Goal: Task Accomplishment & Management: Manage account settings

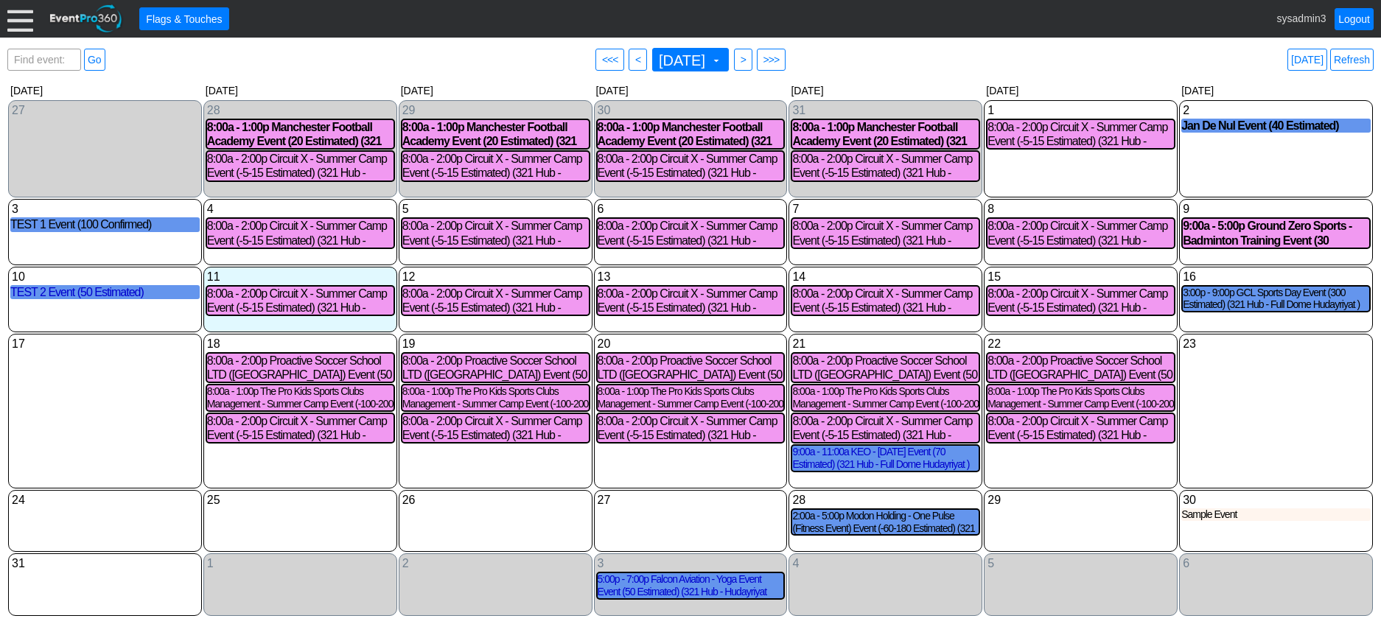
click at [21, 27] on div at bounding box center [20, 19] width 26 height 26
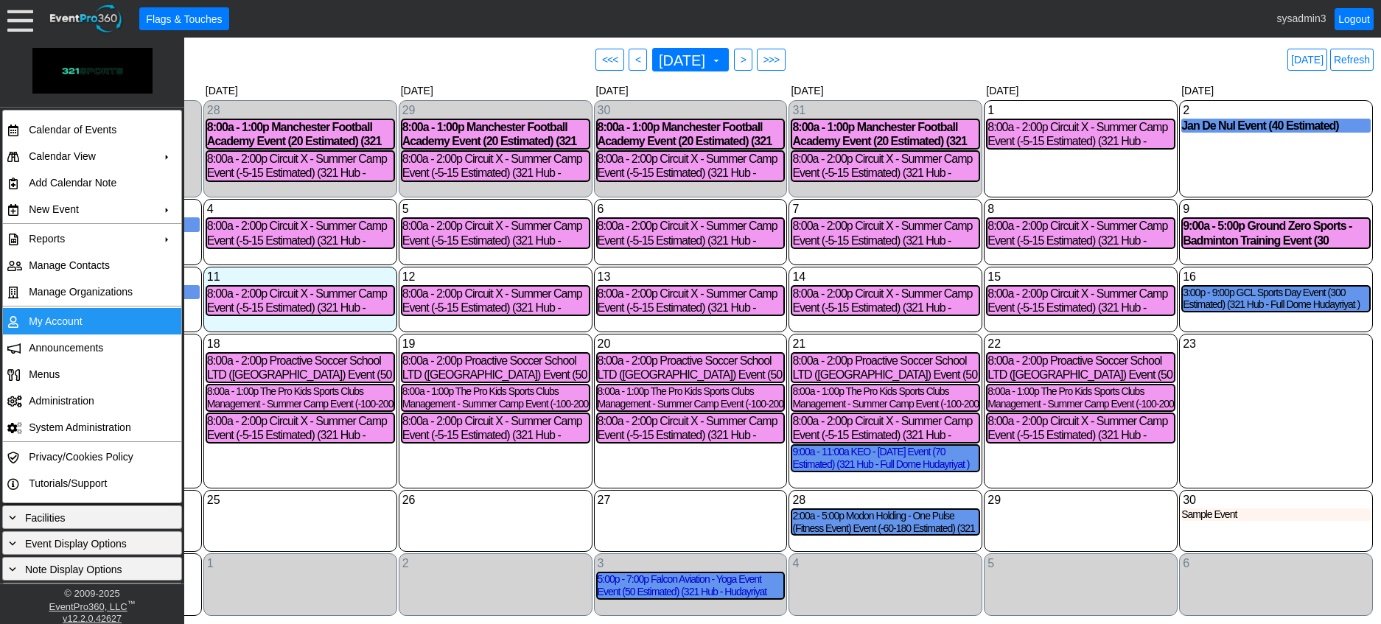
click at [52, 318] on td "My Account" at bounding box center [89, 321] width 132 height 27
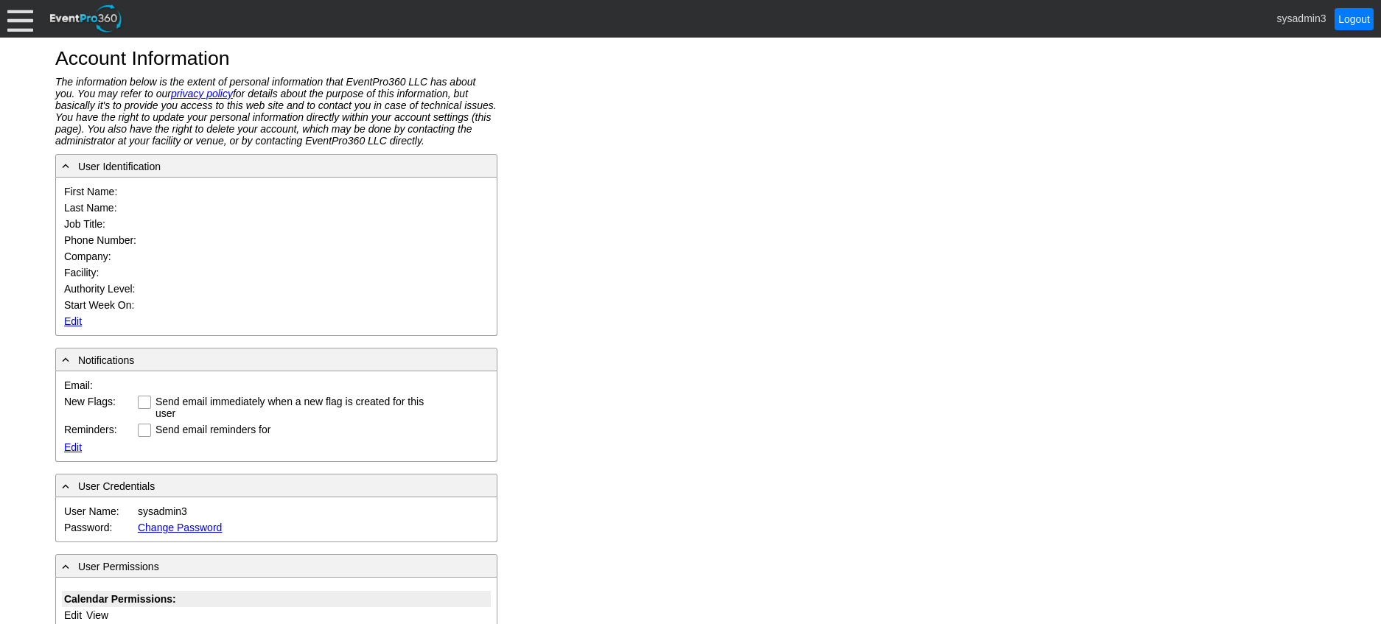
type input "System"
type input "Administrator"
type input "System Administrator"
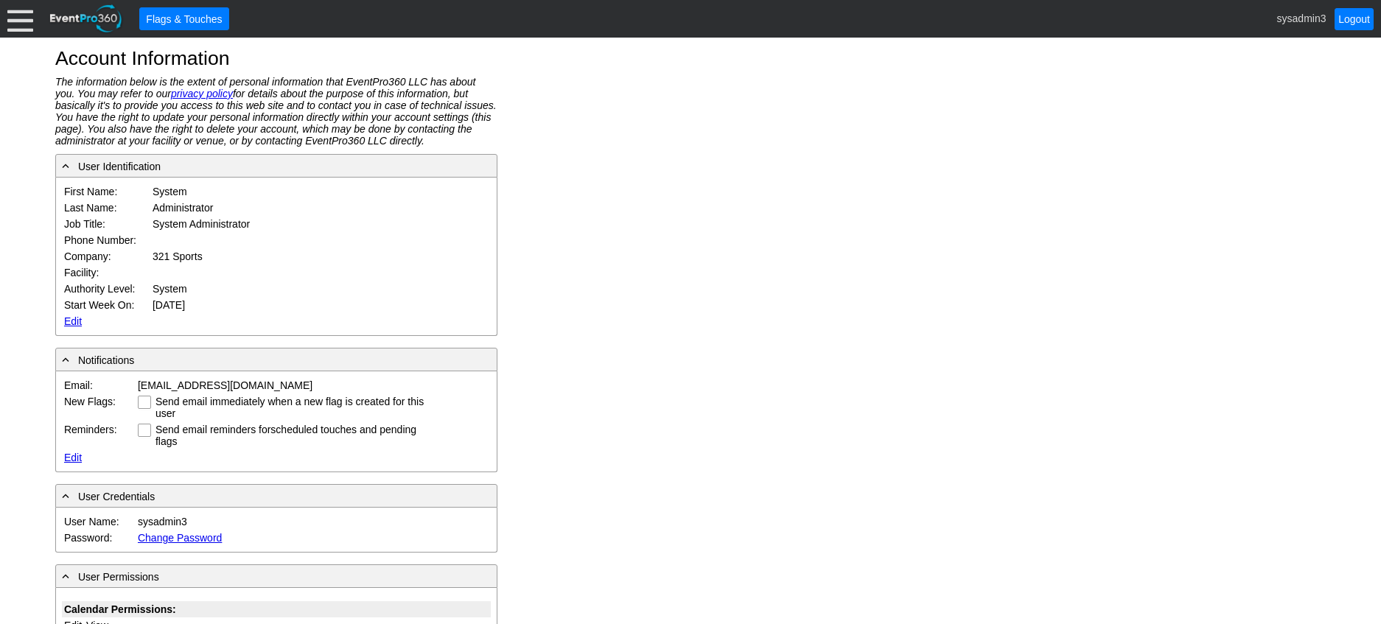
click at [72, 319] on link "Edit" at bounding box center [73, 321] width 18 height 12
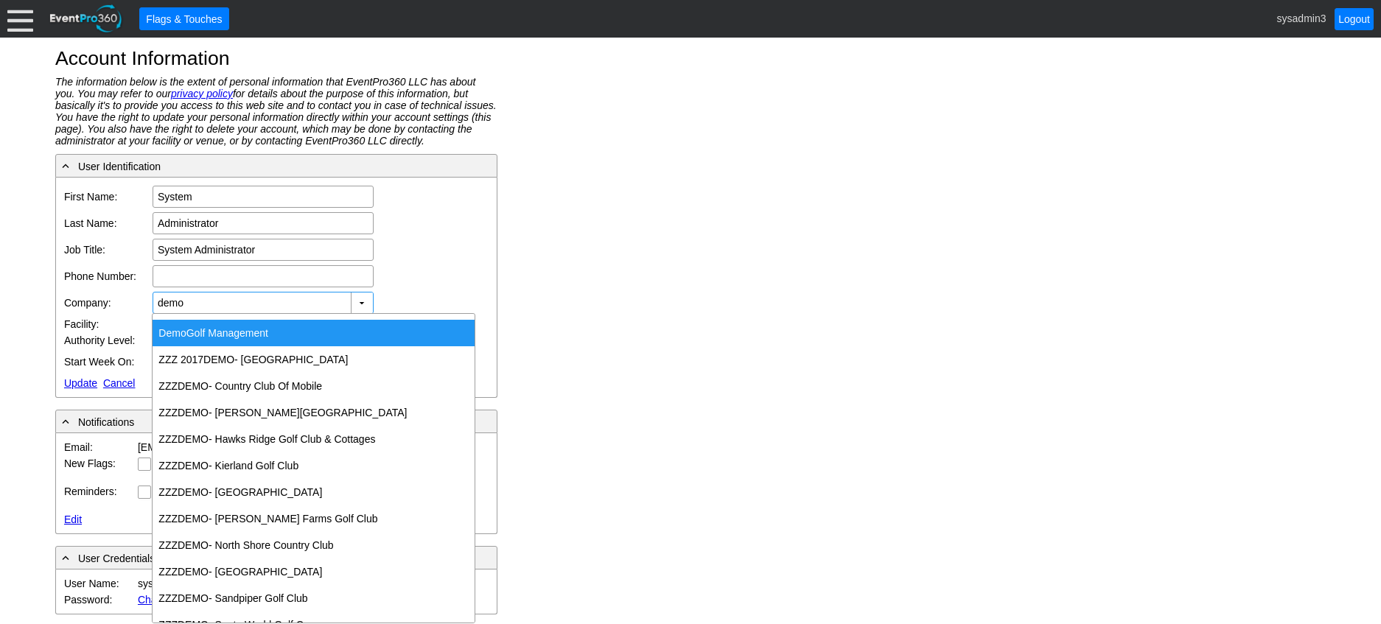
click at [224, 330] on div "Demo Golf Management" at bounding box center [314, 333] width 322 height 27
type input "Demo Golf Management"
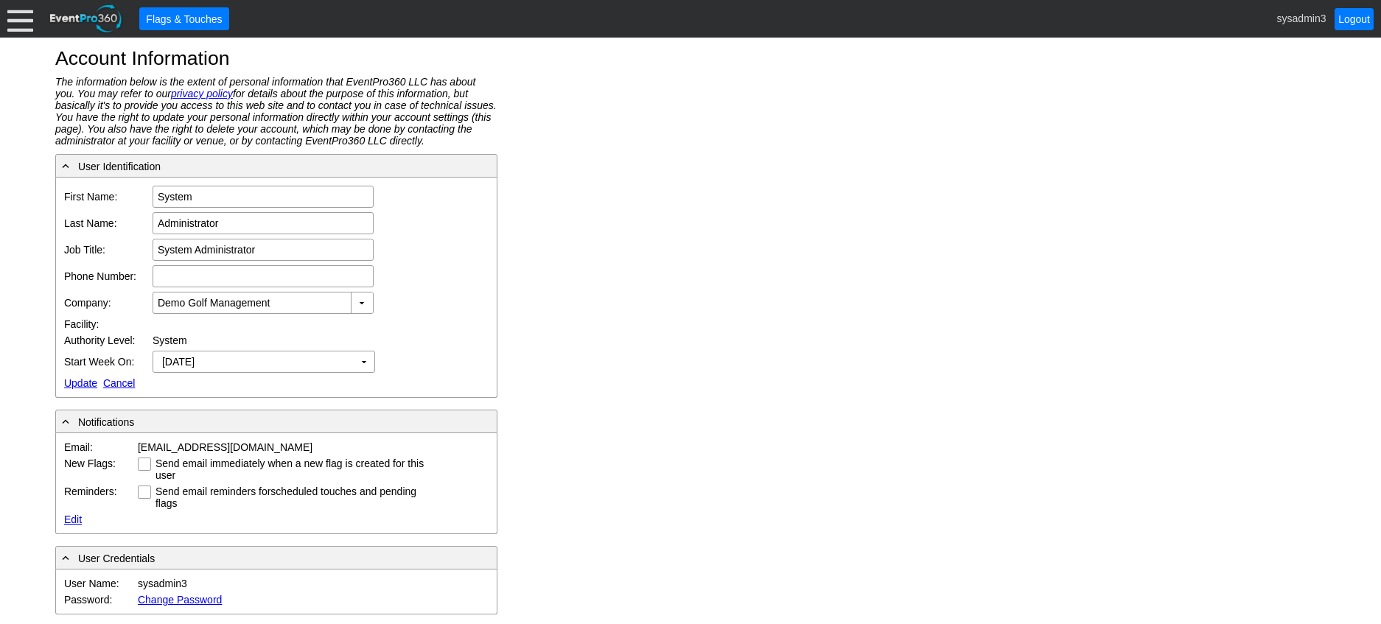
click at [76, 385] on link "Update" at bounding box center [80, 383] width 33 height 12
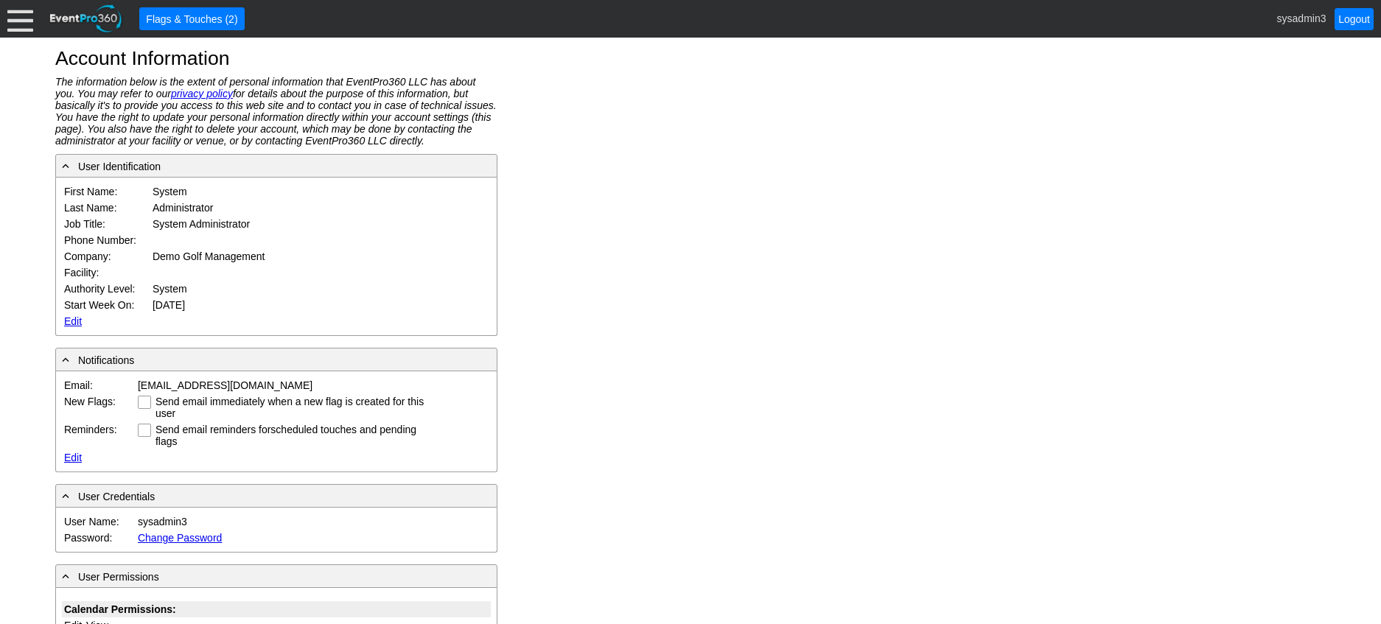
click at [18, 21] on div at bounding box center [20, 19] width 26 height 26
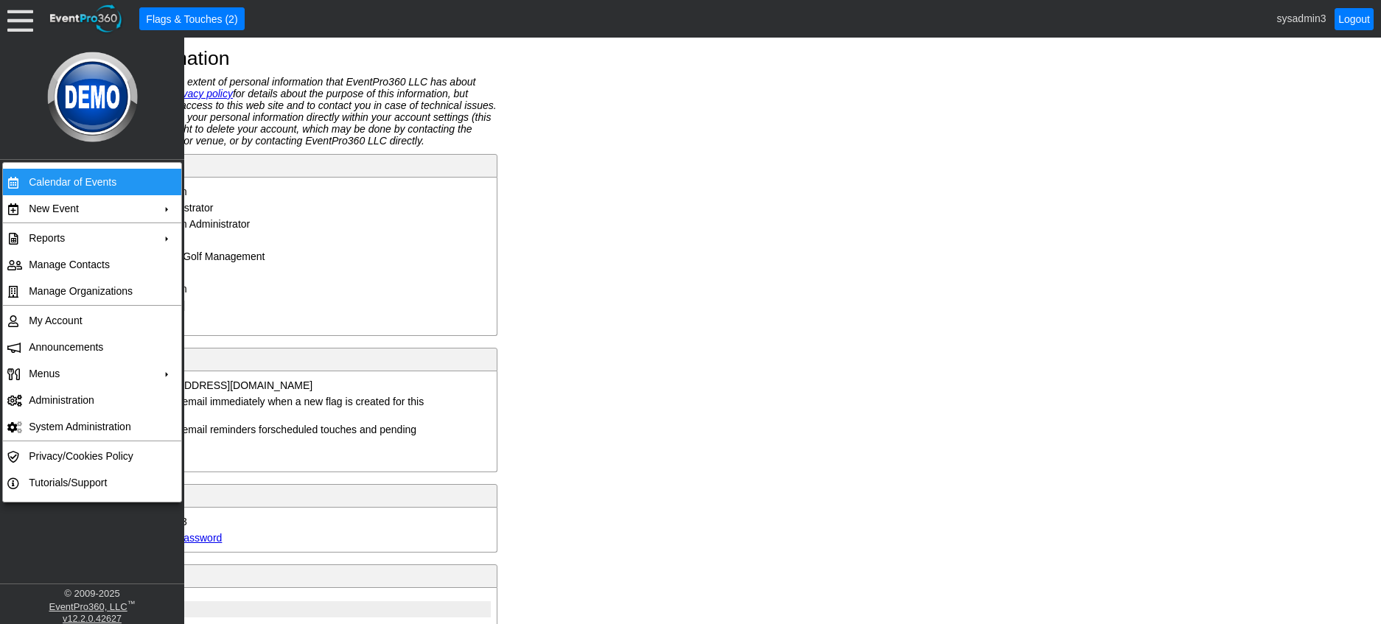
click at [56, 180] on td "Calendar of Events" at bounding box center [89, 182] width 132 height 27
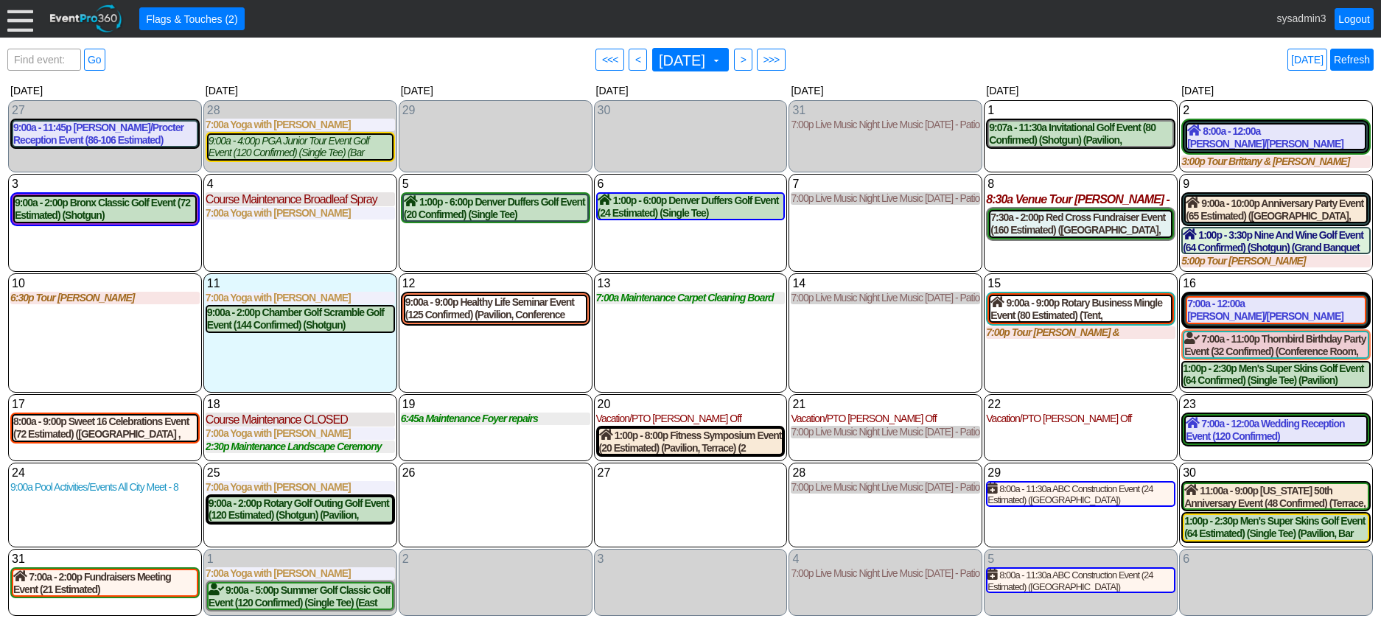
click at [1345, 61] on link "Refresh" at bounding box center [1351, 60] width 43 height 22
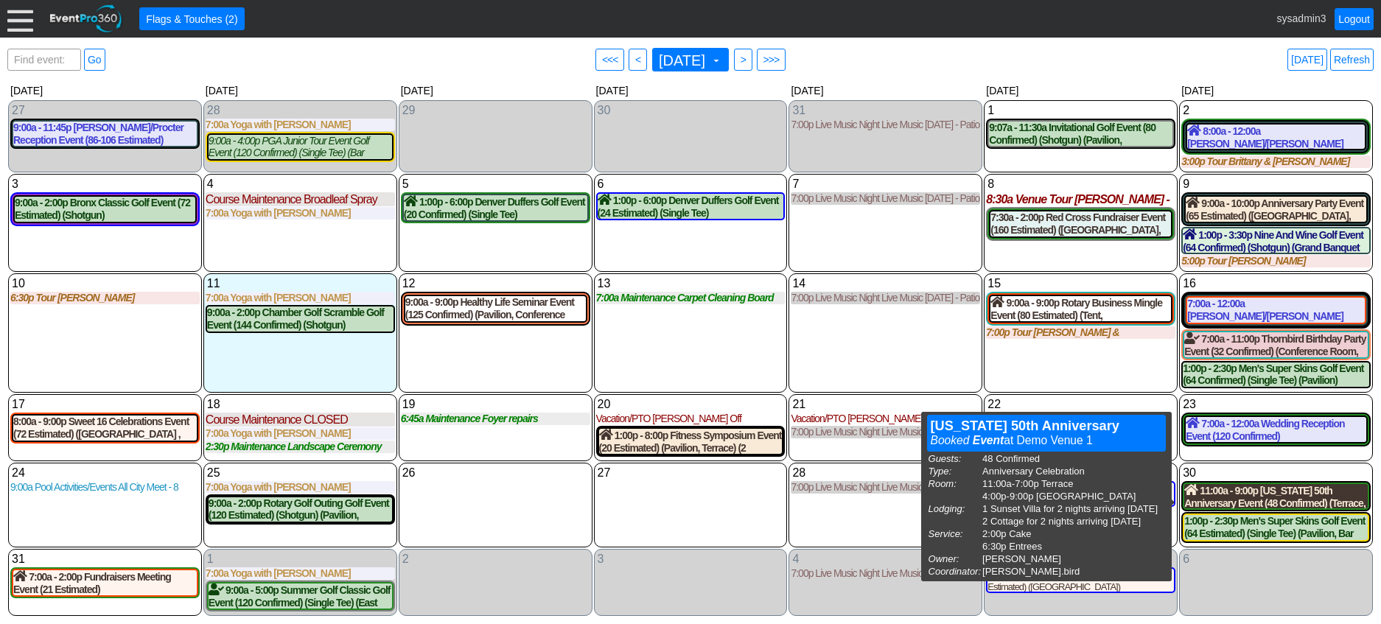
click at [1283, 503] on div "11:00a - 9:00p Maine 50th Anniversary Event (48 Confirmed) (Terrace, West Room)…" at bounding box center [1275, 496] width 183 height 25
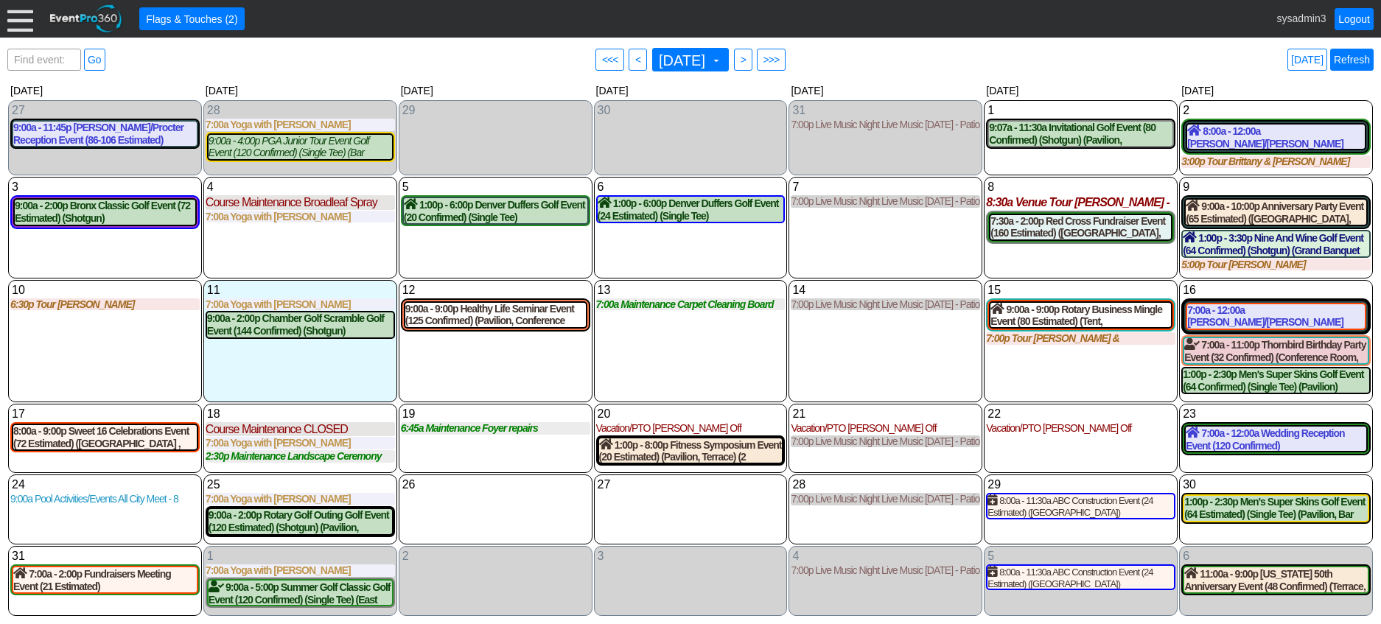
click at [1341, 57] on link "Refresh" at bounding box center [1351, 60] width 43 height 22
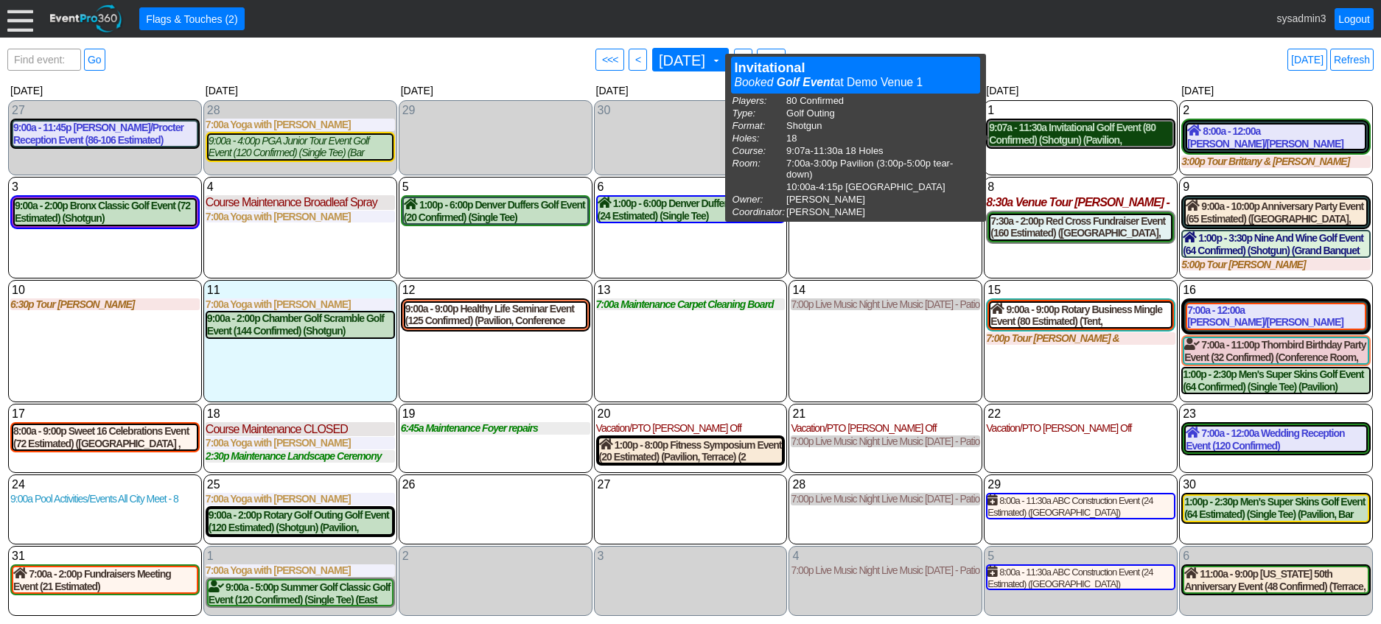
click at [1101, 136] on div "9:07a - 11:30a Invitational Golf Event (80 Confirmed) (Shotgun) (Pavilion, East…" at bounding box center [1080, 134] width 183 height 25
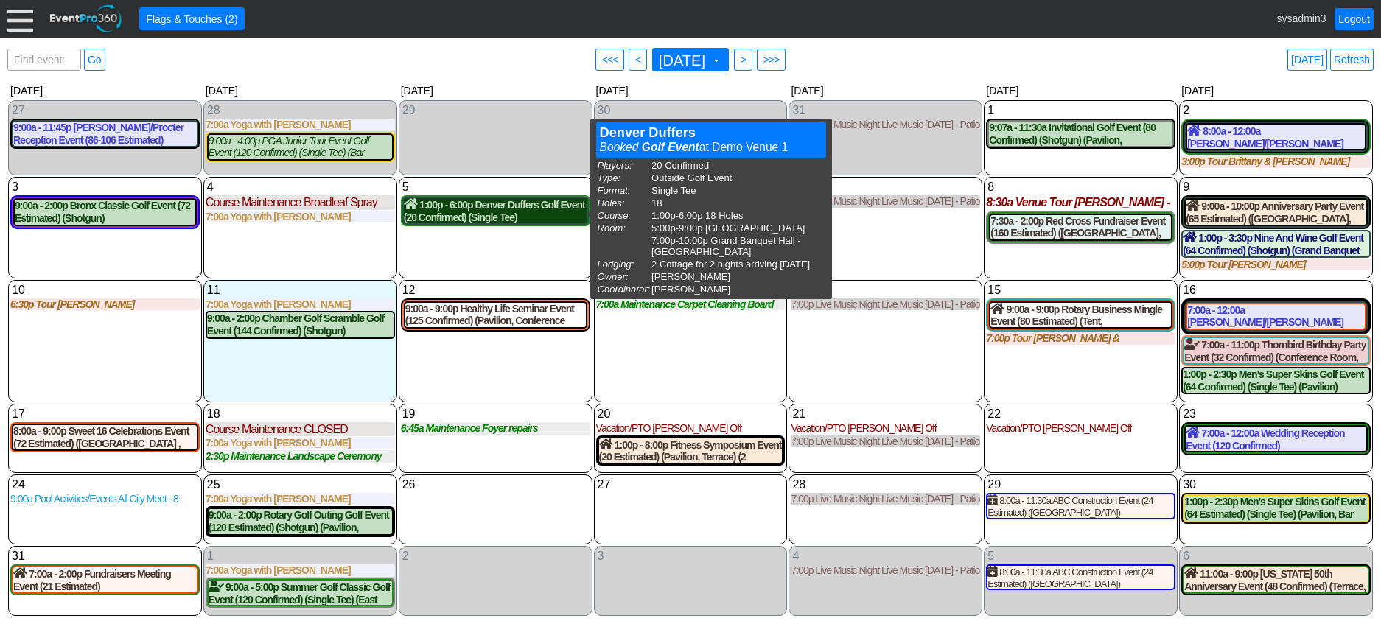
click at [508, 217] on div "1:00p - 6:00p Denver Duffers Golf Event (20 Confirmed) (Single Tee) (West Room,…" at bounding box center [495, 210] width 183 height 25
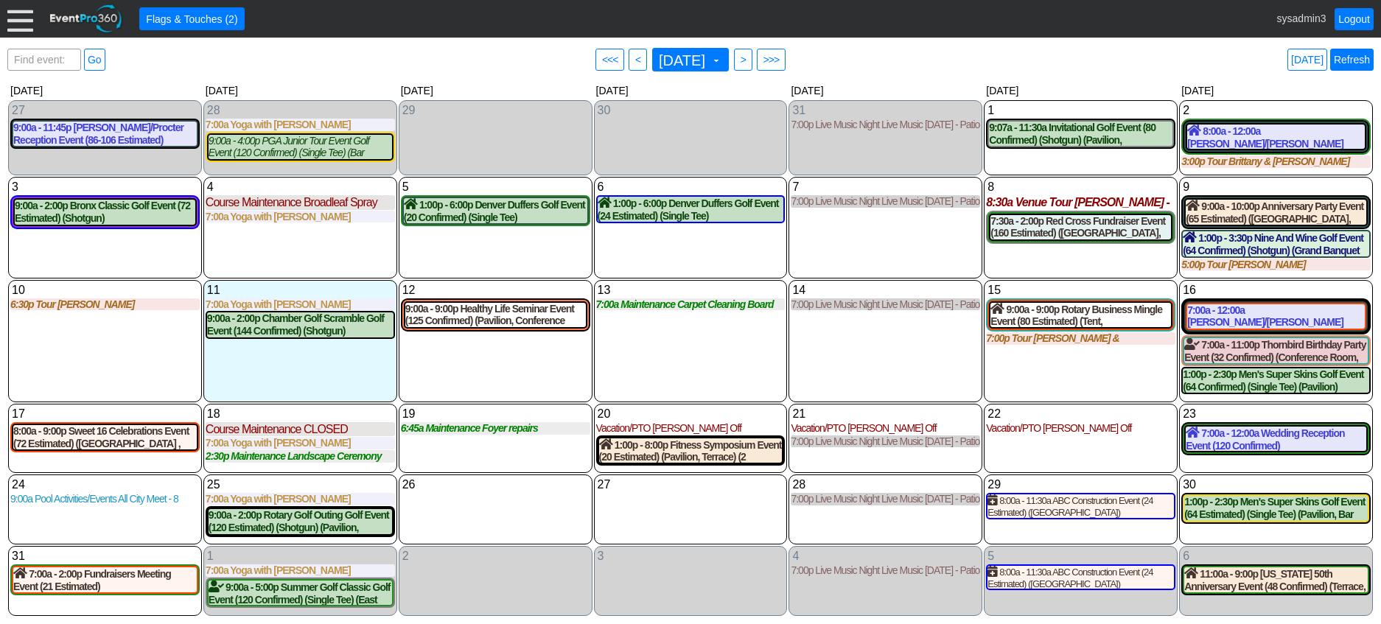
click at [1358, 62] on link "Refresh" at bounding box center [1351, 60] width 43 height 22
click at [21, 17] on div at bounding box center [20, 19] width 26 height 26
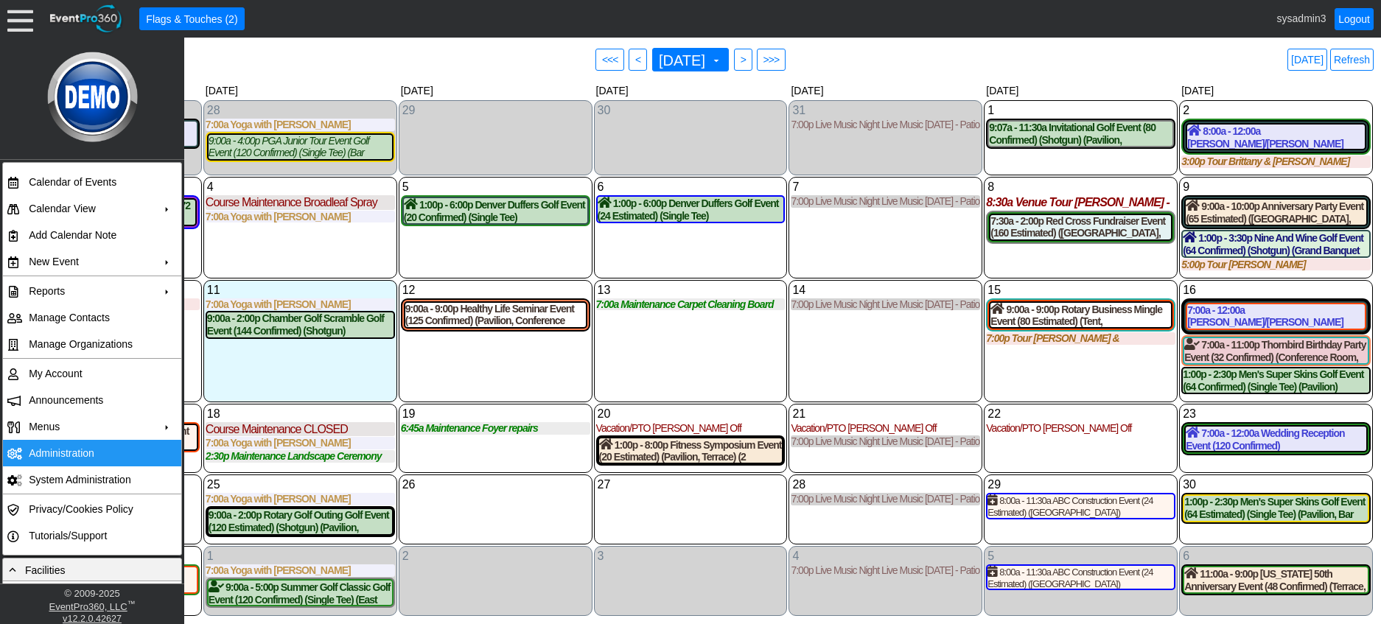
click at [57, 453] on td "Administration" at bounding box center [89, 453] width 132 height 27
click at [514, 349] on div "12 Tuesday 9:00a - 9:00p Healthy Life Seminar Event (125 Confirmed) (Pavilion, …" at bounding box center [496, 341] width 194 height 122
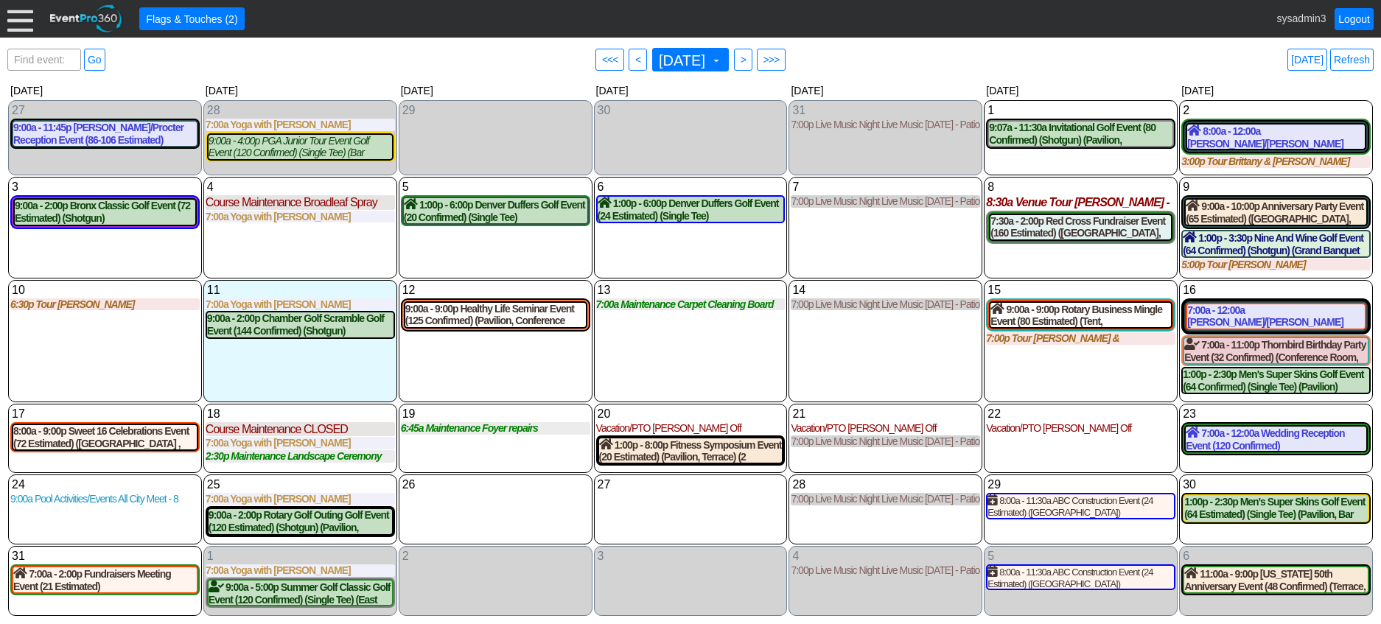
click at [236, 77] on div "Find event: enter title Go ● <<< ● < August 2025 ▼ ● > ● >>> Today Refresh ▼ ◀ …" at bounding box center [690, 331] width 1366 height 572
click at [22, 21] on div at bounding box center [20, 19] width 26 height 26
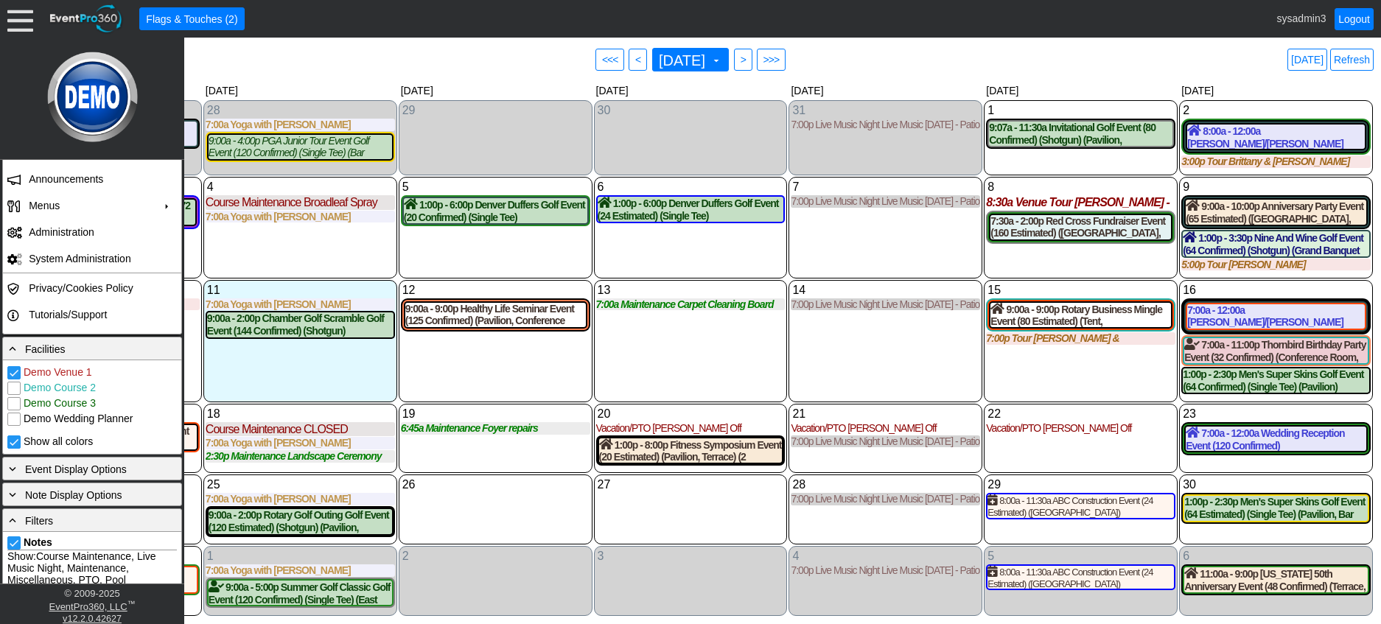
scroll to position [295, 0]
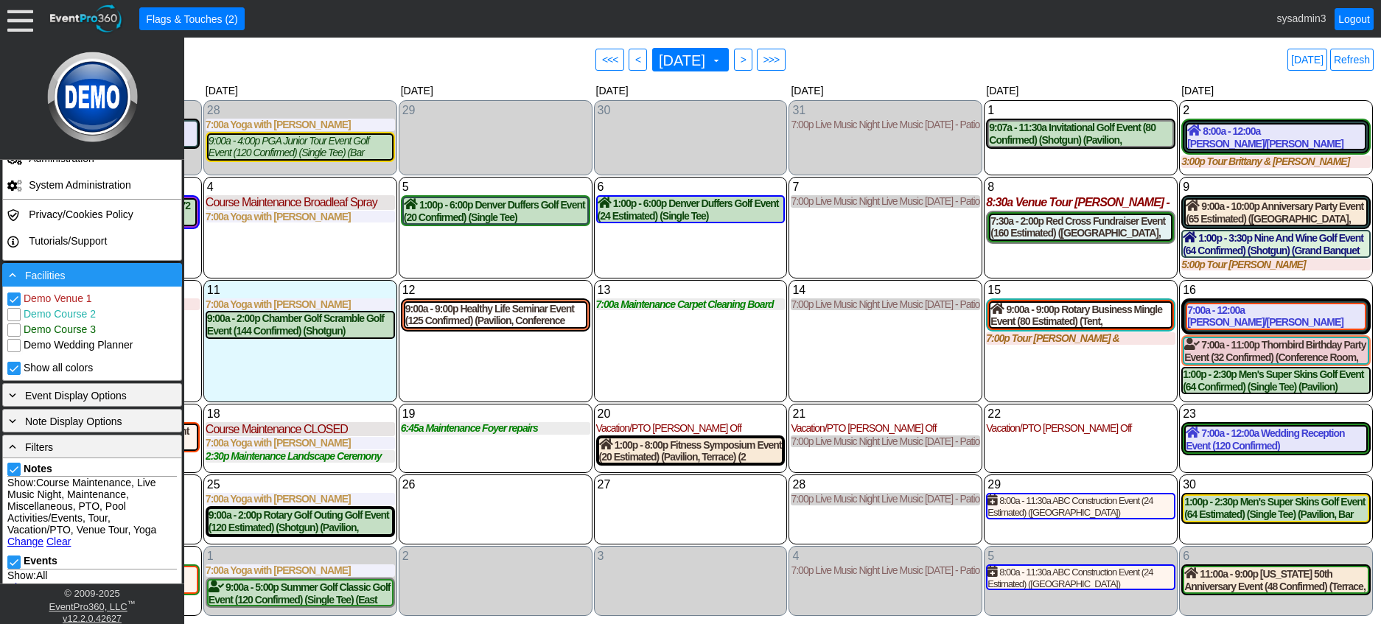
click at [81, 283] on div "- Facilities" at bounding box center [92, 275] width 180 height 24
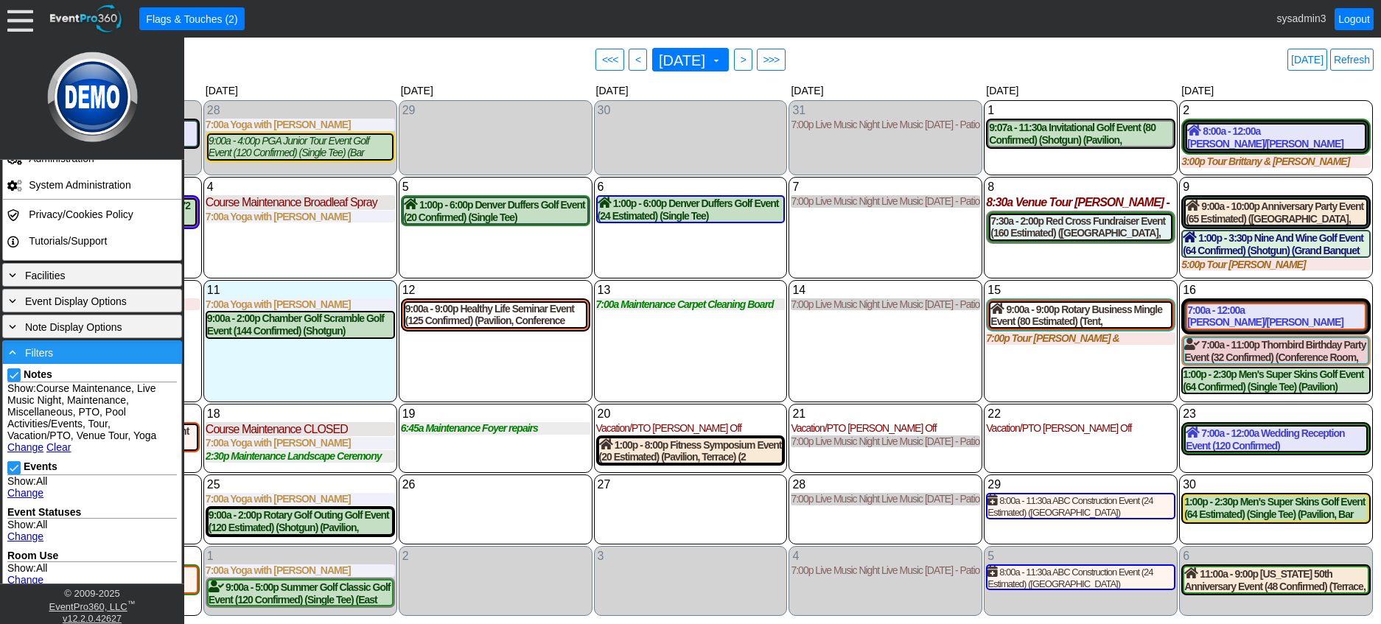
click at [91, 356] on div "- Filters" at bounding box center [92, 352] width 172 height 16
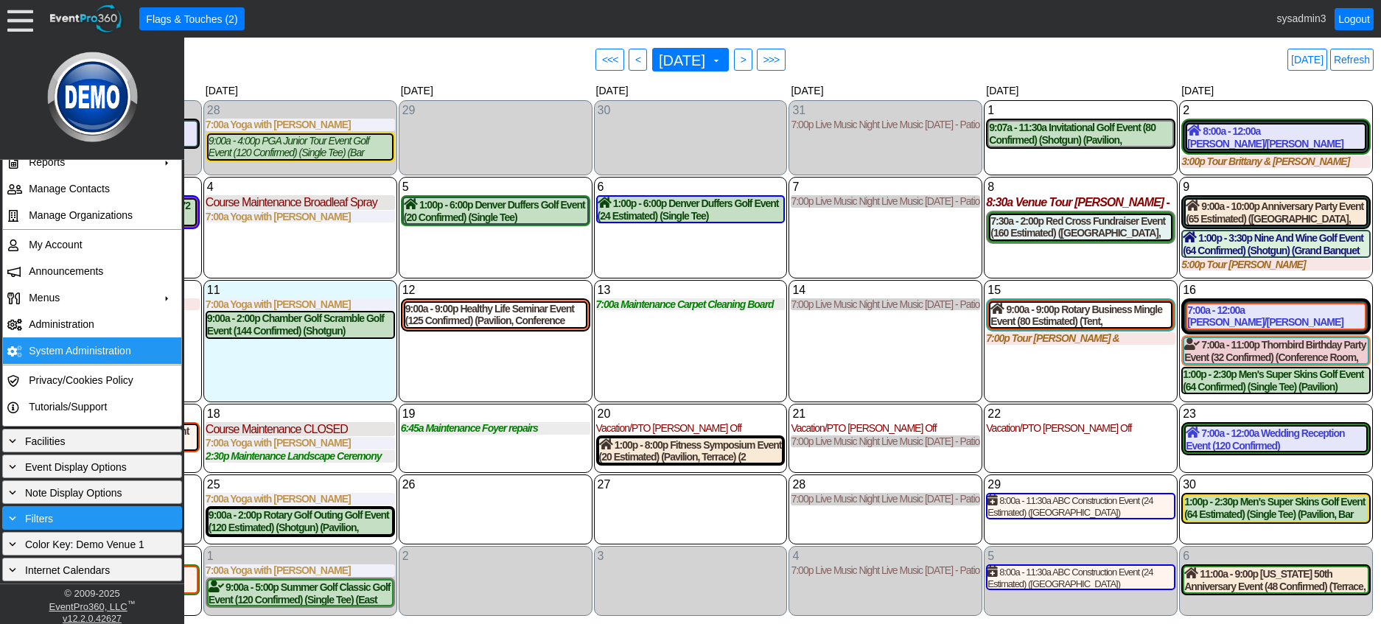
scroll to position [129, 0]
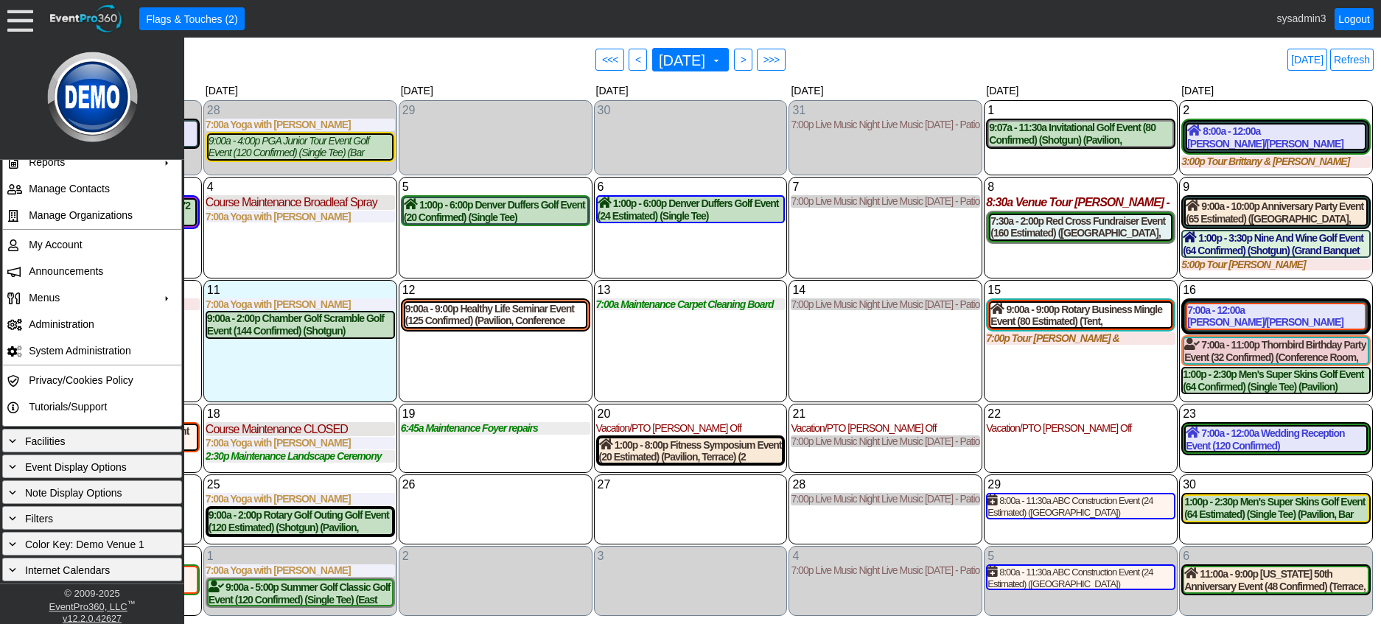
click at [710, 364] on div "13 Wednesday 7:00a Maintenance Carpet Cleaning Board Rooms Carpet Cleaning Boar…" at bounding box center [691, 341] width 194 height 122
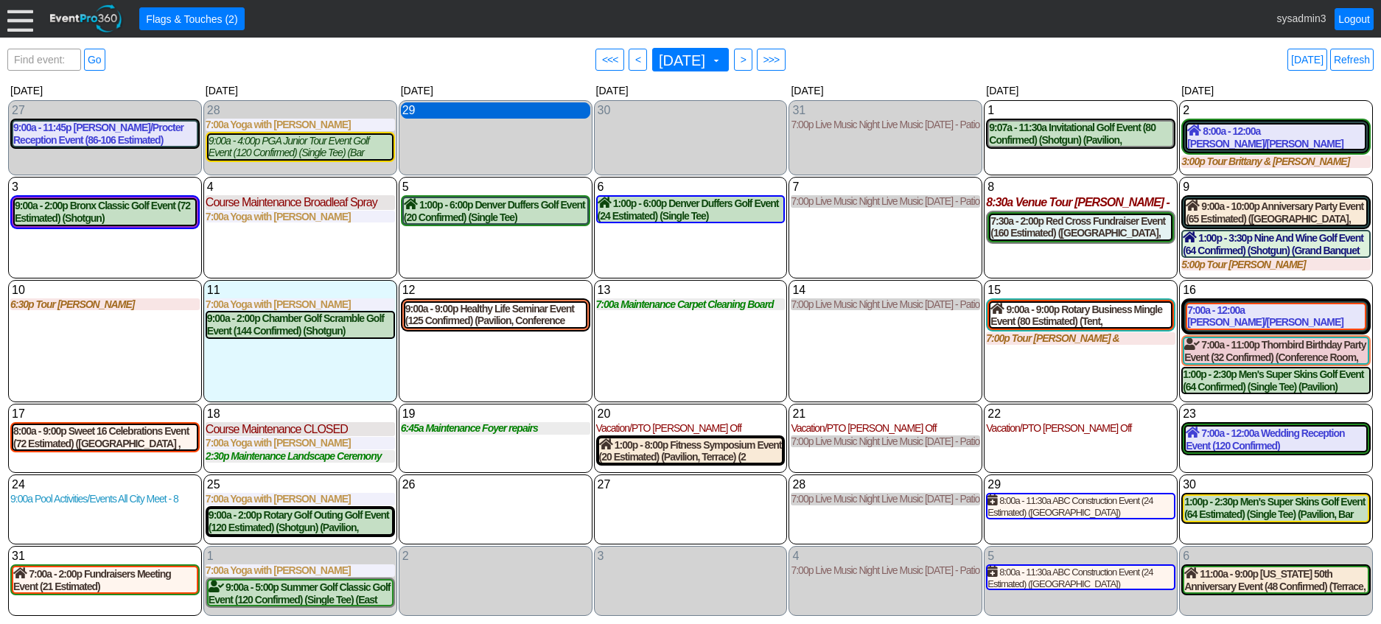
click at [544, 108] on div "29 Tuesday" at bounding box center [495, 110] width 189 height 16
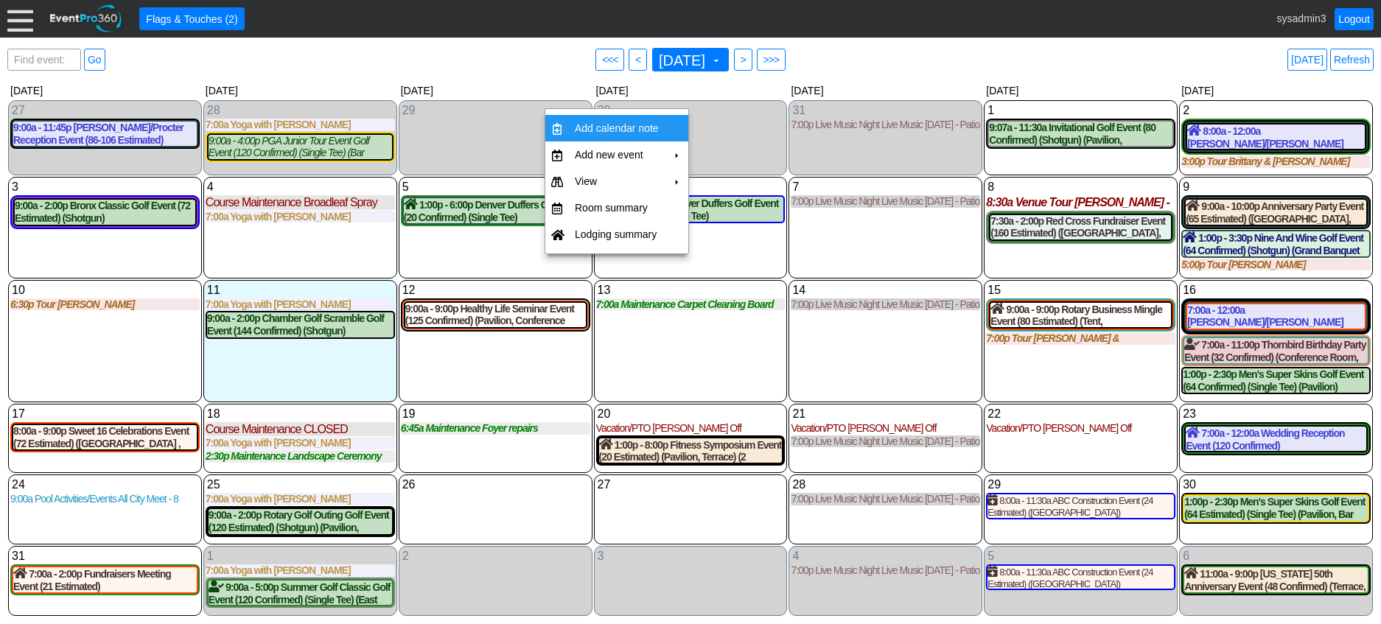
click at [601, 120] on td "Add calendar note" at bounding box center [617, 128] width 96 height 27
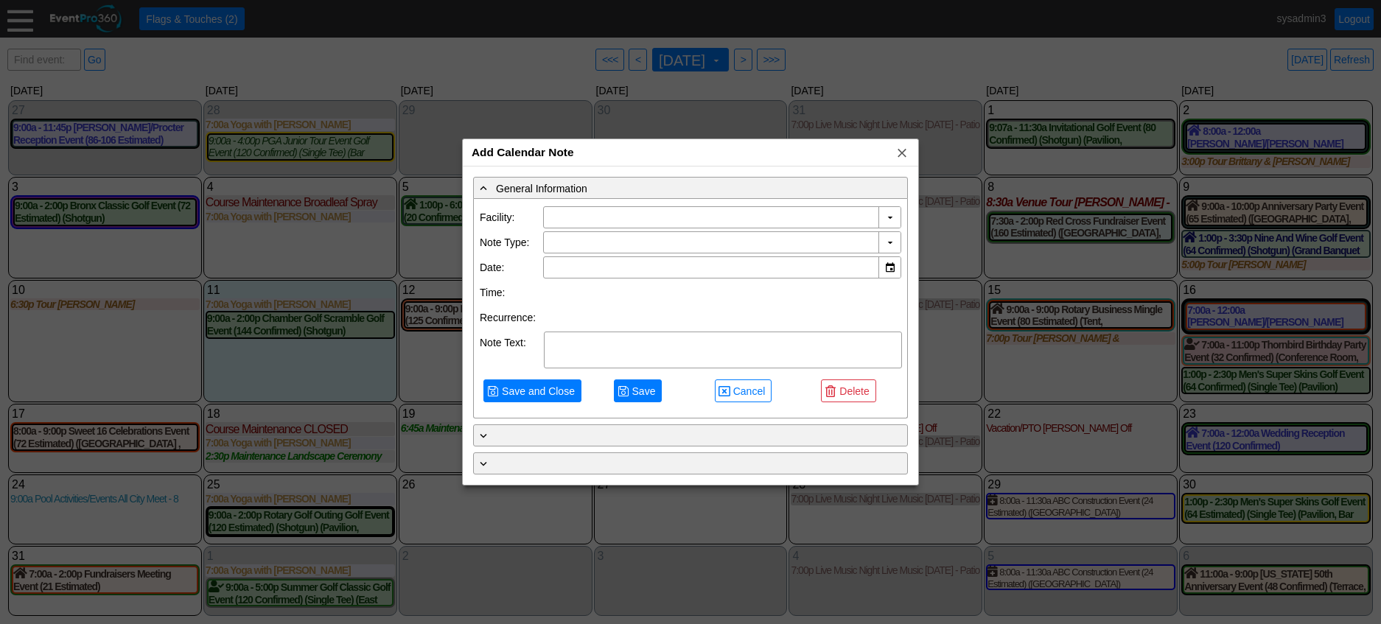
type input "Demo Venue 1"
type input "7/29/2025"
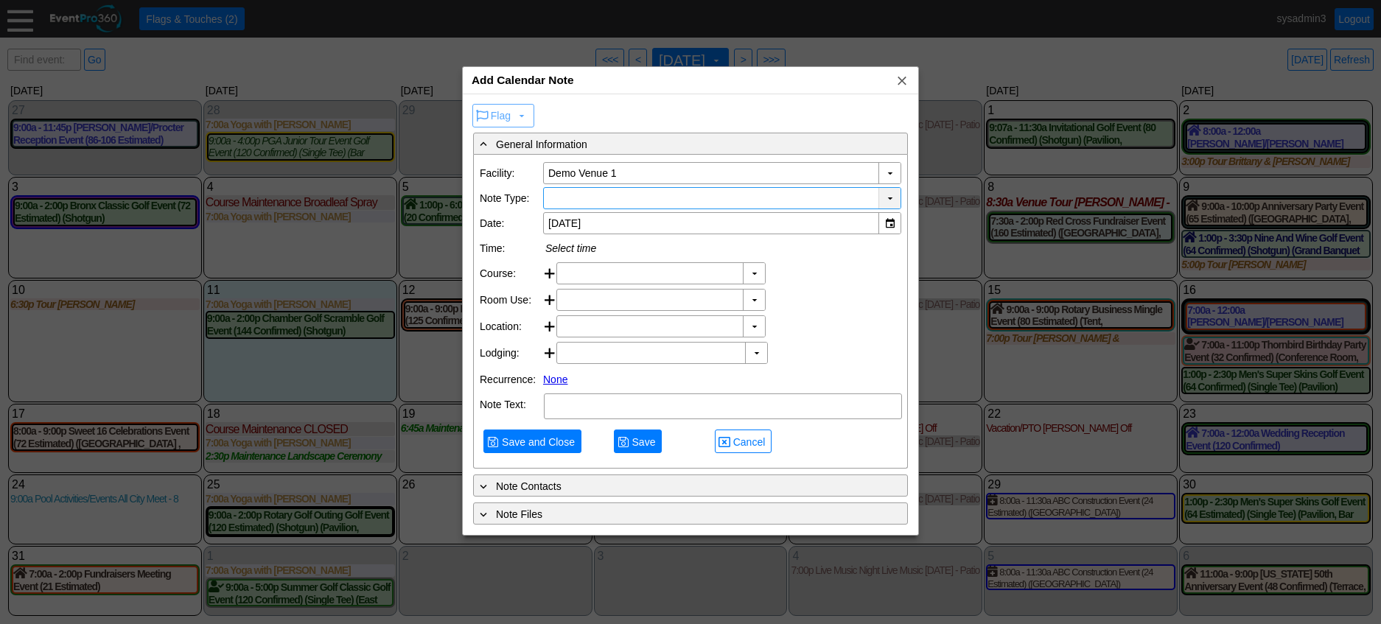
click at [892, 197] on div "▼" at bounding box center [889, 198] width 22 height 21
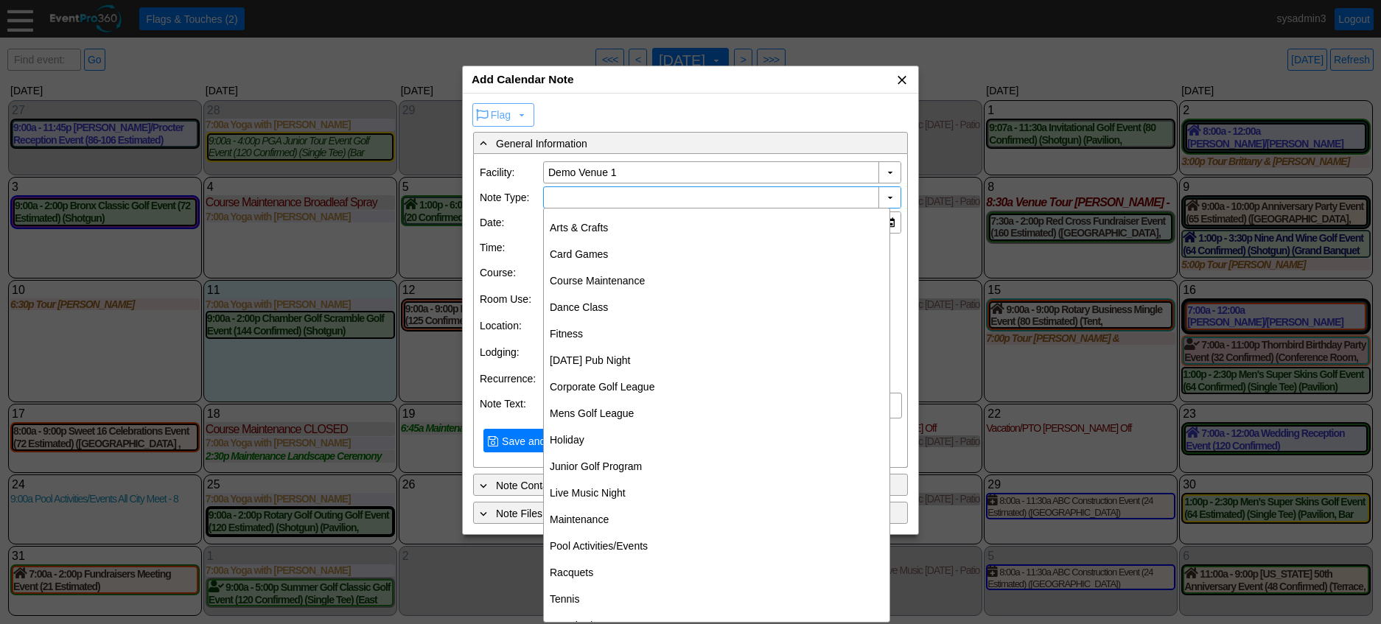
click at [902, 79] on span "x" at bounding box center [901, 79] width 15 height 15
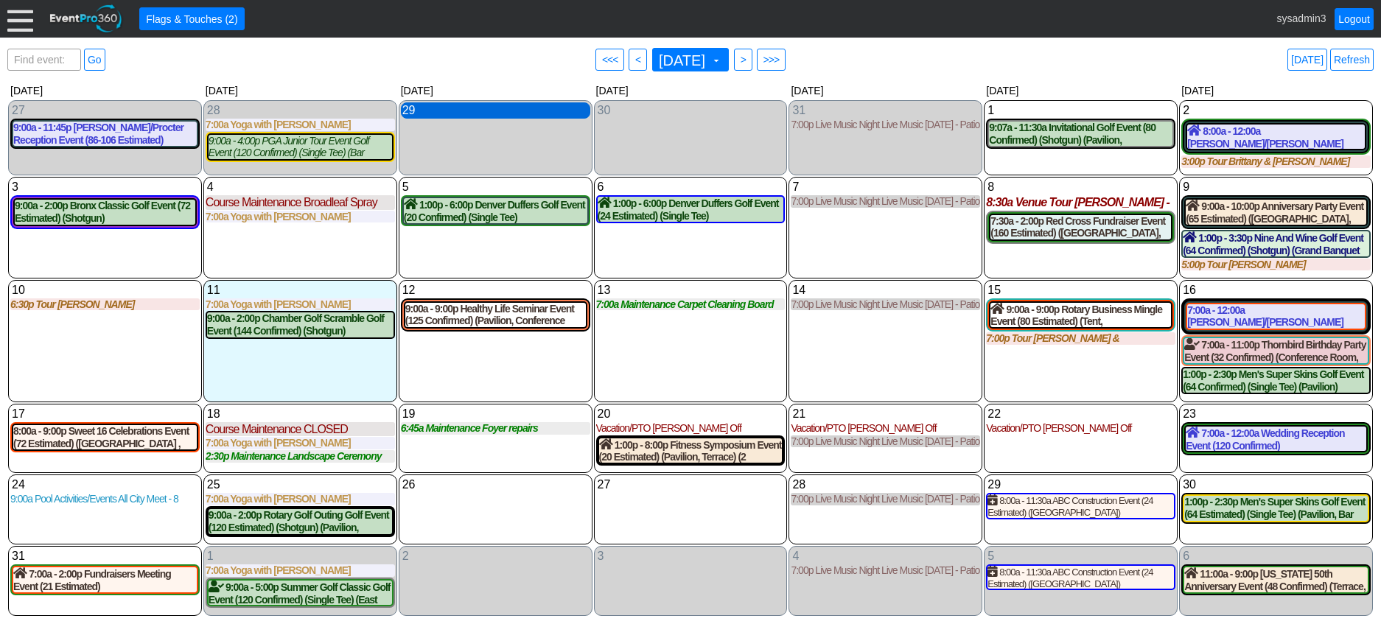
click at [521, 108] on div "29 Tuesday" at bounding box center [495, 110] width 189 height 16
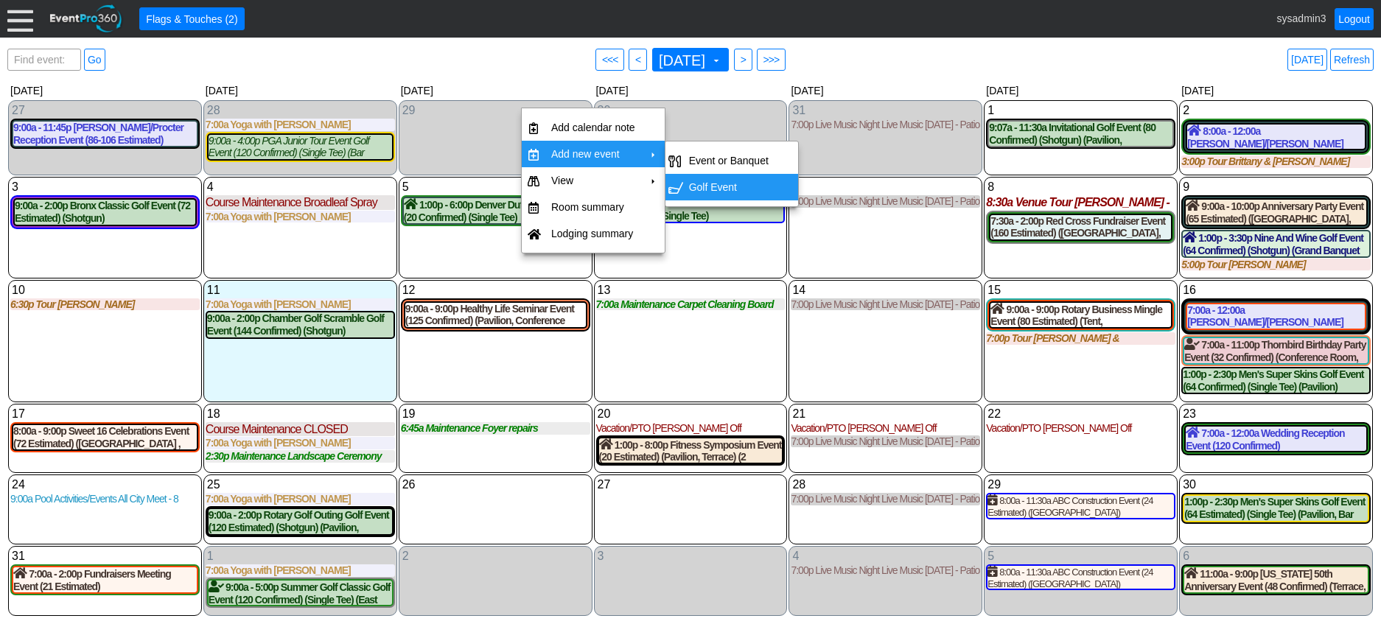
click at [712, 183] on td "Golf Event" at bounding box center [728, 187] width 91 height 27
type input "7/29/2025"
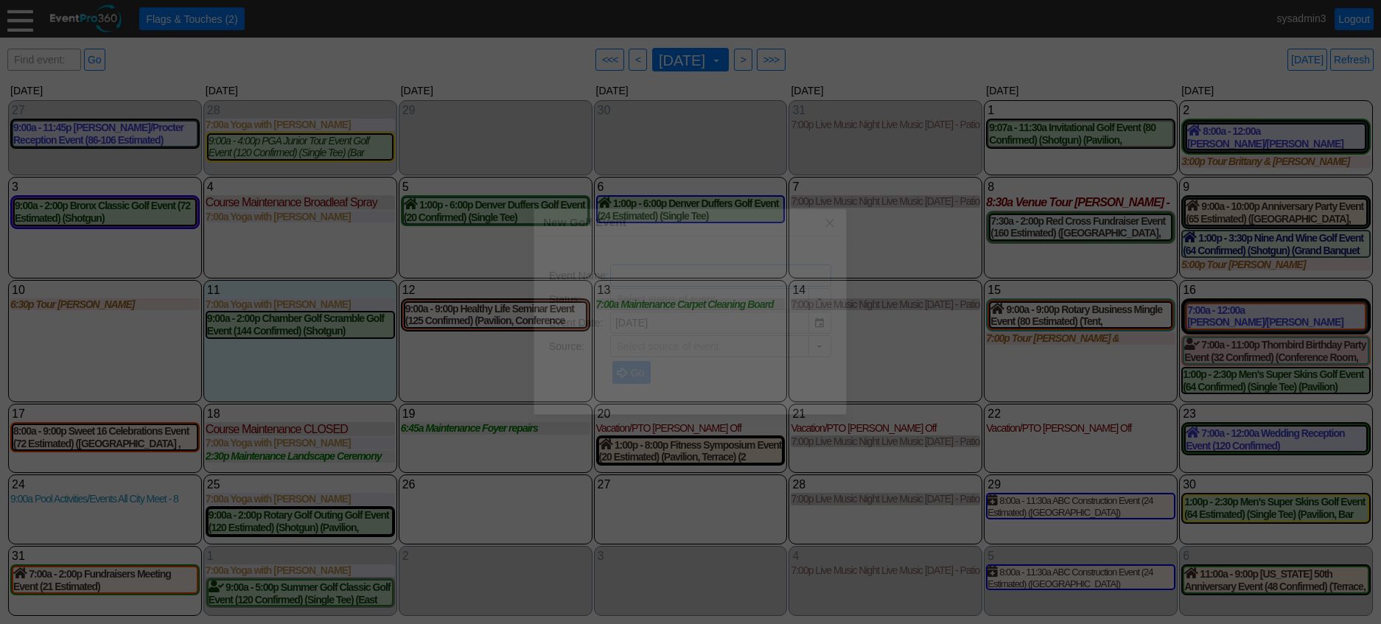
type input "Lead"
type input "Demo Venue 1"
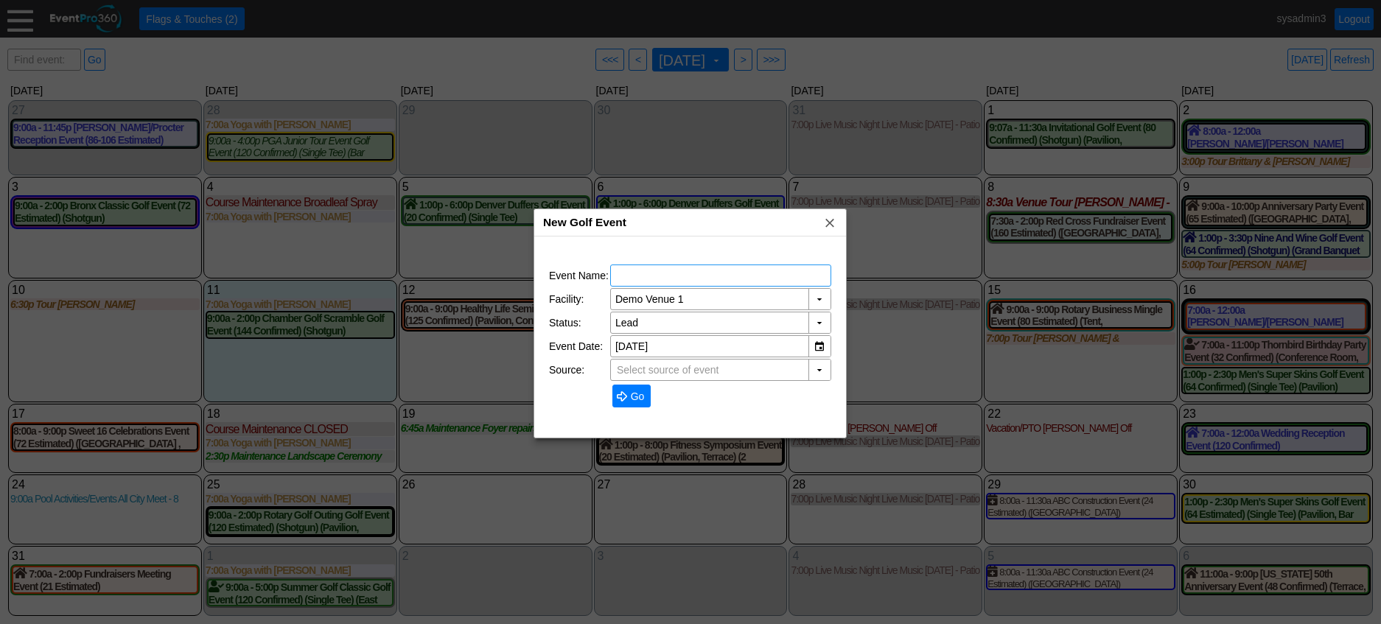
click at [677, 268] on input "text" at bounding box center [720, 275] width 211 height 21
type input "TEST"
click at [635, 390] on span "Go" at bounding box center [638, 396] width 20 height 15
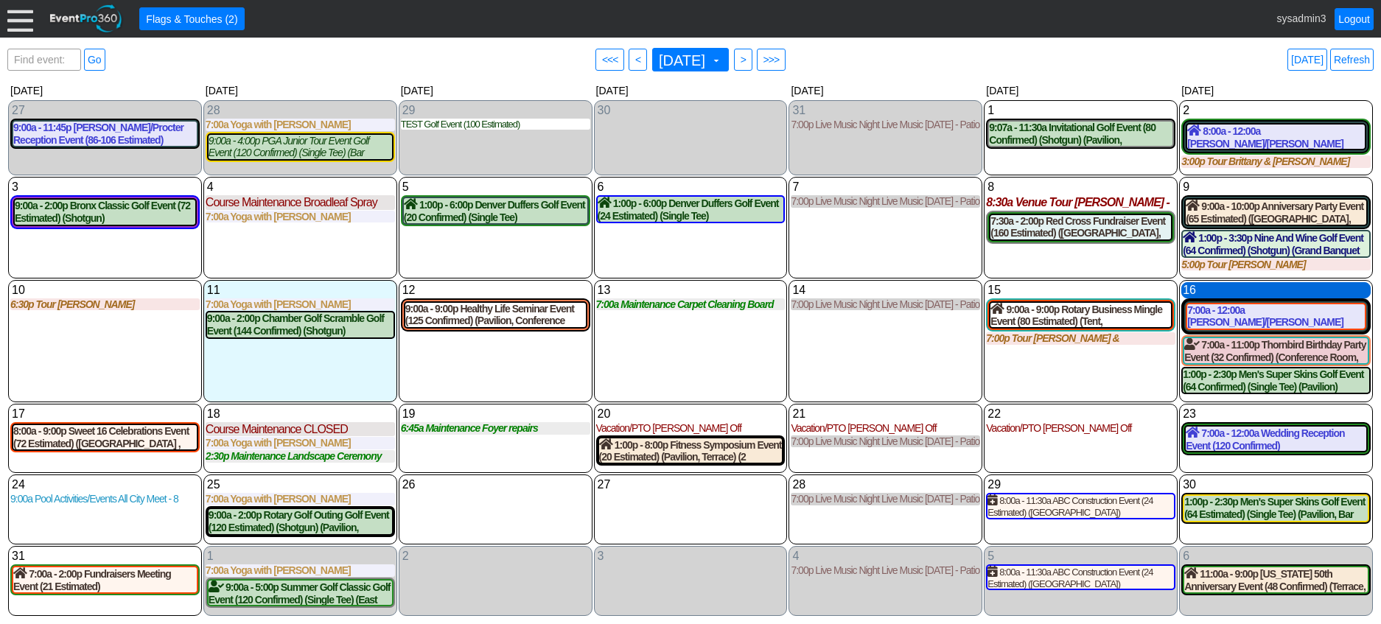
click at [1235, 290] on div "16 Saturday" at bounding box center [1275, 290] width 189 height 16
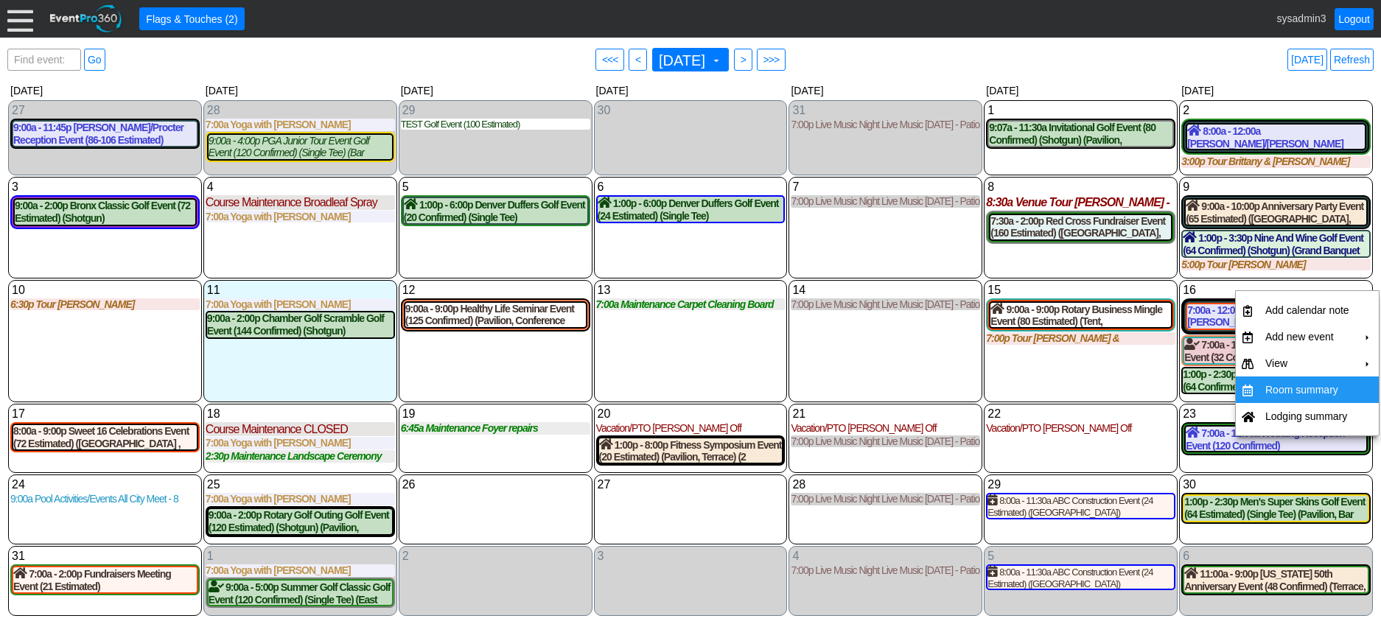
click at [1269, 387] on td "Room summary" at bounding box center [1307, 389] width 96 height 27
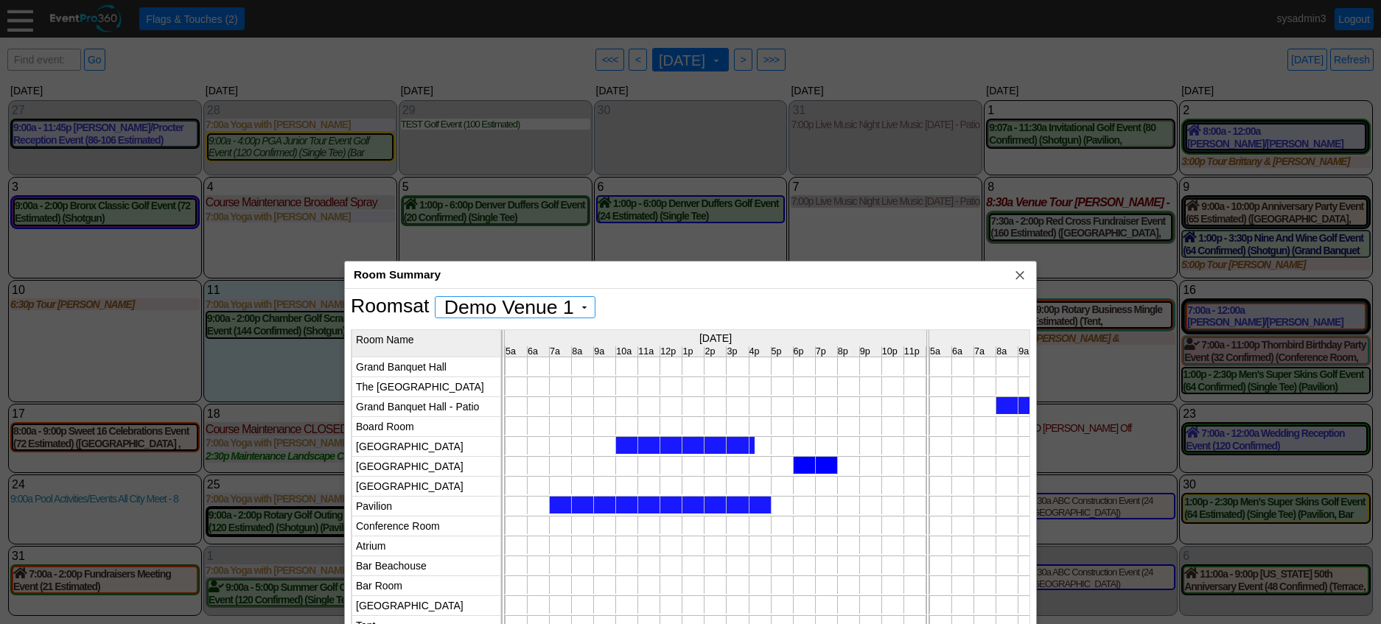
scroll to position [0, 0]
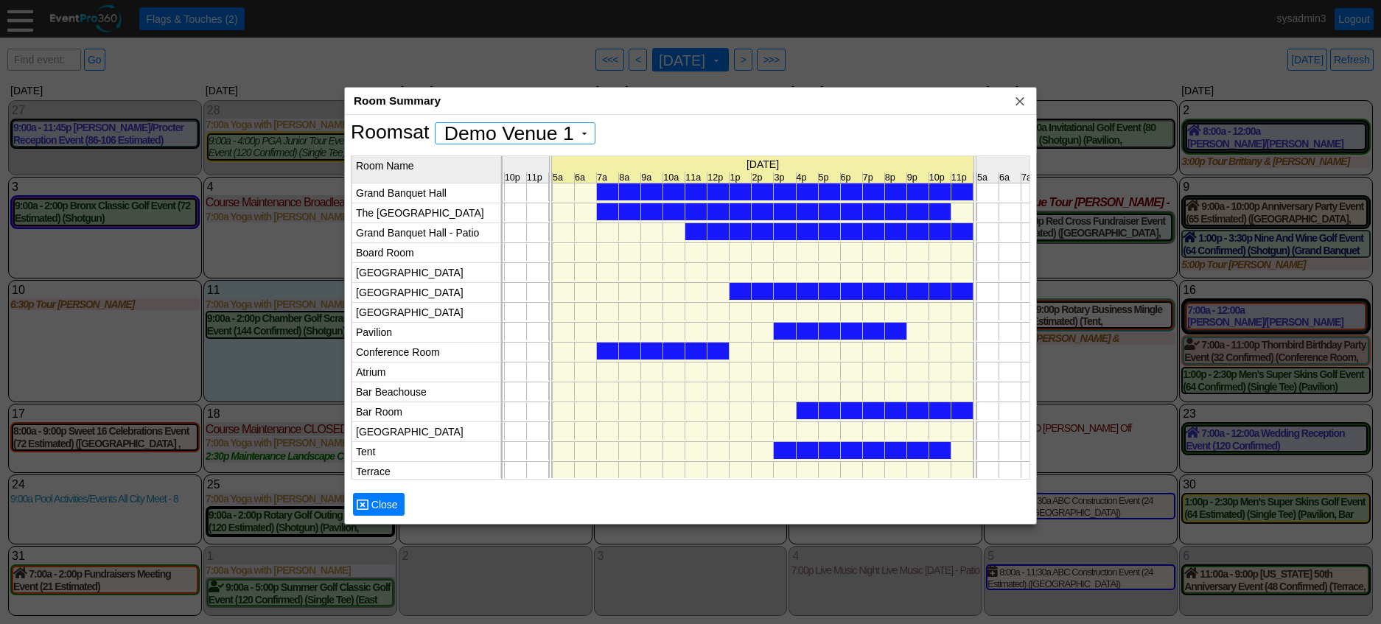
click at [758, 212] on div at bounding box center [774, 211] width 354 height 17
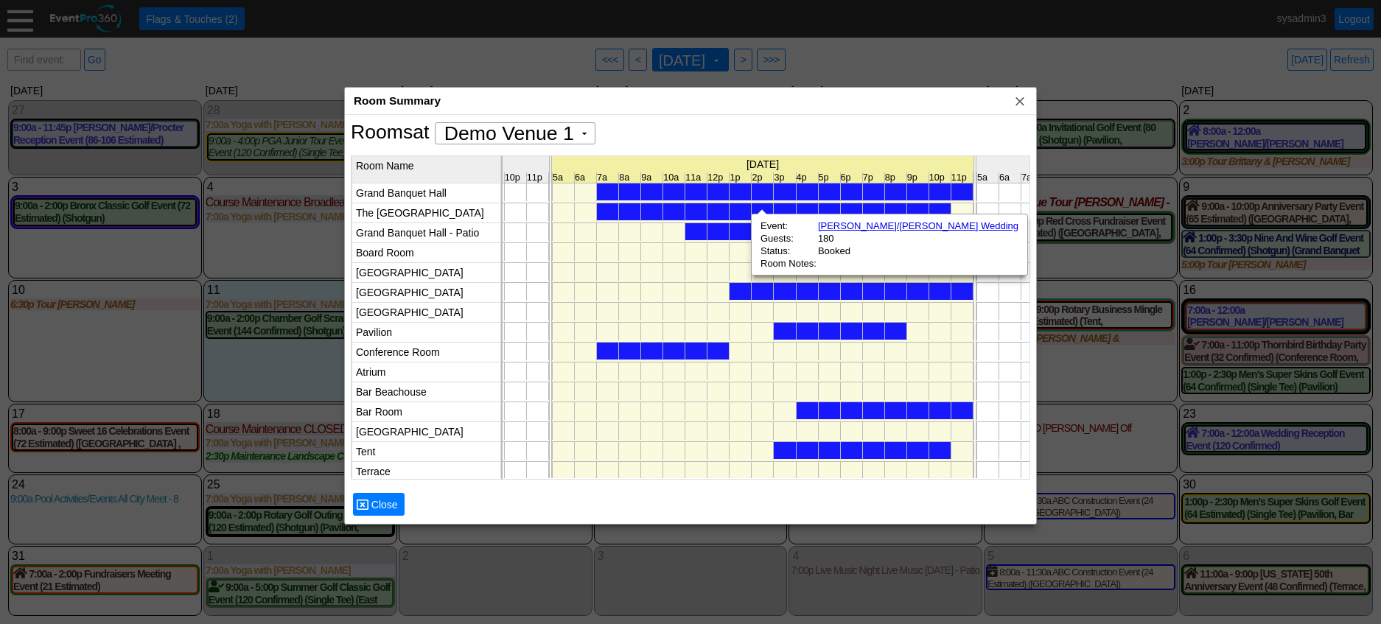
click at [760, 287] on div at bounding box center [850, 291] width 243 height 17
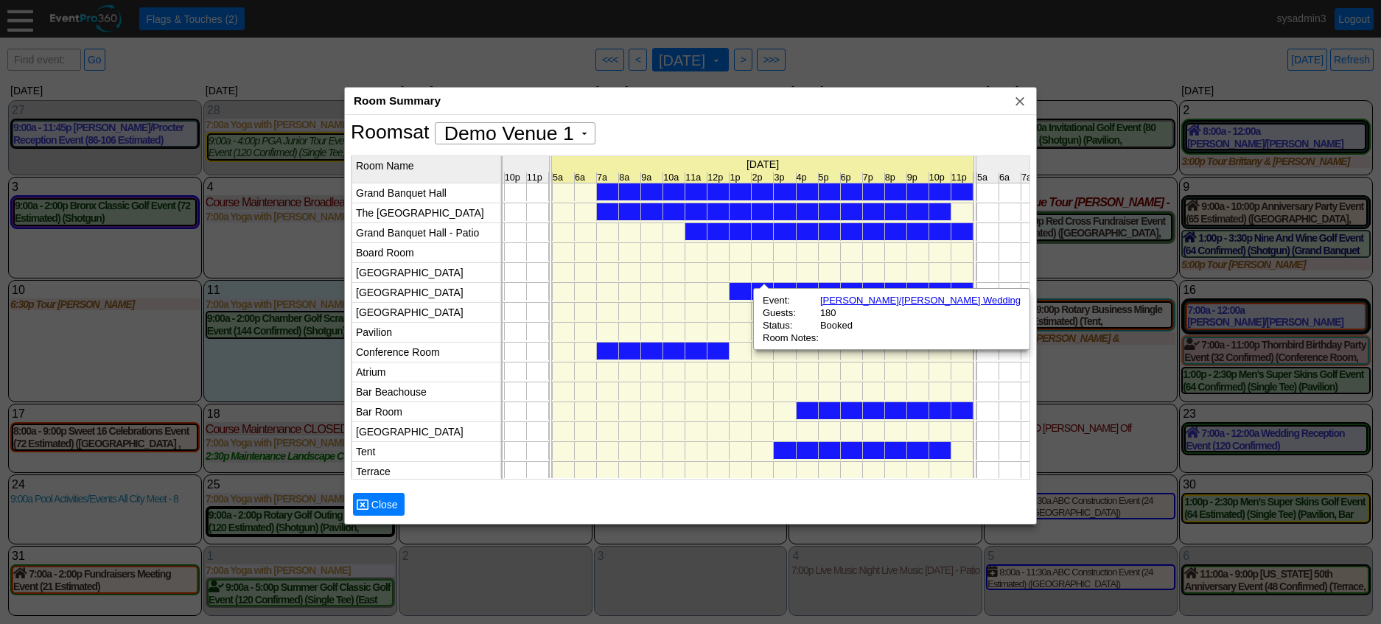
click at [715, 354] on div at bounding box center [663, 351] width 133 height 17
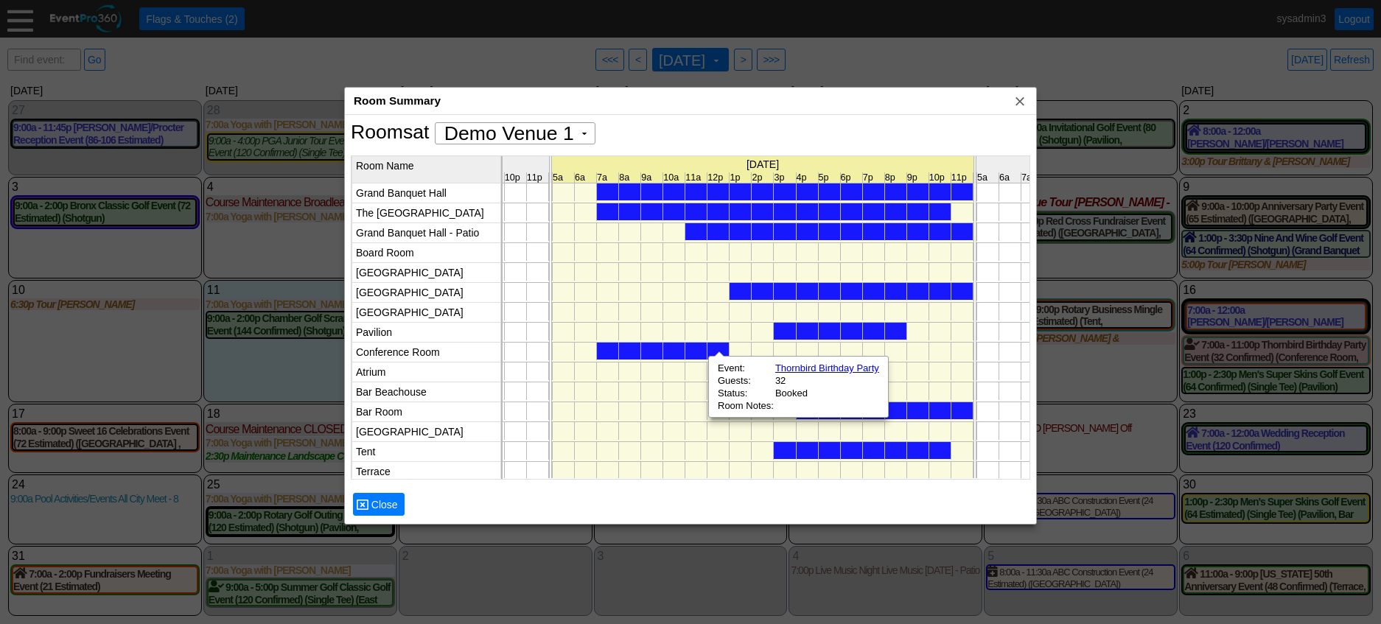
click at [911, 409] on div at bounding box center [884, 410] width 177 height 17
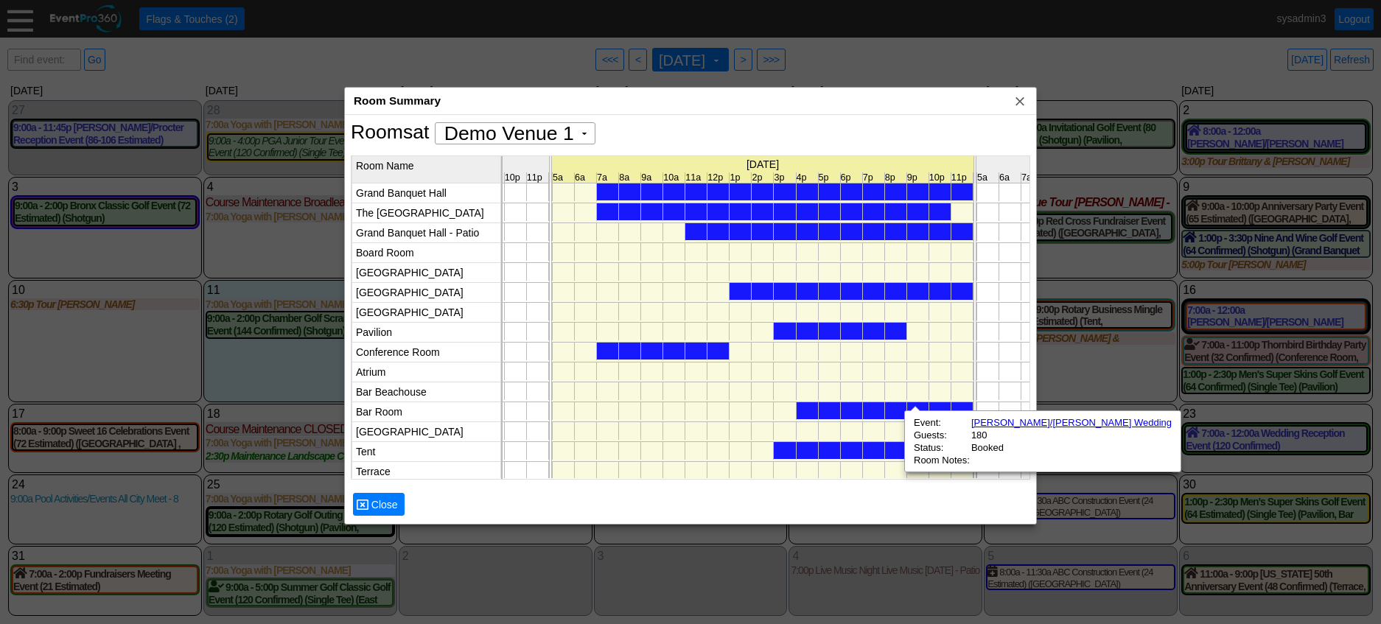
scroll to position [0, 6513]
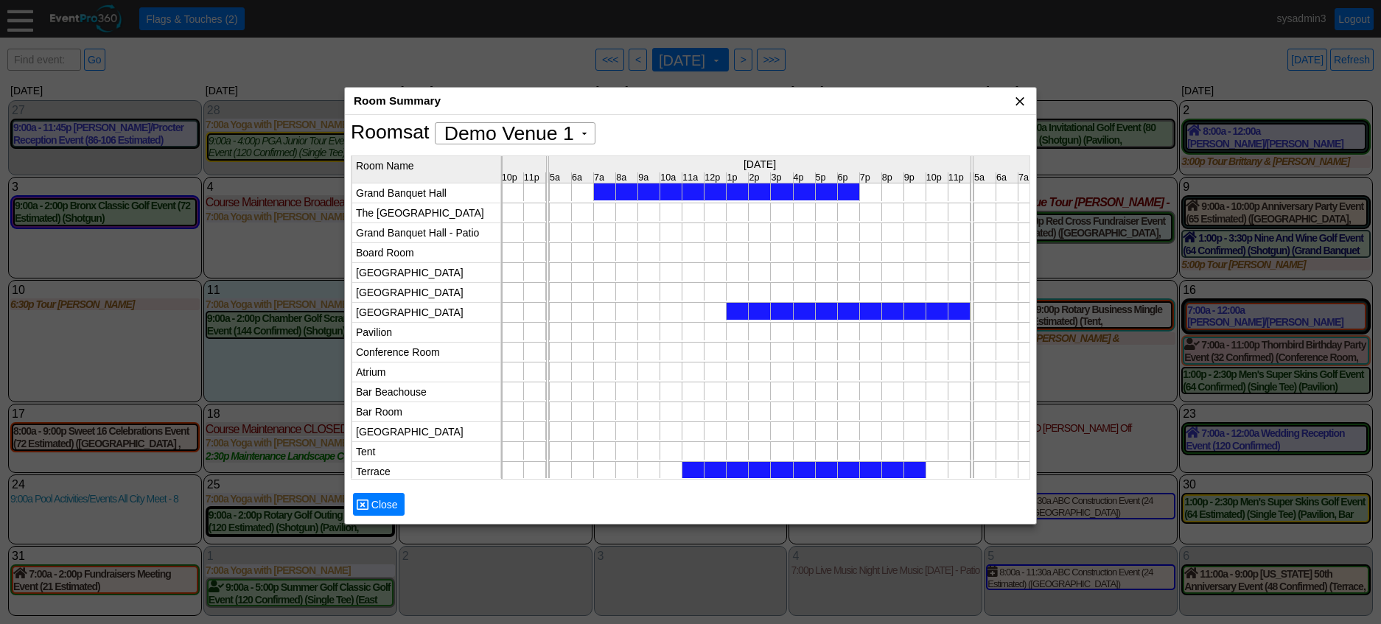
click at [1021, 97] on span "x" at bounding box center [1019, 101] width 15 height 15
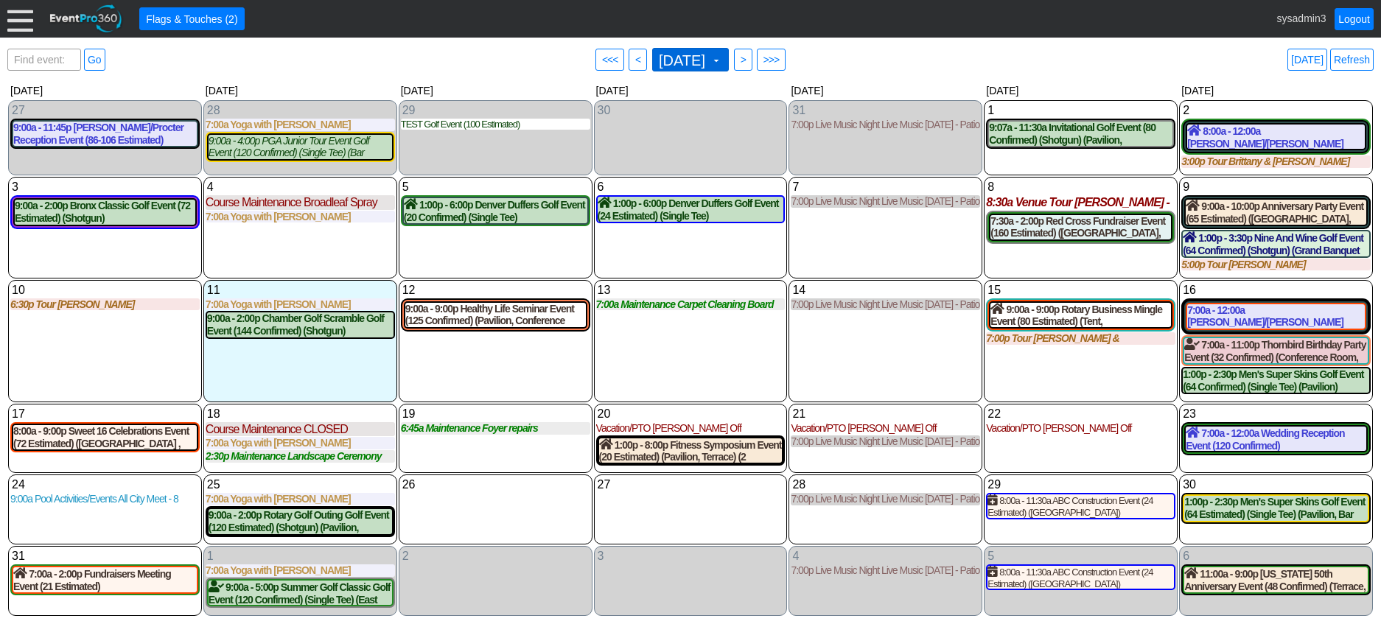
click at [694, 60] on span "August 2025" at bounding box center [682, 60] width 52 height 15
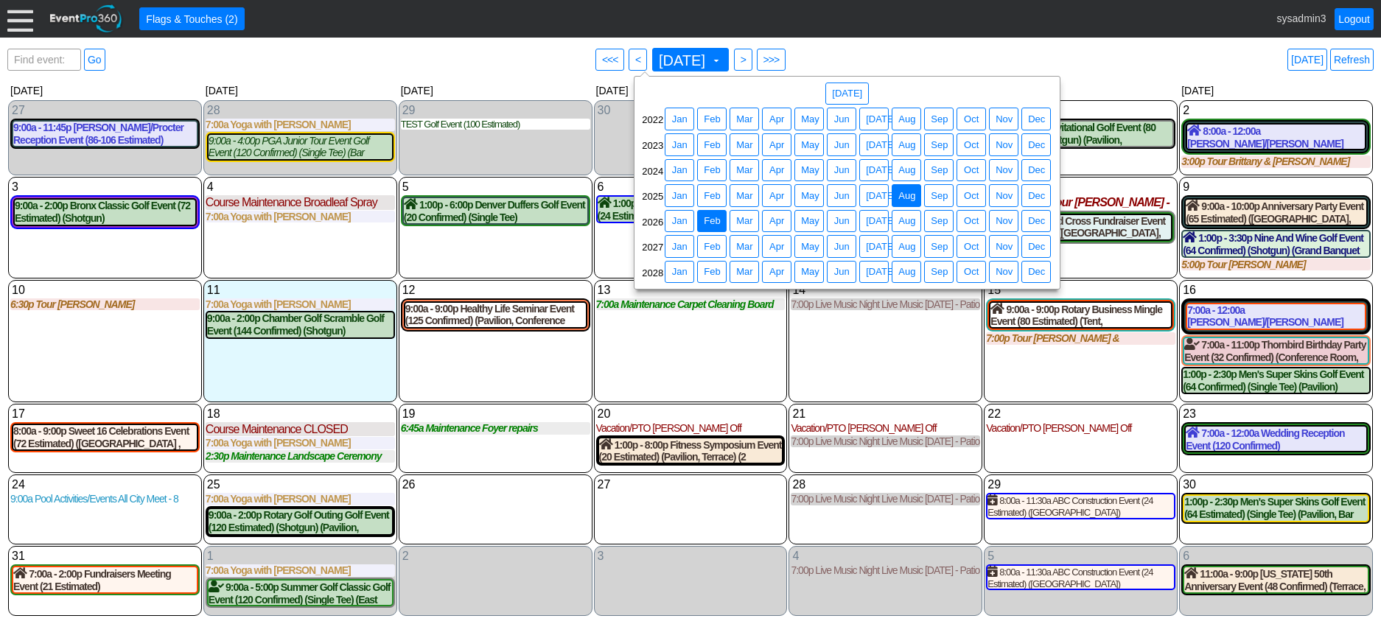
click at [715, 222] on span "Feb" at bounding box center [712, 221] width 22 height 15
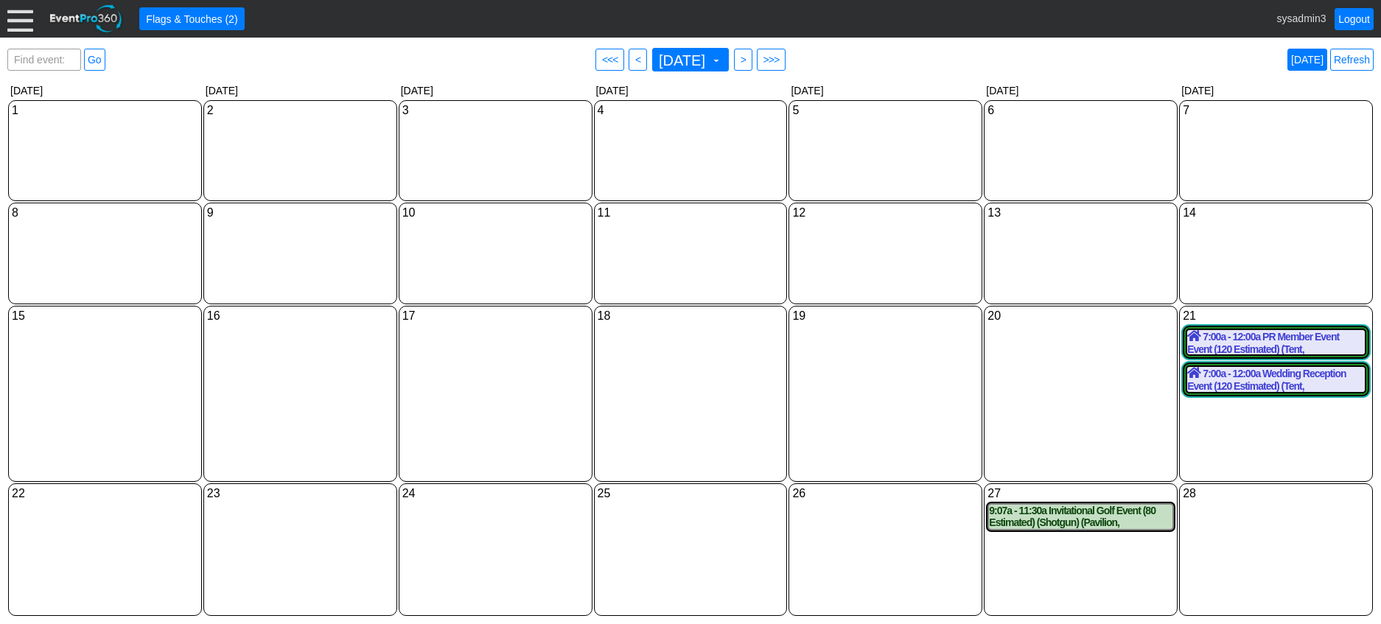
click at [1310, 55] on link "Today" at bounding box center [1307, 60] width 40 height 22
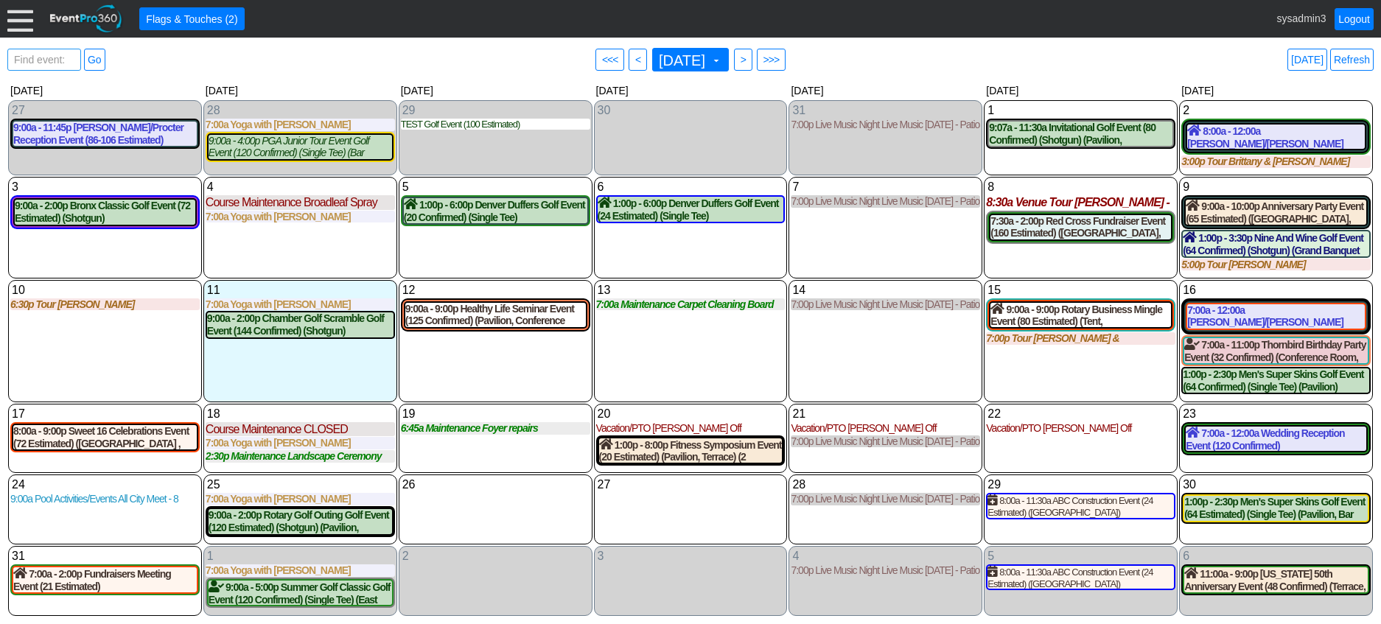
click at [38, 57] on span "Find event: enter title" at bounding box center [44, 66] width 66 height 35
type input "red cr"
click at [99, 57] on link "Go" at bounding box center [94, 60] width 21 height 22
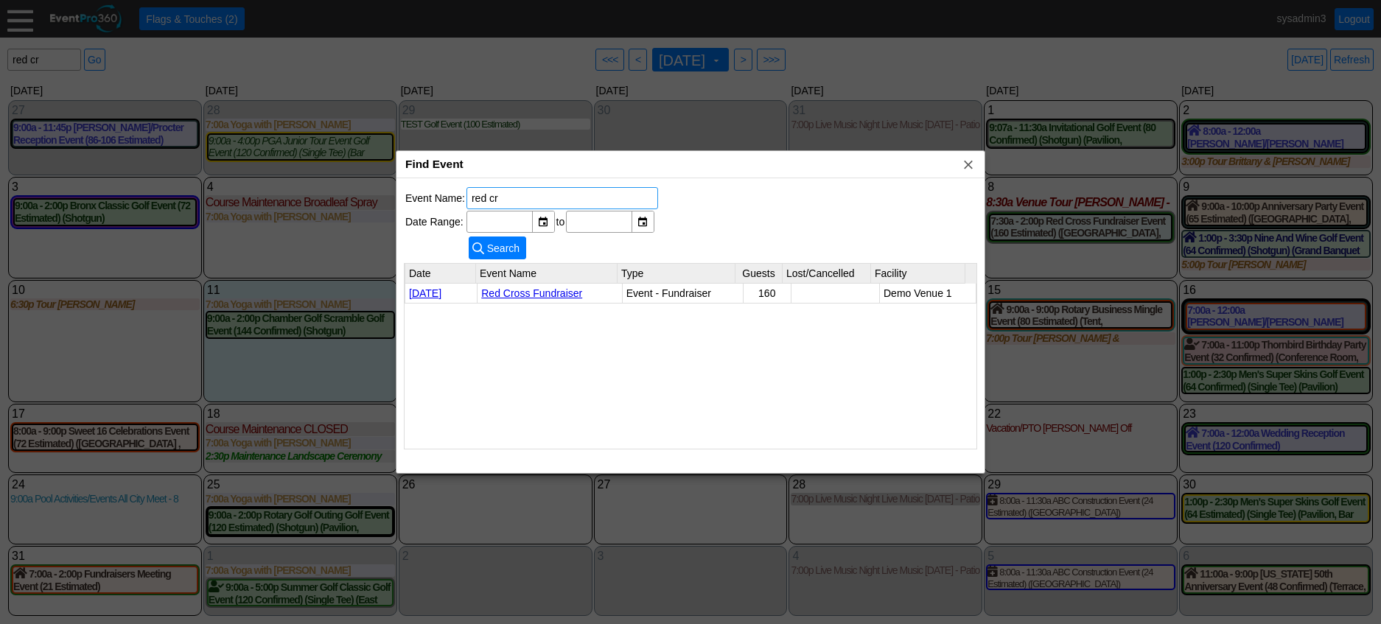
drag, startPoint x: 549, startPoint y: 196, endPoint x: 429, endPoint y: 195, distance: 120.1
click at [429, 195] on tr "Event Name: red cr" at bounding box center [531, 198] width 253 height 22
click at [967, 164] on span "x" at bounding box center [968, 164] width 15 height 15
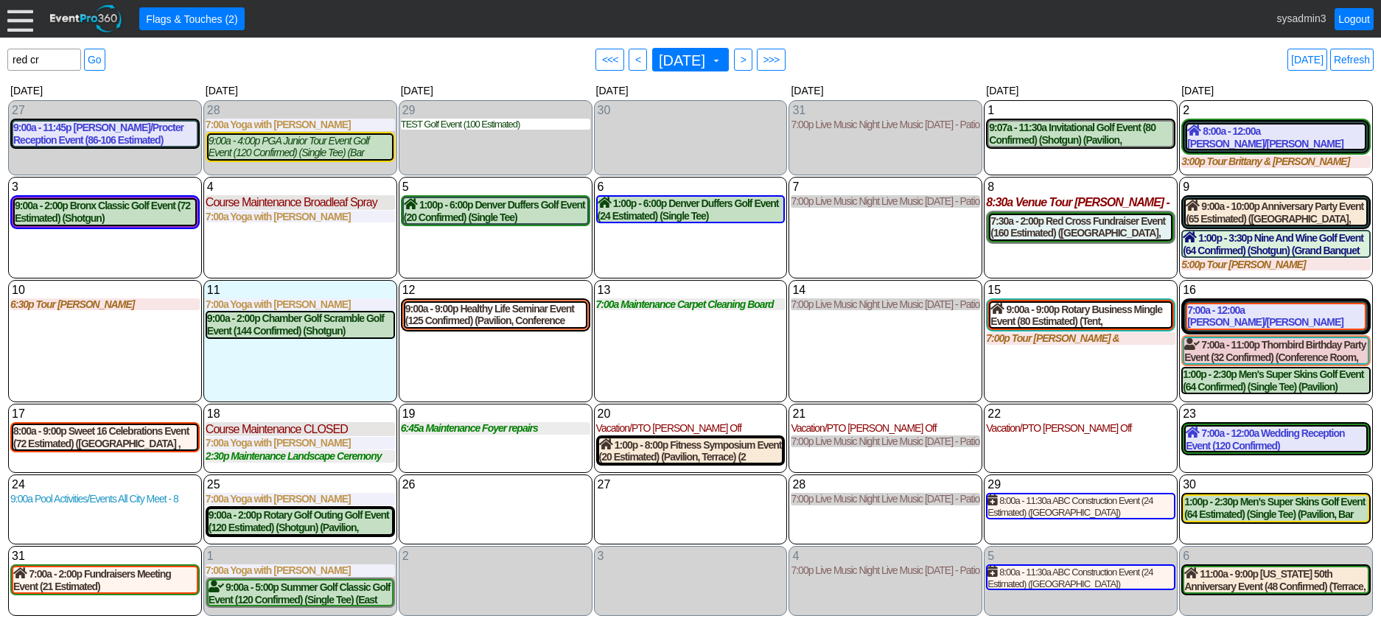
click at [874, 359] on div "14 Thursday 7:00p Live Music Night Live Music Thursday - Patio Room Live Music …" at bounding box center [885, 341] width 194 height 122
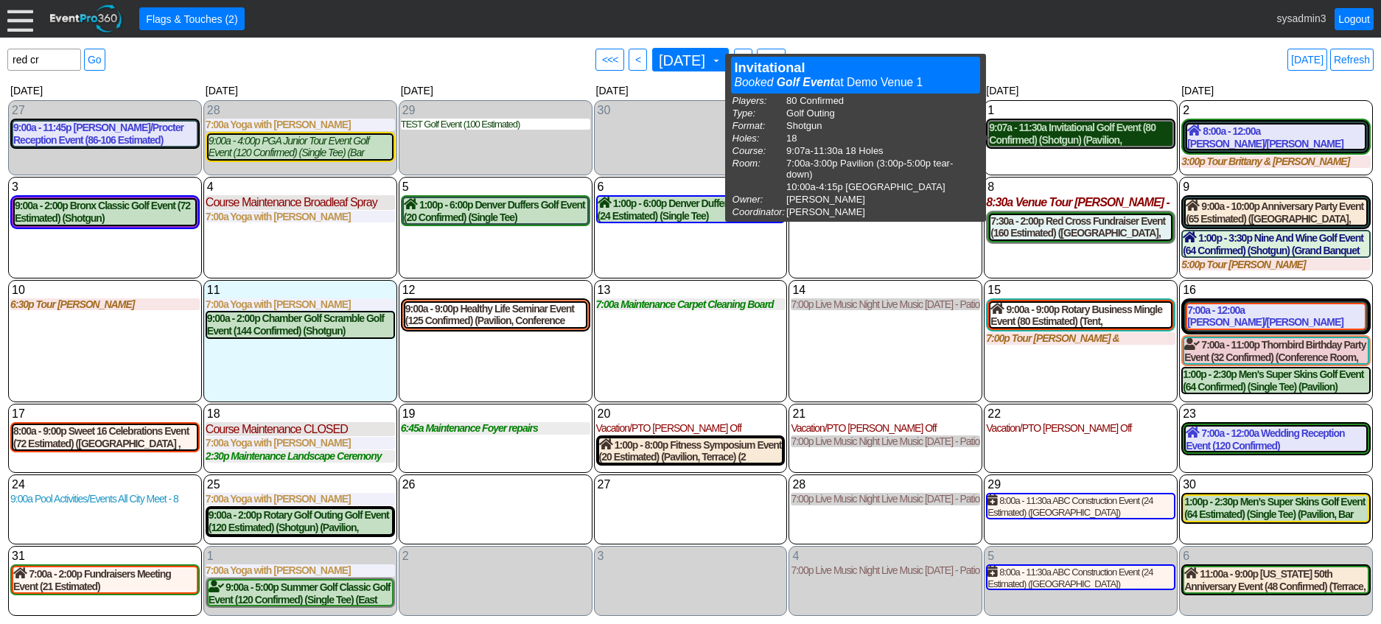
click at [1066, 133] on div "9:07a - 11:30a Invitational Golf Event (80 Confirmed) (Shotgun) (Pavilion, East…" at bounding box center [1080, 134] width 183 height 25
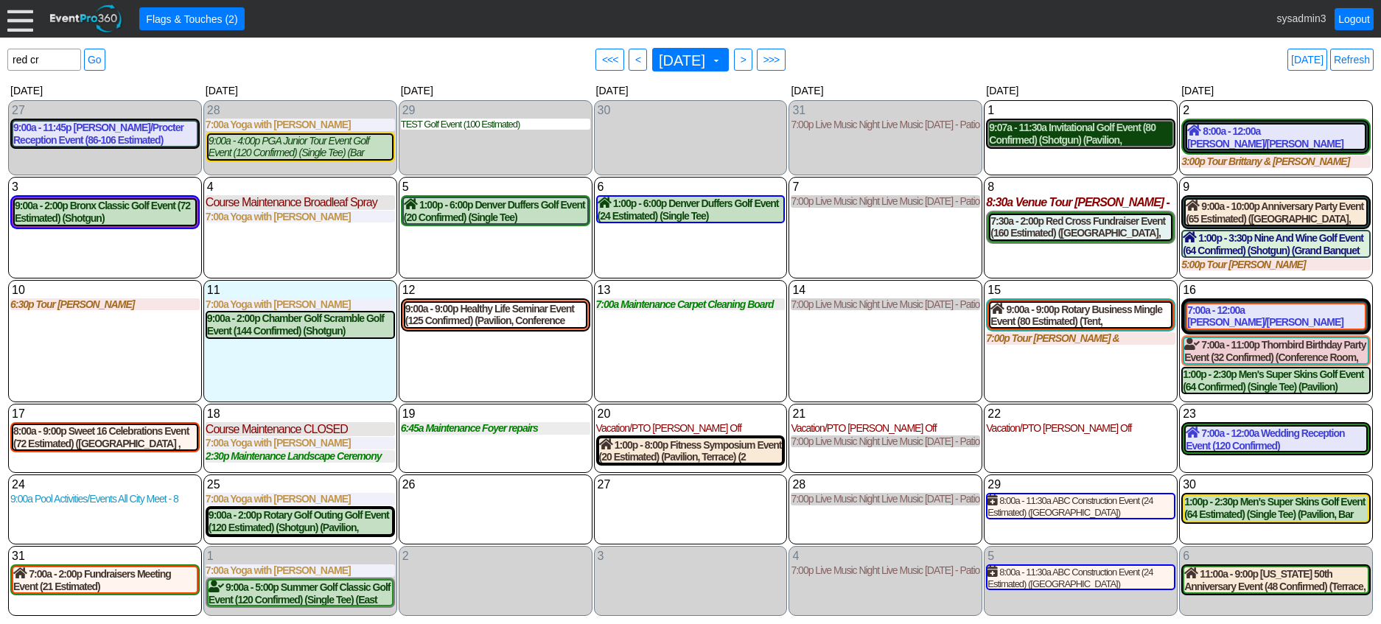
click at [1079, 133] on div "9:07a - 11:30a Invitational Golf Event (80 Confirmed) (Shotgun) (Pavilion, East…" at bounding box center [1080, 134] width 183 height 25
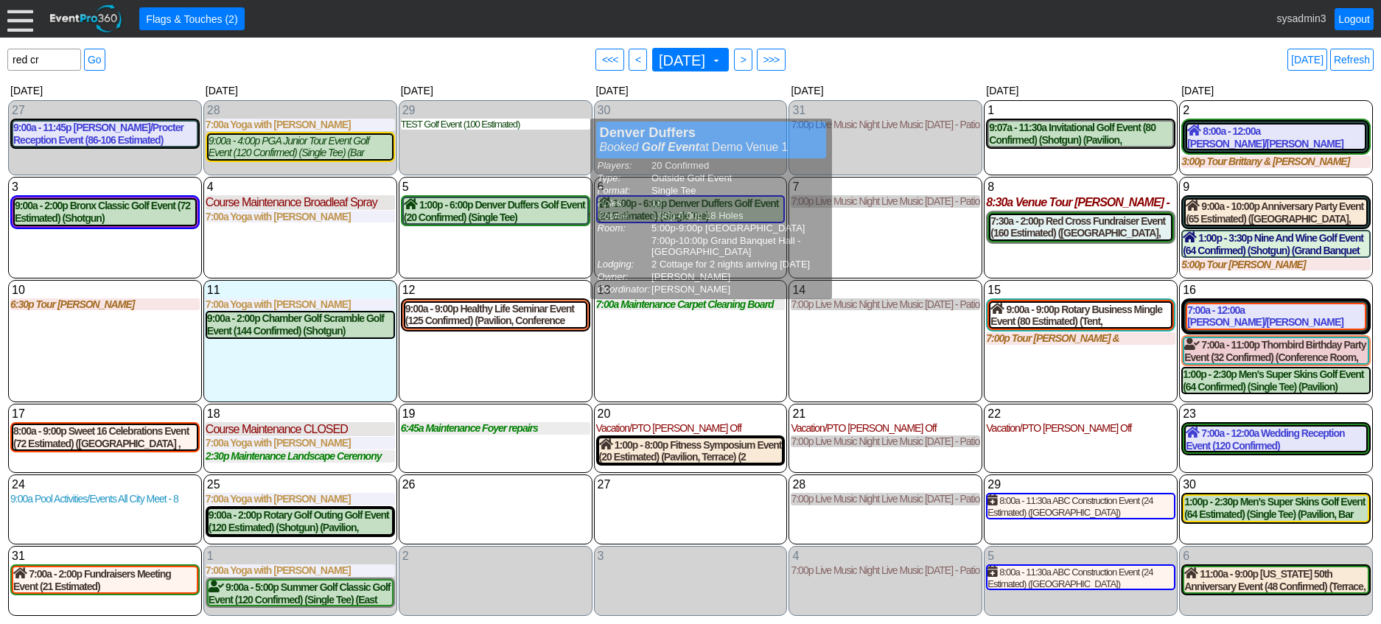
click at [889, 252] on div "7 Thursday 7:00p Live Music Night Live Music Thursday - Patio Room Live Music T…" at bounding box center [885, 227] width 194 height 101
click at [950, 253] on div "7 Thursday 7:00p Live Music Night Live Music Thursday - Patio Room Live Music T…" at bounding box center [885, 227] width 194 height 101
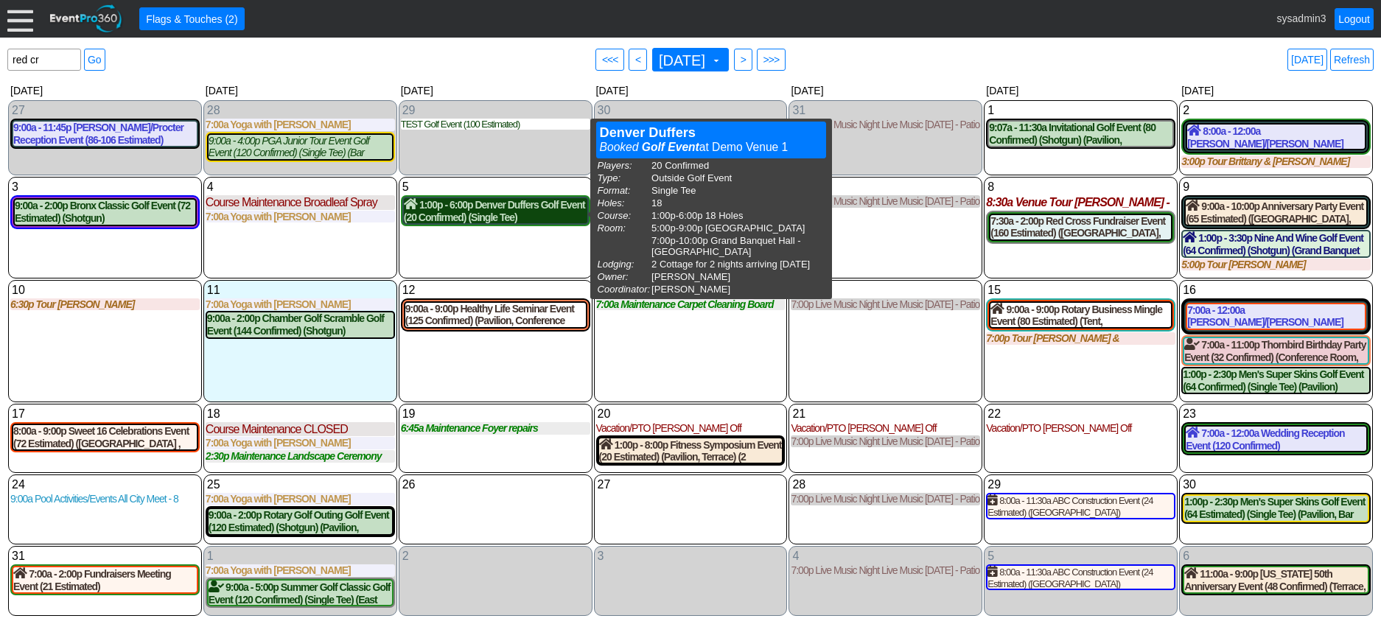
click at [536, 208] on div "1:00p - 6:00p Denver Duffers Golf Event (20 Confirmed) (Single Tee) (West Room,…" at bounding box center [495, 210] width 183 height 25
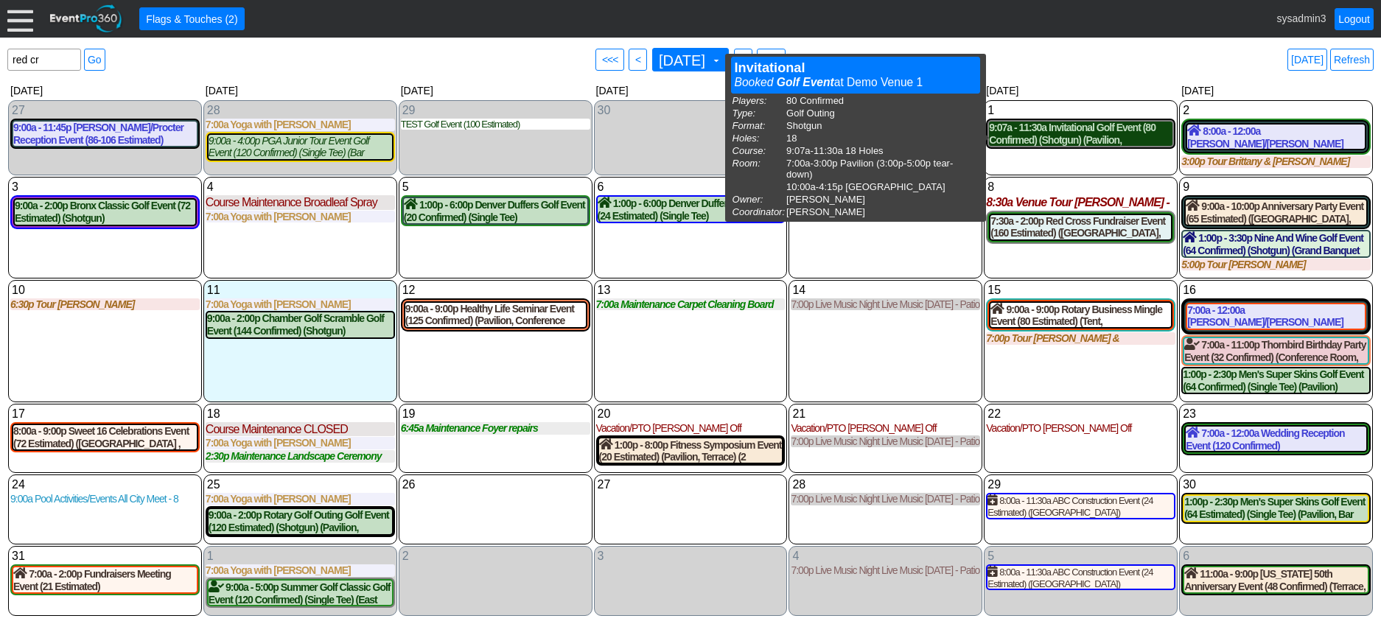
click at [1096, 135] on div "9:07a - 11:30a Invitational Golf Event (80 Confirmed) (Shotgun) (Pavilion, East…" at bounding box center [1080, 134] width 183 height 25
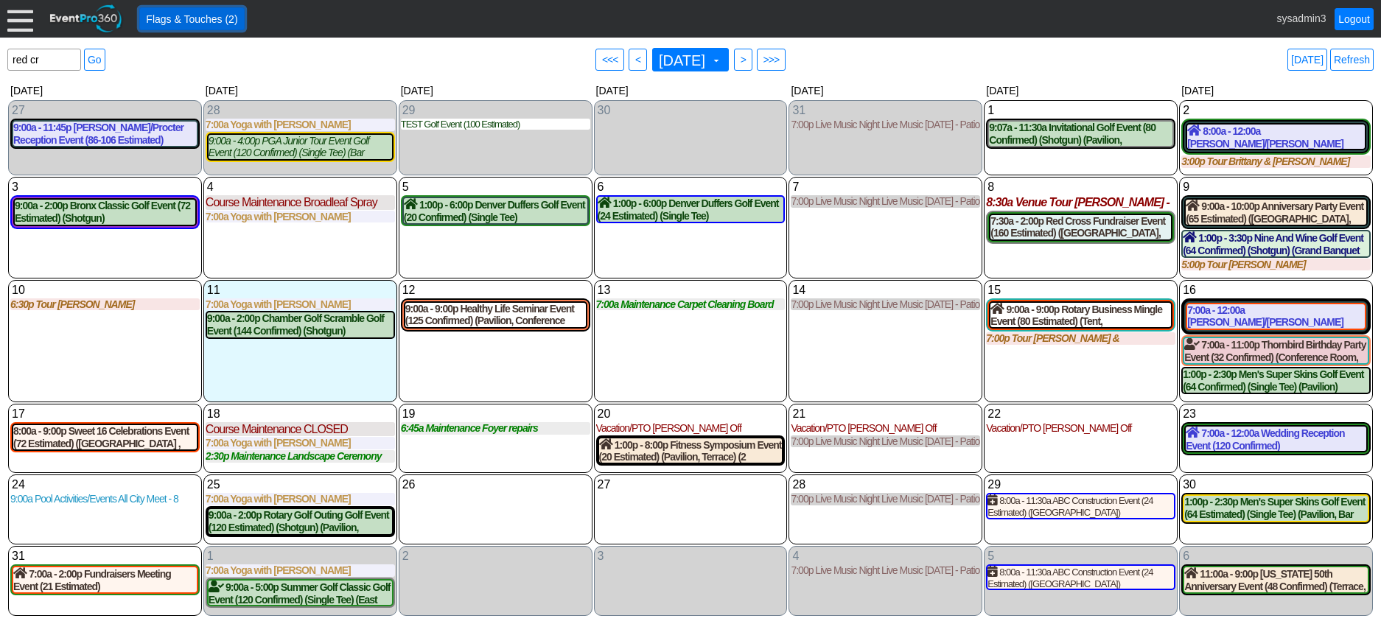
click at [190, 18] on span "Flags & Touches (2)" at bounding box center [191, 19] width 97 height 15
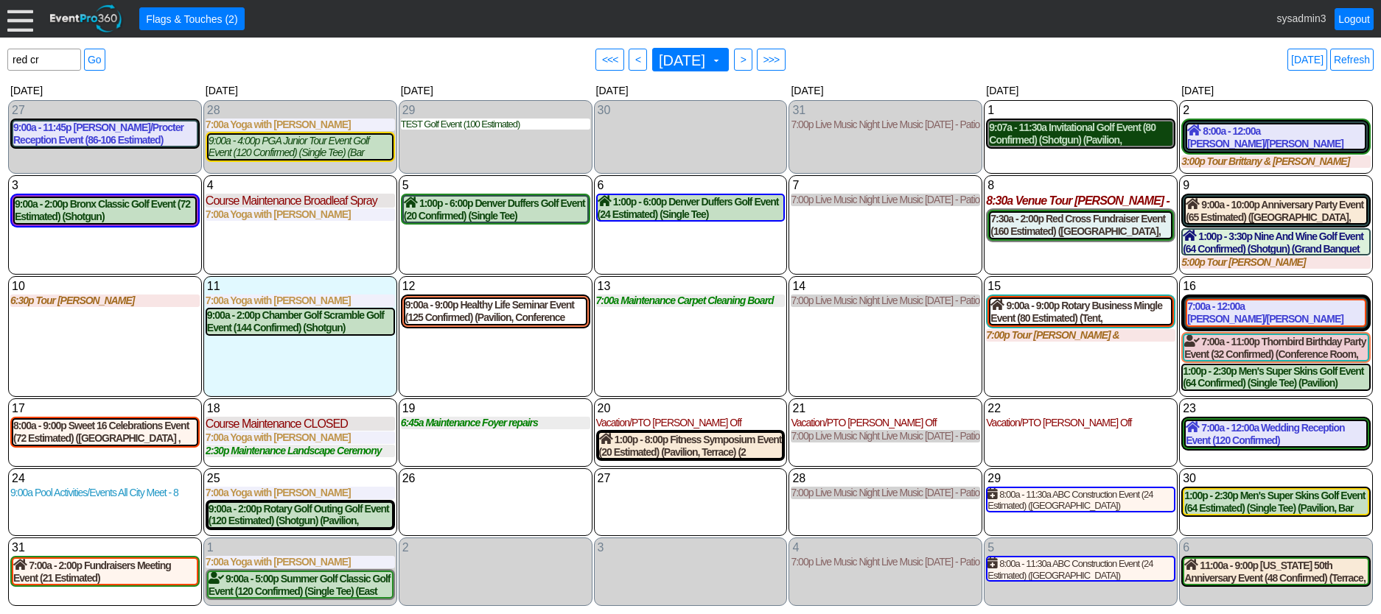
click at [1091, 139] on div "9:07a - 11:30a Invitational Golf Event (80 Confirmed) (Shotgun) (Pavilion, East…" at bounding box center [1080, 134] width 183 height 25
click at [15, 21] on div at bounding box center [20, 19] width 26 height 26
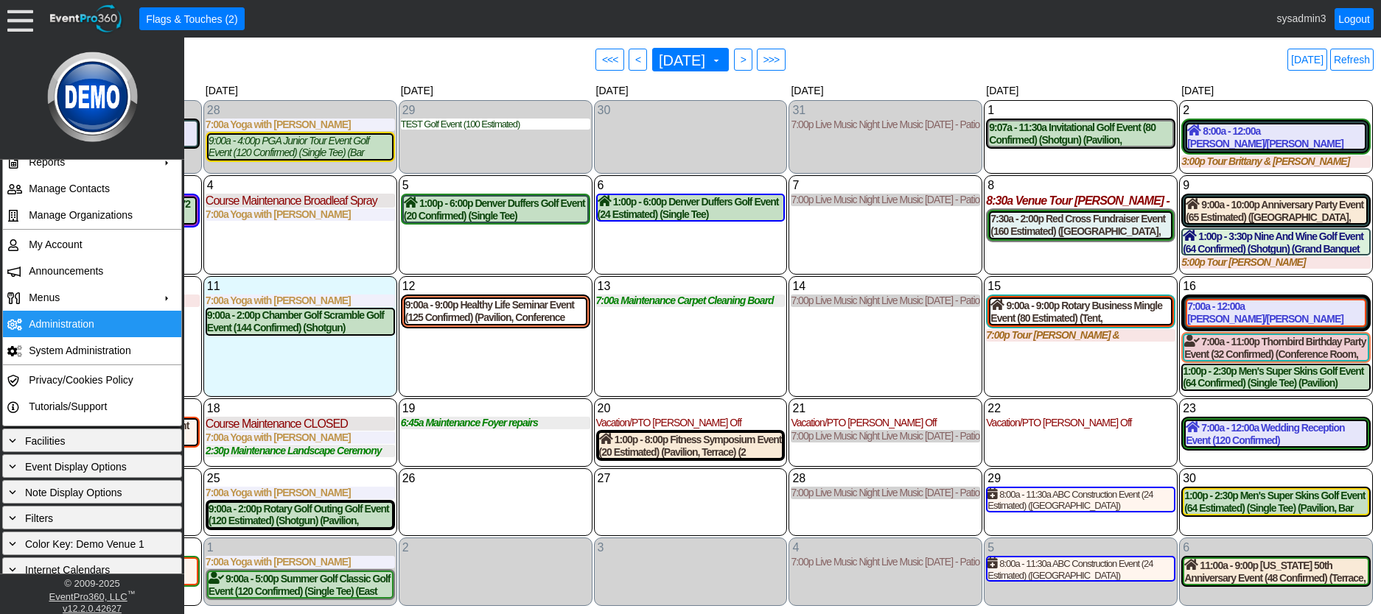
click at [65, 326] on td "Administration" at bounding box center [89, 324] width 132 height 27
click at [1347, 65] on link "Refresh" at bounding box center [1351, 60] width 43 height 22
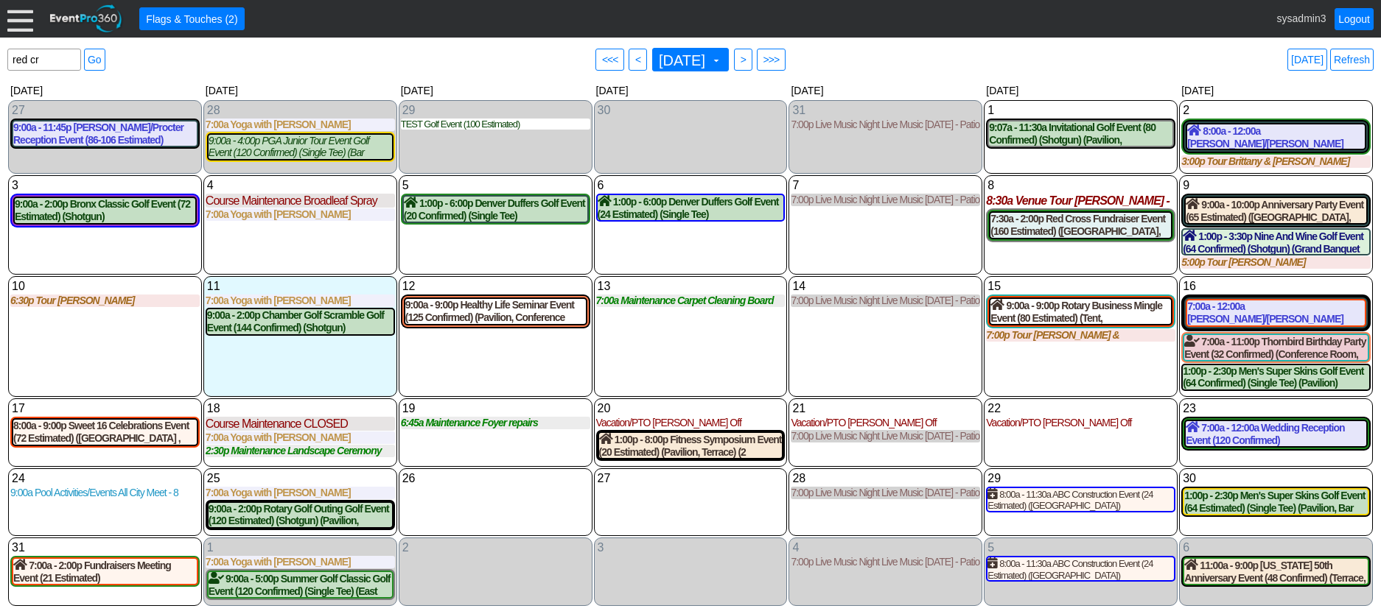
click at [682, 253] on div "6 Wednesday 1:00p - 6:00p Denver Duffers Golf Event (24 Estimated) (Single Tee)…" at bounding box center [691, 224] width 194 height 99
click at [1351, 49] on link "Refresh" at bounding box center [1351, 60] width 43 height 22
click at [1351, 18] on link "Logout" at bounding box center [1353, 19] width 39 height 22
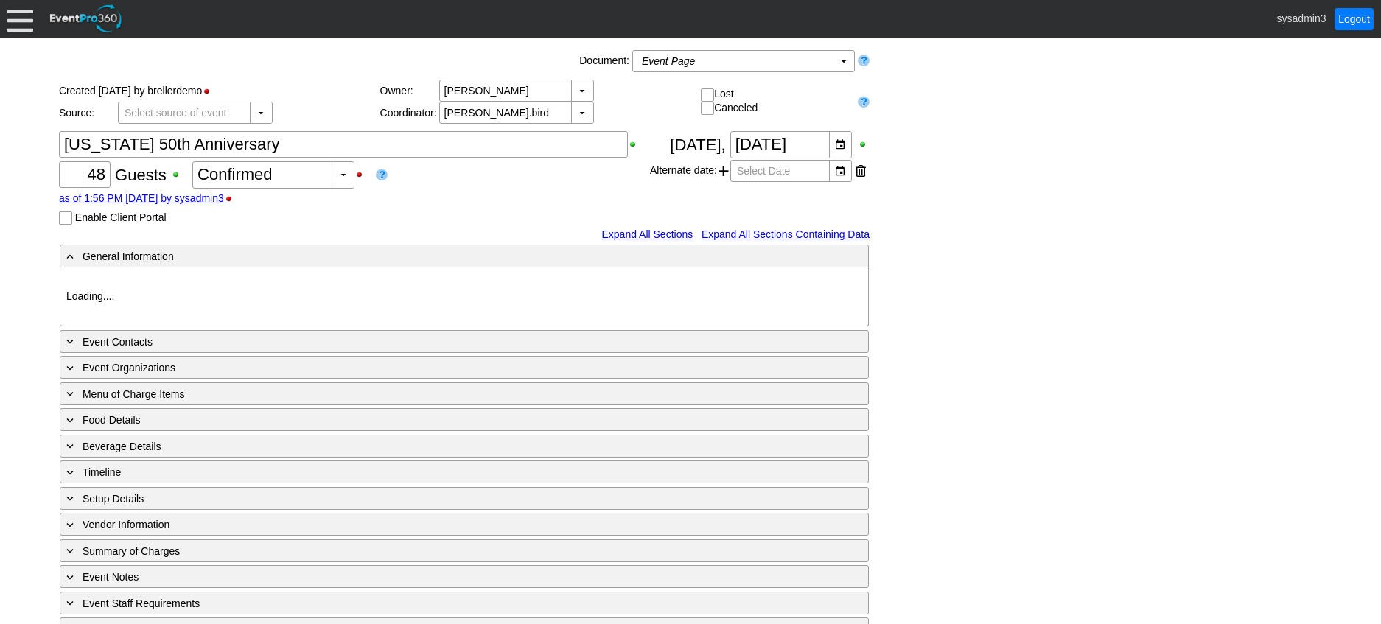
type input "Demo Venue 1"
type input "Anniversary Celebration"
type input "10371"
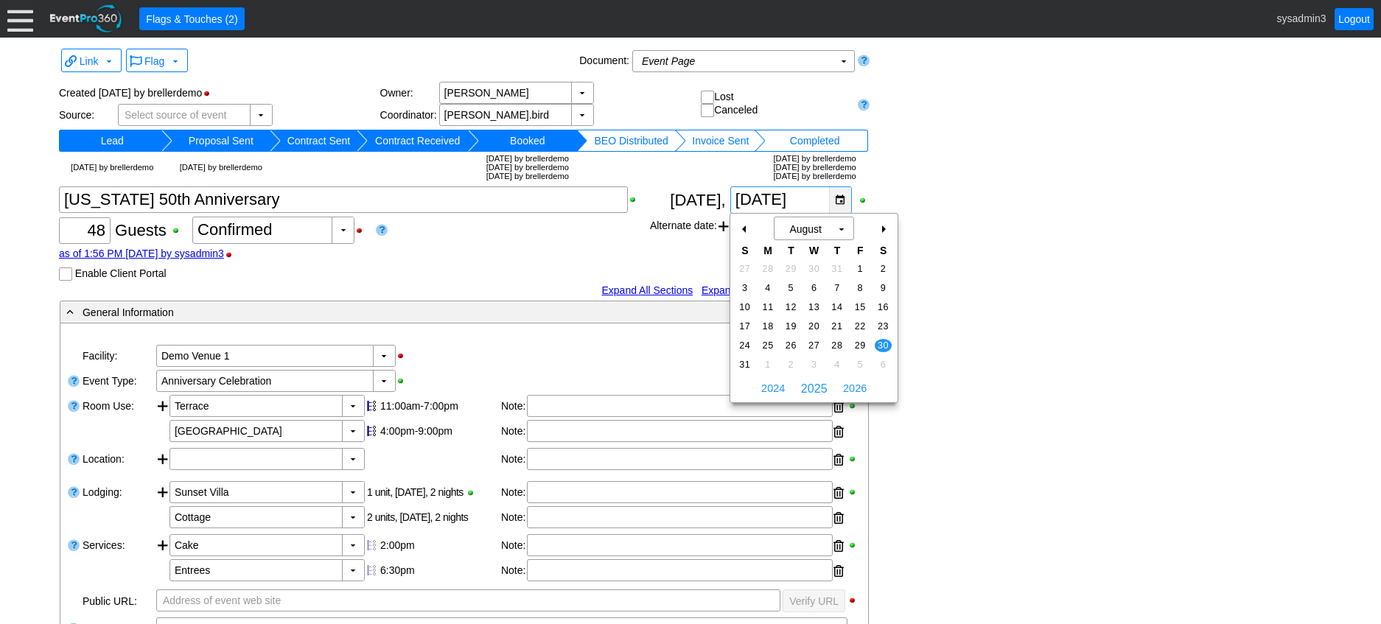
click at [840, 197] on div "▼" at bounding box center [840, 200] width 22 height 26
click at [885, 362] on span "6" at bounding box center [883, 364] width 17 height 13
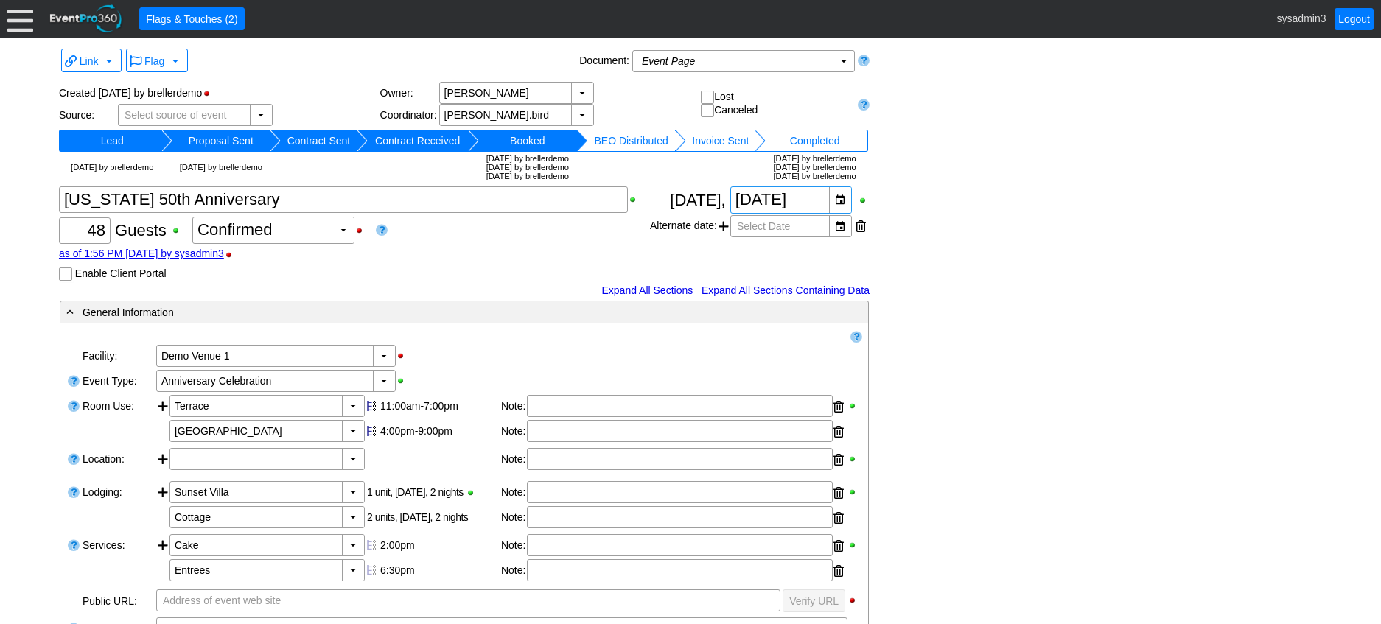
type input "9/6/2025"
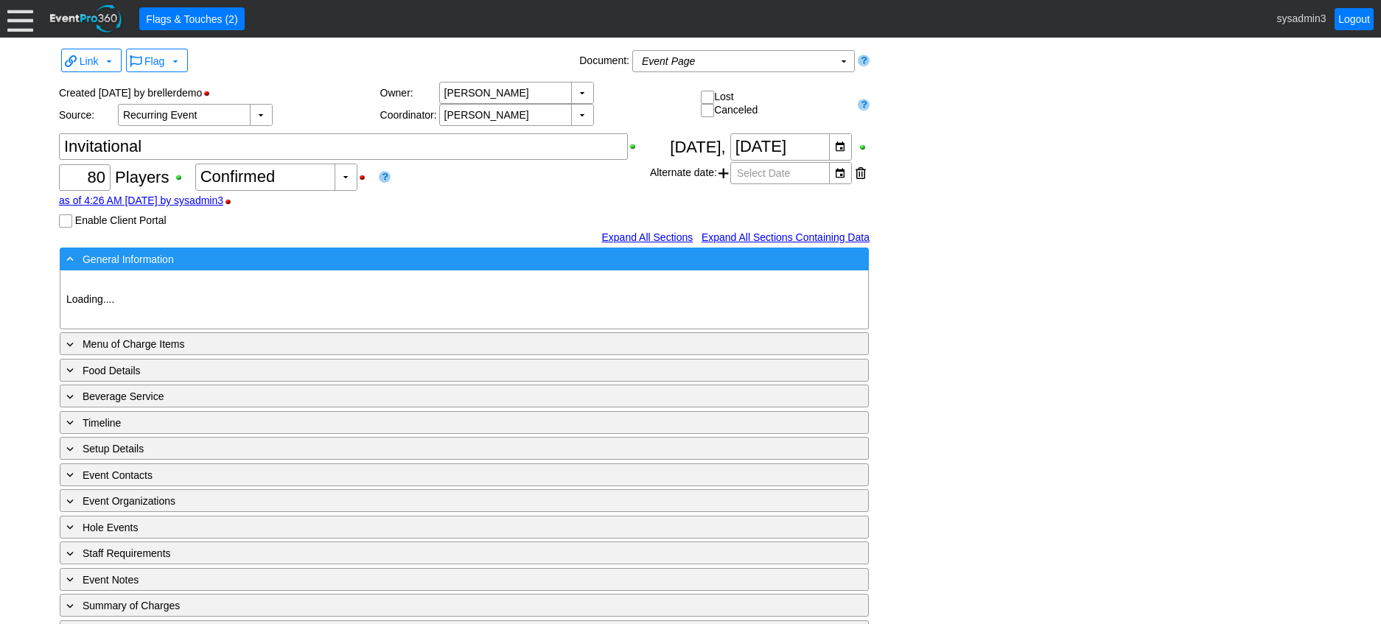
type input "Demo Venue 1"
type input "Golf Outing"
type input "Scramble"
type input "Shotgun"
type input "White"
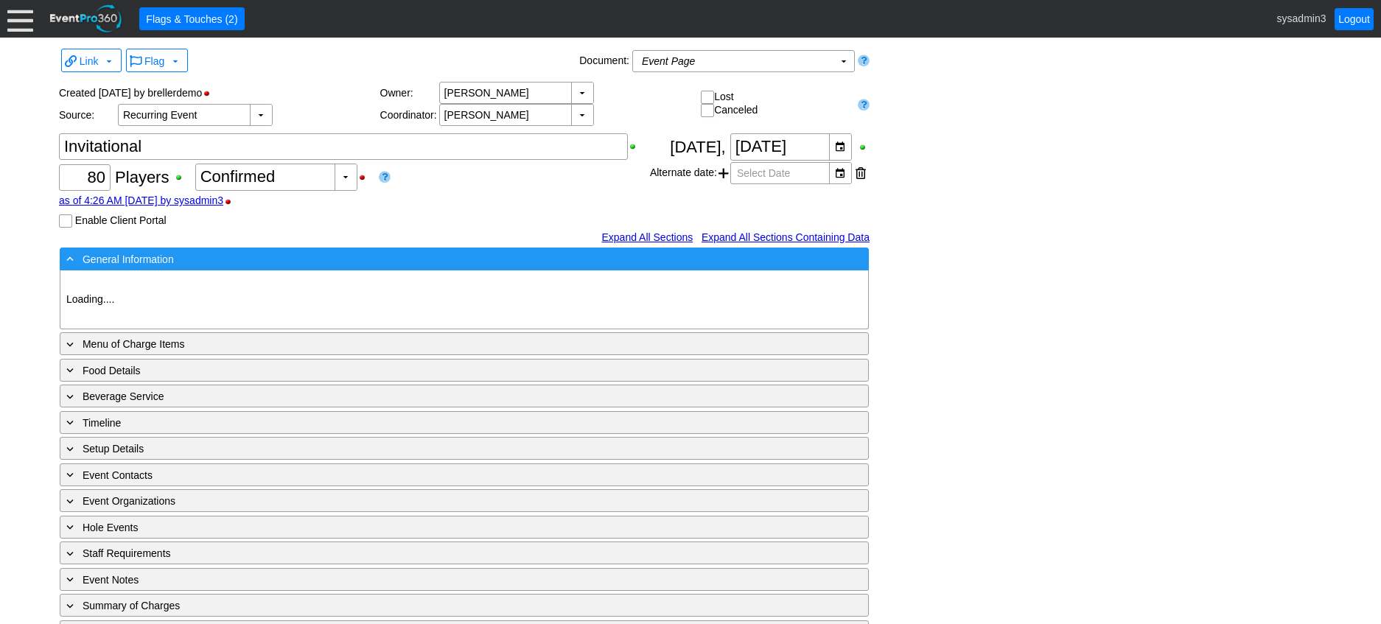
type input "Red"
type input "354064"
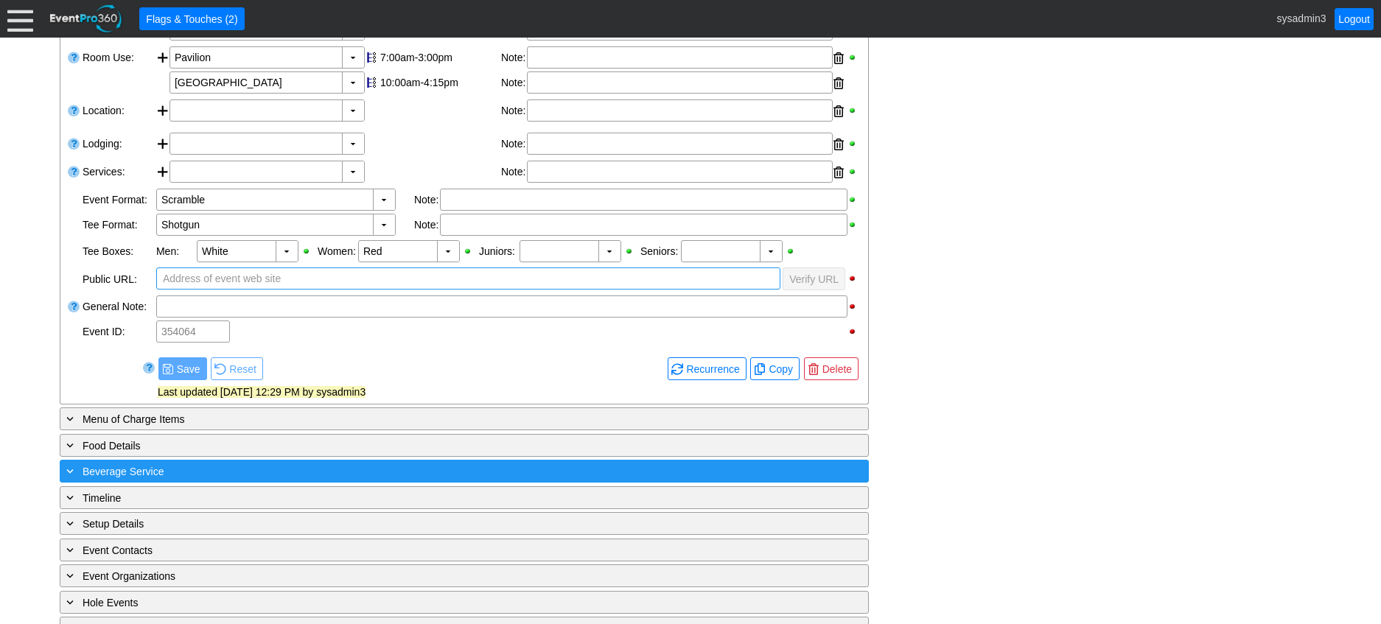
scroll to position [442, 0]
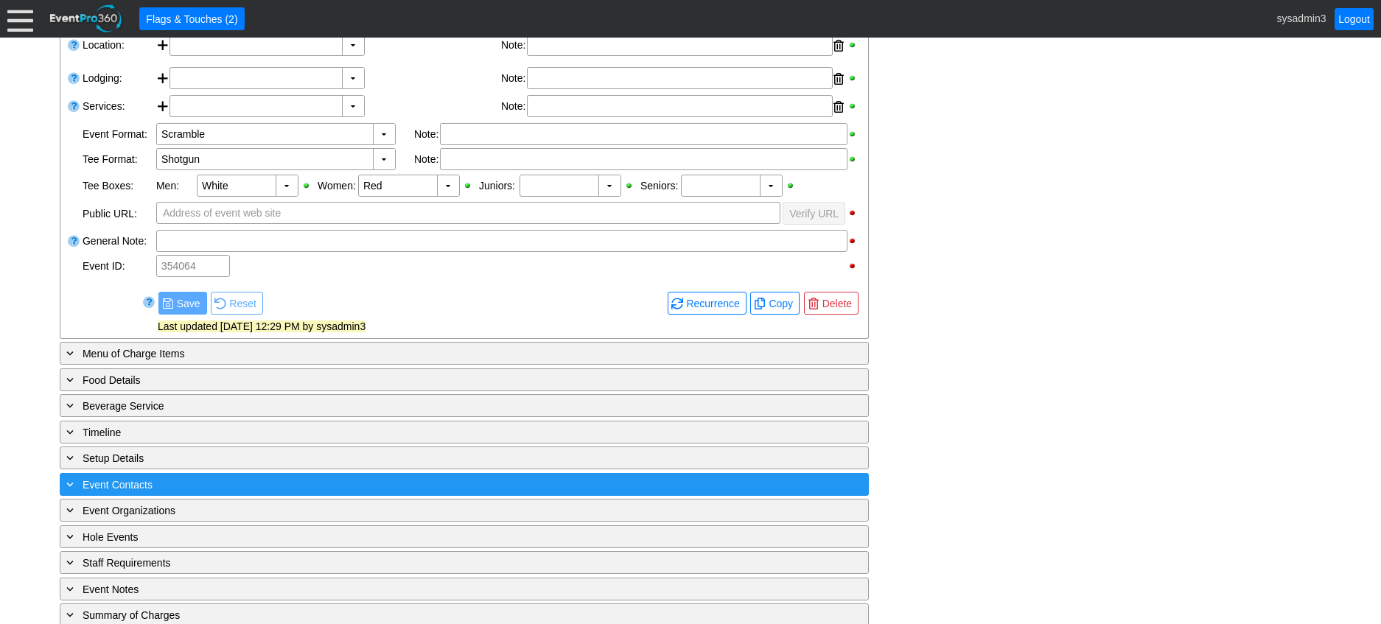
click at [247, 493] on div "+ Event Contacts" at bounding box center [433, 484] width 741 height 17
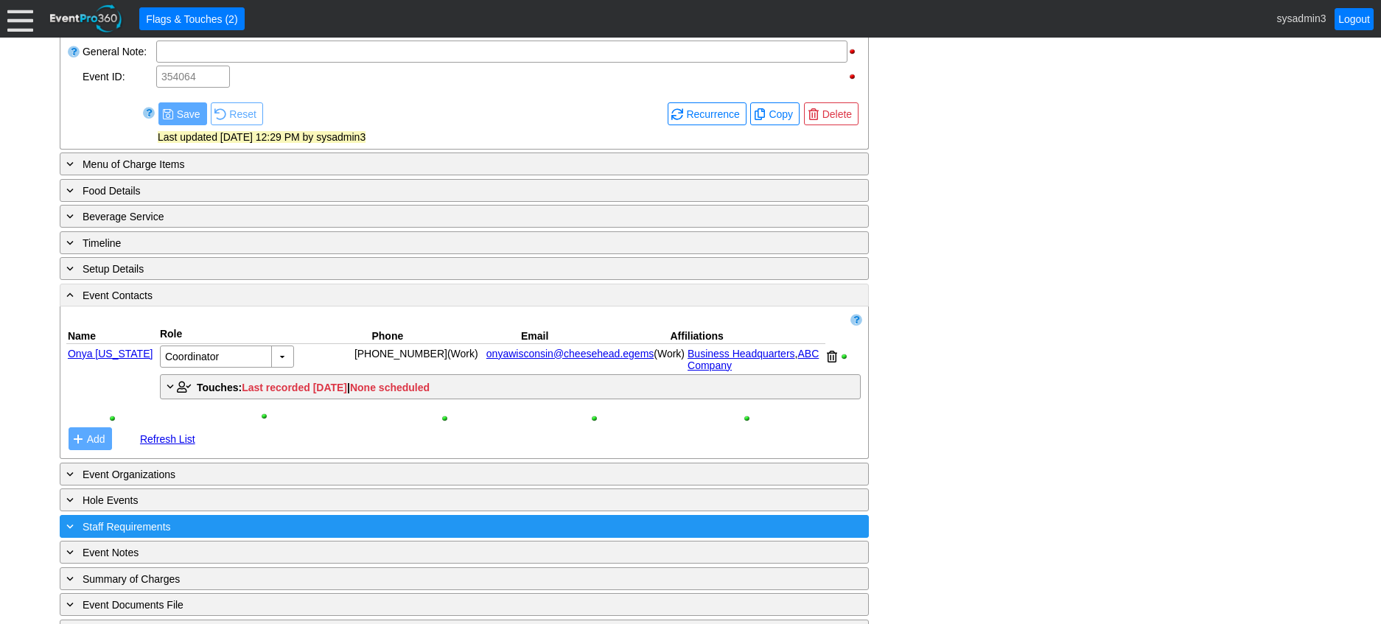
scroll to position [681, 0]
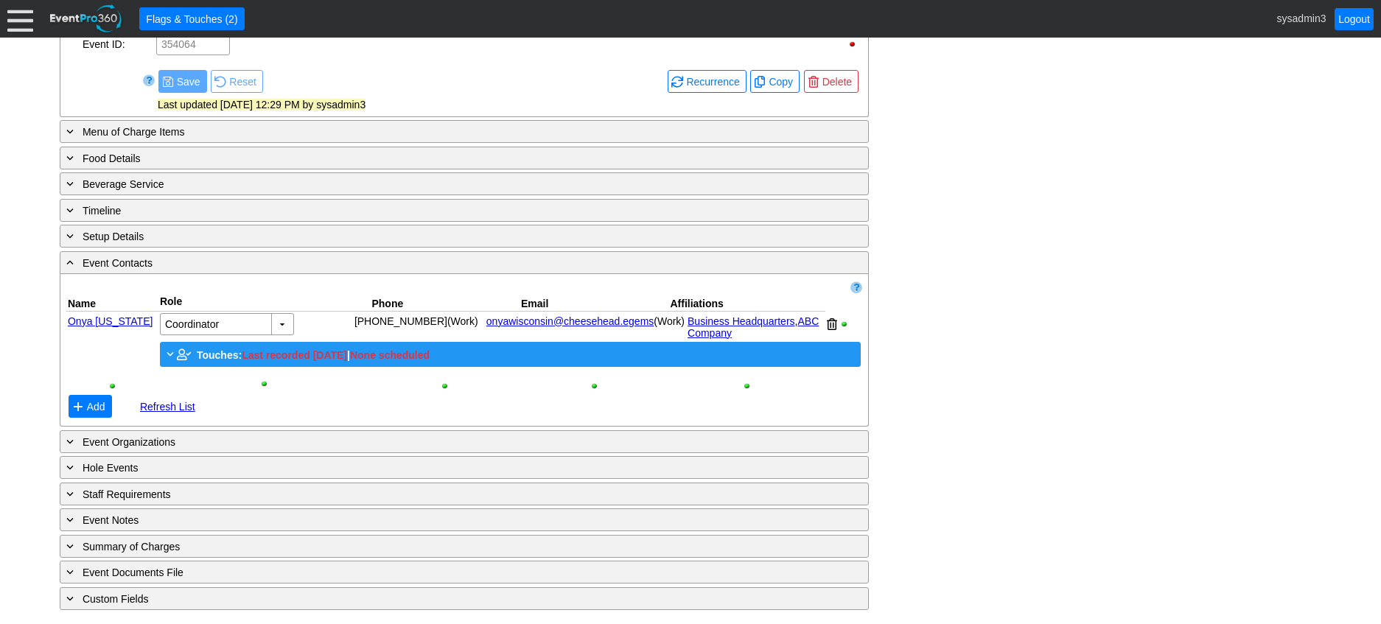
click at [215, 352] on span "Touches:" at bounding box center [219, 355] width 45 height 12
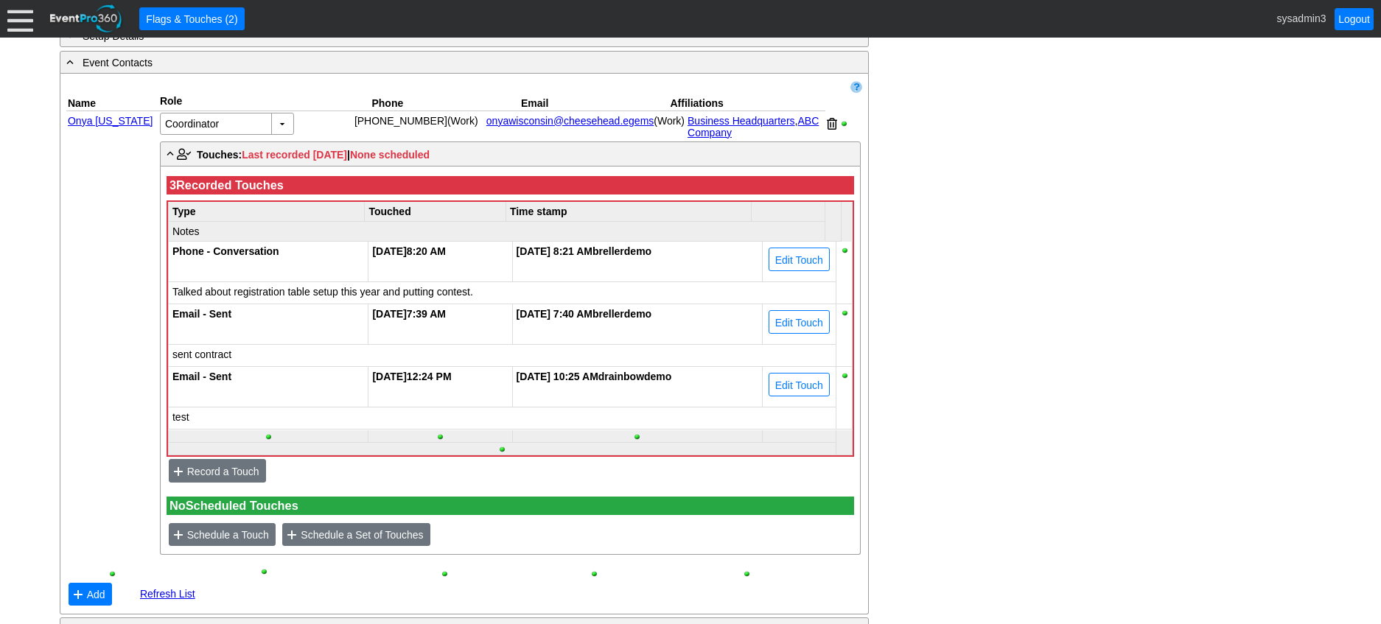
scroll to position [975, 0]
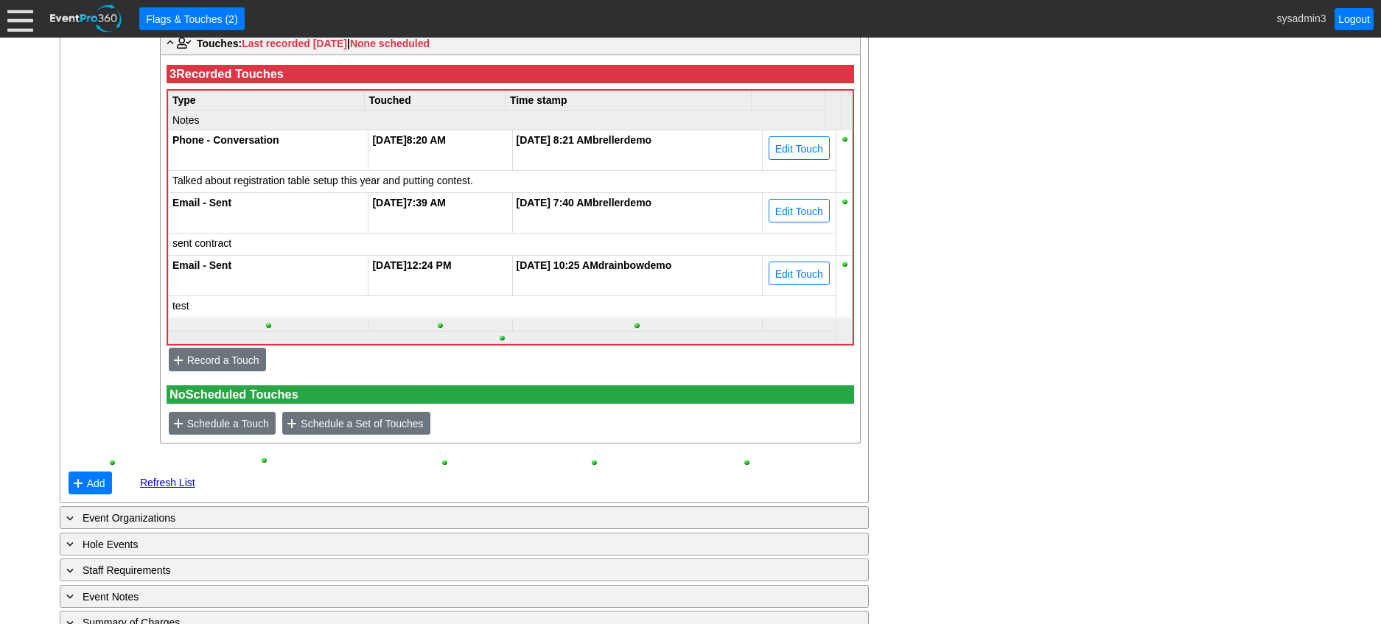
click at [974, 215] on div "- General Information ▼ Loading.... Remove all highlights Facility: ▼ Χ Demo Ve…" at bounding box center [690, 5] width 1270 height 1363
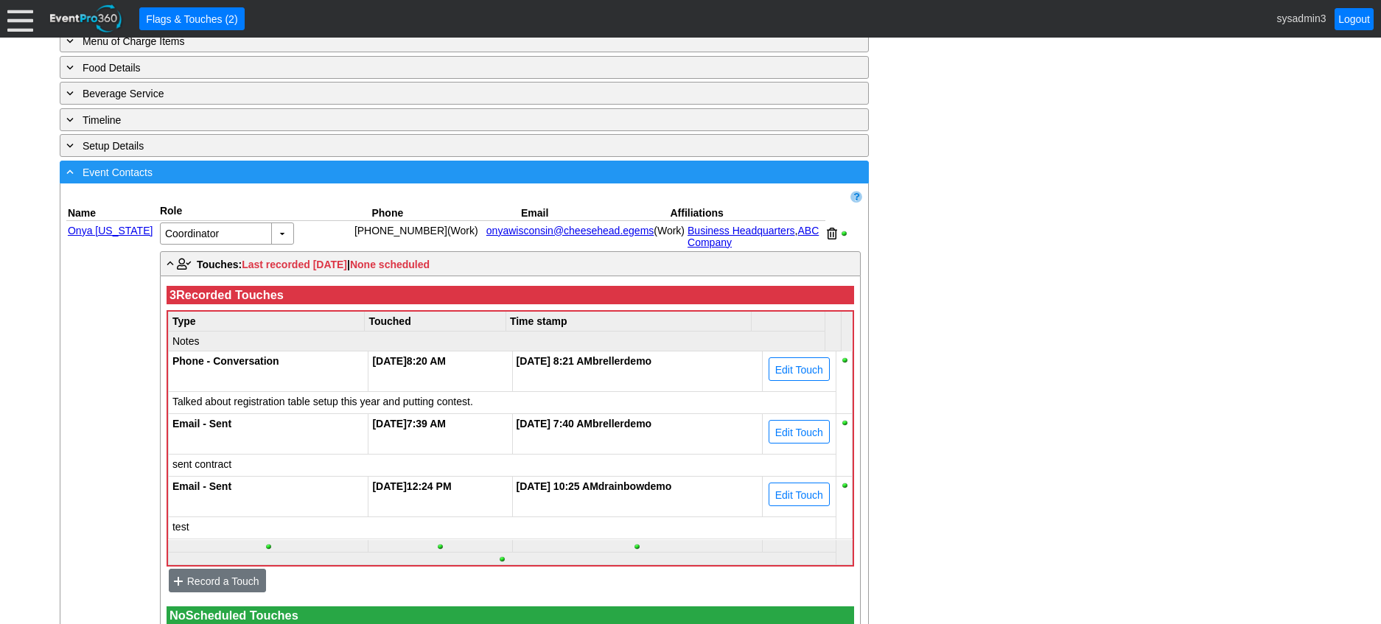
click at [346, 181] on div "- Event Contacts" at bounding box center [433, 172] width 741 height 17
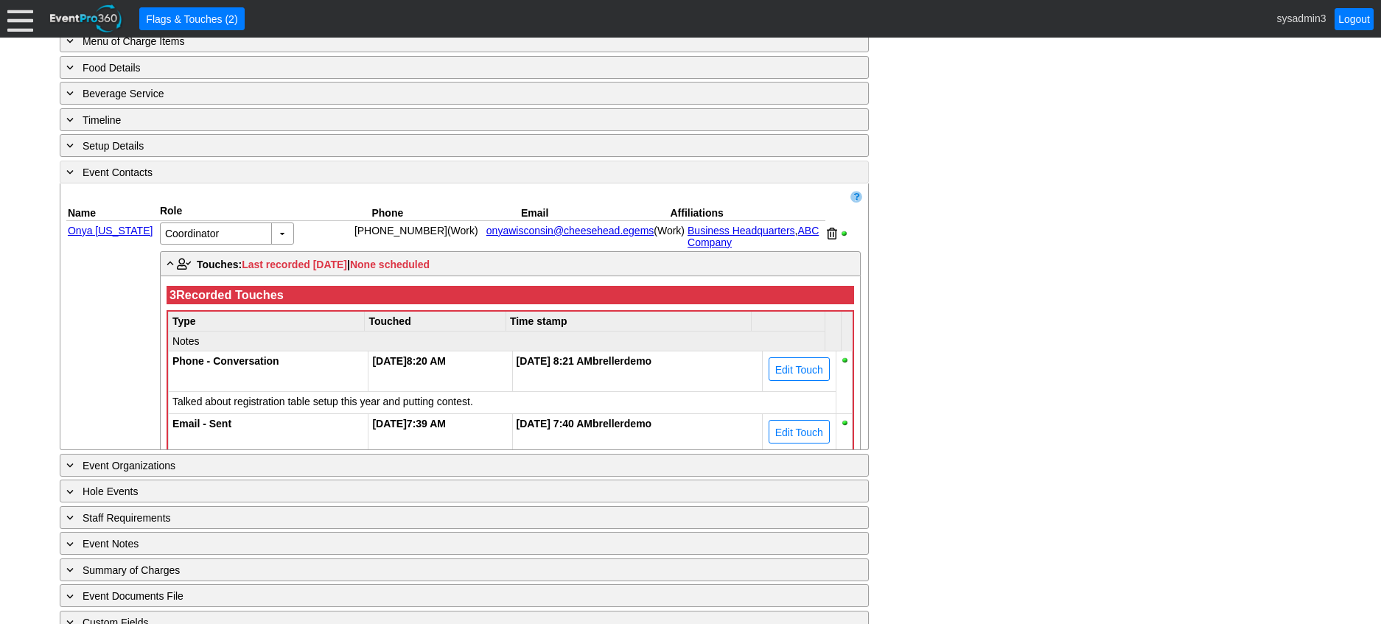
scroll to position [528, 0]
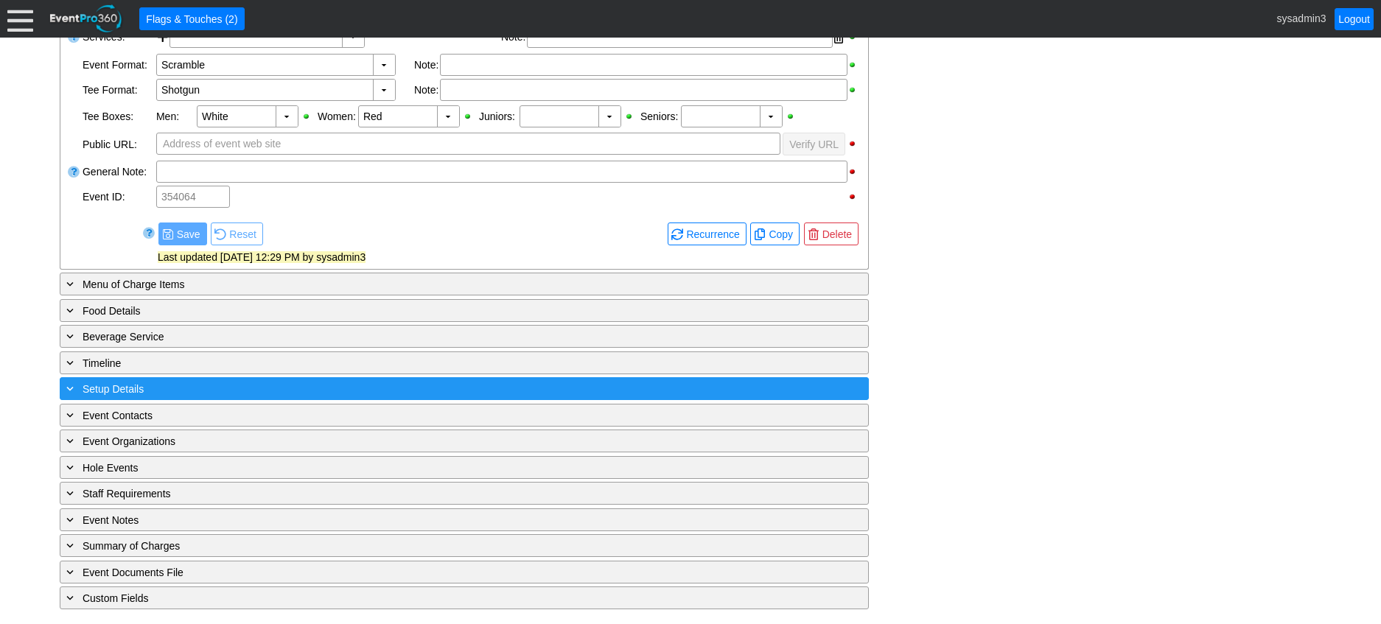
click at [247, 387] on div "+ Setup Details" at bounding box center [433, 388] width 741 height 17
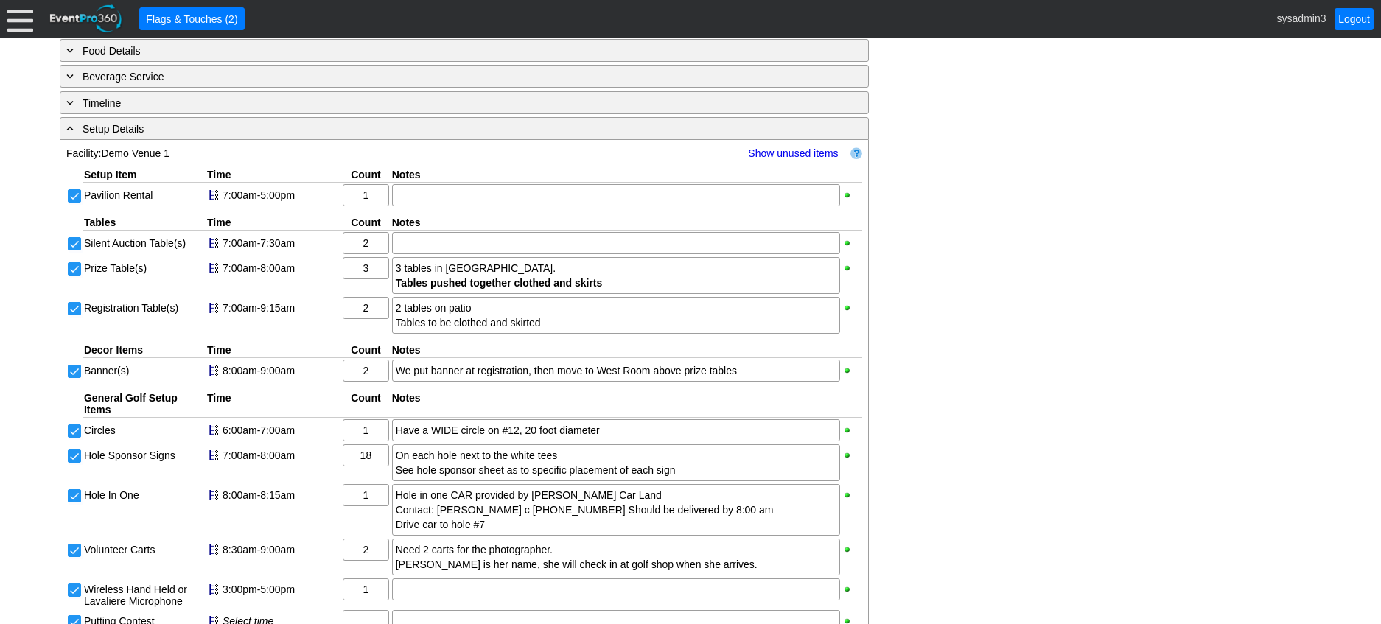
scroll to position [754, 0]
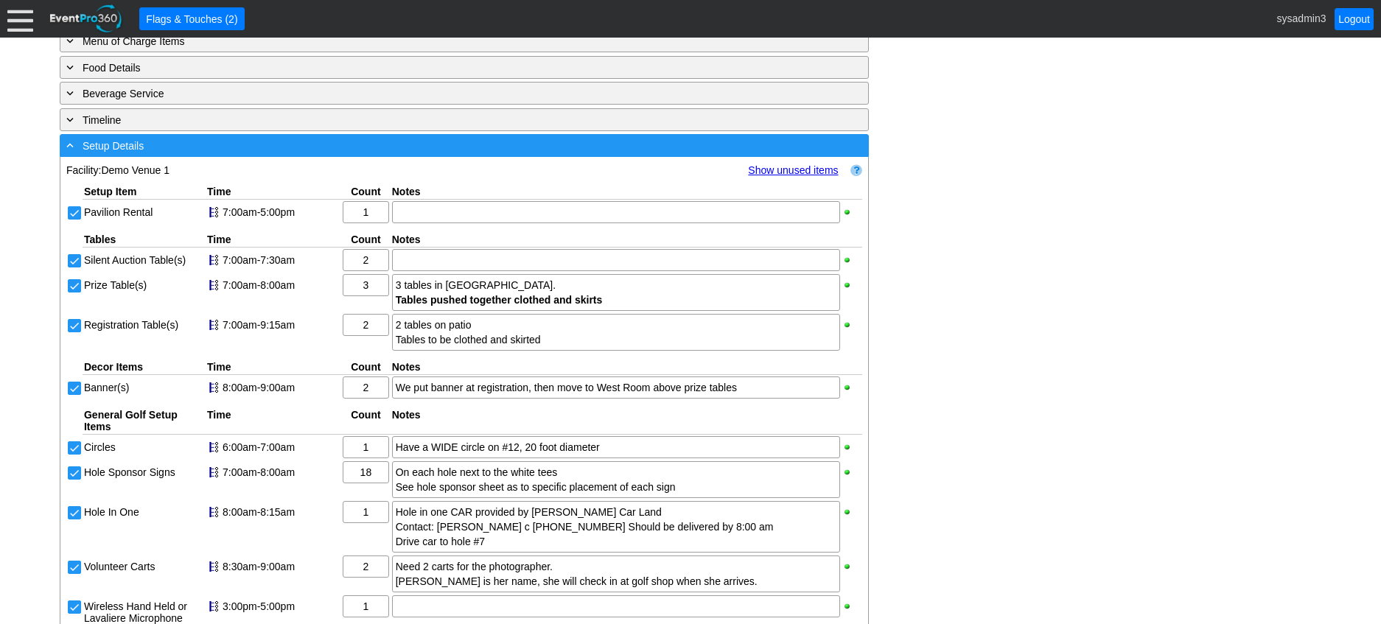
click at [323, 154] on div "- Setup Details" at bounding box center [433, 145] width 741 height 17
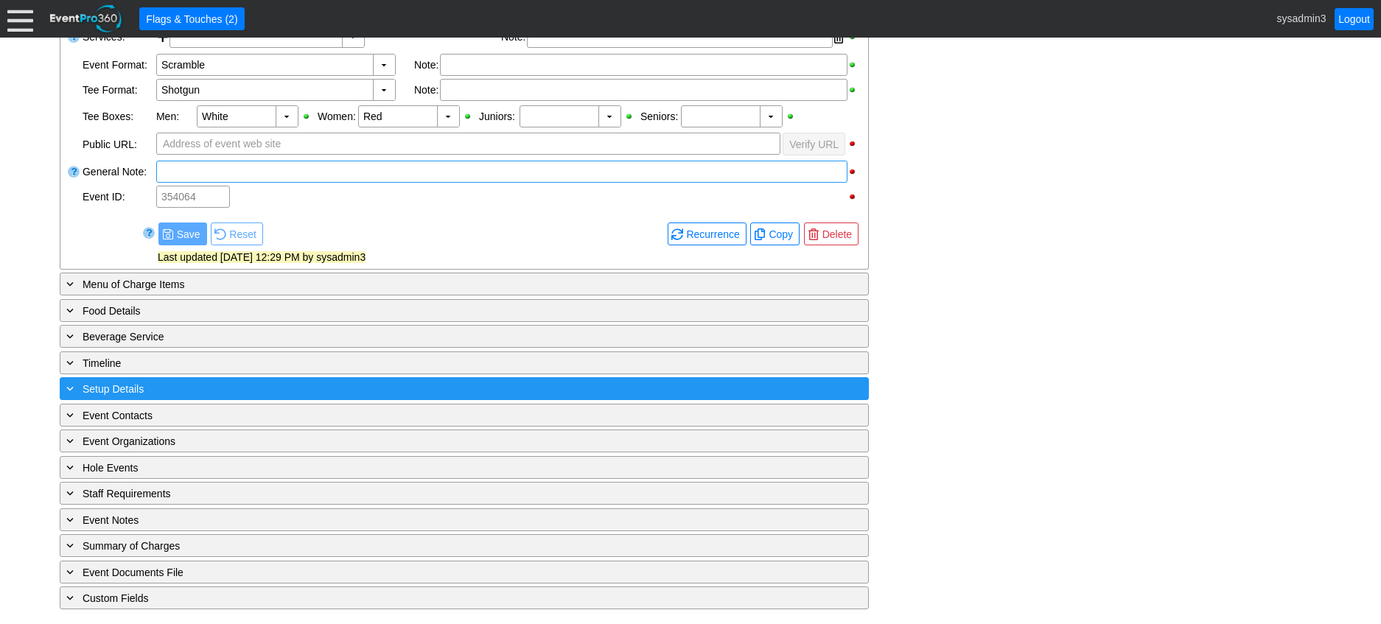
scroll to position [528, 0]
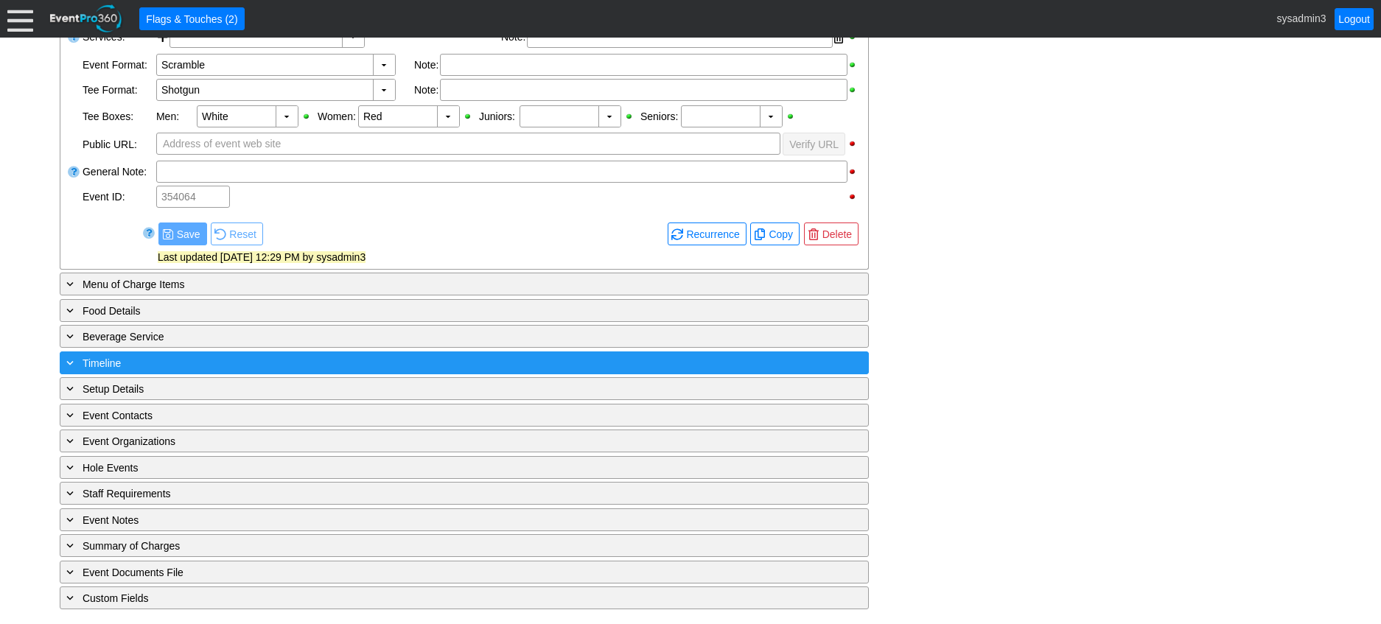
click at [236, 365] on div "+ Timeline" at bounding box center [433, 362] width 741 height 17
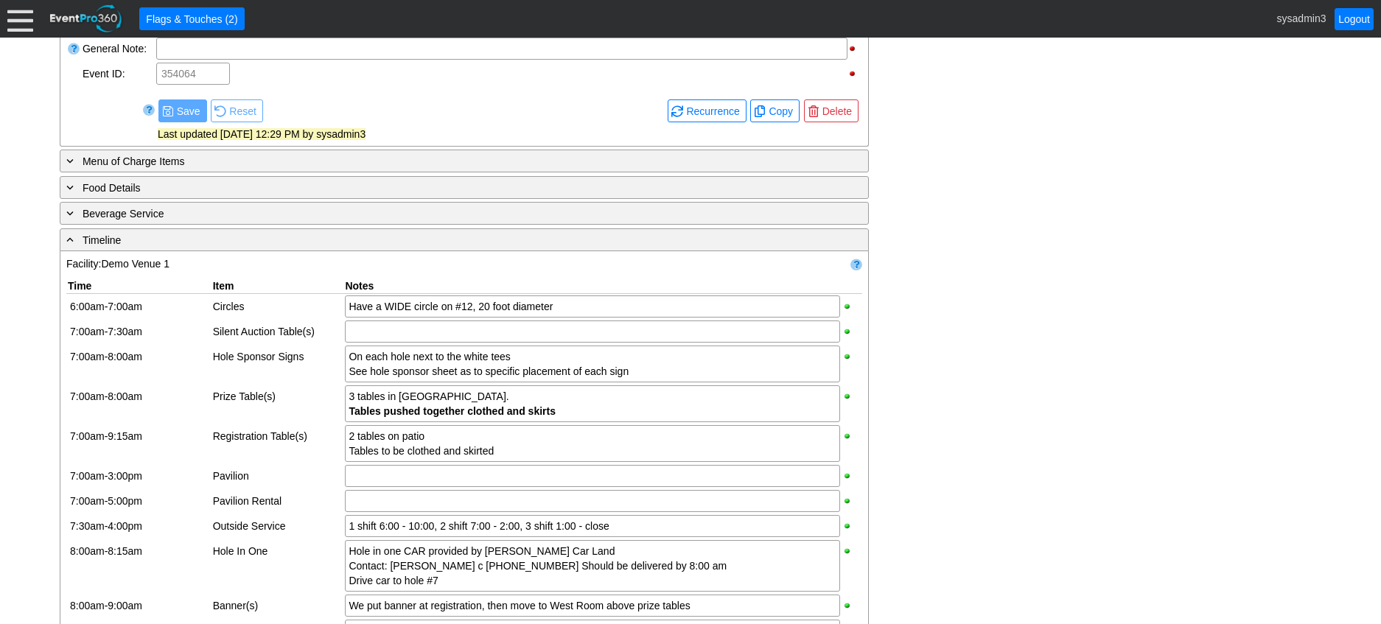
scroll to position [754, 0]
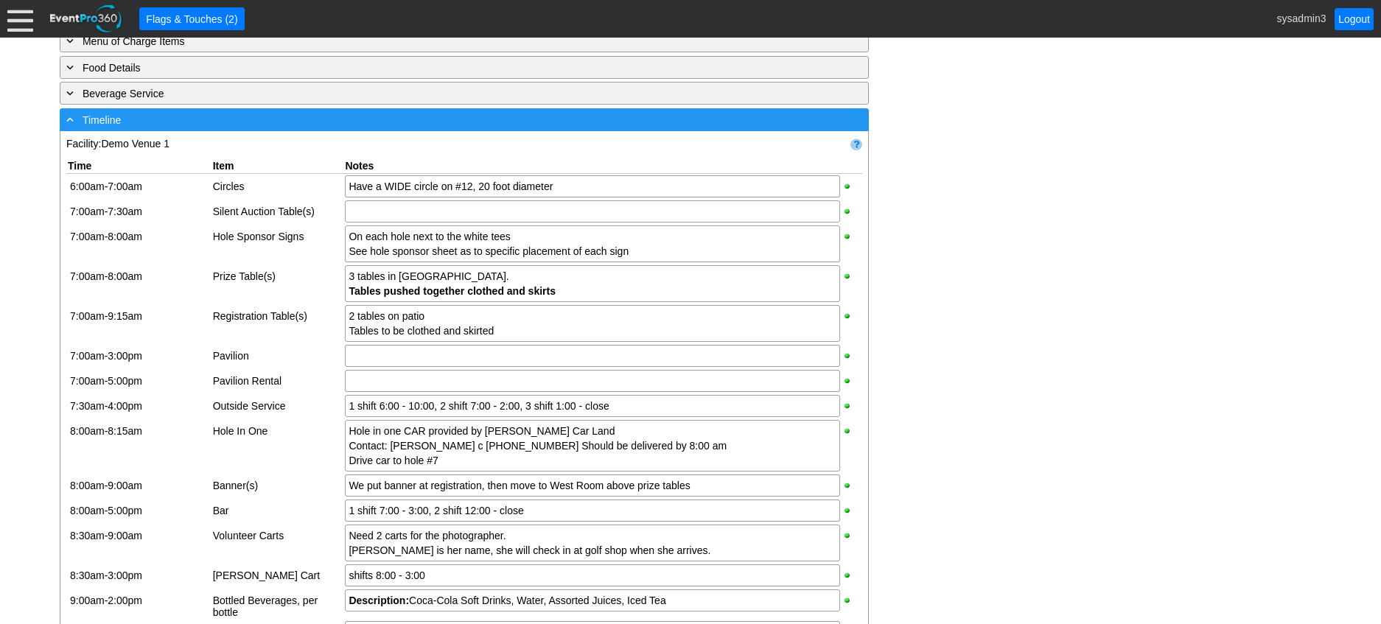
click at [365, 128] on div "- Timeline" at bounding box center [433, 119] width 741 height 17
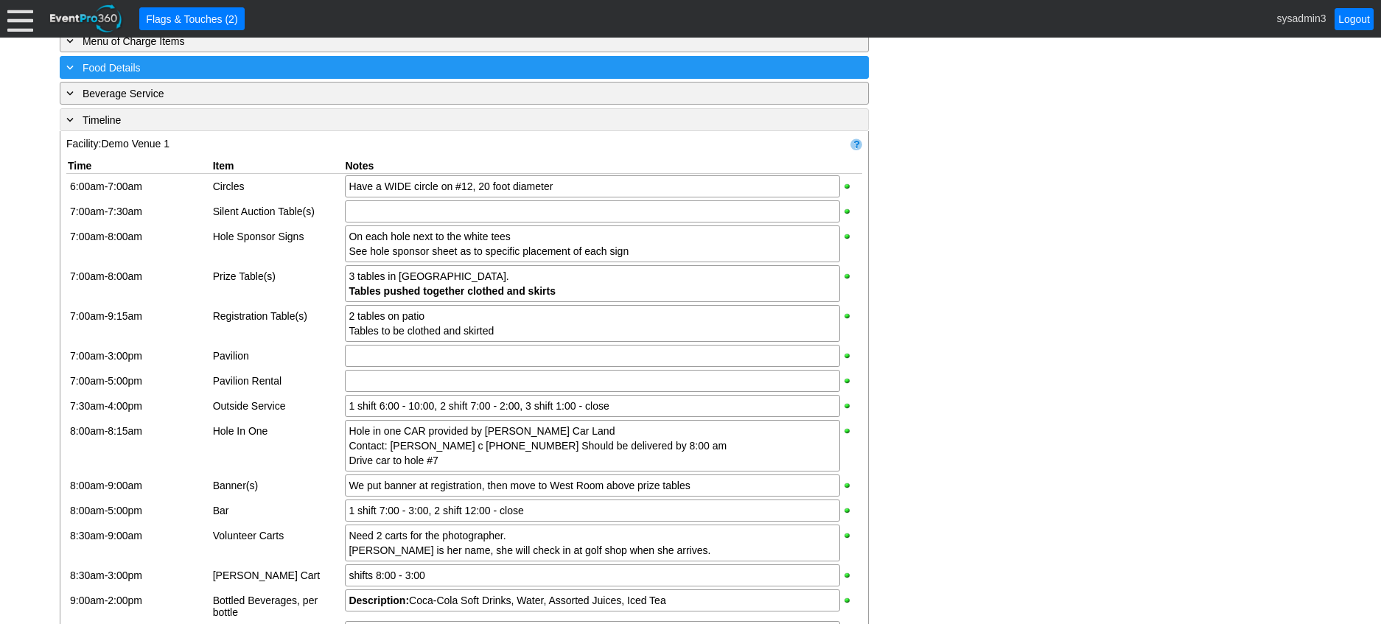
scroll to position [528, 0]
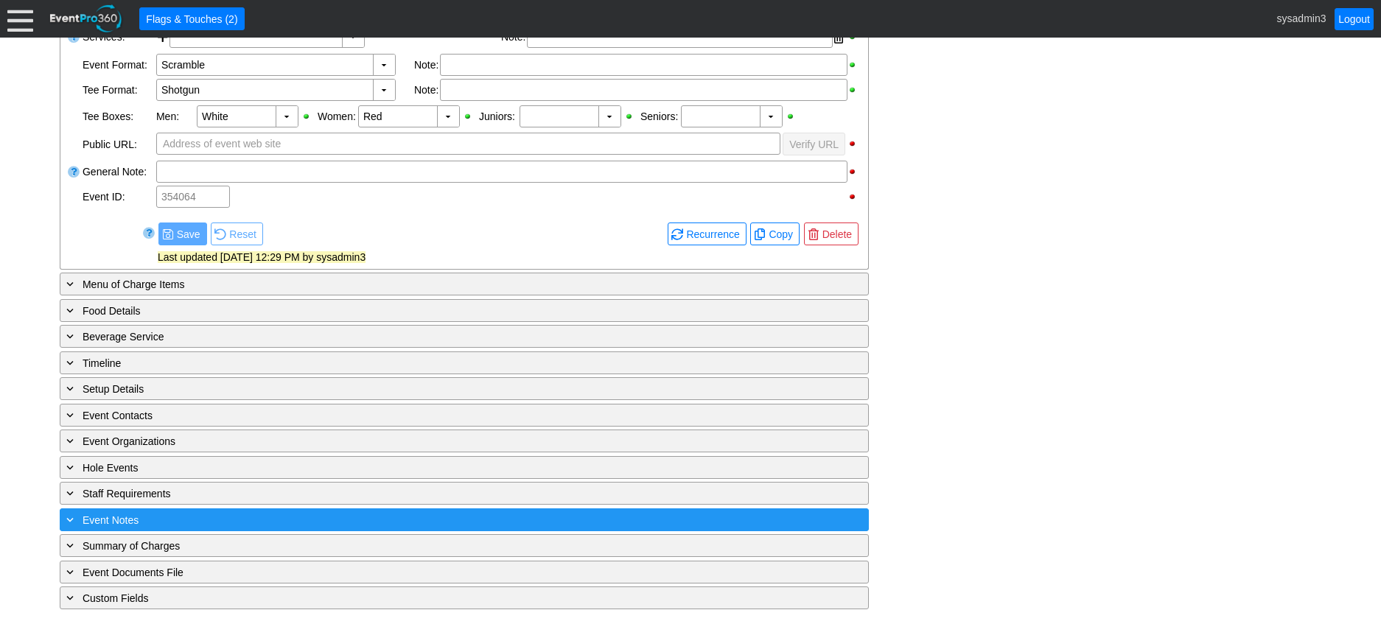
click at [298, 516] on div "+ Event Notes" at bounding box center [433, 519] width 741 height 17
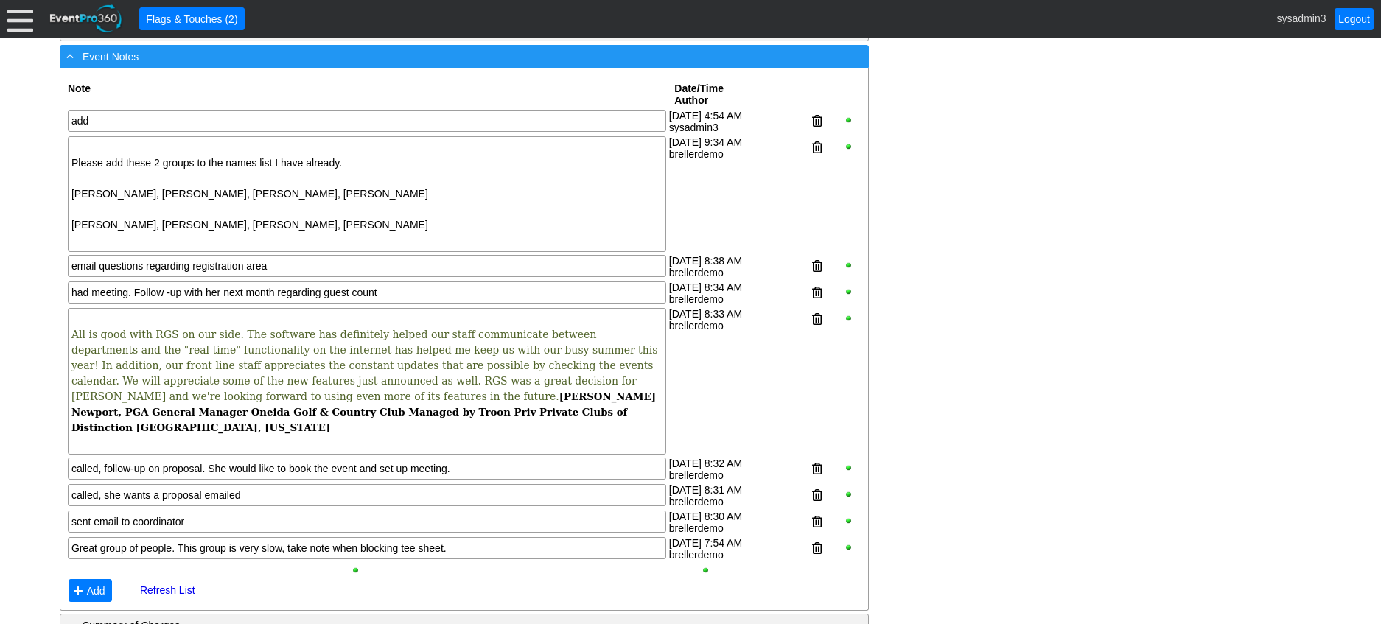
scroll to position [975, 0]
click at [364, 64] on div "- Event Notes" at bounding box center [433, 55] width 741 height 17
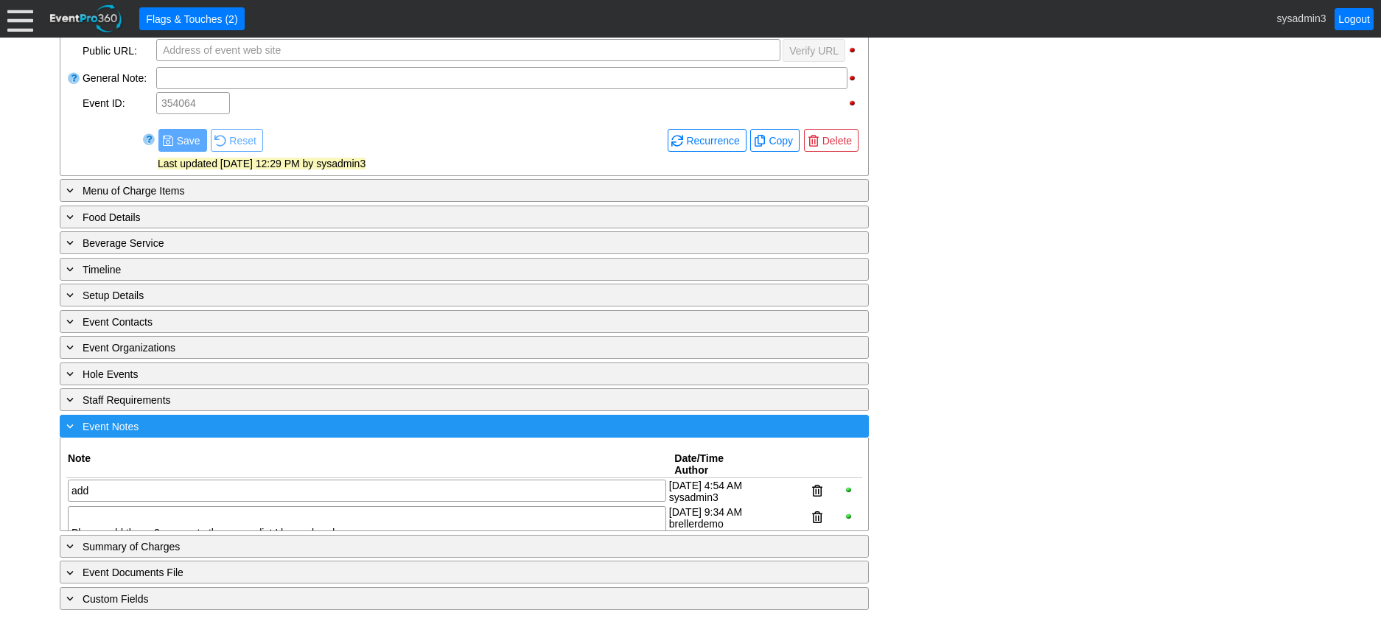
scroll to position [528, 0]
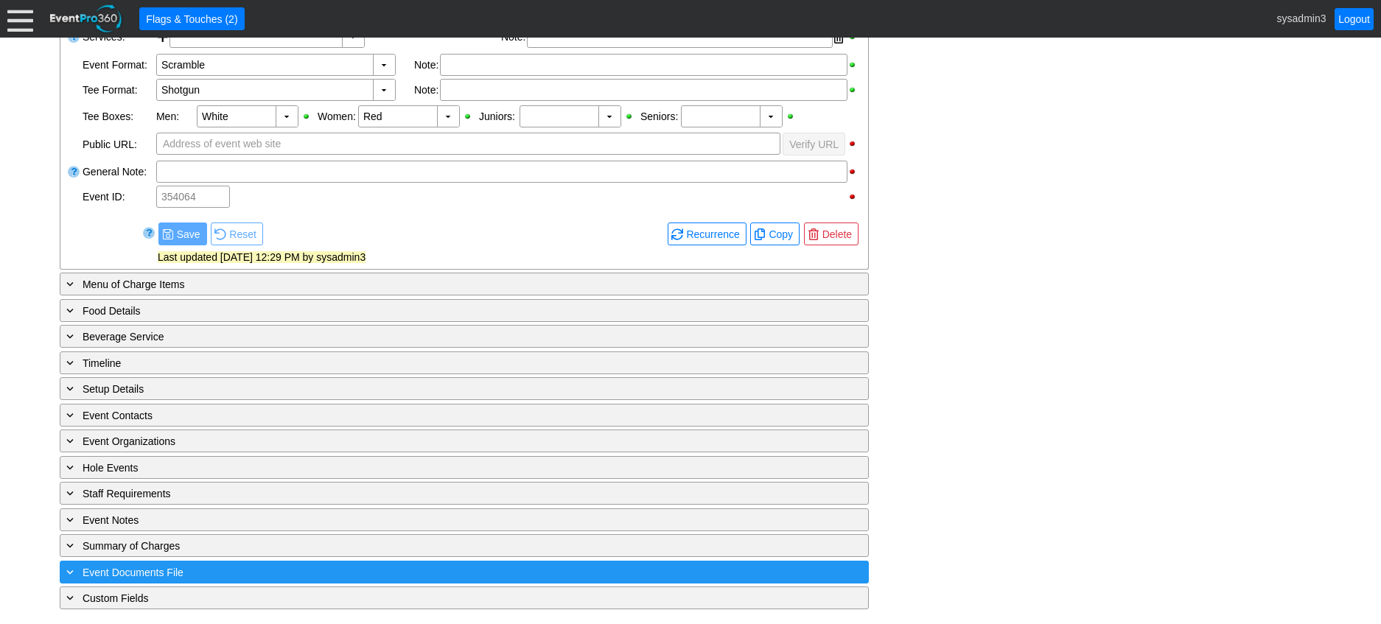
click at [293, 569] on div "+ Event Documents File" at bounding box center [433, 572] width 741 height 17
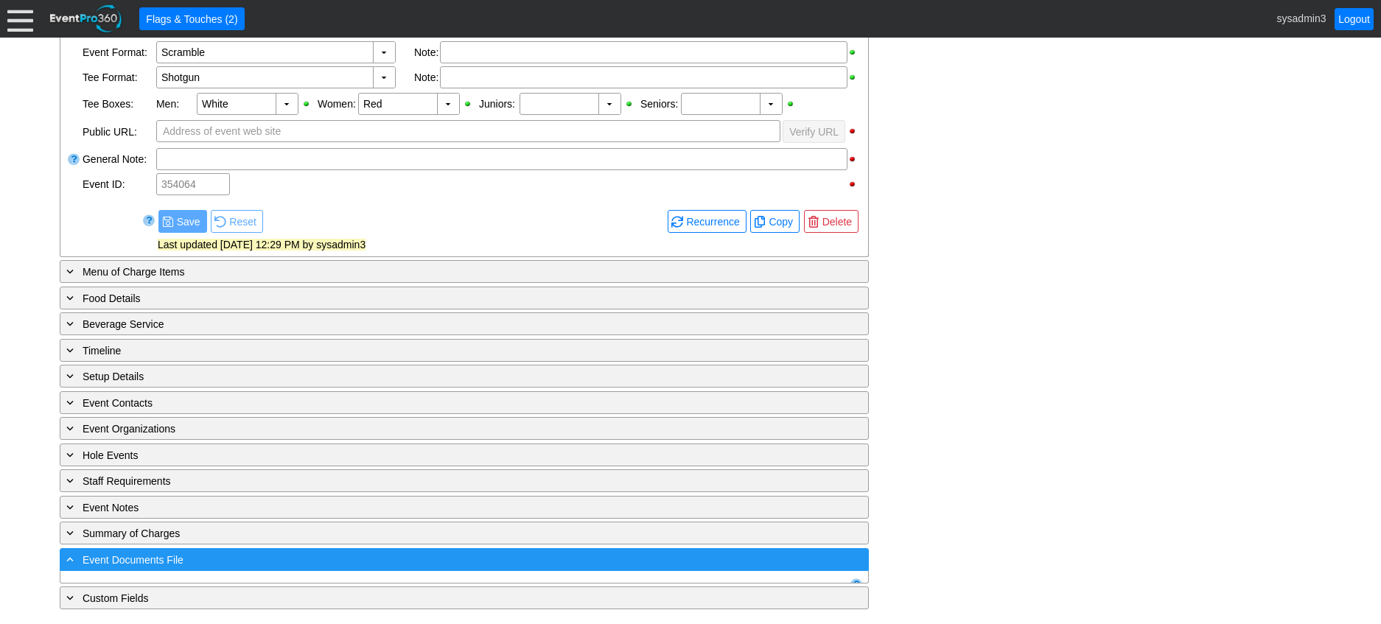
scroll to position [720, 0]
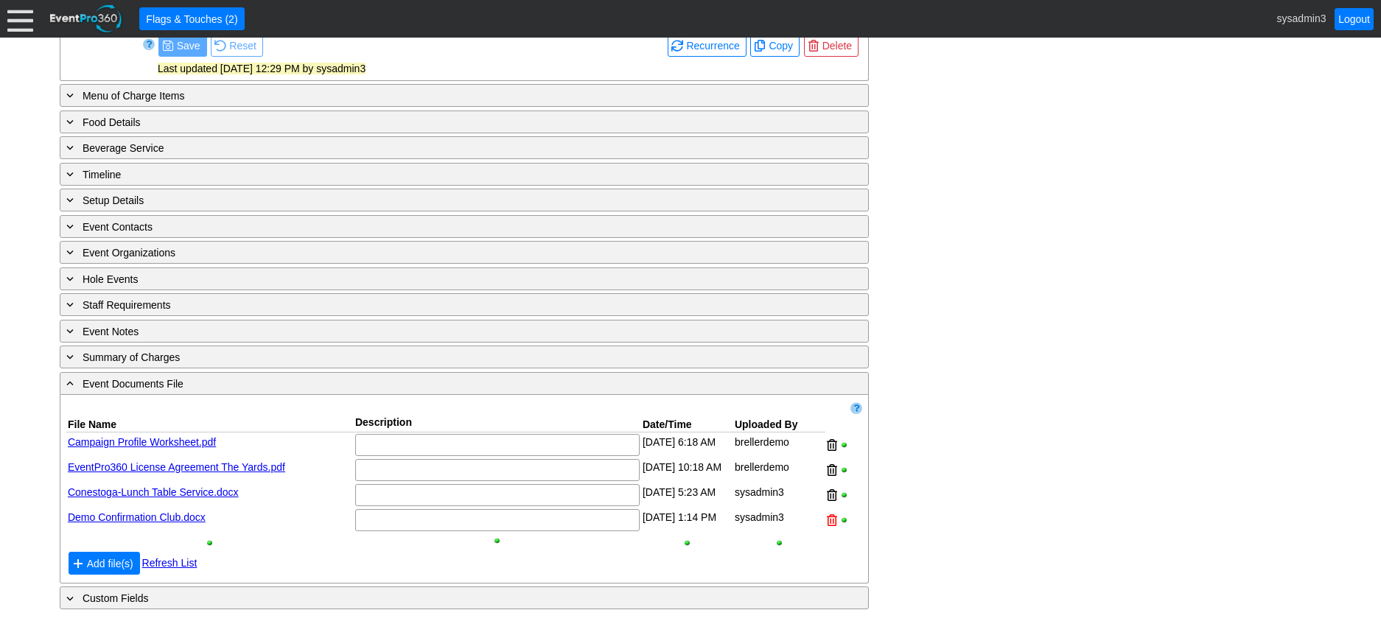
click at [831, 521] on div at bounding box center [832, 520] width 10 height 22
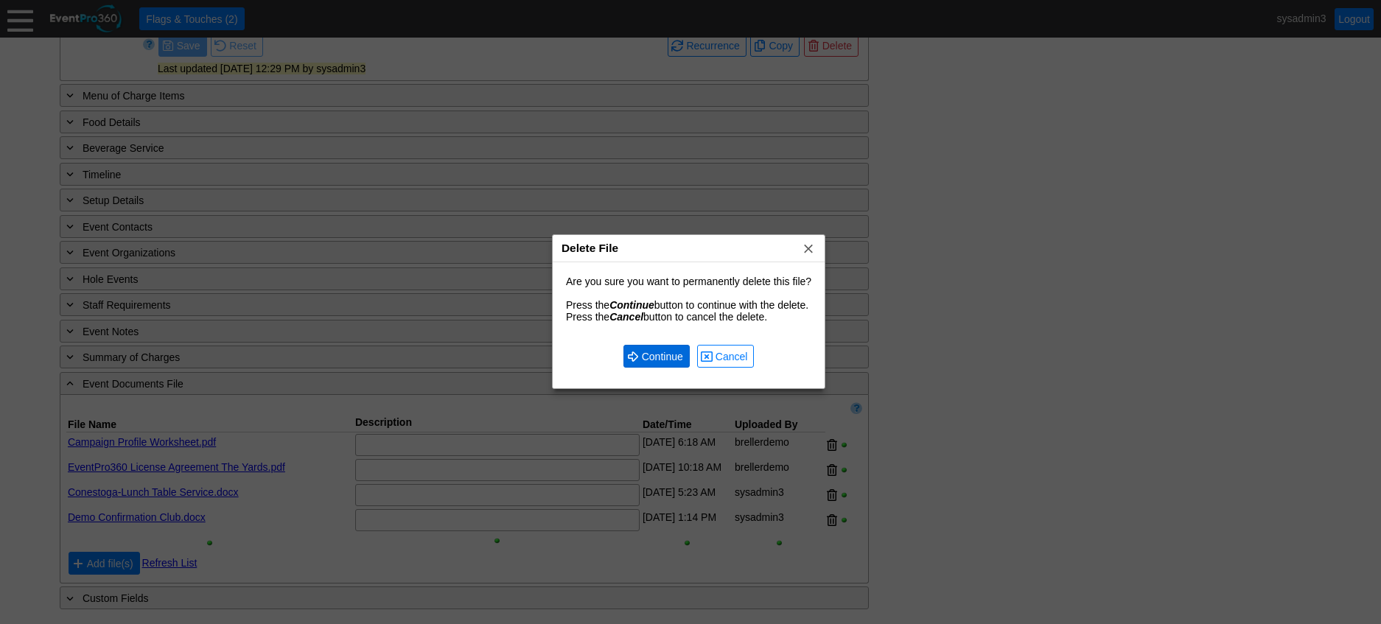
click at [663, 359] on span "Continue" at bounding box center [662, 356] width 47 height 15
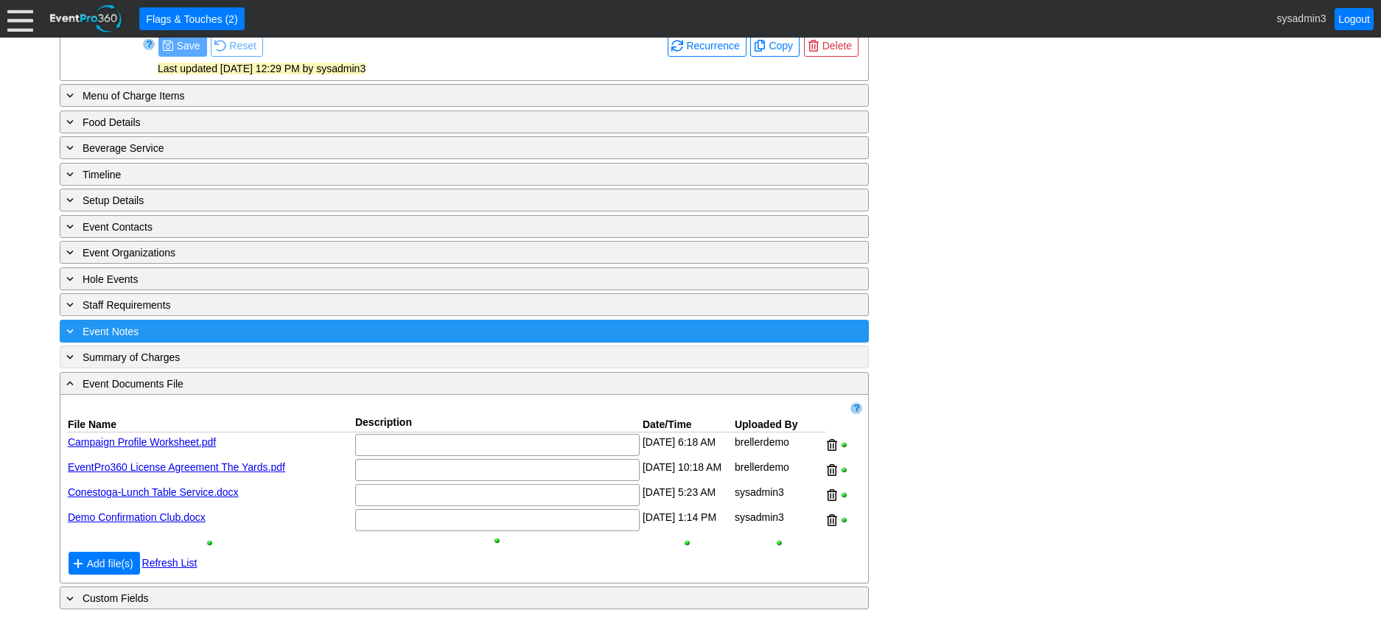
scroll to position [695, 0]
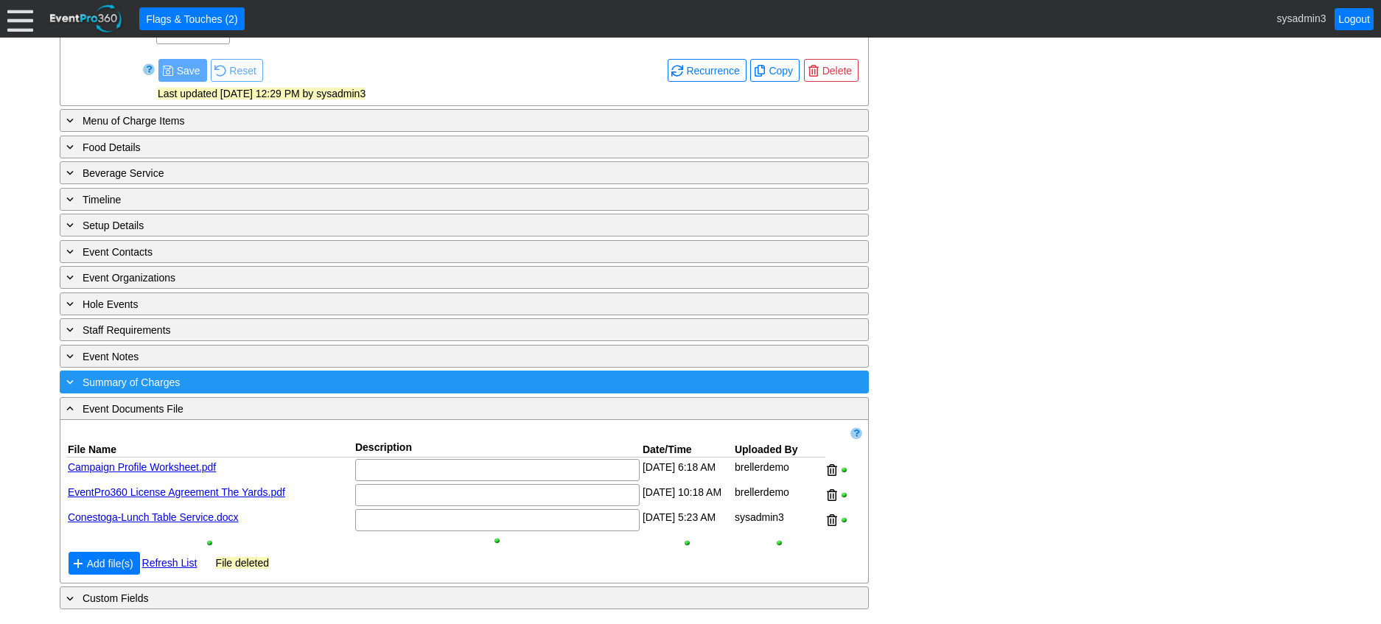
click at [371, 377] on div "+ Summary of Charges" at bounding box center [433, 382] width 741 height 17
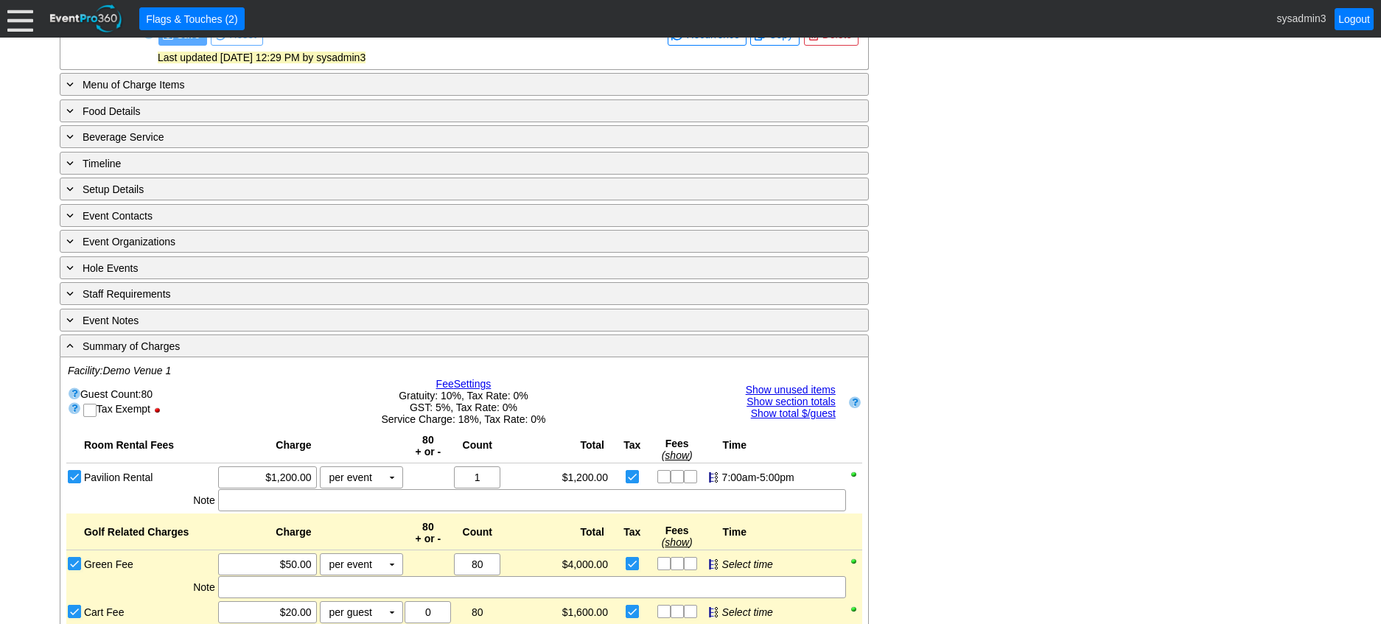
scroll to position [607, 0]
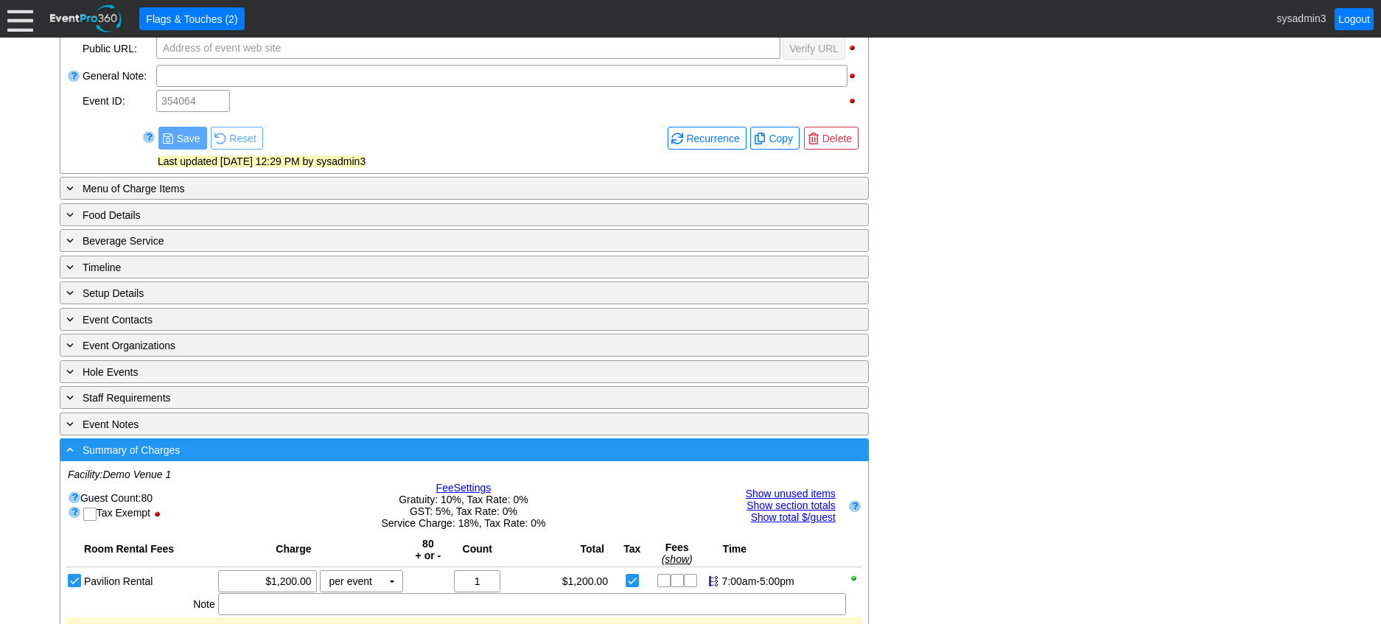
click at [396, 458] on div "- Summary of Charges" at bounding box center [433, 449] width 741 height 17
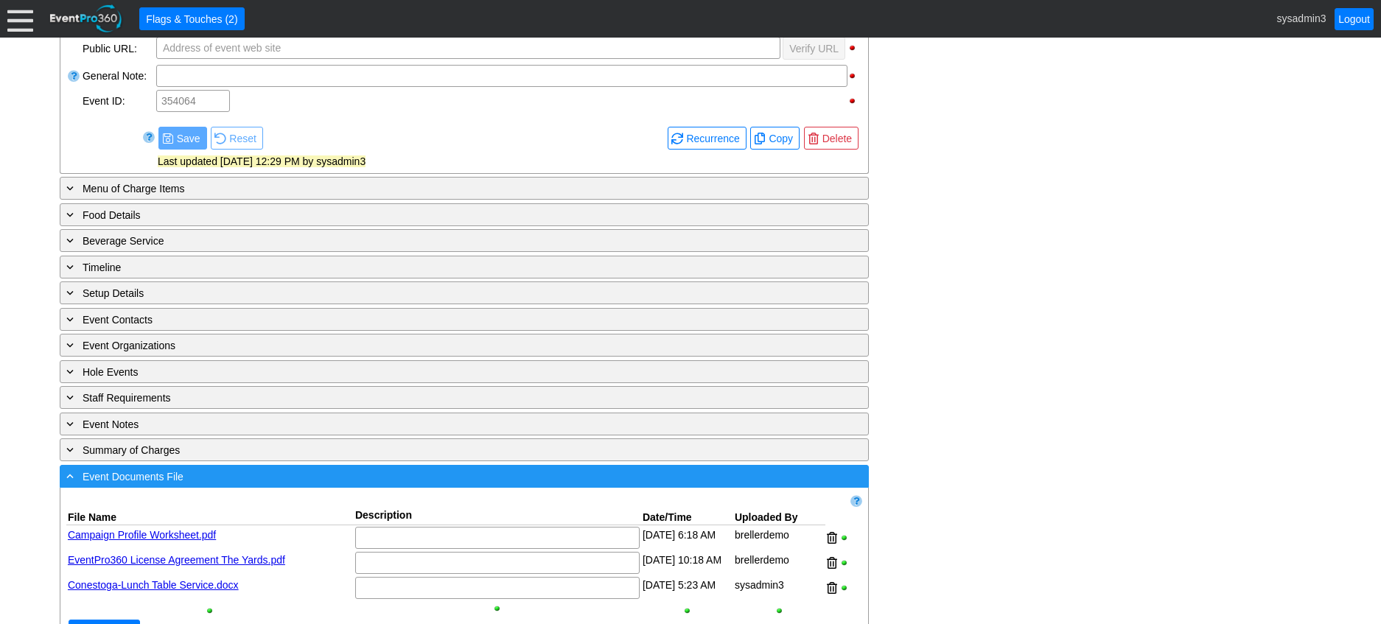
click at [388, 485] on div "- Event Documents File" at bounding box center [433, 476] width 741 height 17
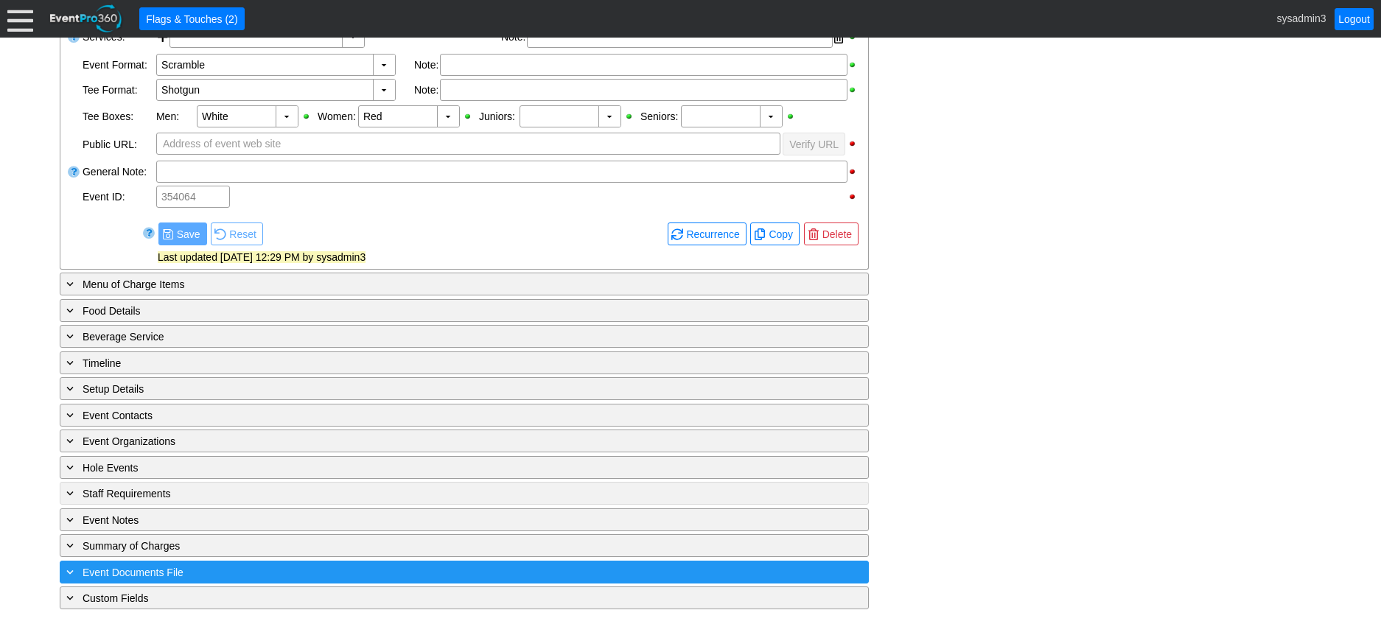
scroll to position [528, 0]
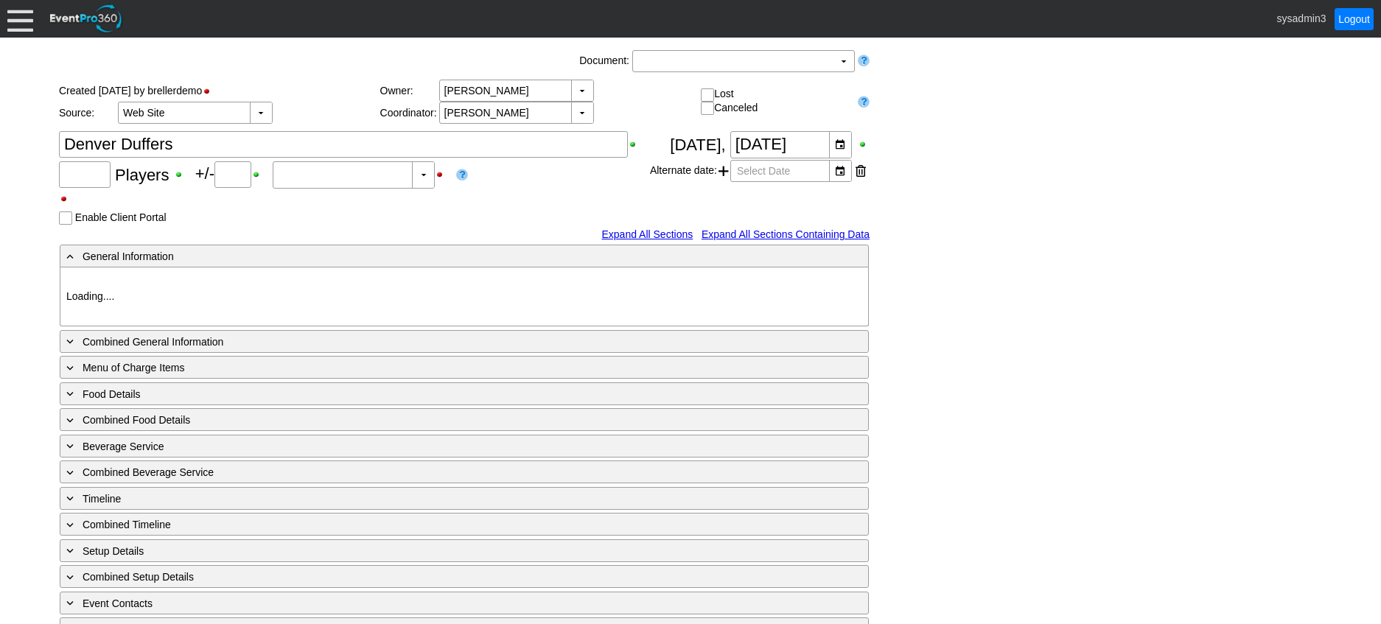
type input "Demo Venue 1"
type input "Outside Golf Event"
type input "Individual"
type input "Single Tee"
type input "381141"
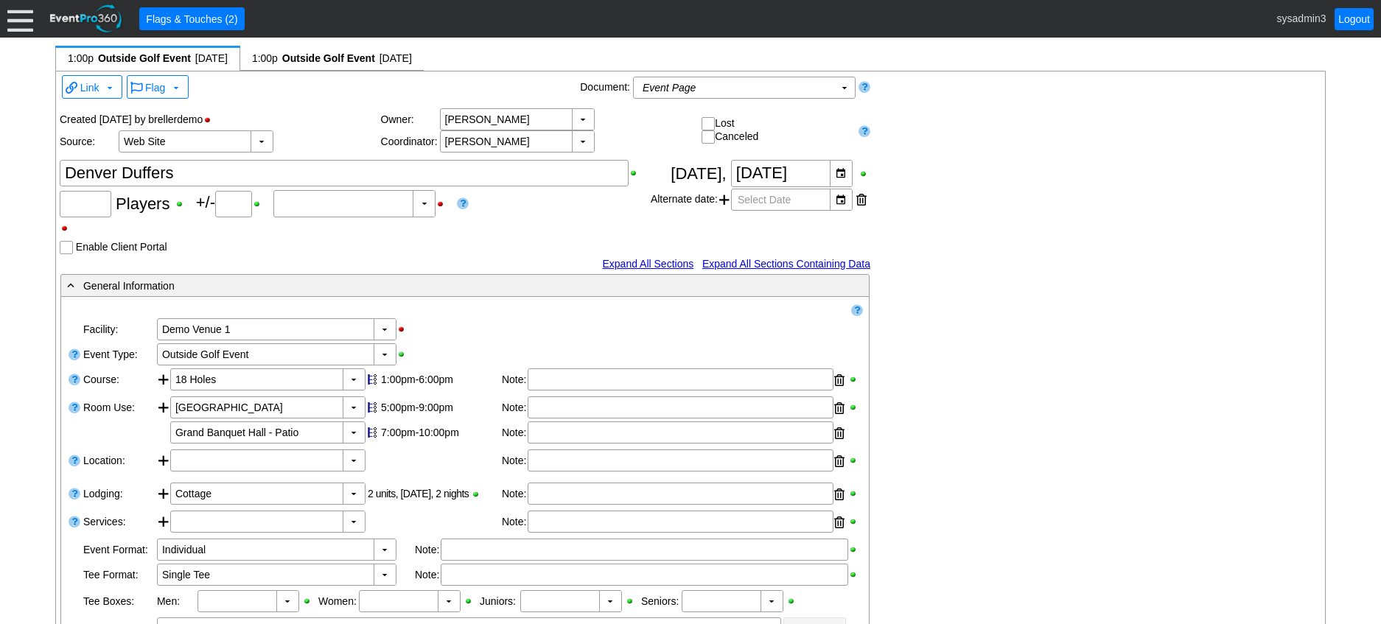
type input "20"
type input "Confirmed"
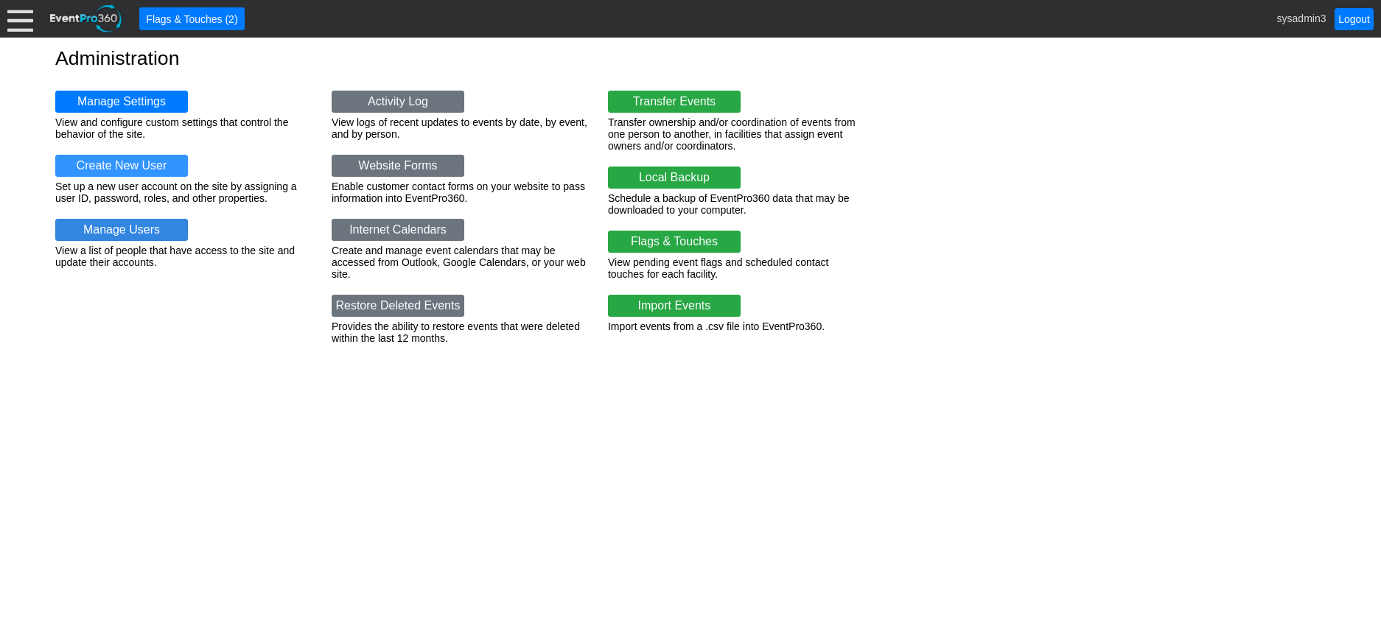
click at [112, 231] on link "Manage Users" at bounding box center [121, 230] width 133 height 22
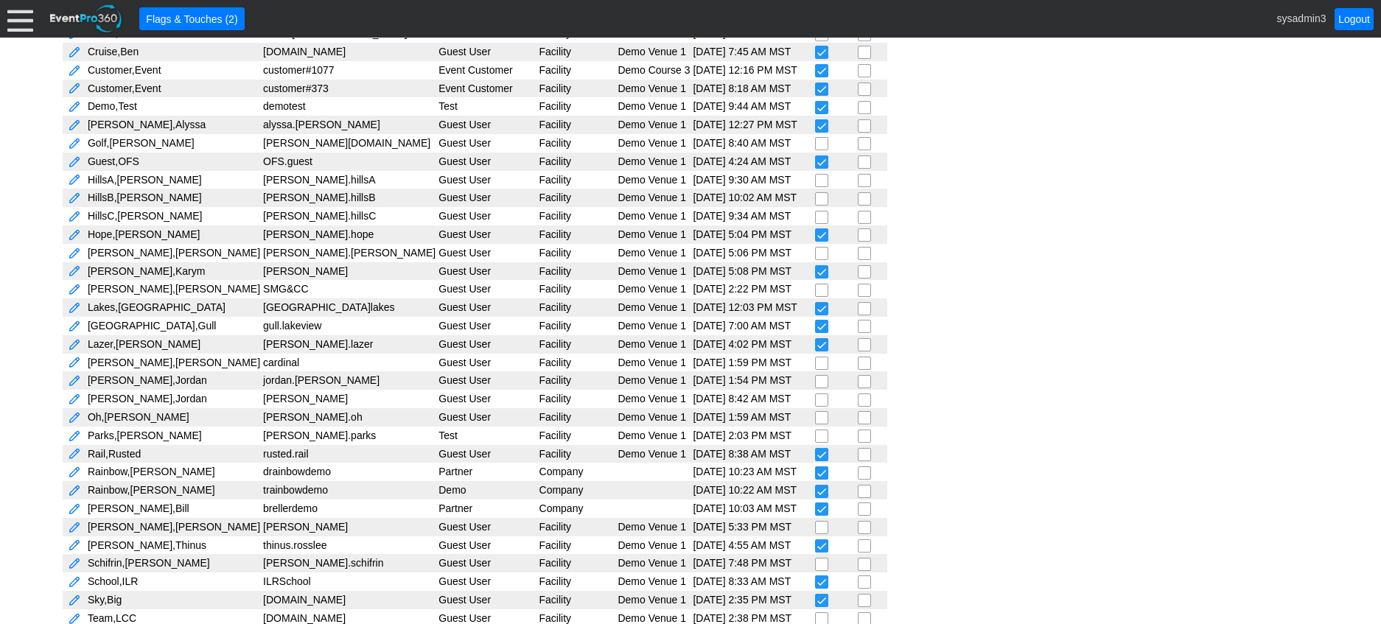
scroll to position [442, 0]
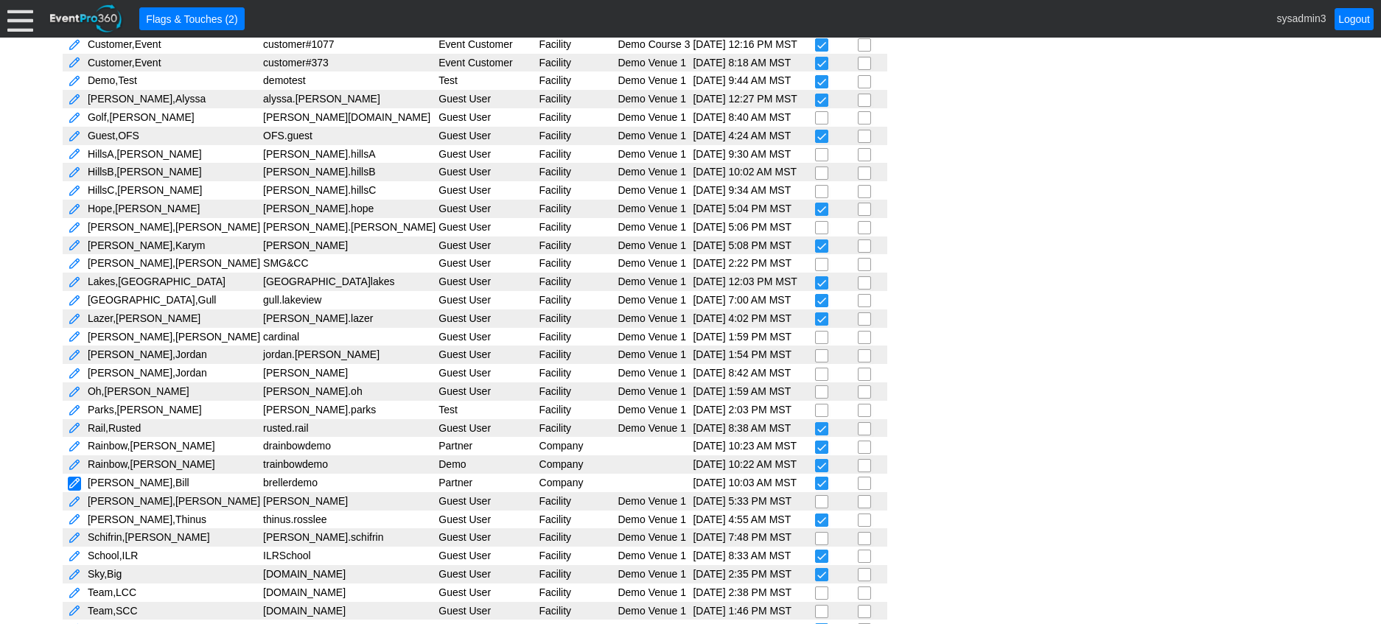
click at [71, 486] on link at bounding box center [74, 484] width 13 height 14
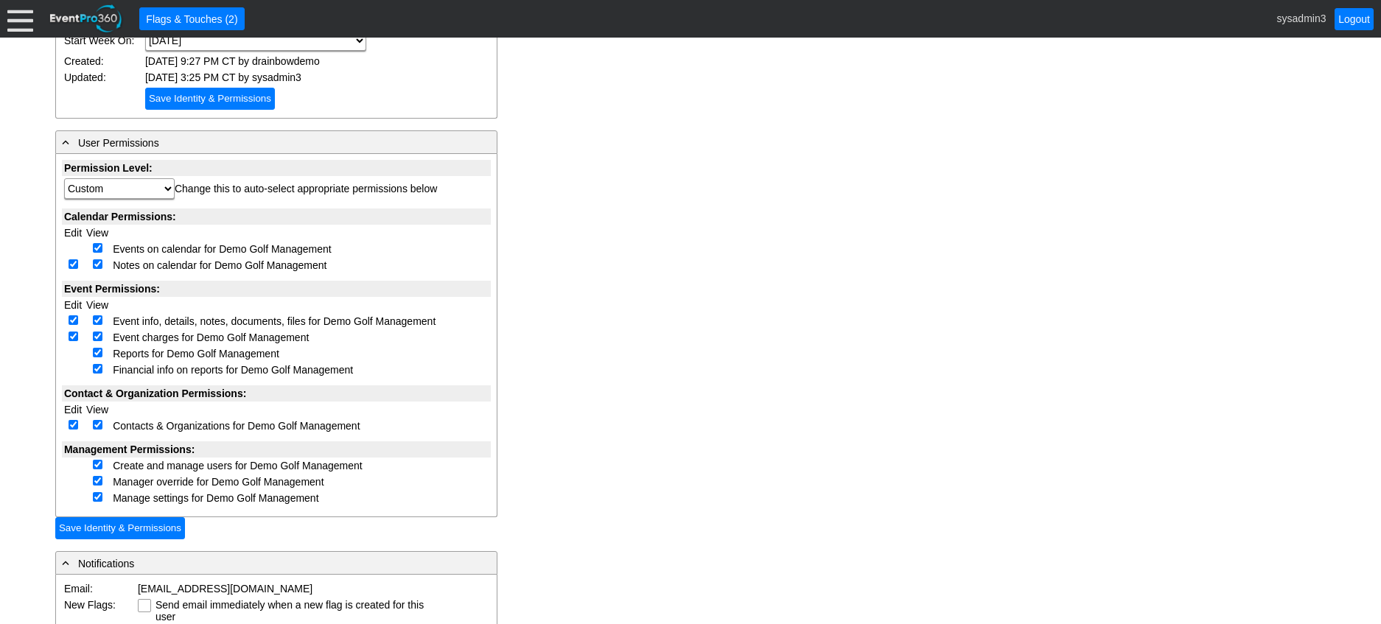
scroll to position [295, 0]
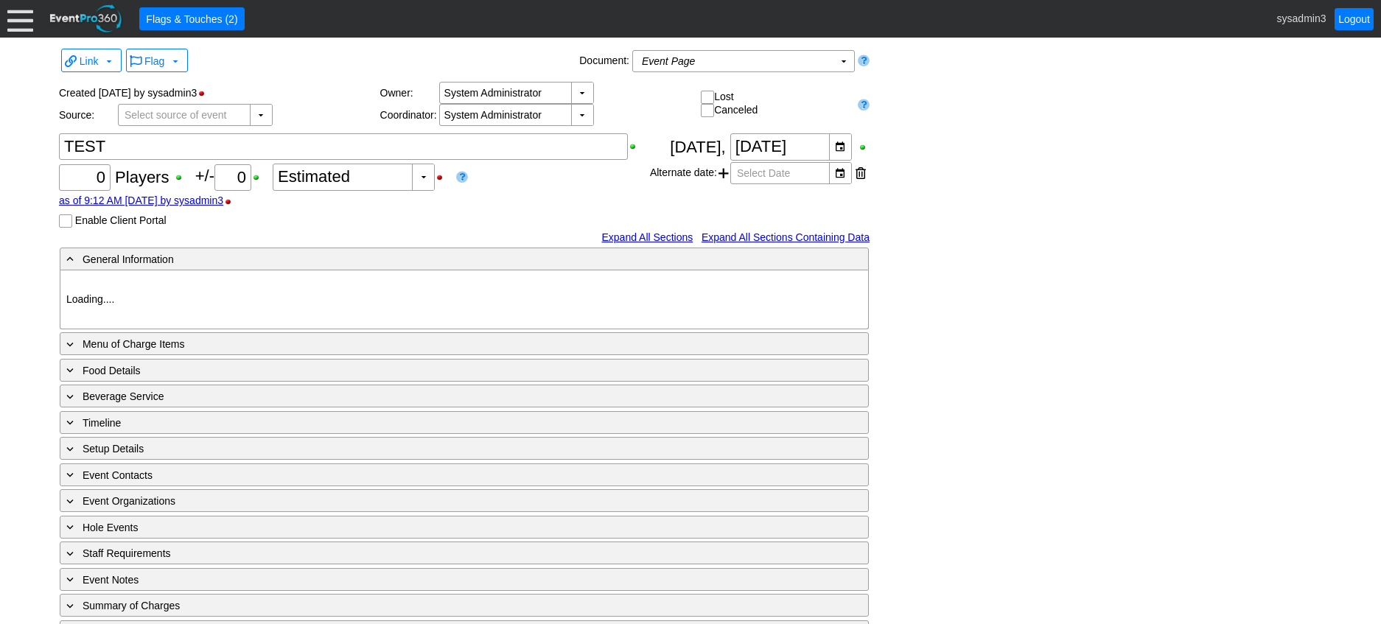
type input "Demo Venue 1"
type input "1195921"
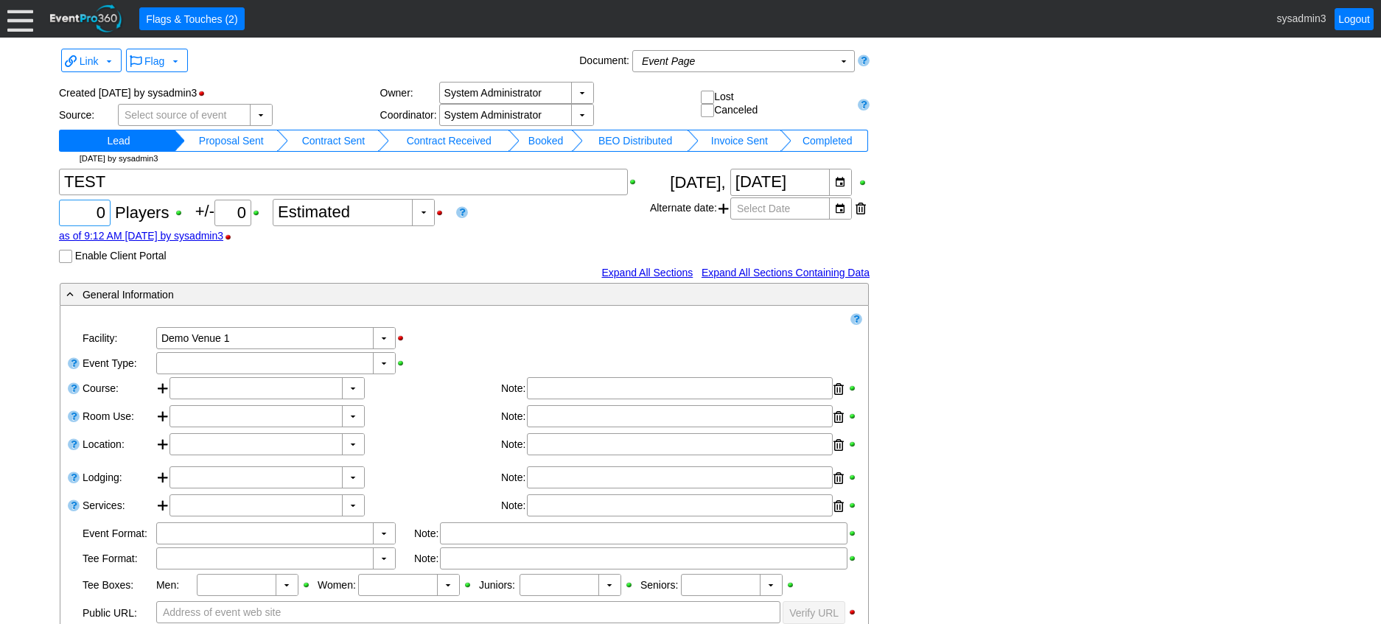
click at [106, 206] on div "0" at bounding box center [84, 212] width 47 height 25
type input "100"
click at [380, 368] on div "▼" at bounding box center [384, 363] width 22 height 21
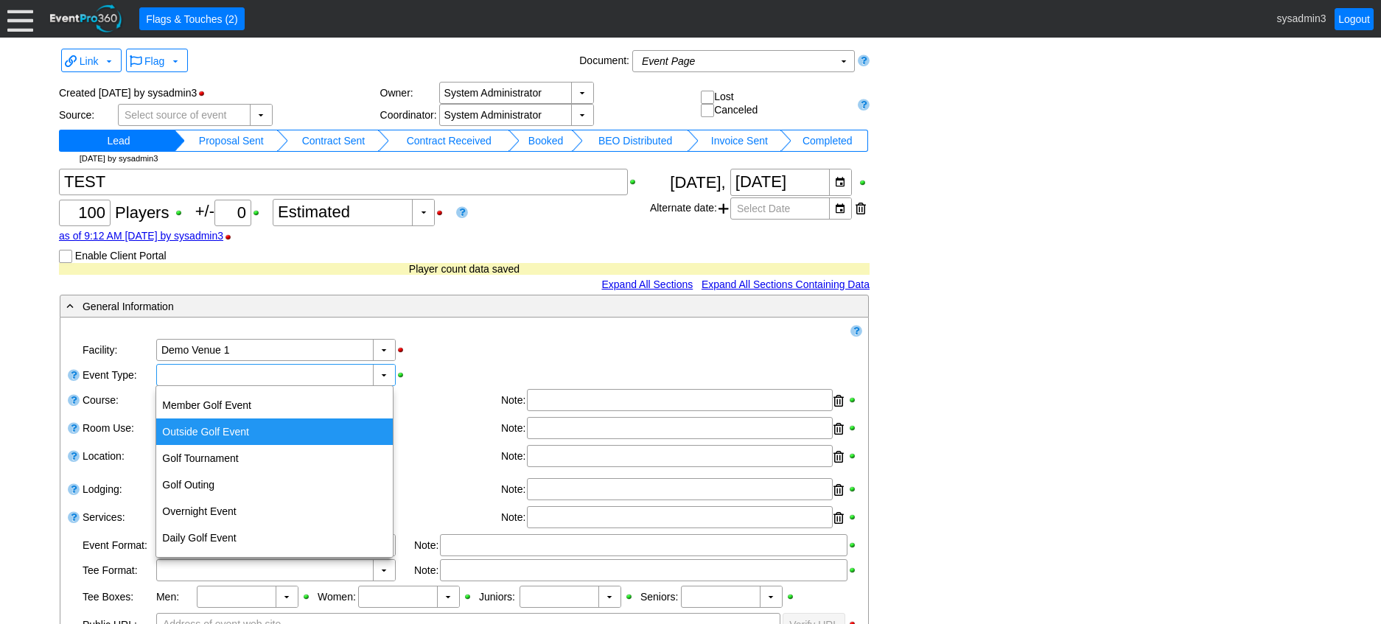
click at [231, 422] on div "Outside Golf Event" at bounding box center [274, 431] width 237 height 27
type input "Outside Golf Event"
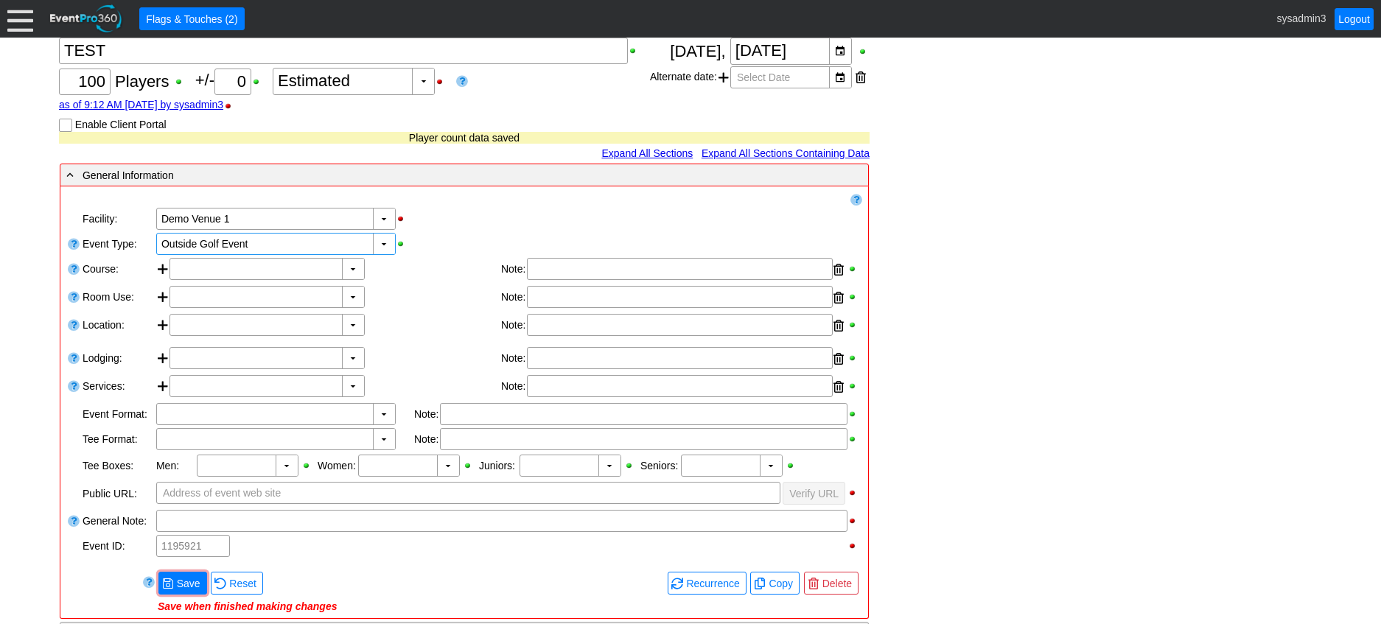
scroll to position [147, 0]
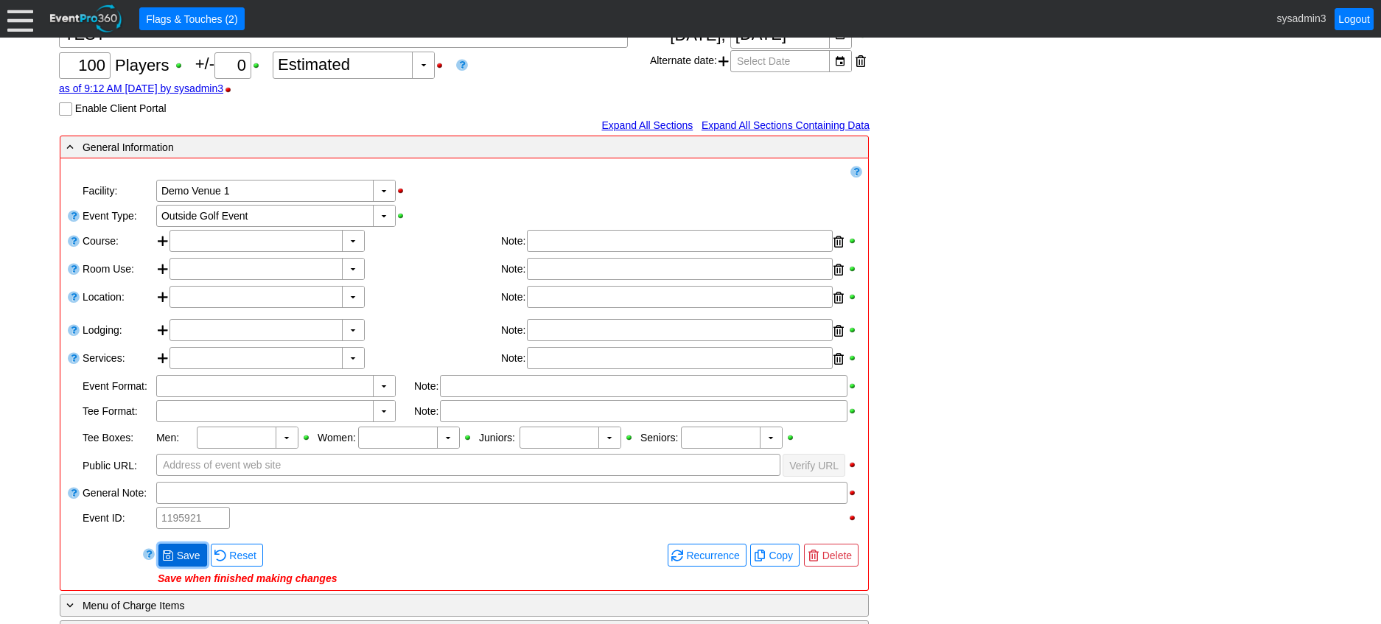
click at [186, 556] on span "Save" at bounding box center [188, 555] width 29 height 15
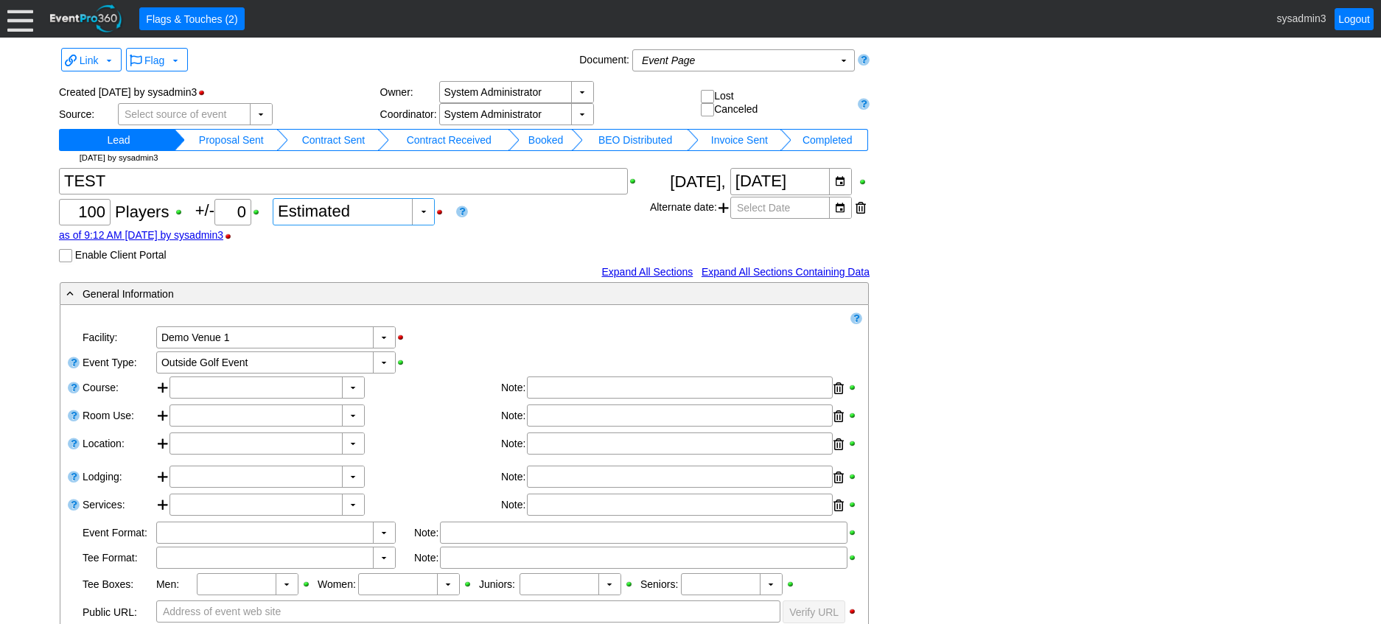
scroll to position [0, 0]
click at [245, 143] on td "Proposal Sent" at bounding box center [231, 141] width 92 height 22
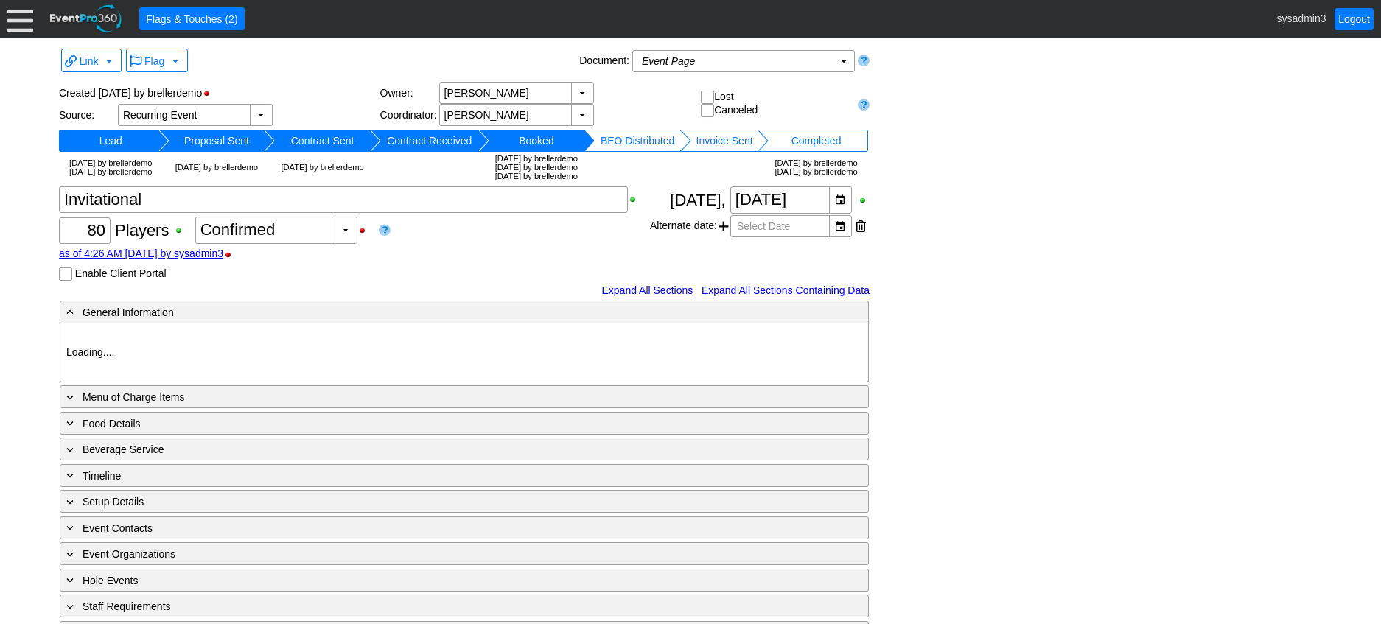
type input "Demo Venue 1"
type input "Golf Outing"
type input "Scramble"
type input "Shotgun"
type input "White"
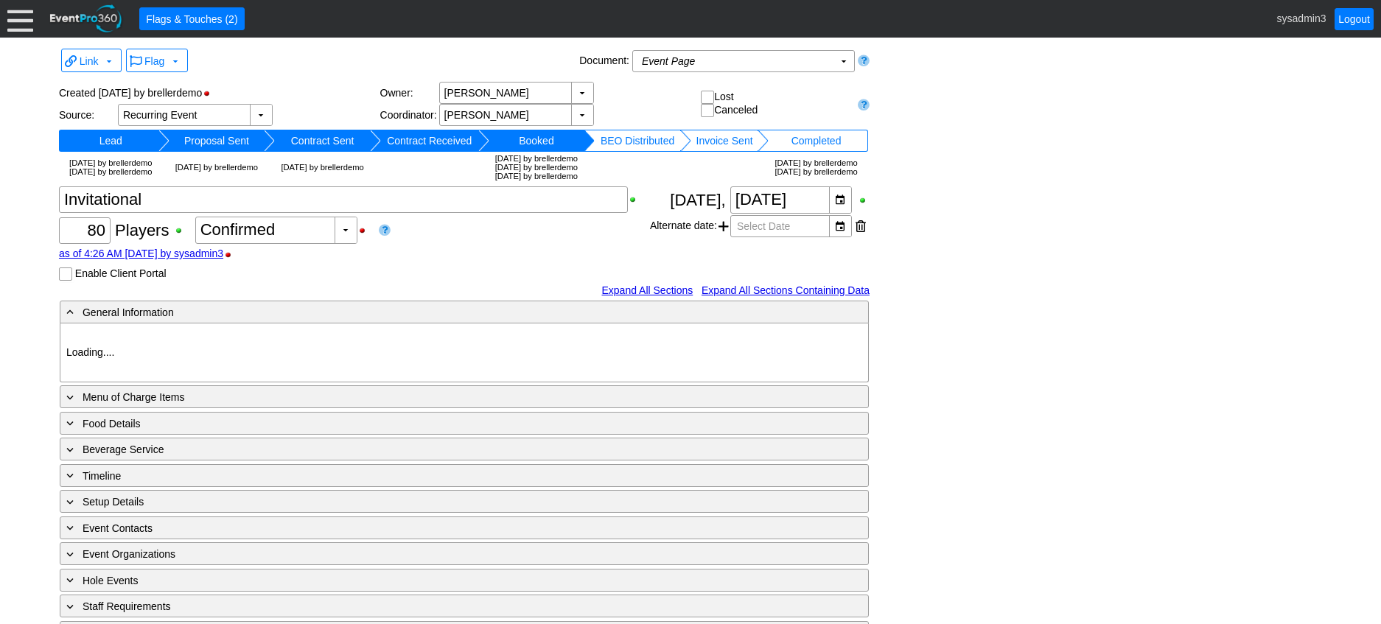
type input "Red"
type input "354064"
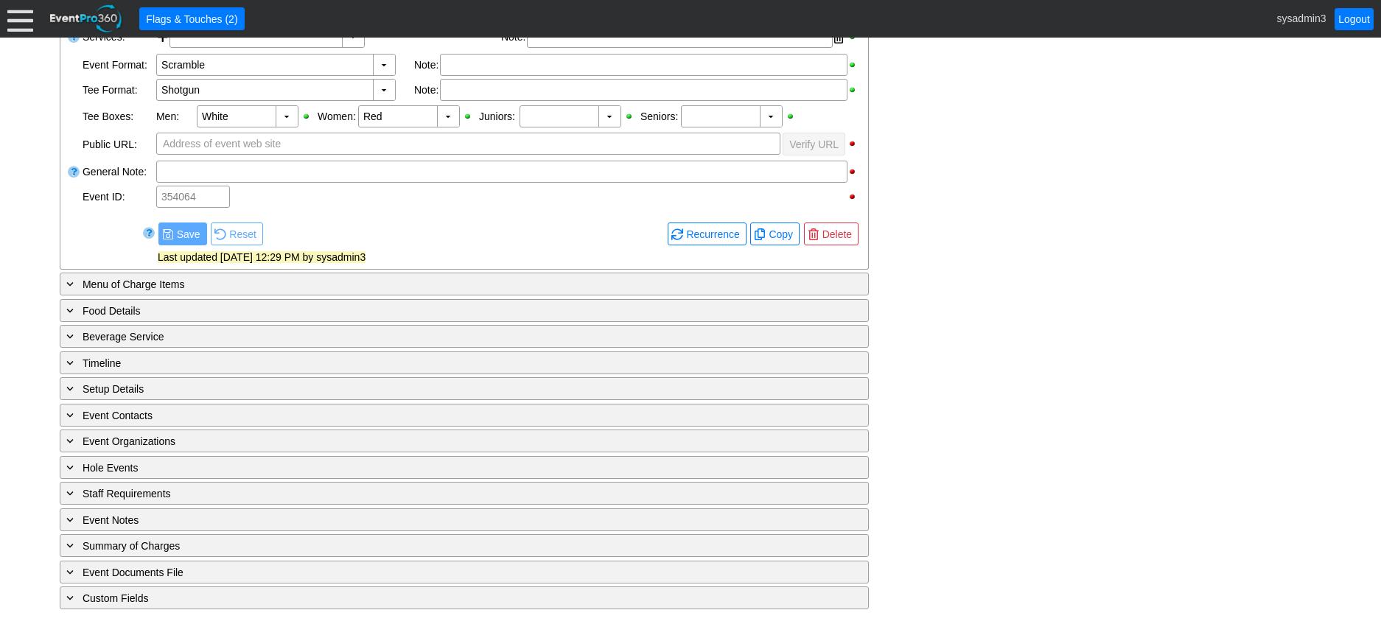
scroll to position [528, 0]
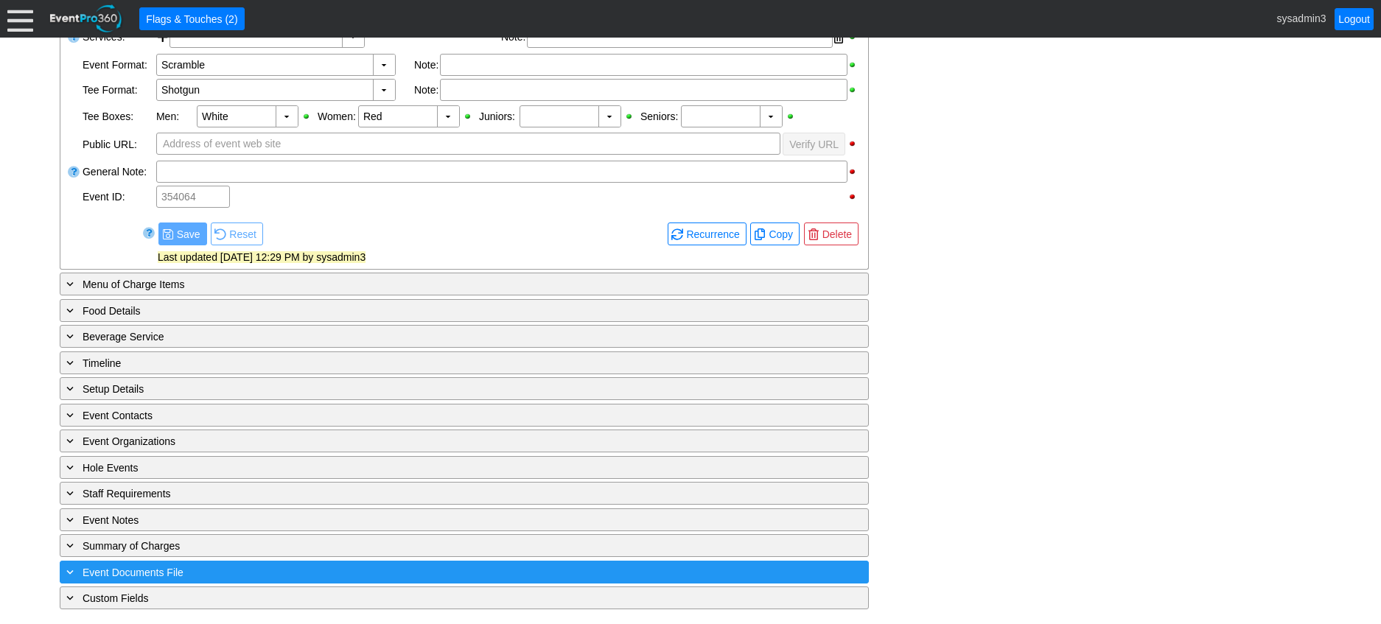
click at [273, 572] on div "+ Event Documents File" at bounding box center [433, 572] width 741 height 17
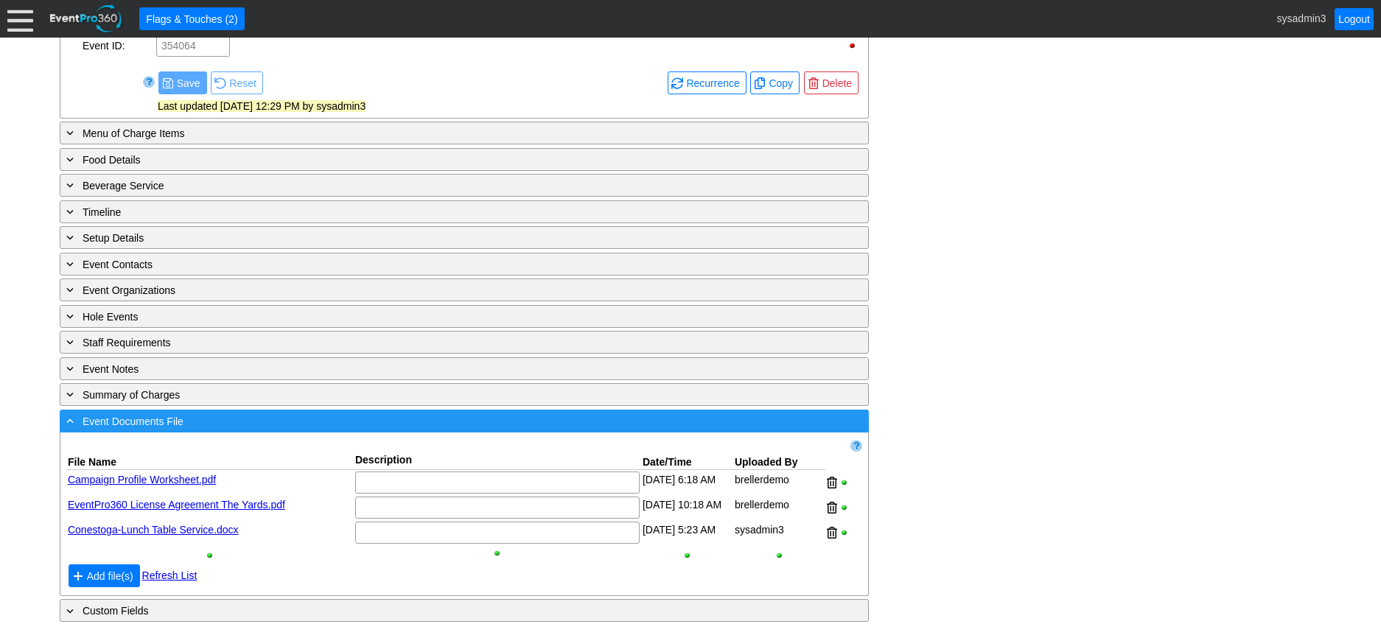
scroll to position [695, 0]
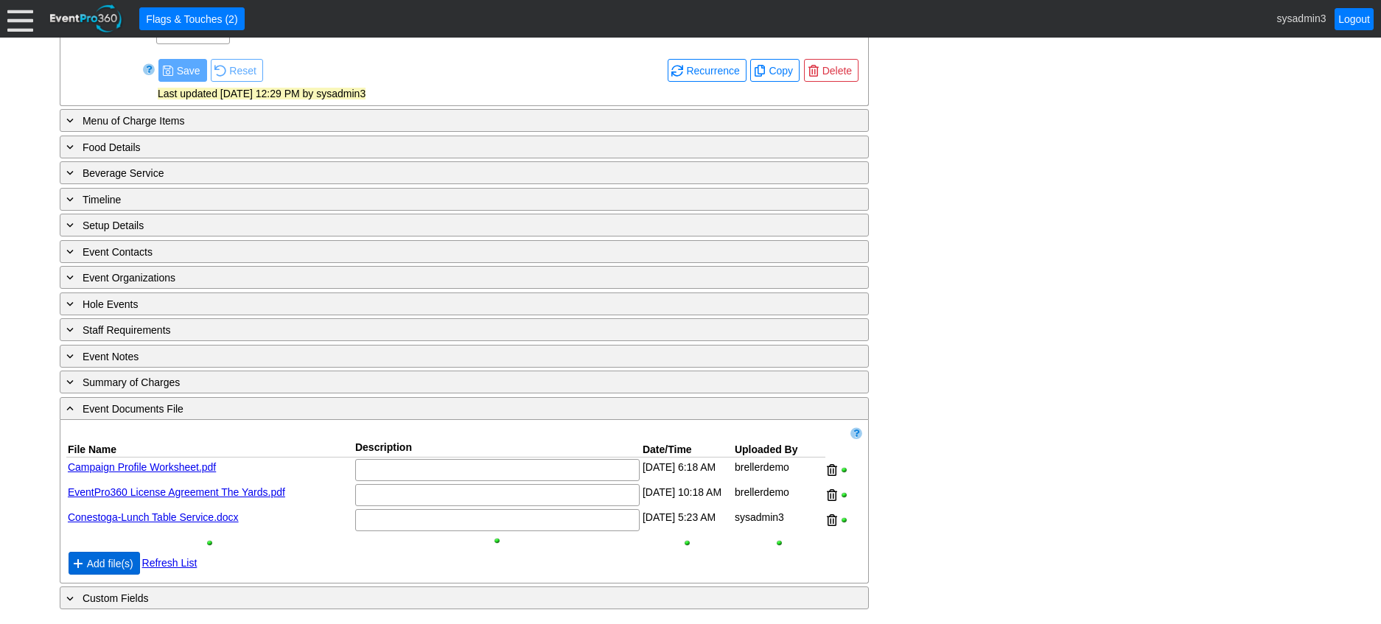
click at [108, 566] on span "Add file(s)" at bounding box center [110, 563] width 52 height 15
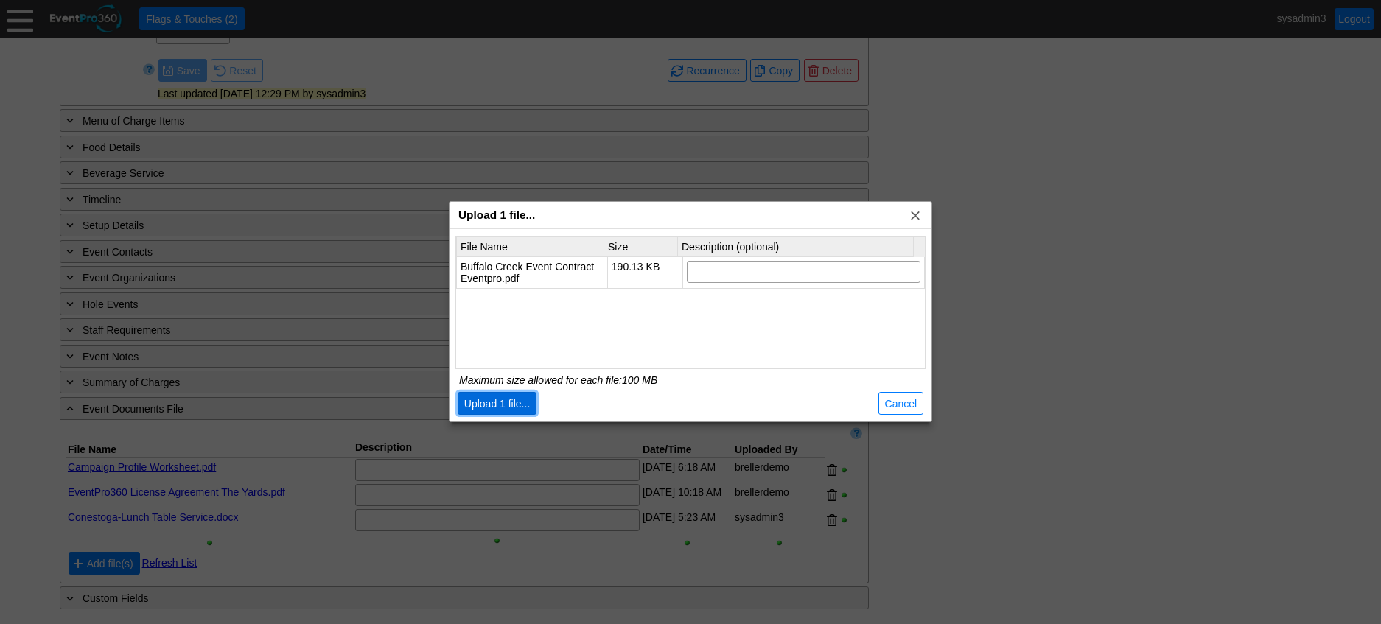
click at [502, 401] on span "Upload 1 file..." at bounding box center [497, 403] width 72 height 15
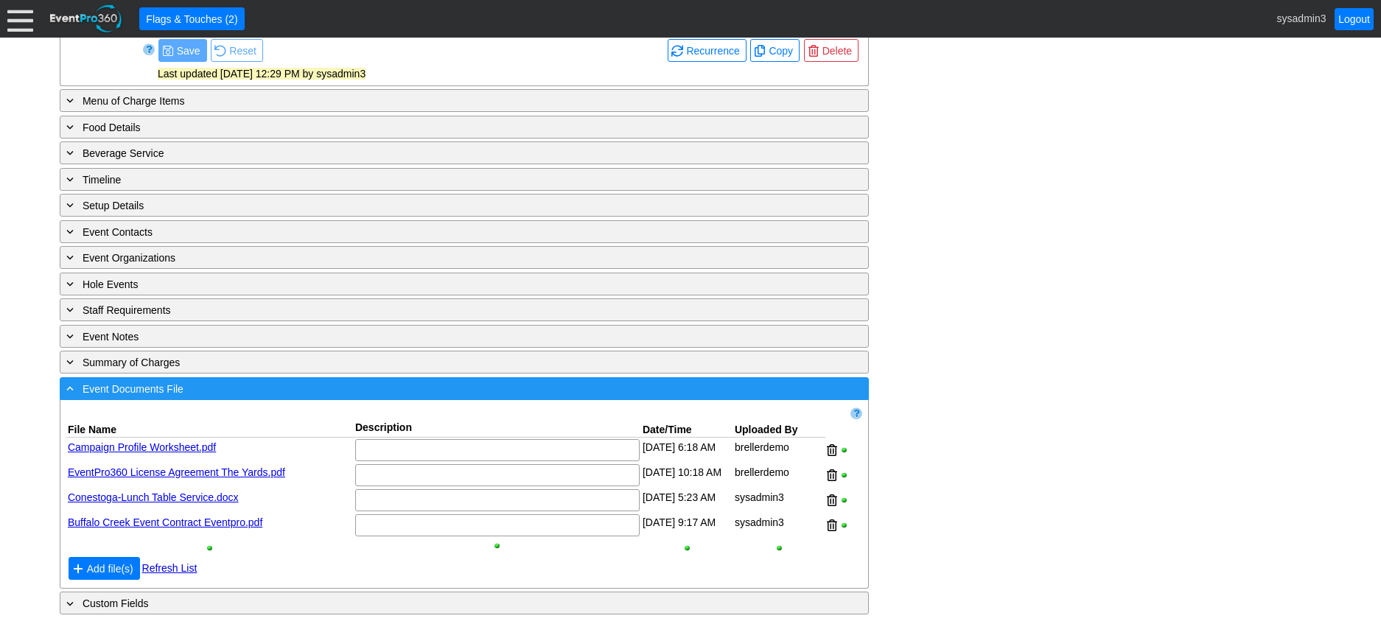
click at [253, 397] on div "- Event Documents File" at bounding box center [433, 388] width 741 height 17
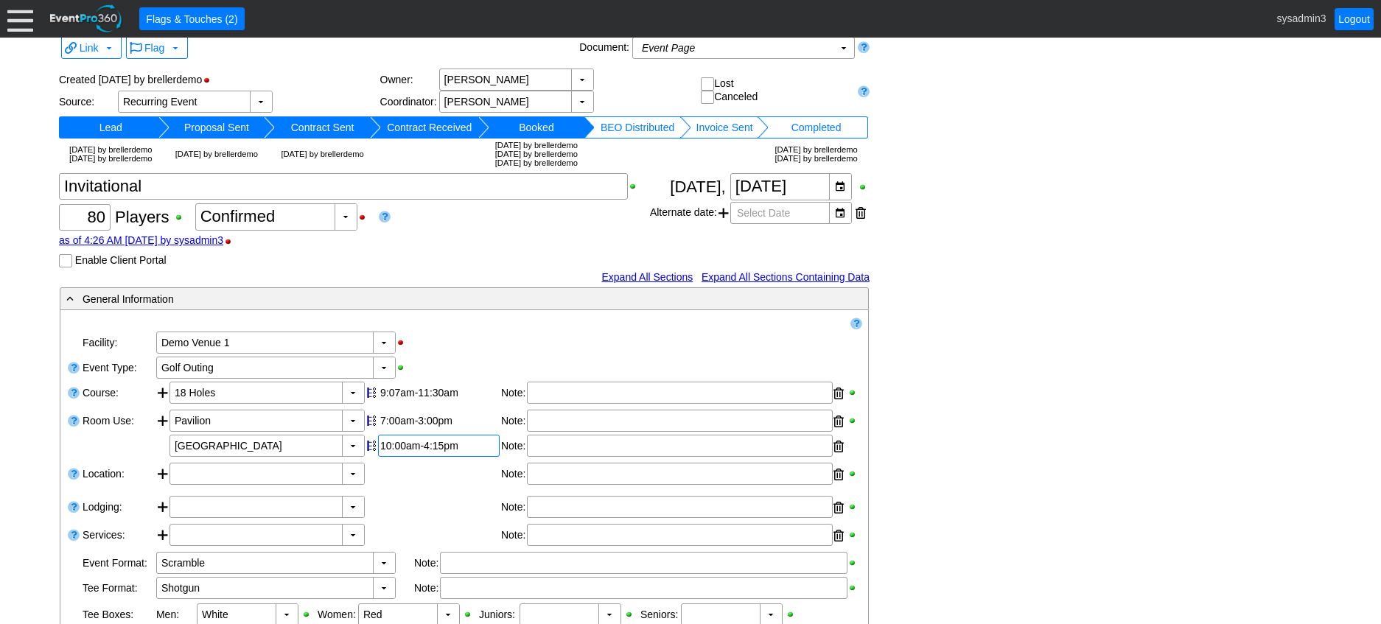
scroll to position [0, 0]
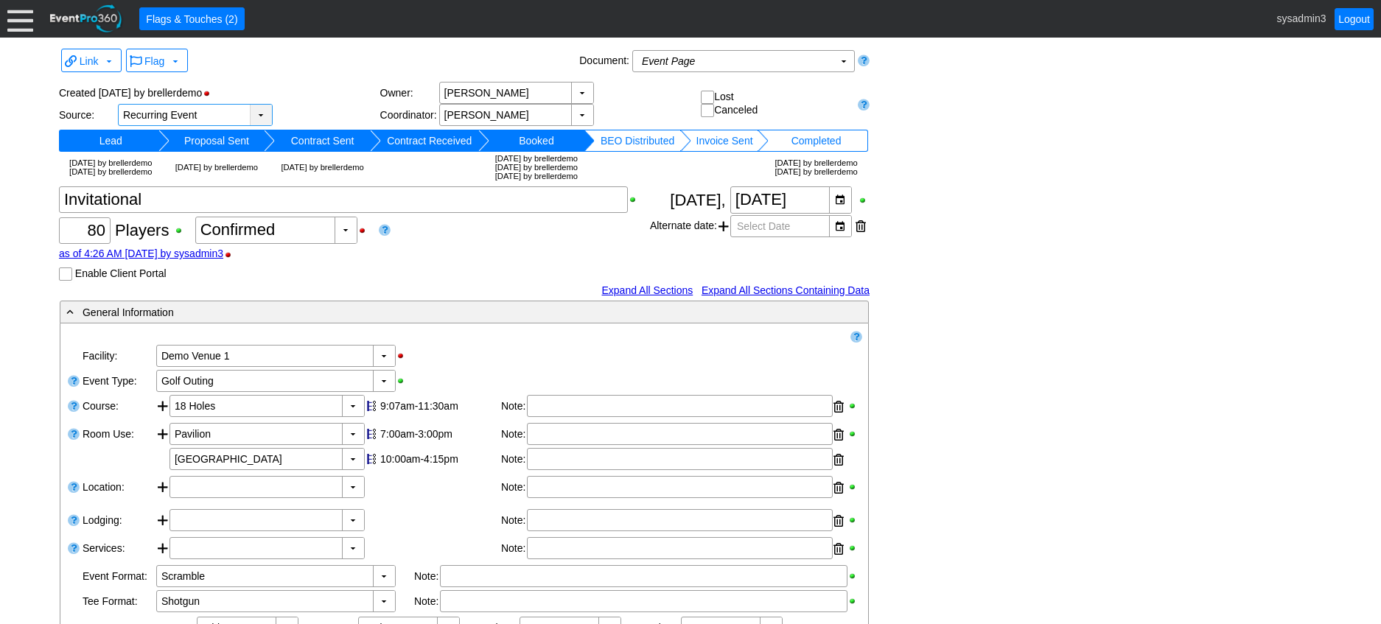
click at [265, 112] on div "▼" at bounding box center [261, 115] width 22 height 21
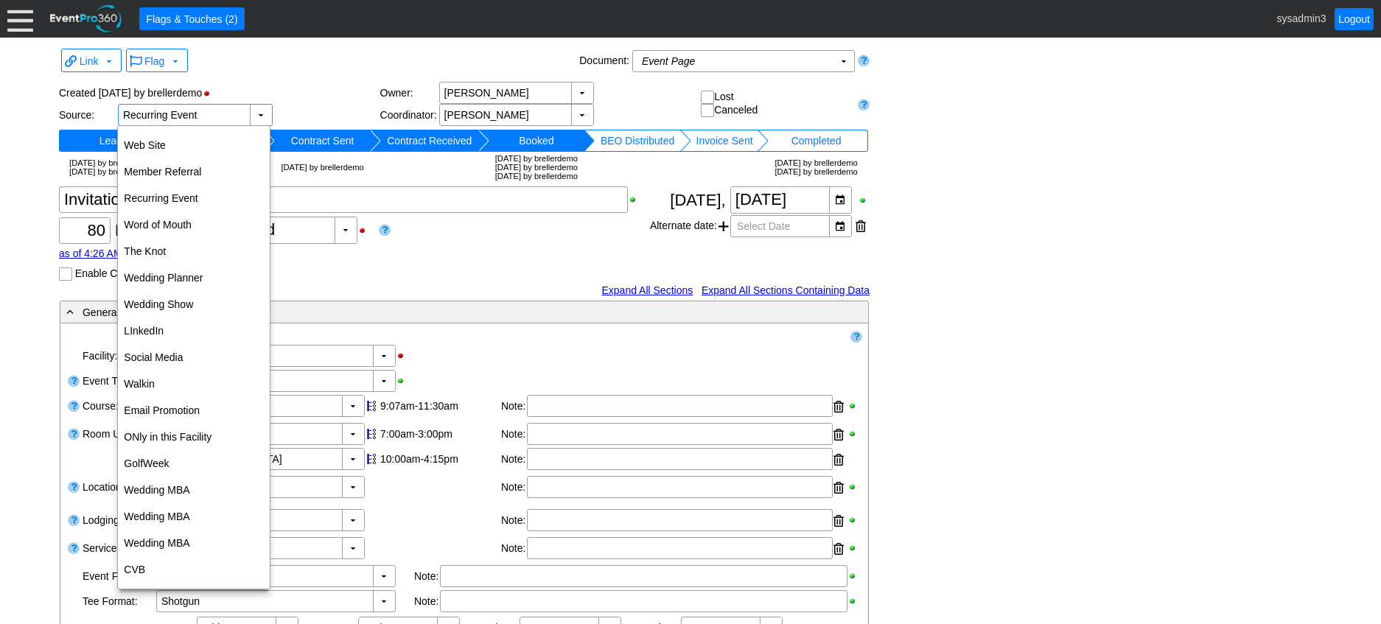
click at [472, 245] on div "Χ 80 Players +/- Χ 0 ▼ Χ Confirmed as of 4:26 AM on Tuesday, 7/8/2025 by sysadm…" at bounding box center [354, 233] width 591 height 94
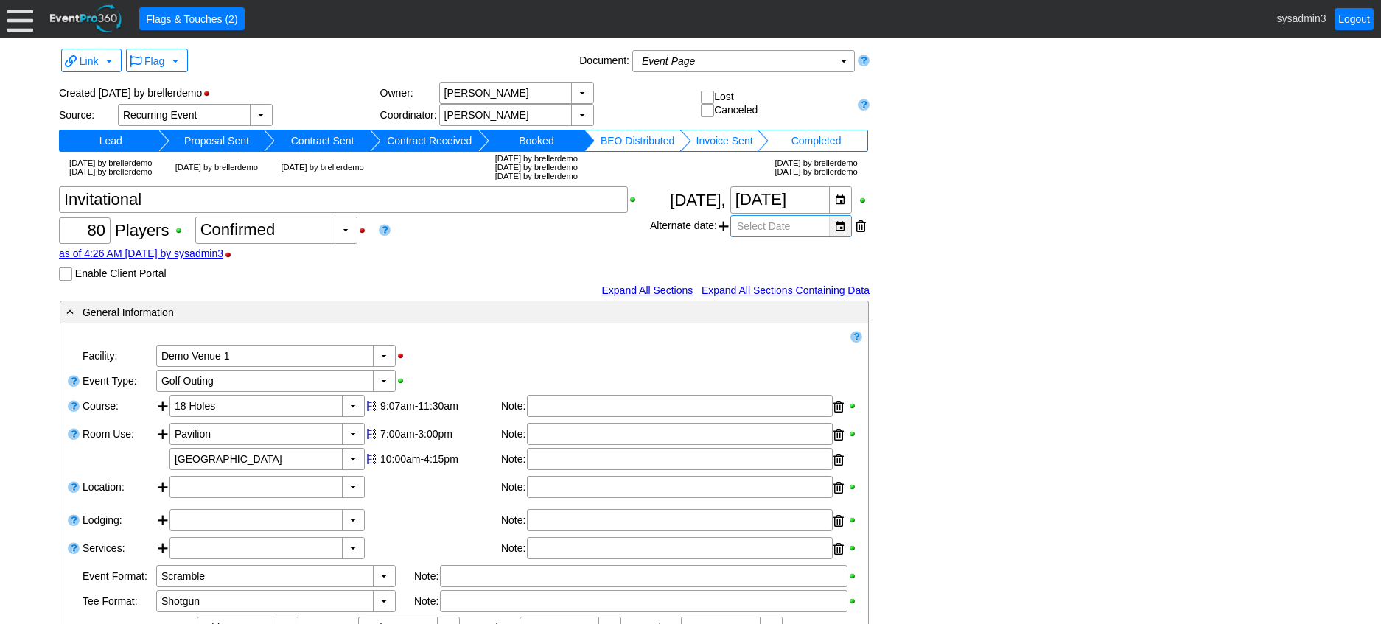
click at [842, 237] on div "▼" at bounding box center [840, 226] width 22 height 21
click at [723, 237] on span at bounding box center [723, 226] width 10 height 22
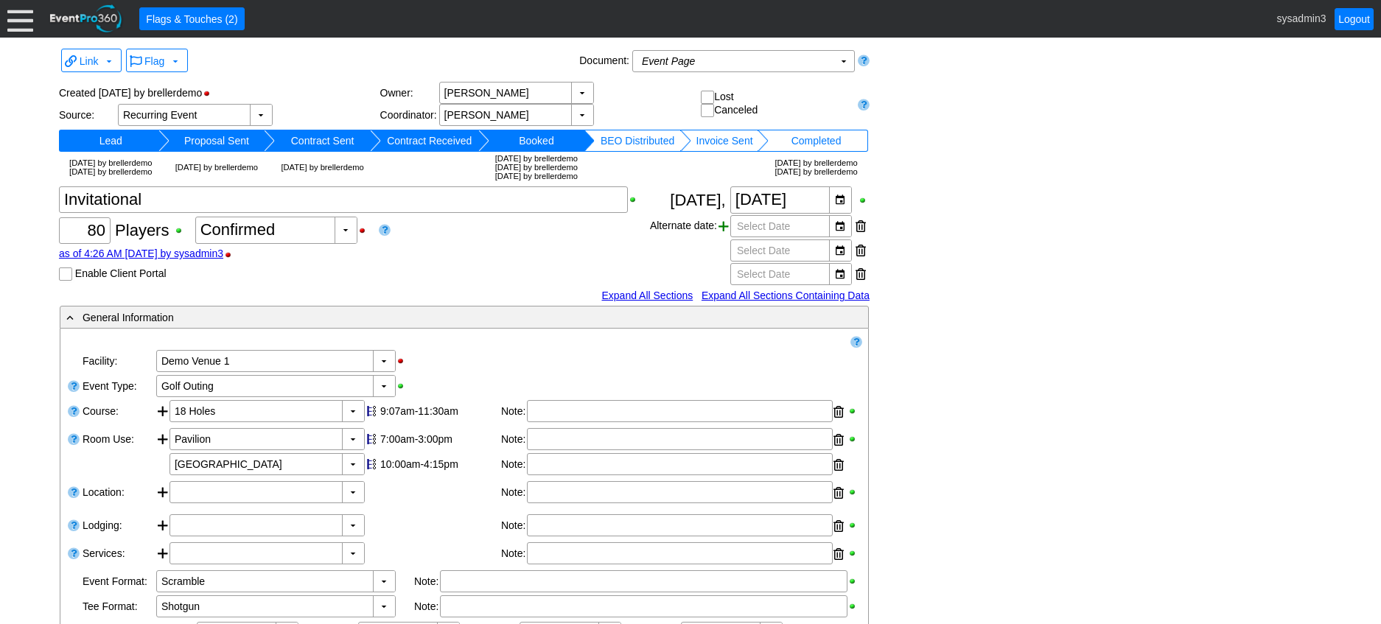
click at [723, 237] on span at bounding box center [723, 226] width 10 height 22
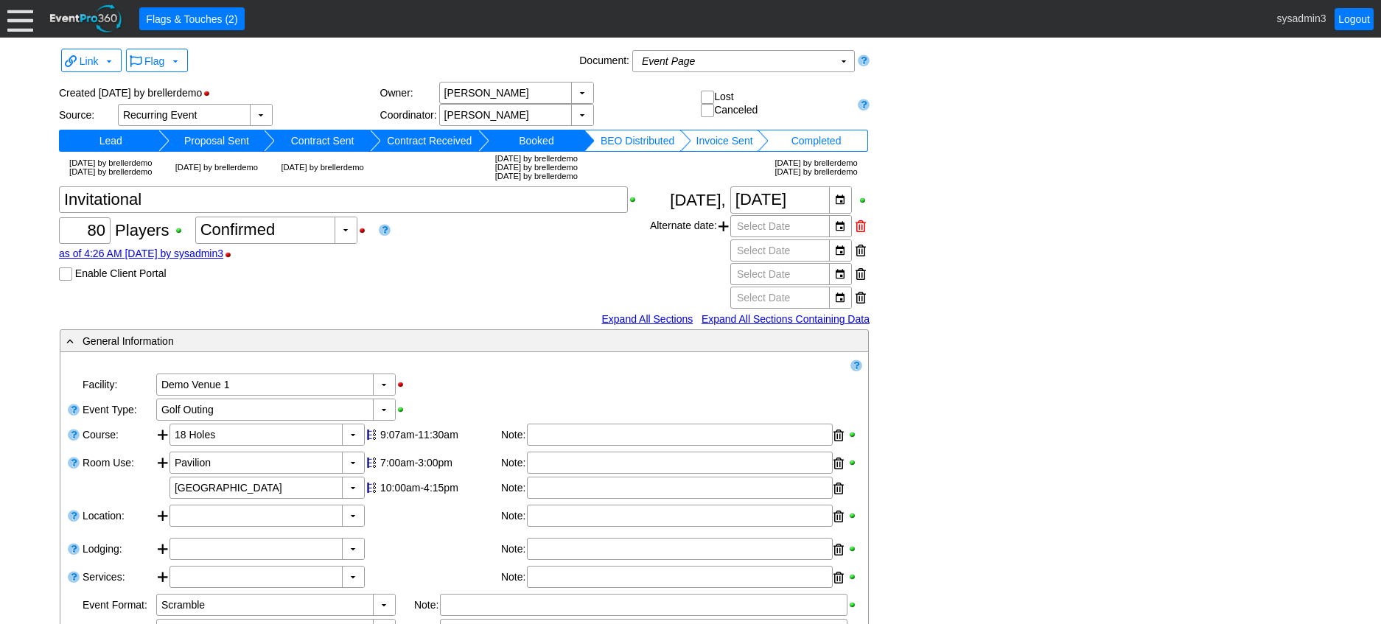
click at [860, 237] on div at bounding box center [860, 226] width 10 height 22
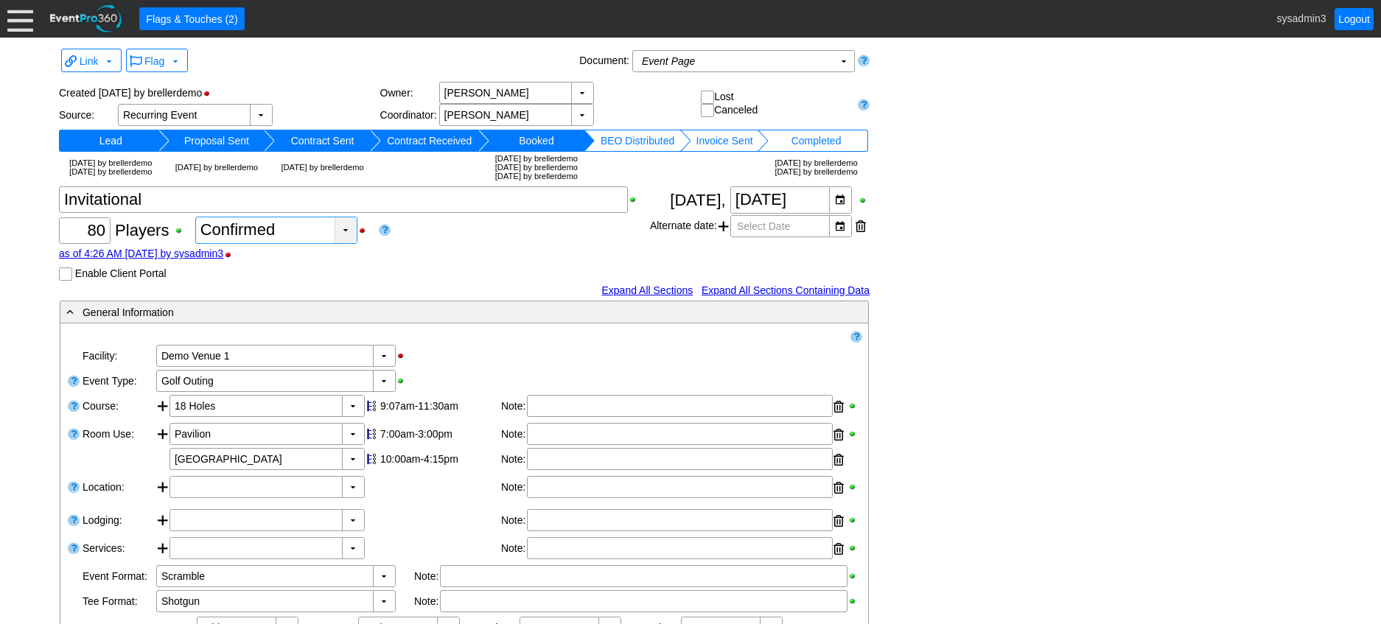
click at [335, 243] on div "▼" at bounding box center [345, 230] width 22 height 26
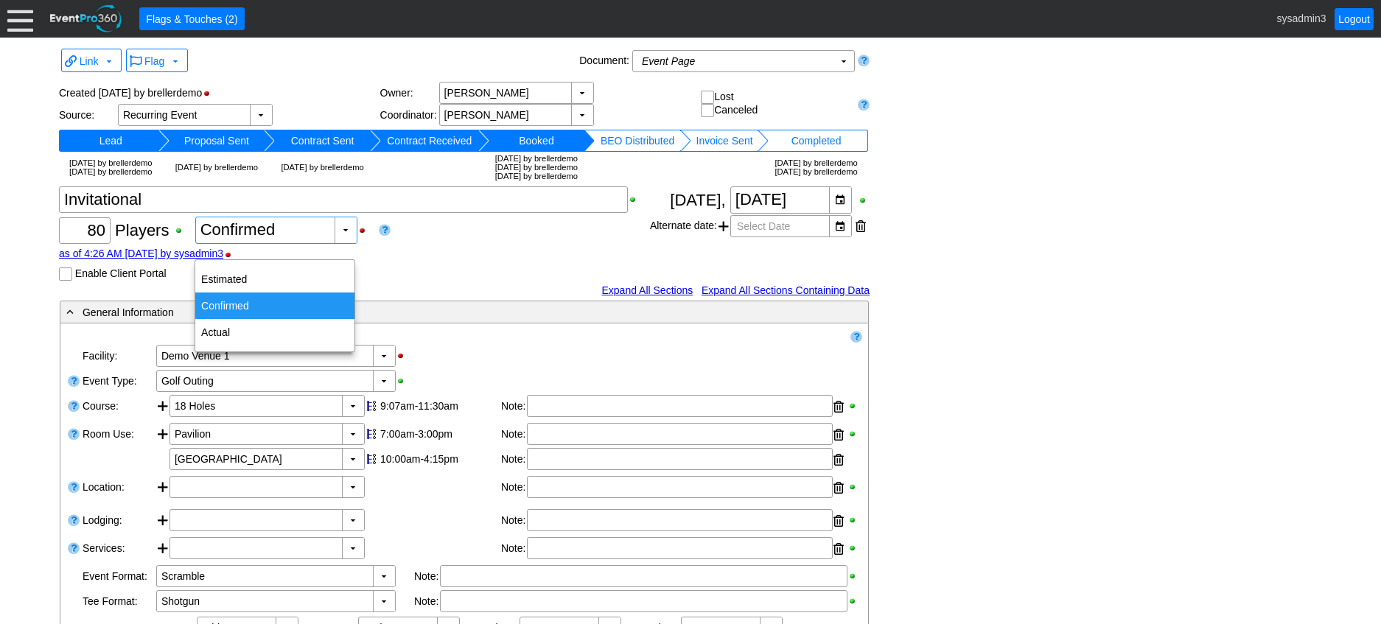
click at [228, 305] on div "Confirmed" at bounding box center [274, 306] width 159 height 27
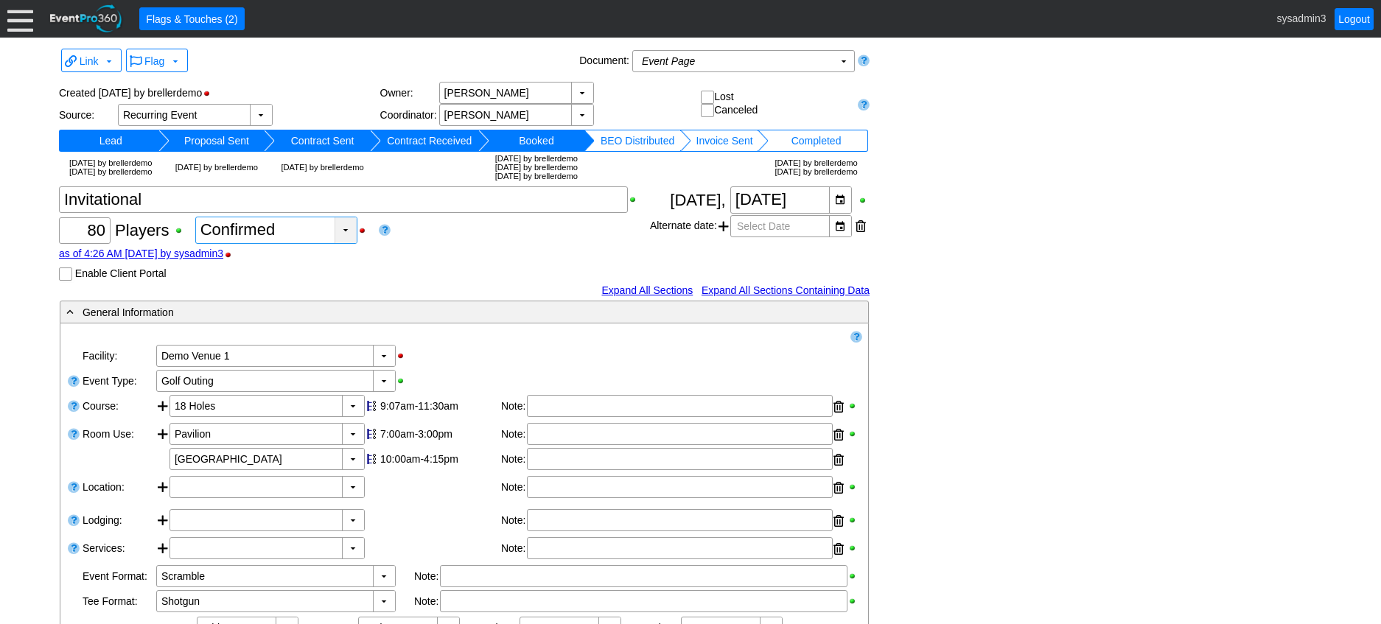
click at [342, 243] on div "▼" at bounding box center [345, 230] width 22 height 26
click at [242, 278] on div "Estimated" at bounding box center [274, 279] width 159 height 27
type input "Estimated"
click at [246, 241] on input "0" at bounding box center [233, 230] width 27 height 25
type input "20"
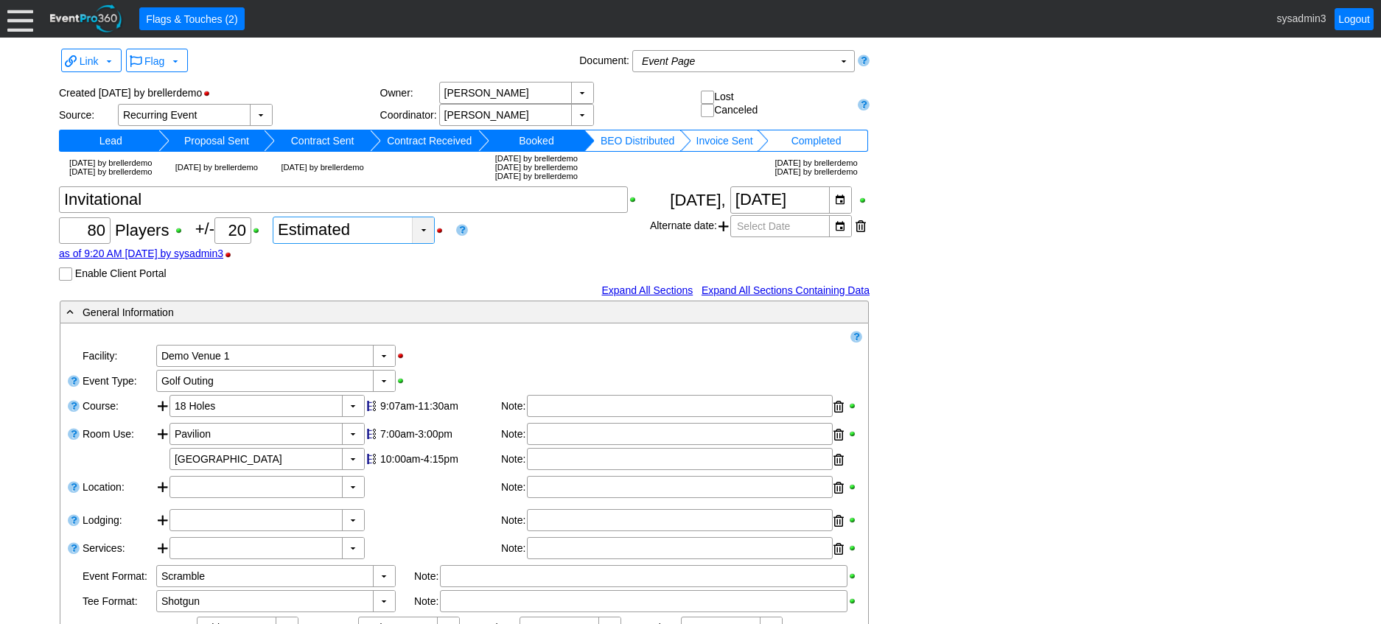
click at [432, 243] on div "▼" at bounding box center [423, 230] width 22 height 26
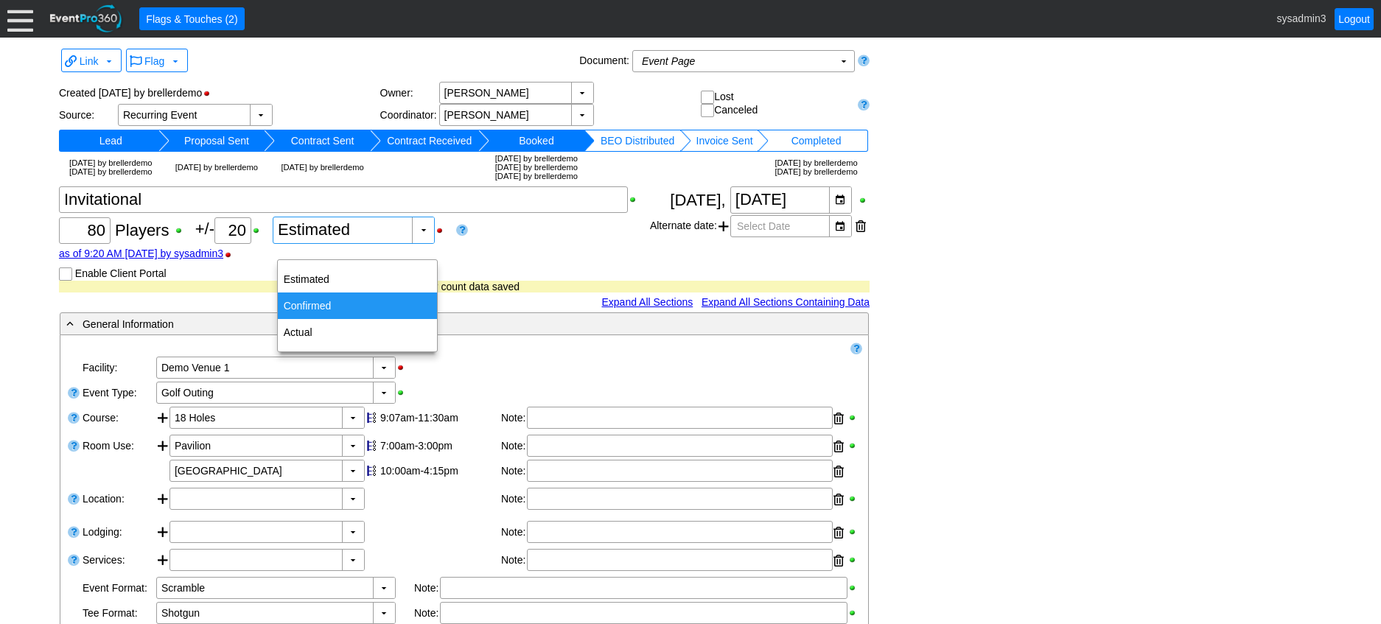
click at [311, 302] on div "Confirmed" at bounding box center [357, 306] width 159 height 27
type input "Confirmed"
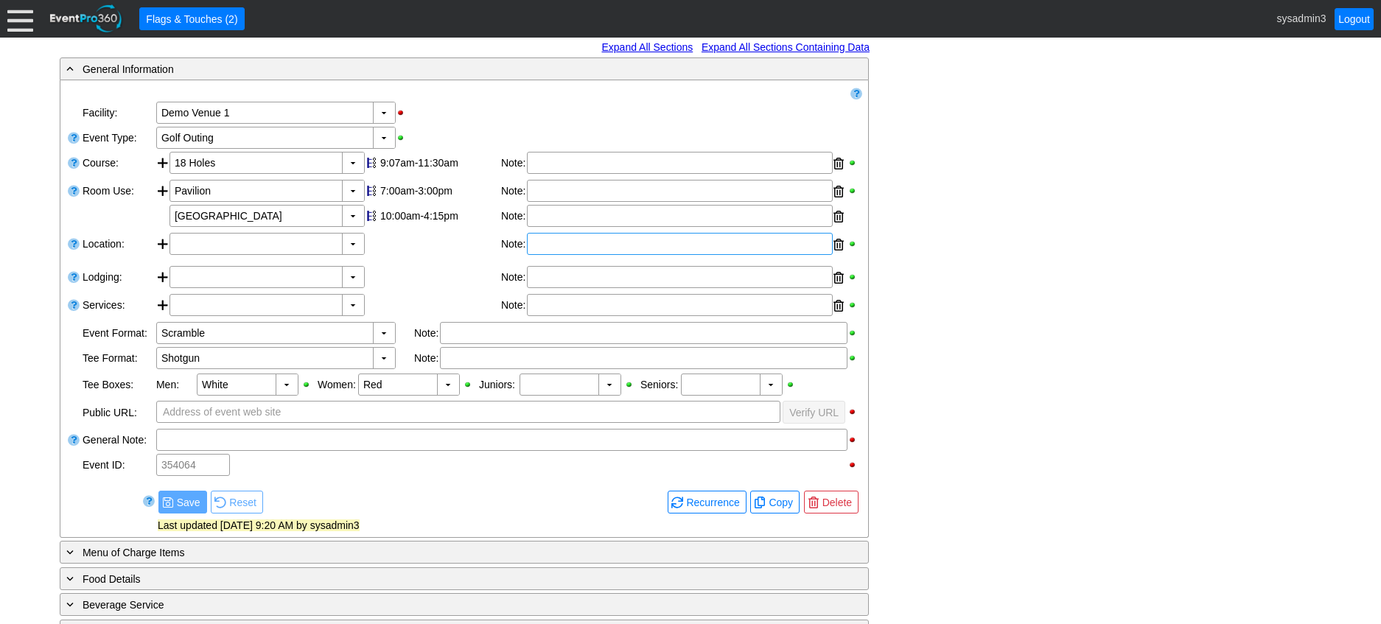
scroll to position [221, 0]
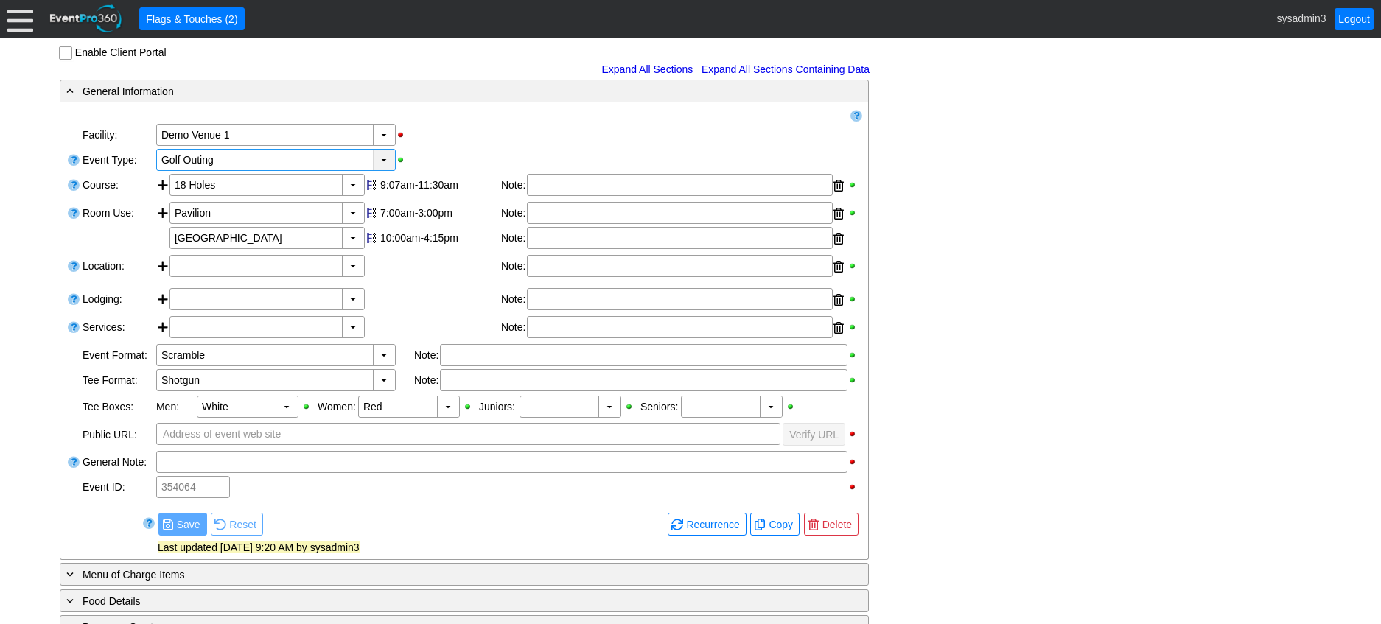
click at [388, 170] on div "▼" at bounding box center [384, 160] width 22 height 21
click at [471, 168] on div "▼ Χ Golf Outing" at bounding box center [508, 159] width 707 height 25
click at [351, 195] on div "▼" at bounding box center [353, 185] width 22 height 21
click at [500, 147] on div "▼ Χ Demo Venue 1" at bounding box center [508, 134] width 707 height 25
click at [352, 223] on div "▼" at bounding box center [353, 213] width 22 height 21
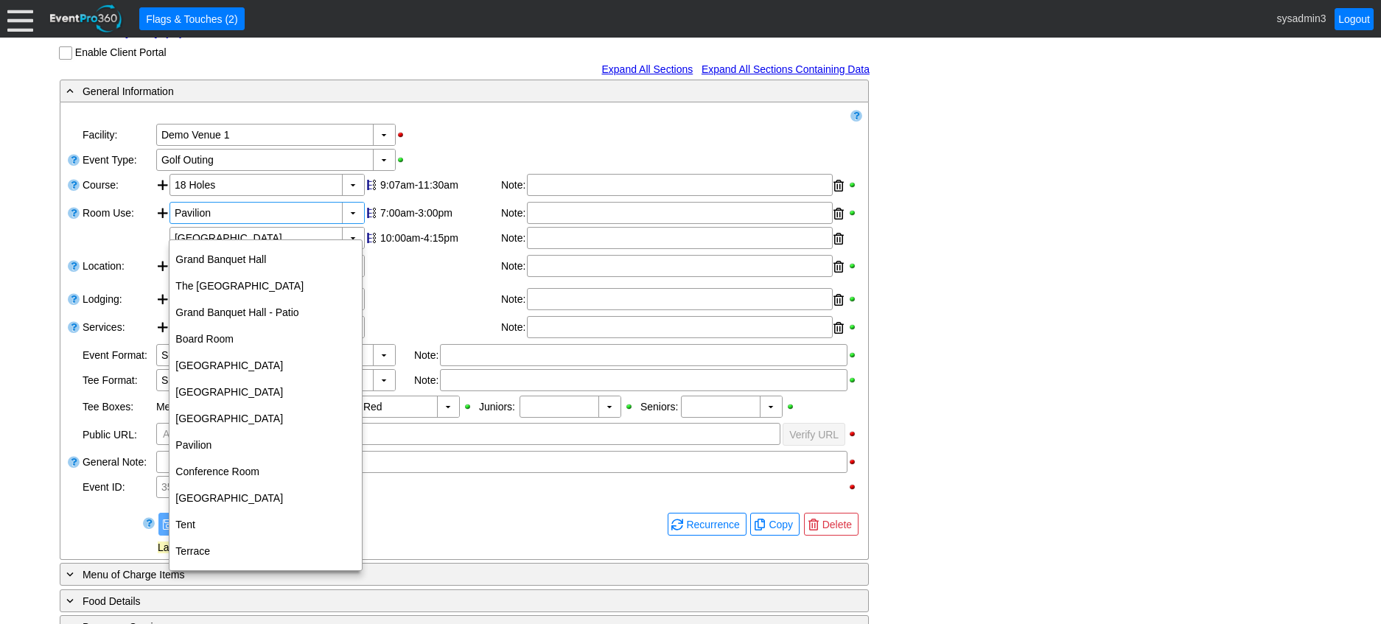
click at [474, 147] on div "▼ Χ Demo Venue 1" at bounding box center [508, 134] width 707 height 25
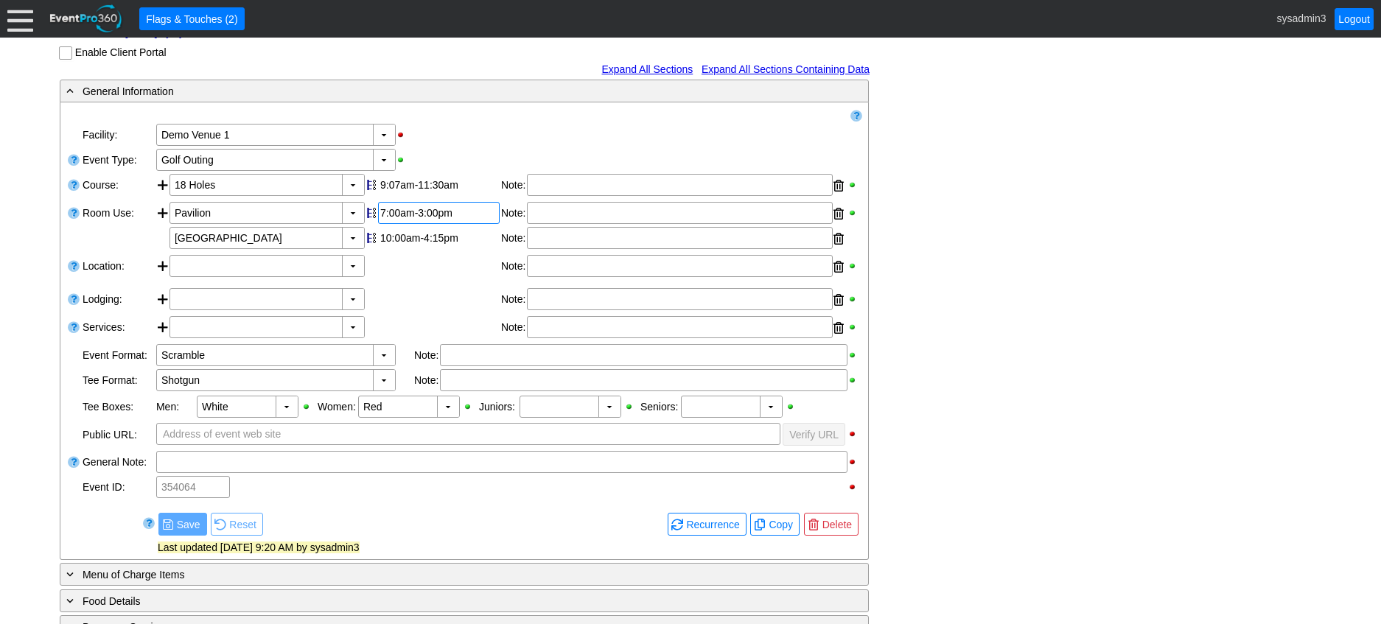
click at [416, 219] on div "7:00am-3:00pm" at bounding box center [438, 213] width 117 height 12
type input "0:00"
type input "2:00"
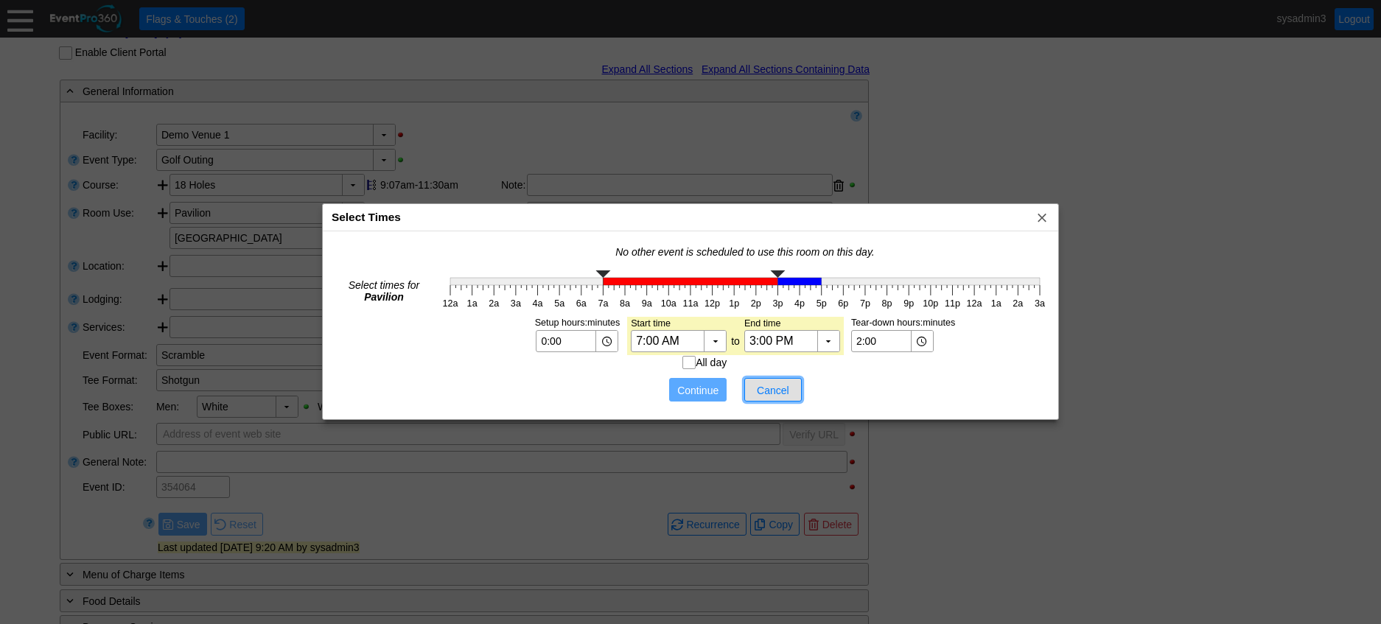
click at [781, 390] on span "Cancel" at bounding box center [773, 390] width 44 height 15
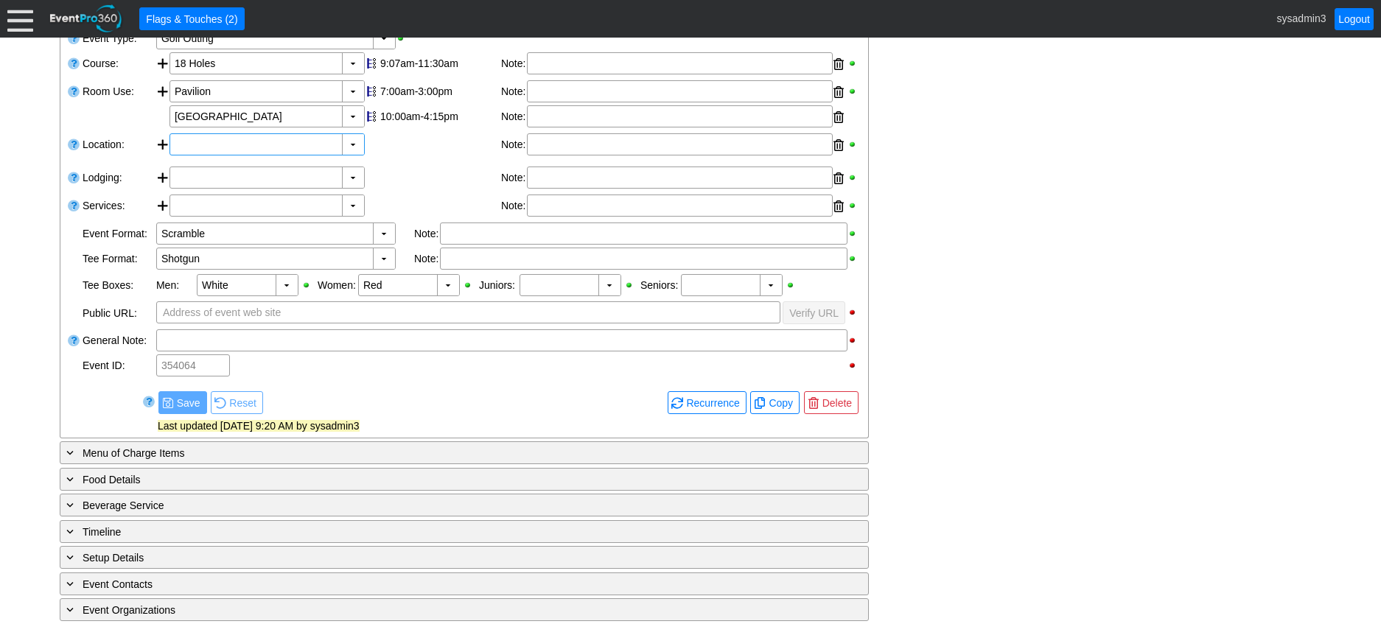
scroll to position [368, 0]
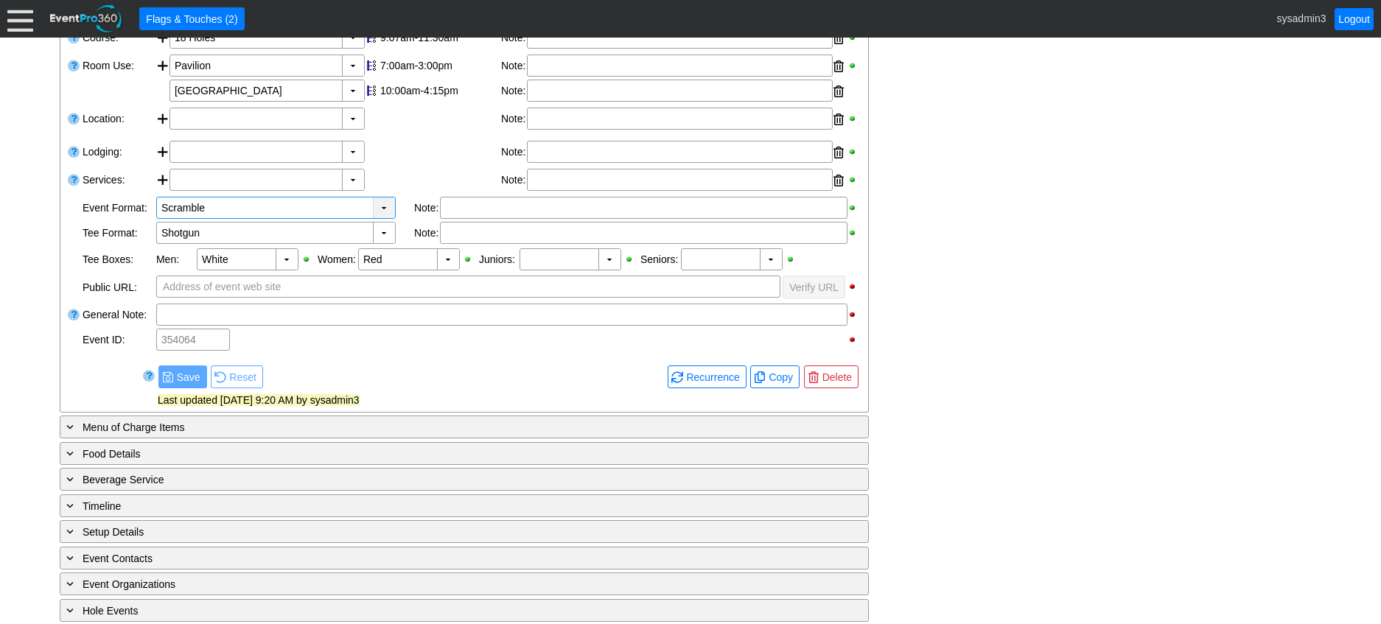
click at [379, 218] on div "▼" at bounding box center [384, 207] width 22 height 21
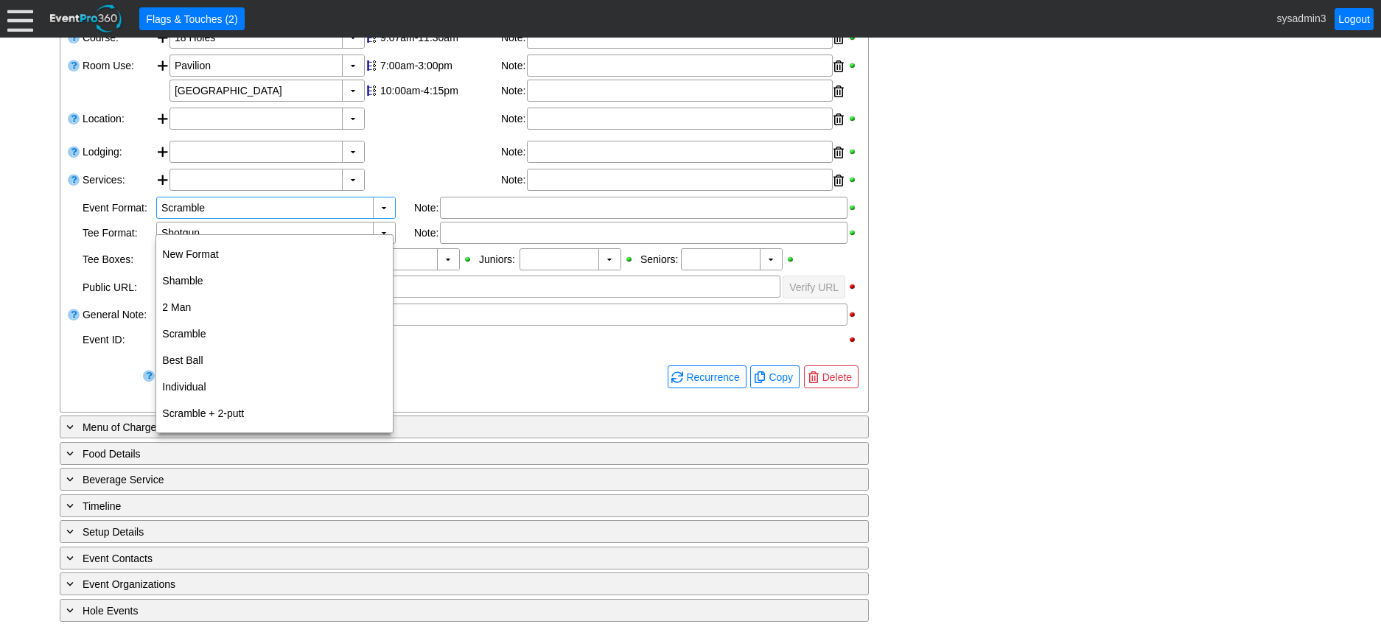
click at [381, 191] on div "▼ Χ Select time" at bounding box center [274, 180] width 211 height 22
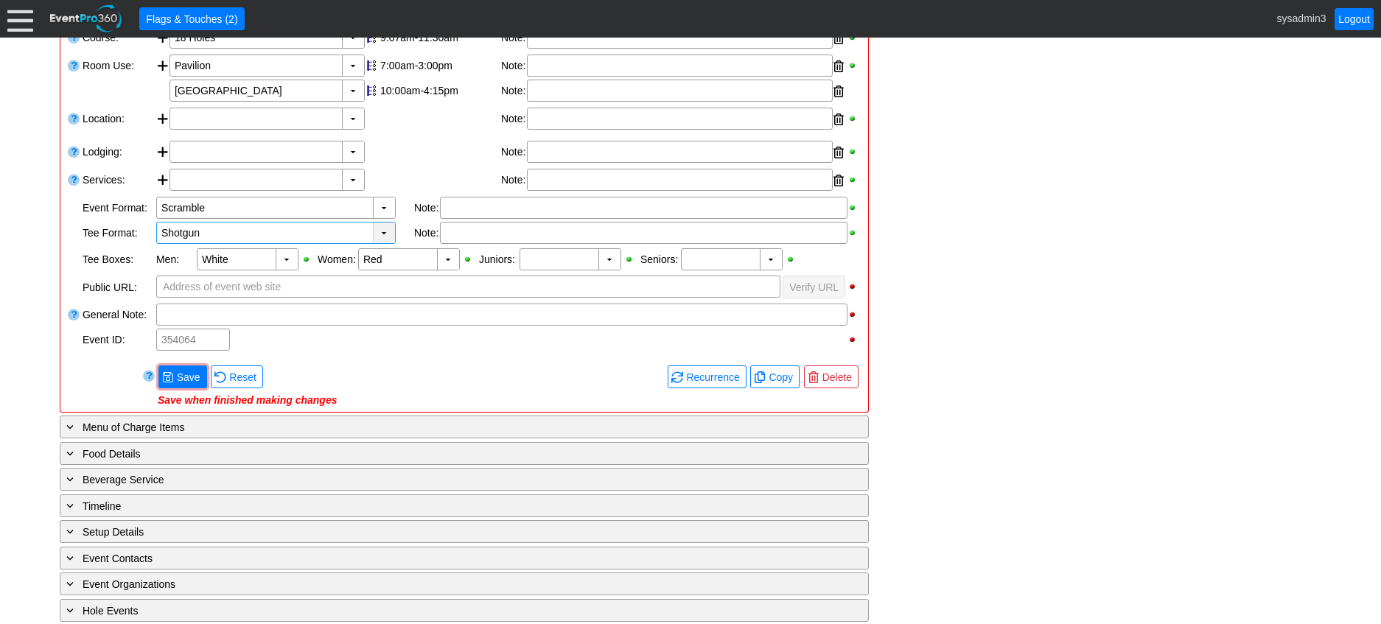
click at [391, 243] on div "▼" at bounding box center [384, 233] width 22 height 21
click at [382, 164] on div at bounding box center [433, 153] width 136 height 24
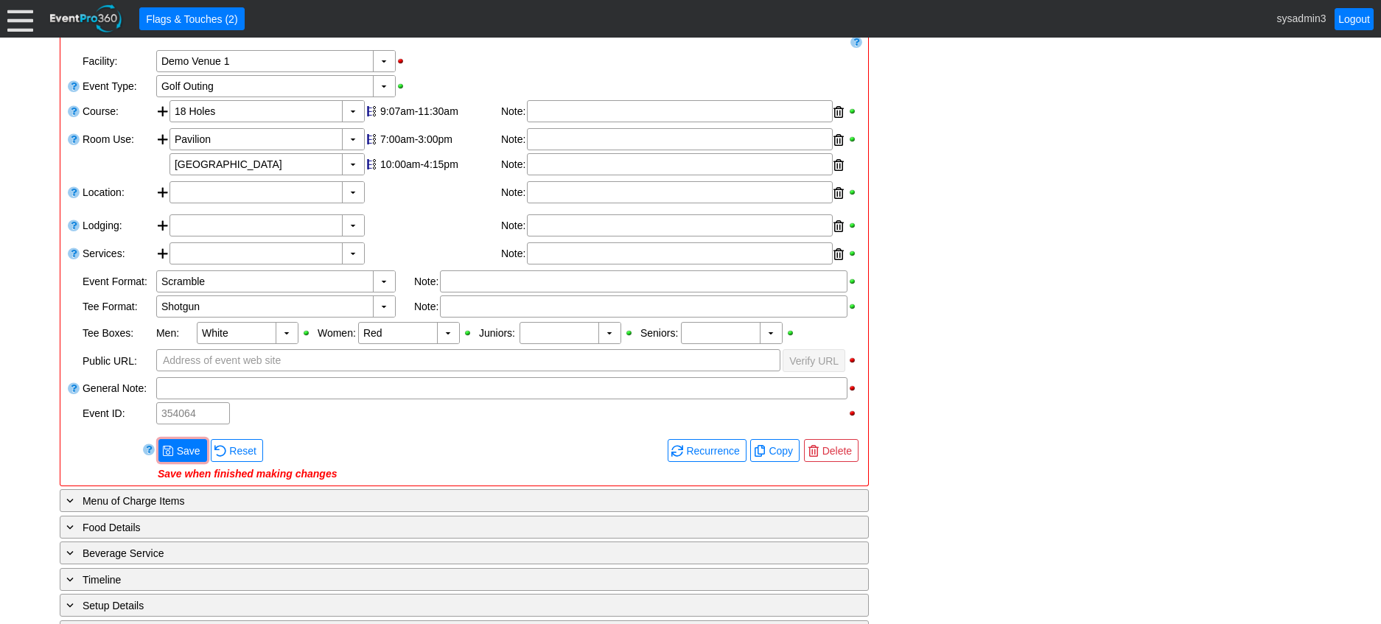
scroll to position [221, 0]
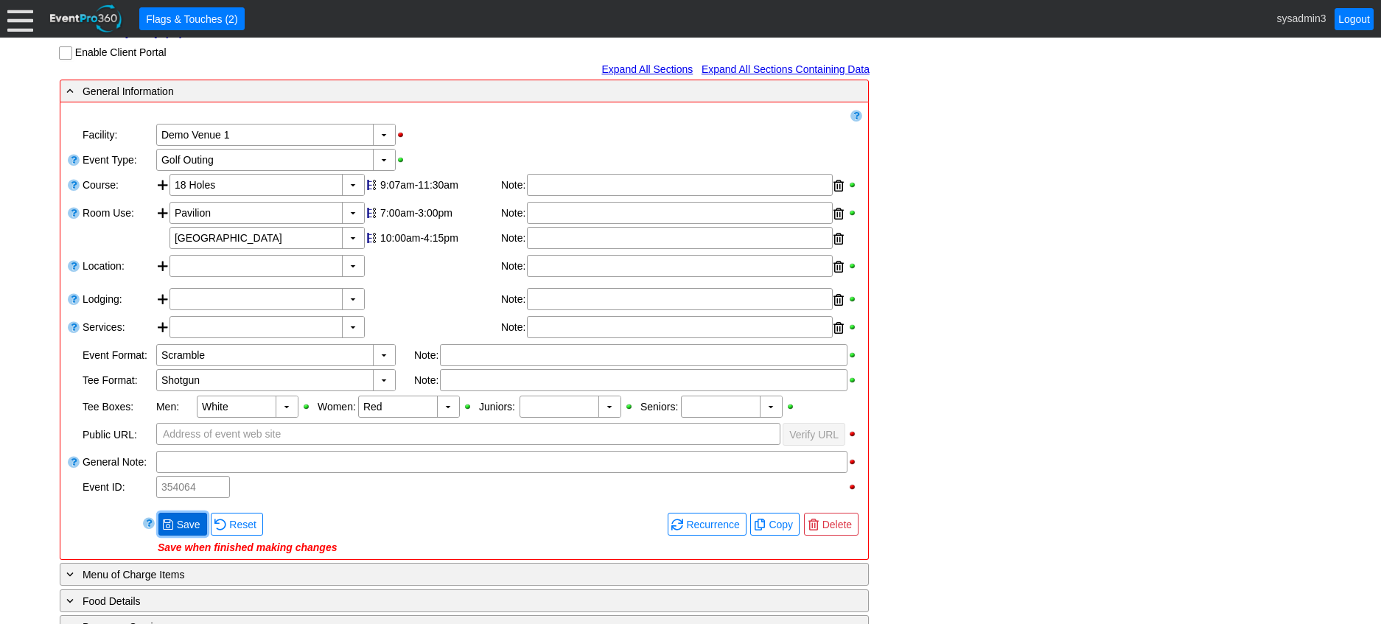
click at [194, 532] on span "Save" at bounding box center [188, 524] width 29 height 15
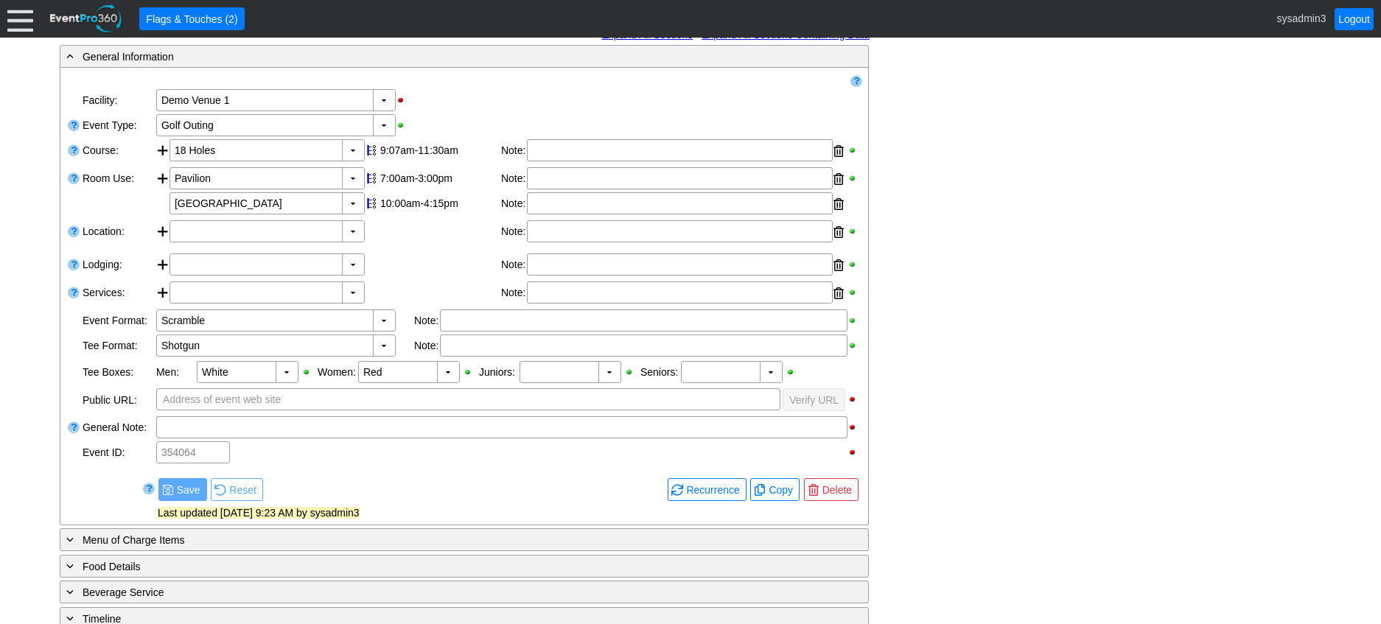
scroll to position [295, 0]
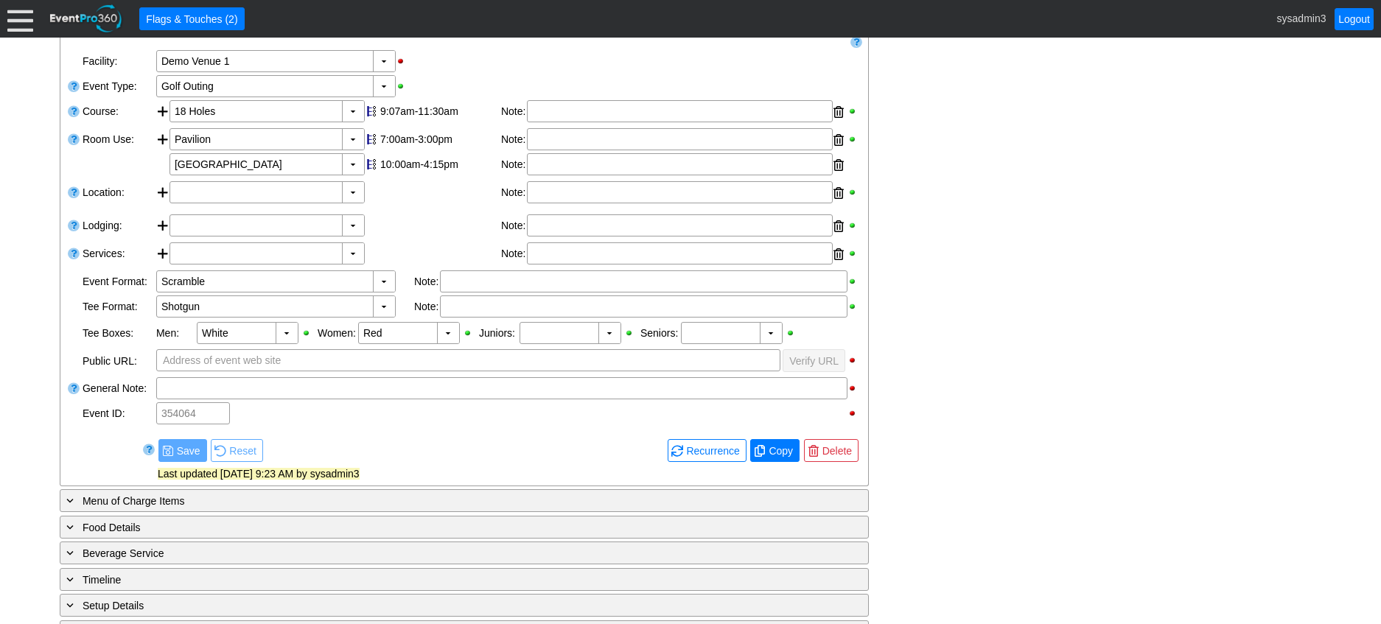
click at [780, 458] on span "Copy" at bounding box center [781, 451] width 30 height 15
checkbox input "true"
type input "Lead"
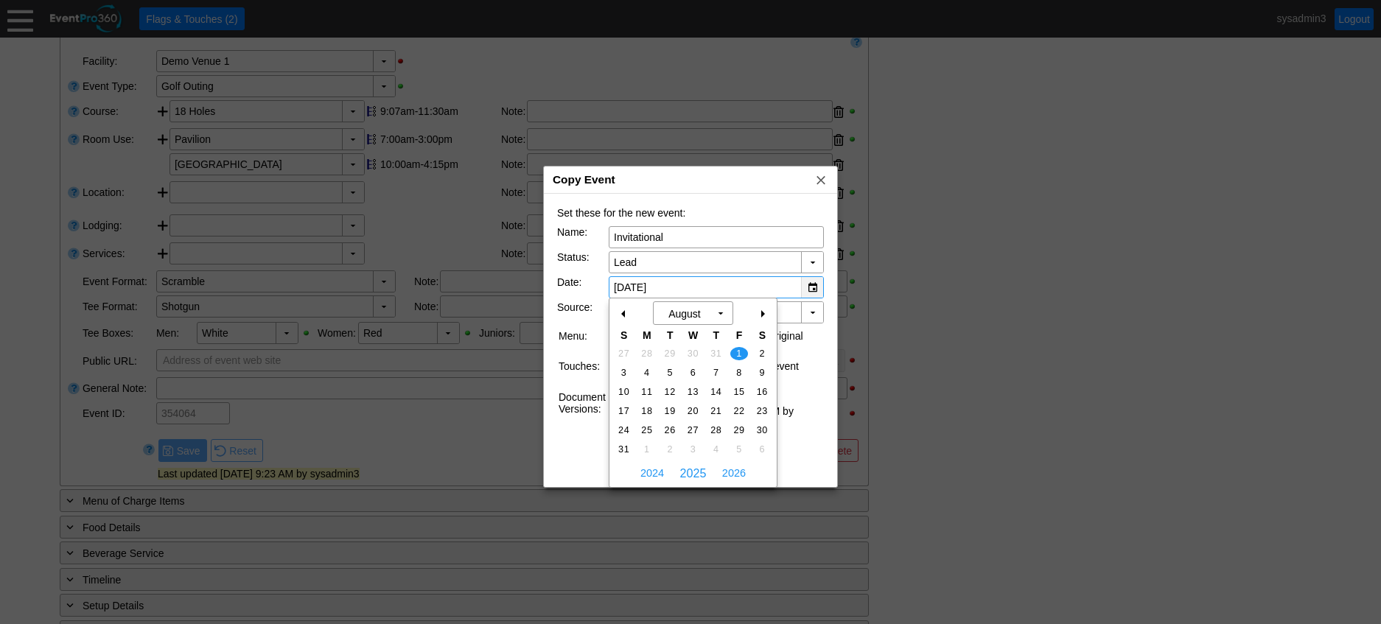
click at [810, 286] on div "▼" at bounding box center [812, 287] width 22 height 21
click at [731, 473] on span "2026" at bounding box center [733, 473] width 31 height 22
click at [738, 351] on span "31" at bounding box center [738, 353] width 17 height 13
click at [815, 285] on div "▼" at bounding box center [812, 287] width 22 height 21
click at [740, 444] on span "7" at bounding box center [738, 449] width 17 height 13
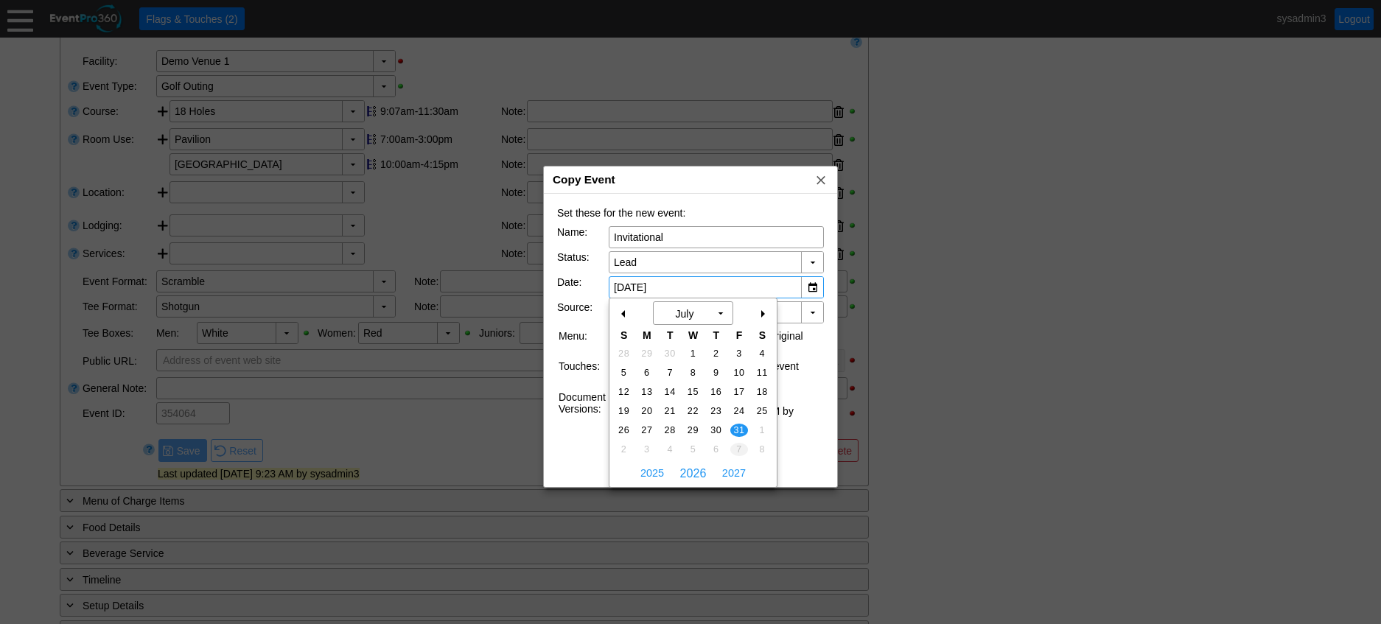
type input "8/7/2026"
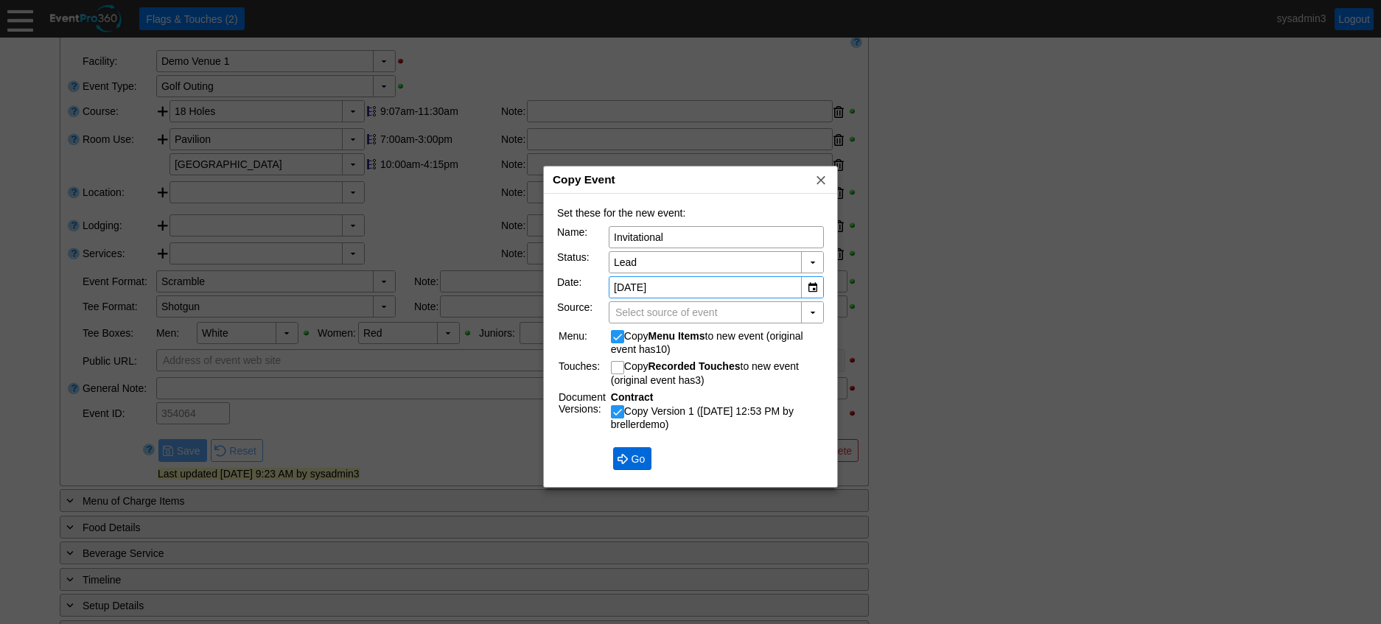
click at [635, 458] on span "Go" at bounding box center [638, 459] width 20 height 15
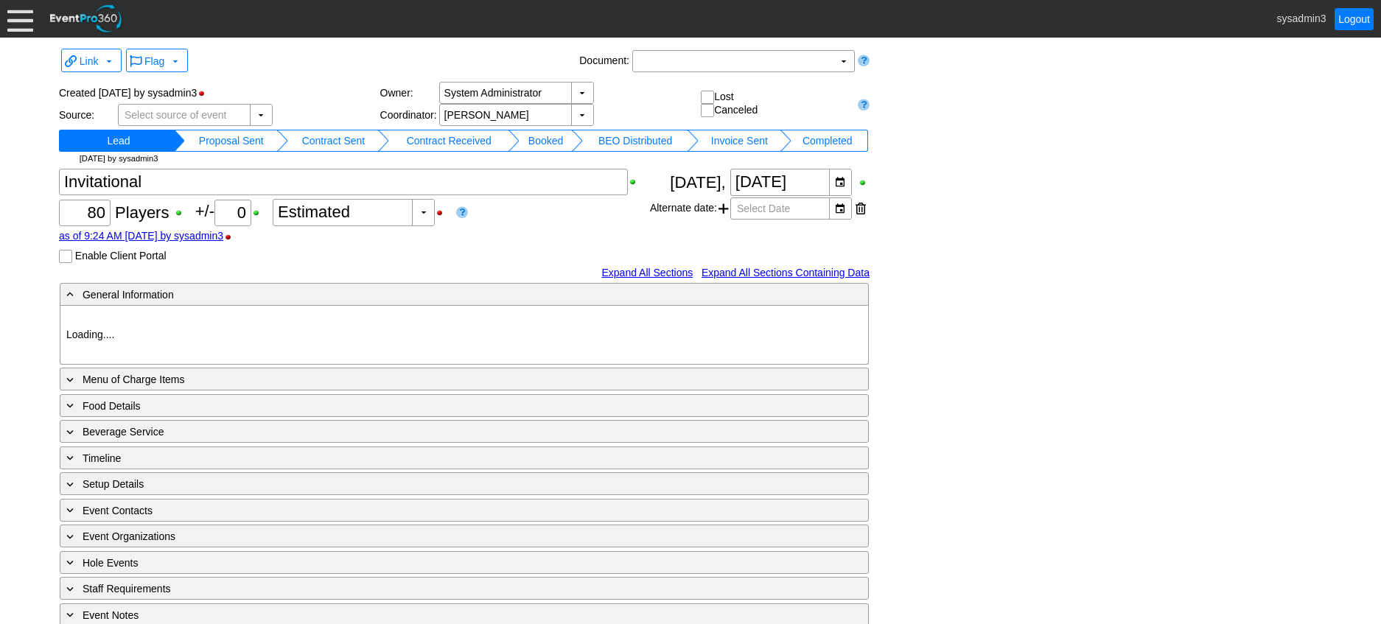
type input "Demo Venue 1"
type input "Golf Outing"
type input "Scramble"
type input "Shotgun"
type input "White"
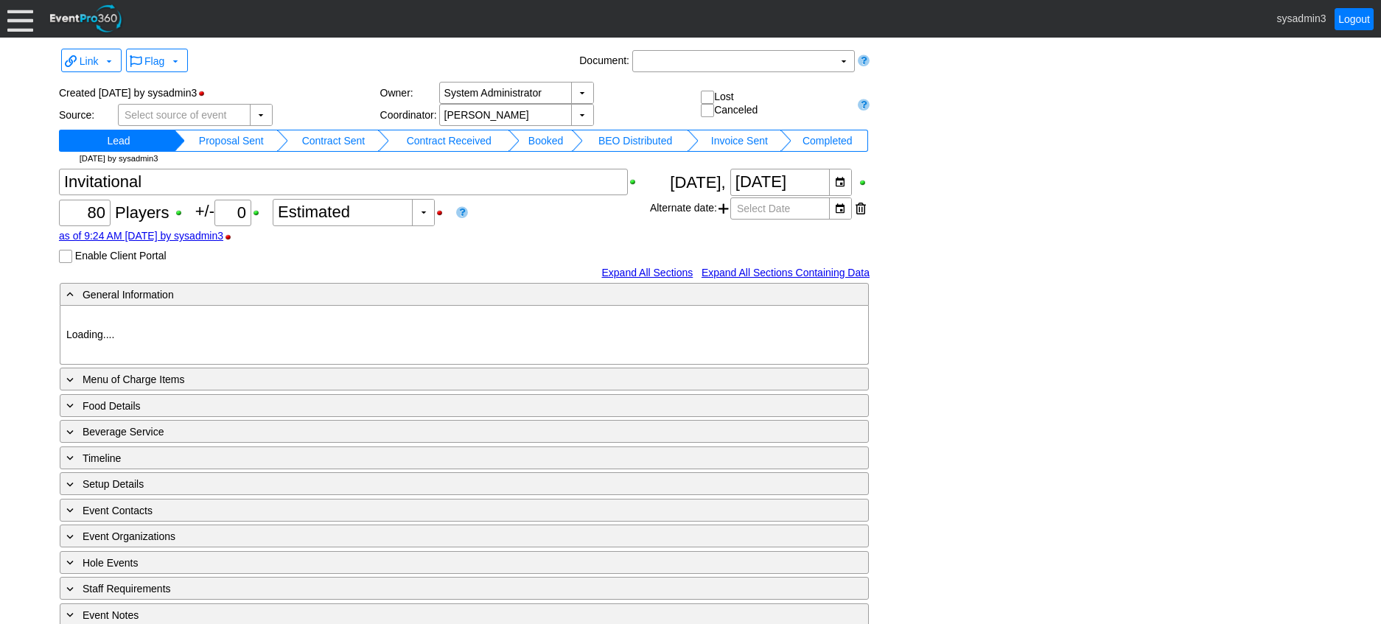
type input "Red"
type input "1195924"
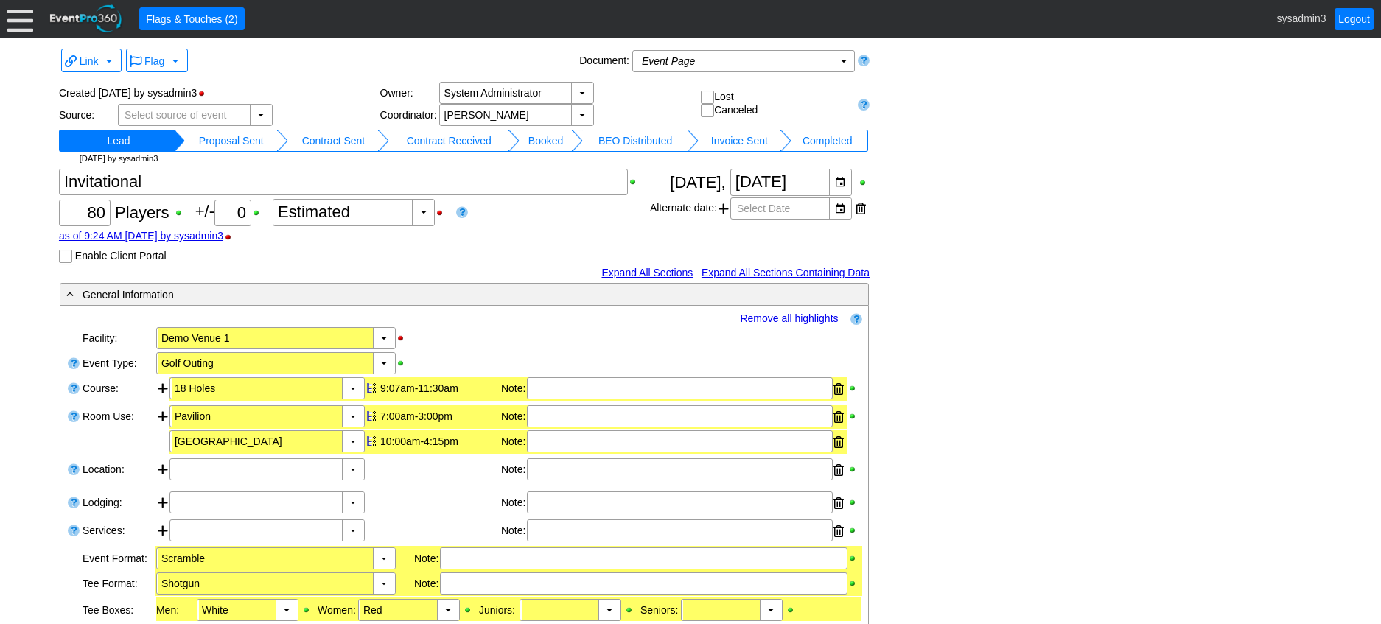
click at [567, 139] on td "Booked" at bounding box center [545, 141] width 52 height 22
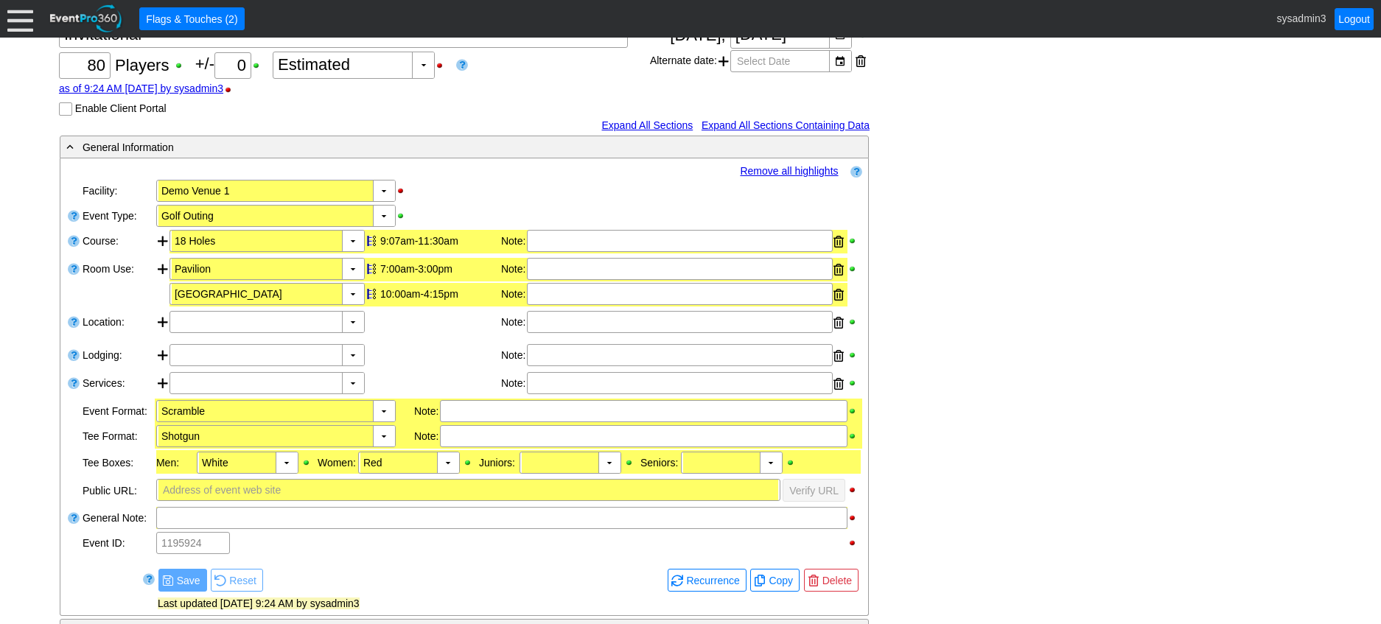
scroll to position [221, 0]
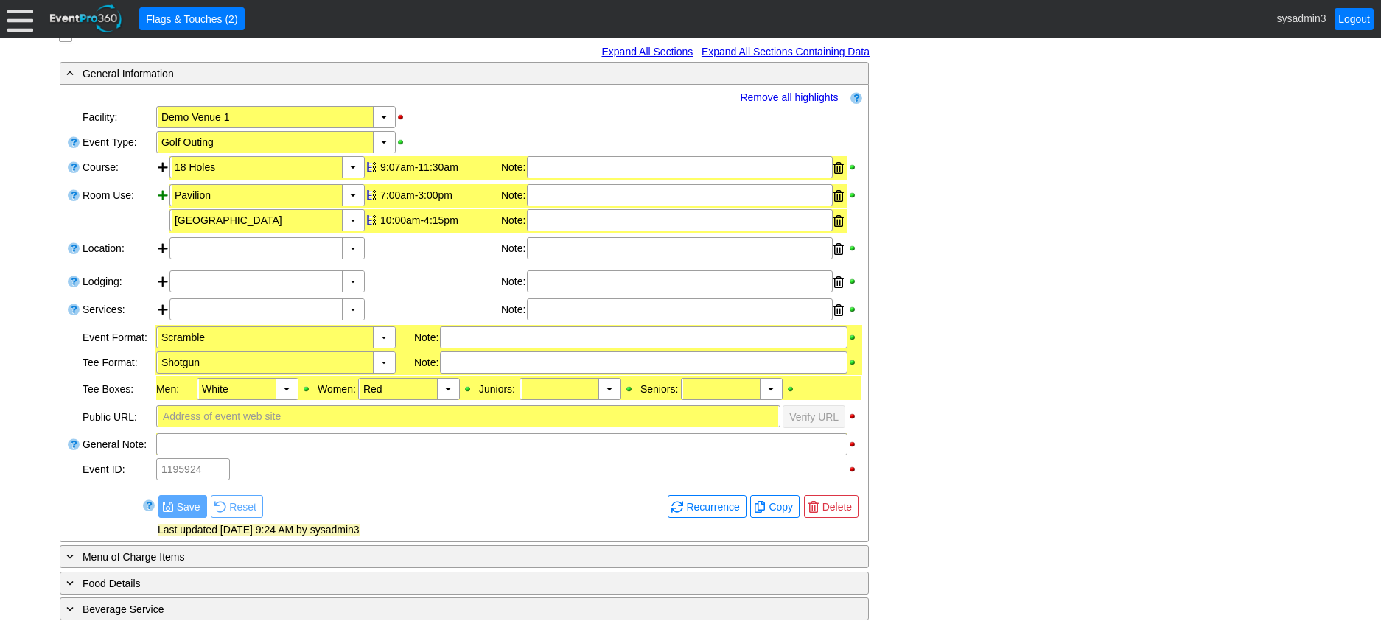
click at [164, 194] on div at bounding box center [162, 209] width 13 height 50
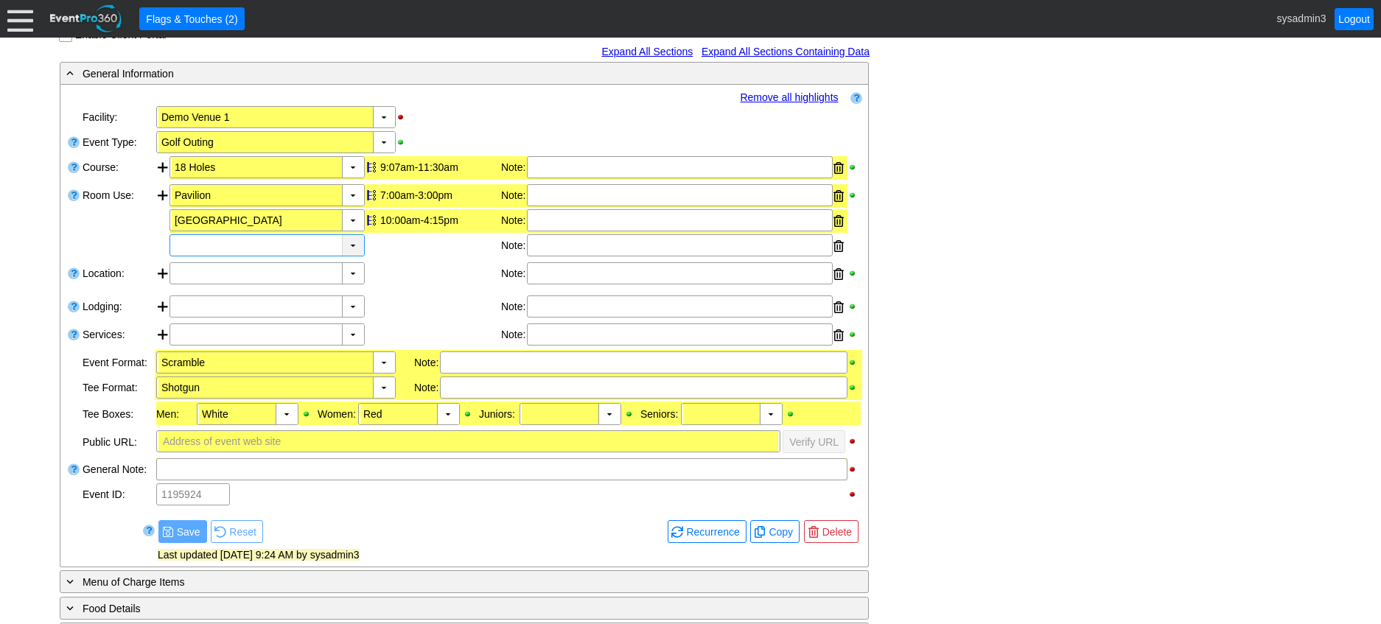
click at [349, 244] on div "▼" at bounding box center [353, 245] width 22 height 21
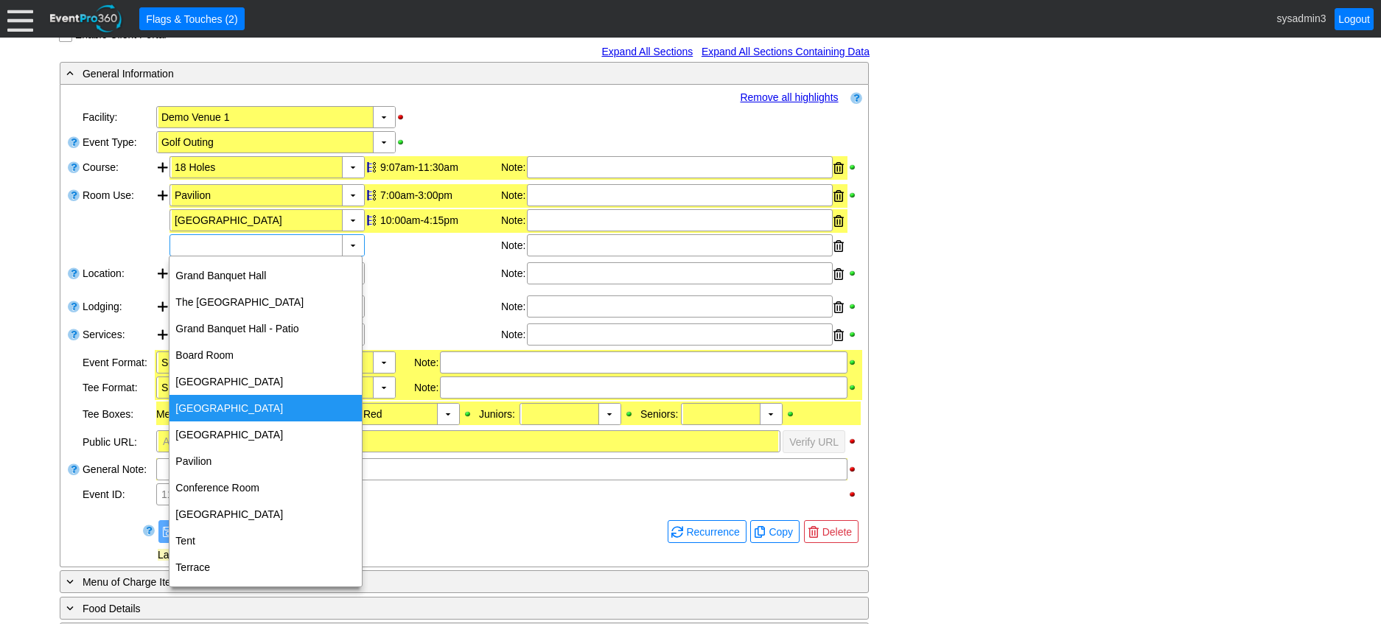
click at [231, 397] on div "[GEOGRAPHIC_DATA]" at bounding box center [265, 408] width 192 height 27
type input "[GEOGRAPHIC_DATA]"
type input "0:00"
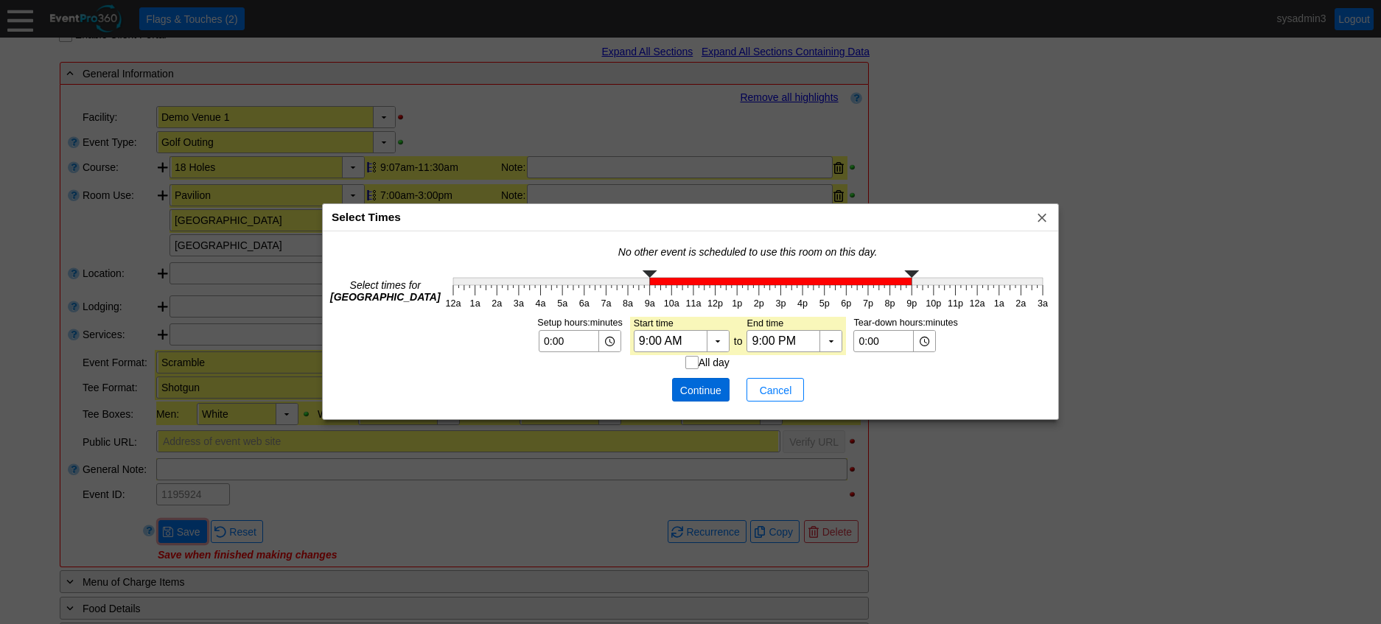
click at [707, 386] on span "Continue" at bounding box center [701, 390] width 44 height 15
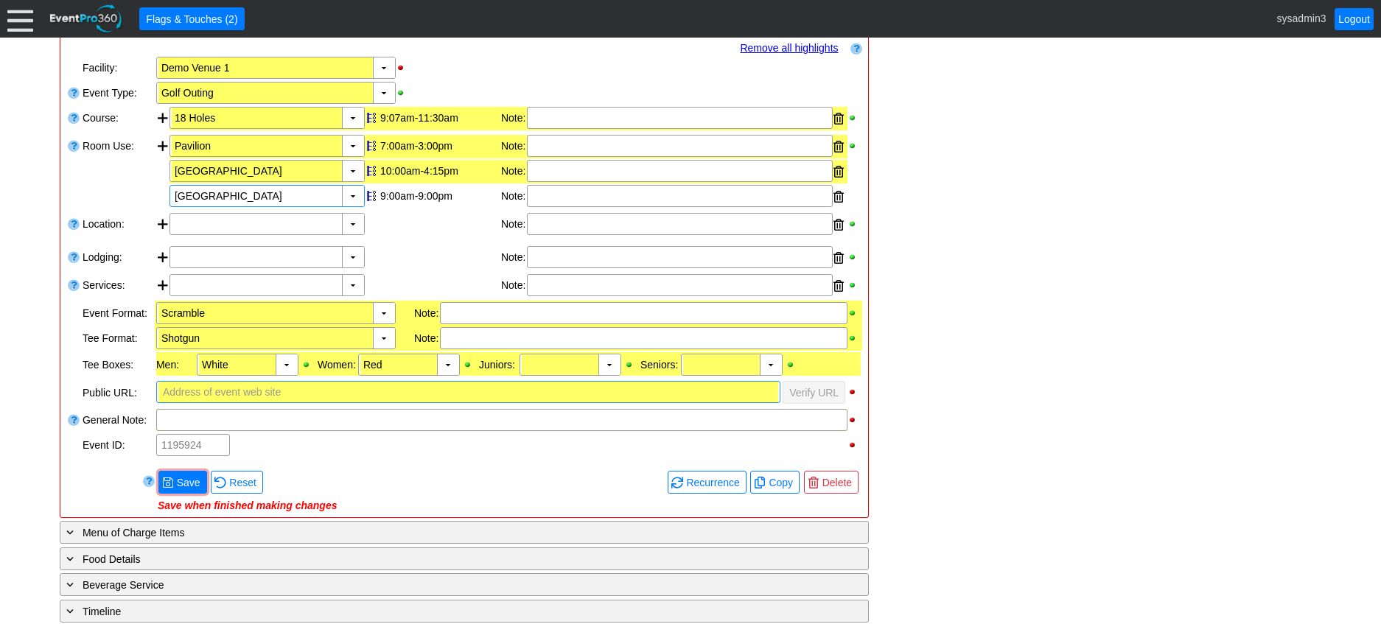
scroll to position [295, 0]
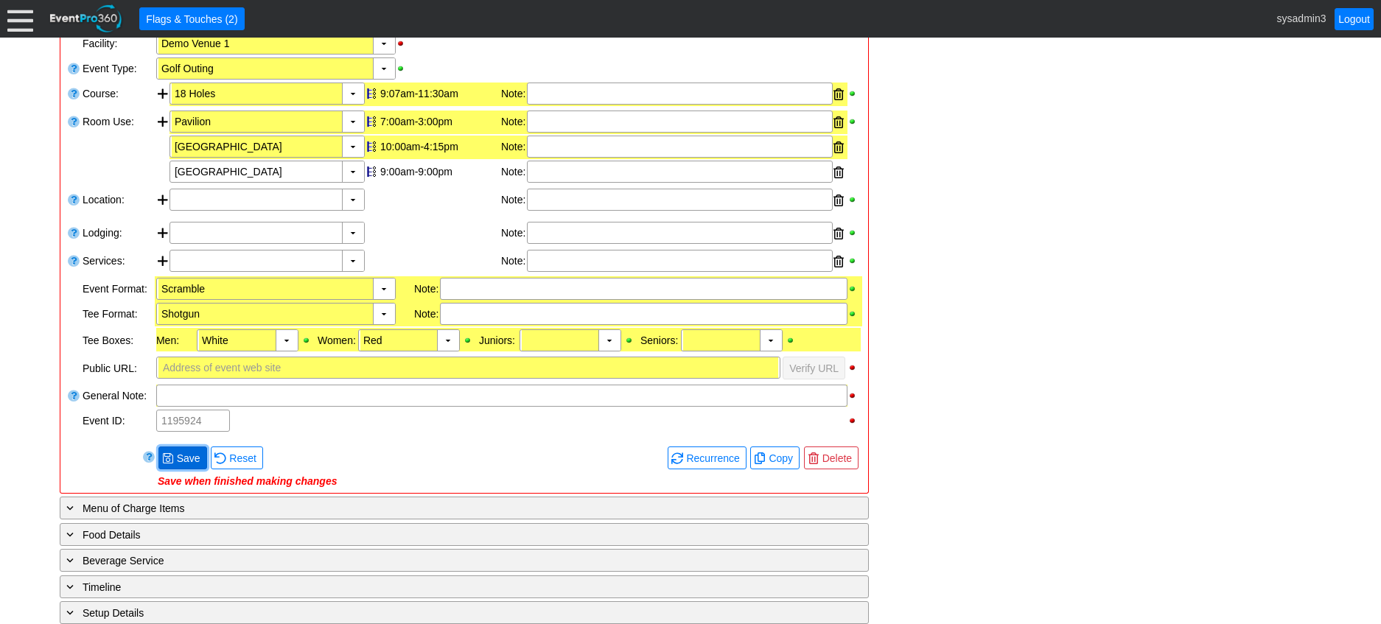
click at [195, 459] on span "Save" at bounding box center [188, 458] width 29 height 15
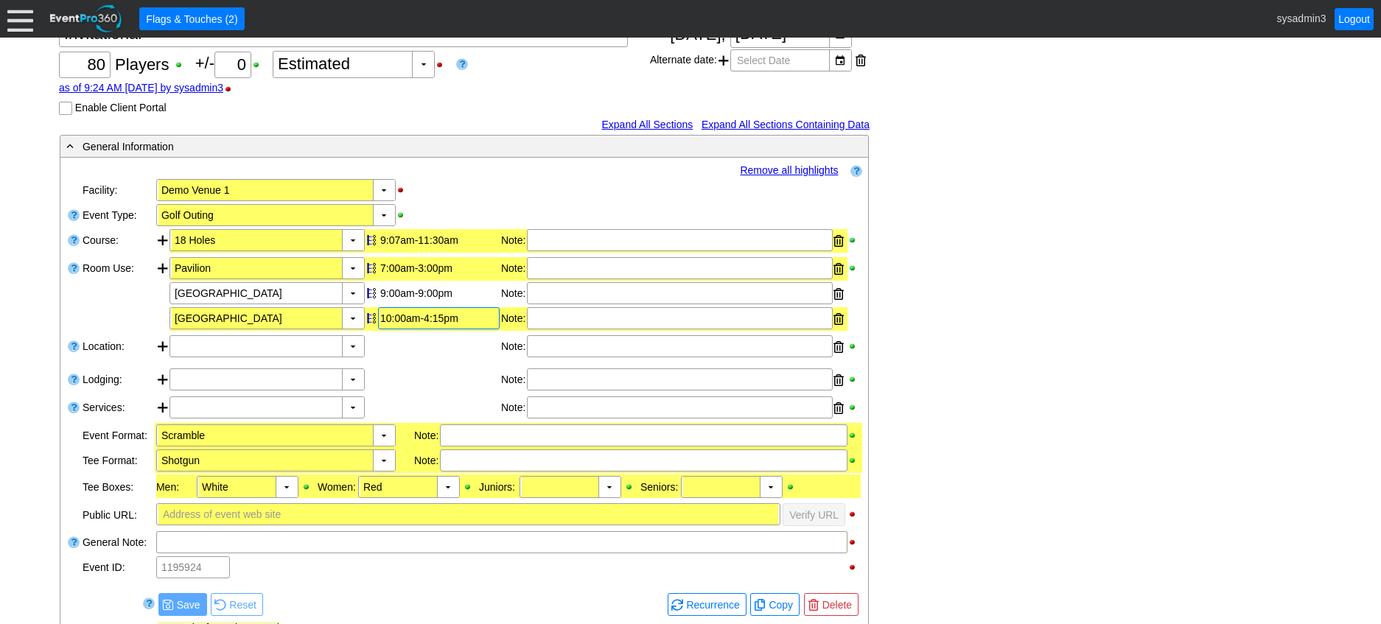
scroll to position [147, 0]
click at [773, 170] on link "Remove all highlights" at bounding box center [789, 171] width 98 height 12
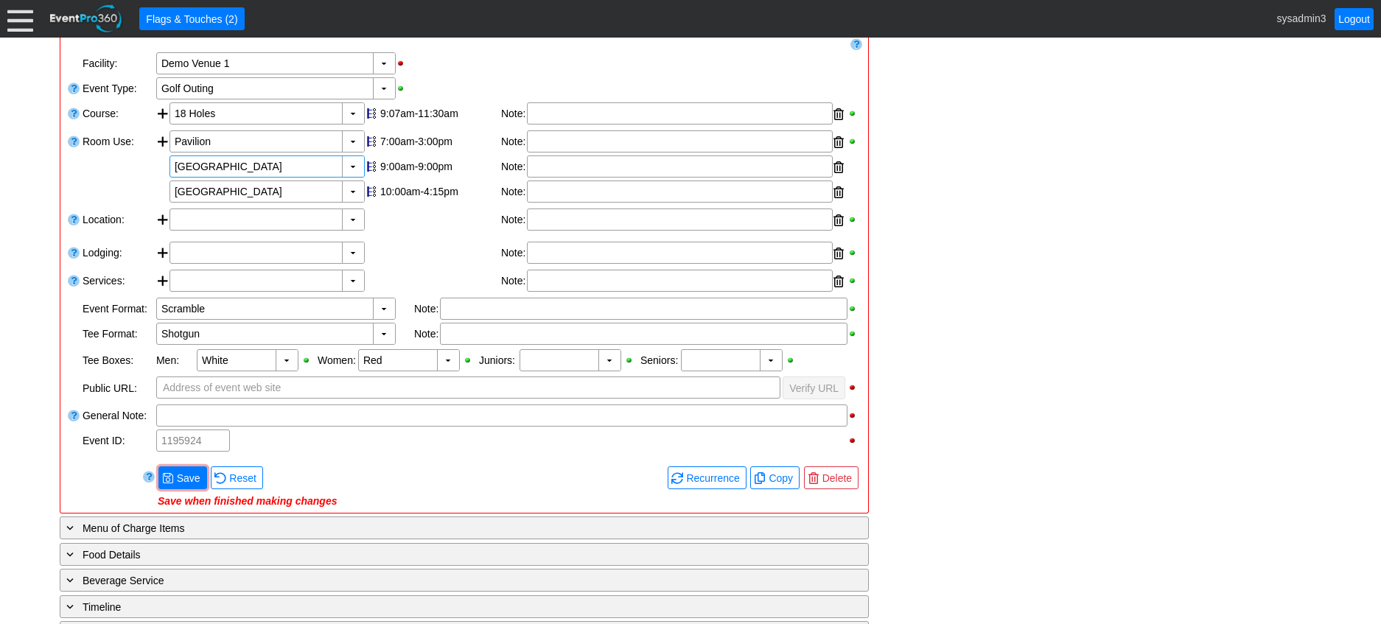
scroll to position [295, 0]
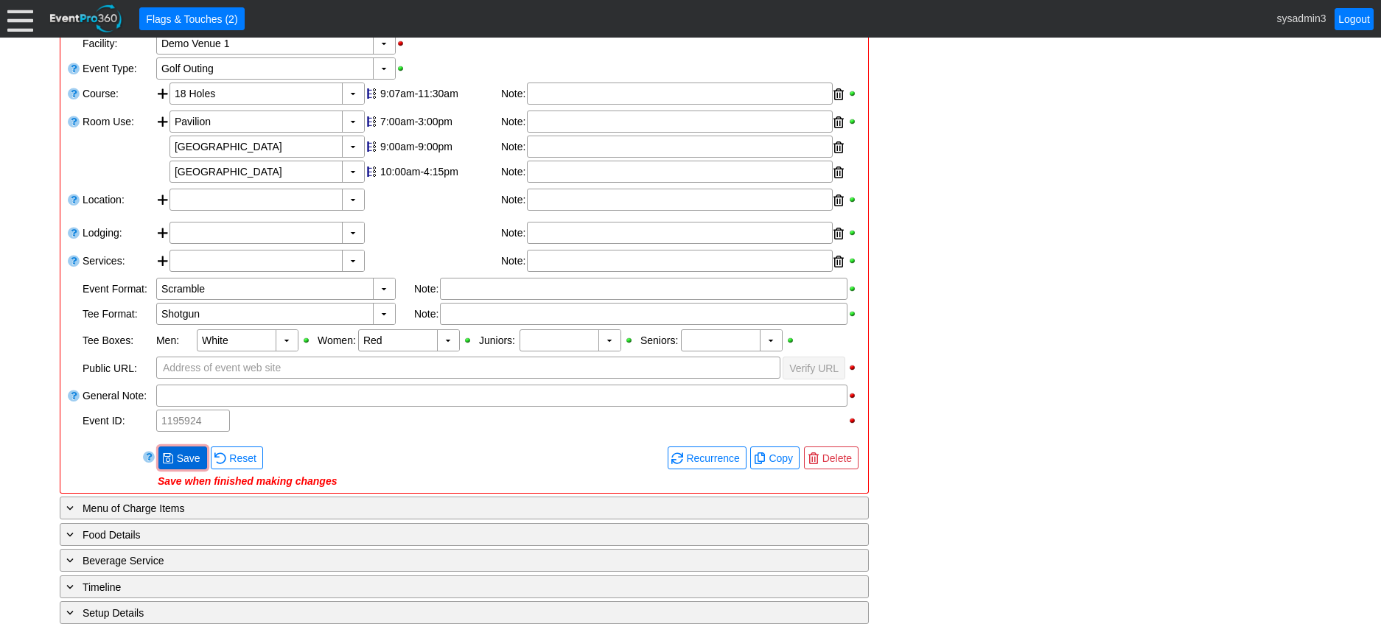
click at [186, 458] on span "Save" at bounding box center [188, 458] width 29 height 15
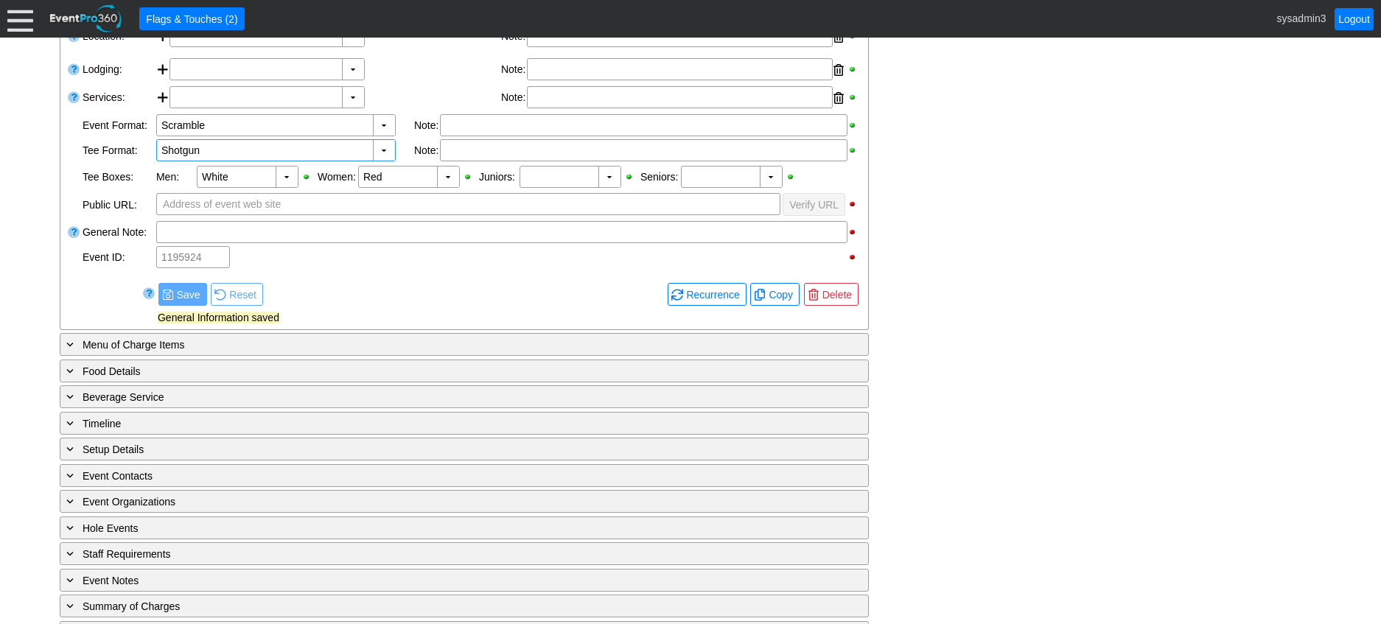
scroll to position [516, 0]
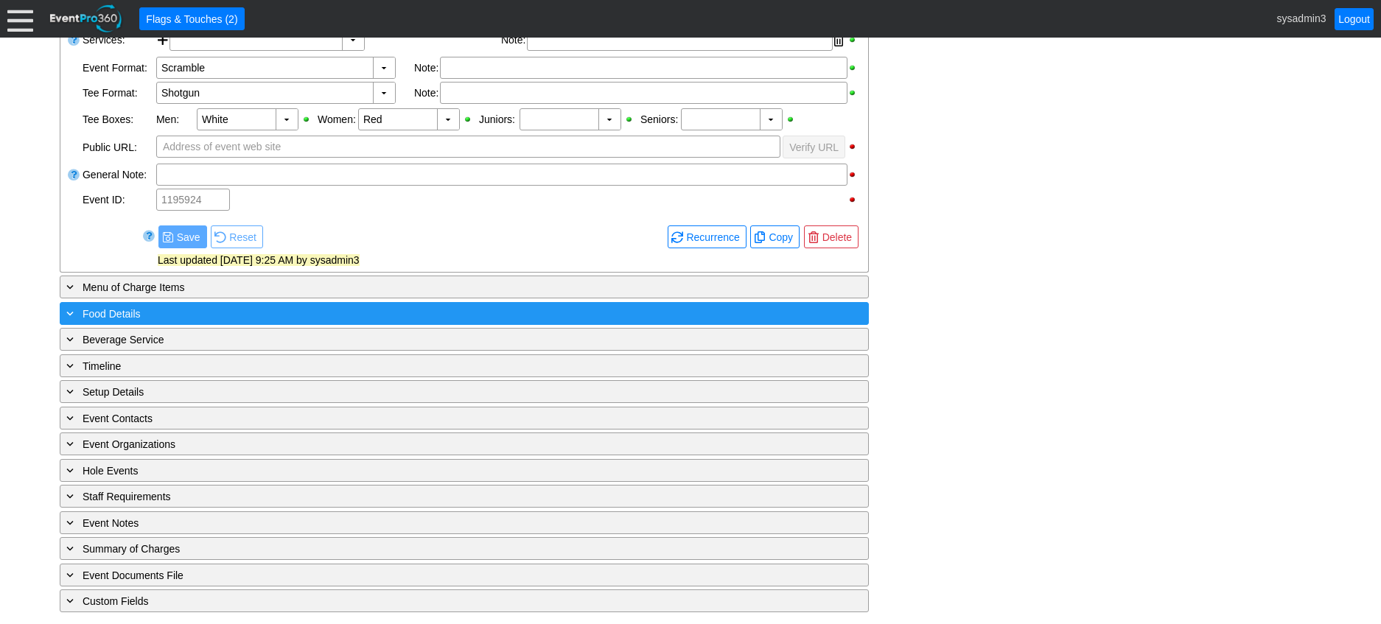
click at [235, 312] on div "+ Food Details" at bounding box center [433, 313] width 741 height 17
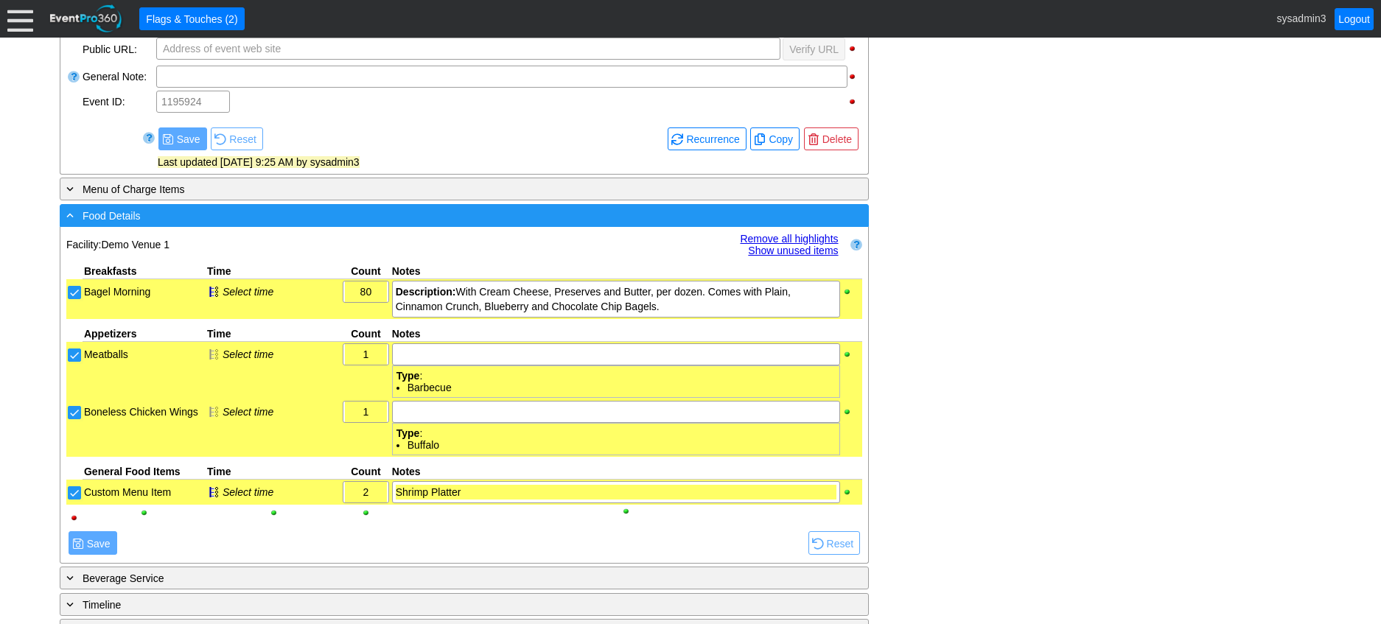
scroll to position [737, 0]
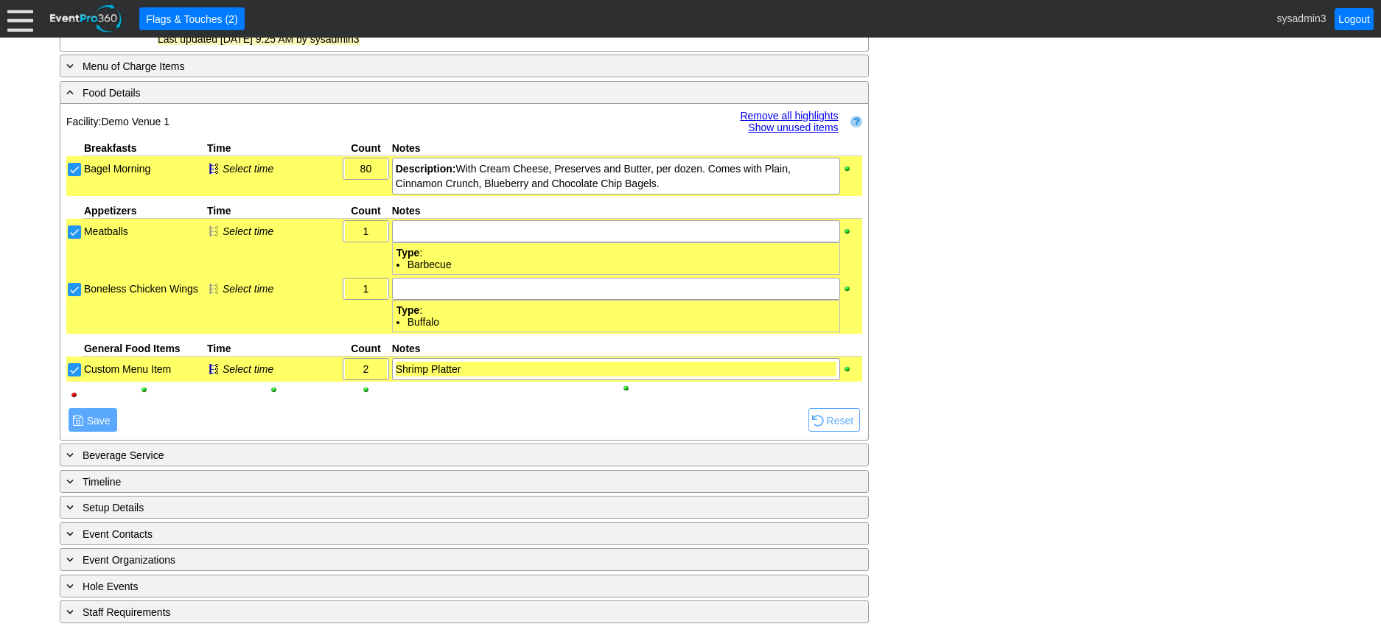
click at [775, 111] on link "Remove all highlights" at bounding box center [789, 116] width 98 height 12
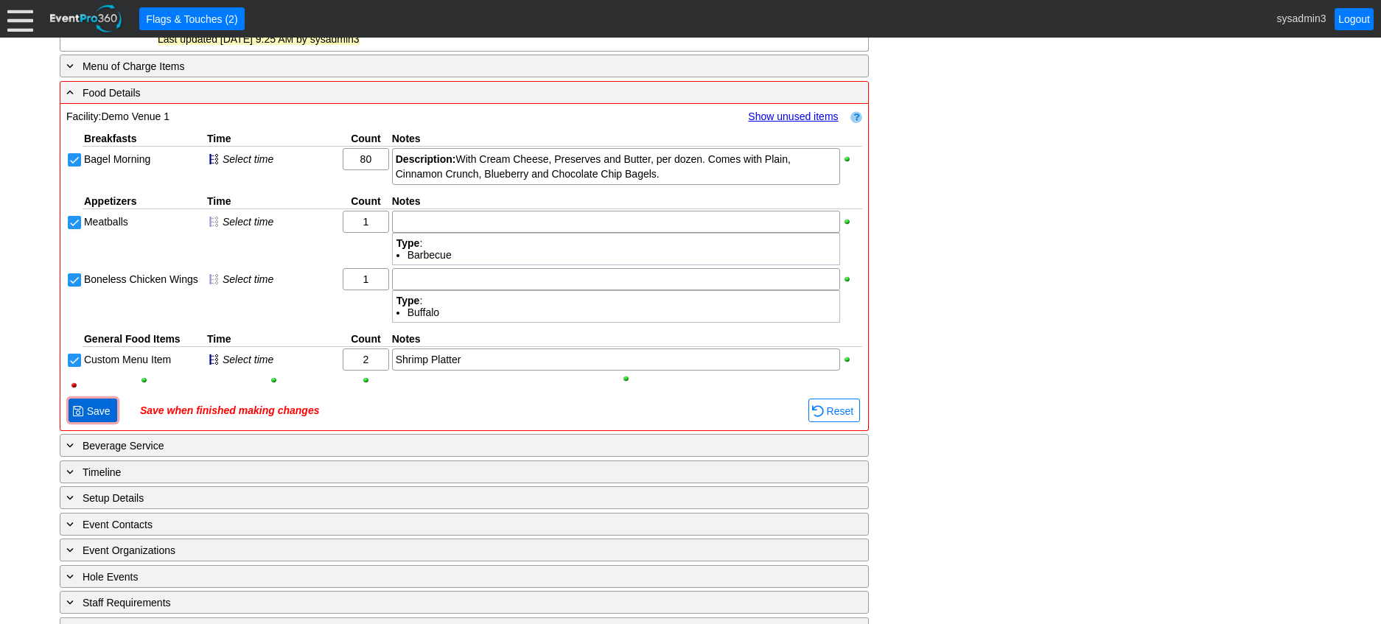
click at [88, 411] on span "Save" at bounding box center [98, 411] width 29 height 15
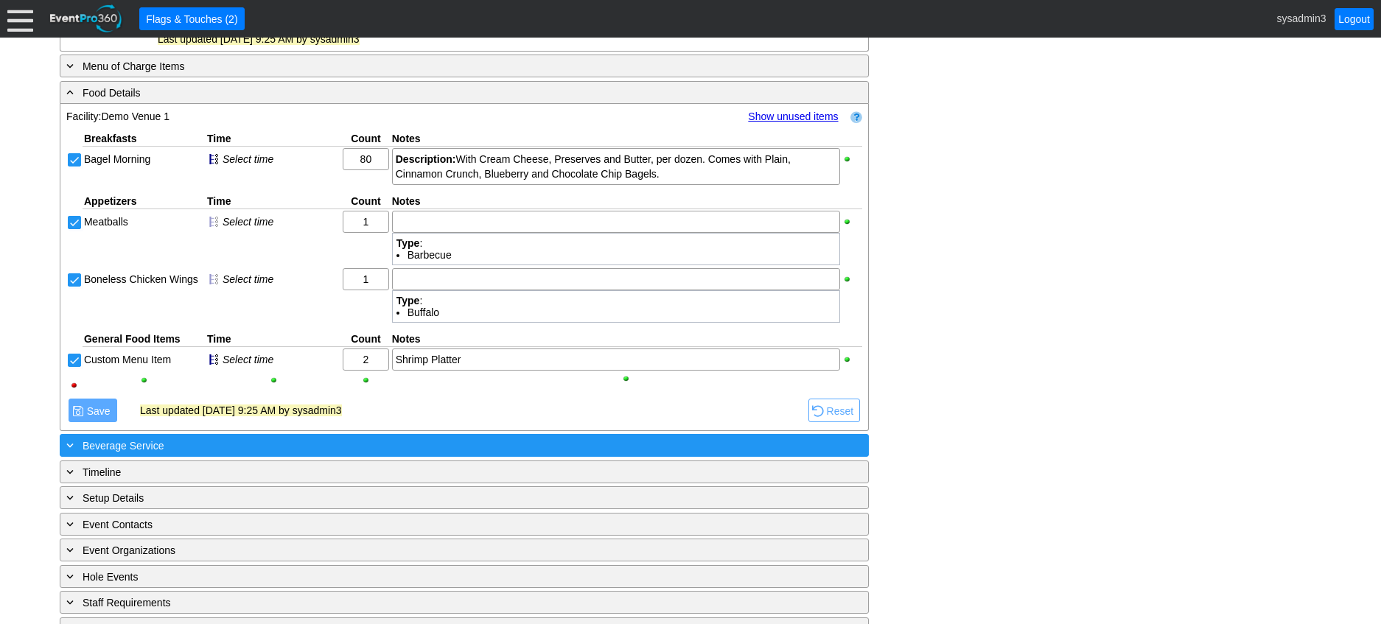
click at [183, 443] on div "+ Beverage Service" at bounding box center [433, 445] width 741 height 17
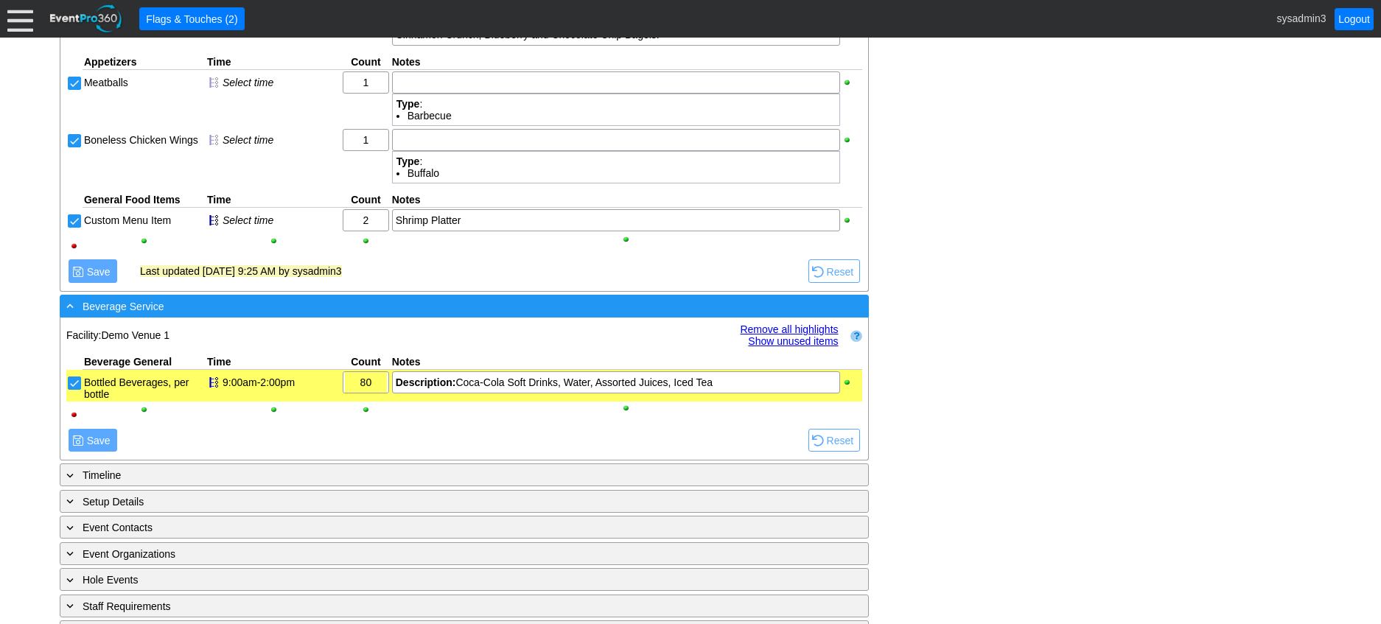
scroll to position [922, 0]
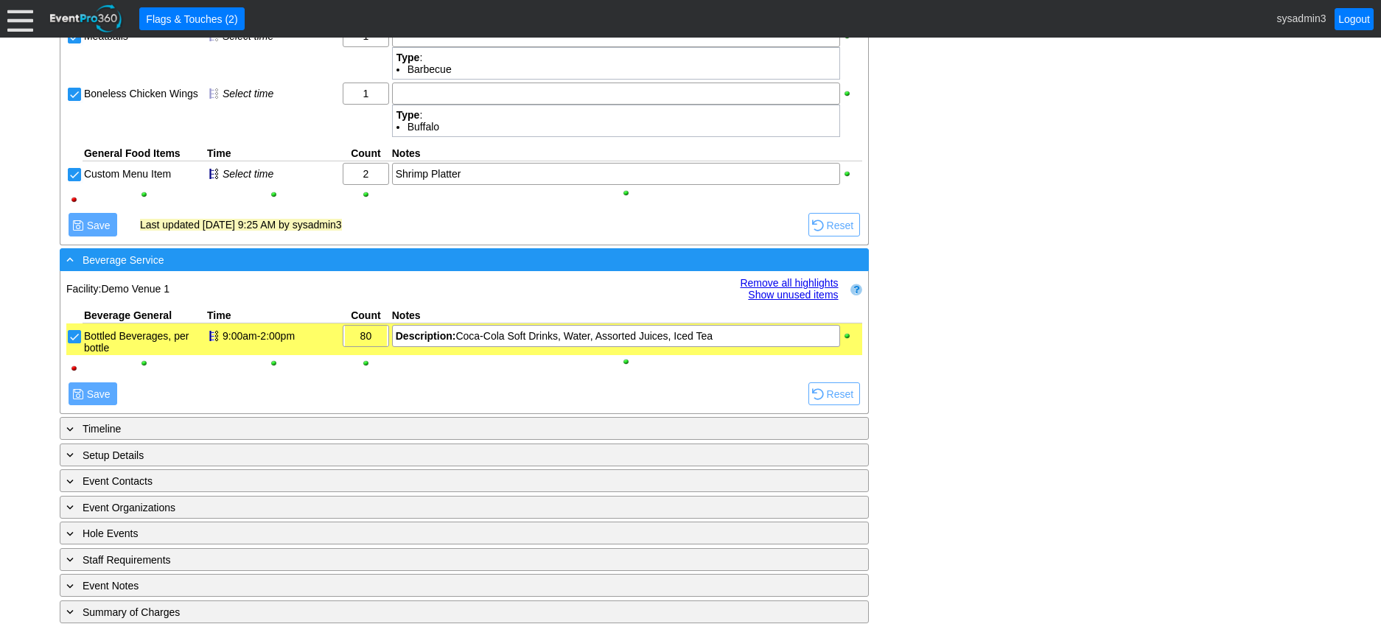
click at [334, 257] on div "- Beverage Service" at bounding box center [433, 259] width 741 height 17
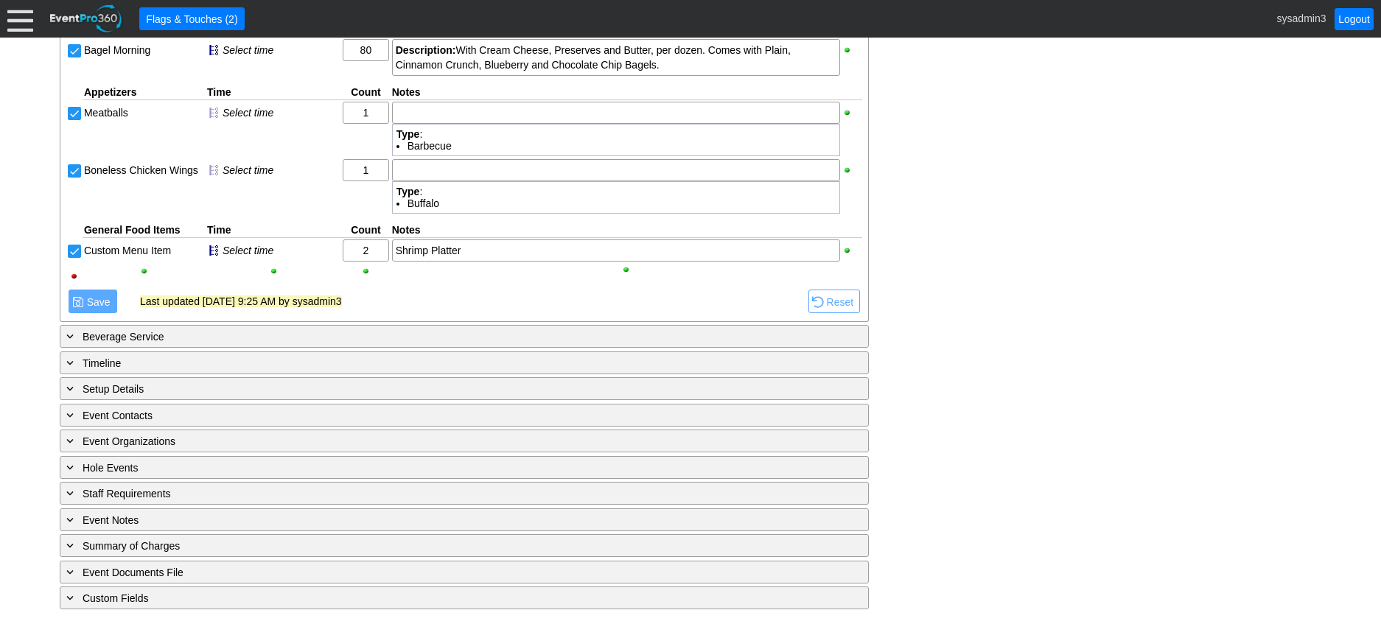
scroll to position [551, 0]
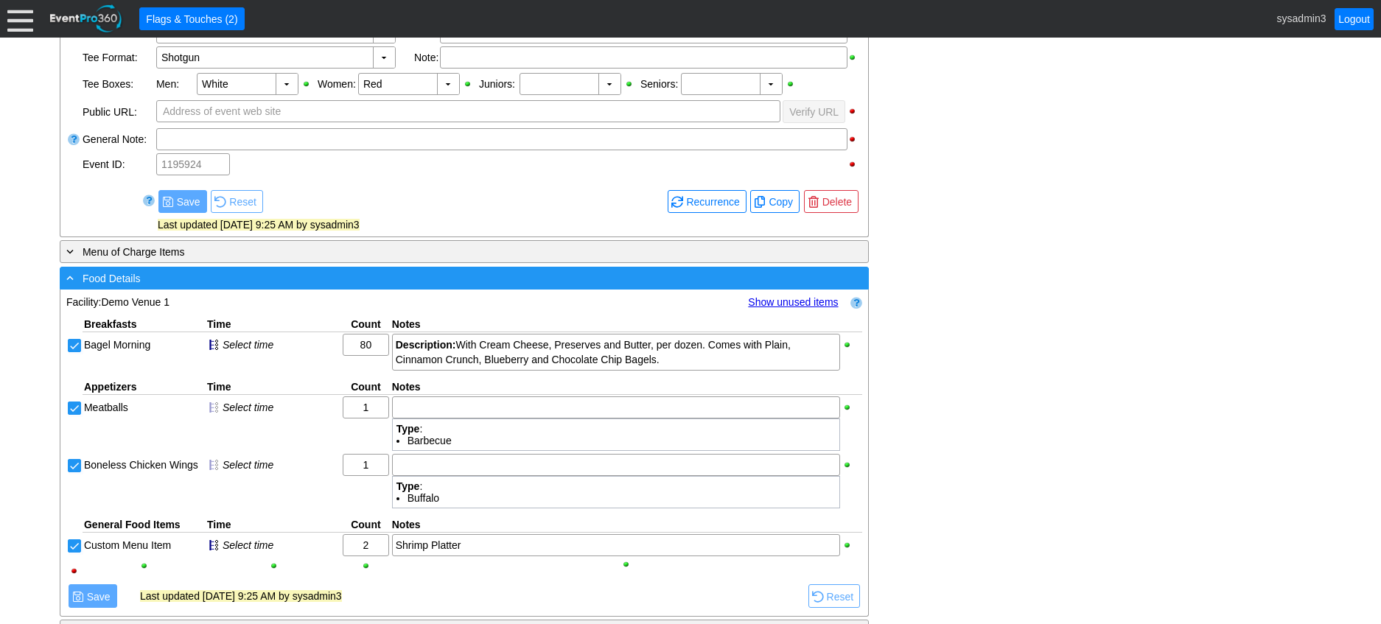
click at [398, 276] on div "- Food Details" at bounding box center [433, 278] width 741 height 17
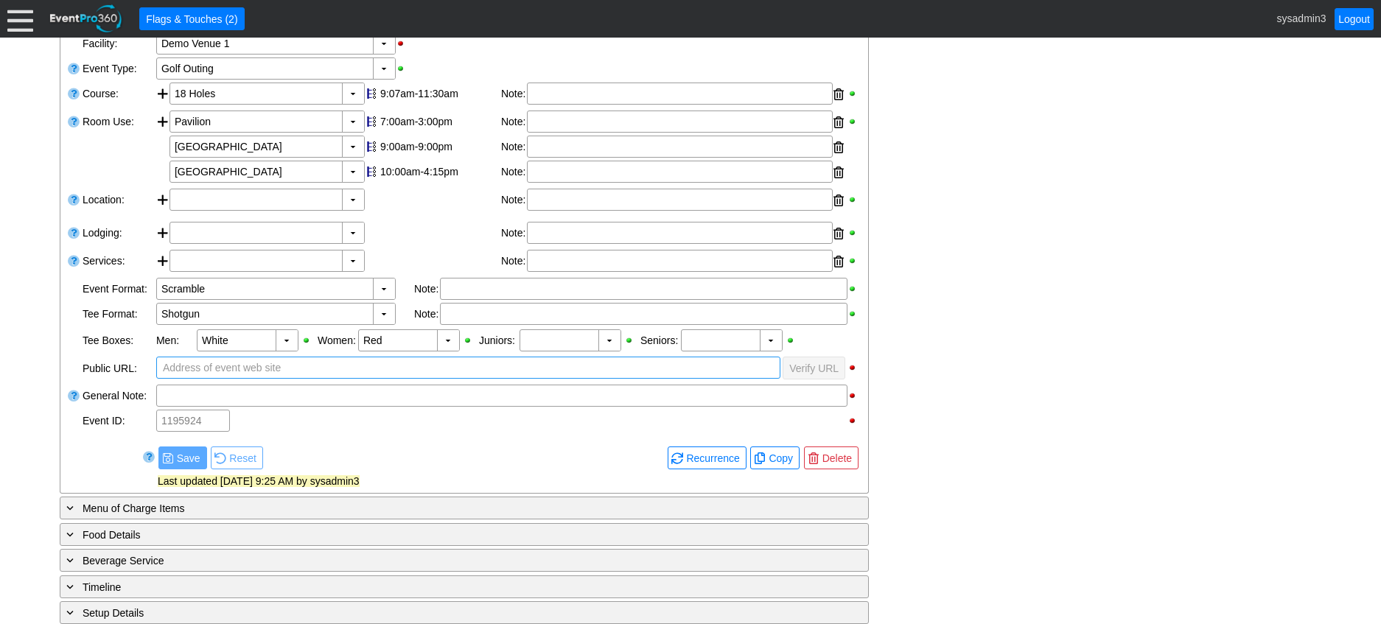
scroll to position [0, 0]
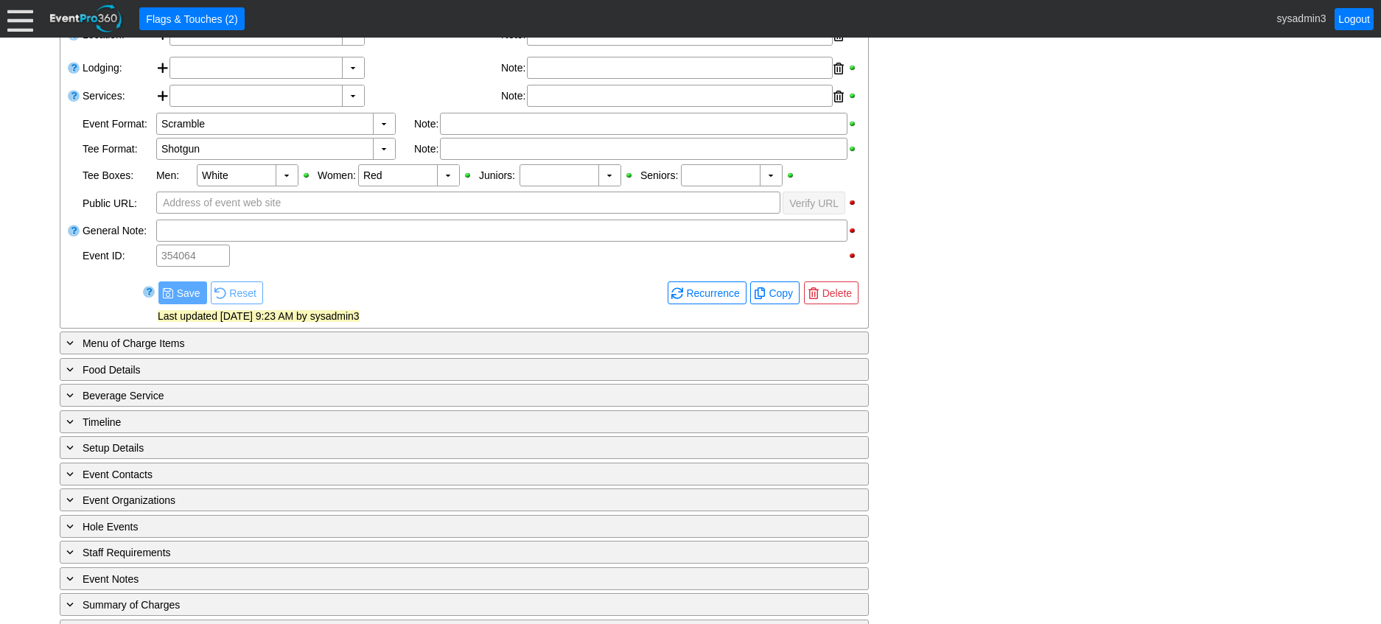
scroll to position [454, 0]
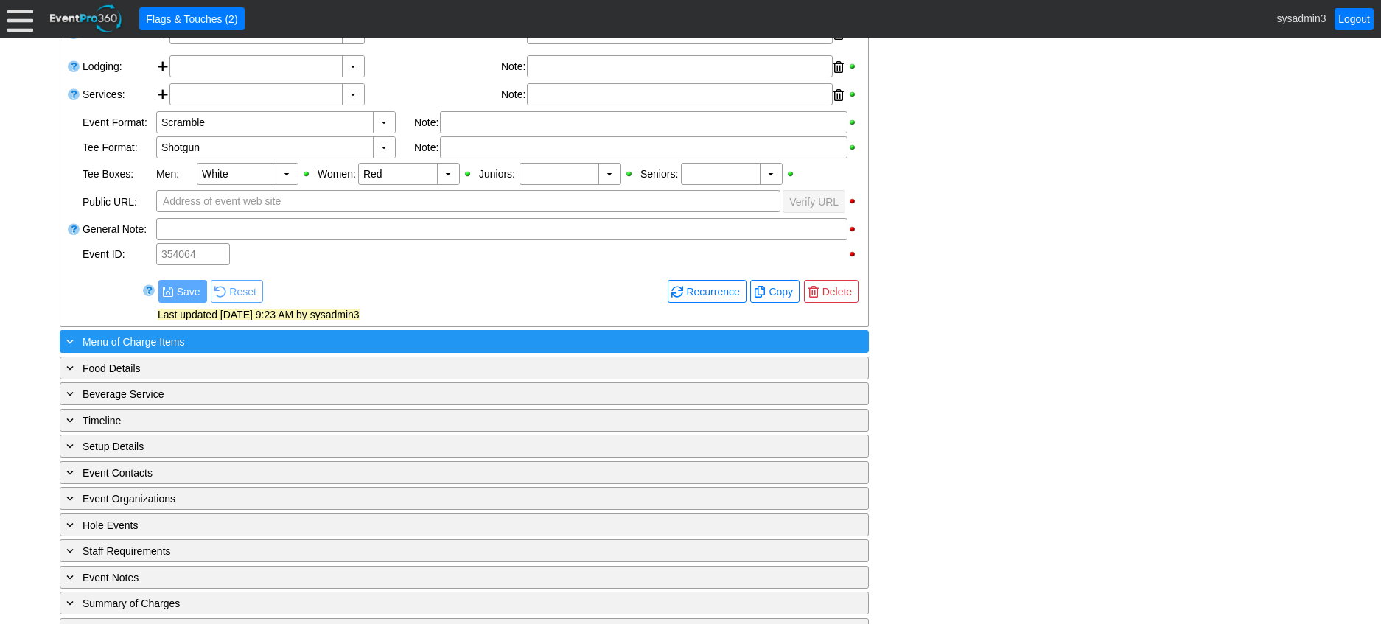
click at [225, 350] on div "+ Menu of Charge Items" at bounding box center [433, 341] width 741 height 17
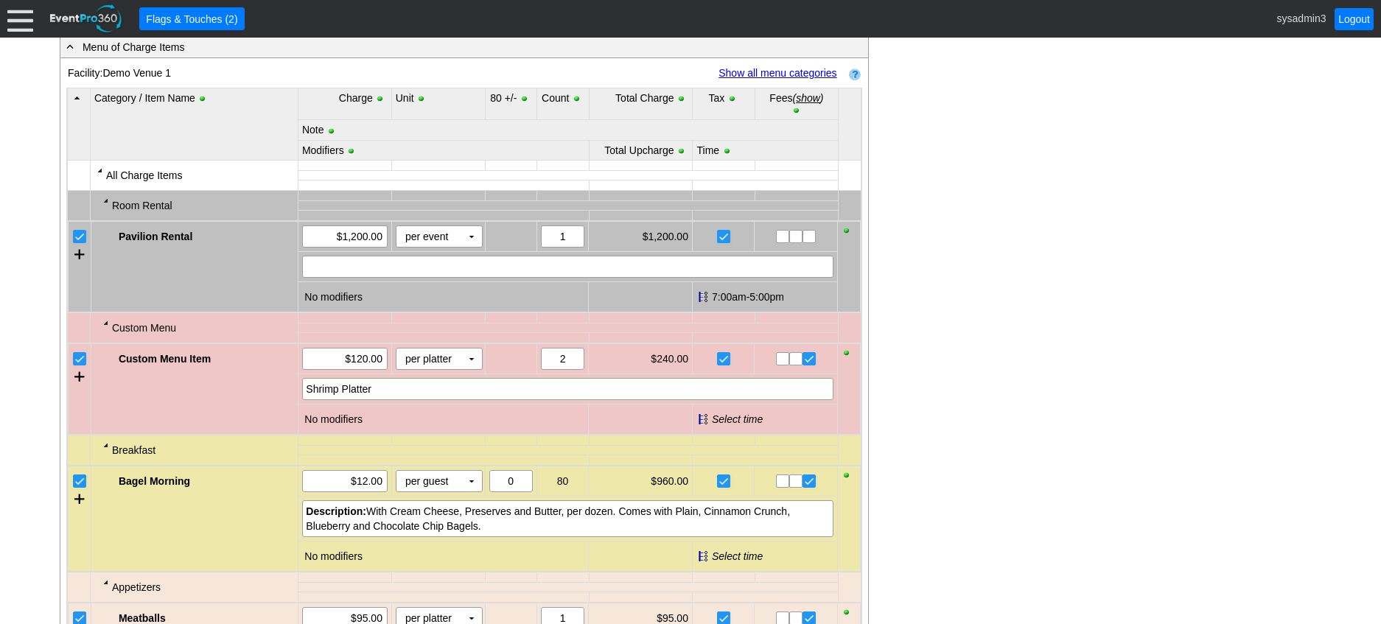
scroll to position [822, 0]
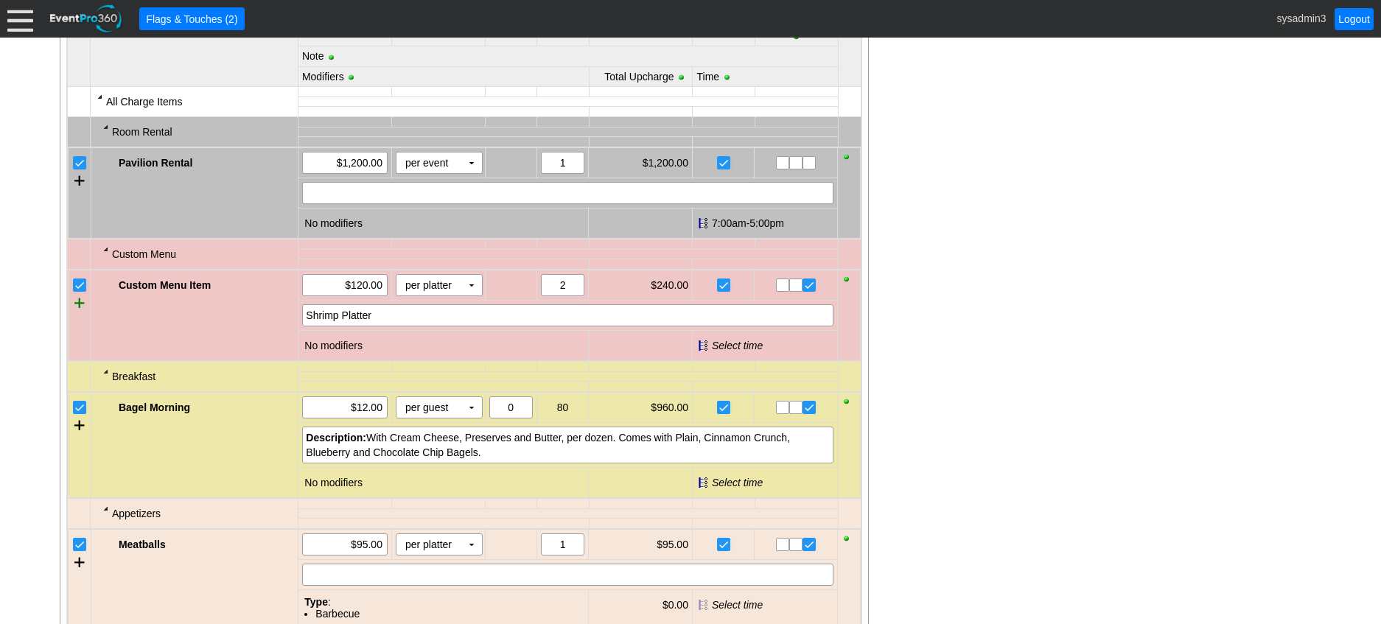
click at [77, 314] on div at bounding box center [79, 303] width 10 height 22
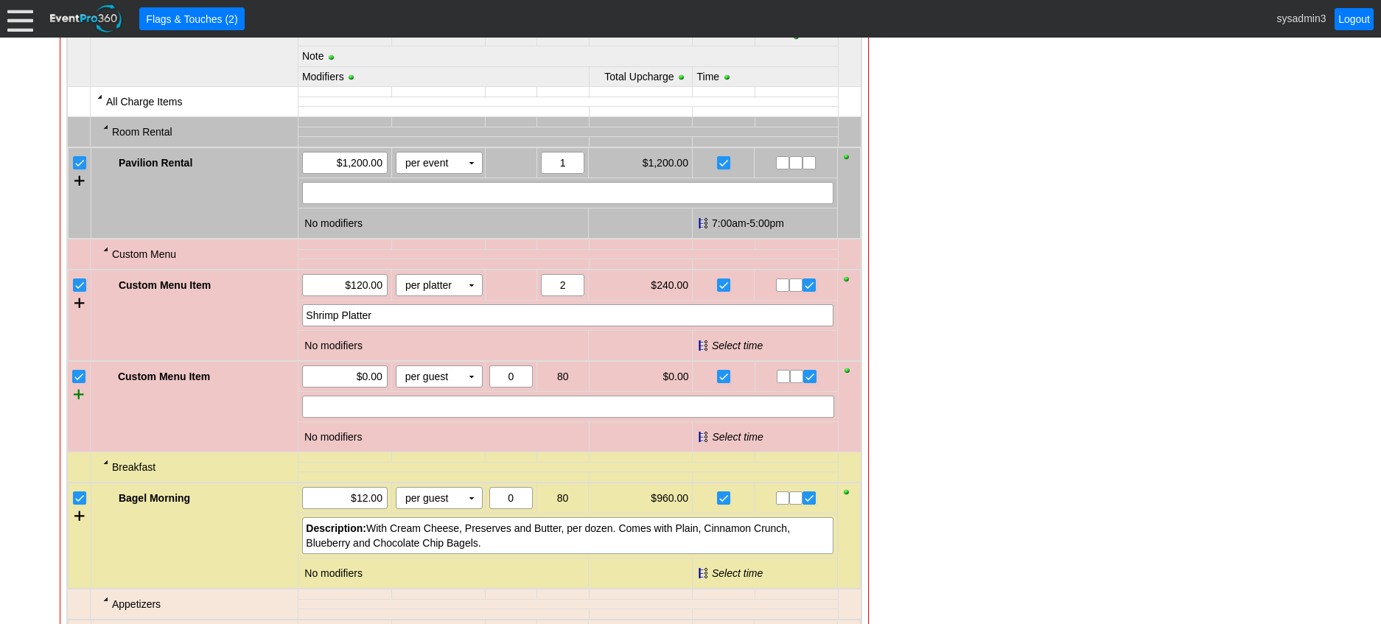
click at [79, 405] on div at bounding box center [79, 394] width 10 height 22
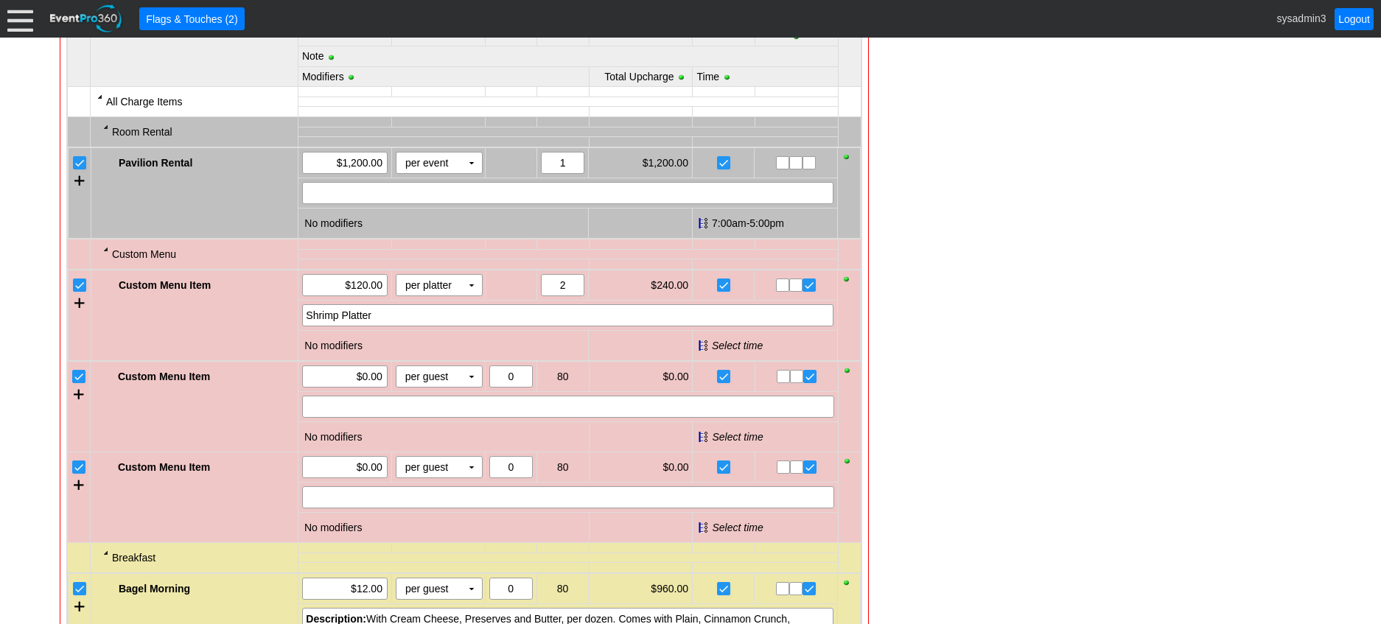
click at [80, 385] on input "checkbox" at bounding box center [80, 378] width 15 height 15
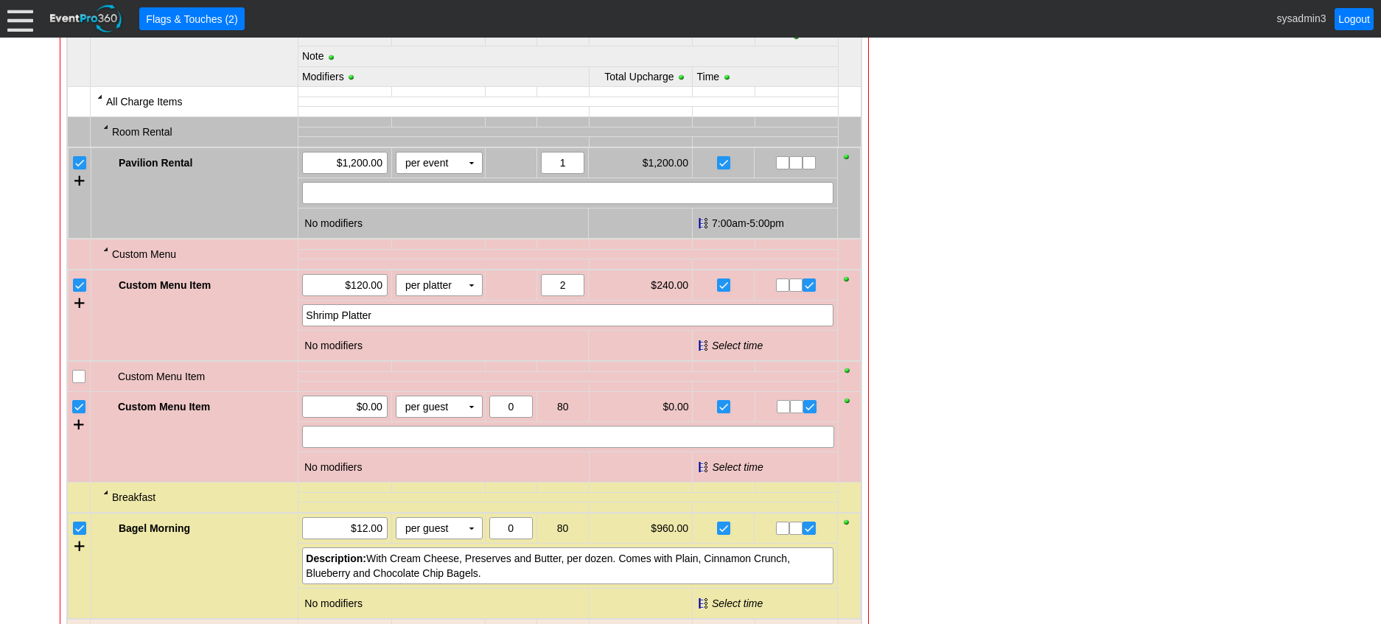
click at [83, 417] on td at bounding box center [78, 437] width 23 height 91
click at [83, 416] on input "checkbox" at bounding box center [80, 408] width 15 height 15
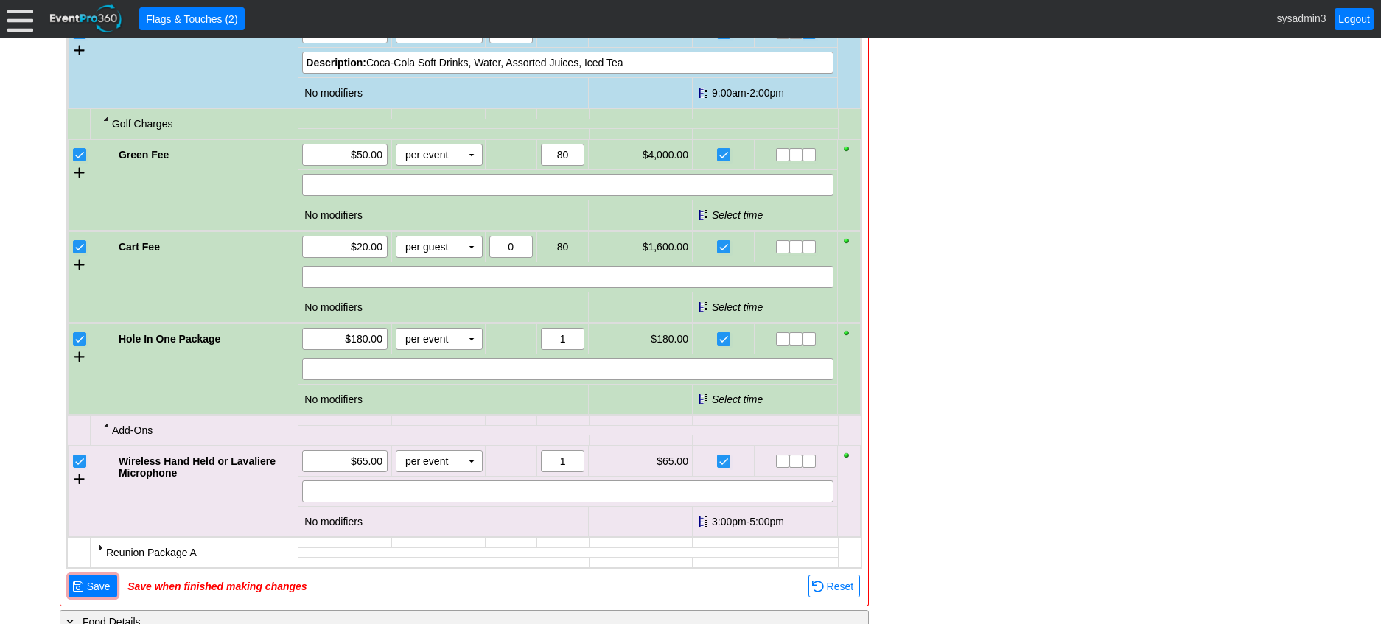
scroll to position [1633, 0]
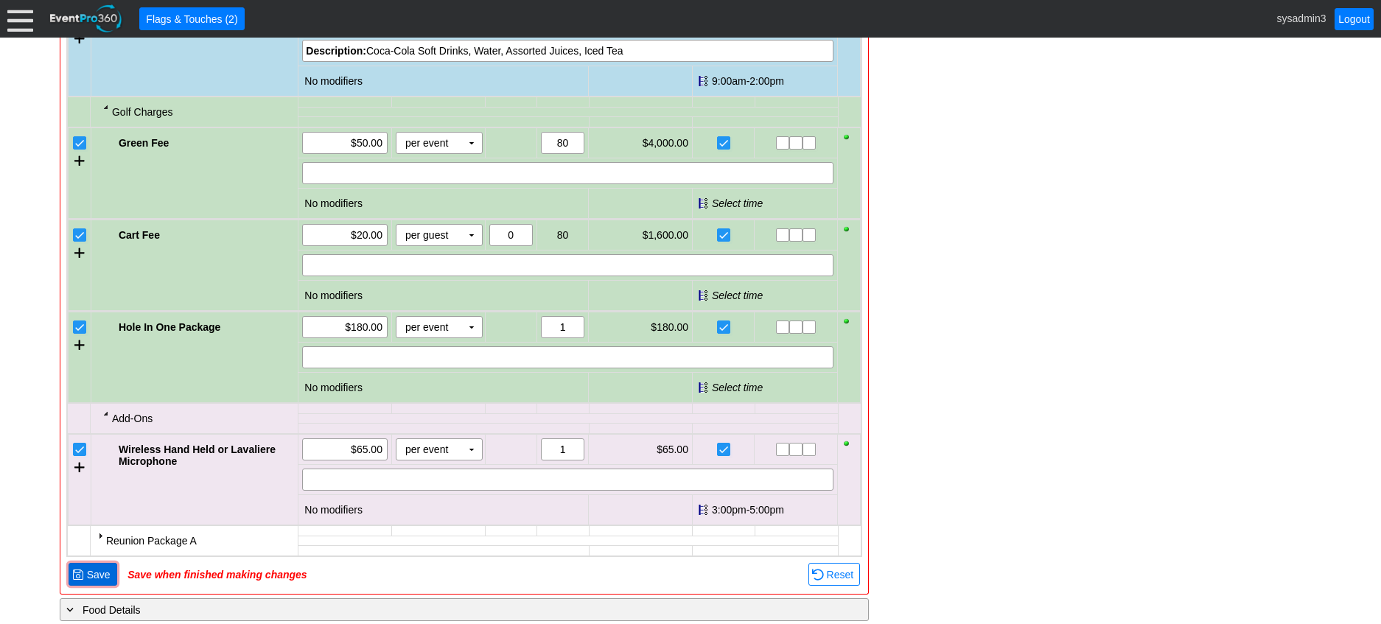
click at [101, 582] on span "Save" at bounding box center [98, 574] width 29 height 15
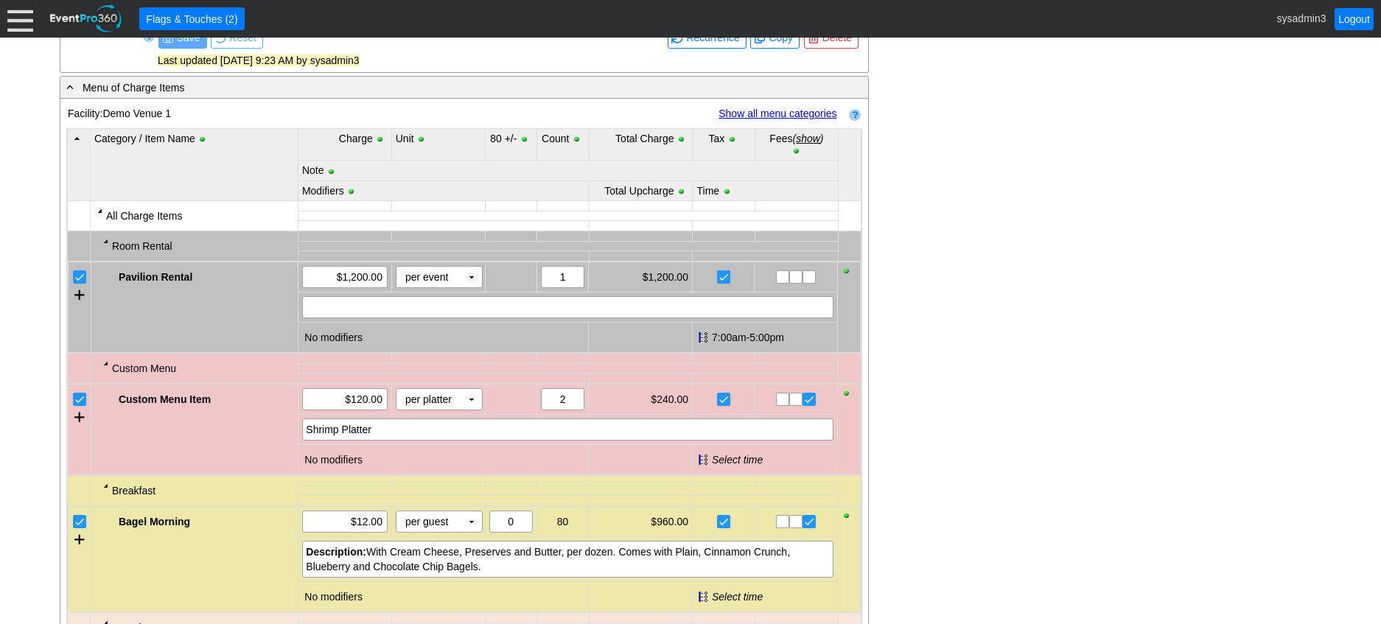
scroll to position [782, 0]
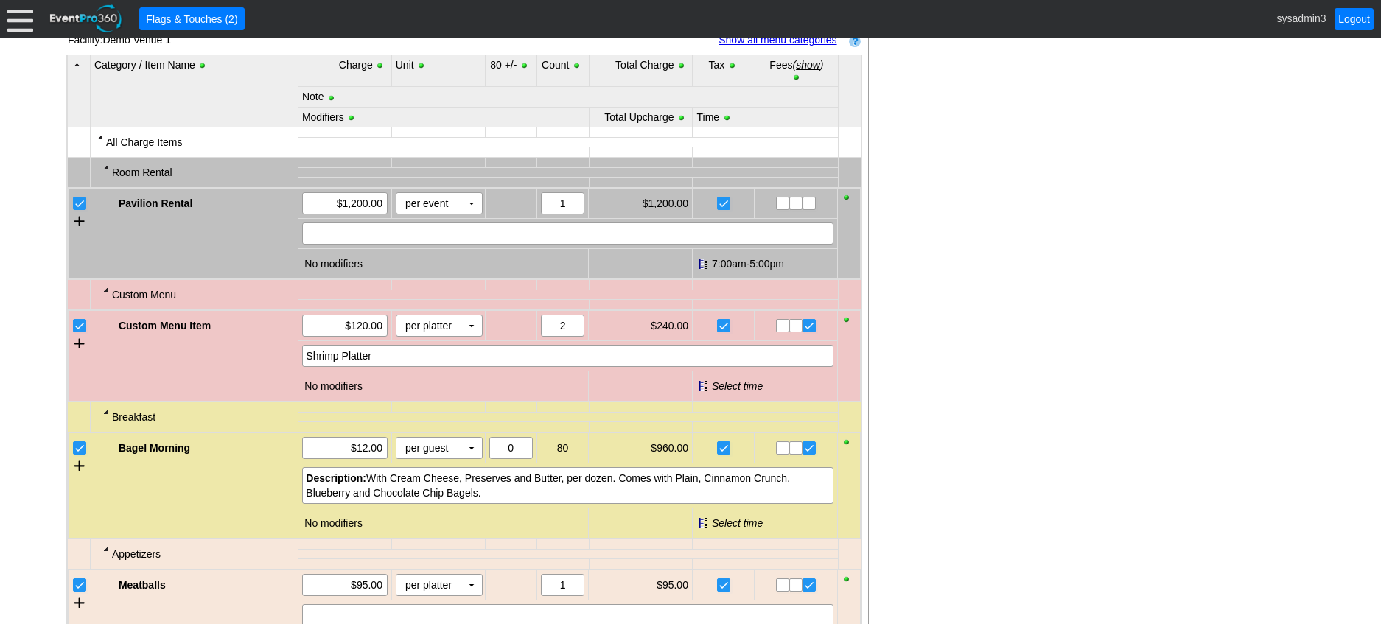
click at [788, 46] on link "Show all menu categories" at bounding box center [777, 40] width 118 height 12
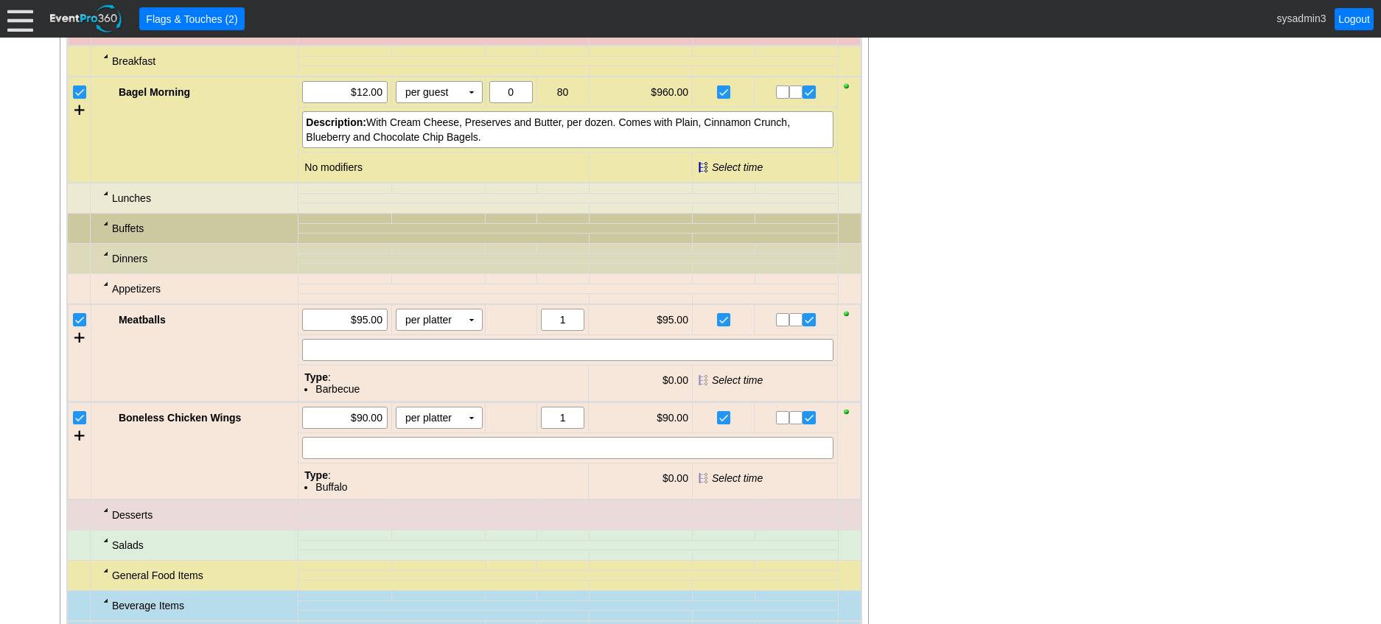
scroll to position [1224, 0]
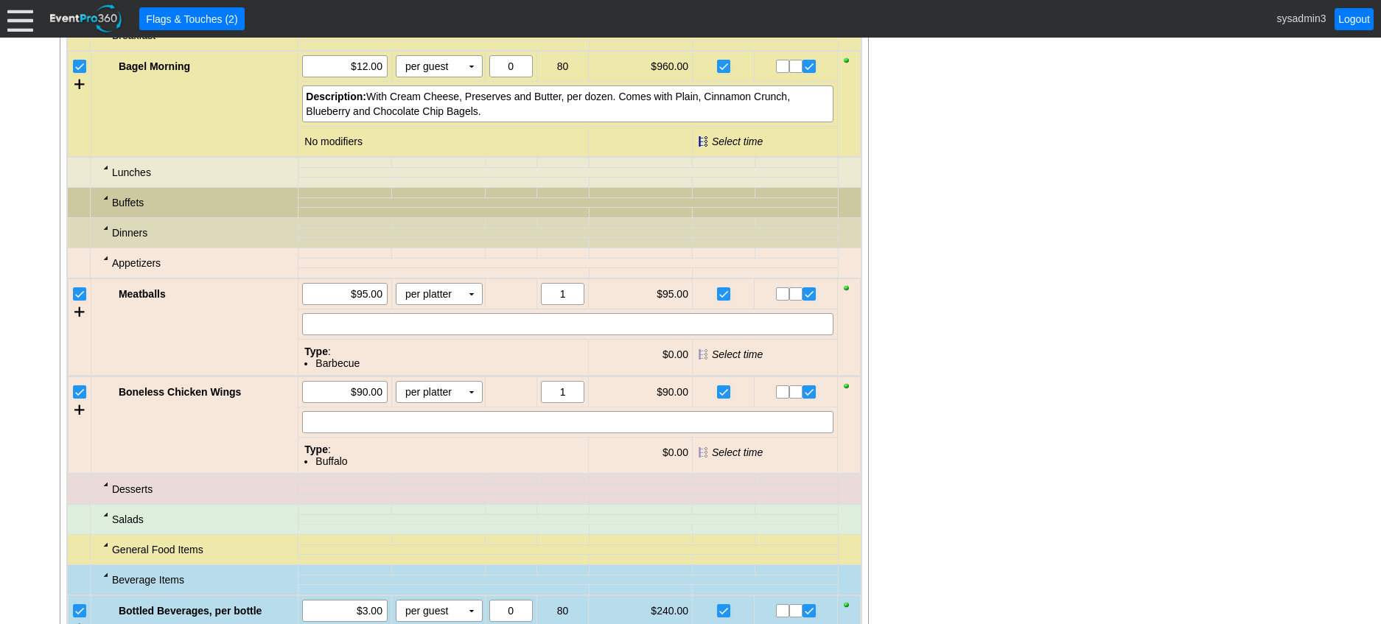
click at [107, 173] on div at bounding box center [106, 167] width 12 height 12
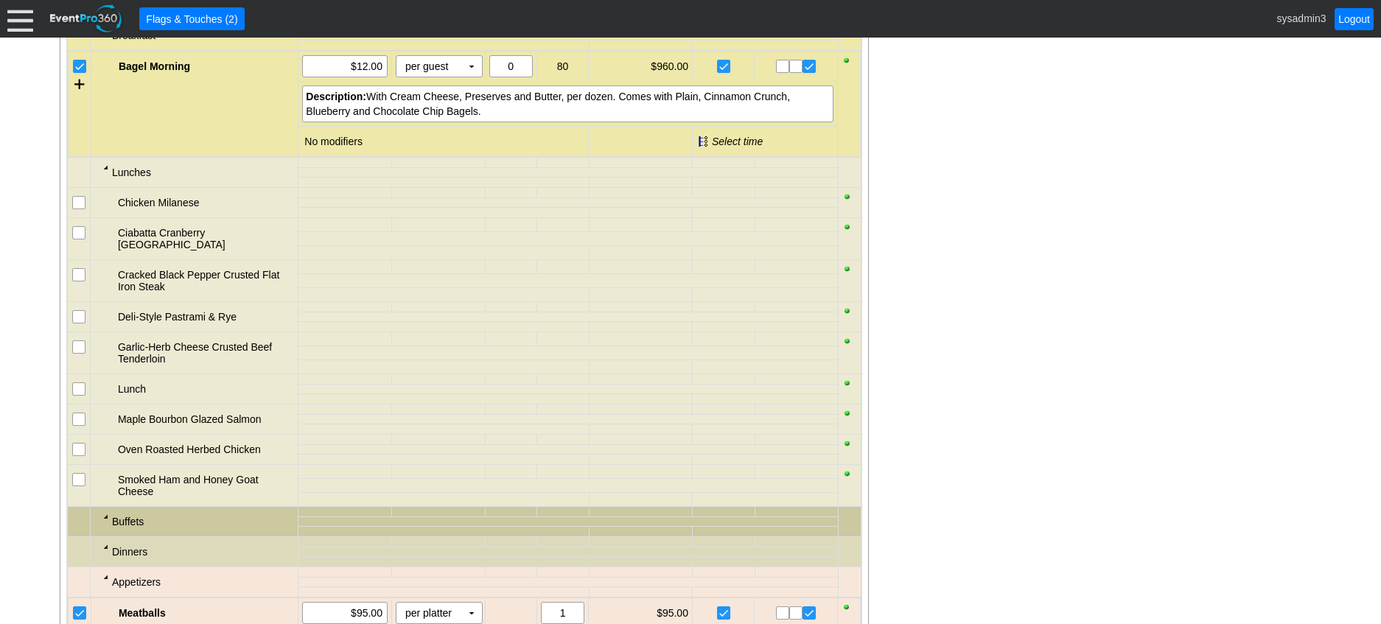
click at [106, 173] on div at bounding box center [106, 167] width 12 height 12
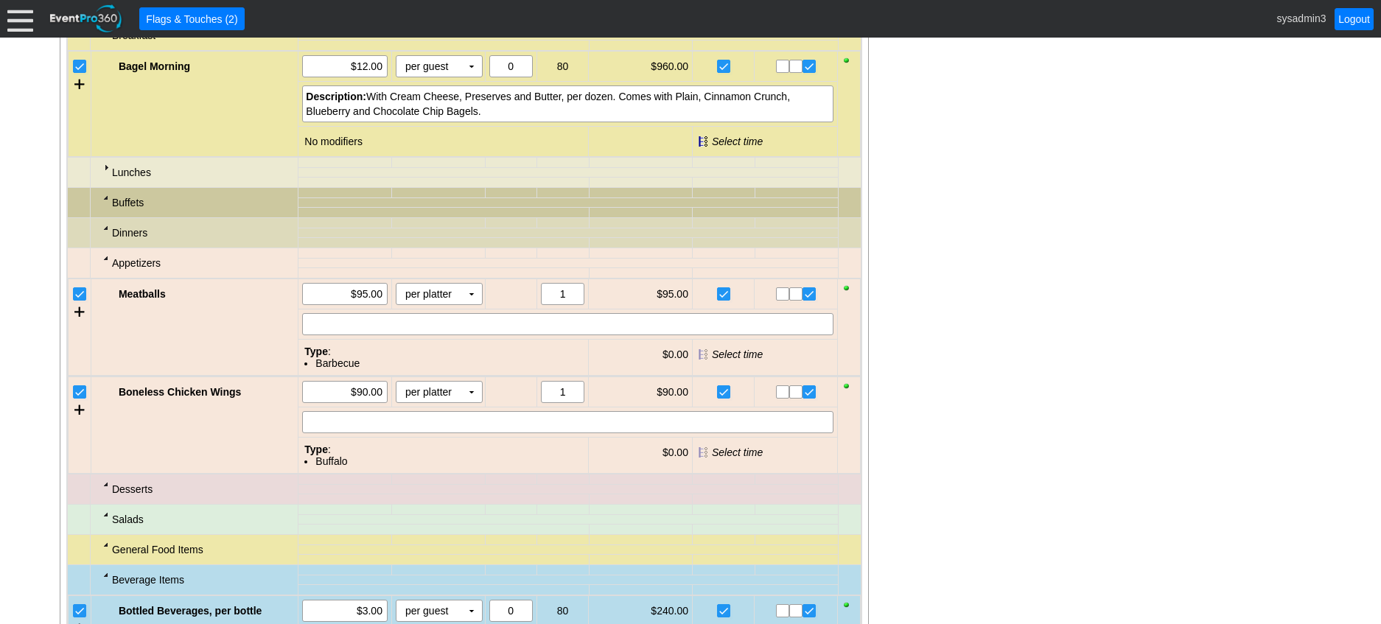
click at [105, 203] on div at bounding box center [106, 198] width 12 height 12
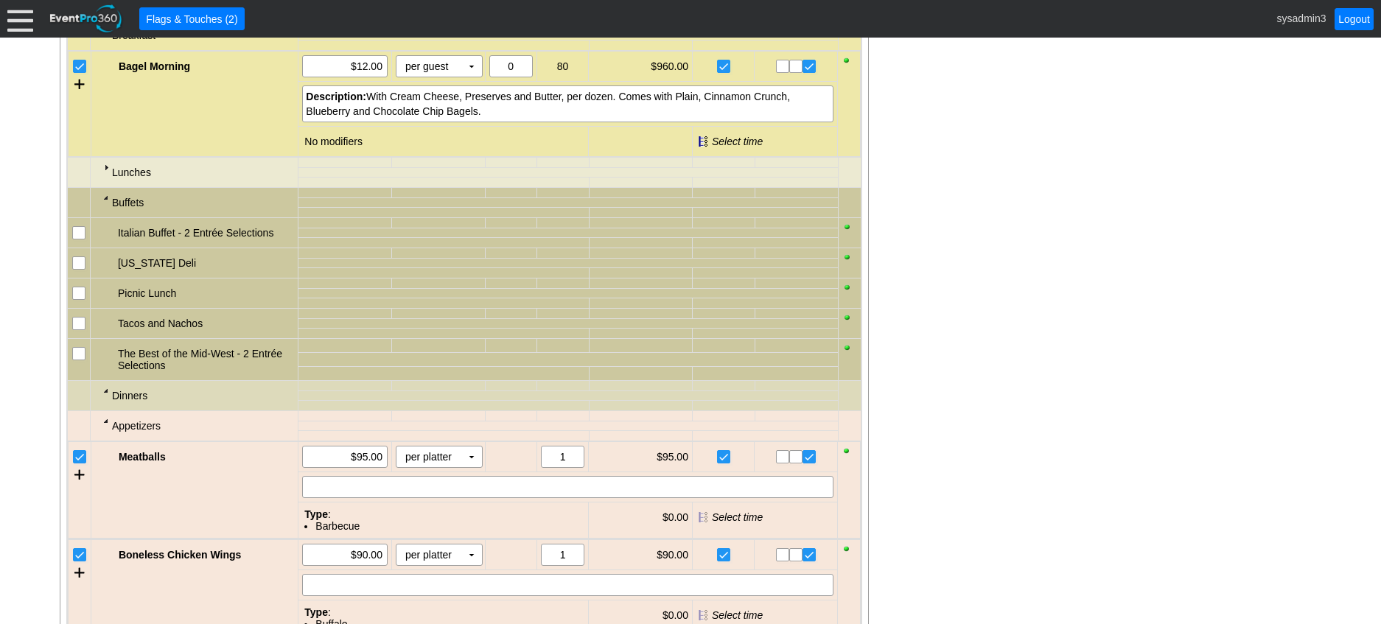
click at [105, 203] on div at bounding box center [106, 198] width 12 height 12
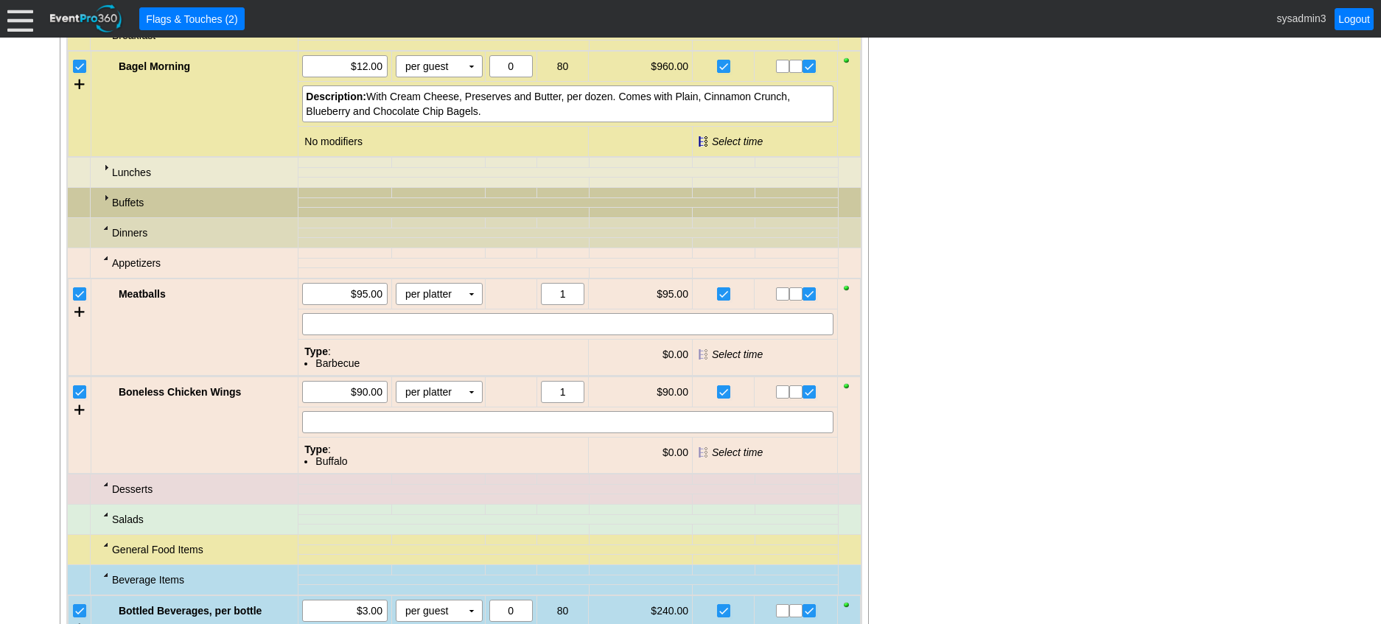
click at [105, 234] on div at bounding box center [106, 228] width 12 height 12
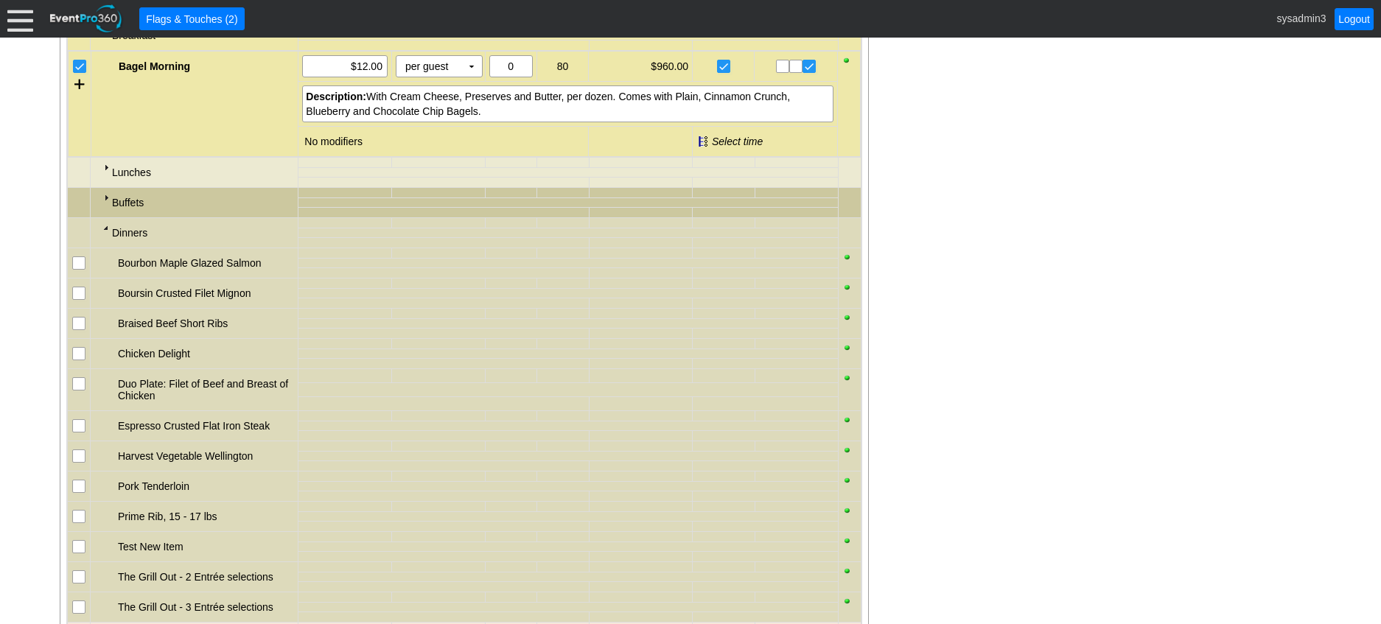
scroll to position [1297, 0]
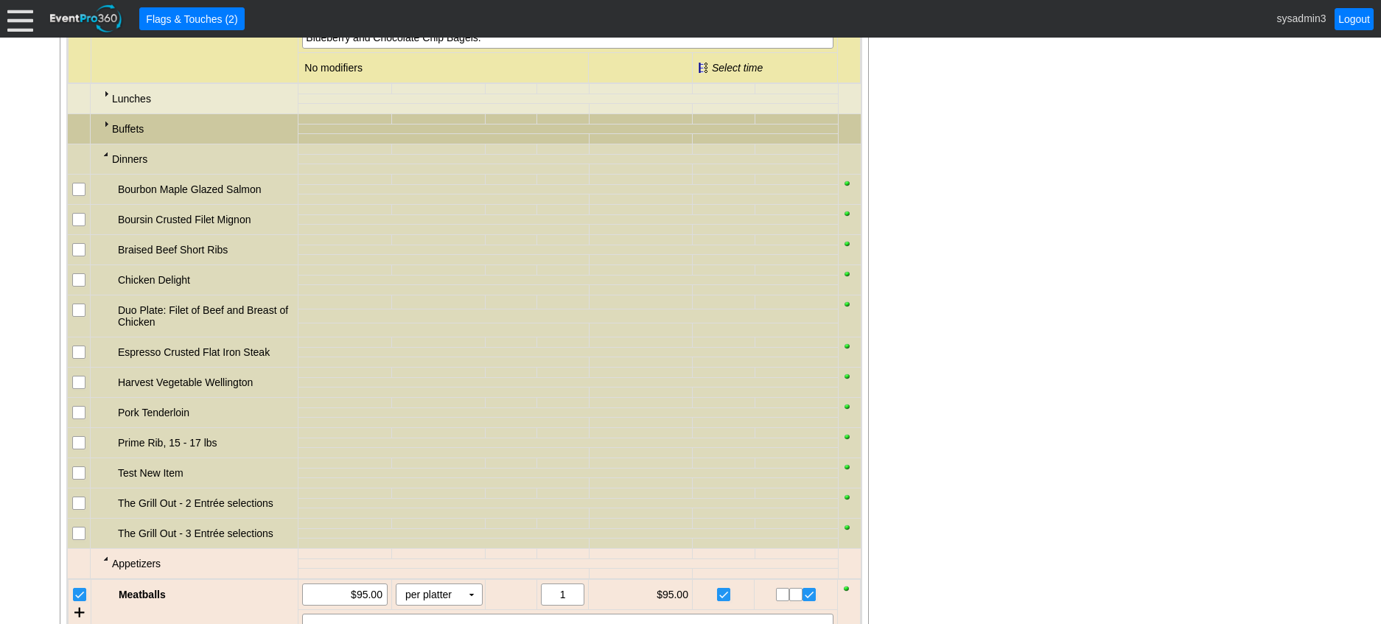
click at [77, 289] on input "checkbox" at bounding box center [80, 281] width 15 height 15
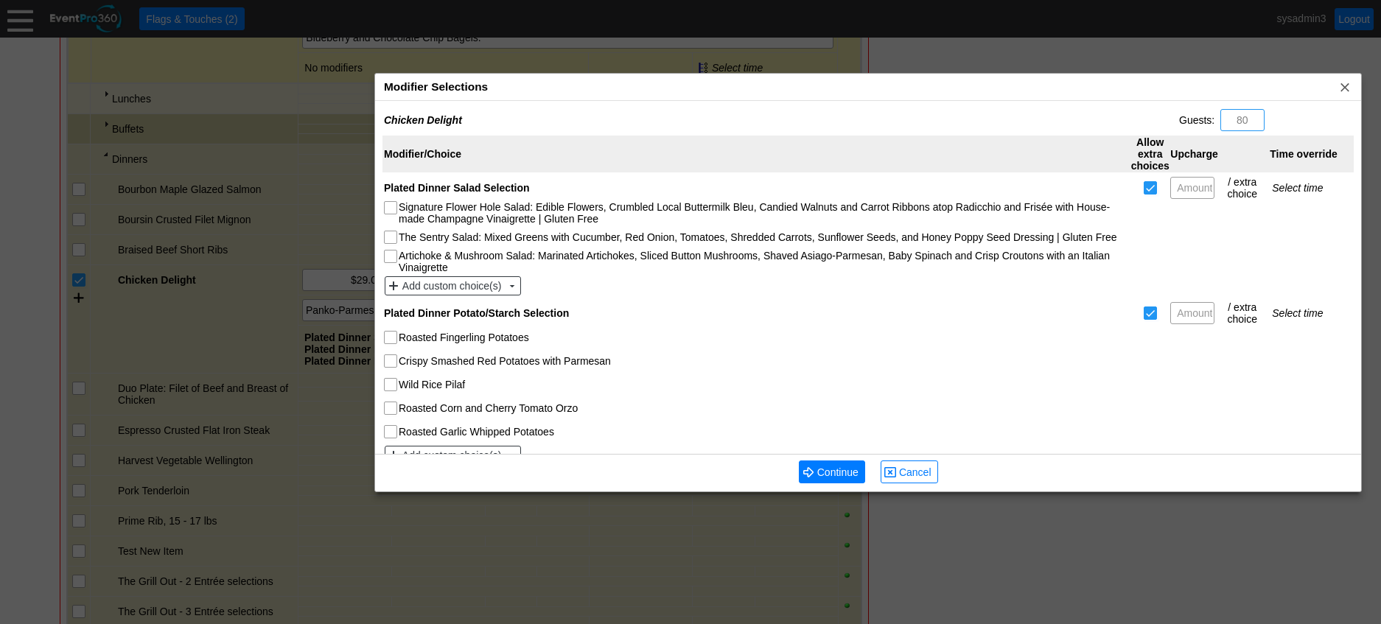
click at [593, 88] on div "Modifier Selections x" at bounding box center [868, 87] width 986 height 27
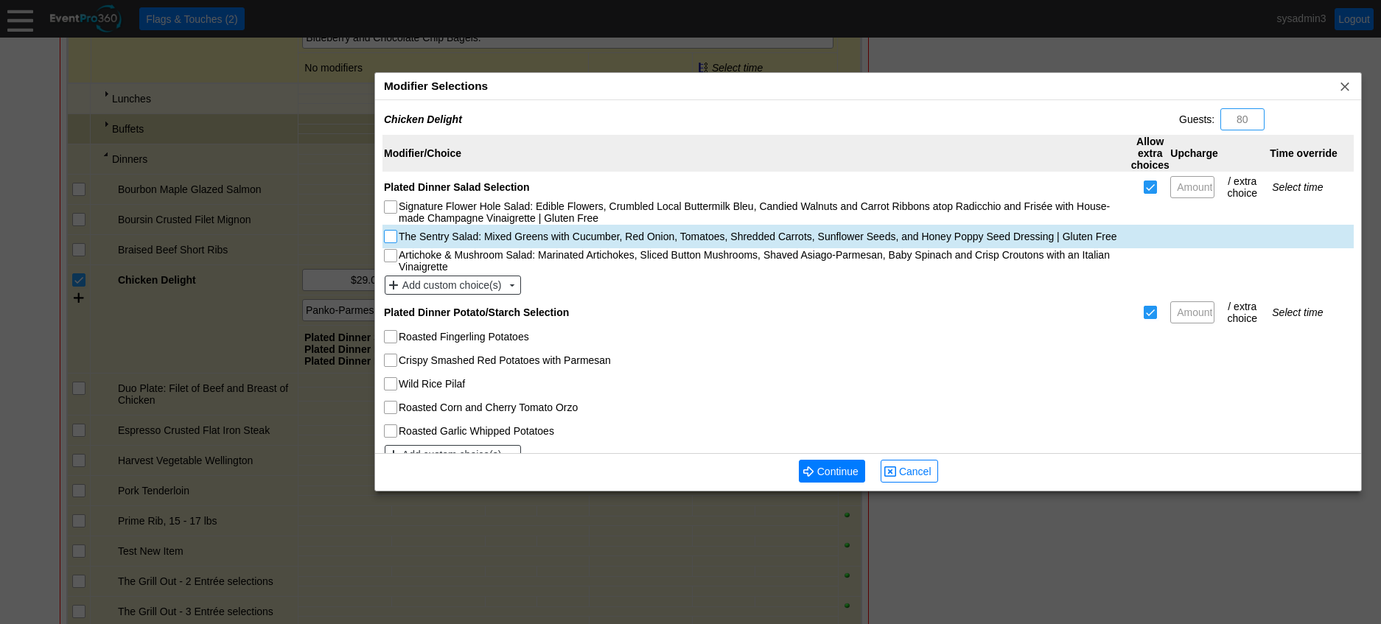
click at [391, 238] on input "The Sentry Salad: Mixed Greens with Cucumber, Red Onion, Tomatoes, Shredded Car…" at bounding box center [392, 238] width 15 height 15
checkbox input "true"
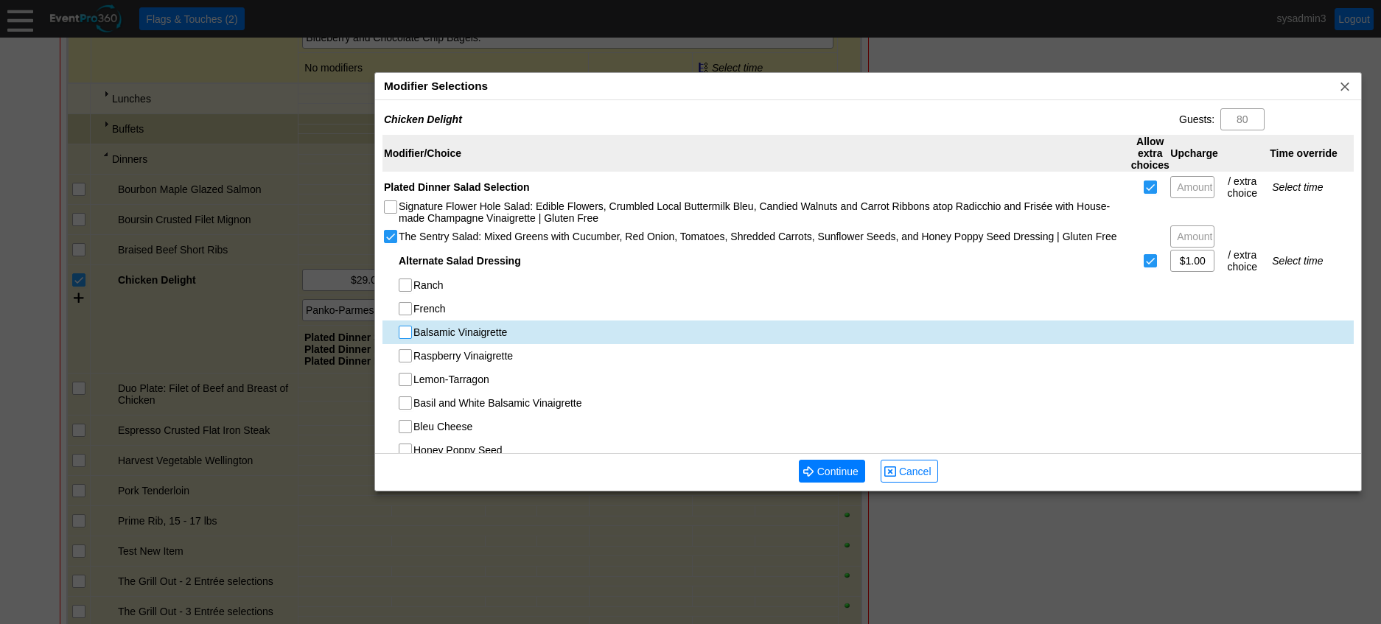
click at [409, 336] on input "Balsamic Vinaigrette" at bounding box center [406, 333] width 15 height 15
checkbox input "true"
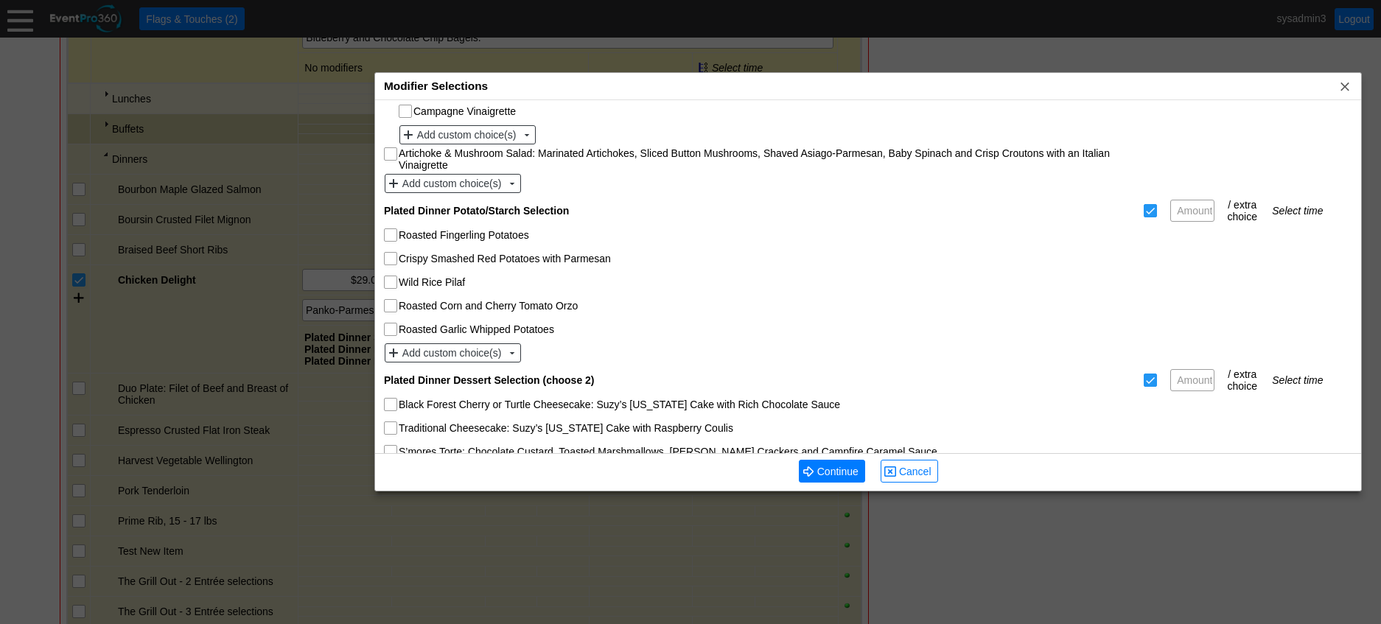
scroll to position [368, 0]
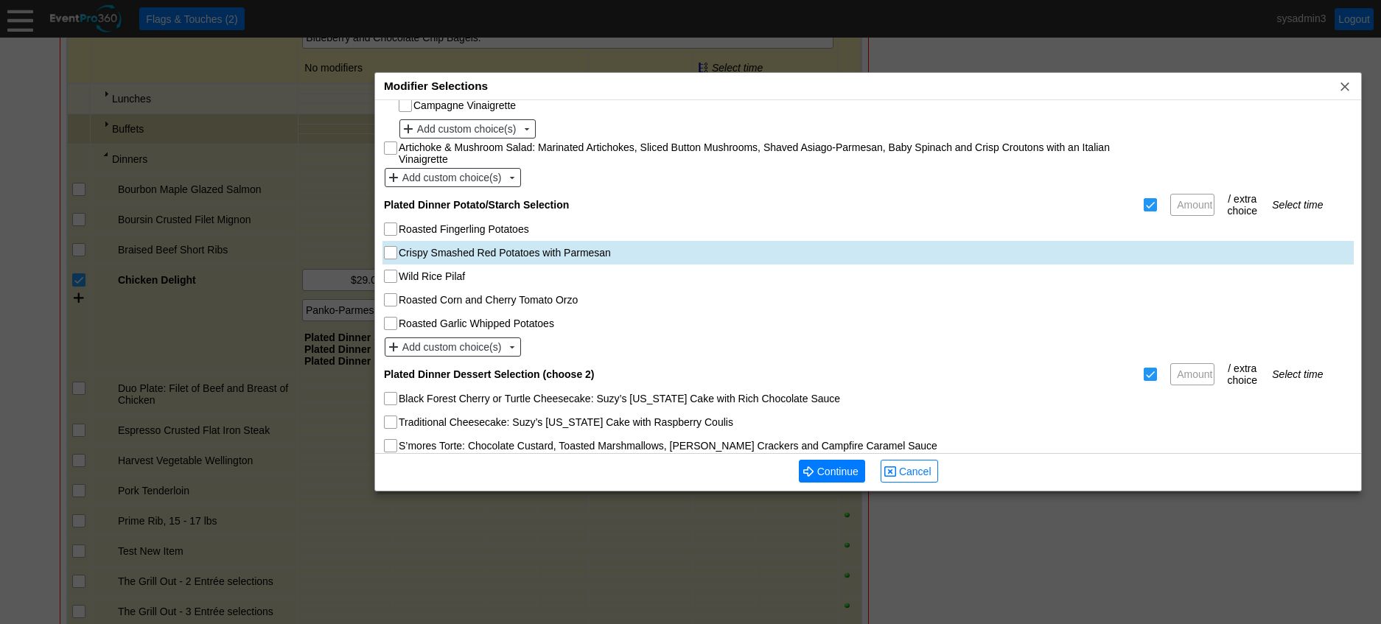
click at [386, 252] on input "Crispy Smashed Red Potatoes with Parmesan" at bounding box center [392, 254] width 15 height 15
checkbox input "true"
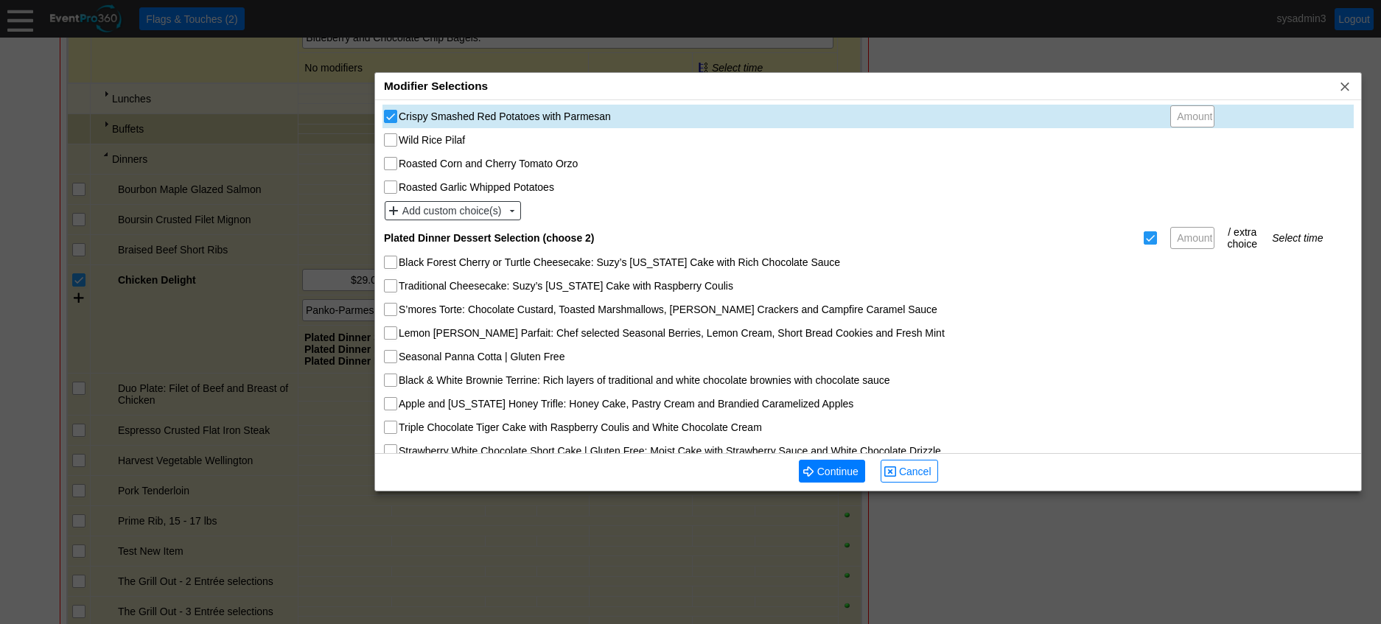
scroll to position [545, 0]
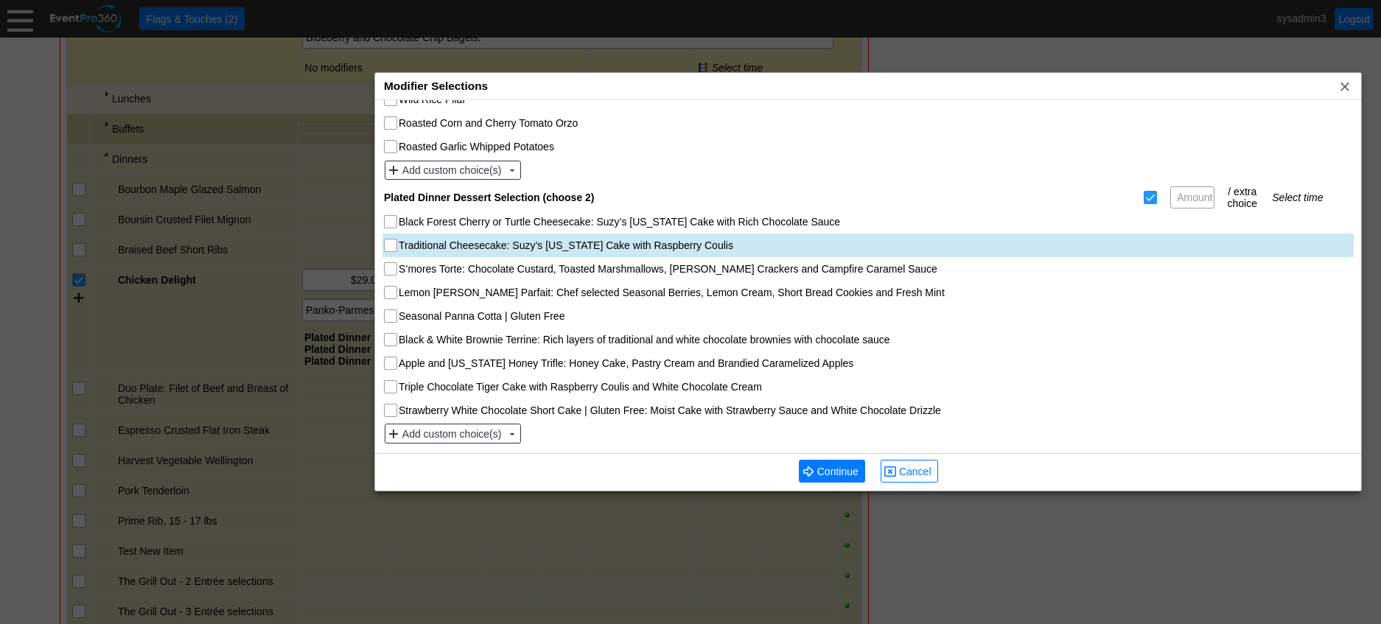
click at [396, 248] on input "Traditional Cheesecake: Suzy’s [US_STATE] Cake with Raspberry Coulis" at bounding box center [392, 246] width 15 height 15
checkbox input "true"
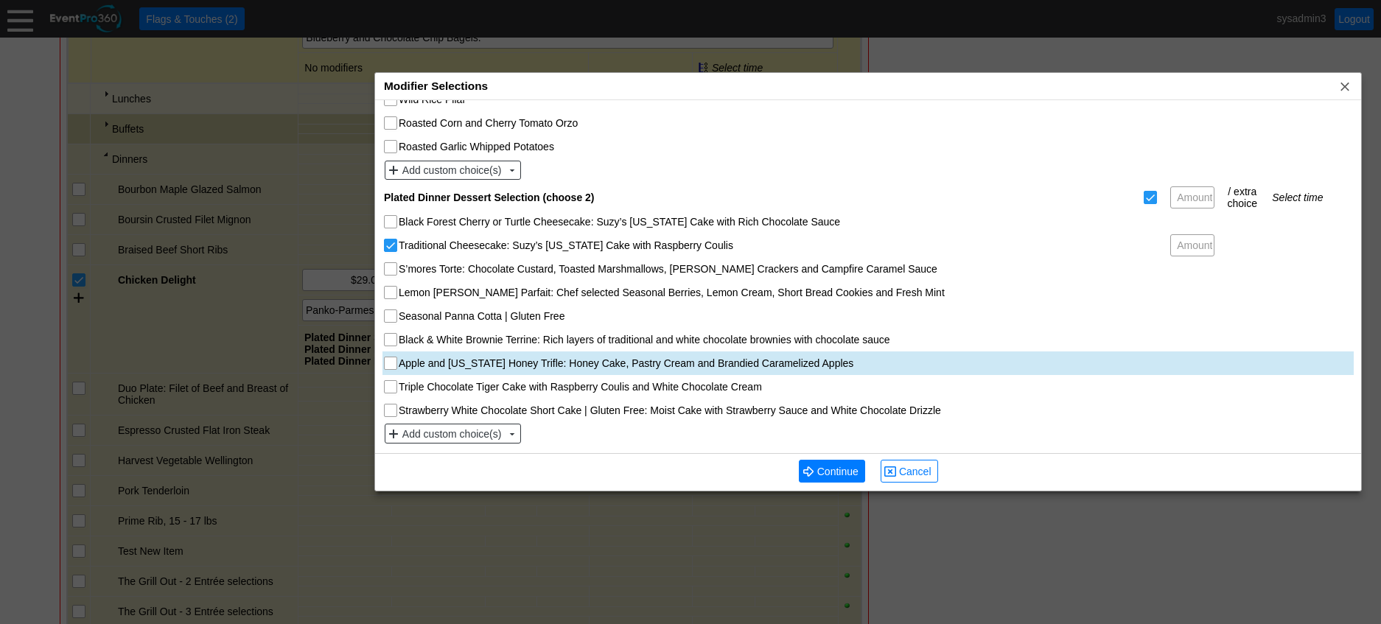
click at [393, 362] on input "Apple and [US_STATE] Honey Trifle: Honey Cake, Pastry Cream and Brandied Carame…" at bounding box center [392, 364] width 15 height 15
checkbox input "true"
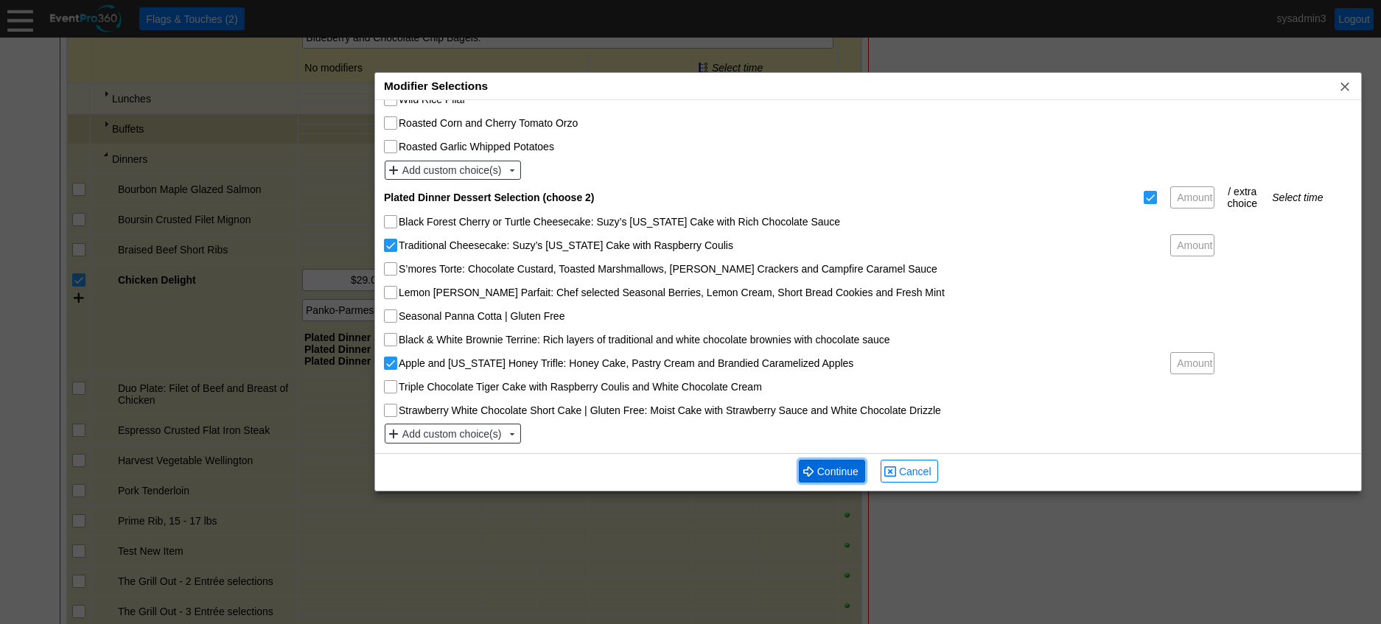
click at [847, 469] on span "Continue" at bounding box center [837, 471] width 47 height 15
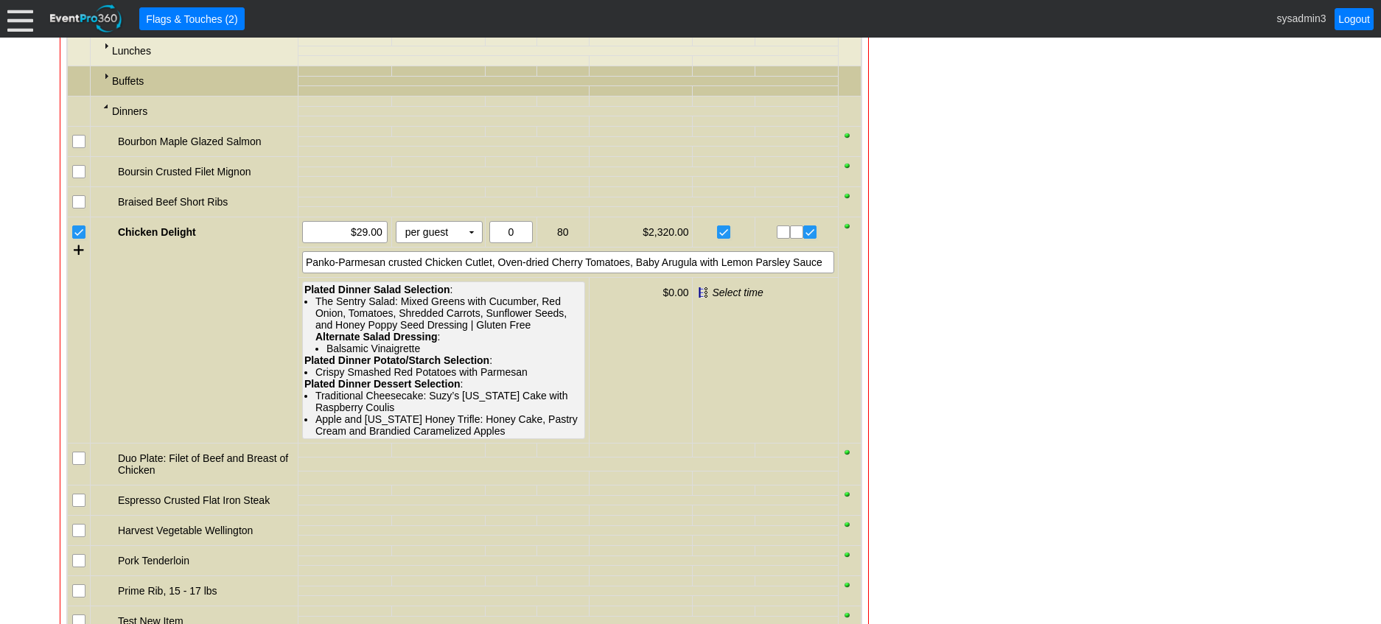
scroll to position [1371, 0]
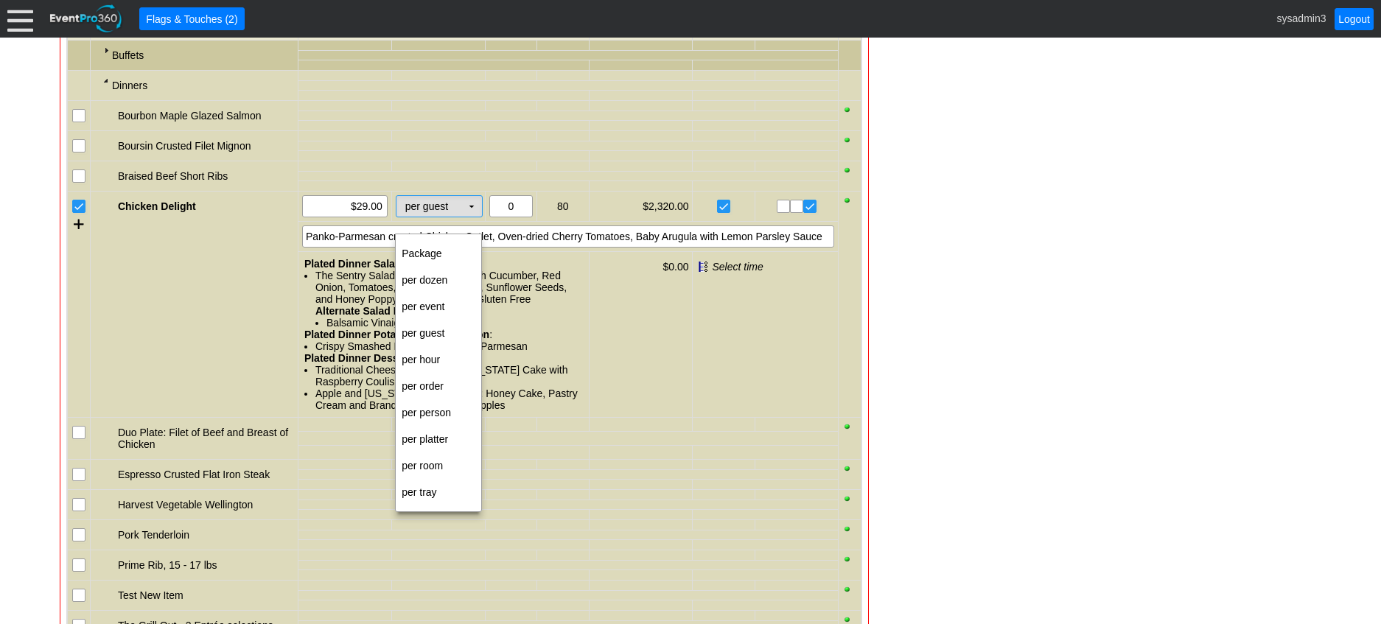
click at [474, 217] on td "▼" at bounding box center [471, 206] width 21 height 21
click at [438, 412] on td "per person" at bounding box center [438, 412] width 85 height 27
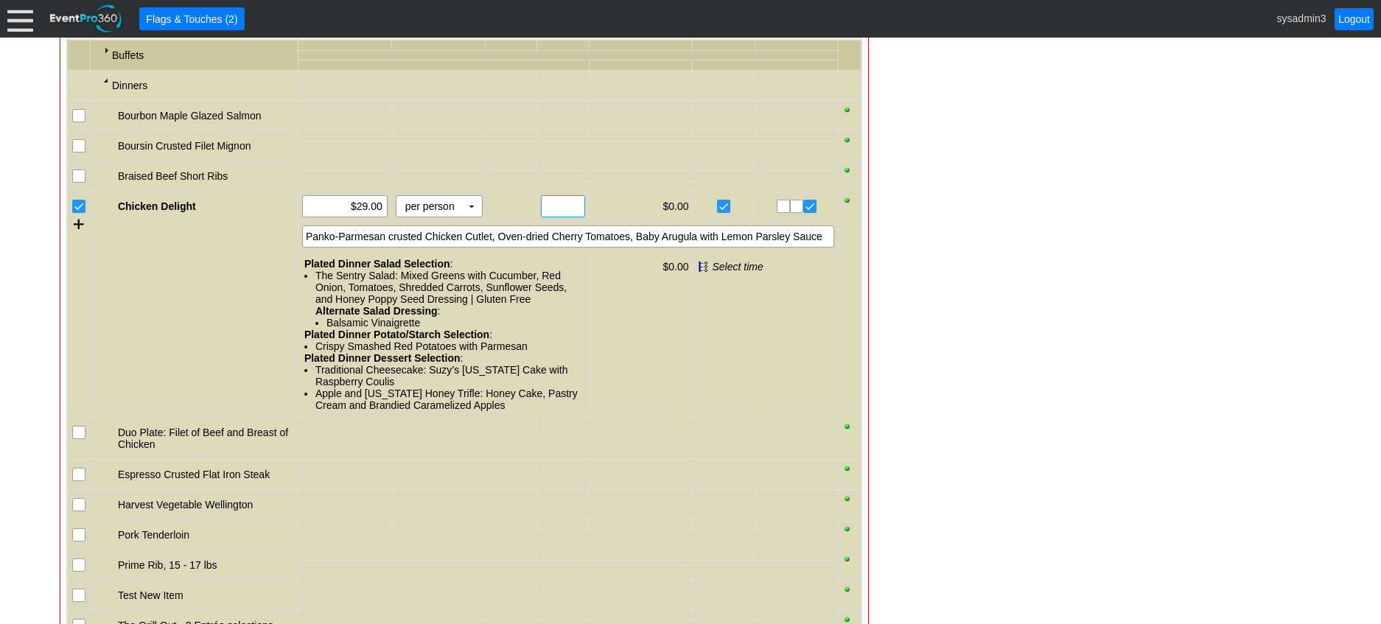
click at [554, 217] on input "text" at bounding box center [562, 206] width 33 height 21
type input "90"
click at [614, 248] on div "Panko-Parmesan crusted Chicken Cutlet, Oven-dried Cherry Tomatoes, Baby Arugula…" at bounding box center [568, 236] width 532 height 22
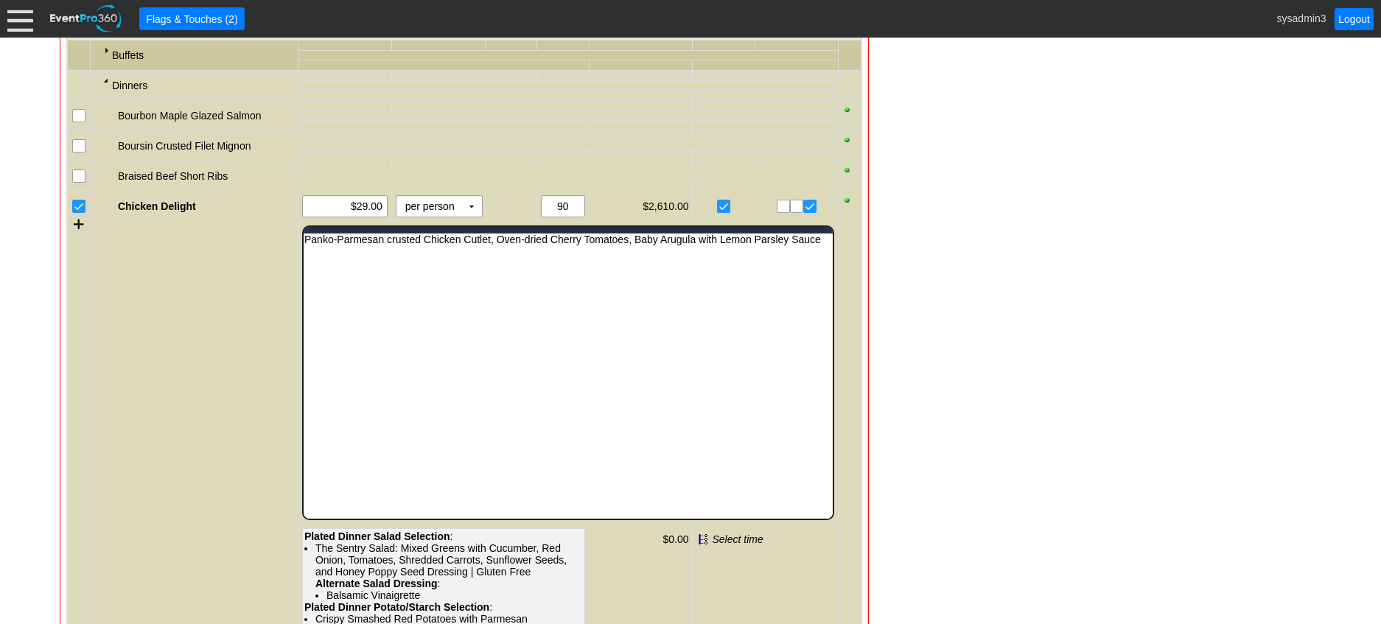
scroll to position [0, 0]
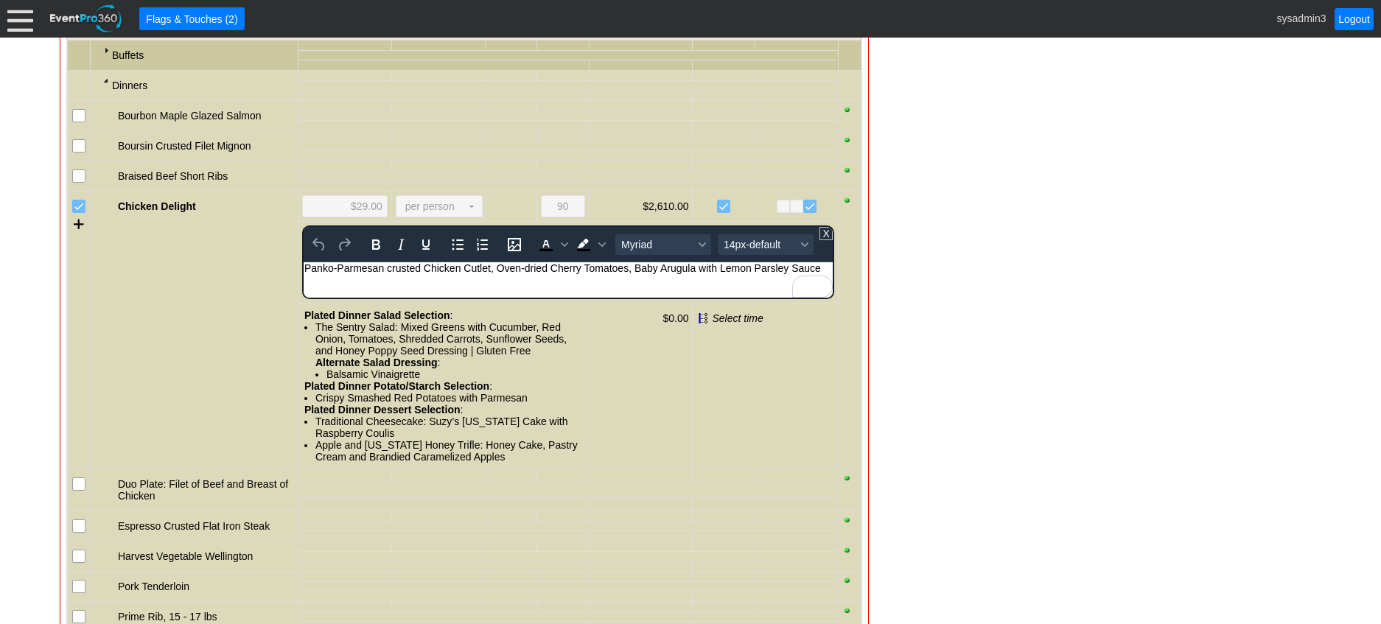
click at [823, 267] on div "Panko-Parmesan crusted Chicken Cutlet, Oven-dried Cherry Tomatoes, Baby Arugula…" at bounding box center [568, 268] width 528 height 12
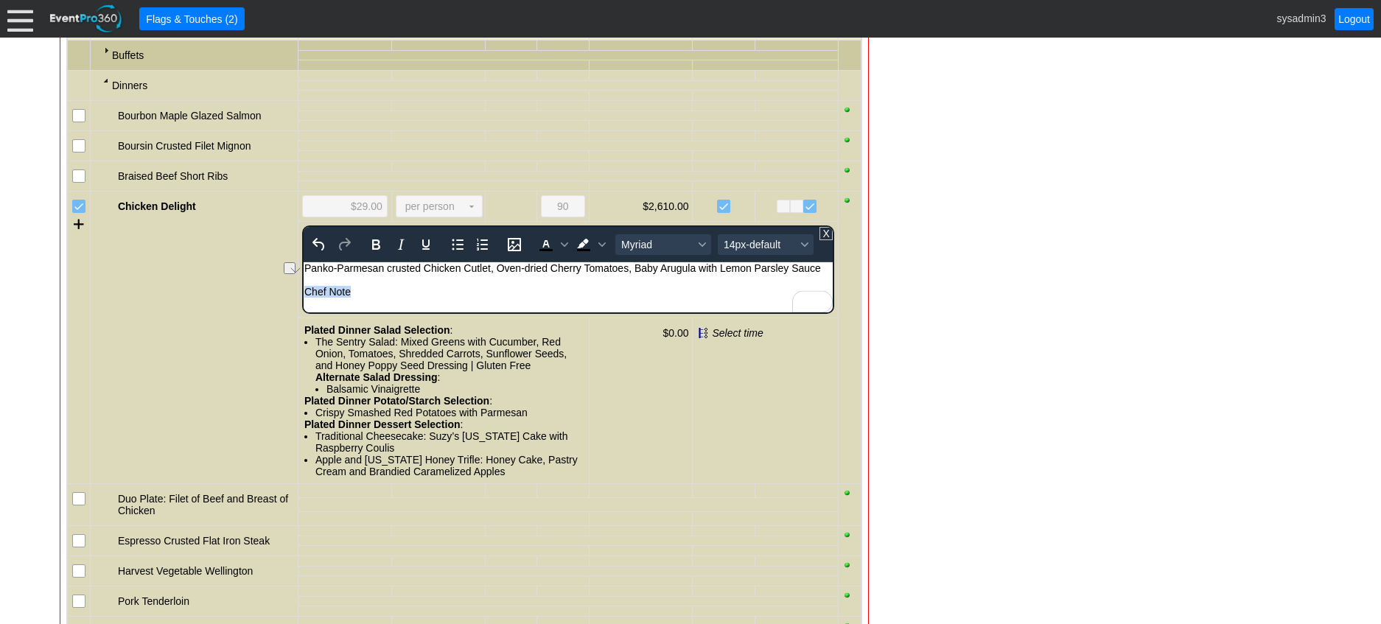
drag, startPoint x: 357, startPoint y: 292, endPoint x: 301, endPoint y: 293, distance: 56.7
click at [303, 293] on html "Panko-Parmesan crusted Chicken Cutlet, Oven-dried Cherry Tomatoes, Baby Arugula…" at bounding box center [567, 283] width 529 height 43
click at [367, 253] on icon "Bold" at bounding box center [376, 245] width 18 height 18
click at [740, 251] on span "14px-default" at bounding box center [760, 245] width 72 height 12
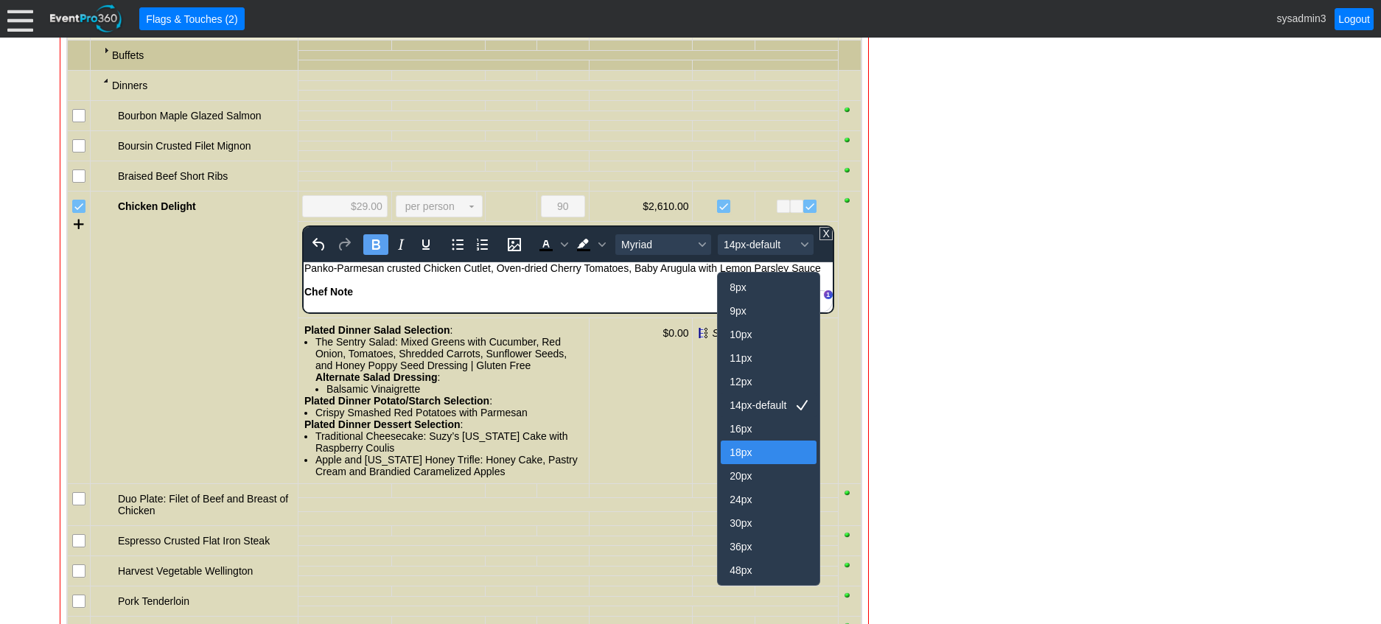
click at [755, 457] on div "18px" at bounding box center [757, 453] width 57 height 18
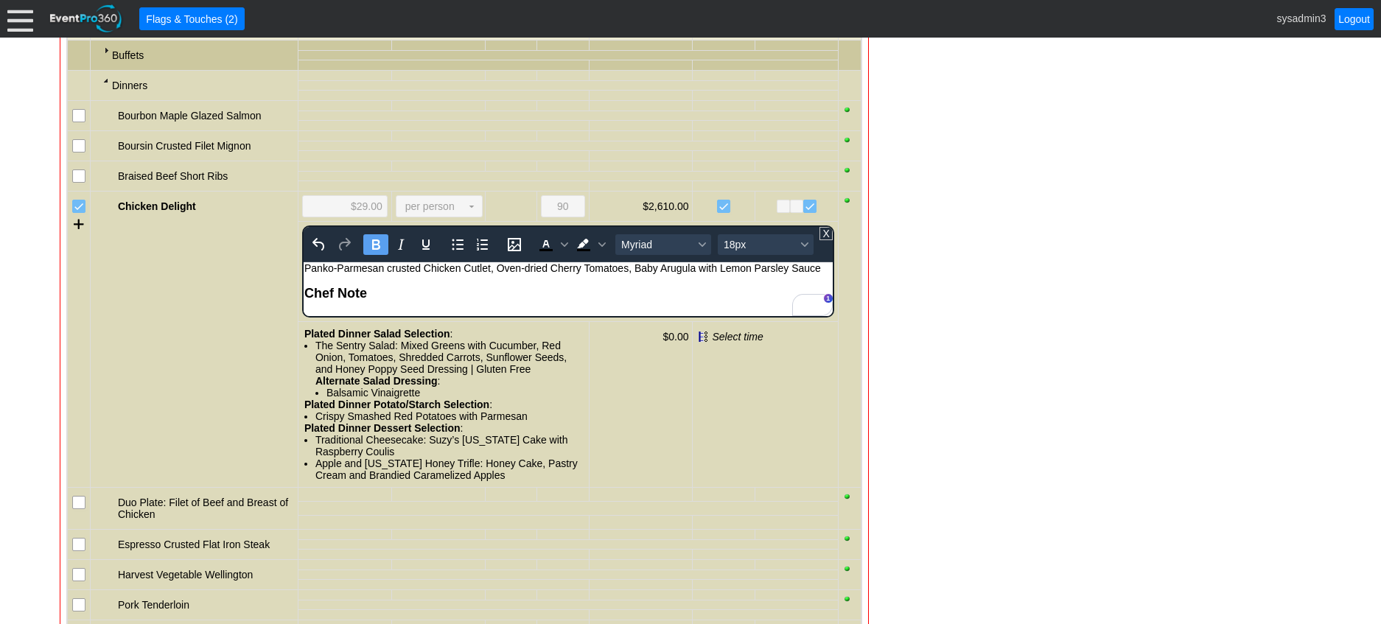
click at [608, 259] on div "To open the popup, press Shift+Enter To open the popup, press Shift+Enter" at bounding box center [571, 244] width 82 height 29
click at [601, 248] on icon "Background color Black" at bounding box center [601, 244] width 7 height 7
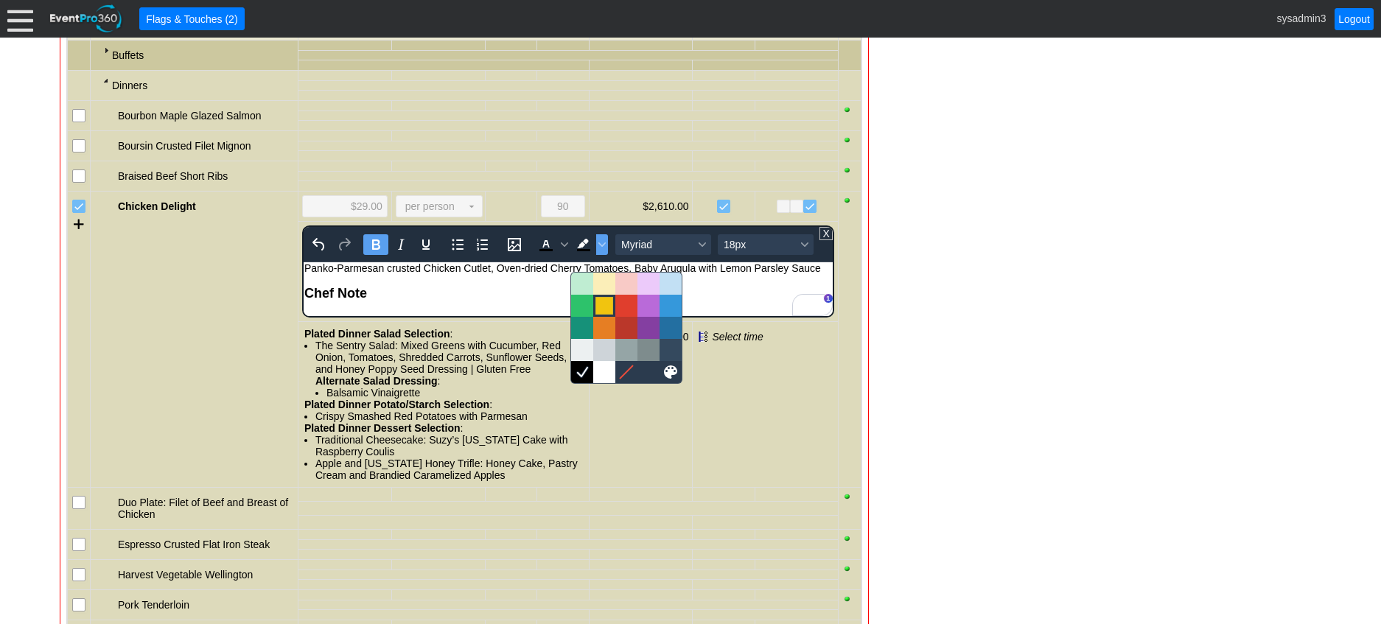
click at [606, 301] on div at bounding box center [604, 306] width 18 height 18
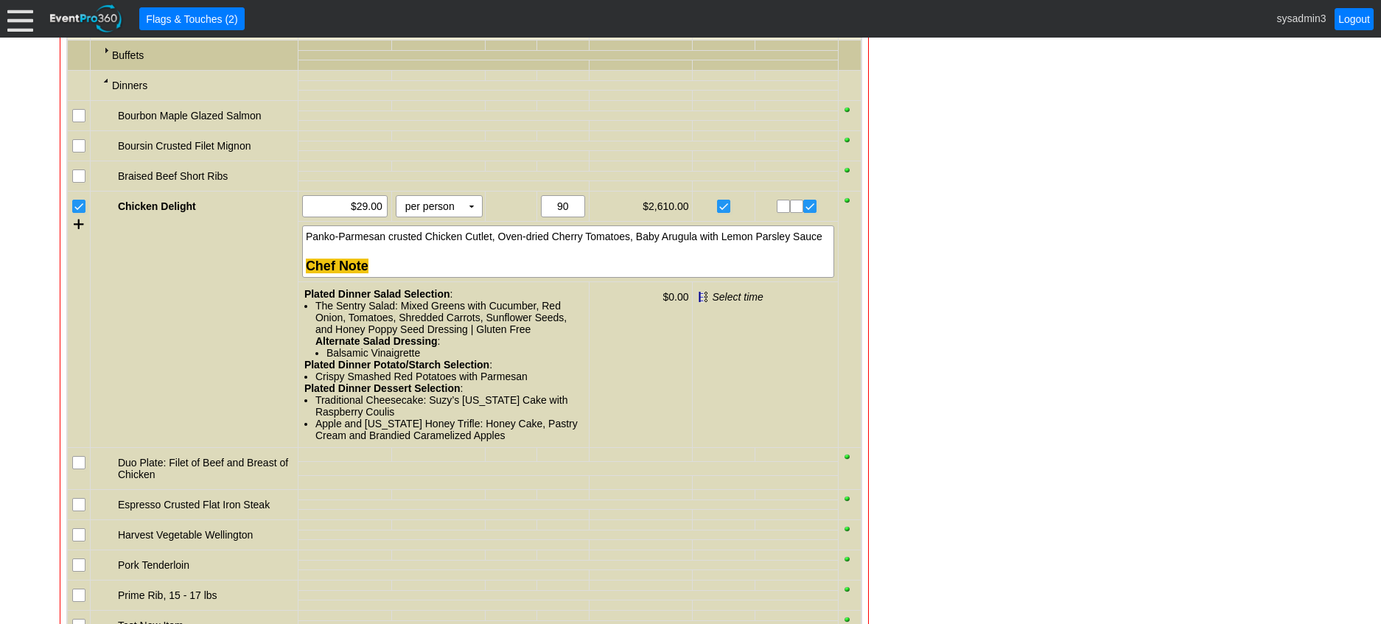
click at [955, 235] on div "- General Information ▼ Loading.... Remove all highlights Facility: ▼ Χ Demo Ve…" at bounding box center [690, 501] width 1270 height 3145
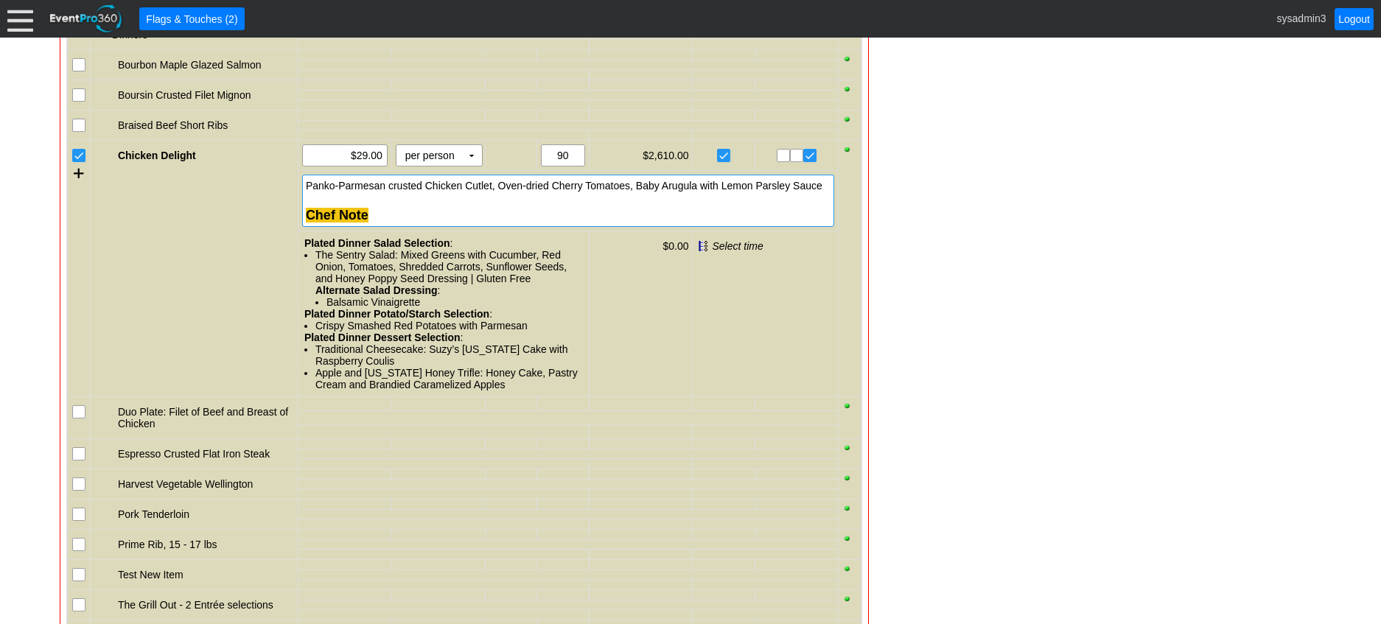
scroll to position [1445, 0]
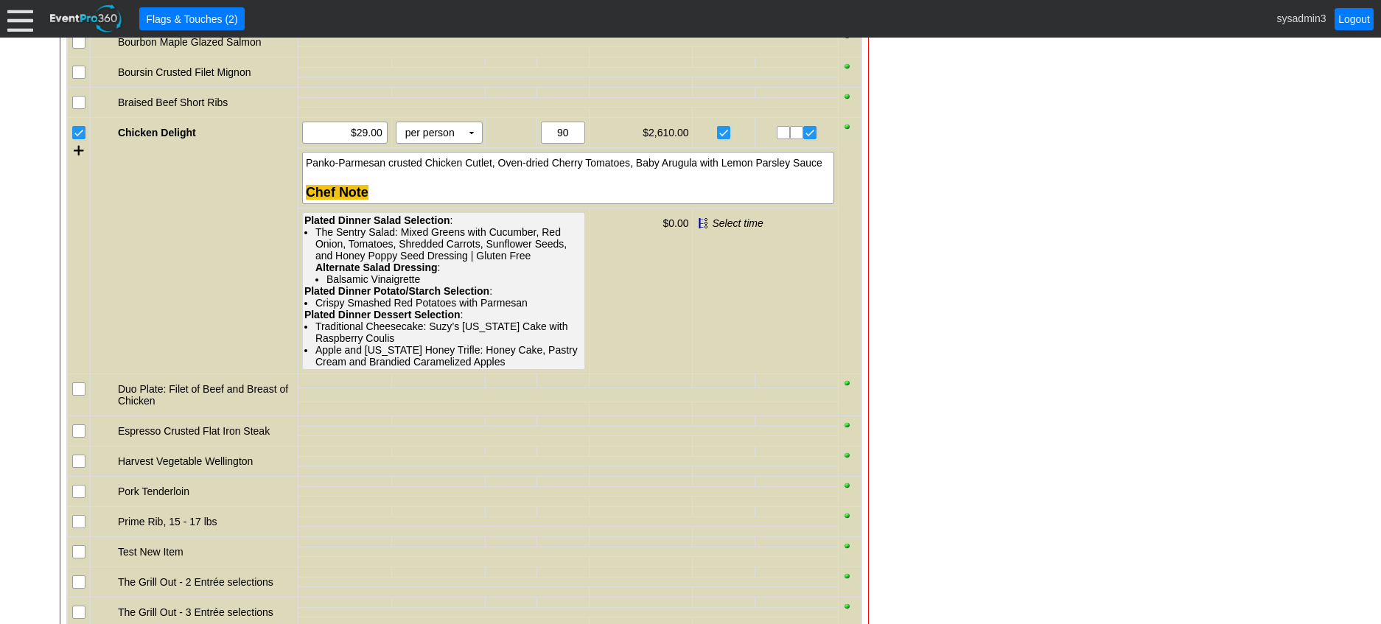
click at [390, 270] on div "The Sentry Salad: Mixed Greens with Cucumber, Red Onion, Tomatoes, Shredded Car…" at bounding box center [448, 255] width 267 height 59
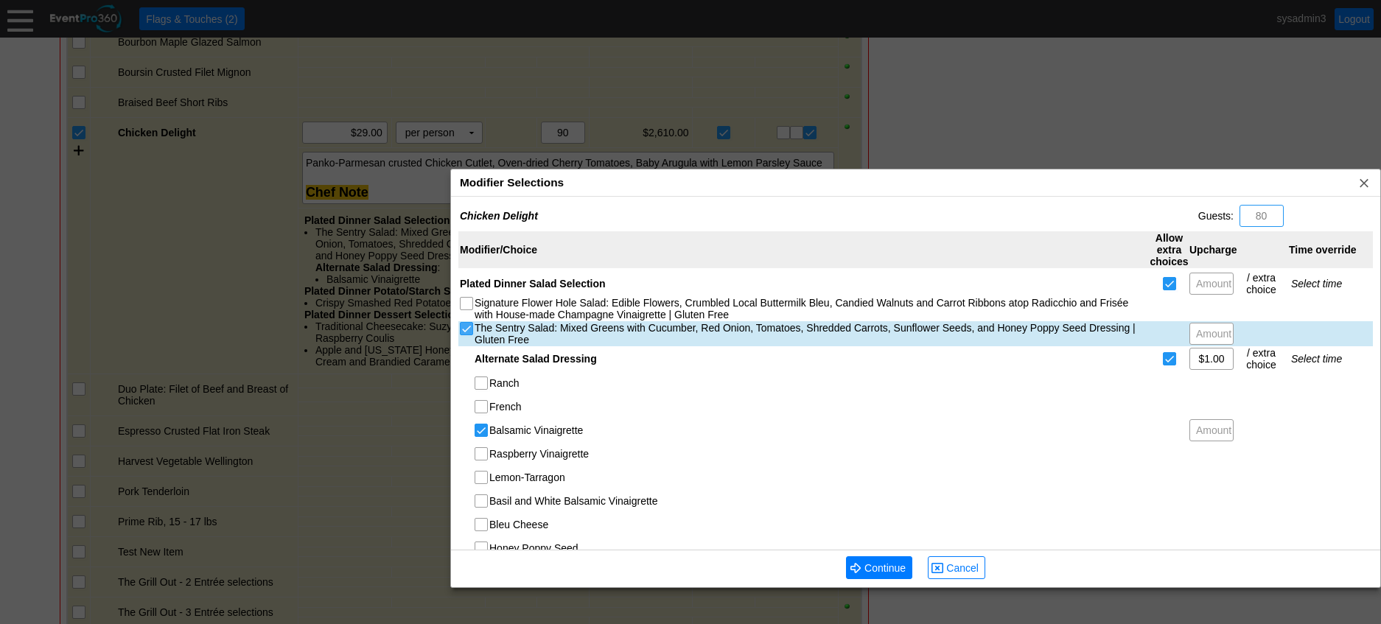
click at [464, 323] on input "The Sentry Salad: Mixed Greens with Cucumber, Red Onion, Tomatoes, Shredded Car…" at bounding box center [467, 330] width 15 height 15
checkbox input "false"
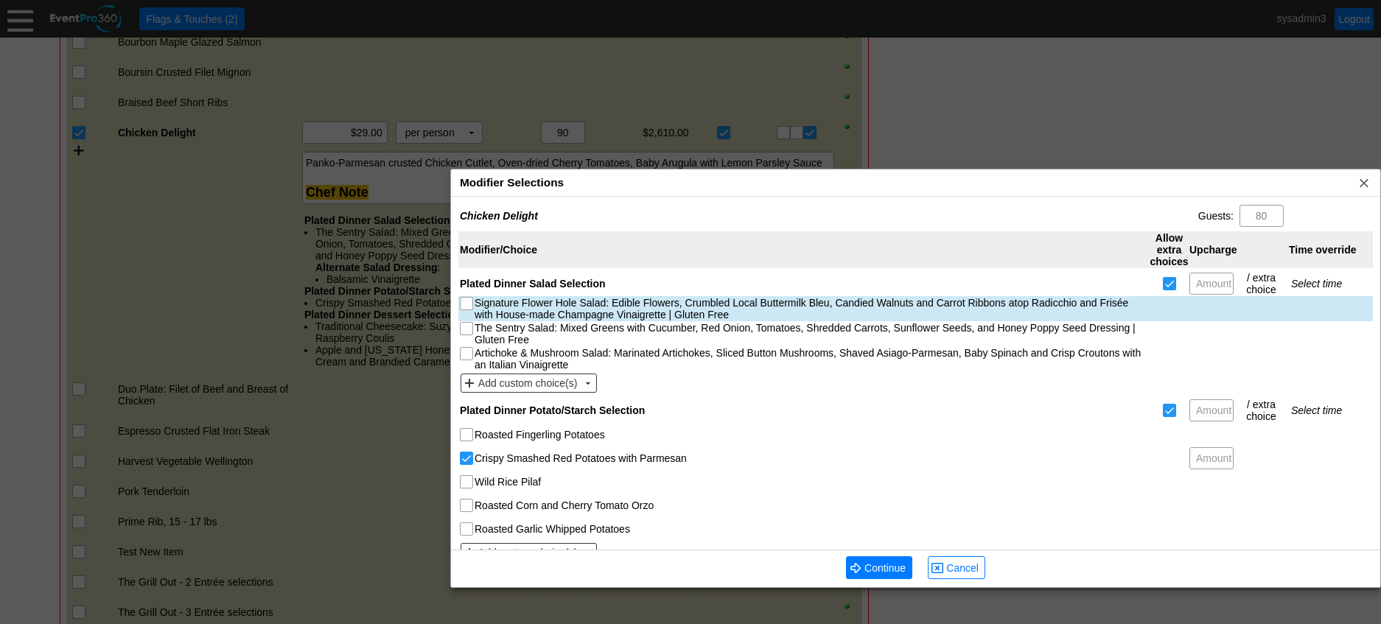
click at [467, 300] on input "Signature Flower Hole Salad: Edible Flowers, Crumbled Local Buttermilk Bleu, Ca…" at bounding box center [467, 305] width 15 height 15
checkbox input "true"
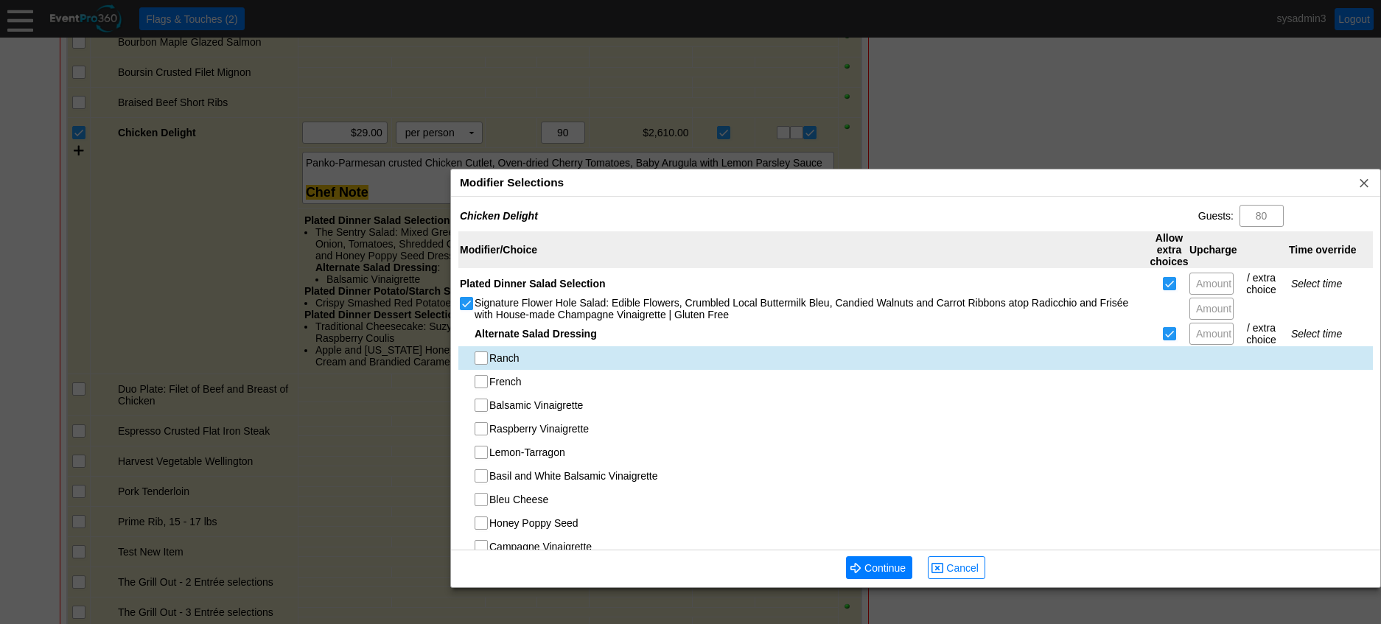
click at [485, 362] on input "Ranch" at bounding box center [482, 359] width 15 height 15
checkbox input "true"
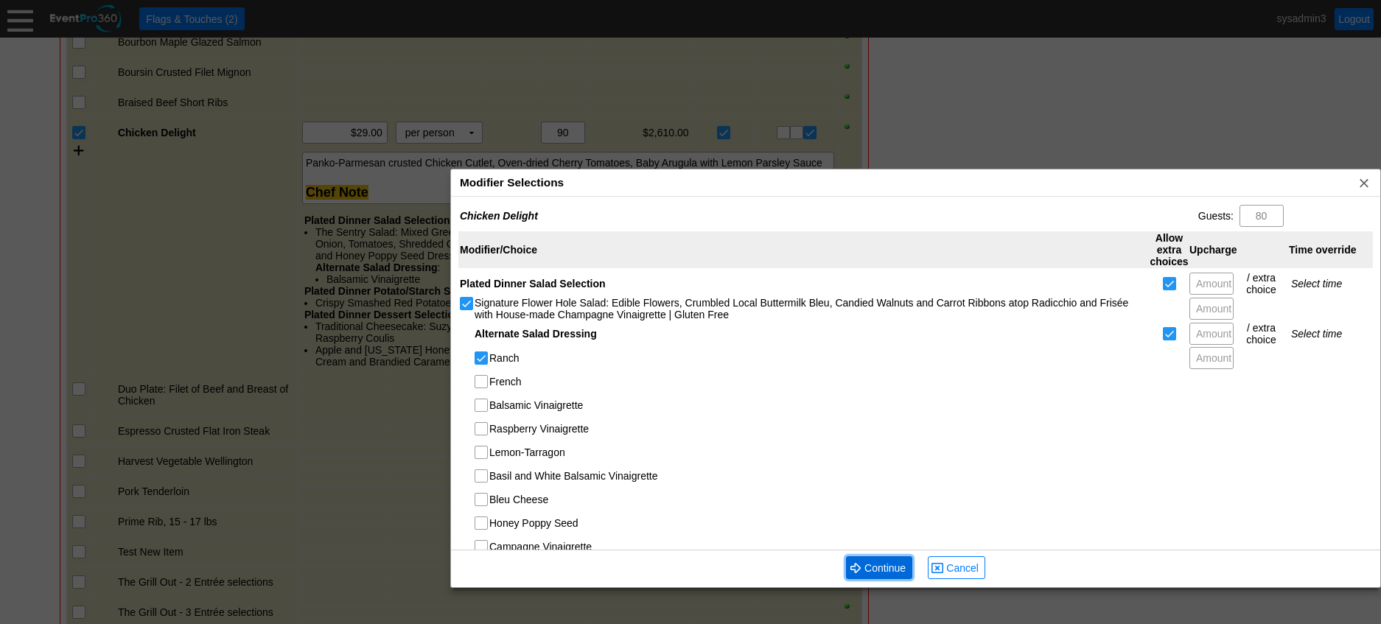
click at [875, 566] on span "Continue" at bounding box center [884, 568] width 47 height 15
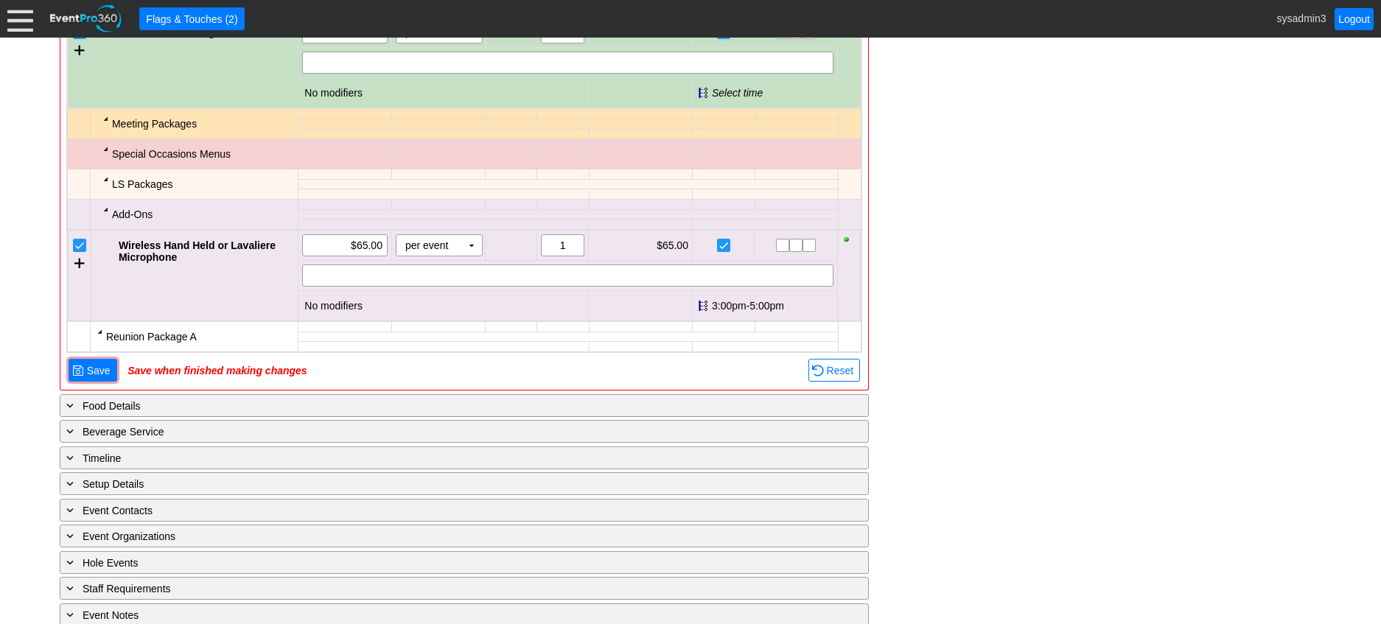
scroll to position [2771, 0]
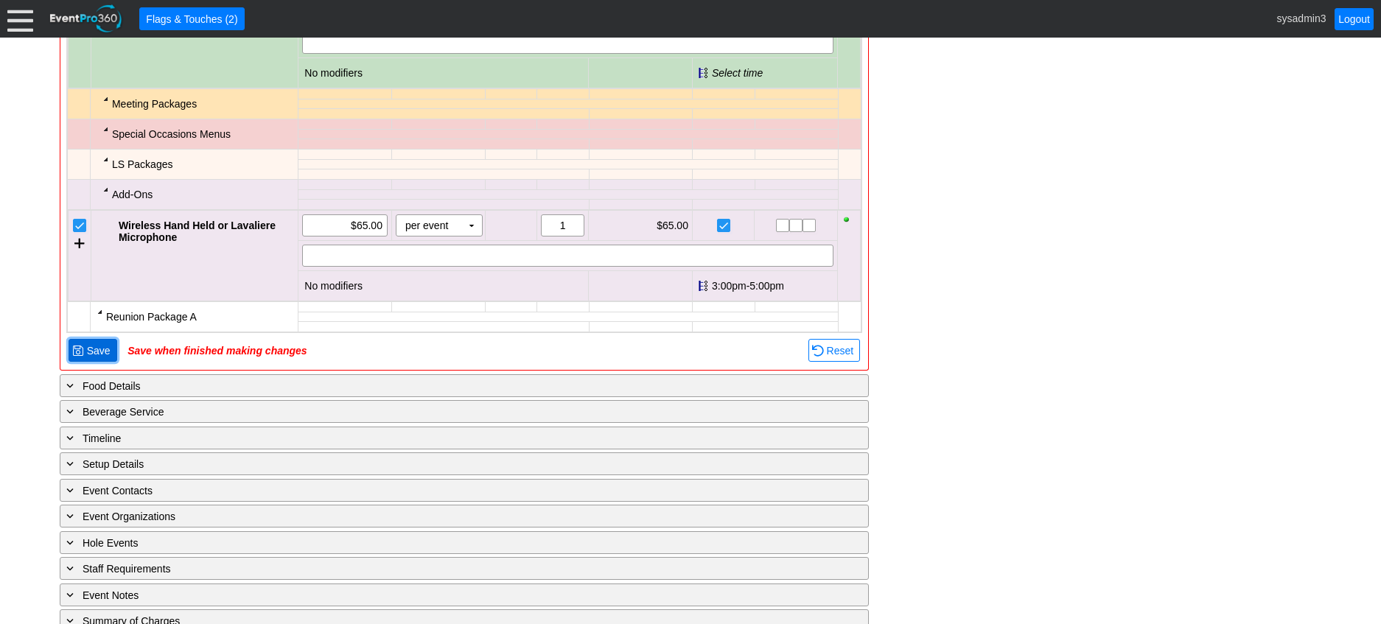
click at [97, 358] on span "Save" at bounding box center [98, 350] width 29 height 15
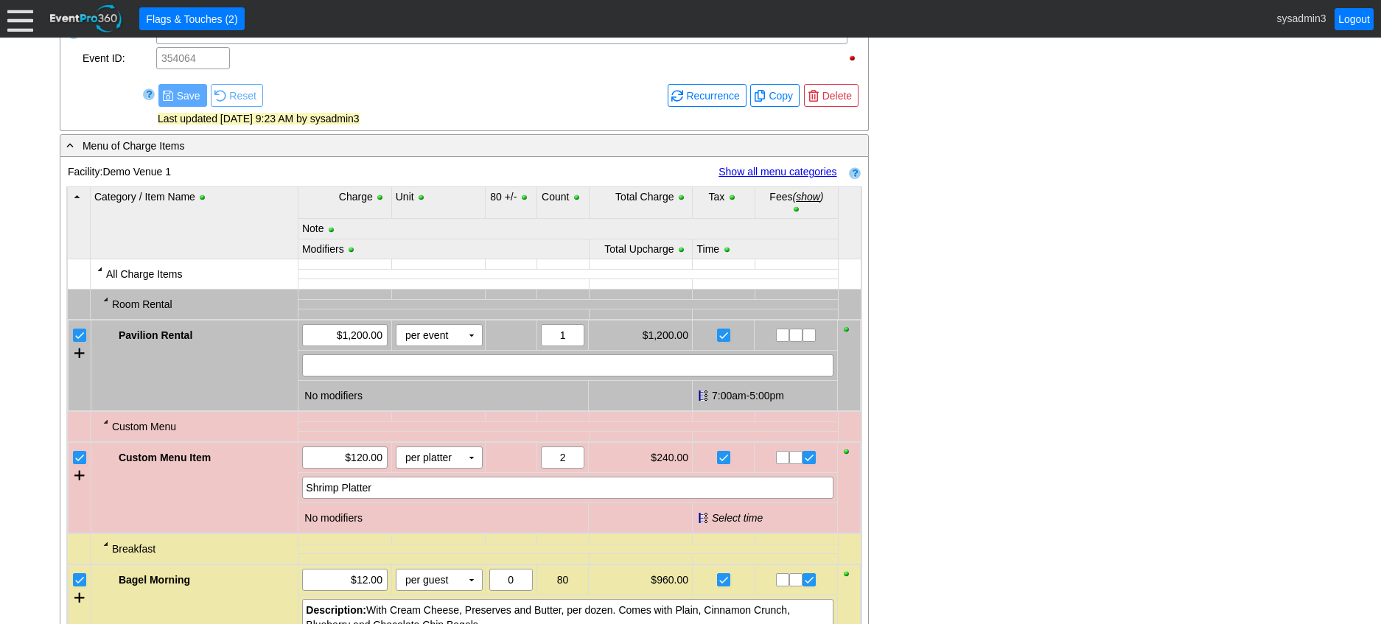
scroll to position [615, 0]
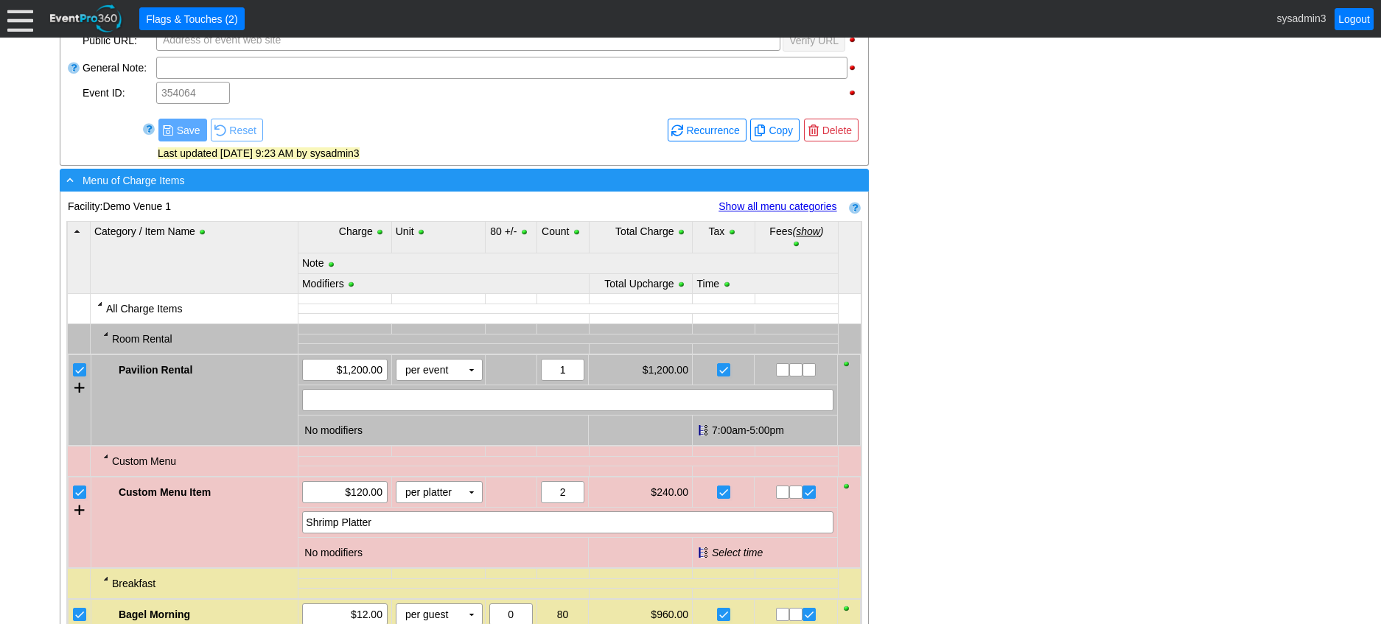
click at [316, 189] on div "- Menu of Charge Items" at bounding box center [433, 180] width 741 height 17
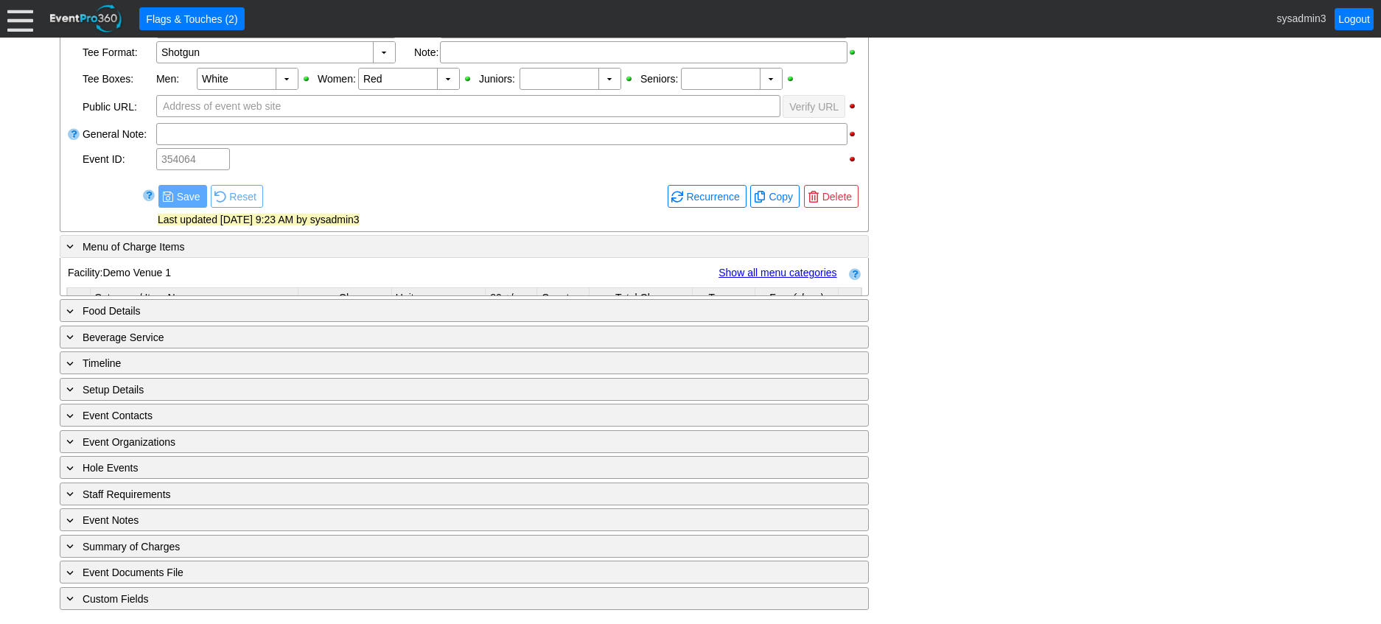
scroll to position [528, 0]
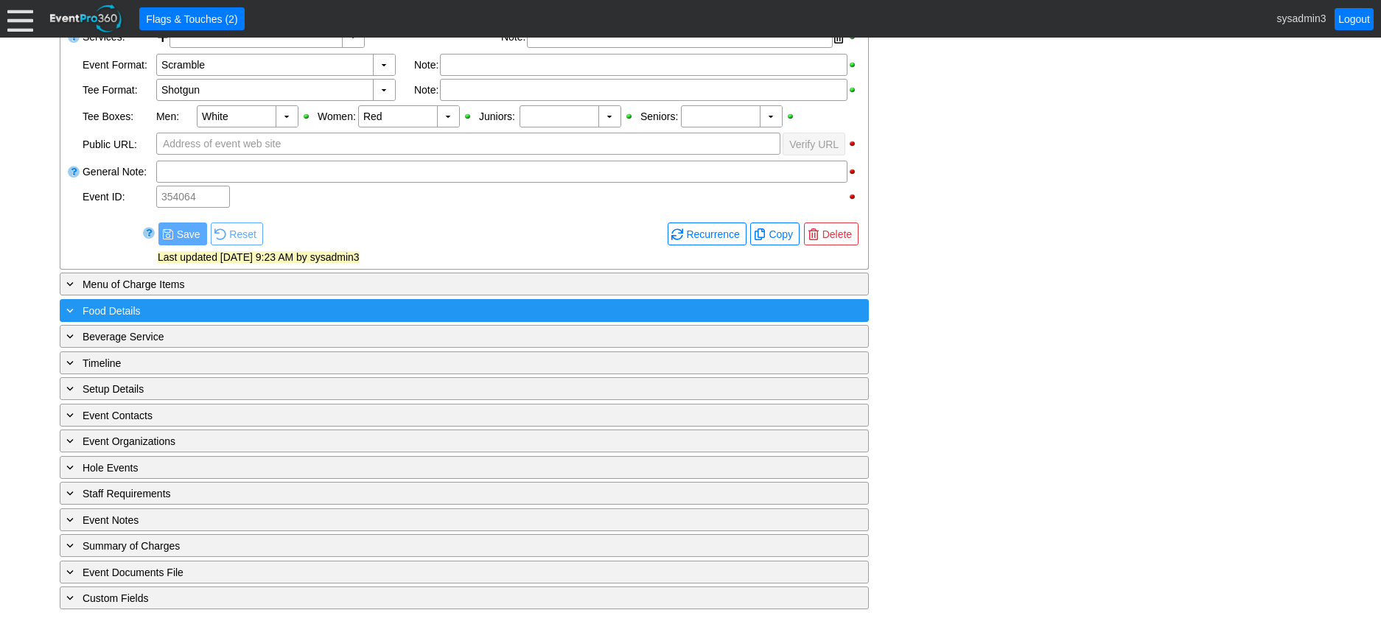
click at [164, 307] on div "+ Food Details" at bounding box center [433, 310] width 741 height 17
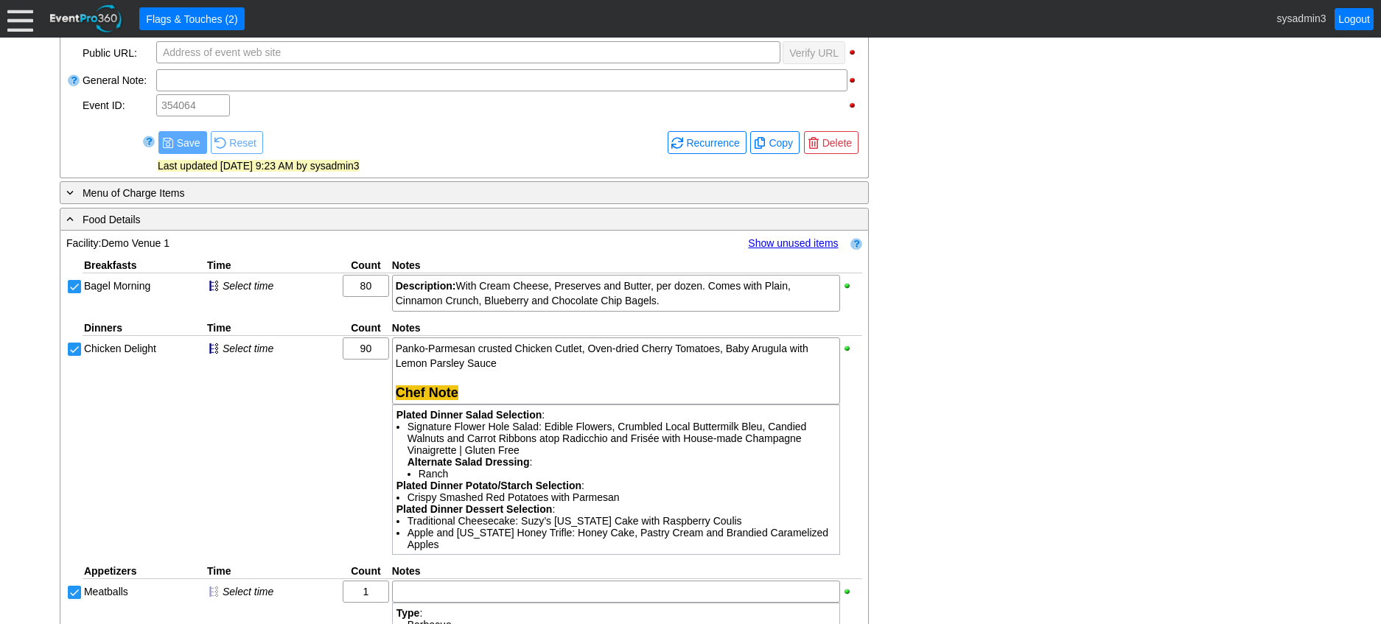
scroll to position [601, 0]
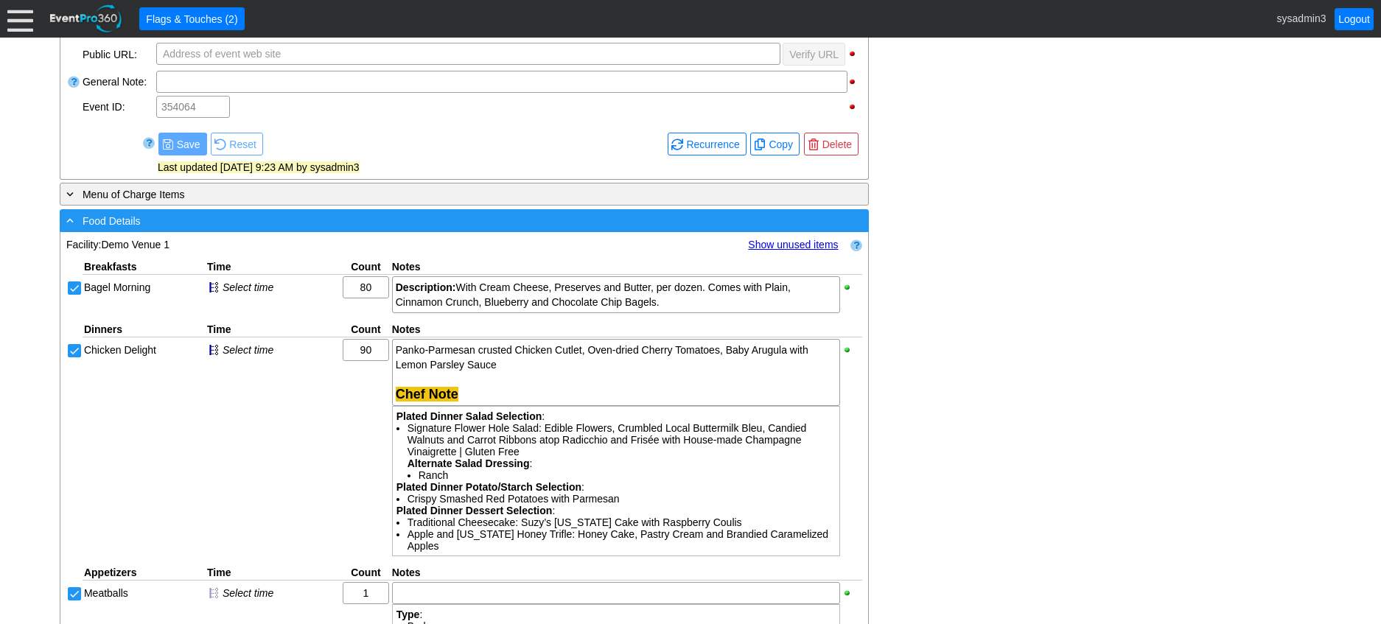
click at [342, 229] on div "- Food Details" at bounding box center [433, 220] width 741 height 17
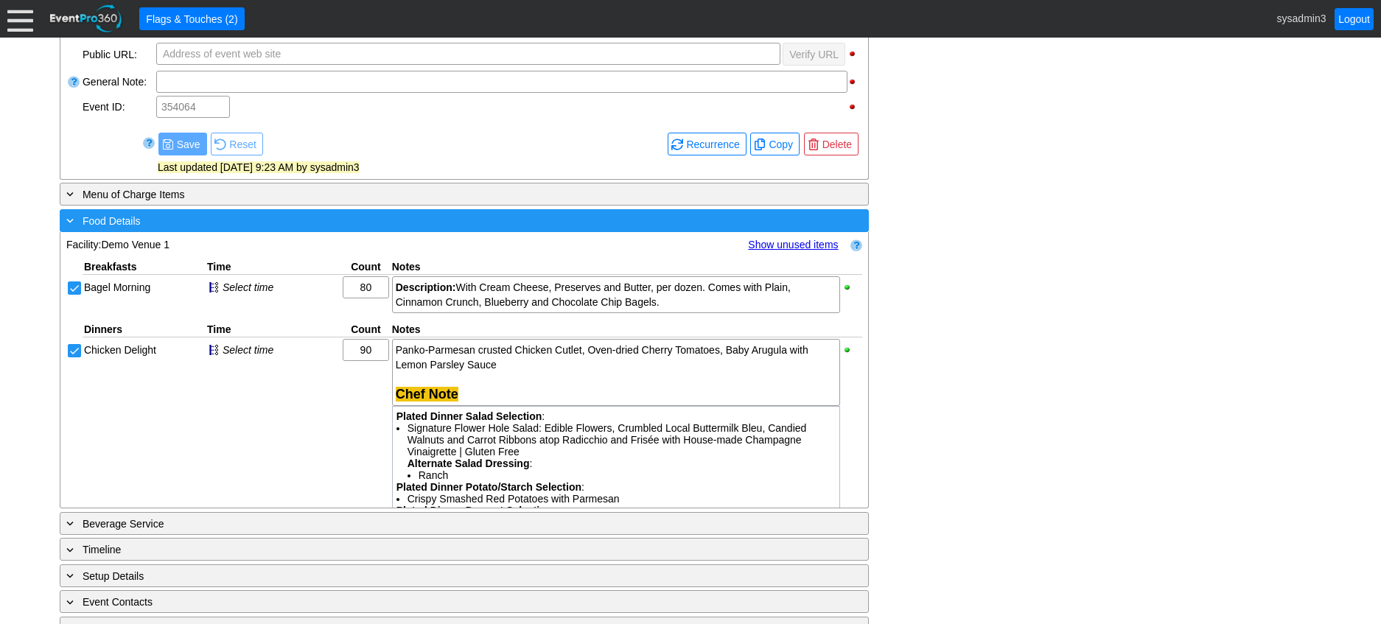
scroll to position [528, 0]
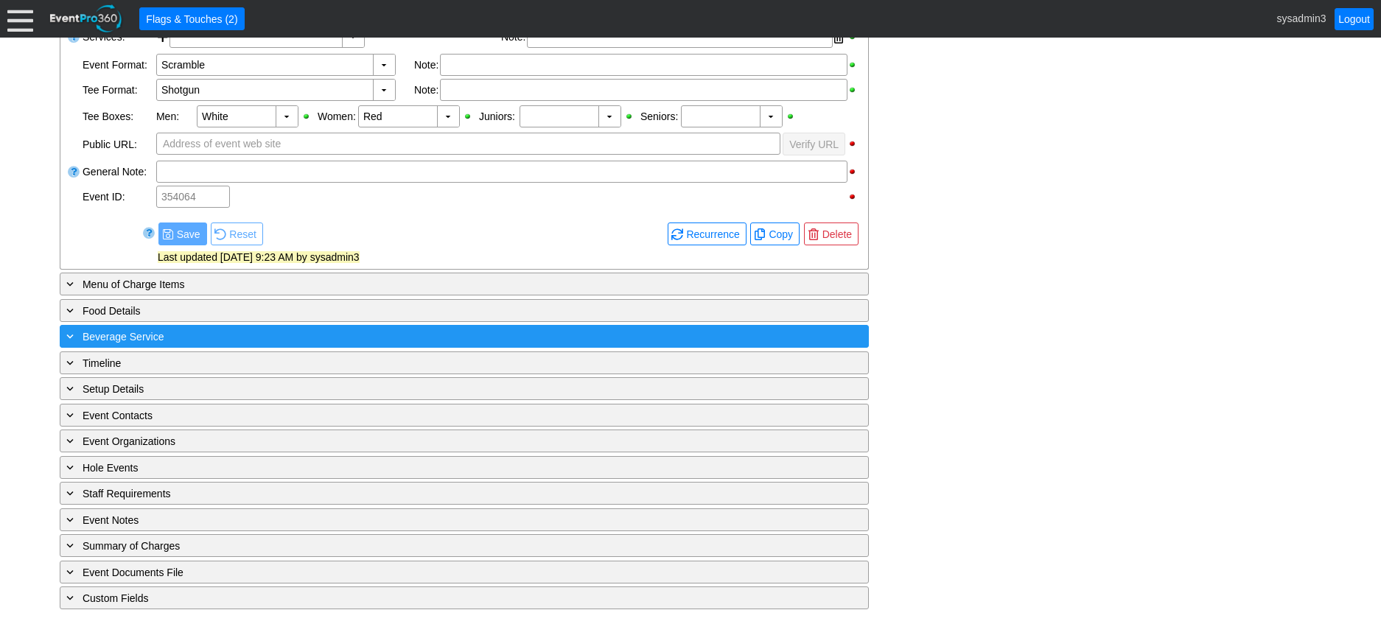
click at [300, 338] on div "+ Beverage Service" at bounding box center [433, 336] width 741 height 17
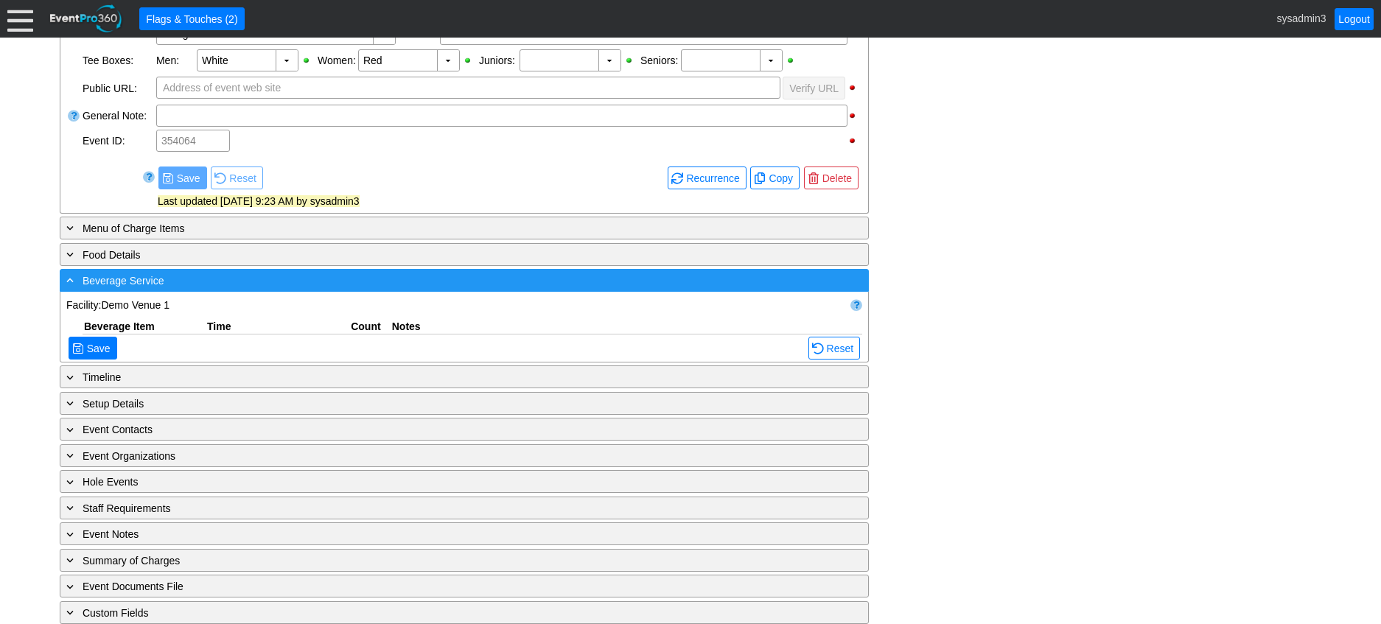
scroll to position [601, 0]
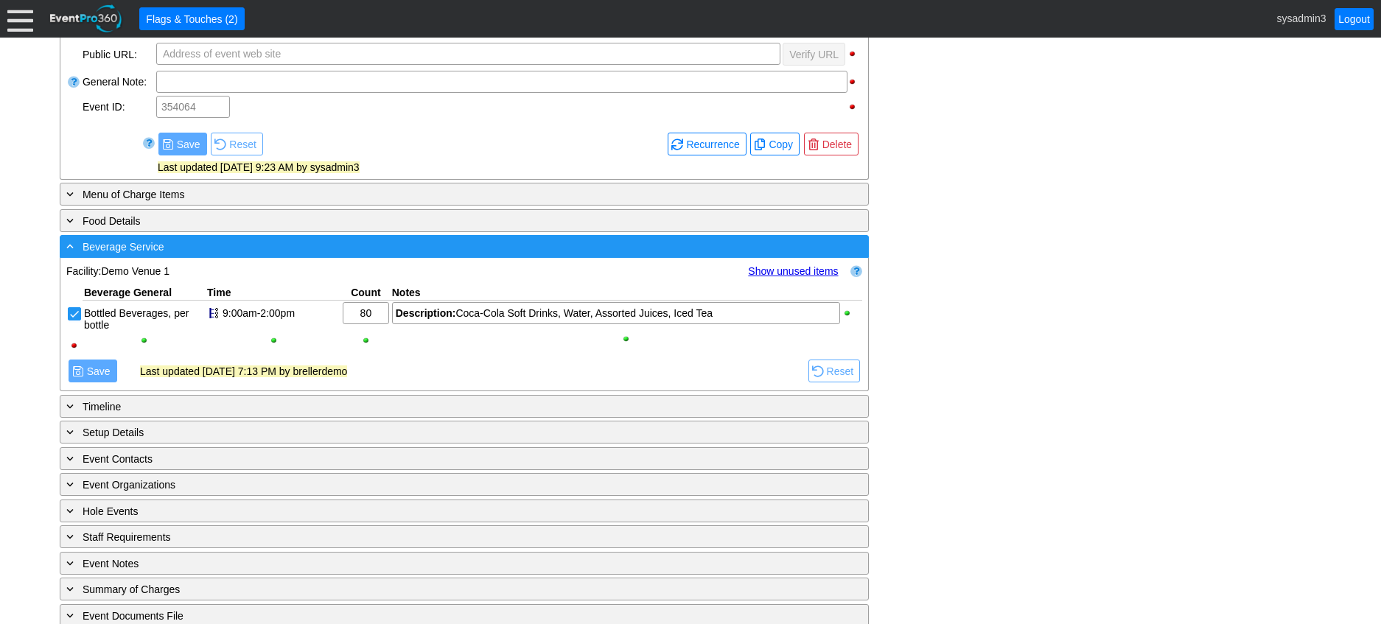
click at [341, 255] on div "- Beverage Service" at bounding box center [433, 246] width 741 height 17
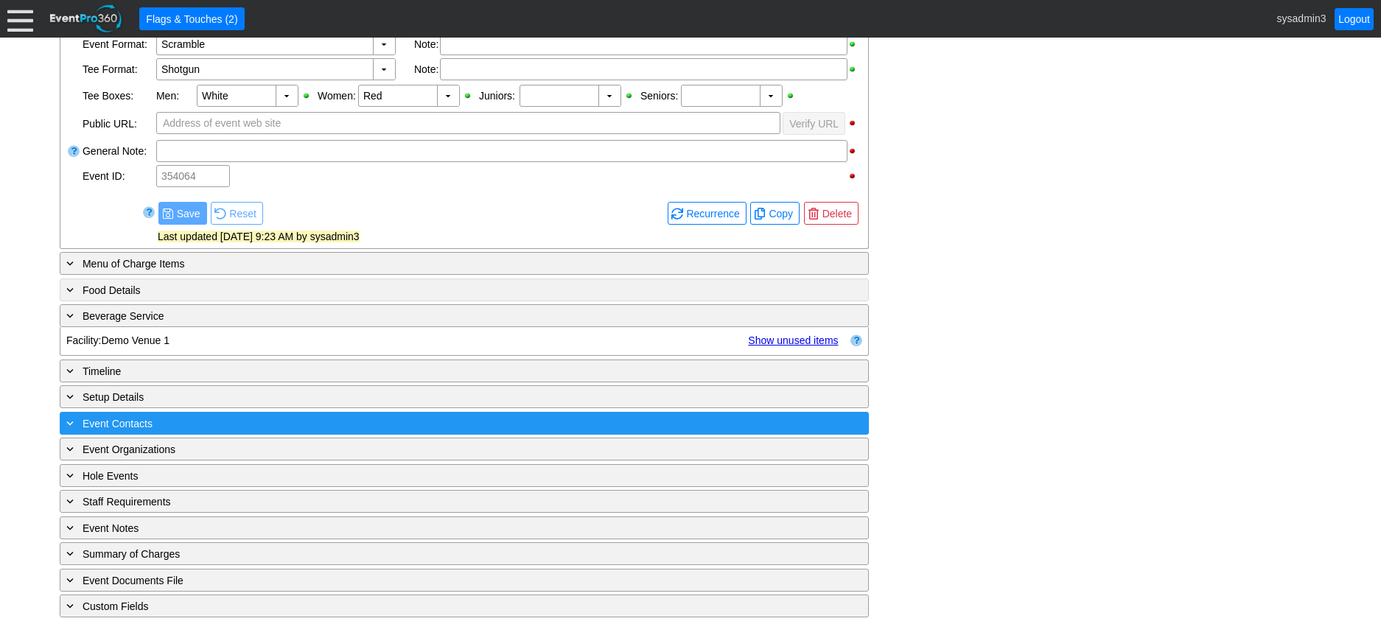
scroll to position [528, 0]
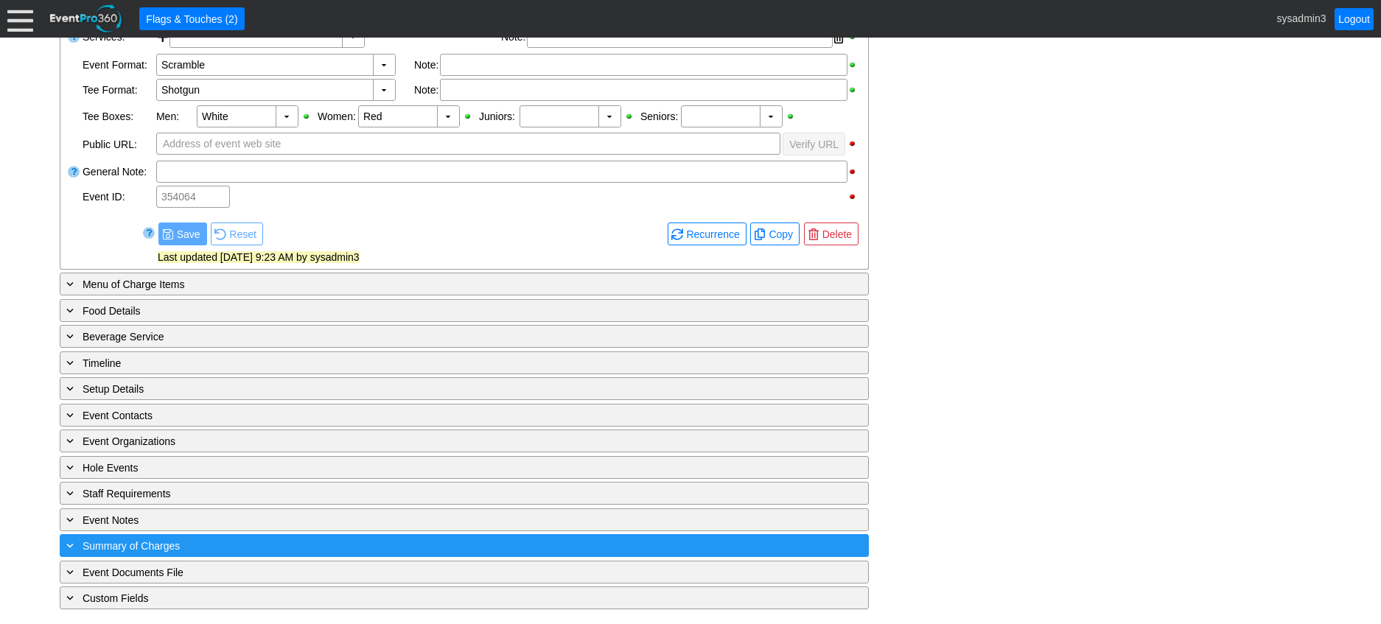
click at [324, 539] on div "+ Summary of Charges" at bounding box center [433, 545] width 741 height 17
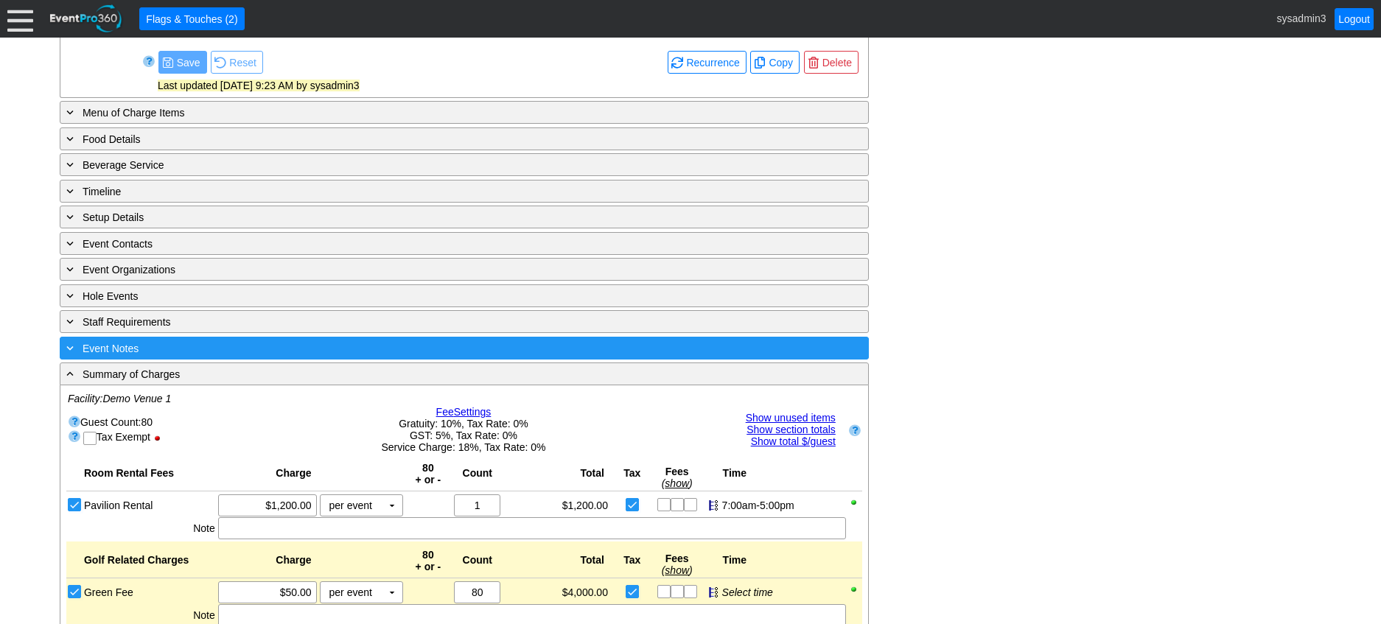
scroll to position [632, 0]
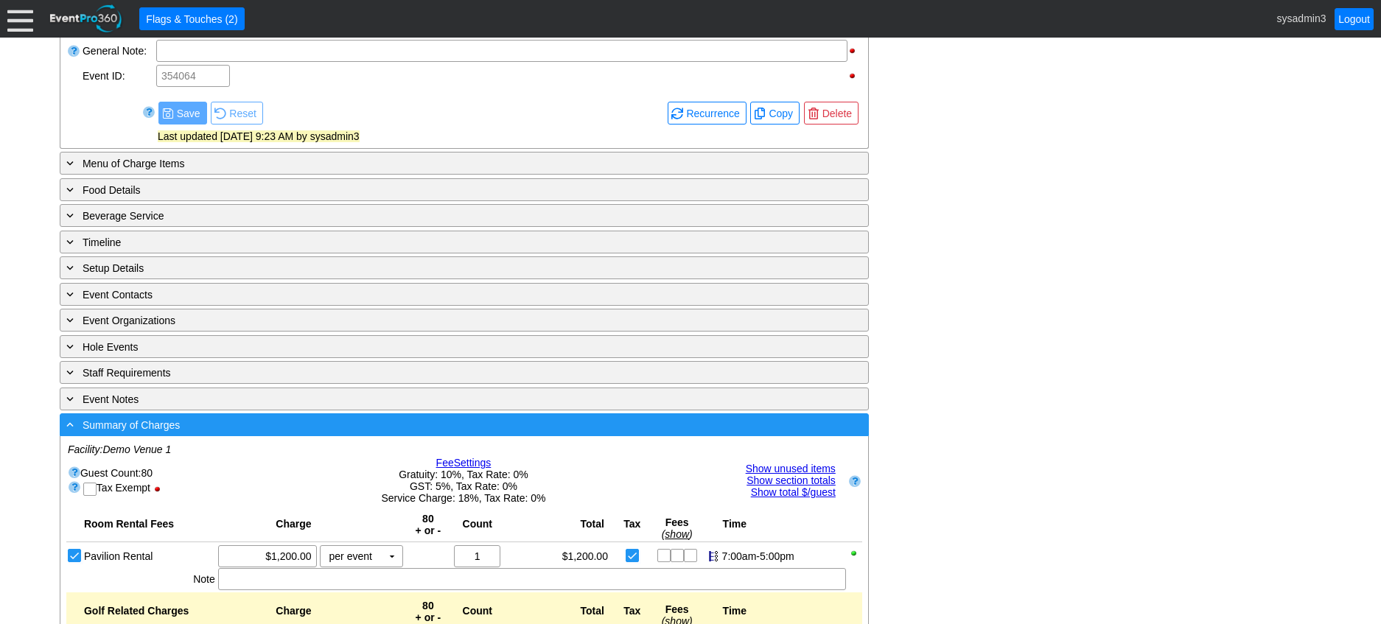
click at [388, 430] on div "- Summary of Charges ▼" at bounding box center [464, 424] width 809 height 23
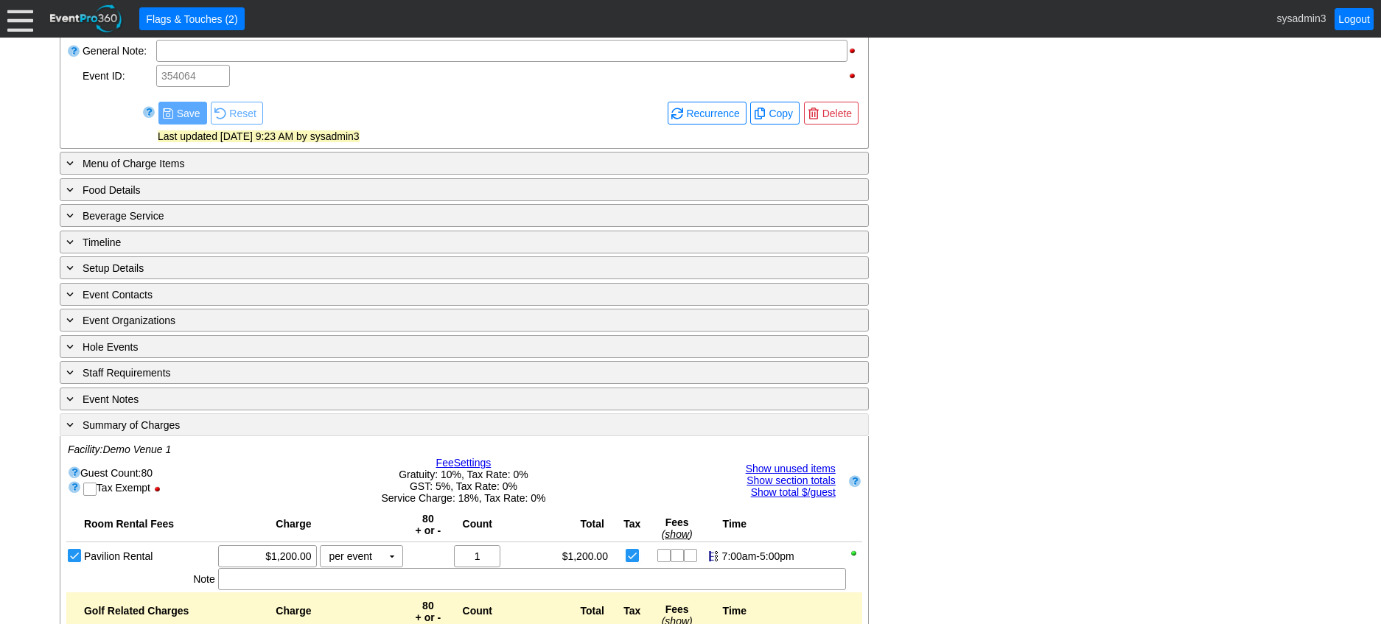
scroll to position [528, 0]
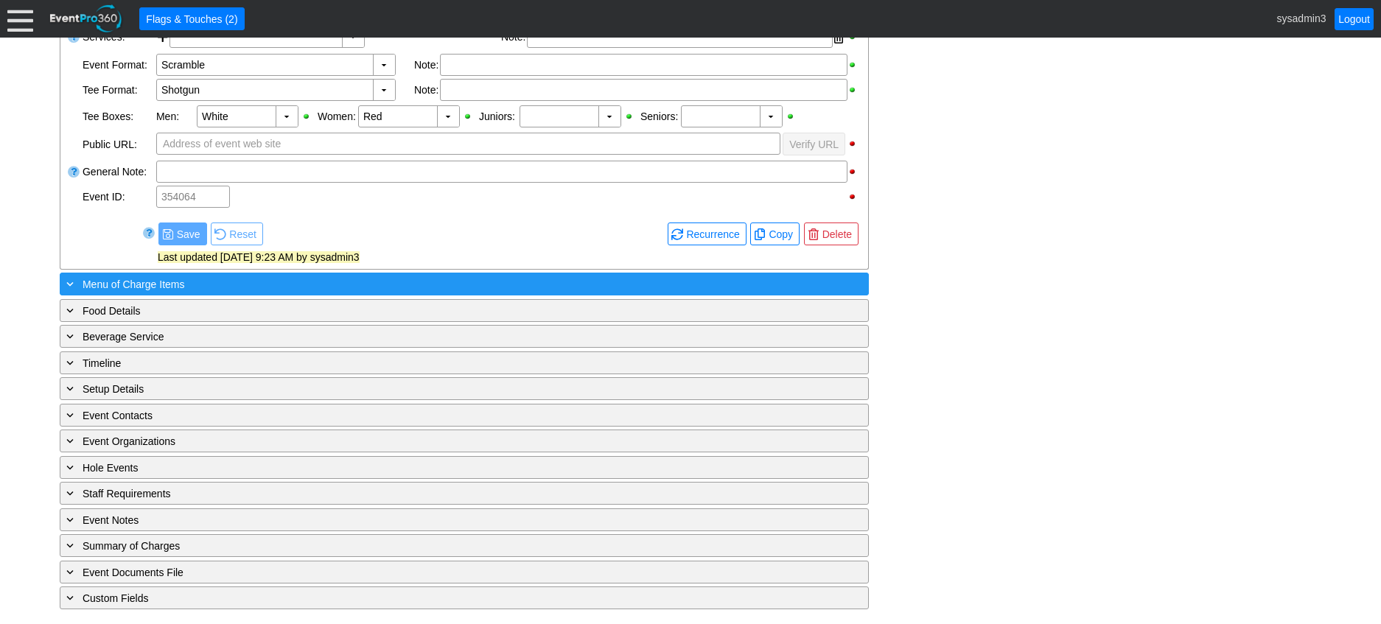
click at [259, 281] on div "+ Menu of Charge Items" at bounding box center [433, 284] width 741 height 17
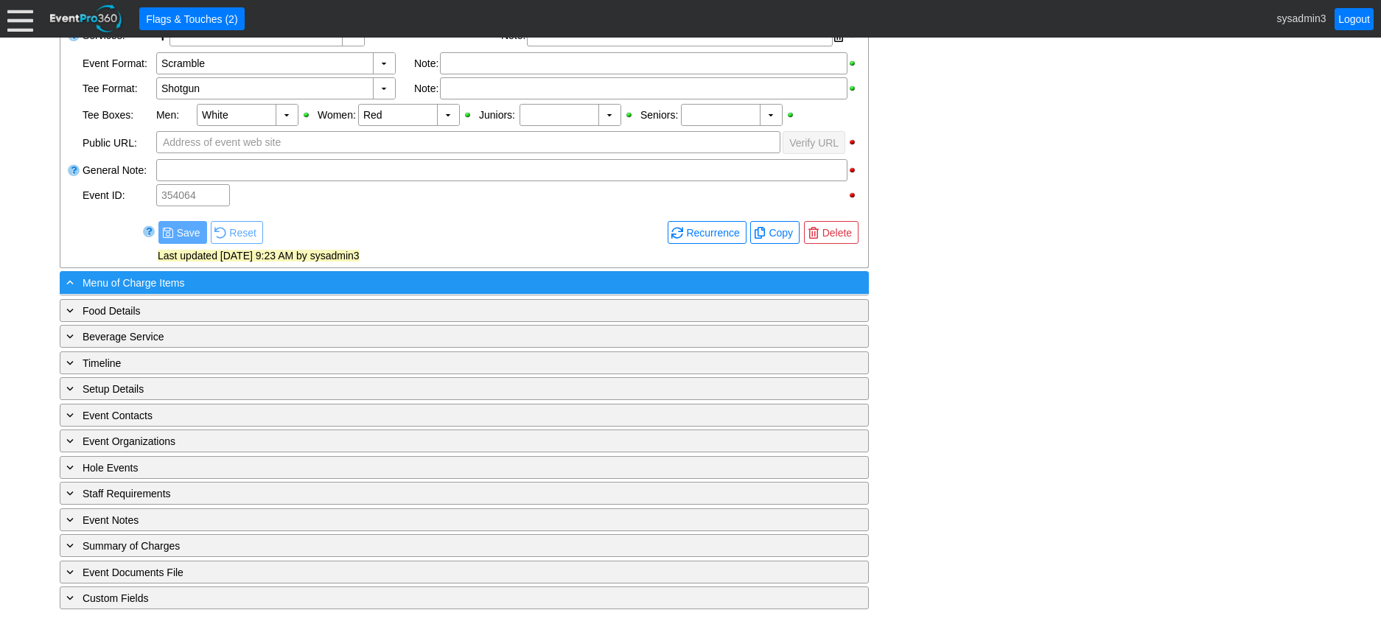
scroll to position [632, 0]
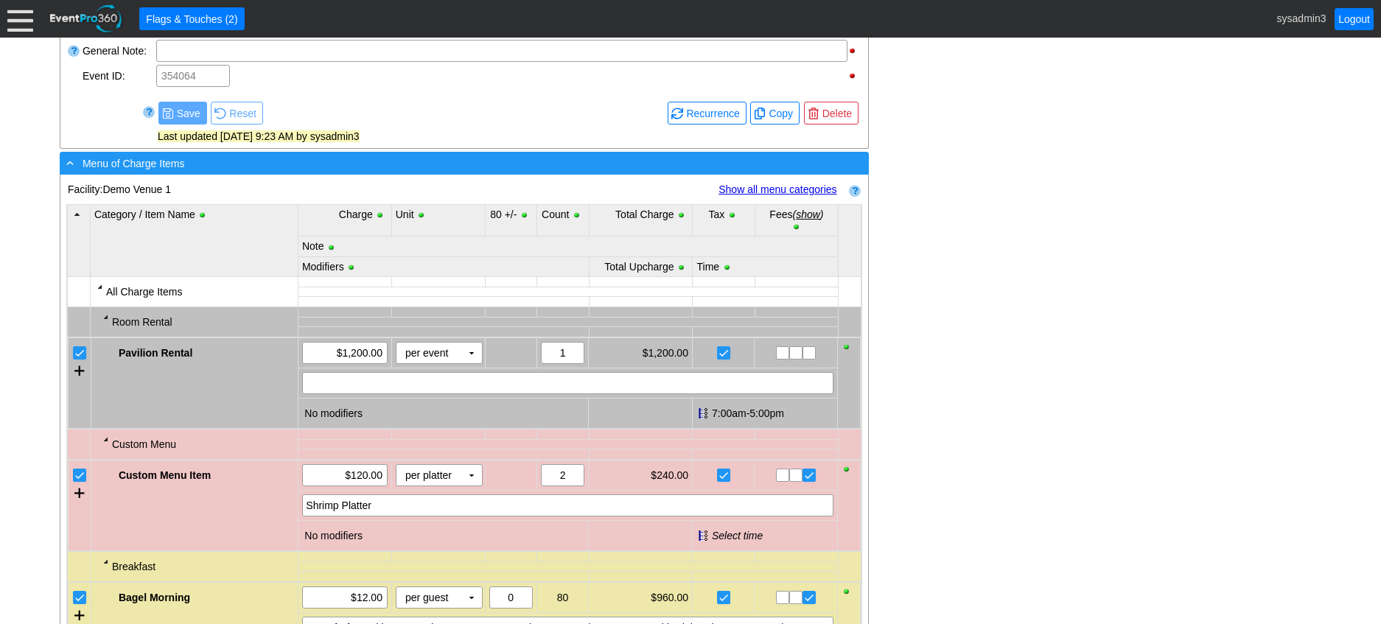
click at [285, 172] on div "- Menu of Charge Items" at bounding box center [433, 163] width 741 height 17
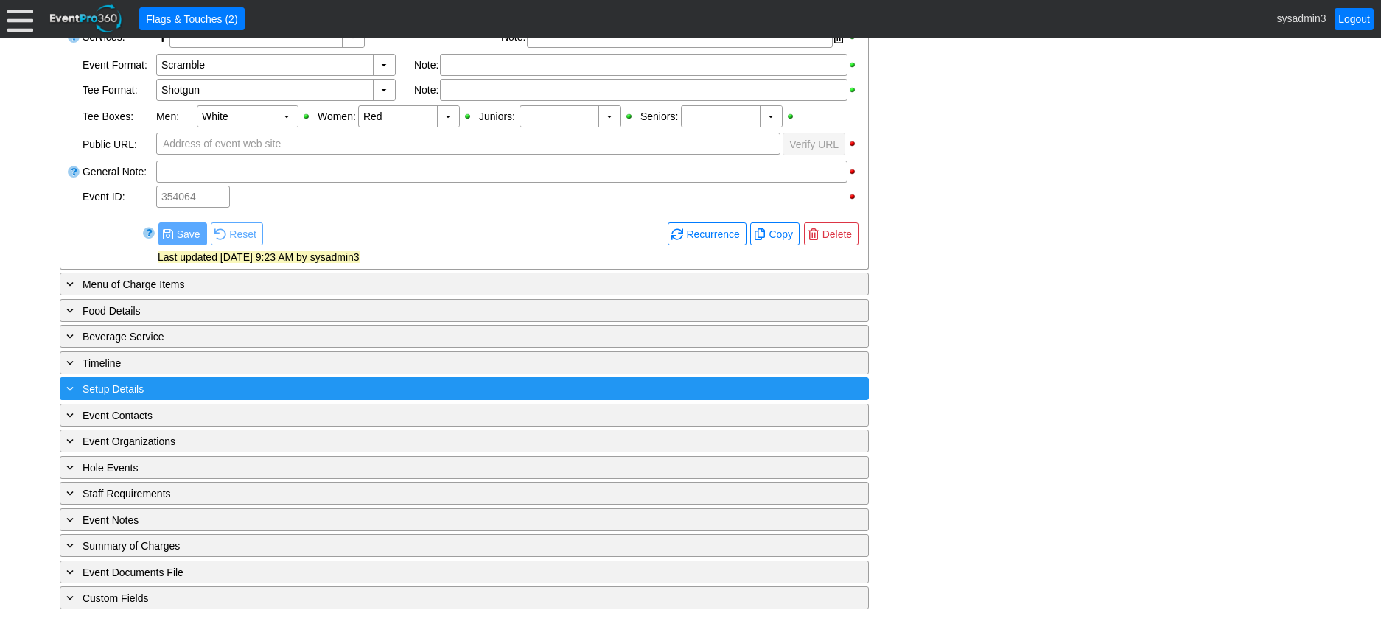
click at [233, 383] on div "+ Setup Details" at bounding box center [433, 388] width 741 height 17
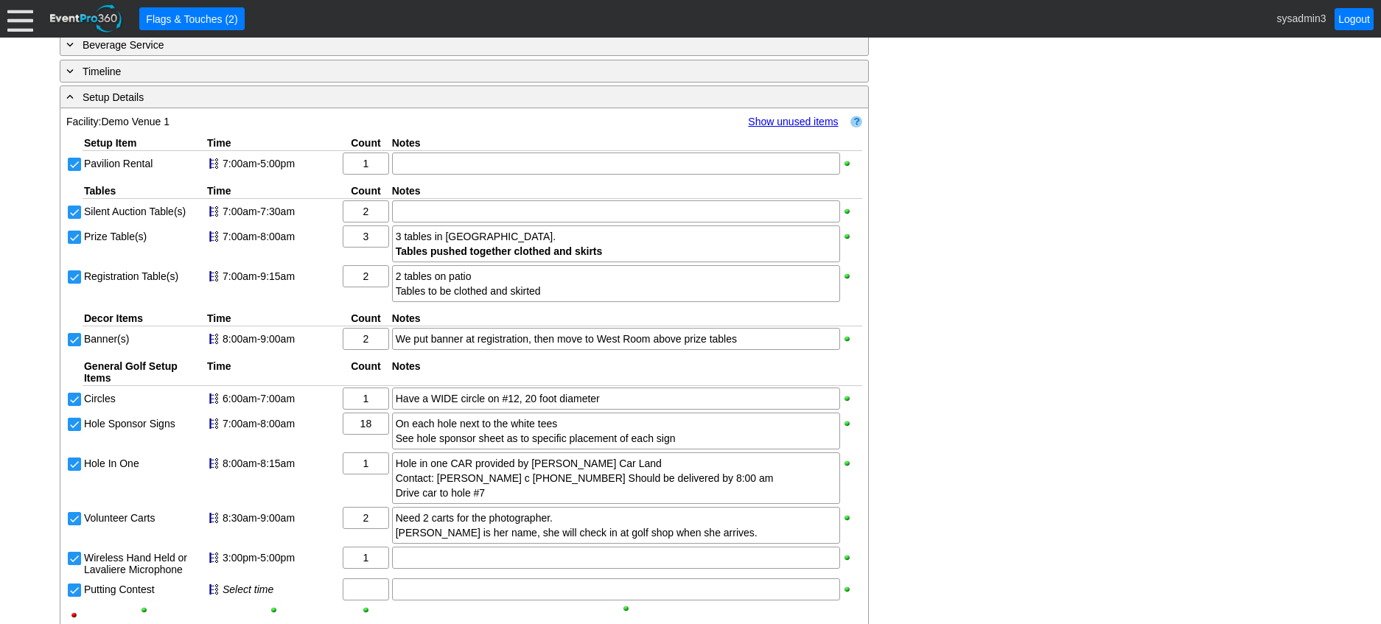
scroll to position [780, 0]
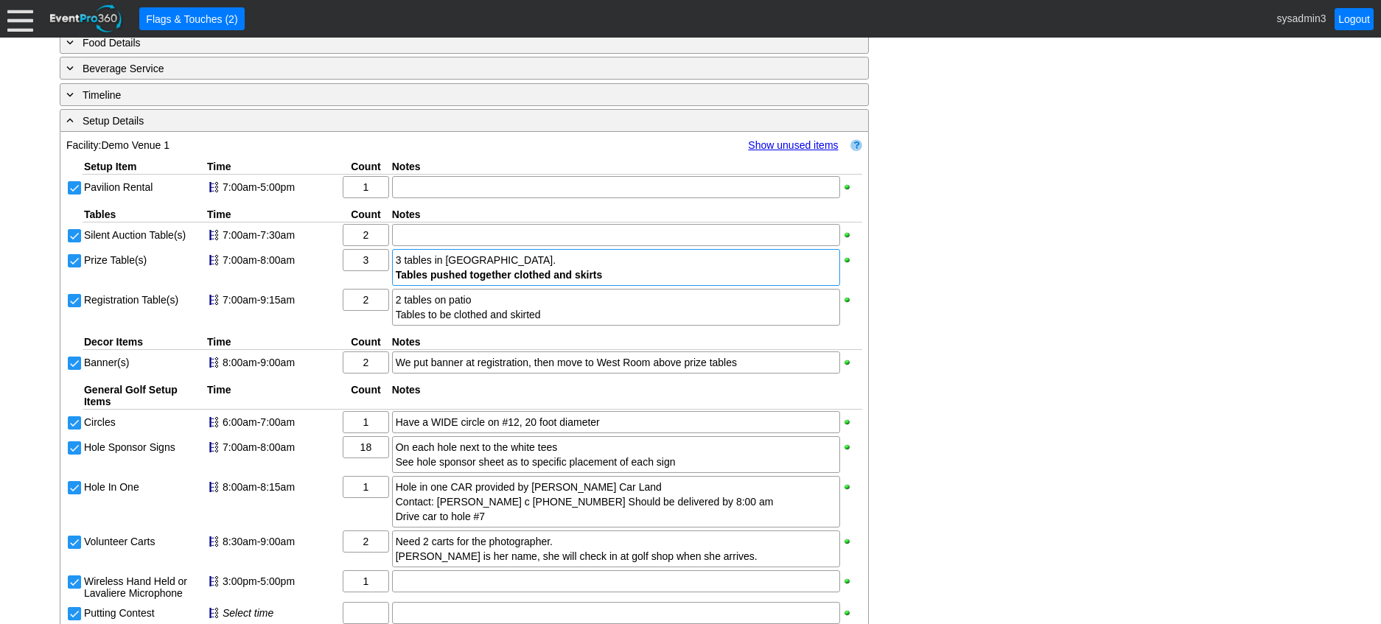
click at [472, 280] on div "3 tables in North Room. Tables pushed together clothed and skirts" at bounding box center [616, 267] width 441 height 29
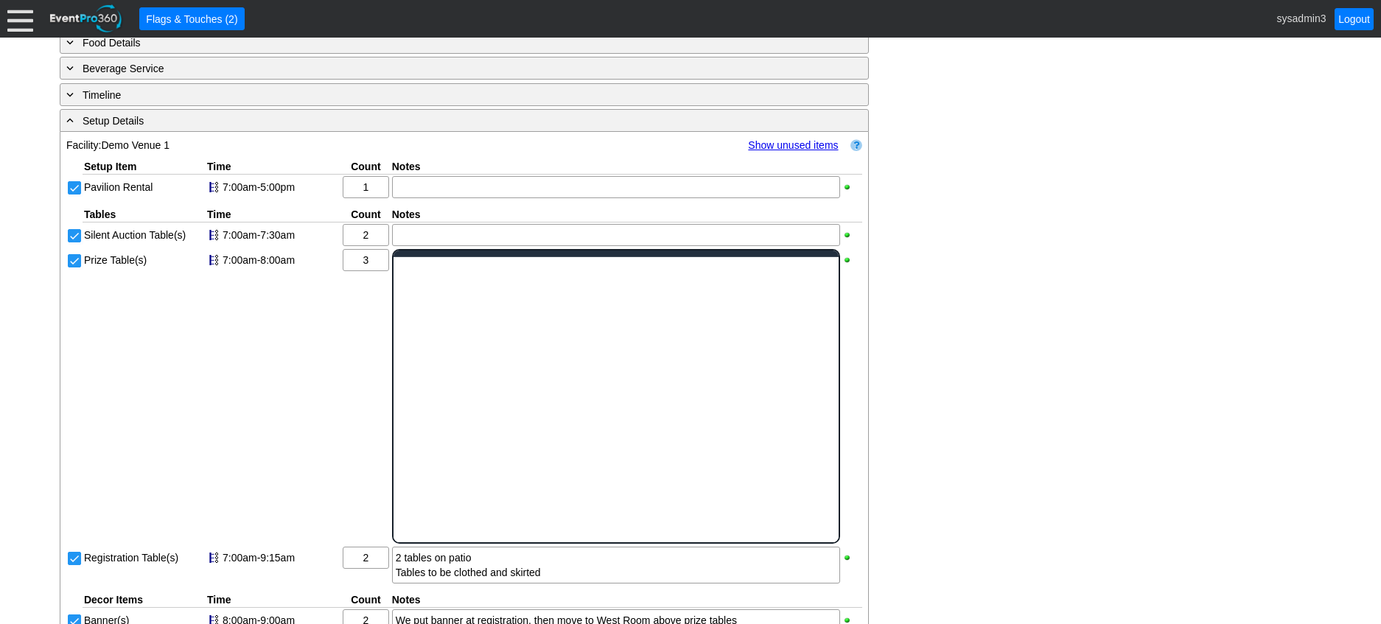
scroll to position [0, 0]
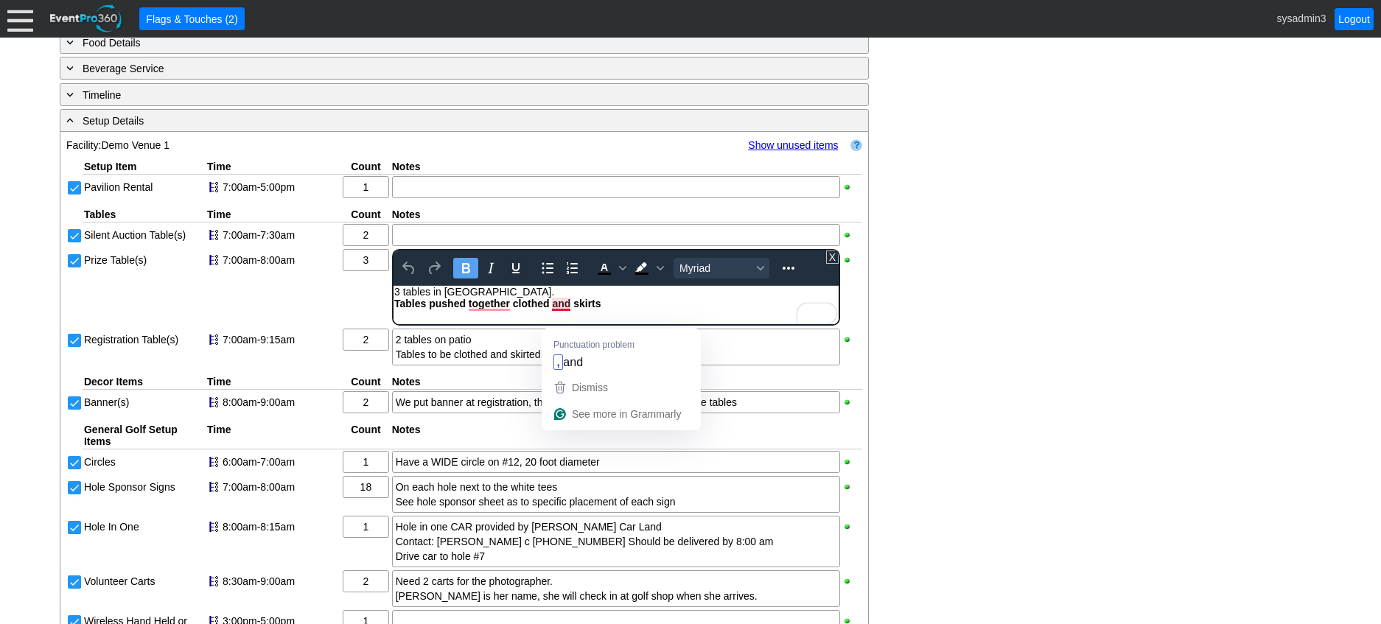
click at [619, 308] on div "3 tables in North Room. Tables pushed together clothed and skirts" at bounding box center [615, 298] width 444 height 24
click at [995, 261] on div "- General Information ▼ Loading.... Remove all highlights Facility: ▼ Χ Demo Ve…" at bounding box center [690, 227] width 1270 height 1414
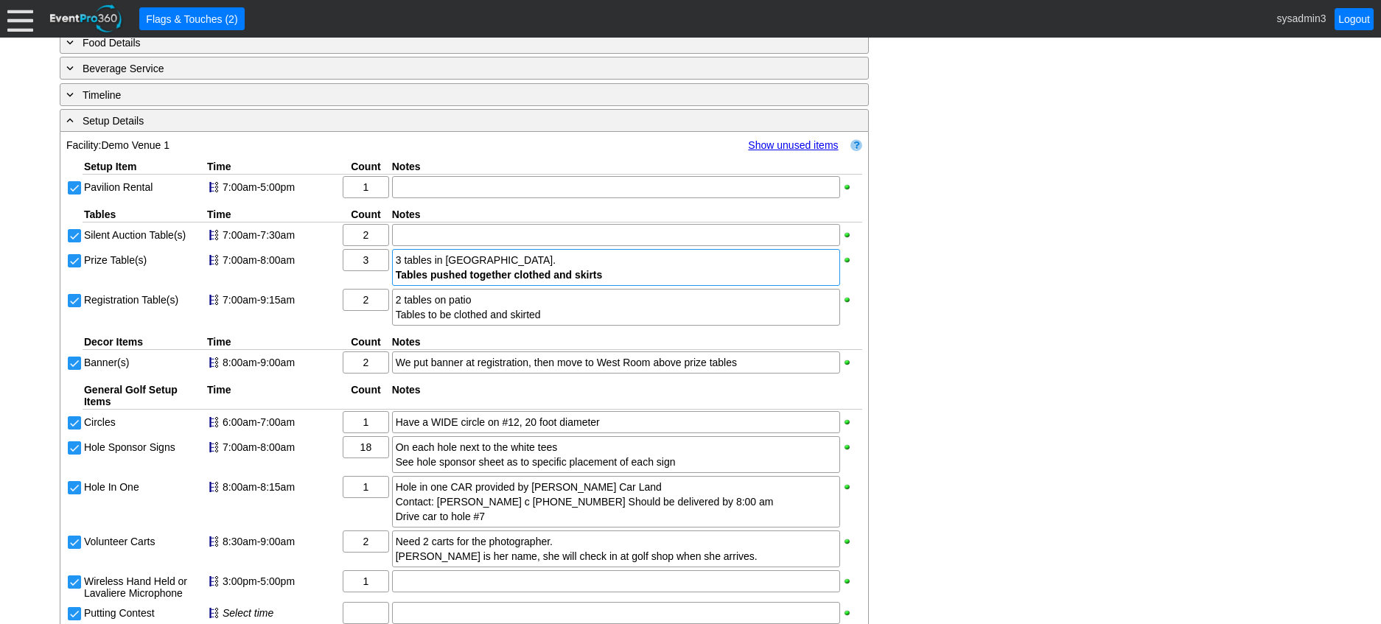
click at [811, 151] on link "Show unused items" at bounding box center [793, 145] width 90 height 12
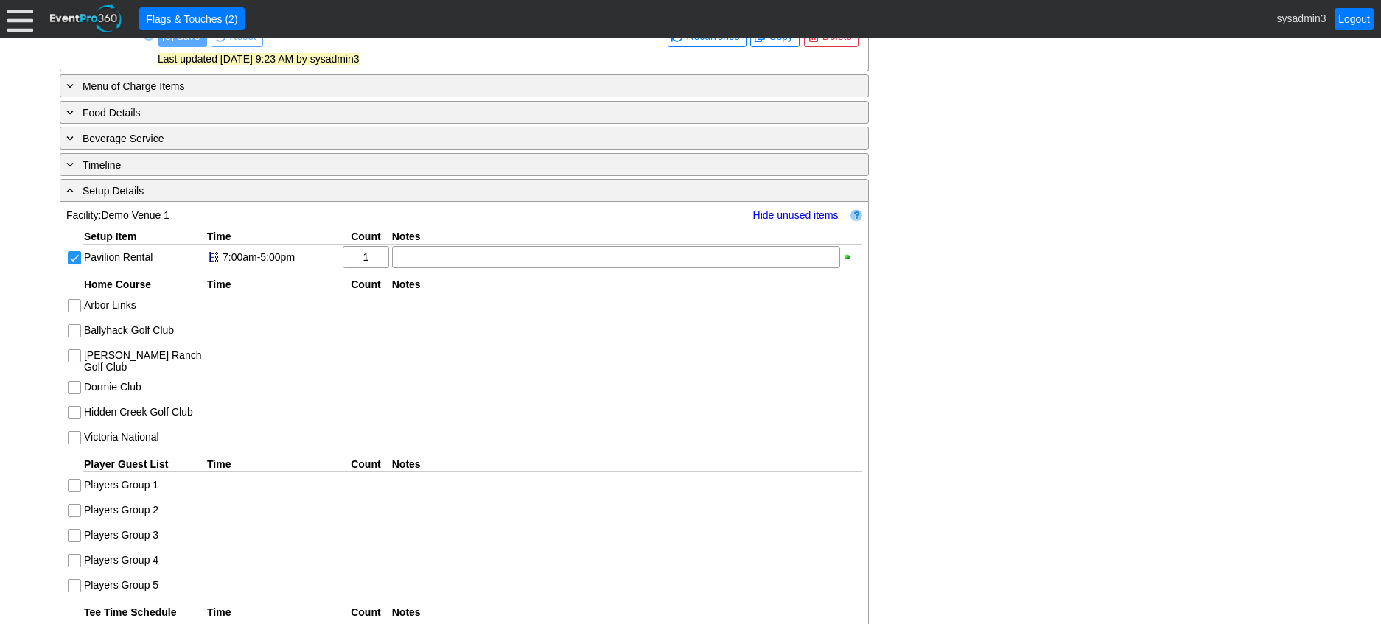
scroll to position [706, 0]
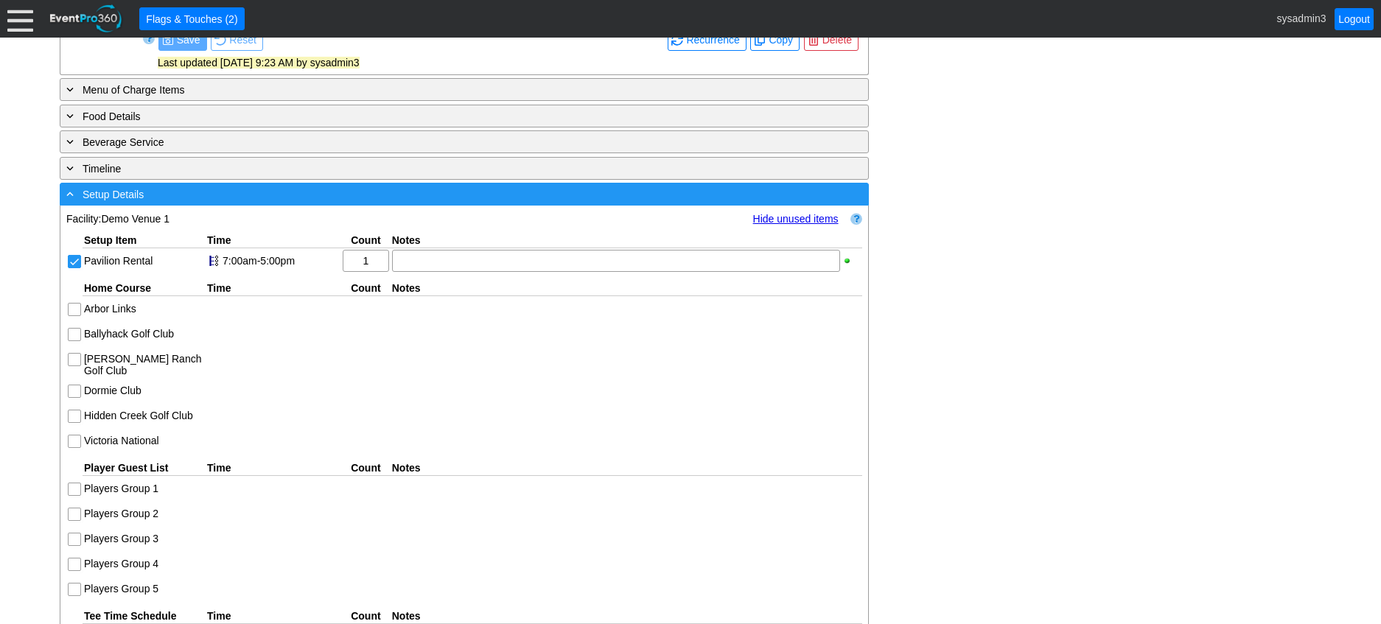
click at [536, 203] on div "- Setup Details" at bounding box center [433, 194] width 741 height 17
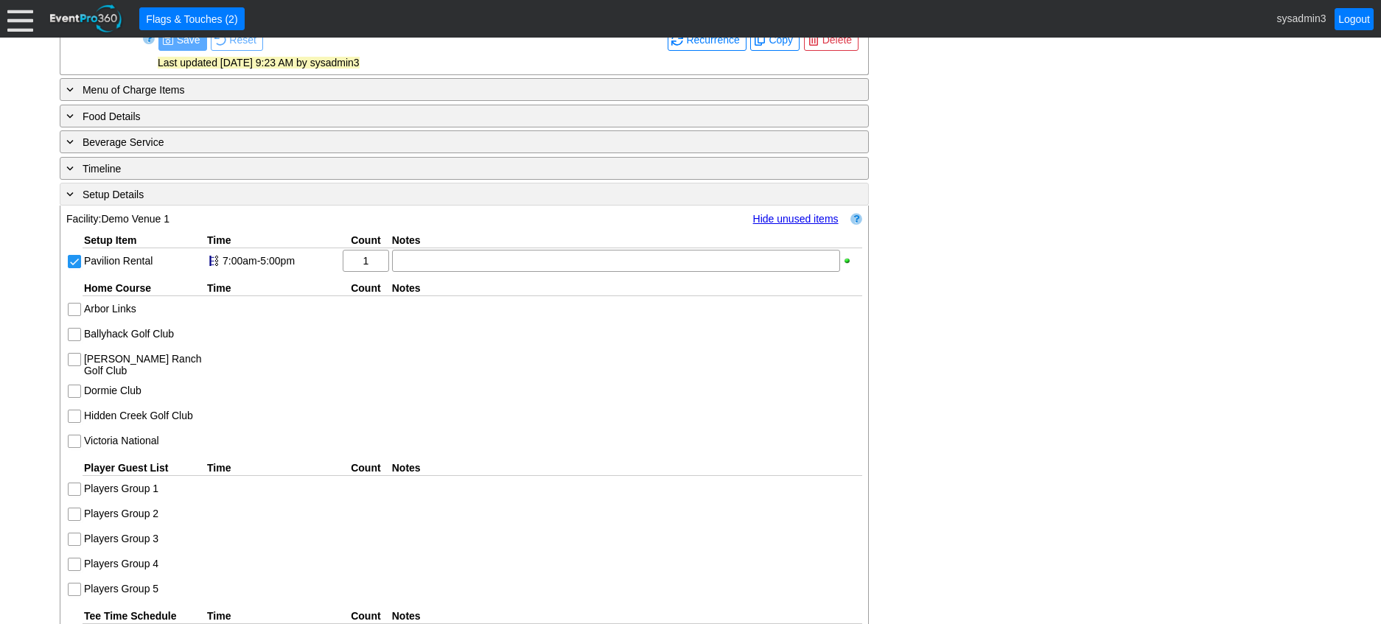
scroll to position [528, 0]
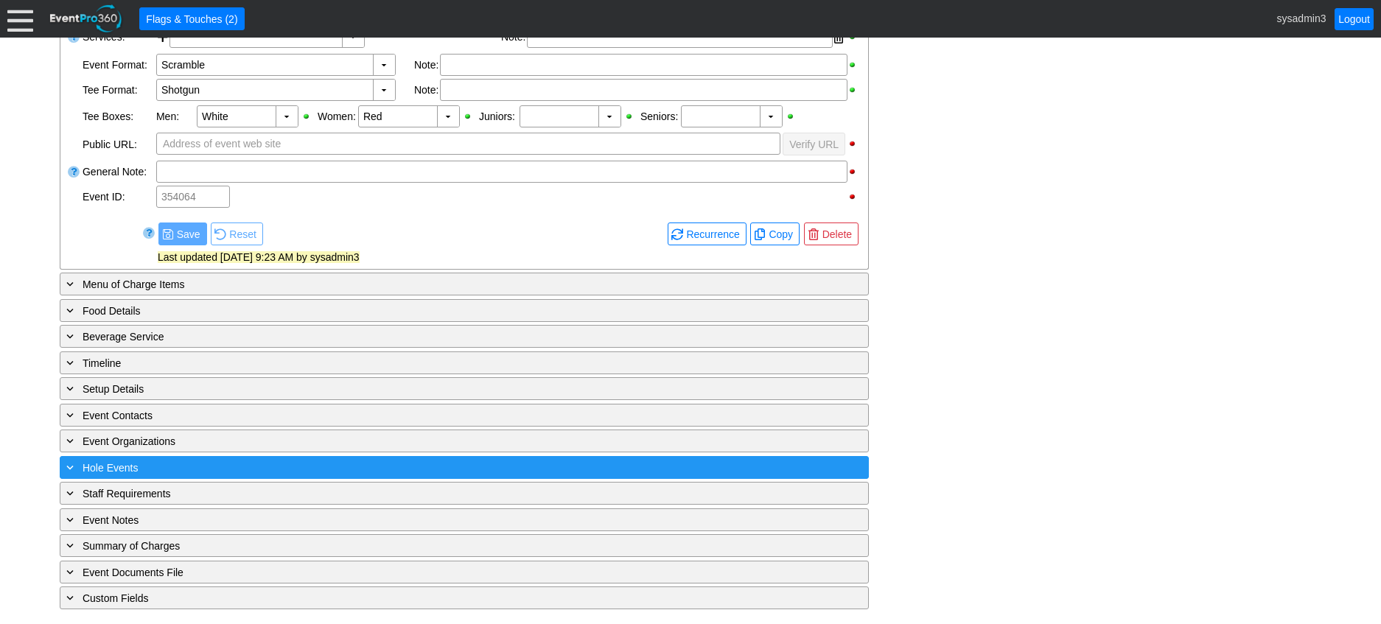
click at [206, 464] on div "+ Hole Events" at bounding box center [433, 467] width 741 height 17
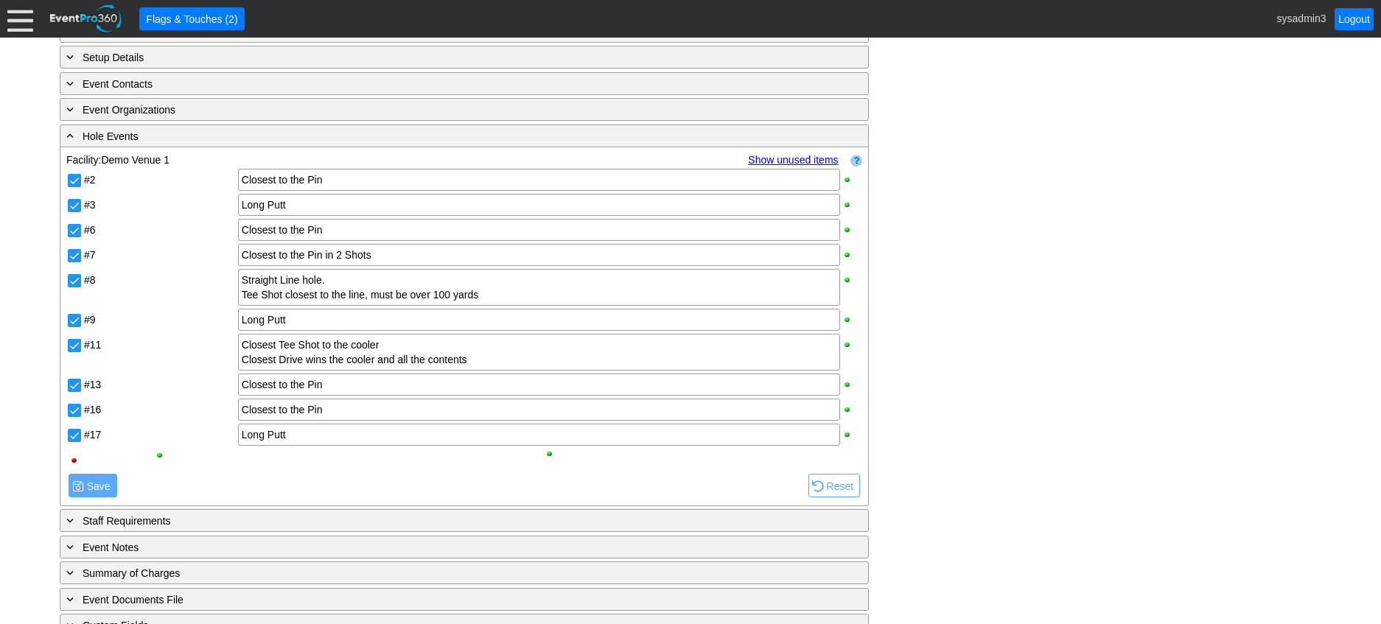
scroll to position [853, 0]
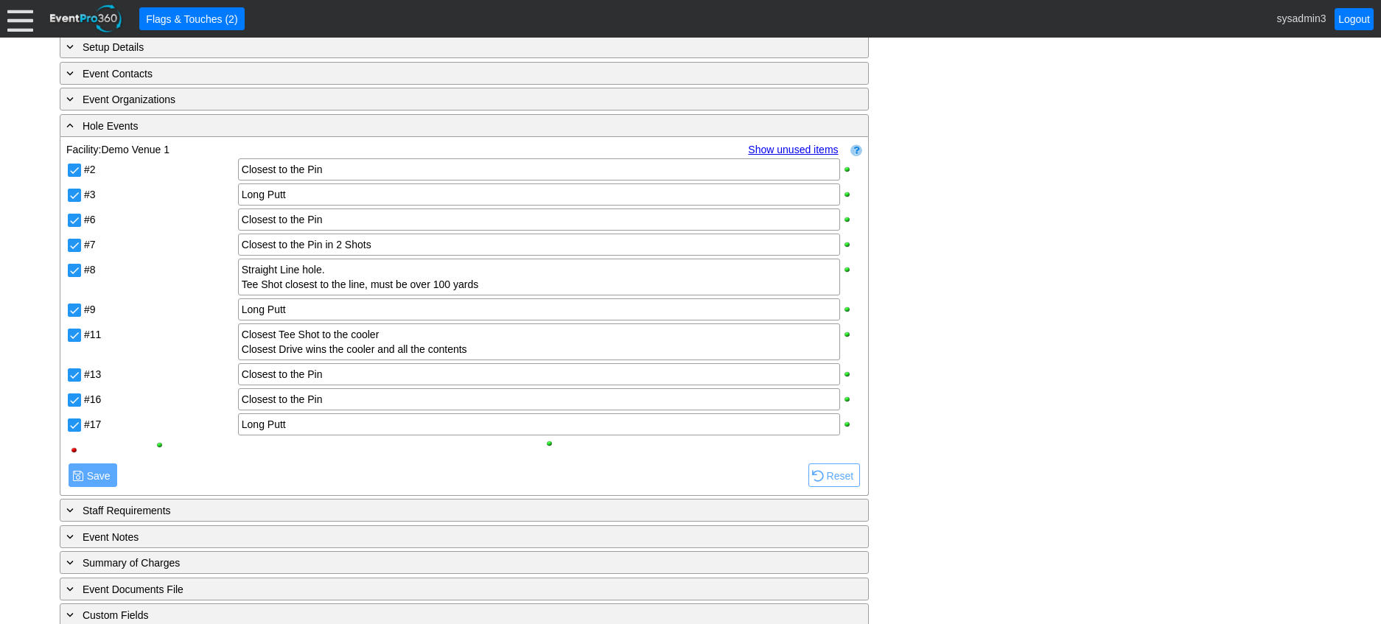
click at [788, 155] on link "Show unused items" at bounding box center [793, 150] width 90 height 12
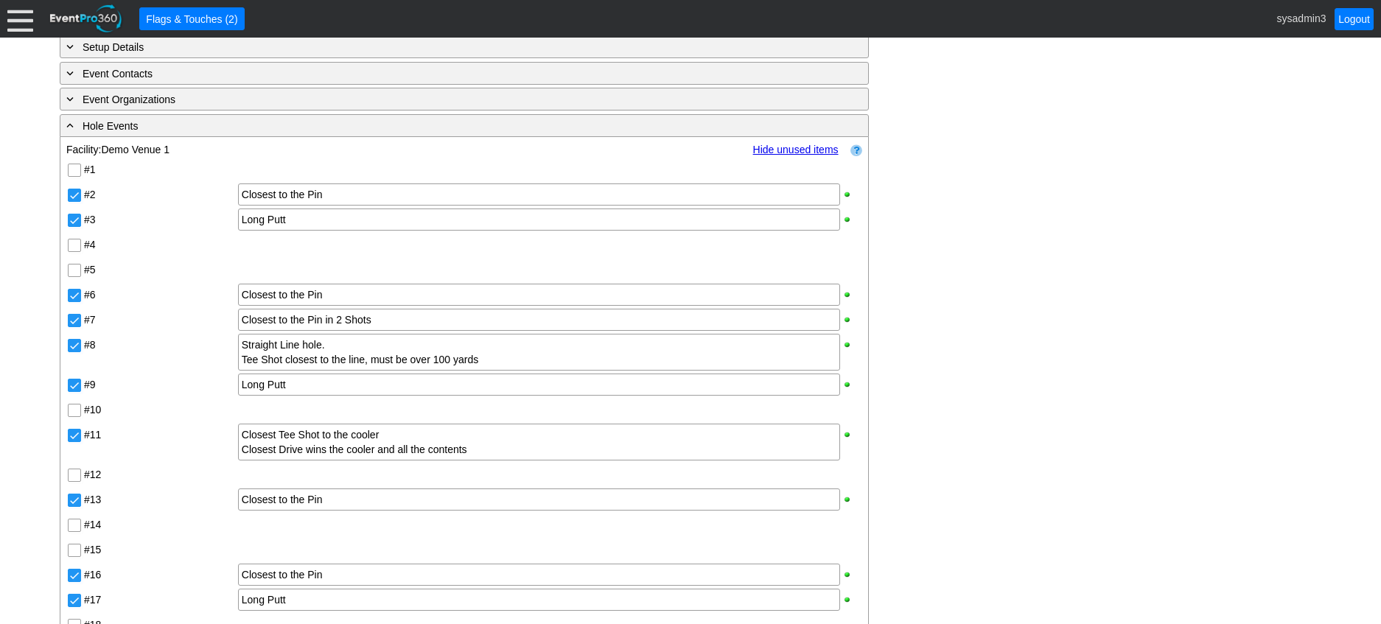
click at [793, 155] on link "Hide unused items" at bounding box center [795, 150] width 85 height 12
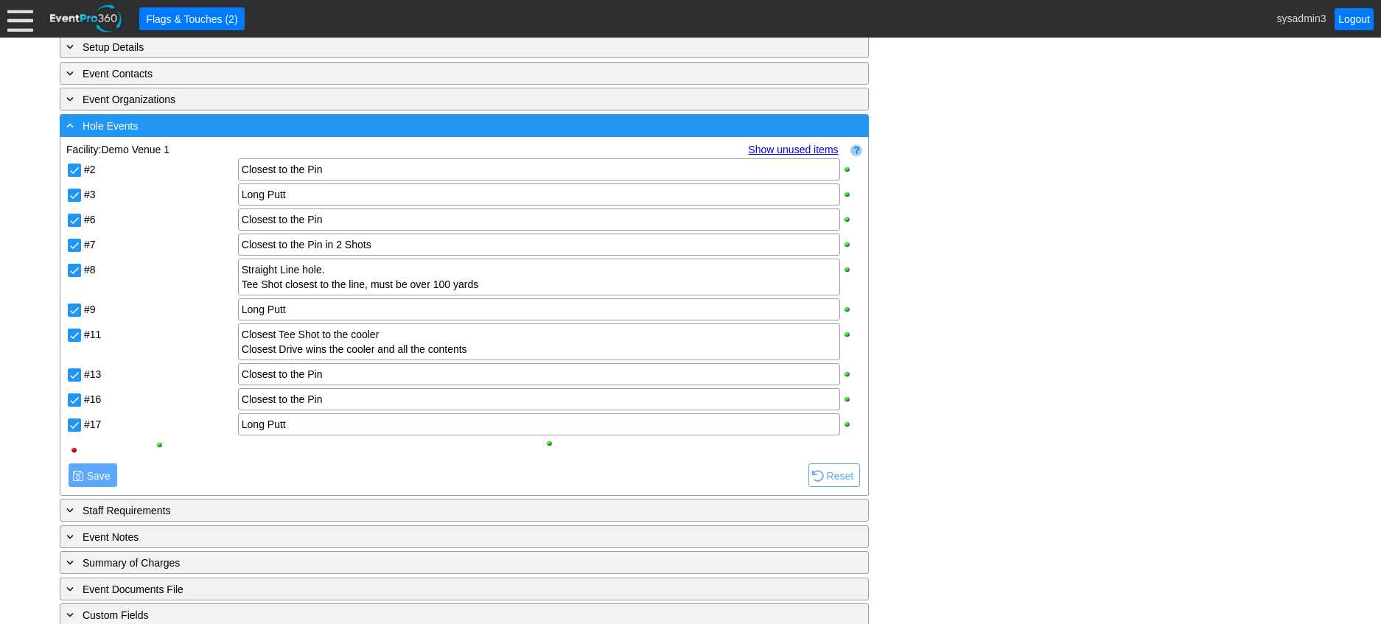
click at [346, 134] on div "- Hole Events" at bounding box center [433, 125] width 741 height 17
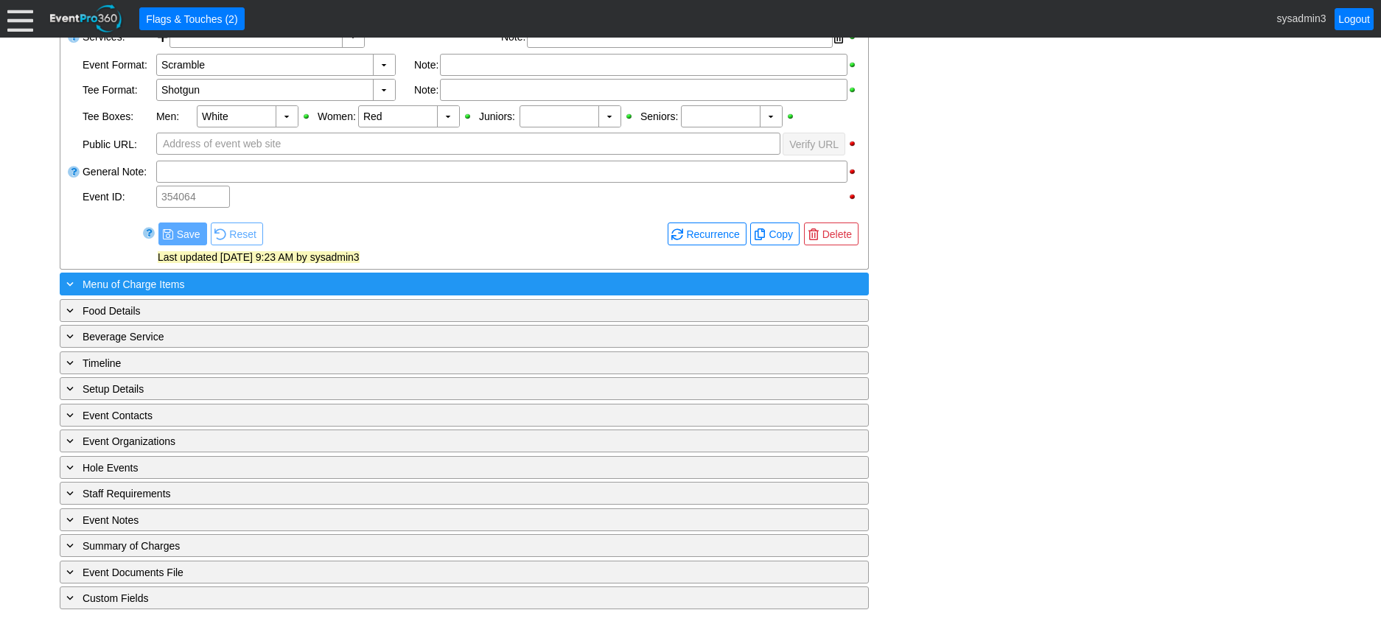
scroll to position [528, 0]
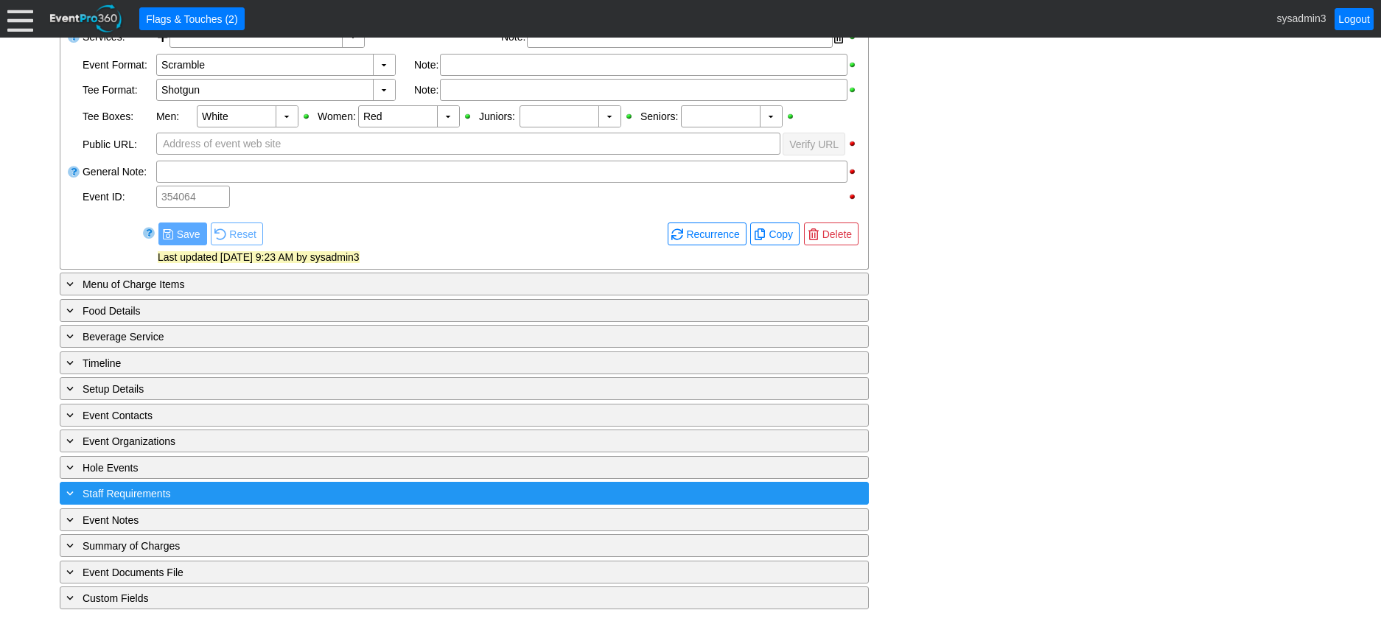
click at [250, 498] on div "+ Staff Requirements" at bounding box center [433, 493] width 741 height 17
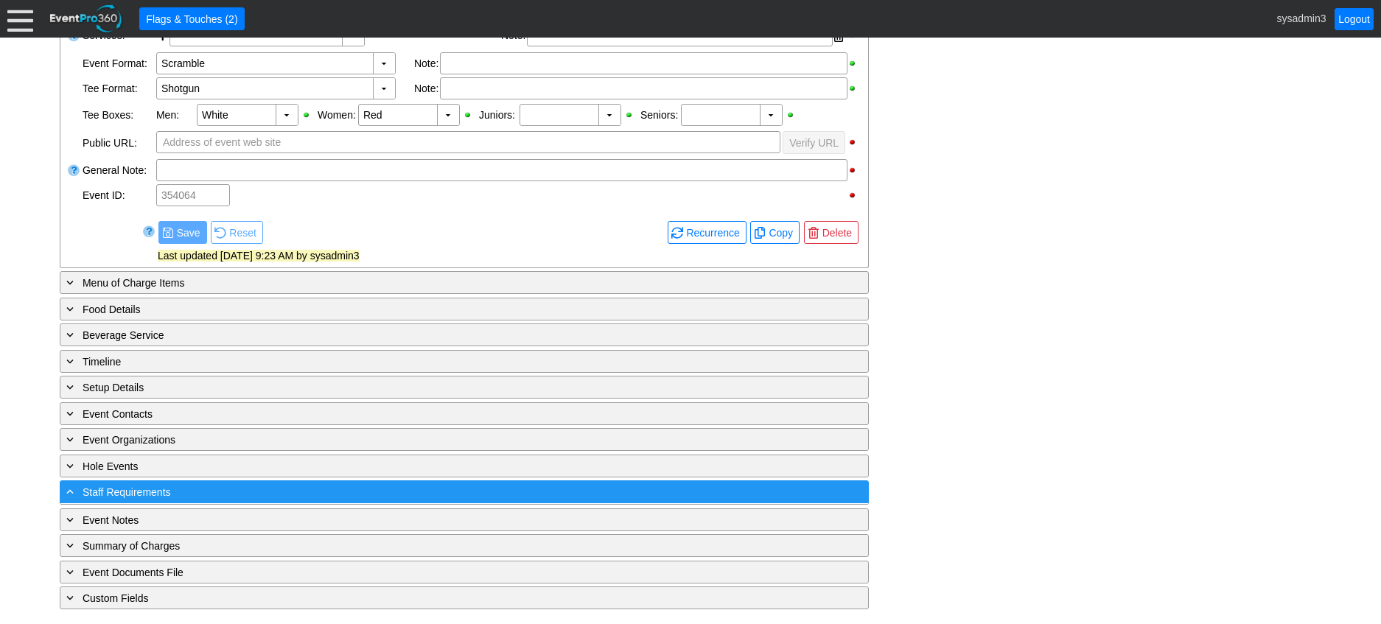
scroll to position [704, 0]
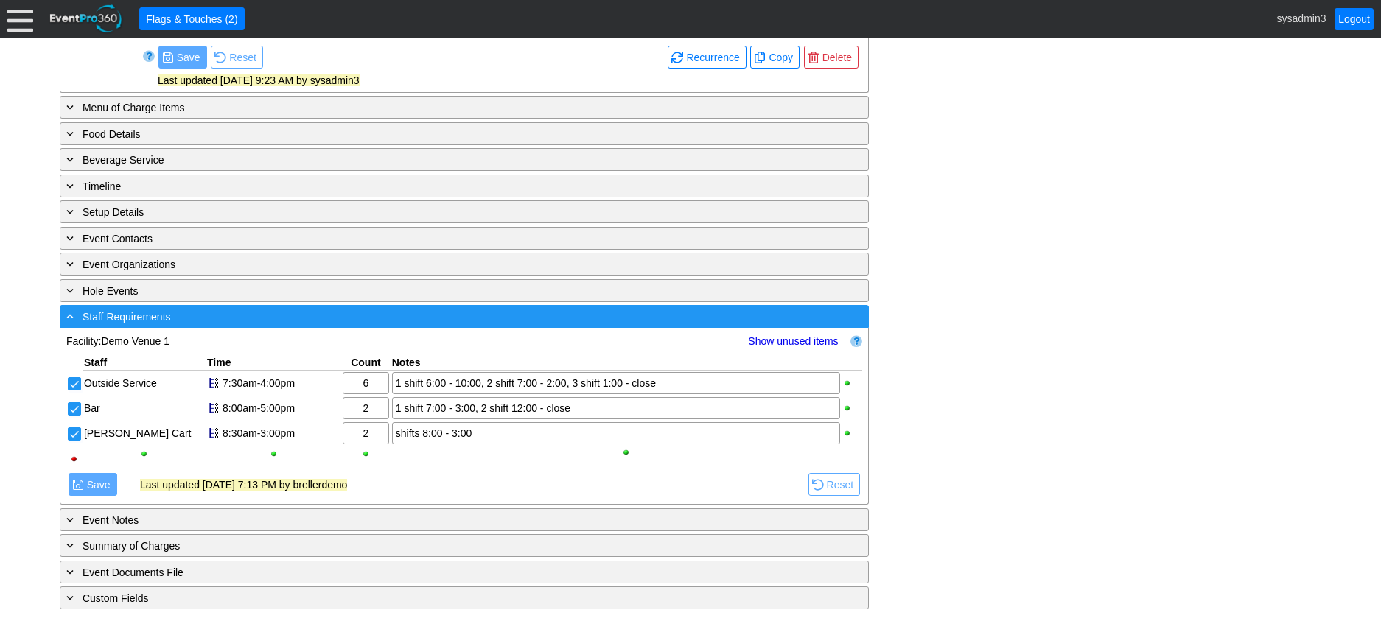
click at [264, 317] on div "- Staff Requirements" at bounding box center [433, 316] width 741 height 17
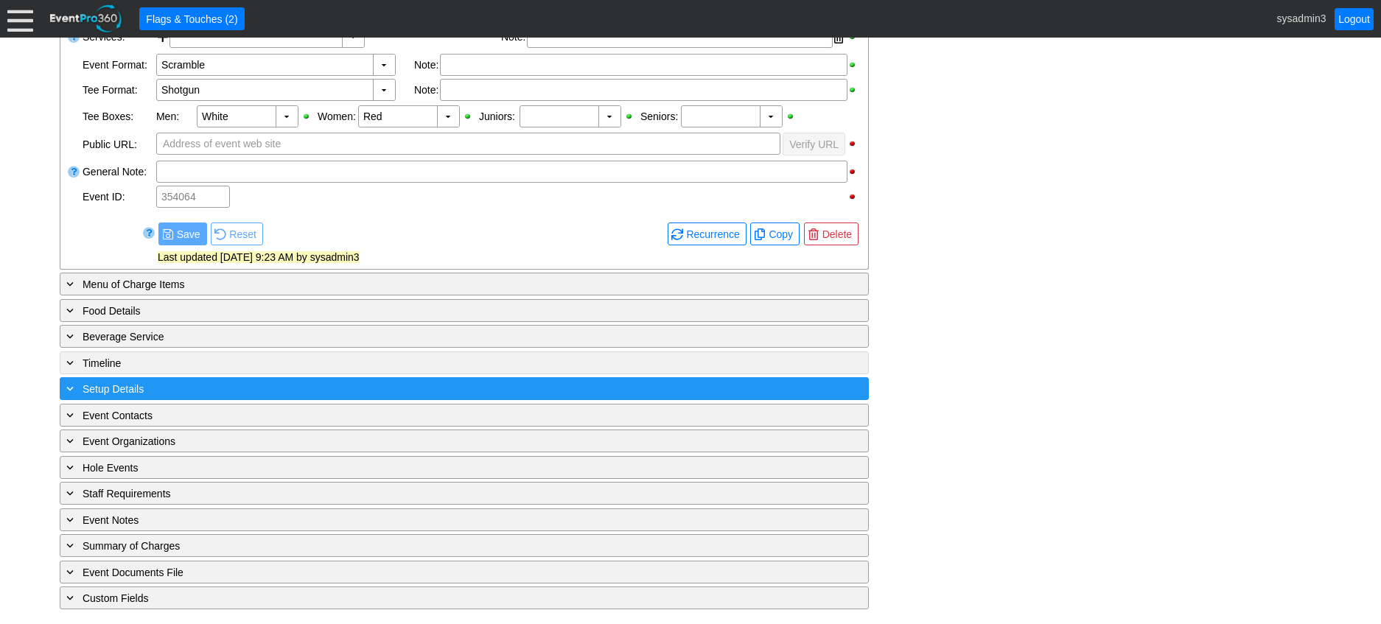
scroll to position [528, 0]
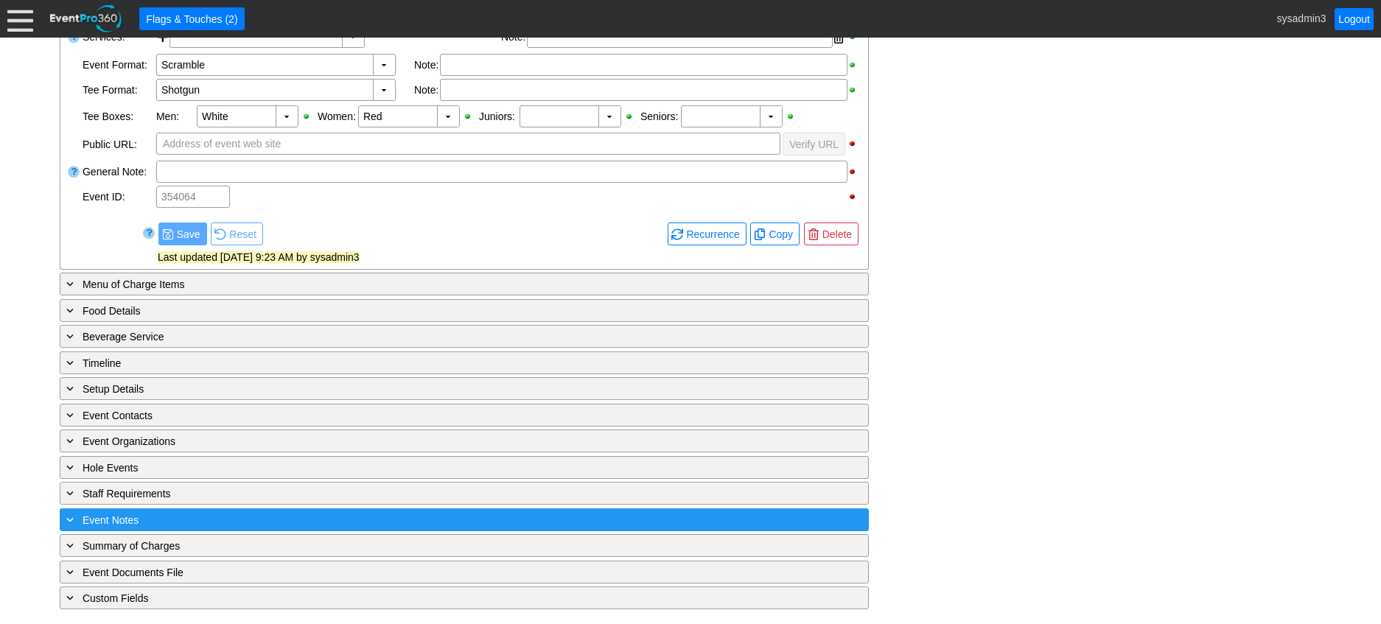
click at [217, 526] on div "+ Event Notes" at bounding box center [433, 519] width 741 height 17
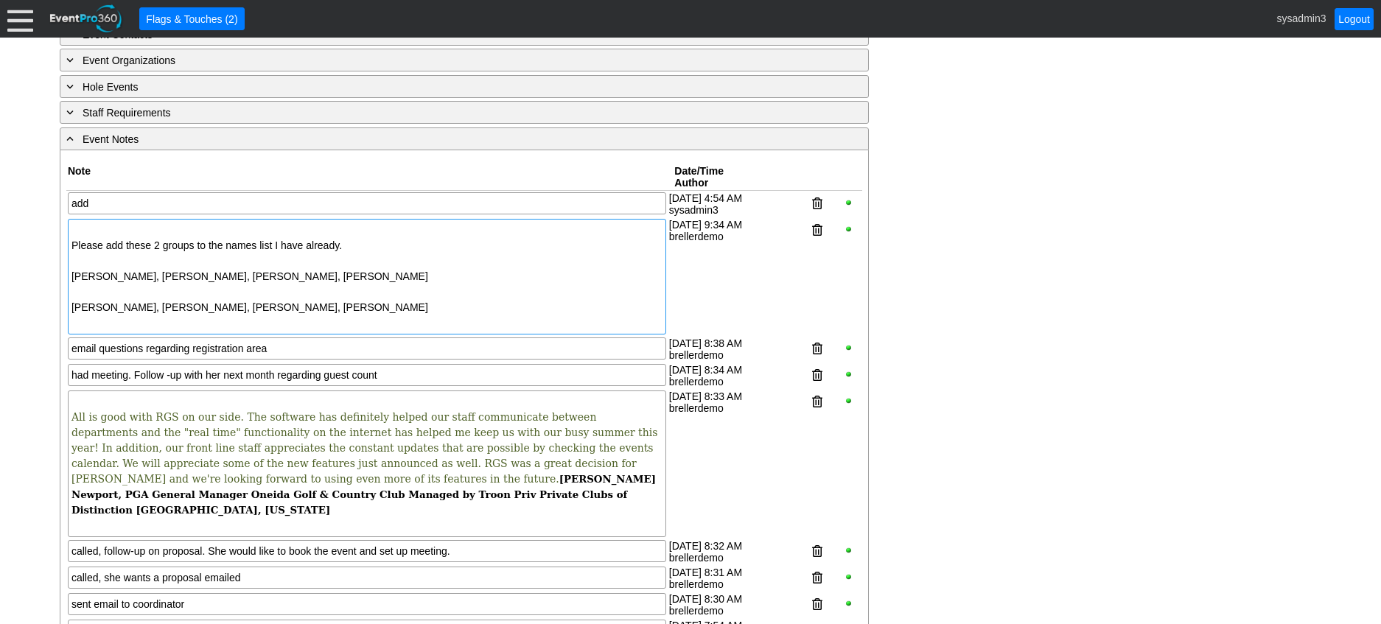
scroll to position [819, 0]
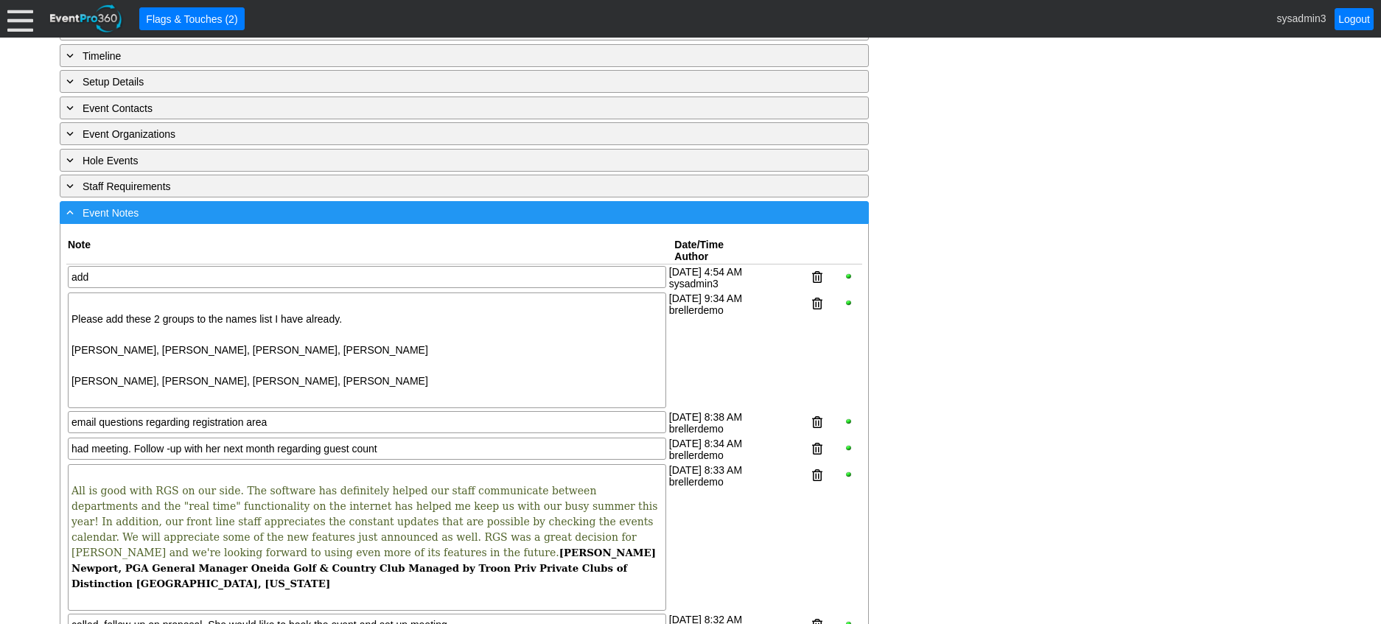
click at [216, 221] on div "- Event Notes" at bounding box center [433, 212] width 741 height 17
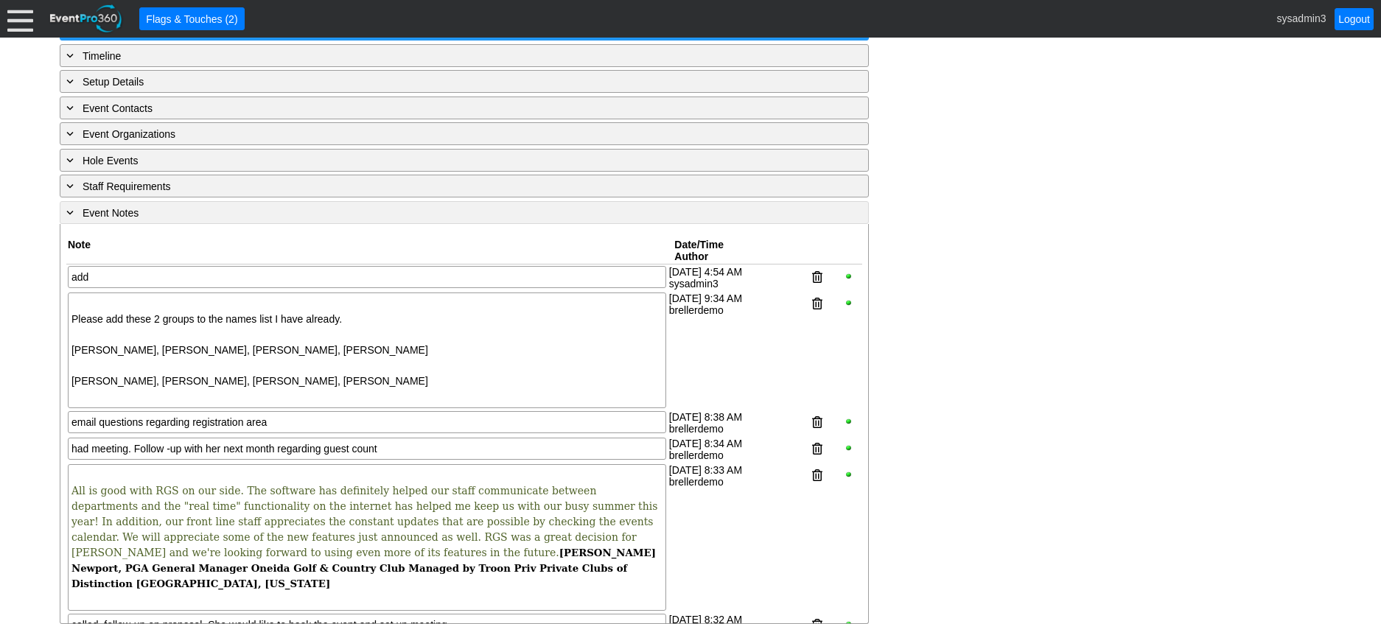
scroll to position [528, 0]
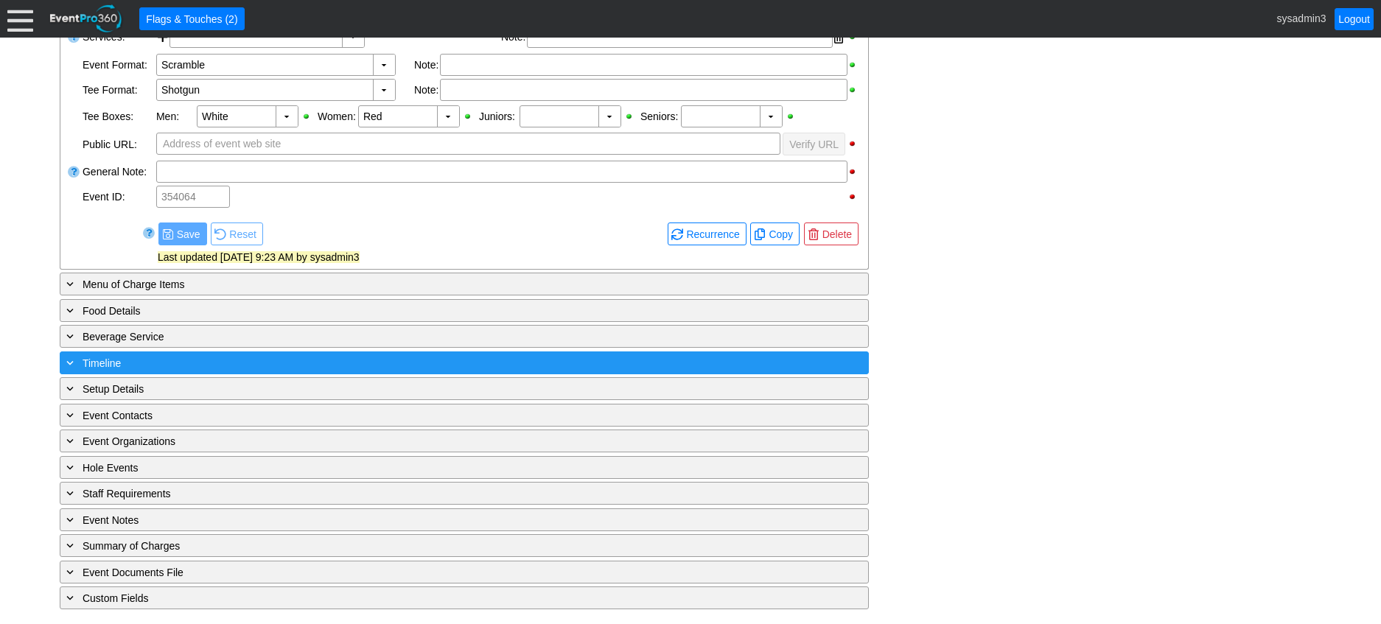
click at [266, 365] on div "+ Timeline" at bounding box center [433, 362] width 741 height 17
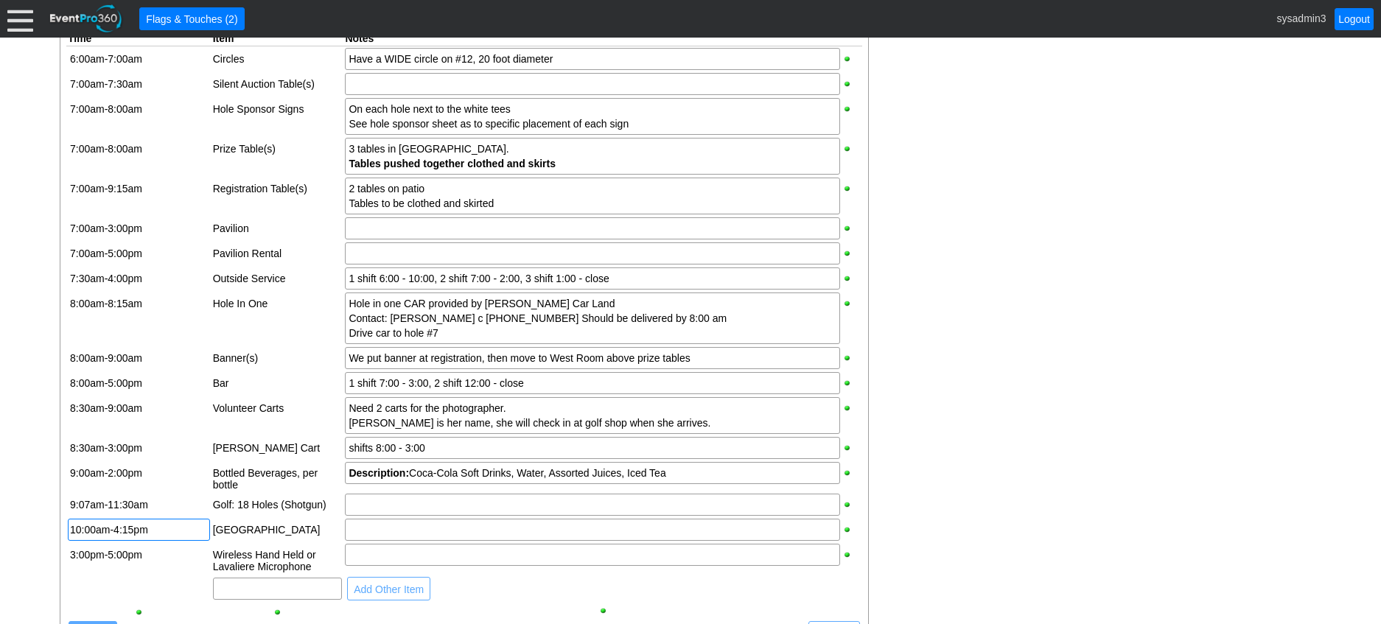
scroll to position [808, 0]
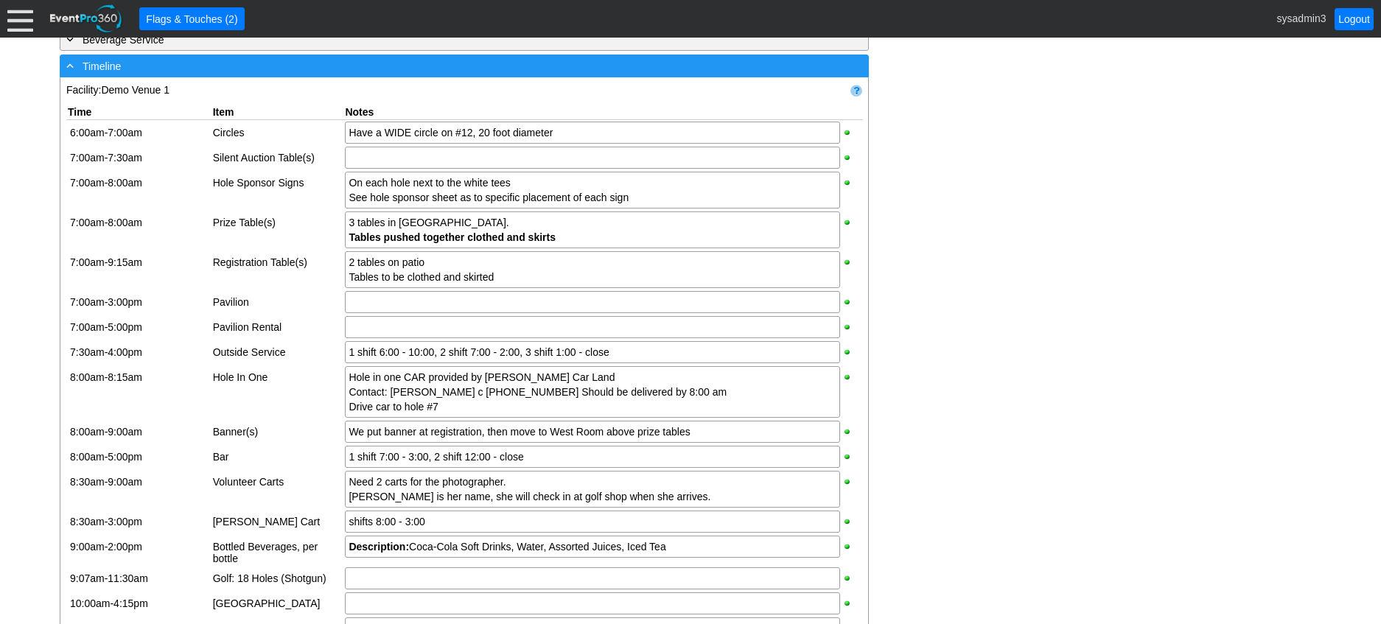
click at [313, 74] on div "- Timeline" at bounding box center [433, 65] width 741 height 17
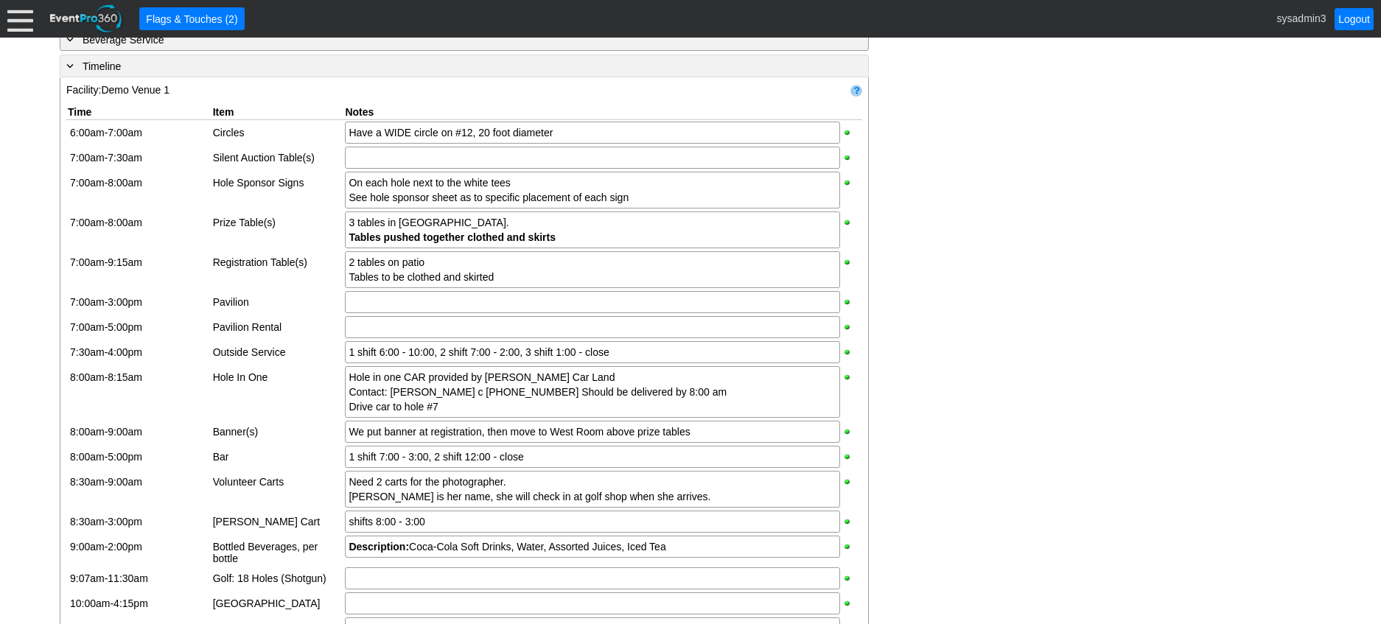
scroll to position [528, 0]
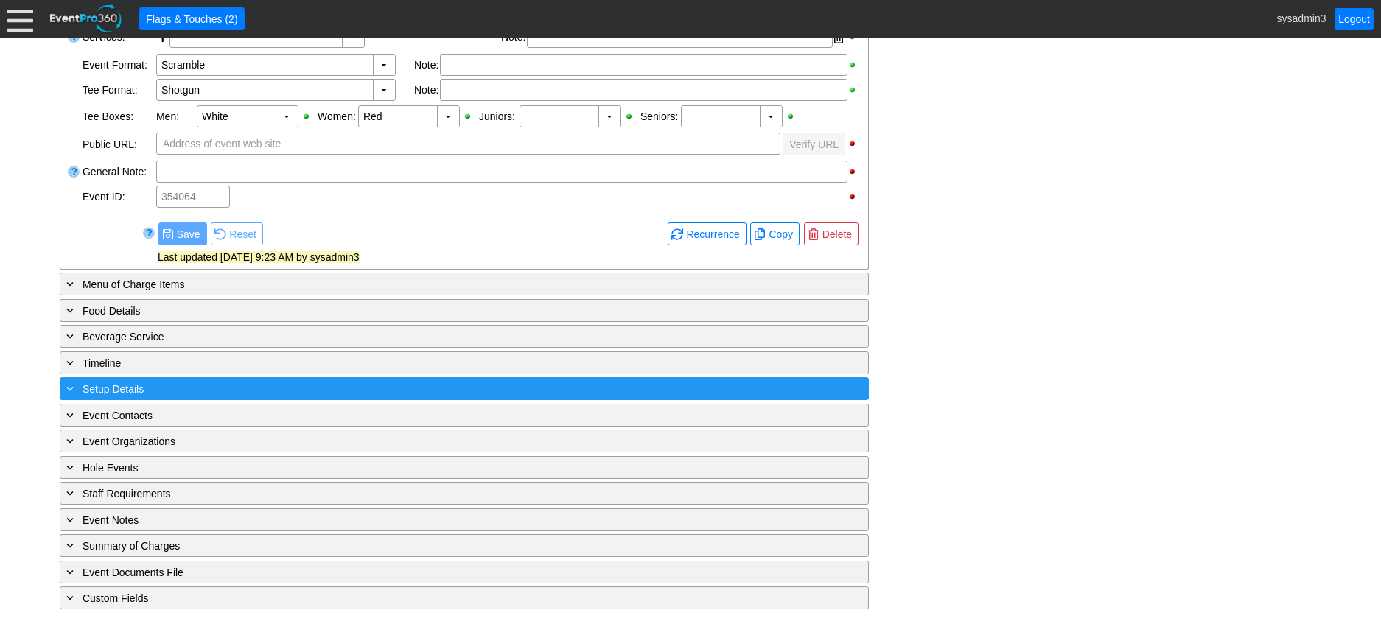
click at [274, 391] on div "+ Setup Details" at bounding box center [433, 388] width 741 height 17
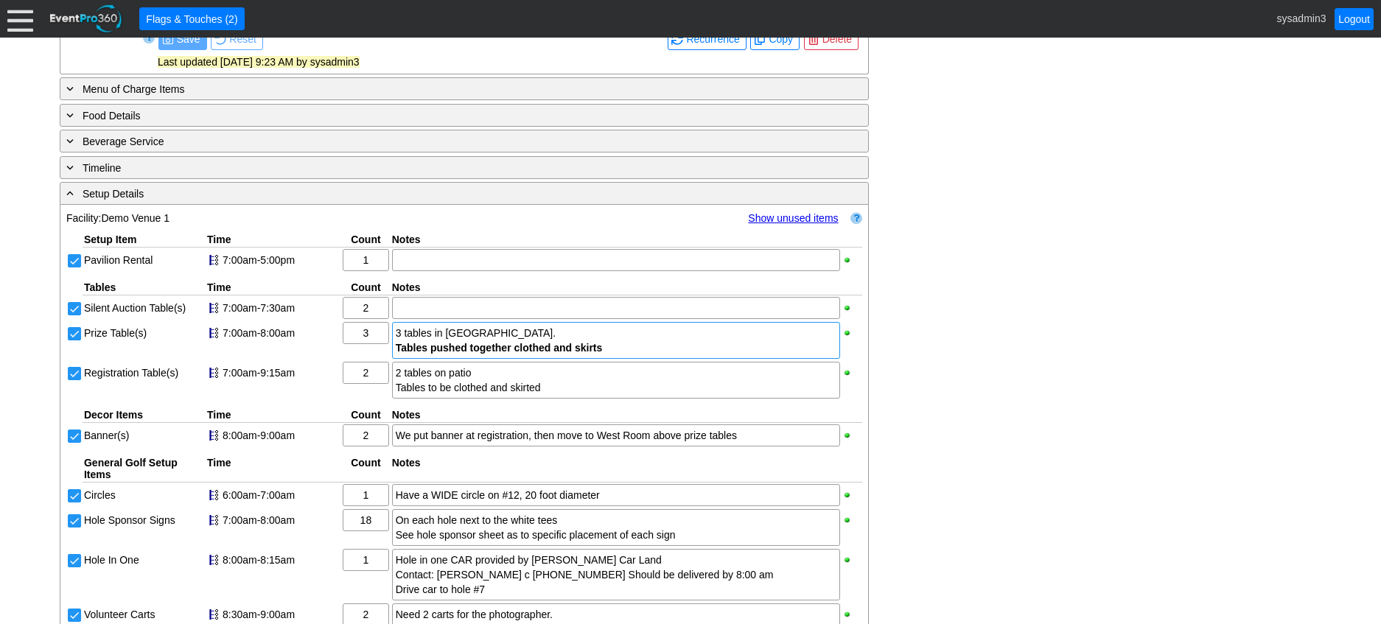
scroll to position [735, 0]
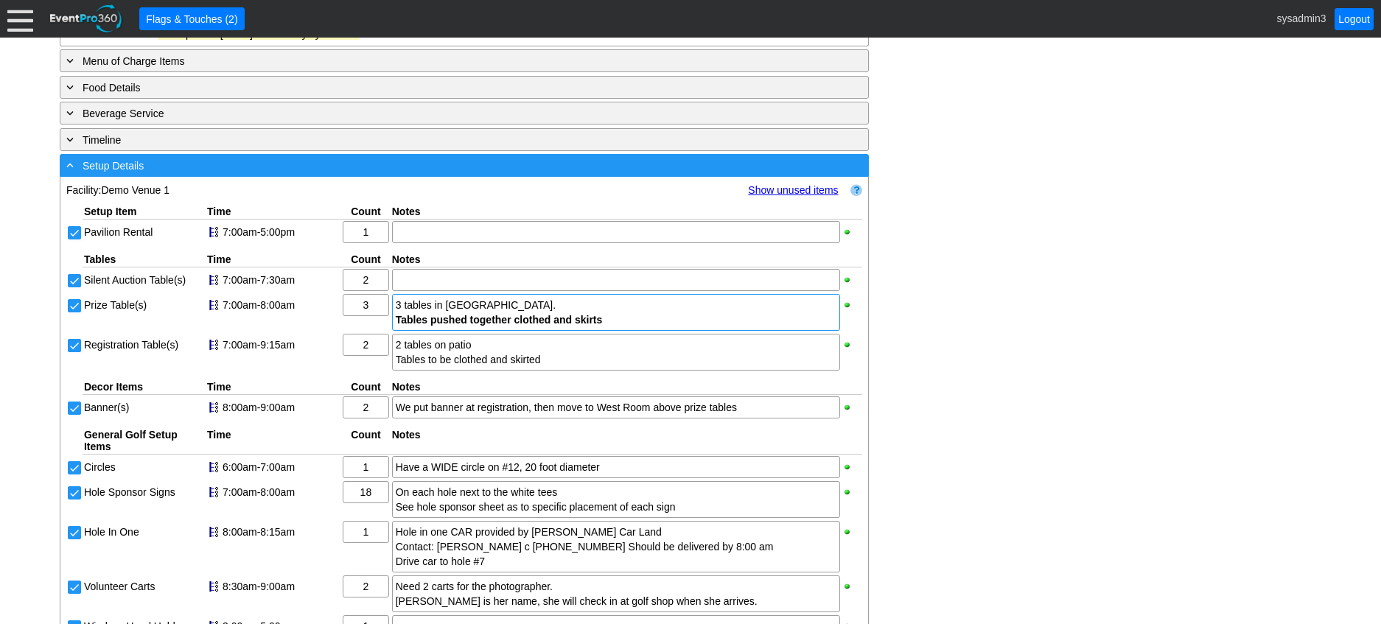
click at [305, 174] on div "- Setup Details" at bounding box center [433, 165] width 741 height 17
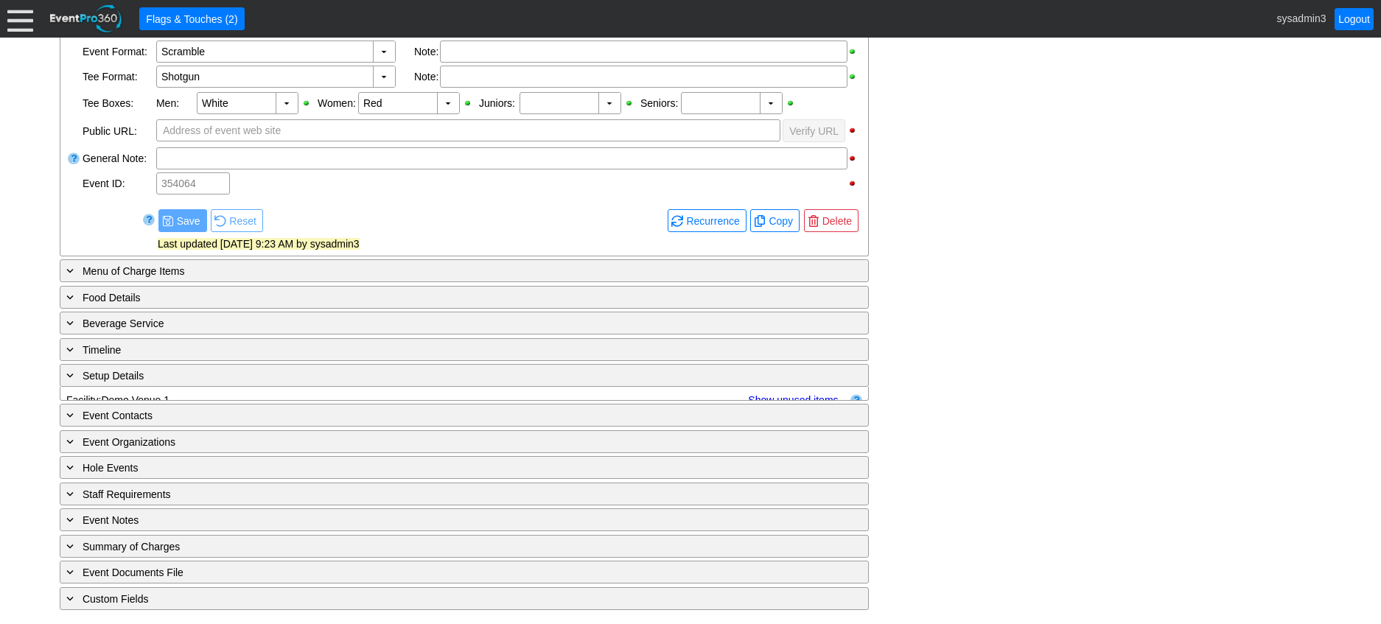
scroll to position [528, 0]
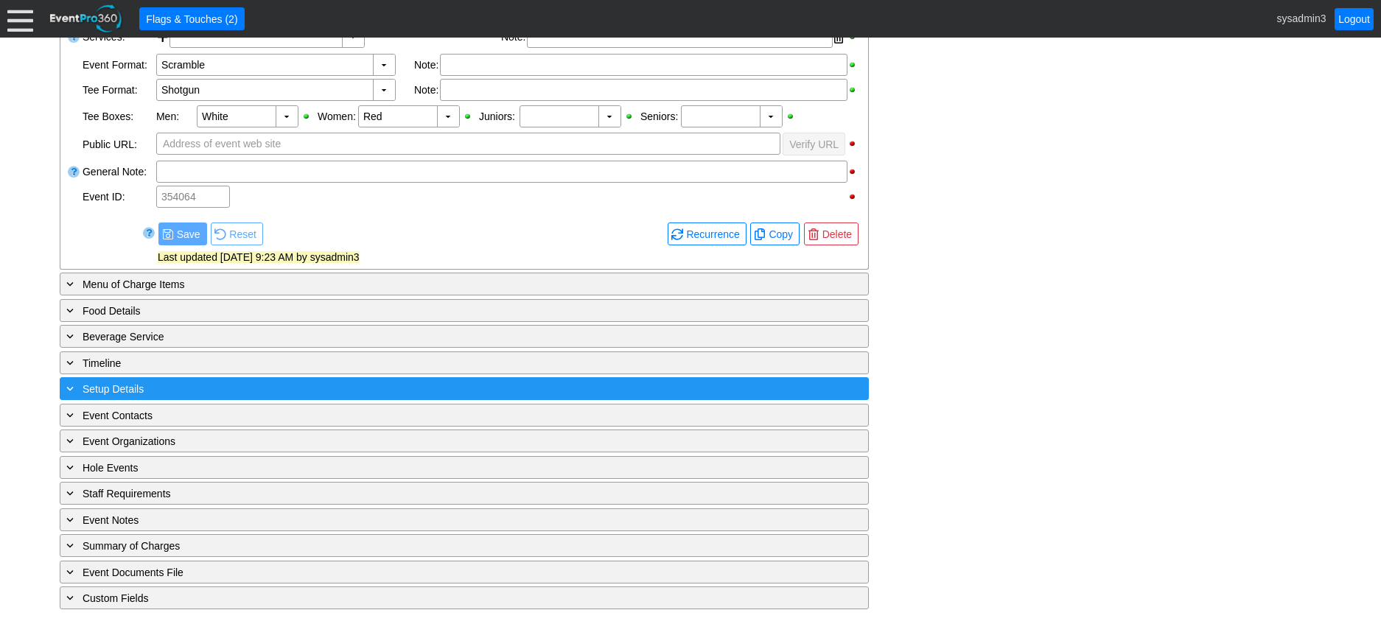
click at [241, 383] on div "+ Setup Details" at bounding box center [433, 388] width 741 height 17
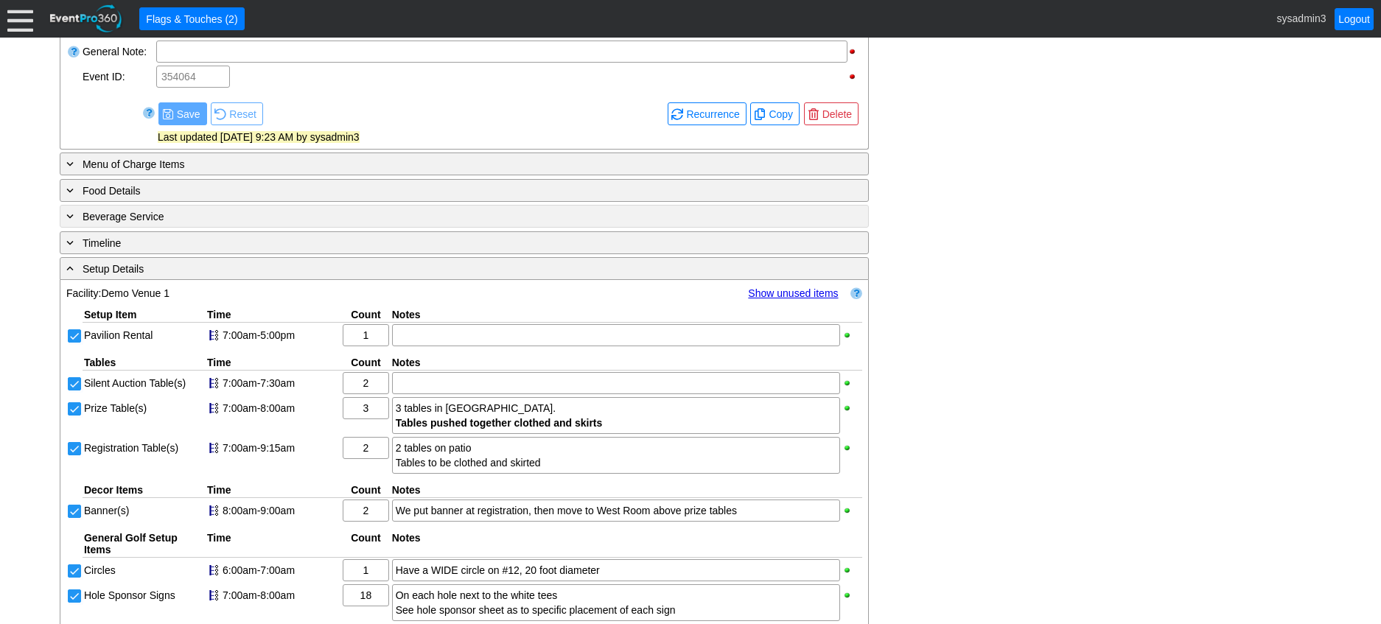
scroll to position [663, 0]
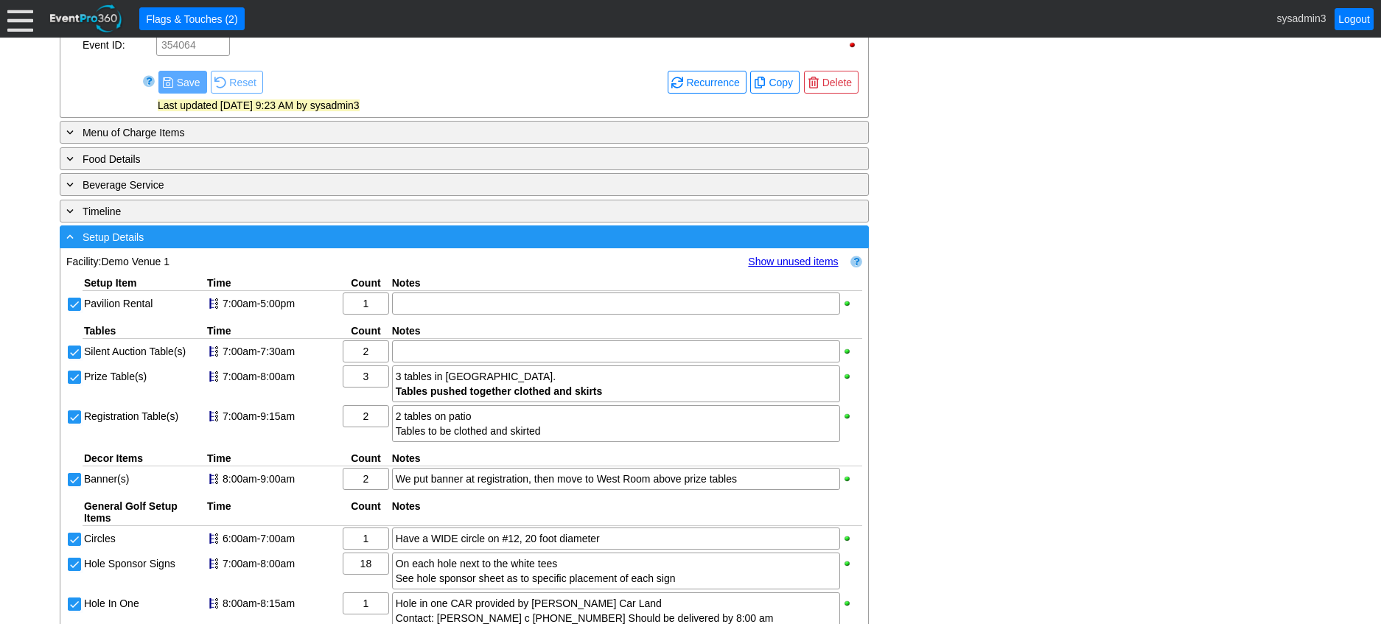
click at [374, 245] on div "- Setup Details" at bounding box center [433, 236] width 741 height 17
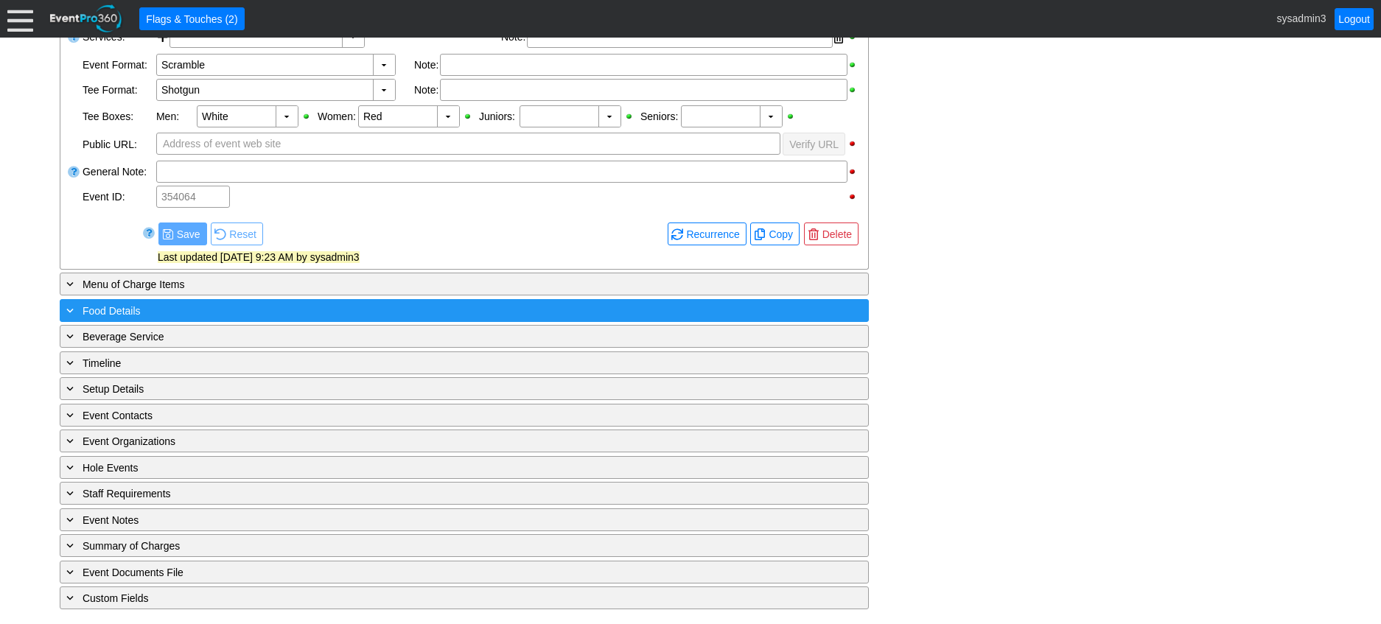
scroll to position [528, 0]
click at [348, 299] on div "+ Food Details ▼" at bounding box center [464, 310] width 809 height 23
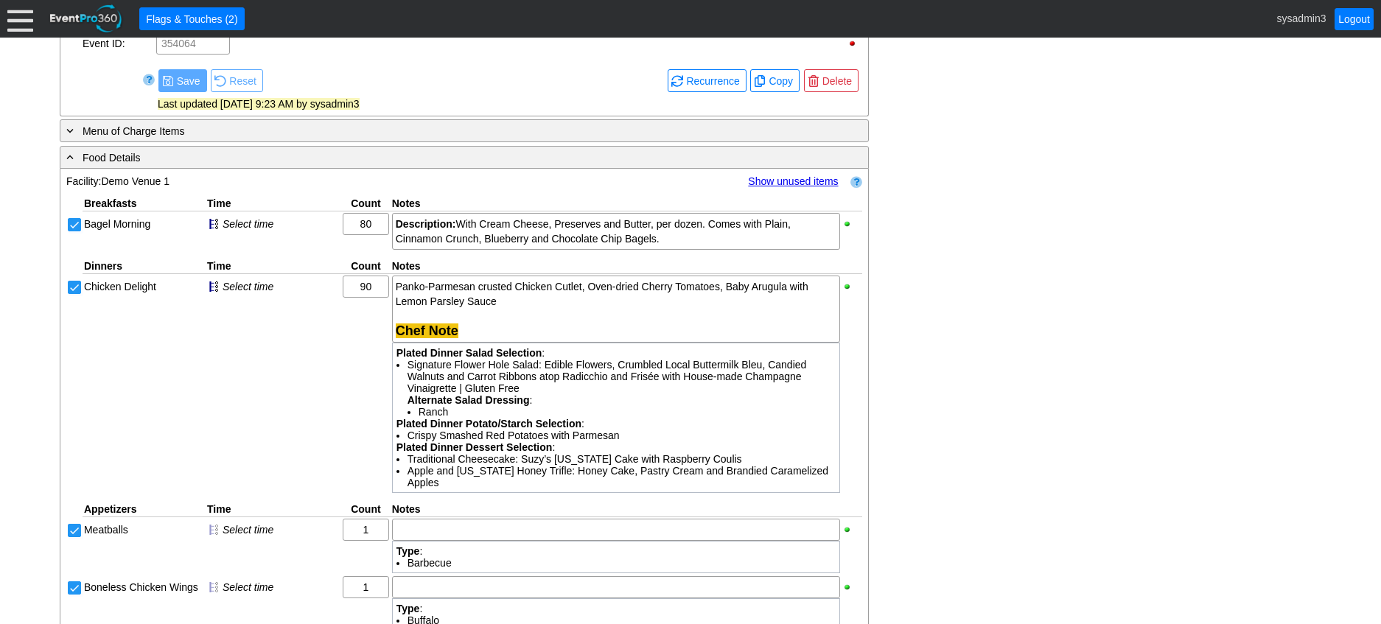
scroll to position [663, 0]
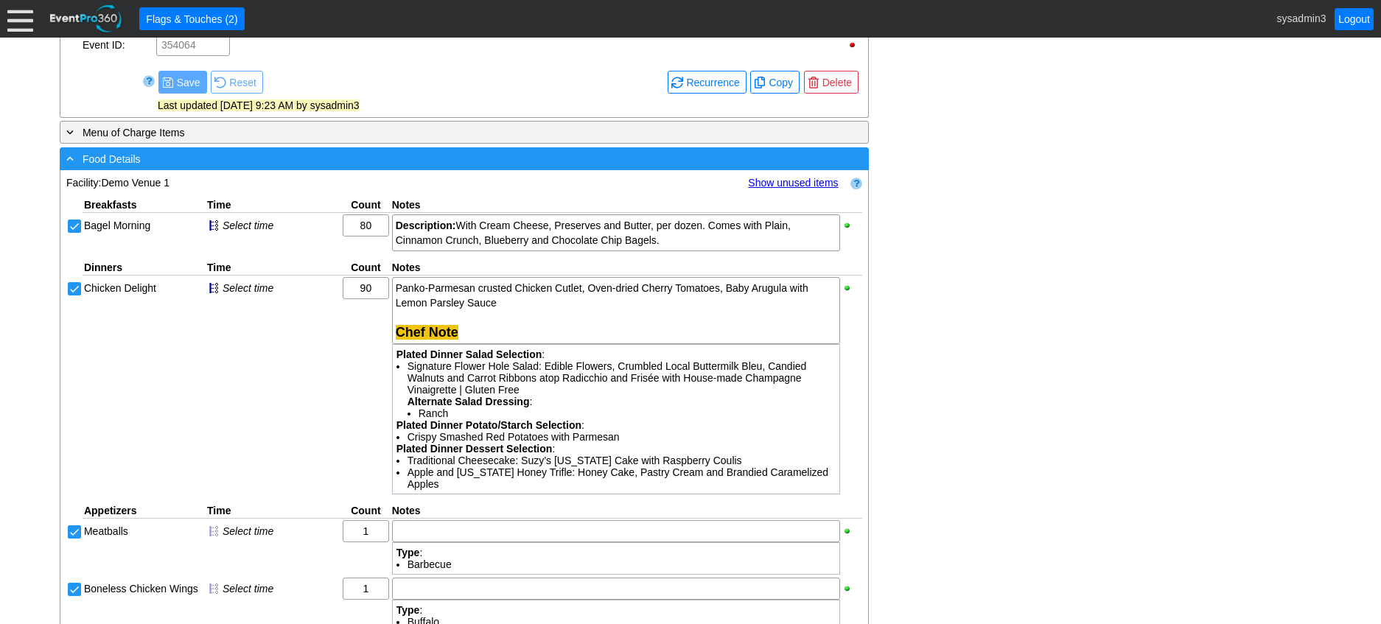
click at [441, 167] on div "- Food Details" at bounding box center [433, 158] width 741 height 17
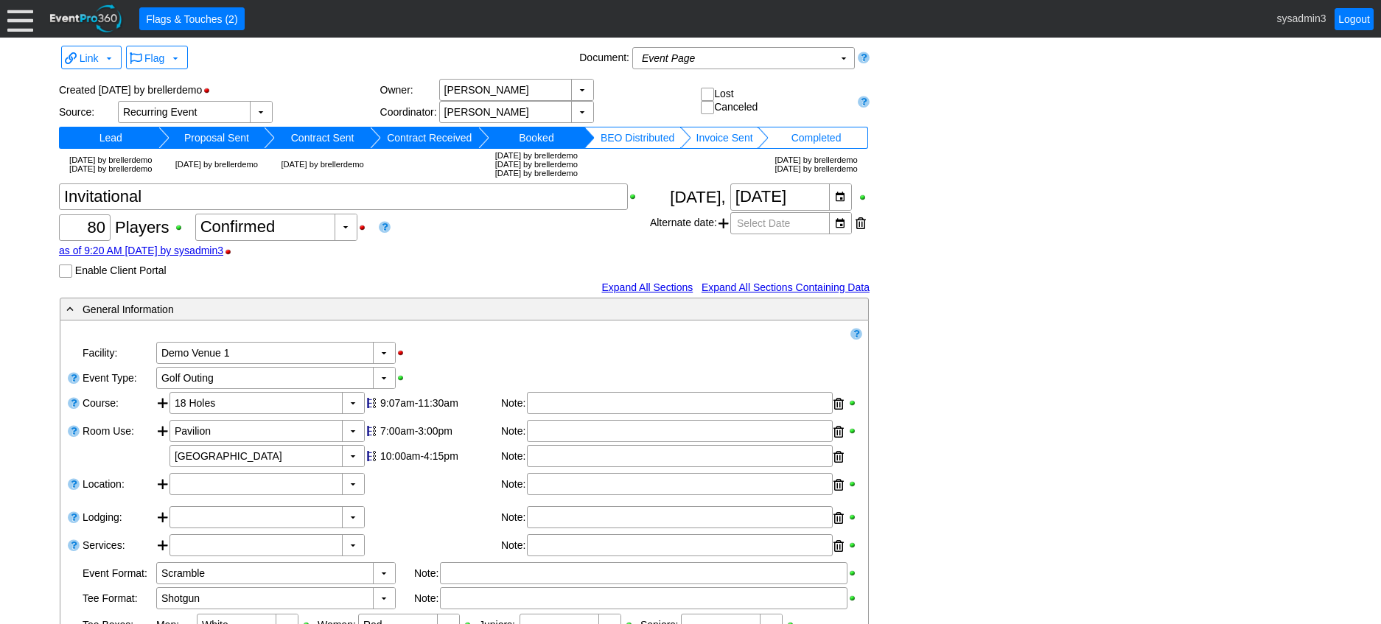
scroll to position [0, 0]
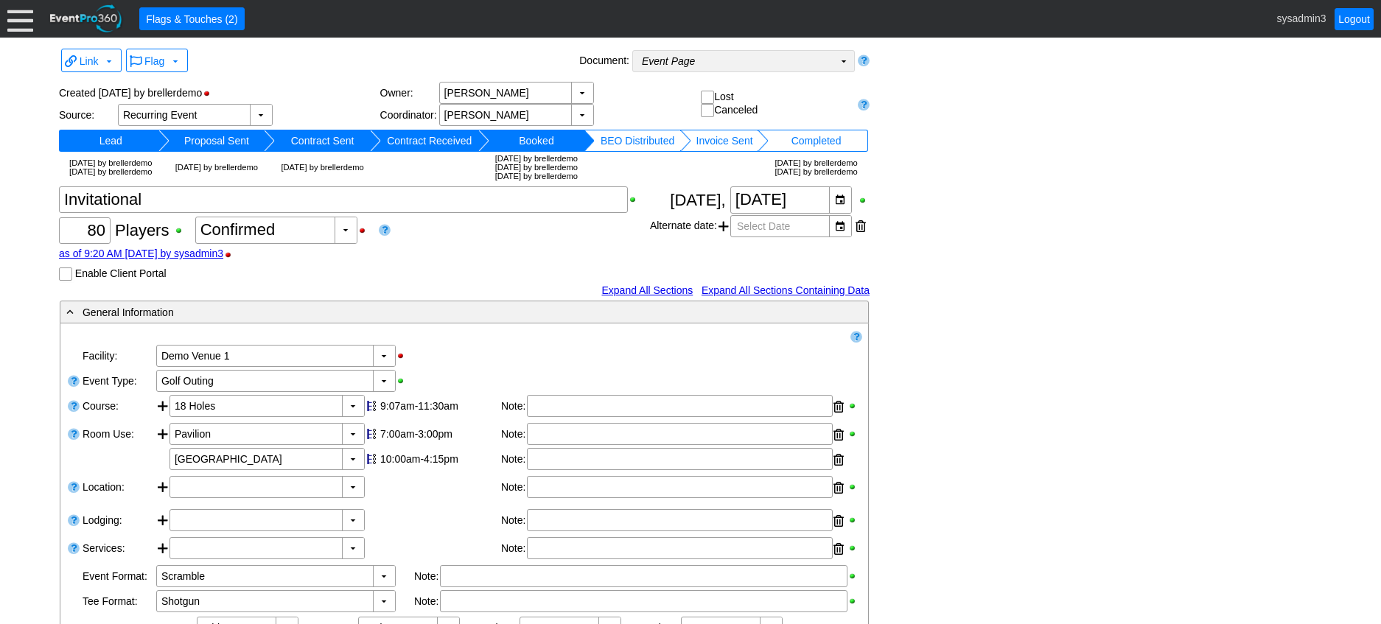
click at [813, 62] on td "Event Page Χ" at bounding box center [733, 61] width 200 height 21
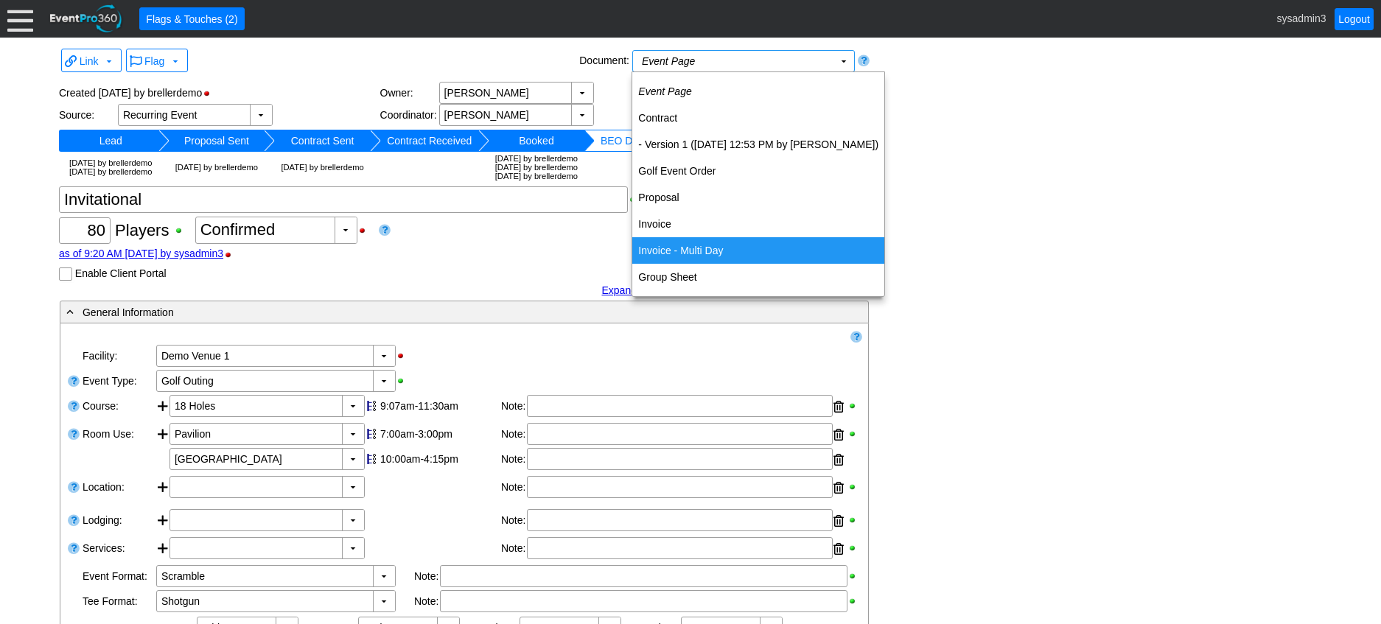
click at [957, 127] on div "Link ▼ Flag ▼ Document: Event Page Χ ▼ ● Print or PDF E-Sign ▼ Insert ▼ Save ▼ …" at bounding box center [690, 590] width 1270 height 1090
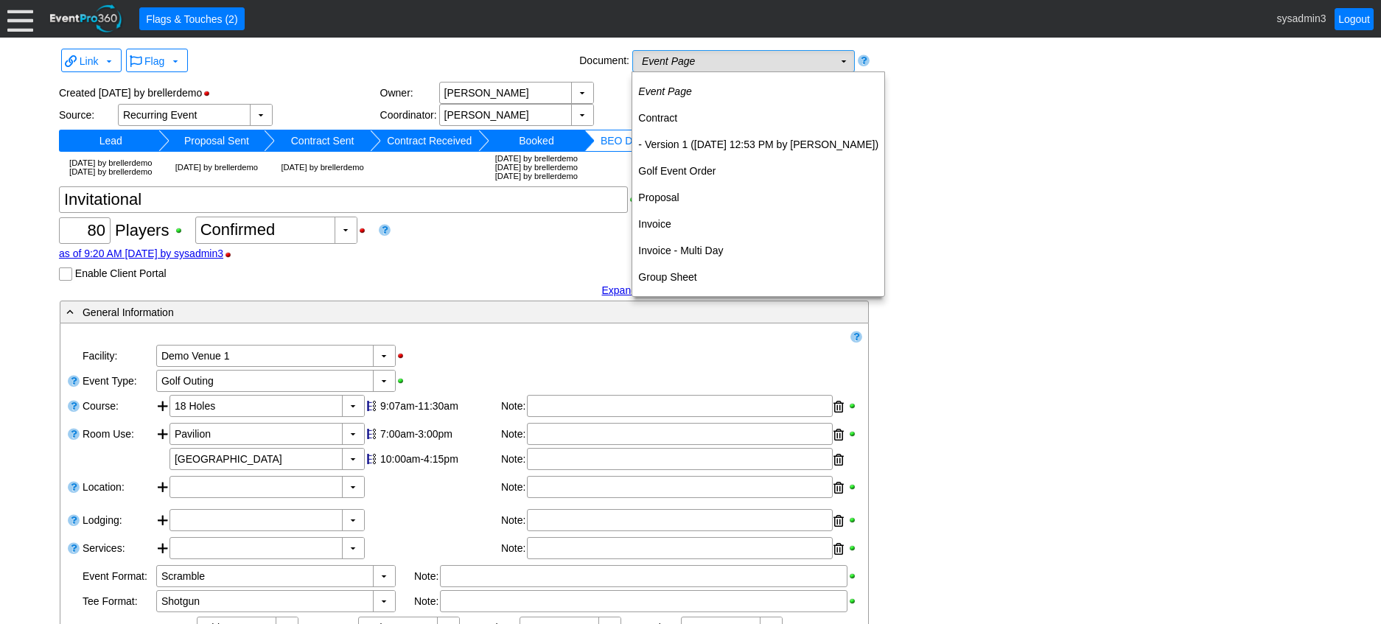
click at [844, 63] on td "▼" at bounding box center [843, 61] width 21 height 21
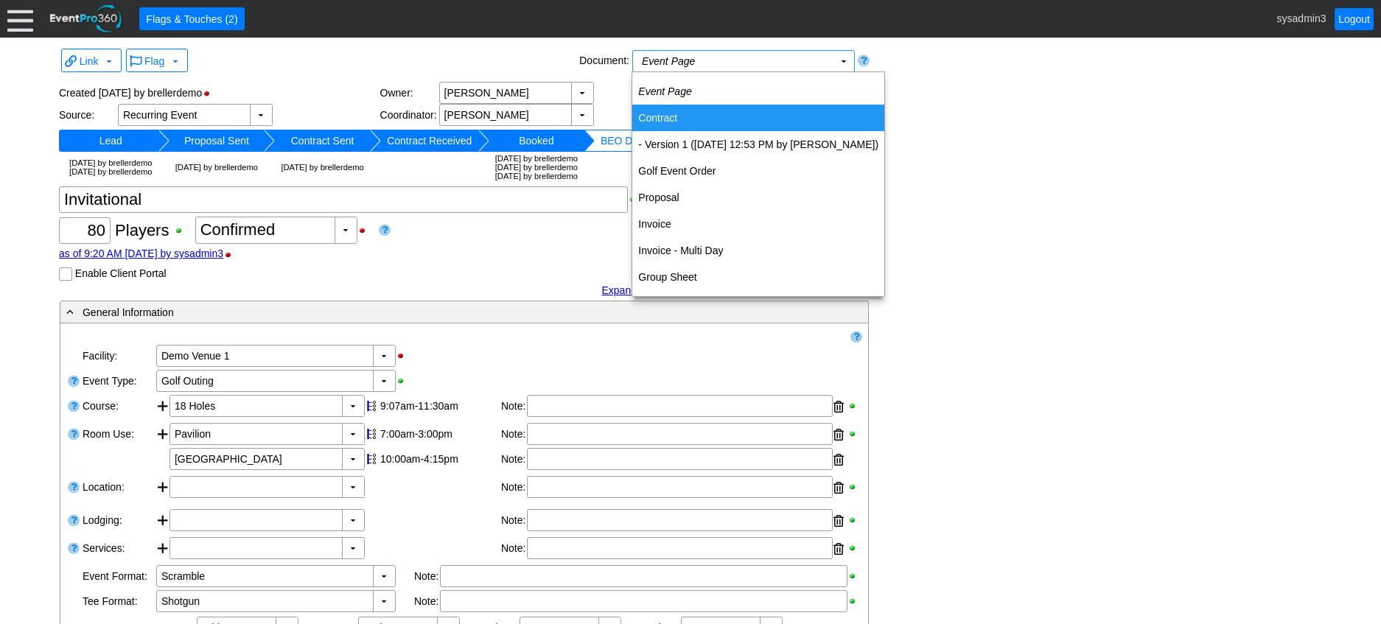
click at [670, 115] on td "Contract" at bounding box center [758, 118] width 252 height 27
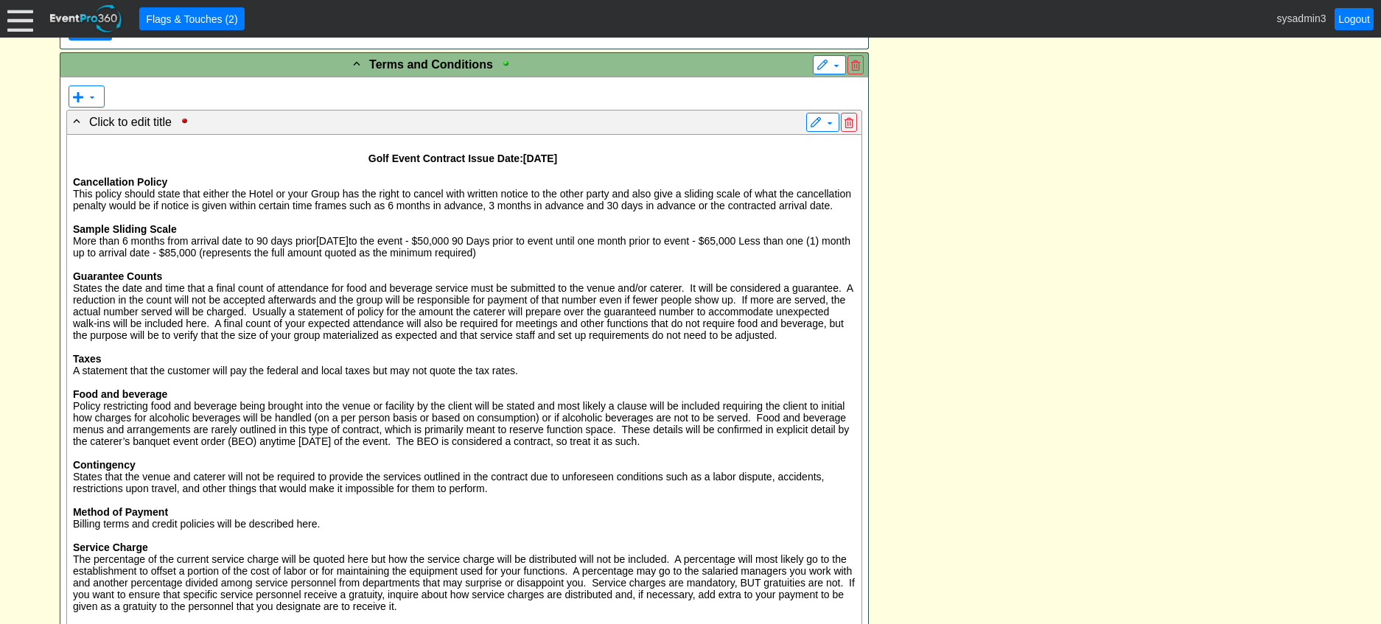
scroll to position [1031, 0]
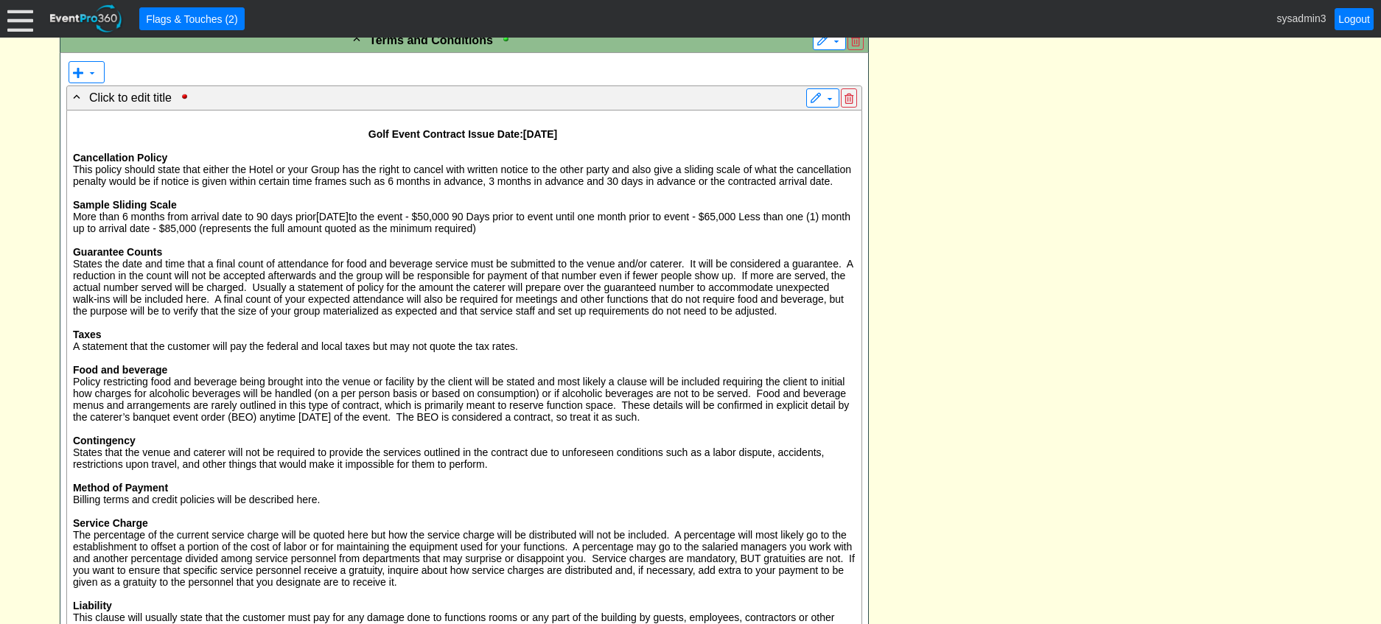
click at [353, 296] on p "States the date and time that a final count of attendance for food and beverage…" at bounding box center [464, 287] width 782 height 59
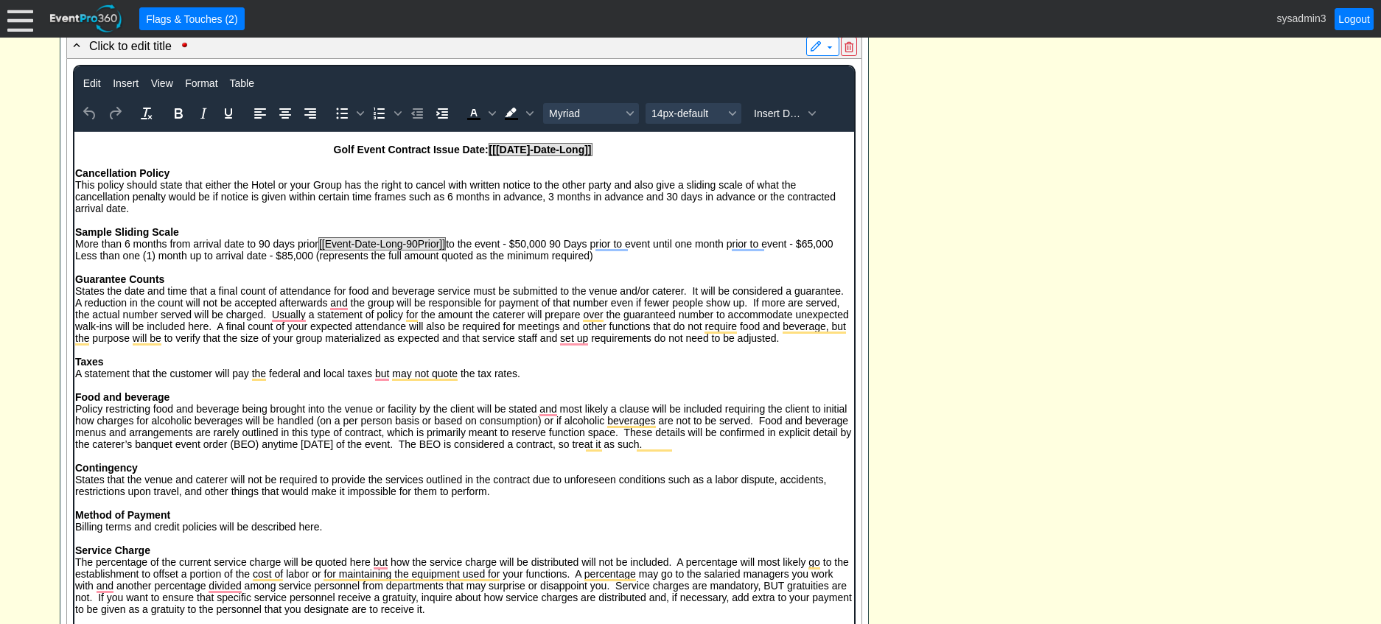
scroll to position [1105, 0]
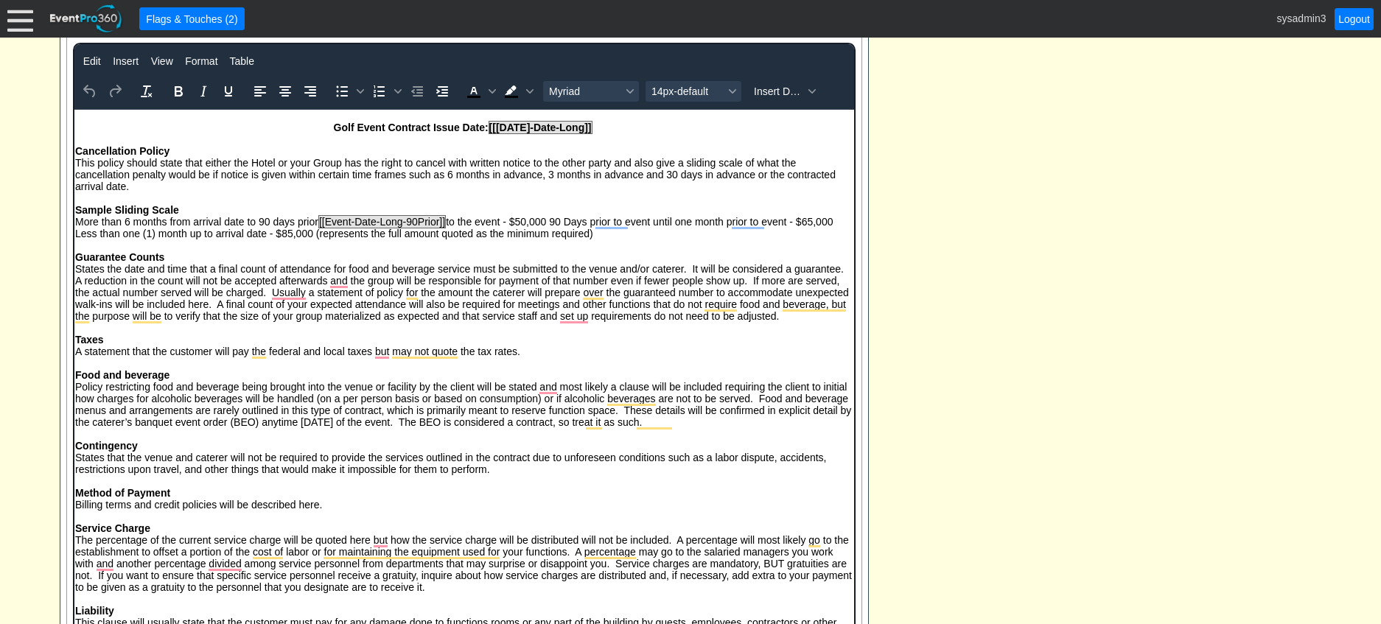
click at [998, 203] on div "- General Information ▼ Loading.... Remove all highlights Facility: ▼ Χ Demo Ve…" at bounding box center [690, 432] width 1270 height 2290
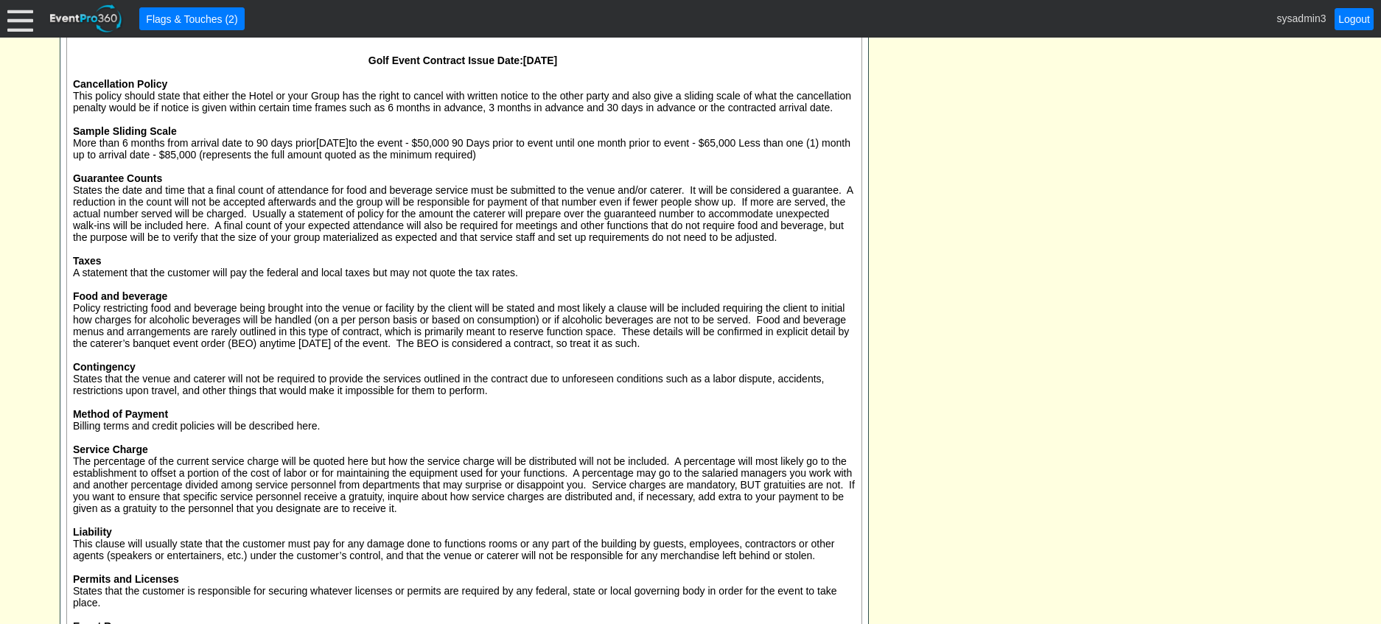
click at [296, 302] on p "Food and beverage" at bounding box center [464, 296] width 782 height 12
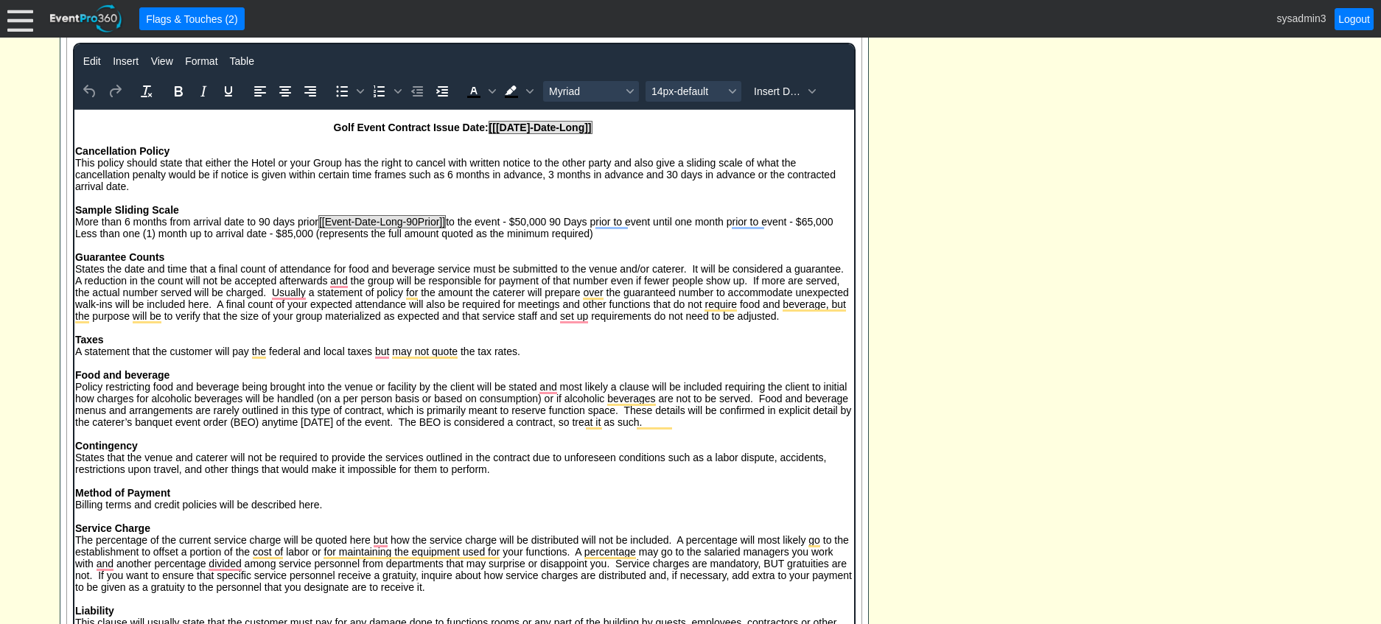
click at [930, 155] on div "- General Information ▼ Loading.... Remove all highlights Facility: ▼ Χ Demo Ve…" at bounding box center [690, 413] width 1270 height 2253
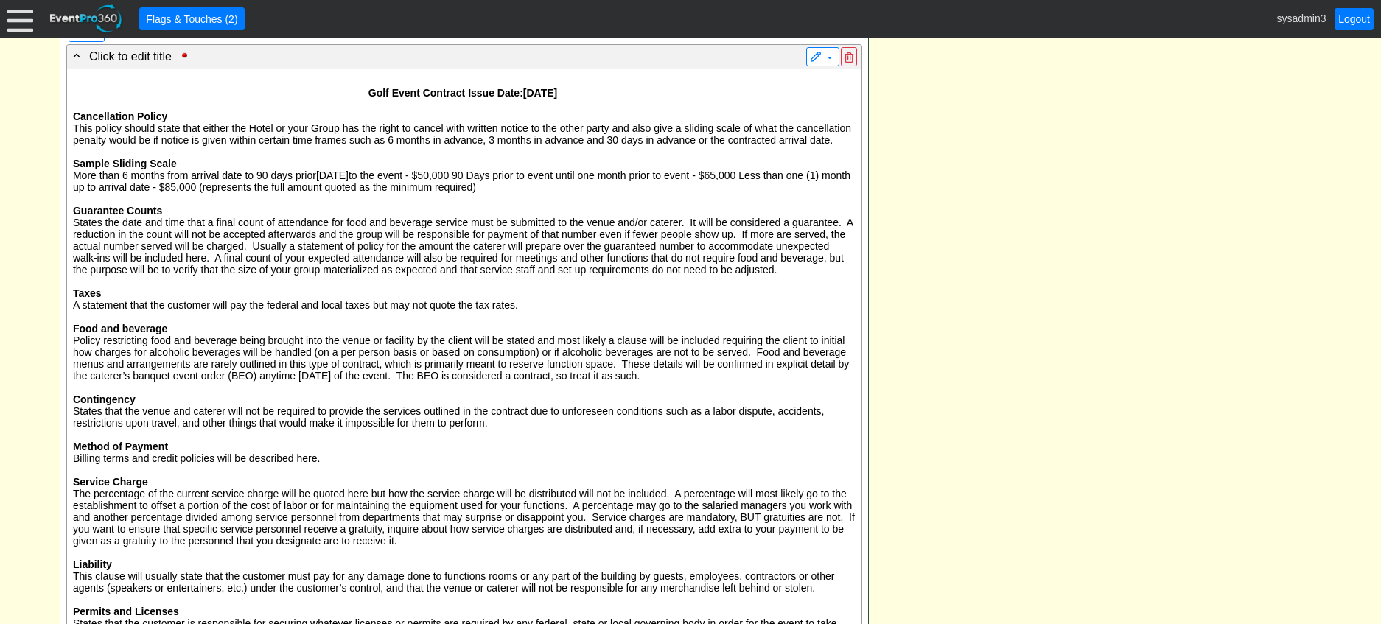
scroll to position [0, 0]
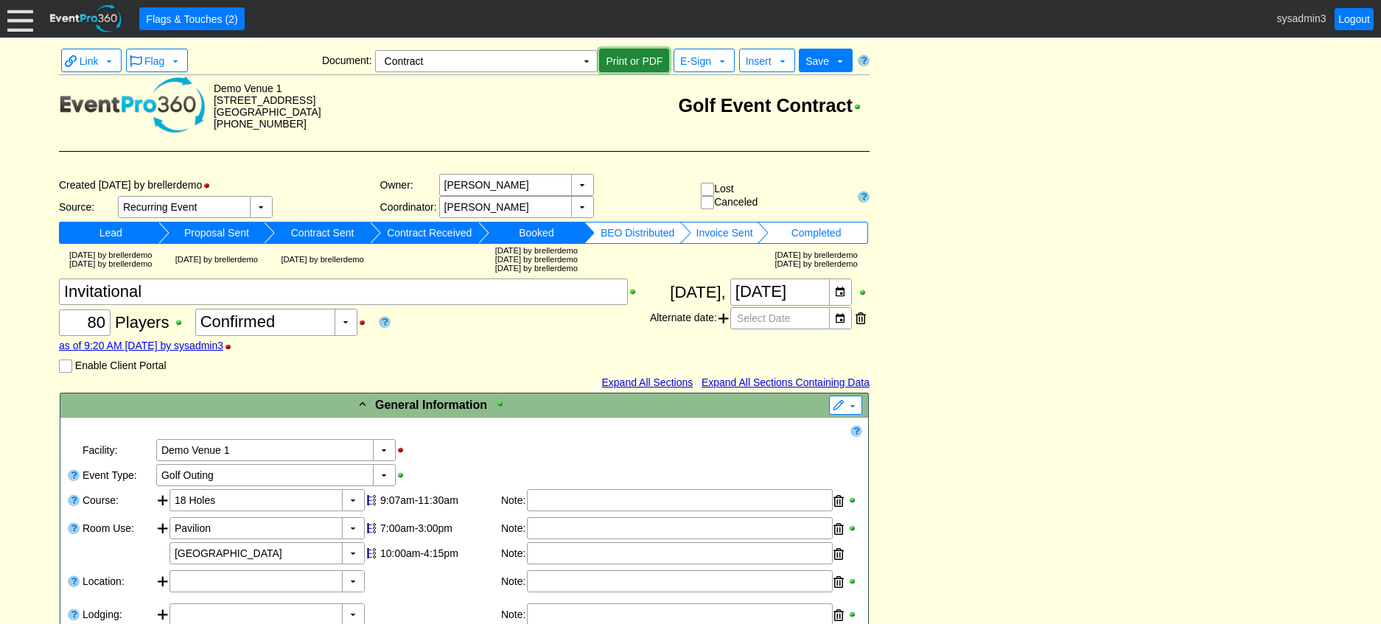
click at [632, 60] on span "Print or PDF" at bounding box center [634, 61] width 63 height 15
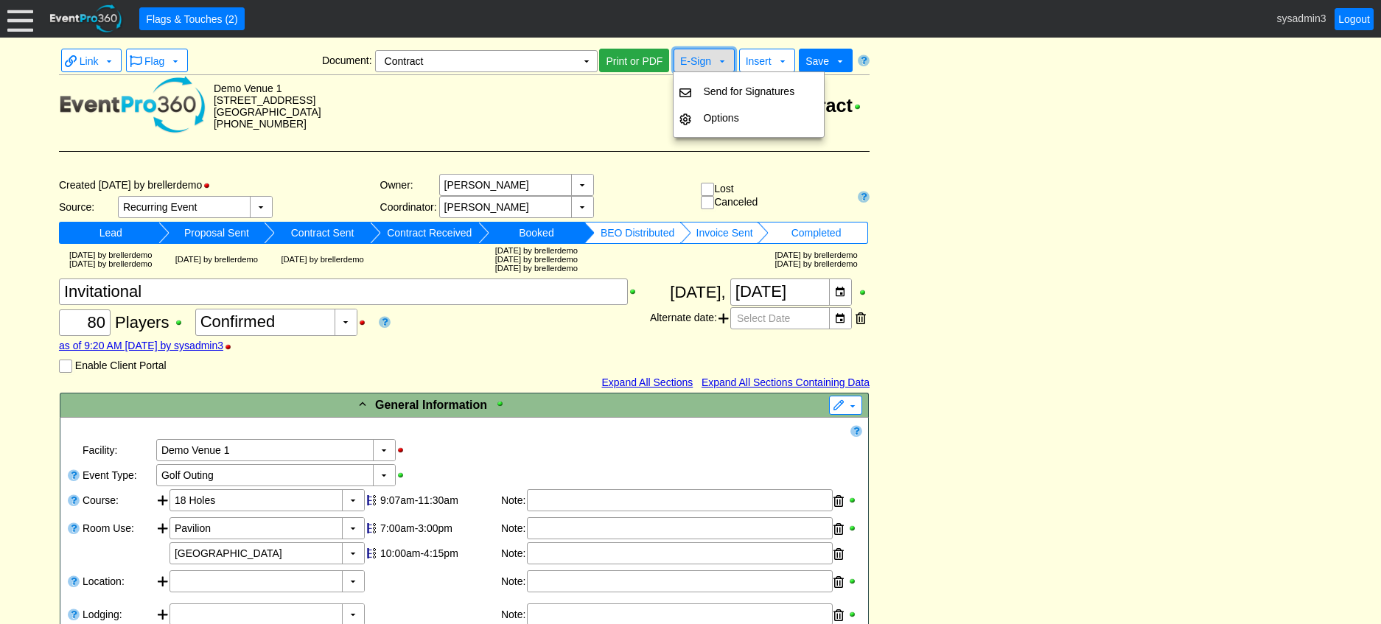
click at [693, 66] on span "E-Sign" at bounding box center [695, 61] width 31 height 12
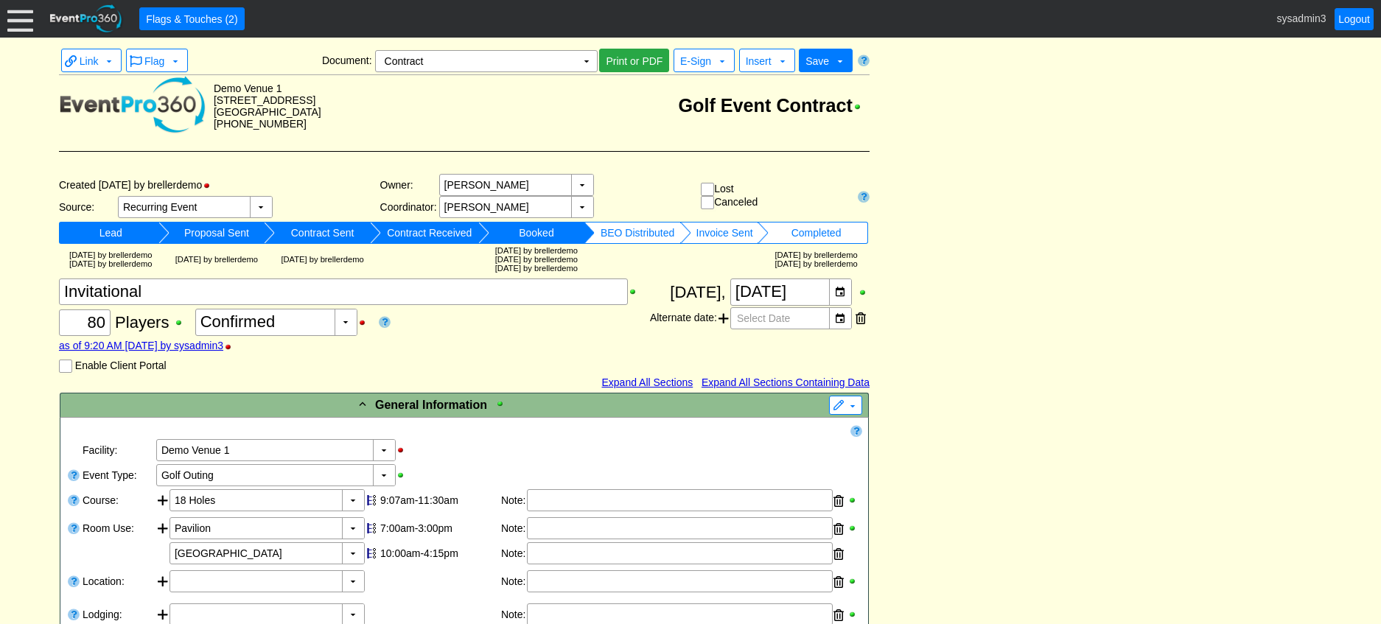
scroll to position [189, 0]
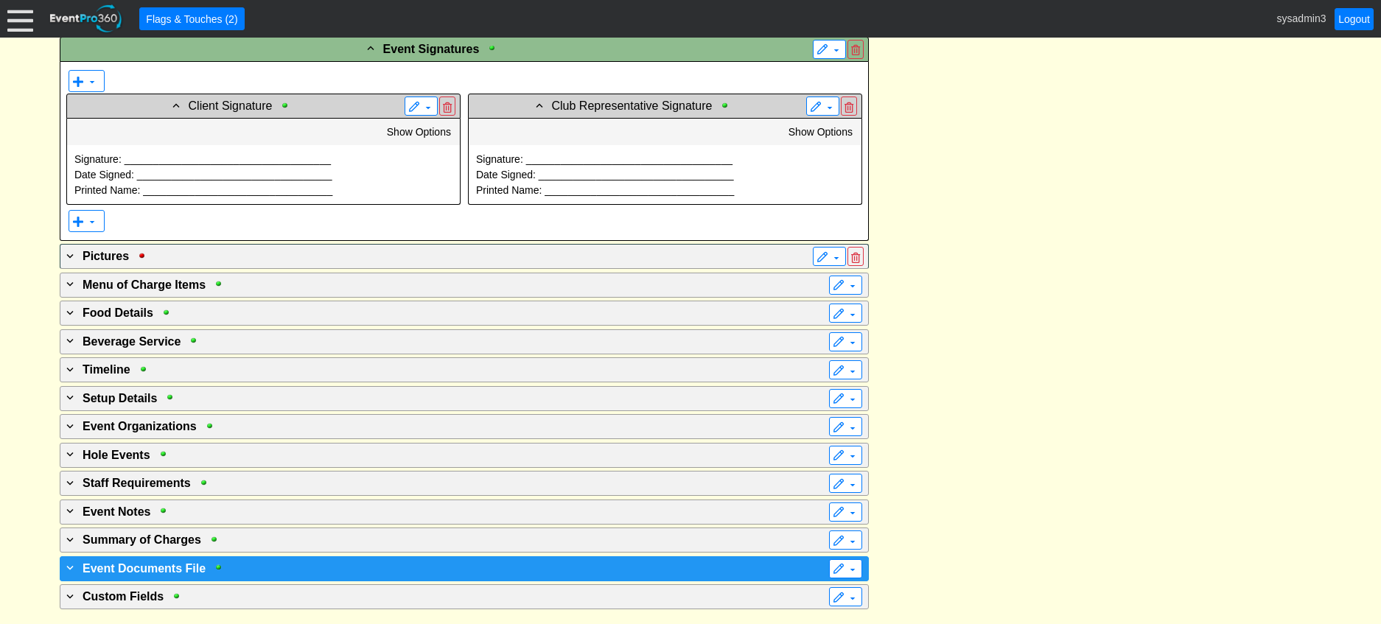
click at [342, 567] on div "+ Event Documents File" at bounding box center [433, 568] width 741 height 18
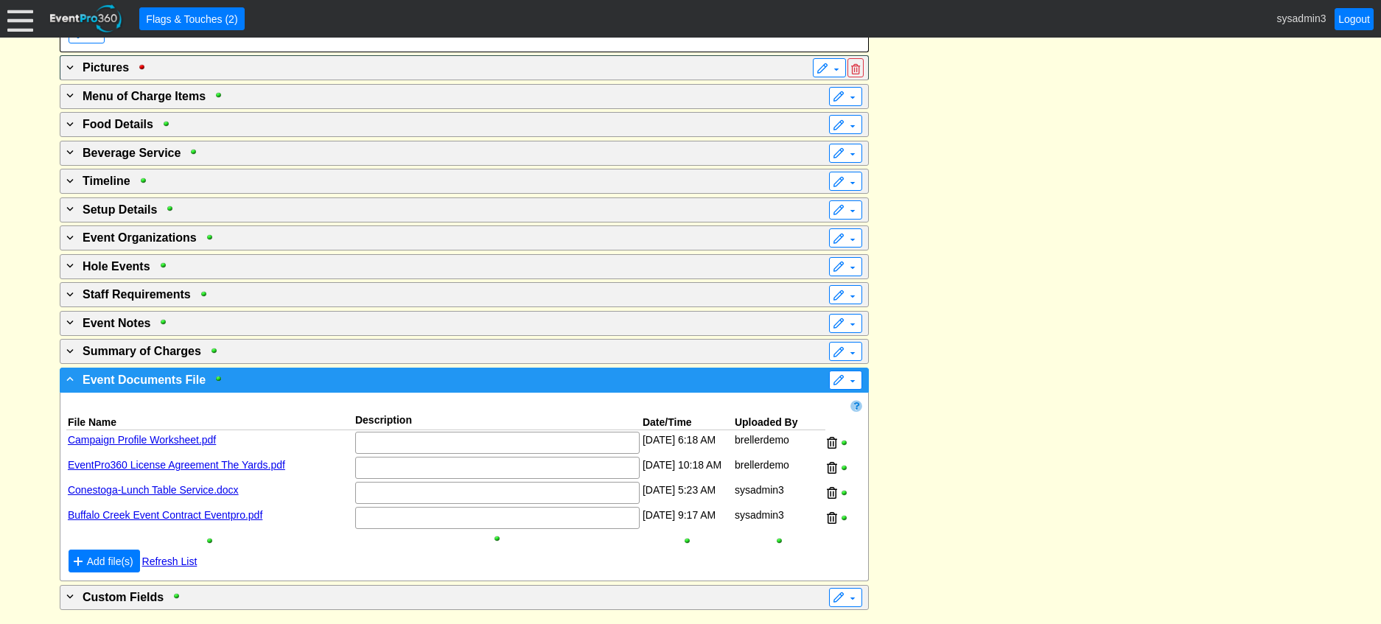
click at [528, 378] on div "- Event Documents File" at bounding box center [433, 380] width 741 height 18
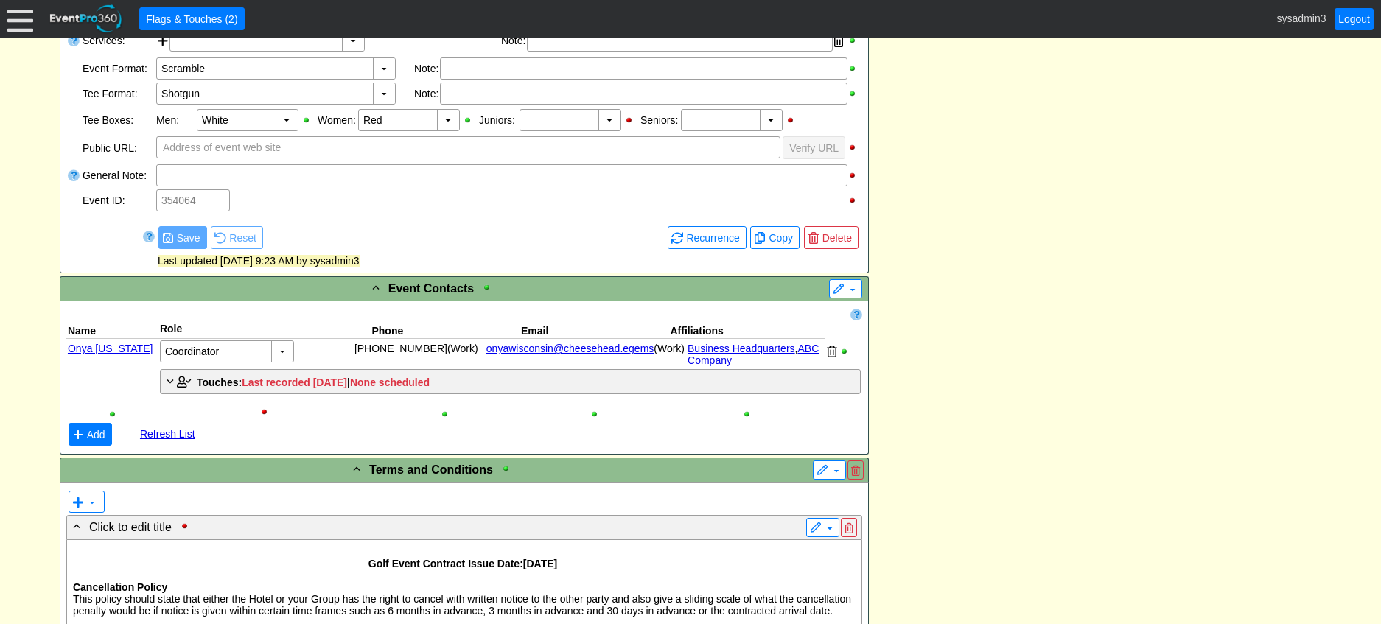
scroll to position [394, 0]
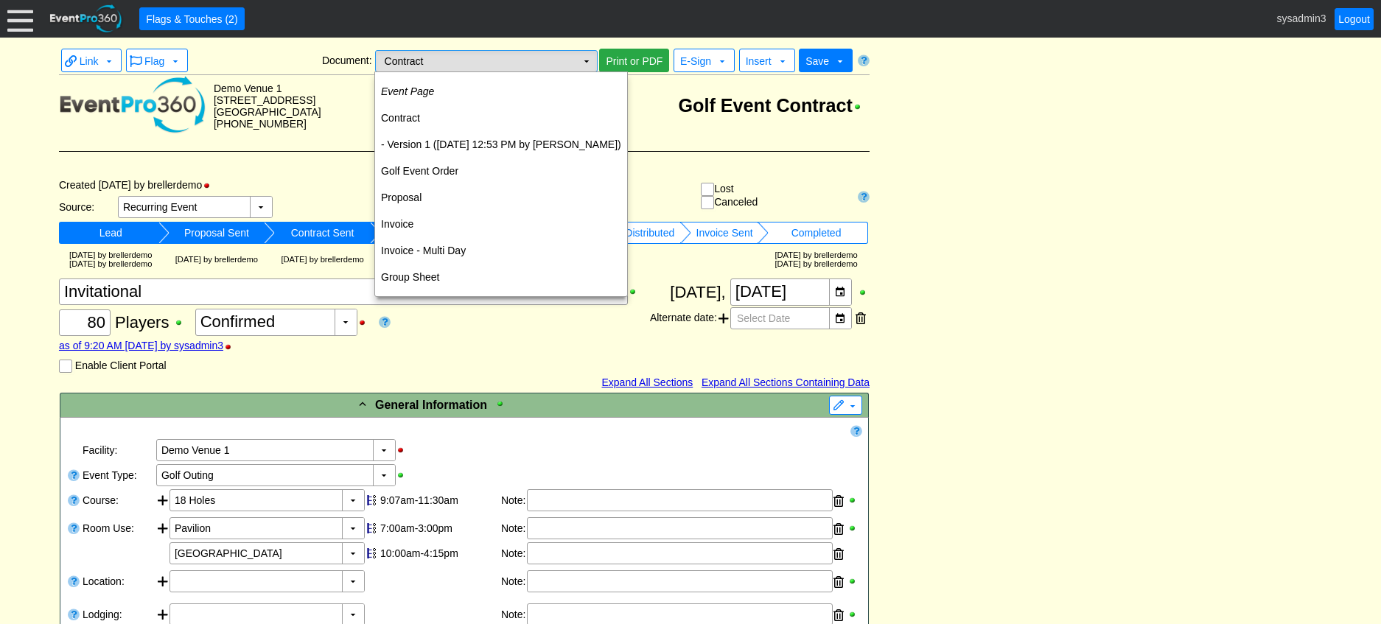
click at [581, 63] on td "▼" at bounding box center [586, 61] width 21 height 21
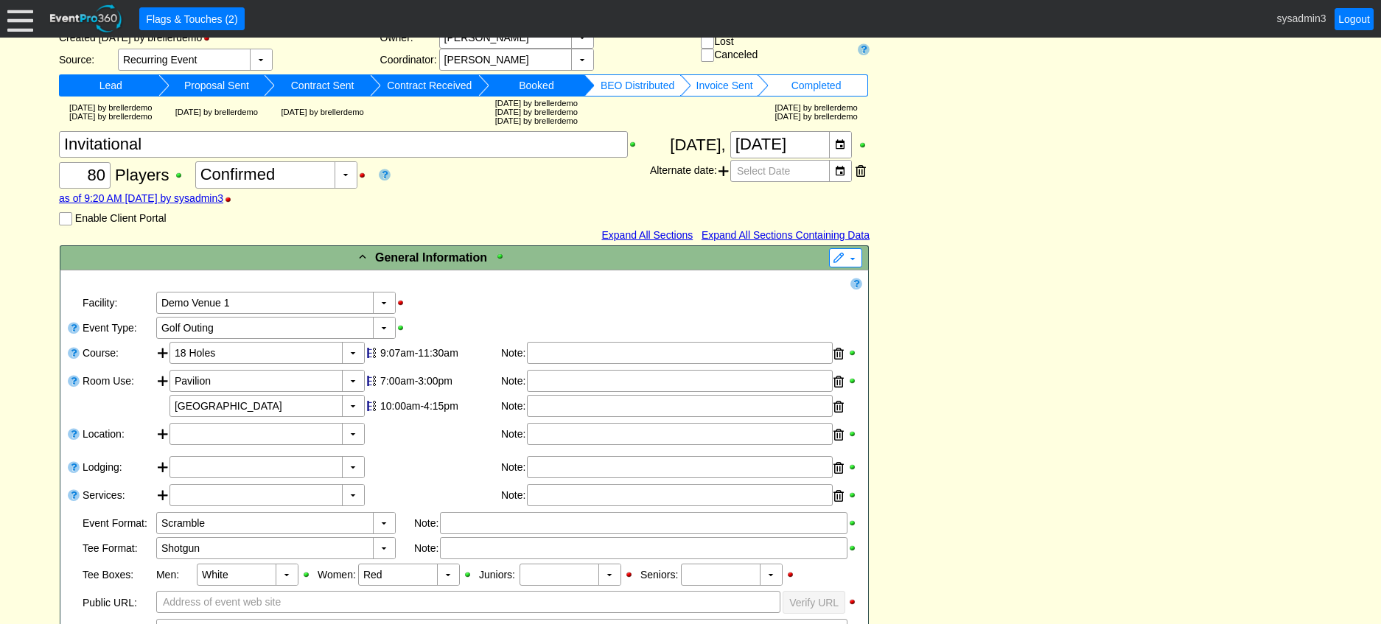
scroll to position [72, 0]
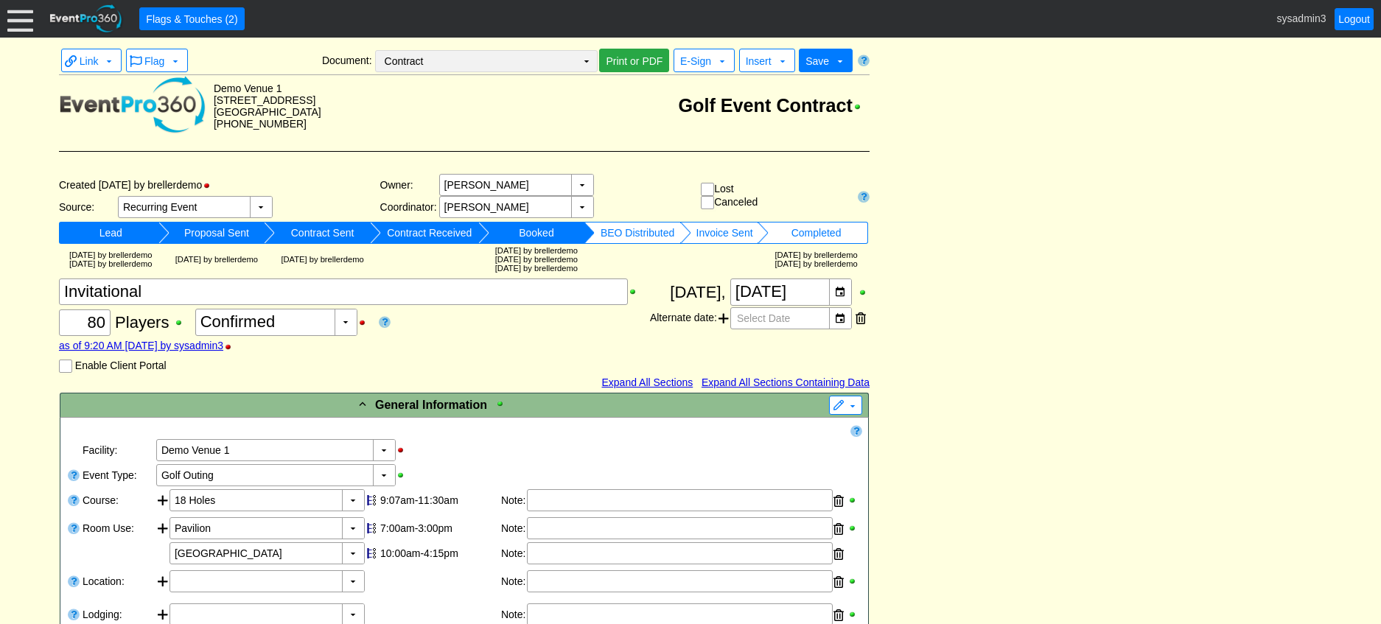
click at [588, 65] on td "▼" at bounding box center [586, 61] width 21 height 21
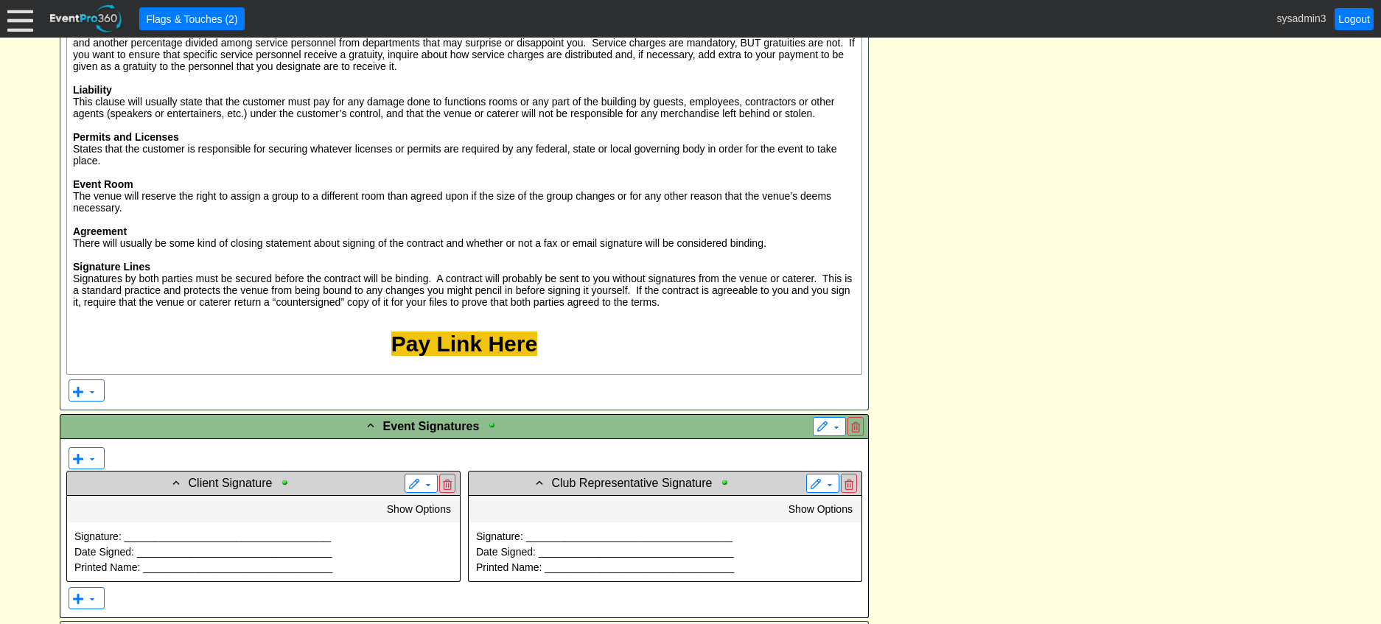
scroll to position [1547, 0]
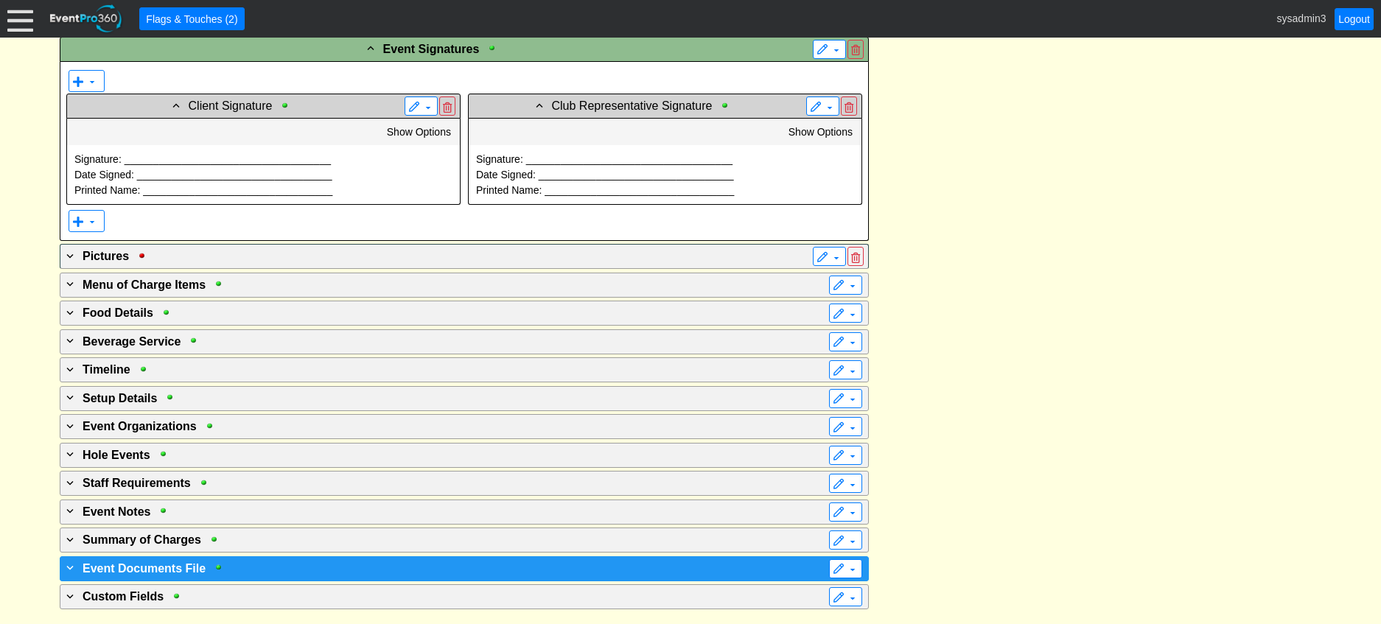
click at [288, 562] on div "+ Event Documents File" at bounding box center [433, 568] width 741 height 18
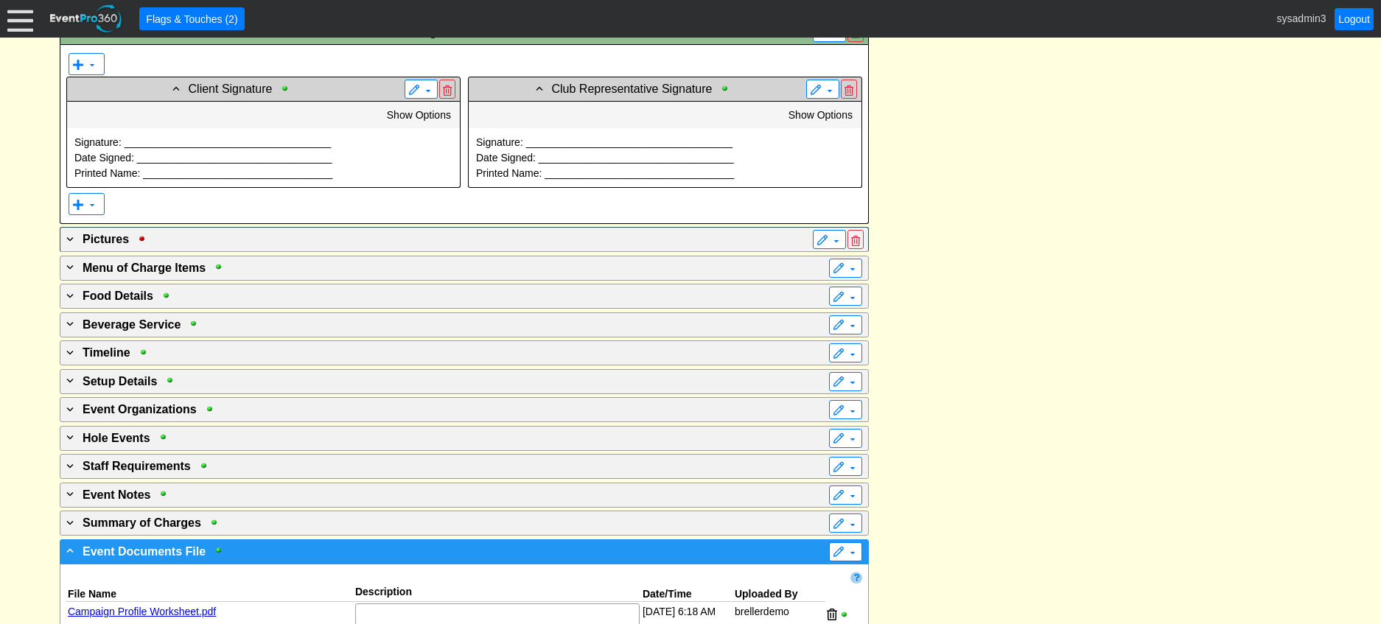
click at [288, 560] on div "- Event Documents File" at bounding box center [433, 551] width 741 height 18
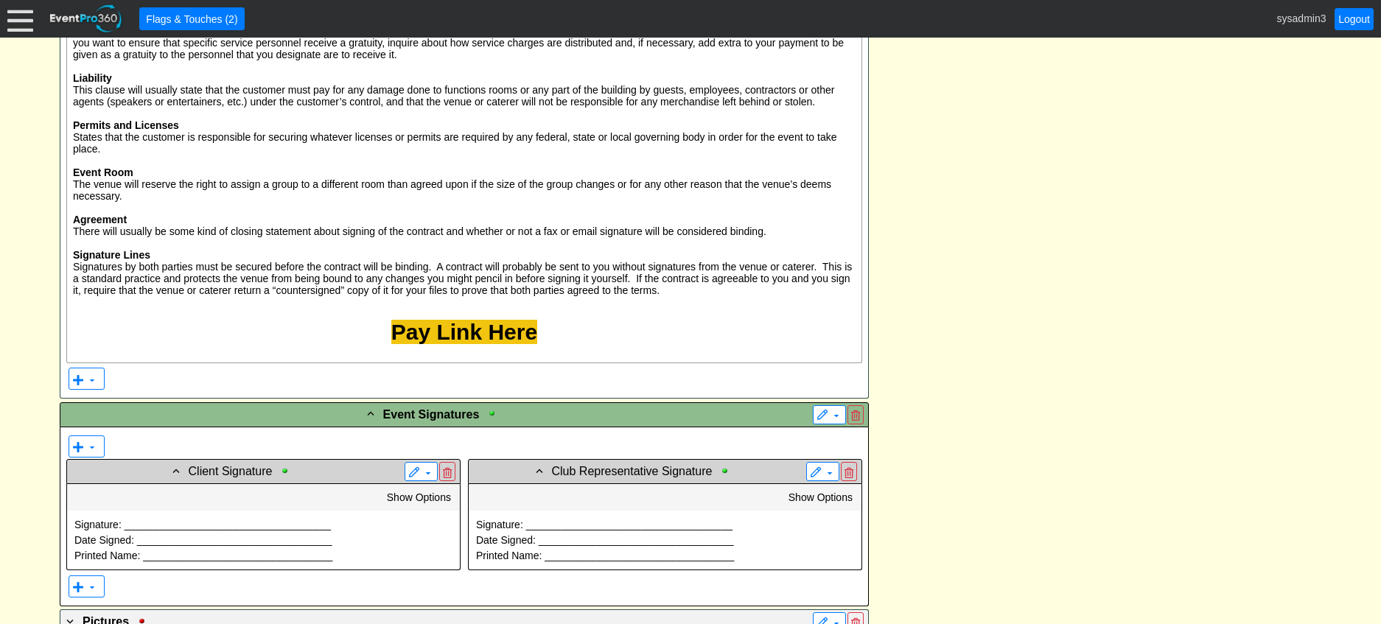
scroll to position [1387, 0]
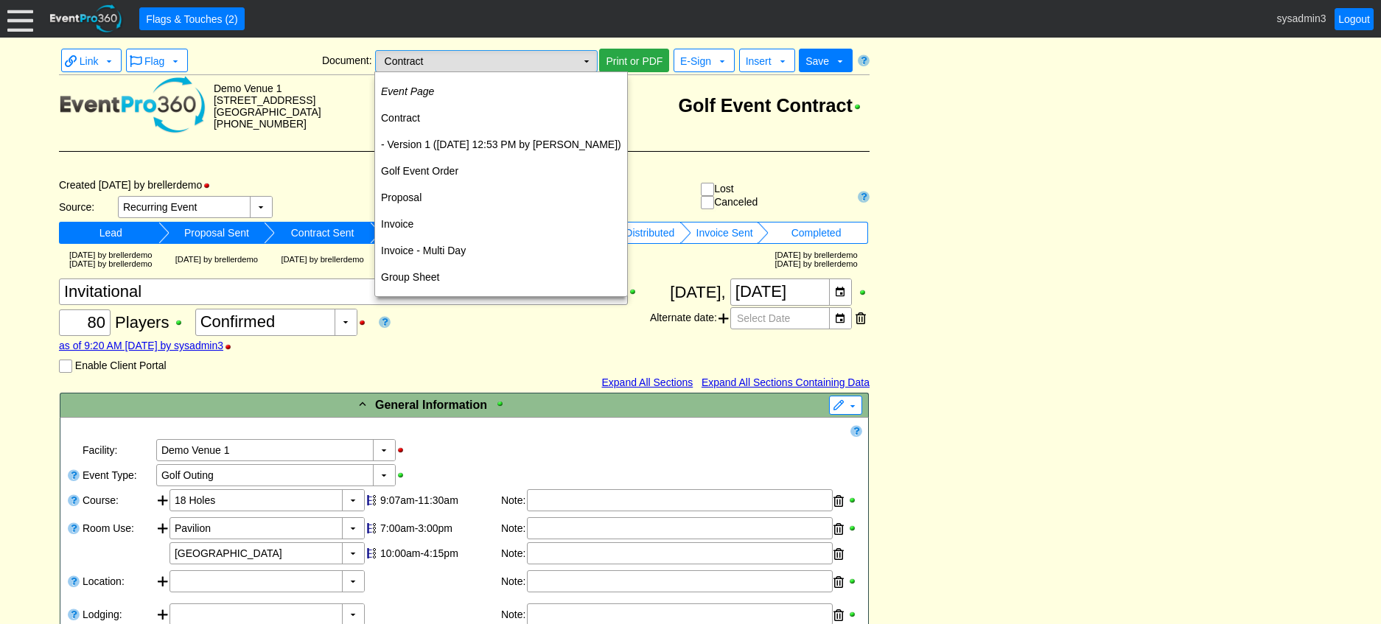
click at [578, 60] on td "▼" at bounding box center [586, 61] width 21 height 21
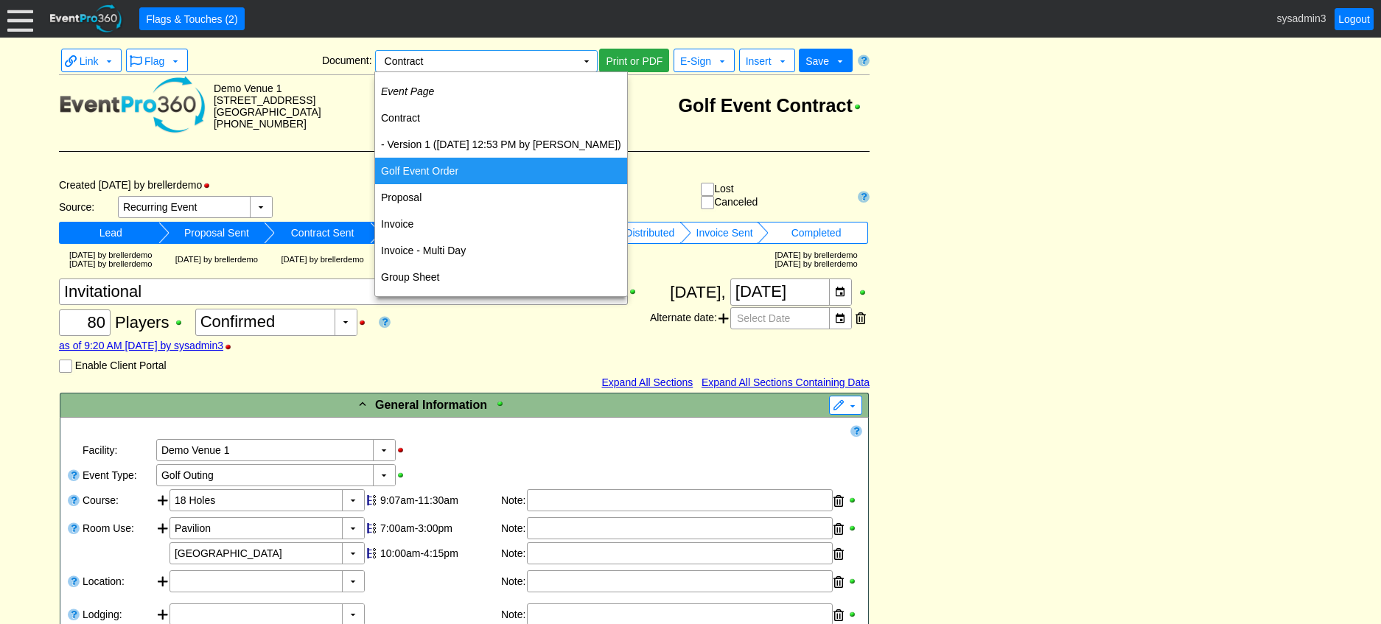
click at [430, 166] on td "Golf Event Order" at bounding box center [501, 171] width 252 height 27
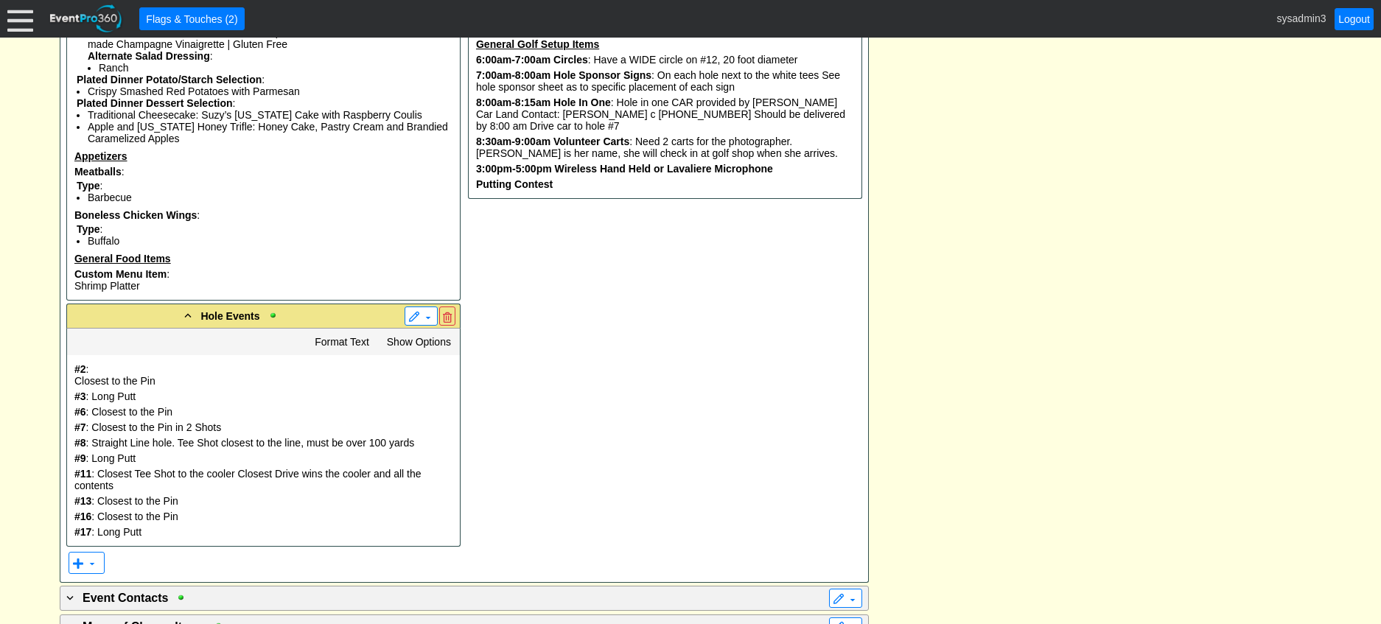
scroll to position [1326, 0]
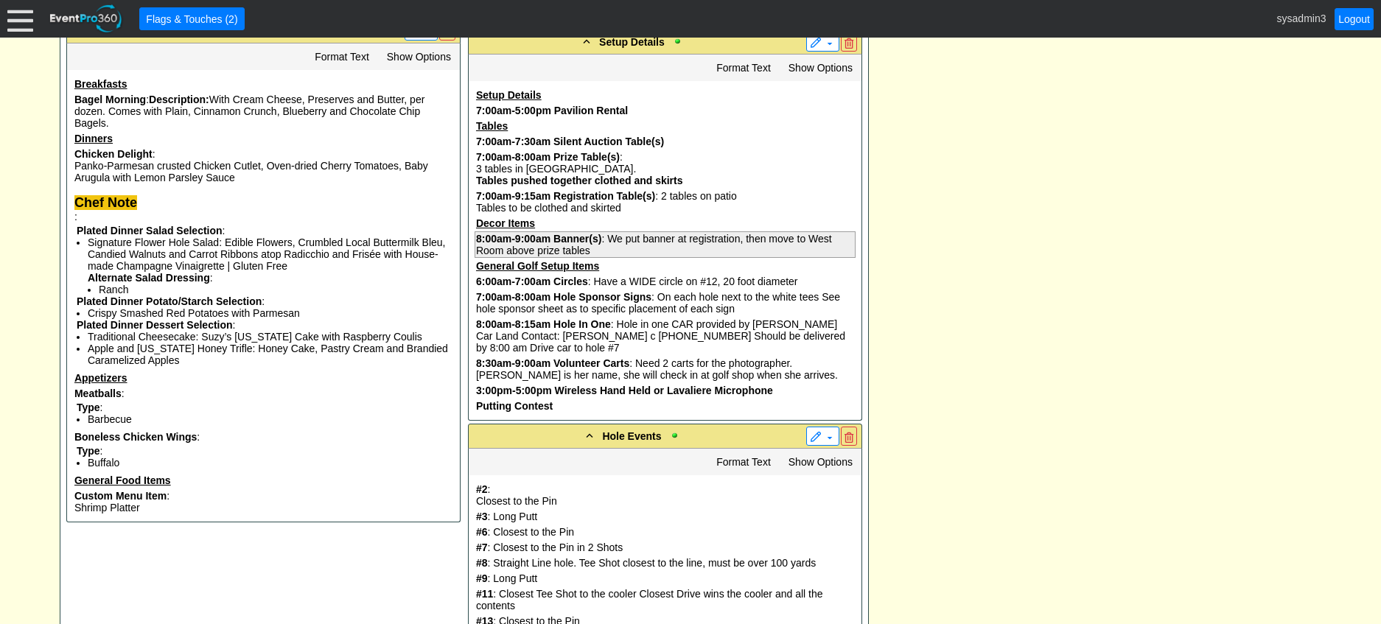
click at [595, 245] on b "Banner(s)" at bounding box center [577, 239] width 48 height 12
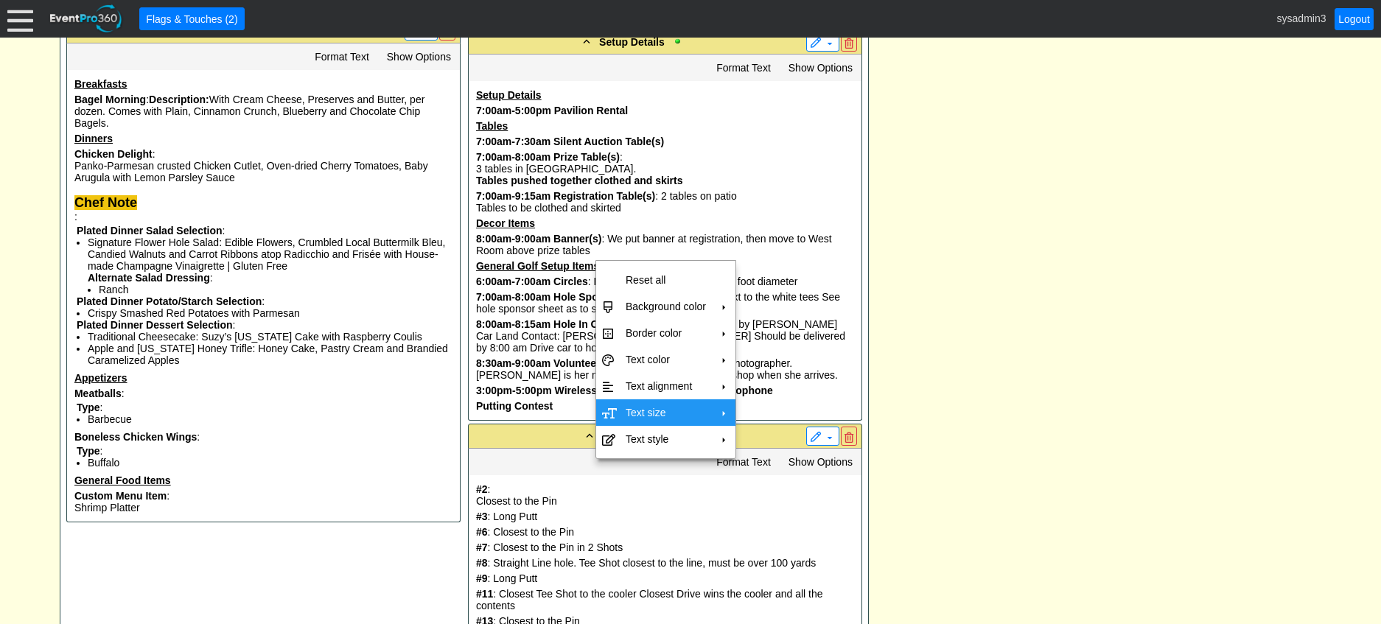
click at [659, 408] on td "Text size" at bounding box center [666, 412] width 92 height 27
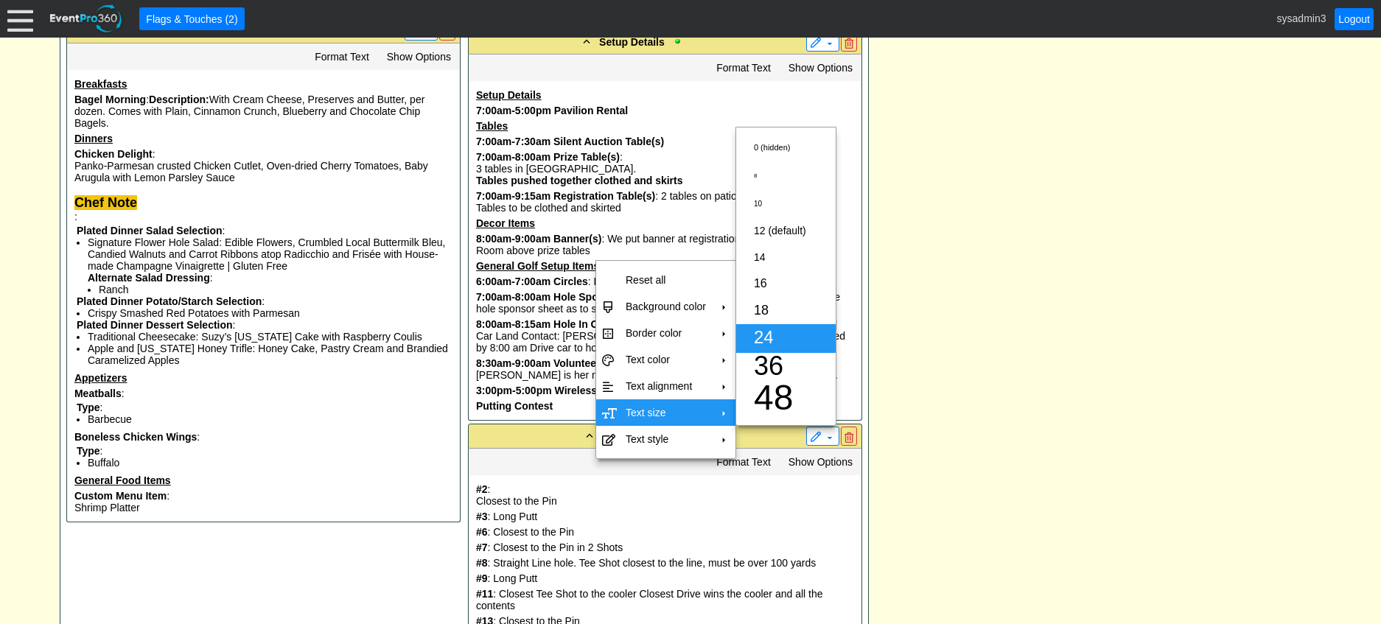
click at [766, 337] on span "24" at bounding box center [764, 337] width 20 height 20
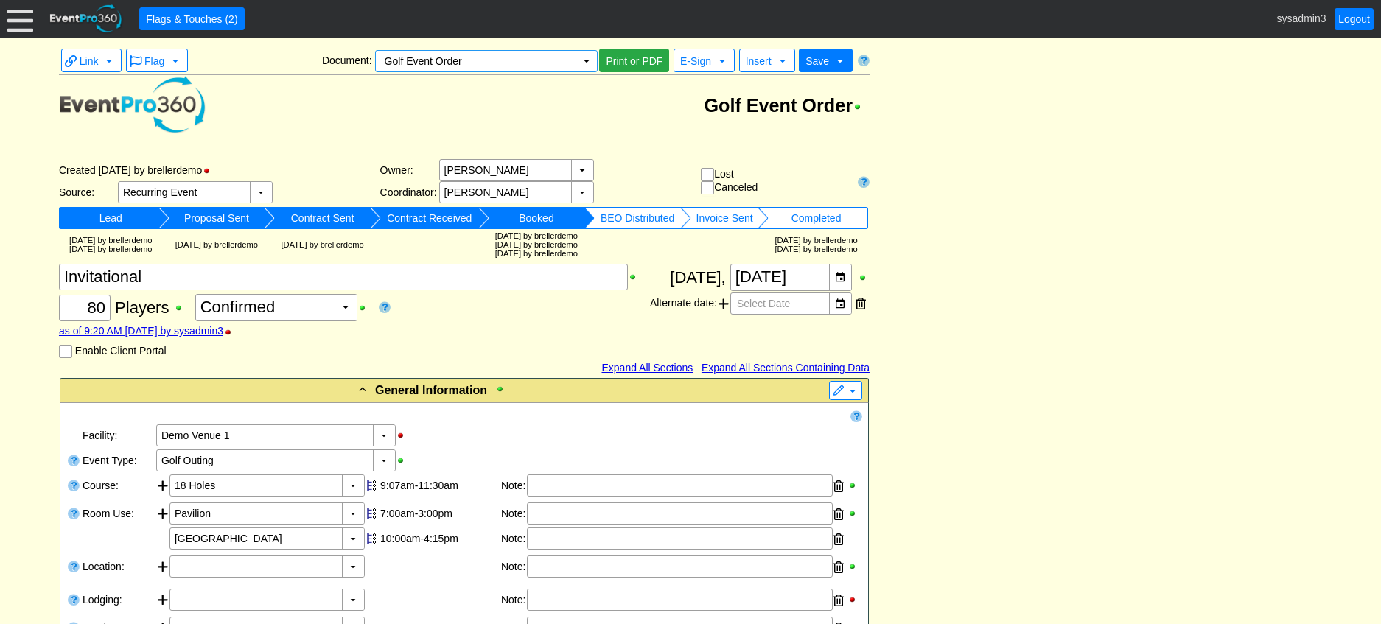
click at [626, 54] on span "Print or PDF" at bounding box center [634, 61] width 63 height 15
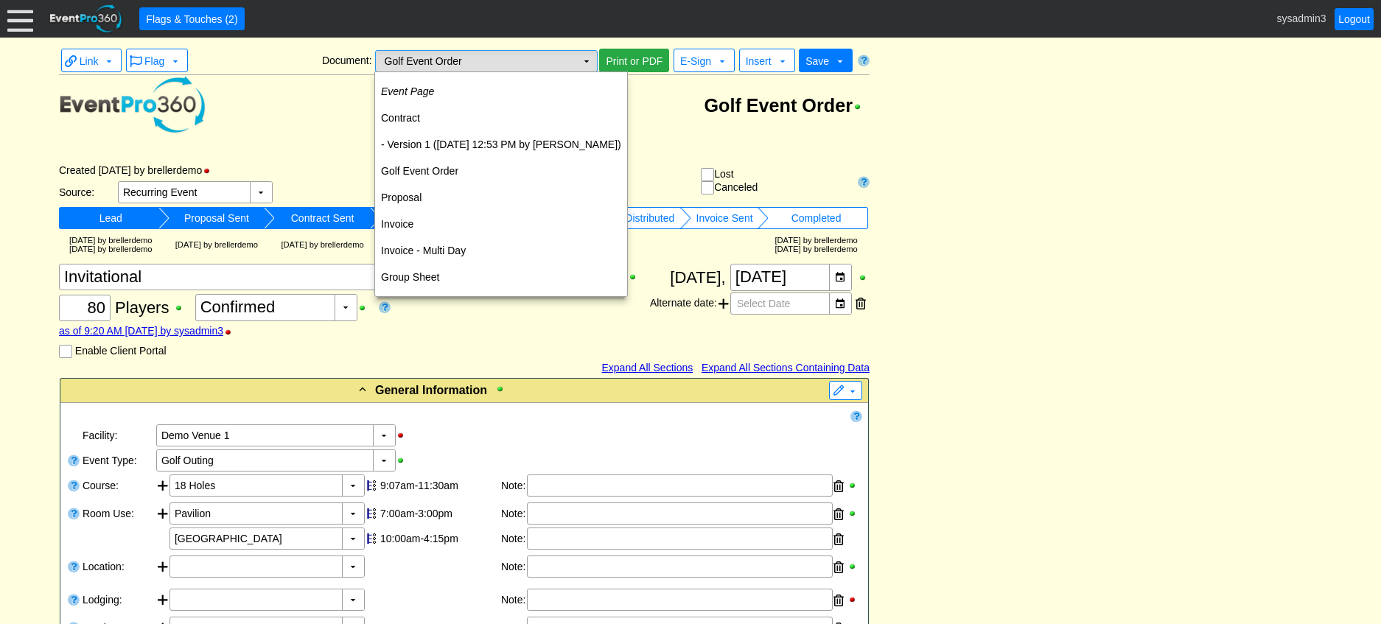
click at [581, 58] on td "▼" at bounding box center [586, 61] width 21 height 21
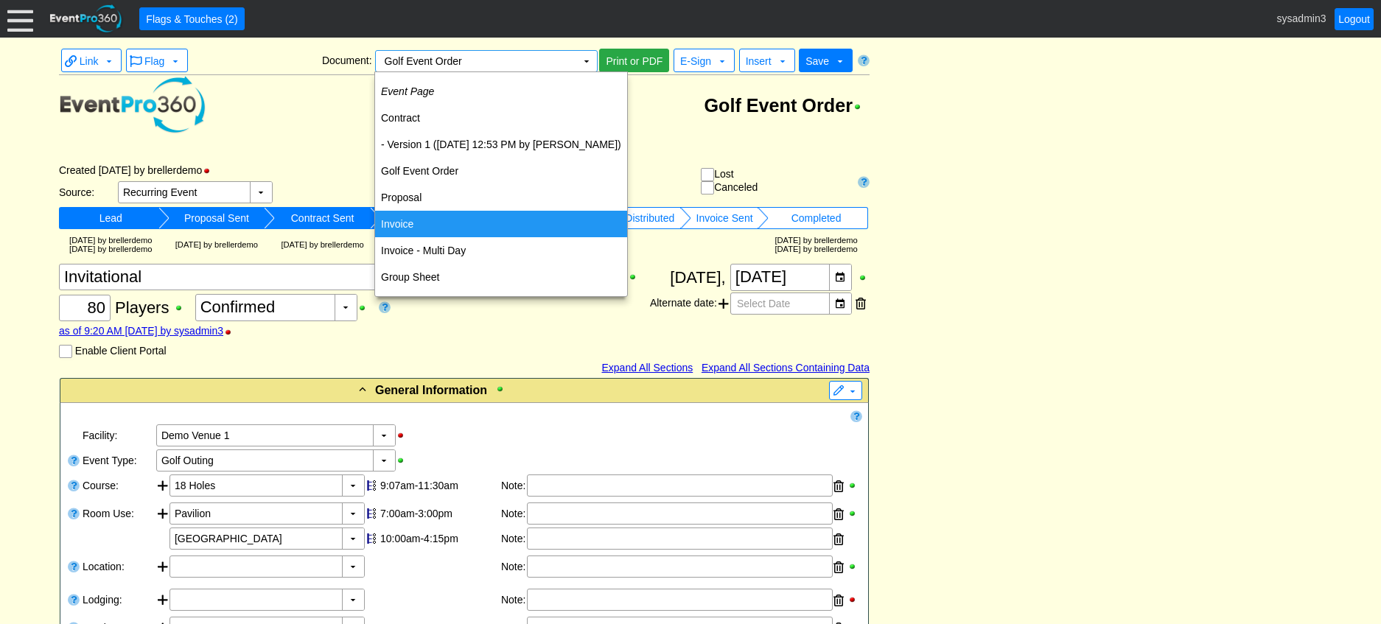
click at [419, 222] on td "Invoice" at bounding box center [501, 224] width 252 height 27
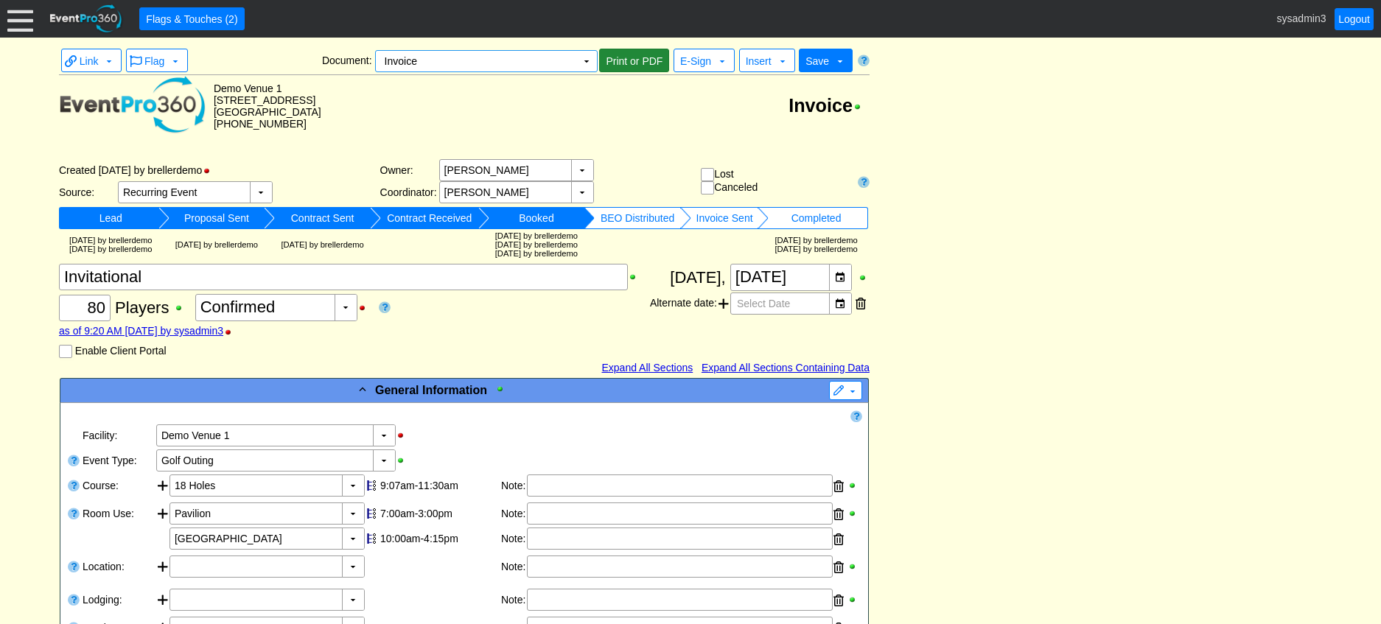
click at [624, 58] on span "Print or PDF" at bounding box center [634, 61] width 63 height 15
click at [587, 63] on td "▼" at bounding box center [586, 61] width 21 height 21
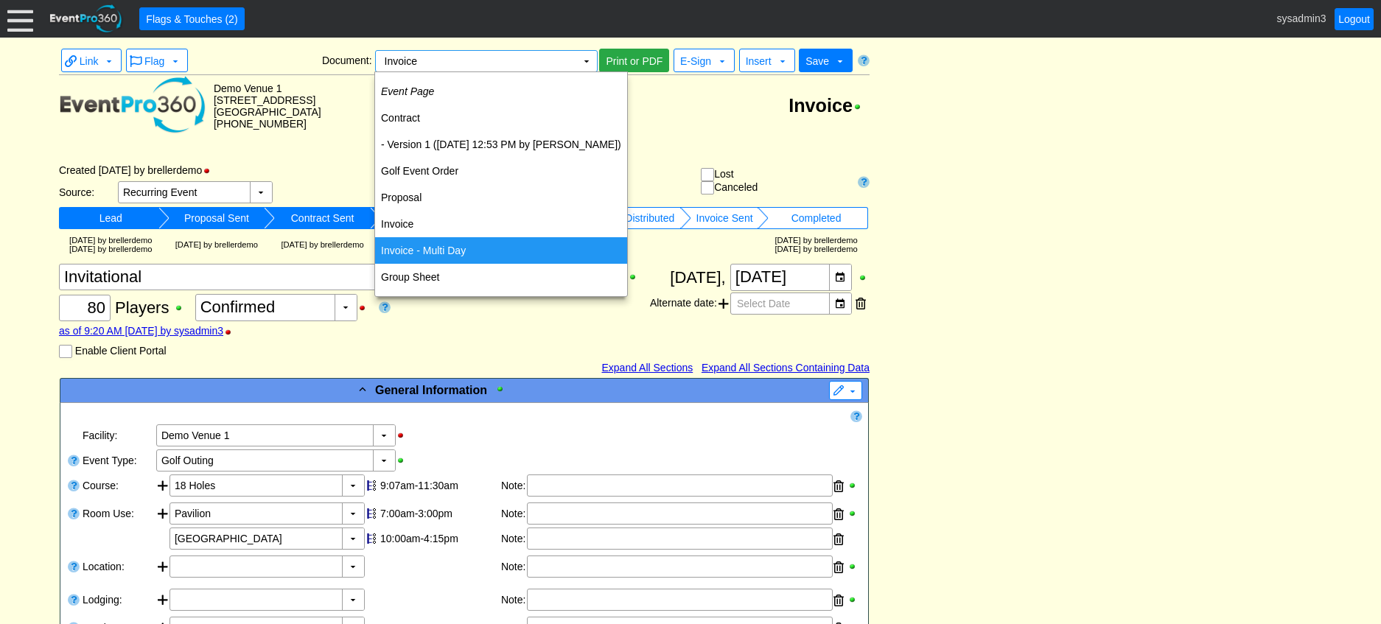
click at [435, 248] on td "Invoice - Multi Day" at bounding box center [501, 250] width 252 height 27
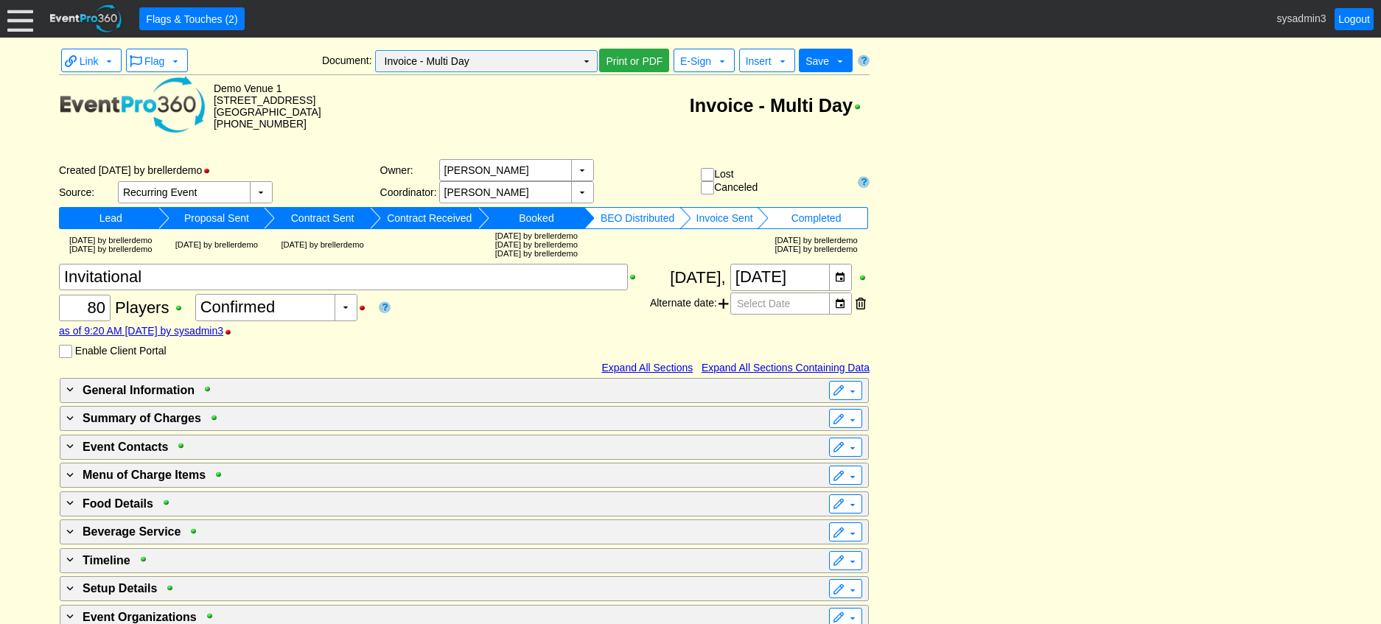
click at [584, 57] on td "▼" at bounding box center [586, 61] width 21 height 21
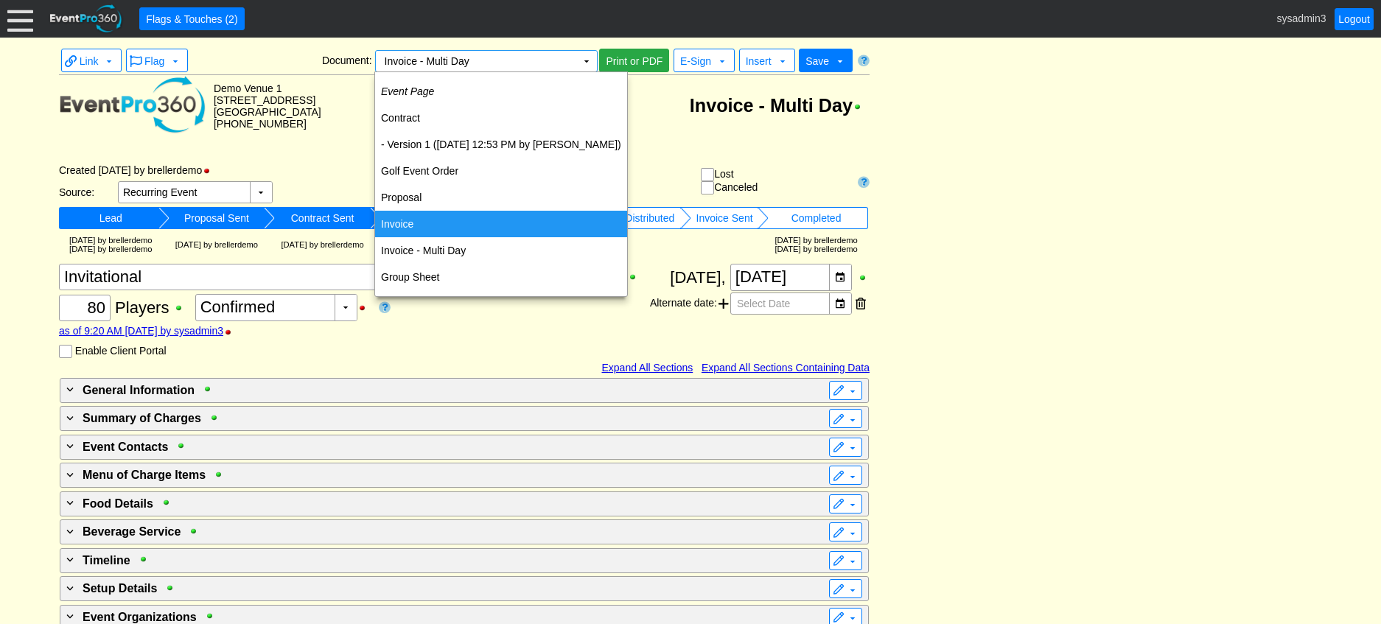
click at [407, 223] on td "Invoice" at bounding box center [501, 224] width 252 height 27
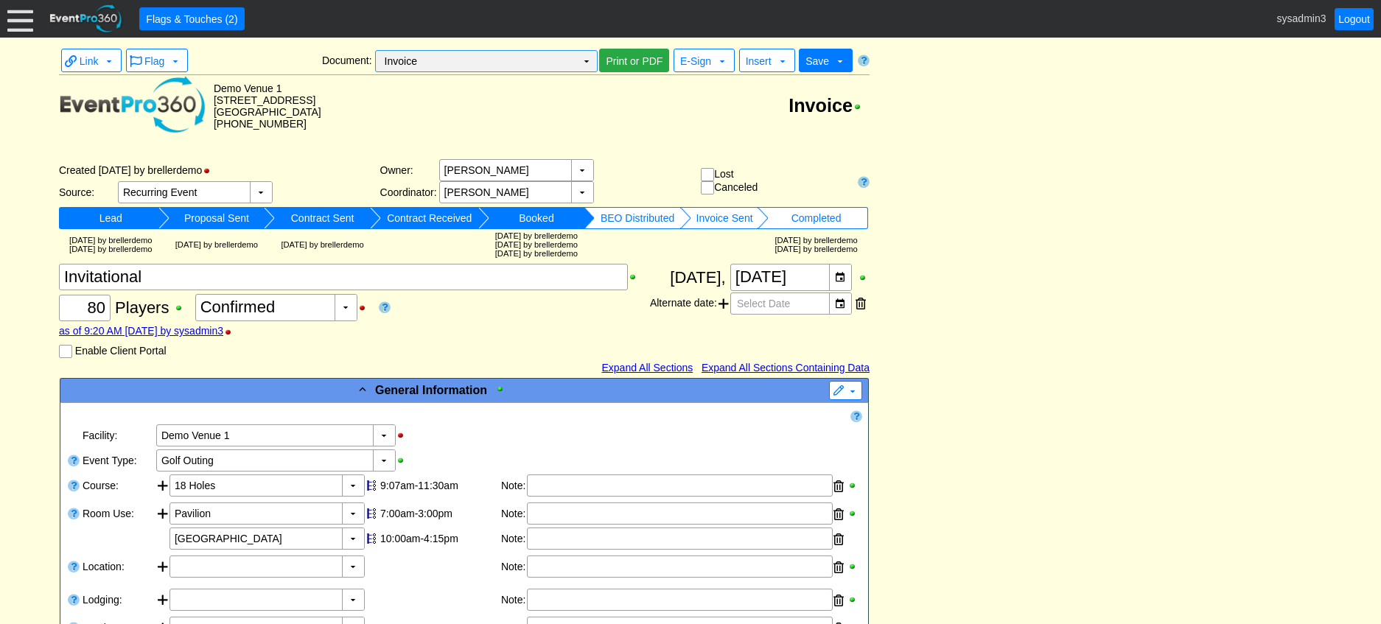
click at [567, 67] on td "Invoice Χ" at bounding box center [476, 61] width 200 height 21
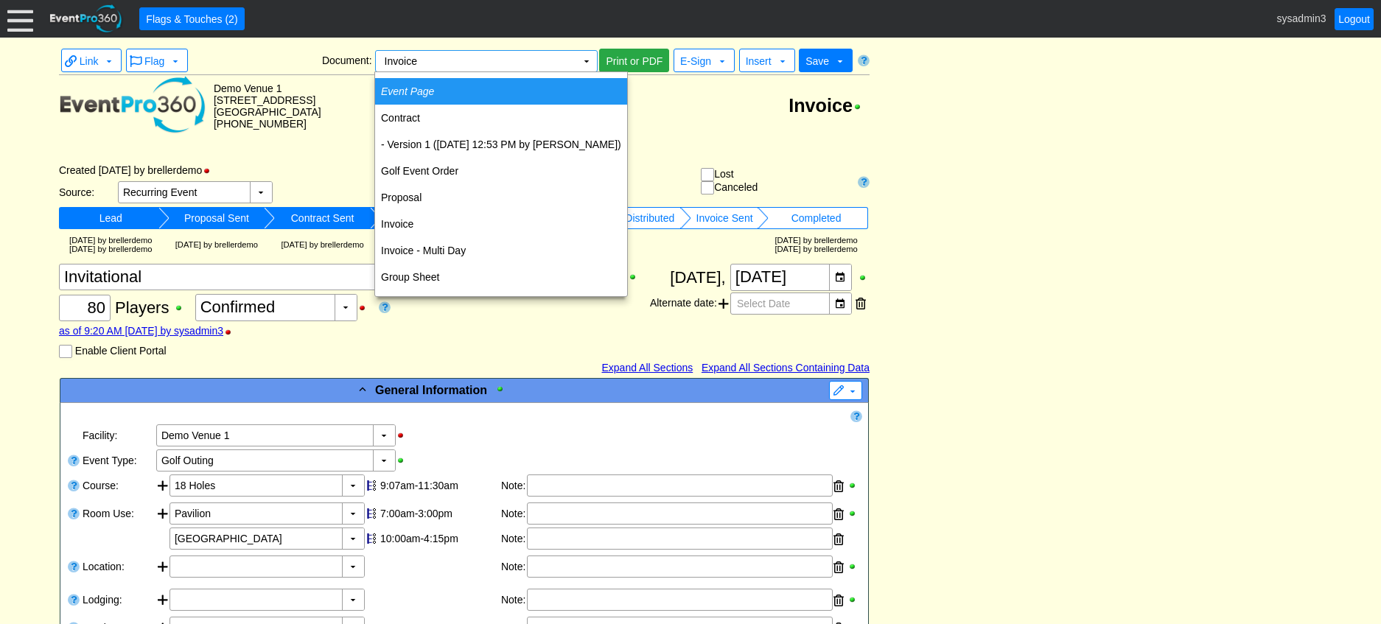
click at [427, 94] on icon "Event Page" at bounding box center [407, 91] width 53 height 12
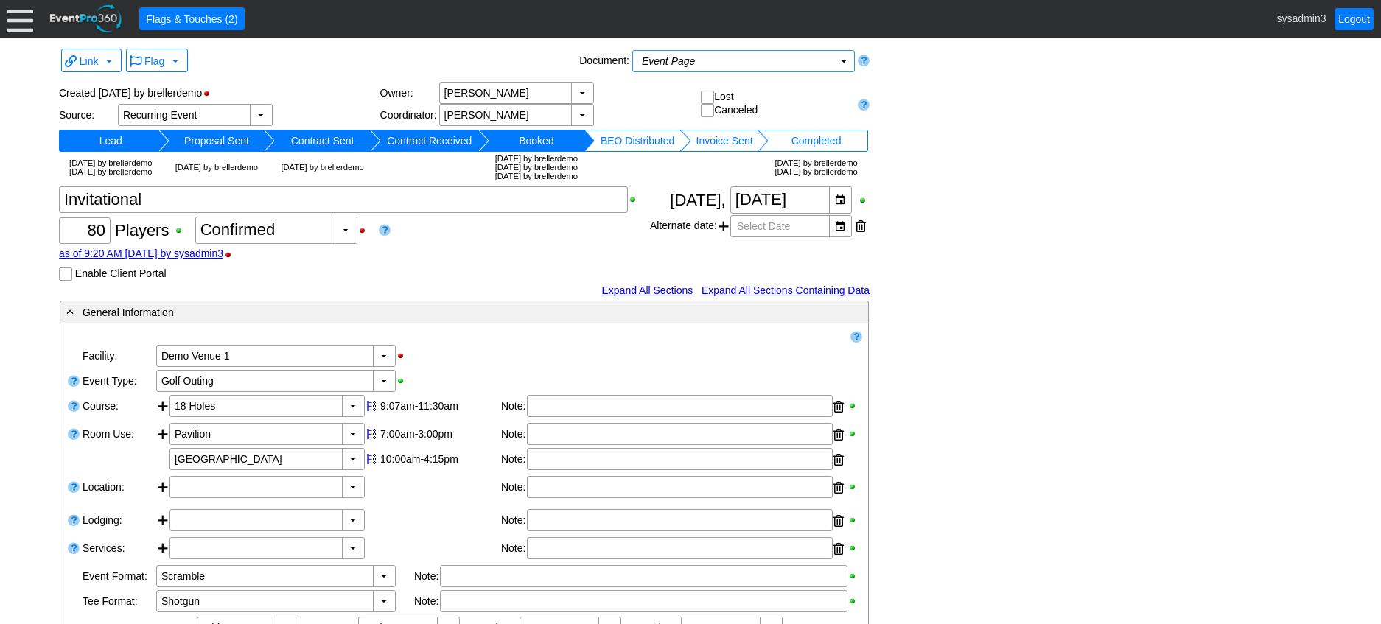
click at [16, 18] on div at bounding box center [20, 19] width 26 height 26
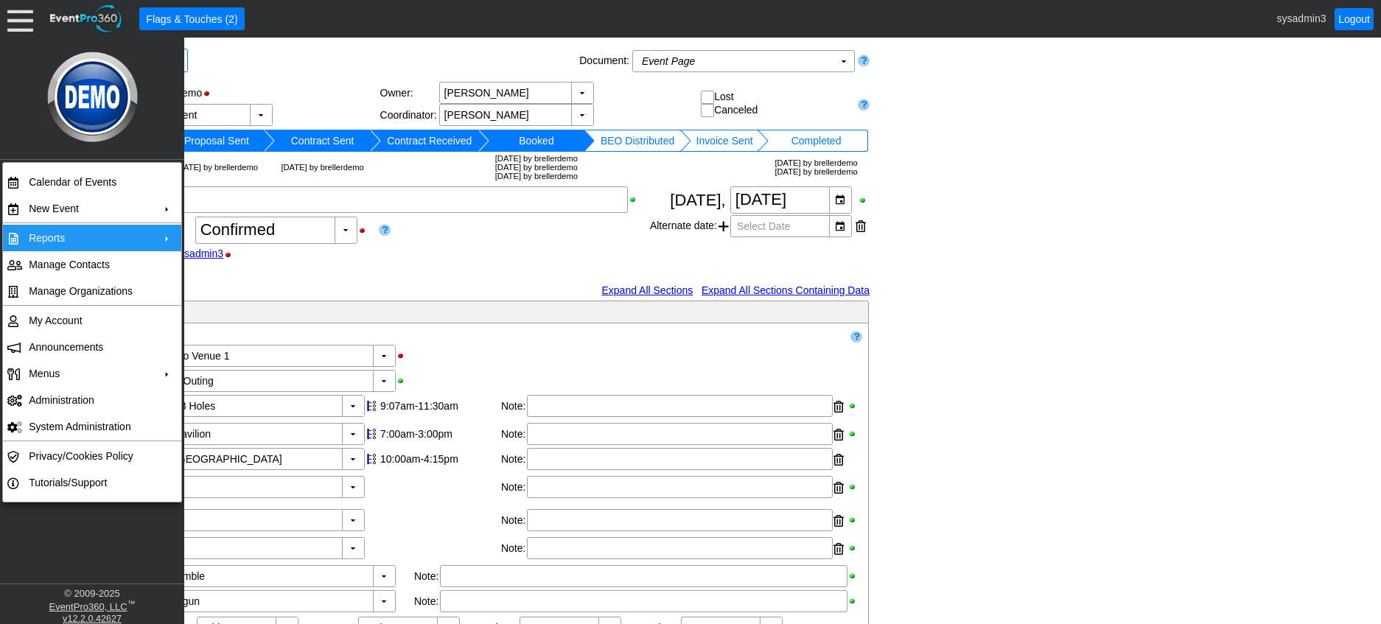
click at [60, 231] on td "Reports" at bounding box center [89, 238] width 132 height 27
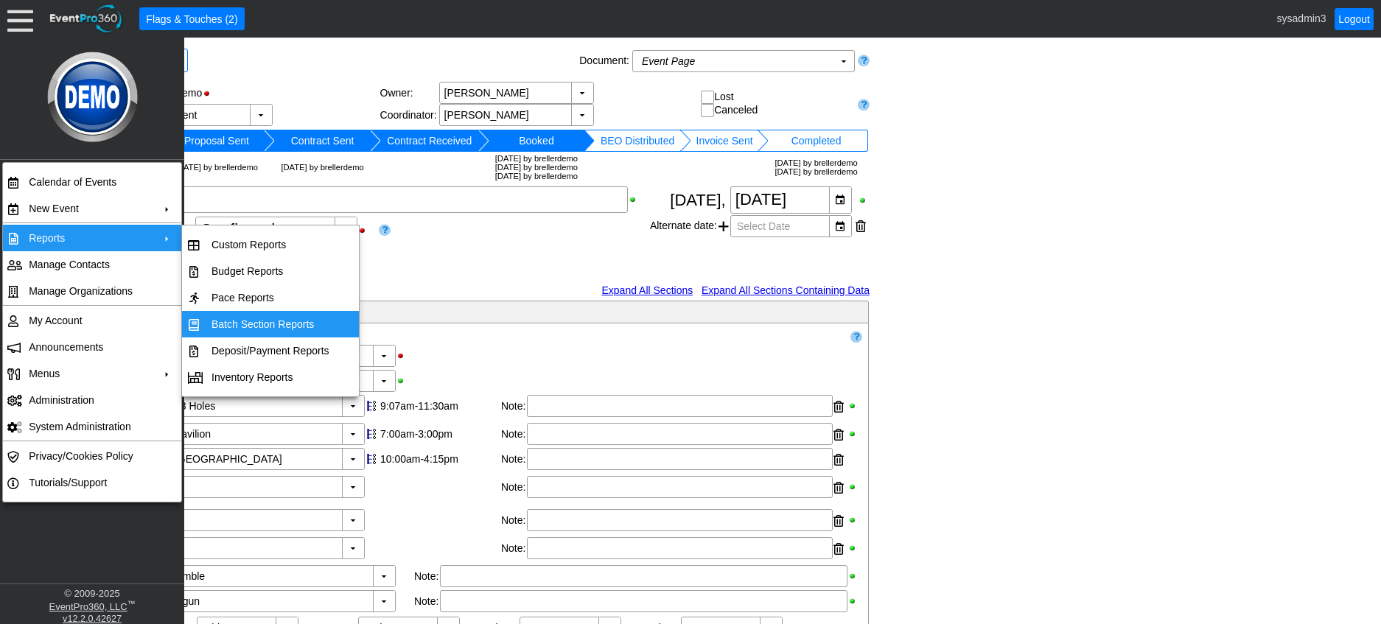
click at [254, 325] on td "Batch Section Reports" at bounding box center [271, 324] width 130 height 27
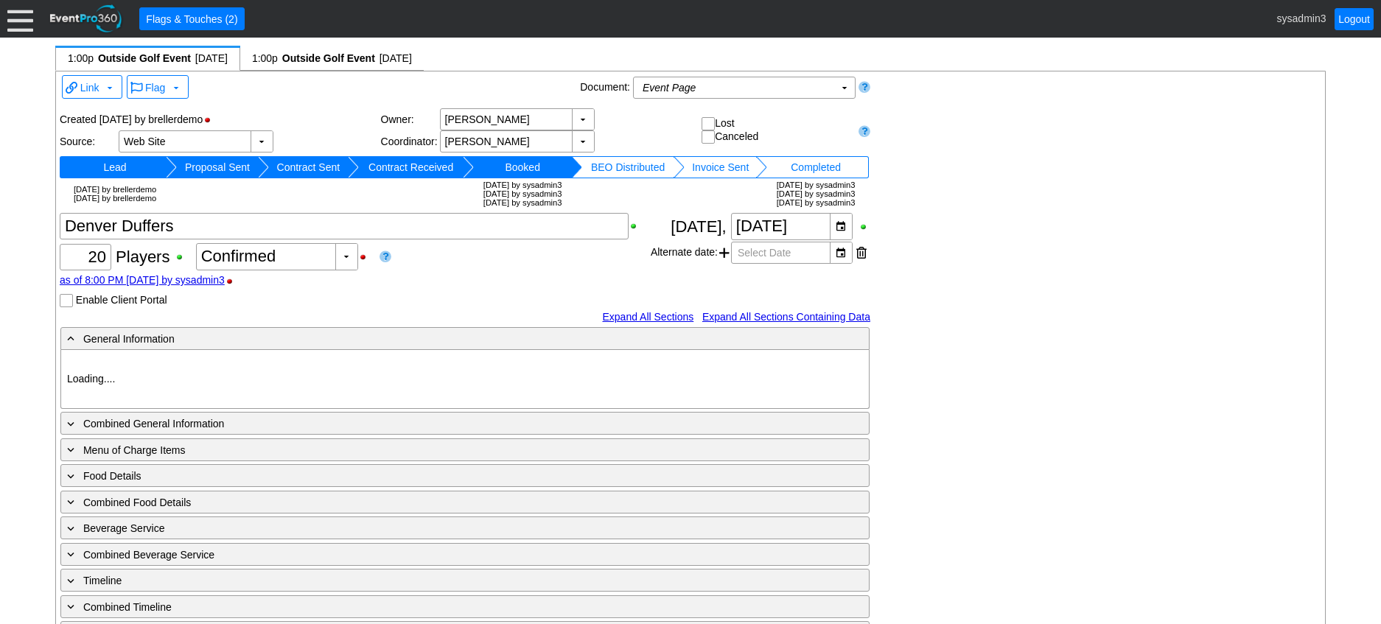
type input "Demo Venue 1"
type input "Outside Golf Event"
type input "Individual"
type input "Single Tee"
type input "381141"
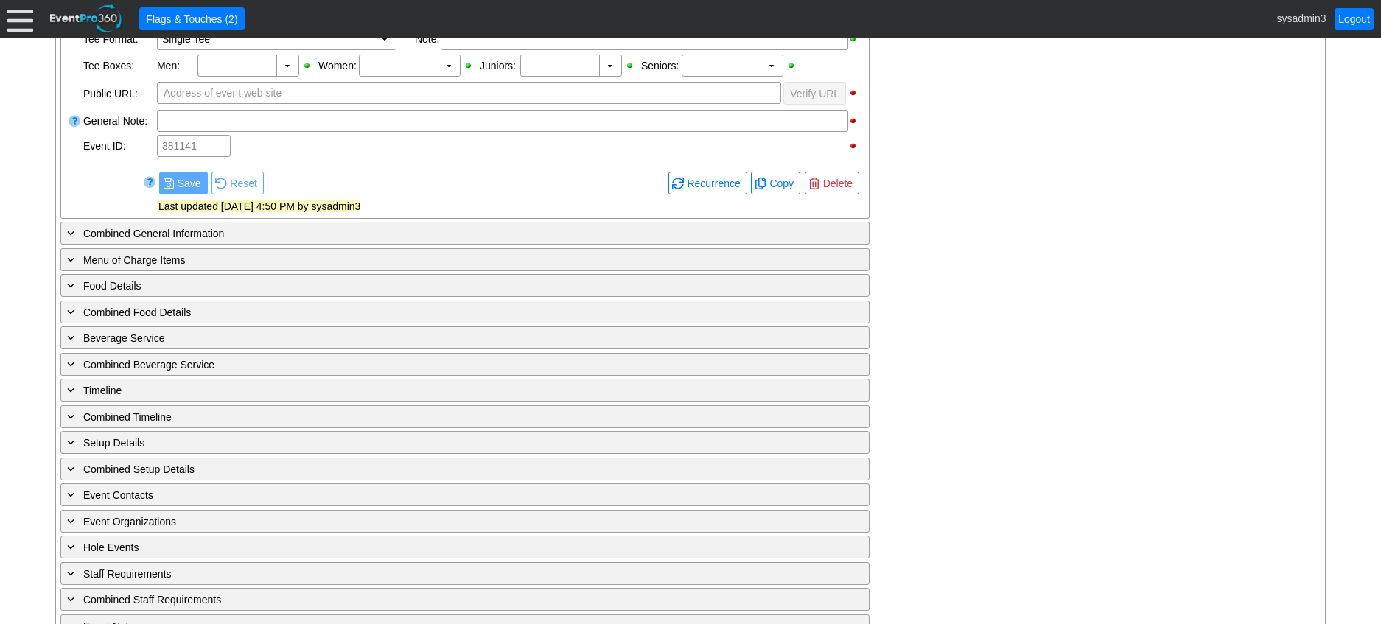
scroll to position [589, 0]
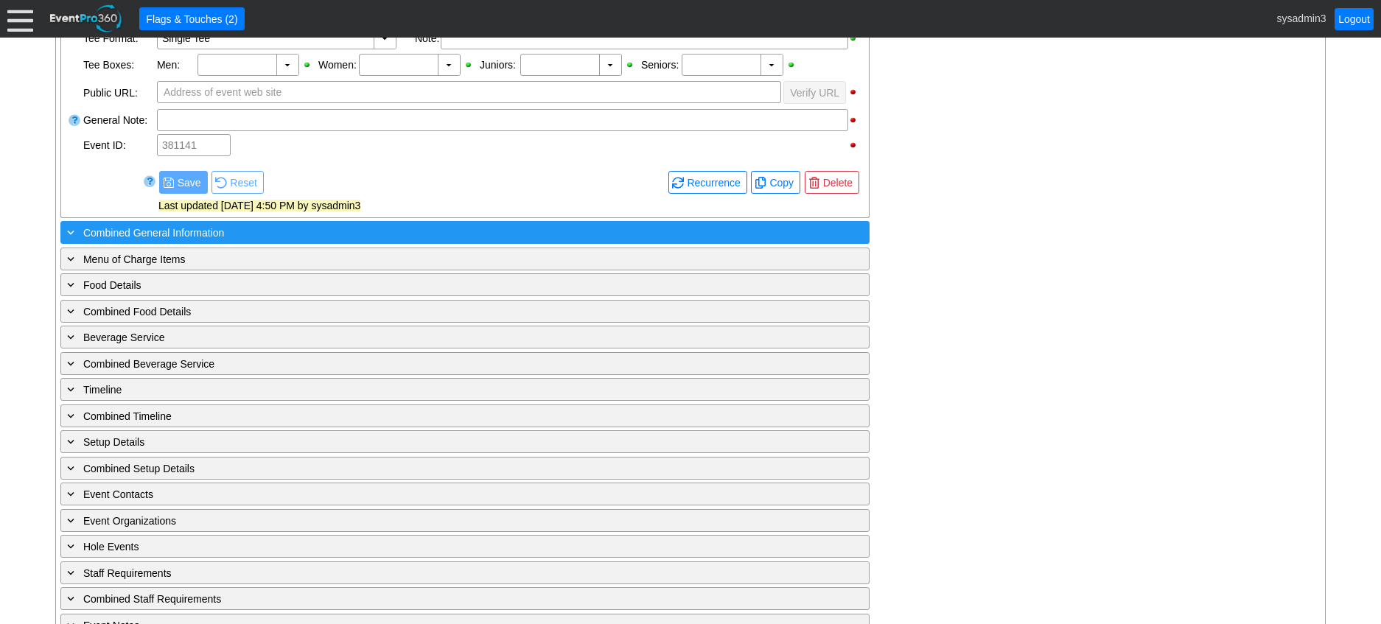
click at [305, 228] on div "+ Combined General Information" at bounding box center [434, 232] width 741 height 17
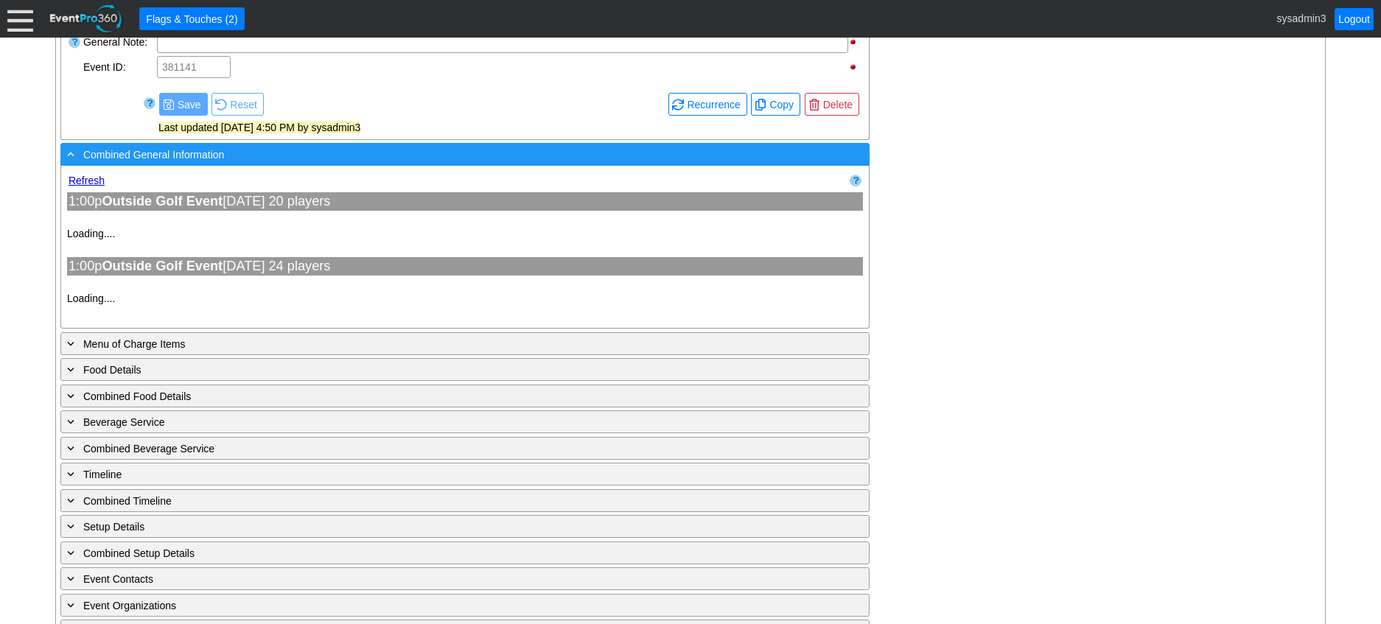
scroll to position [737, 0]
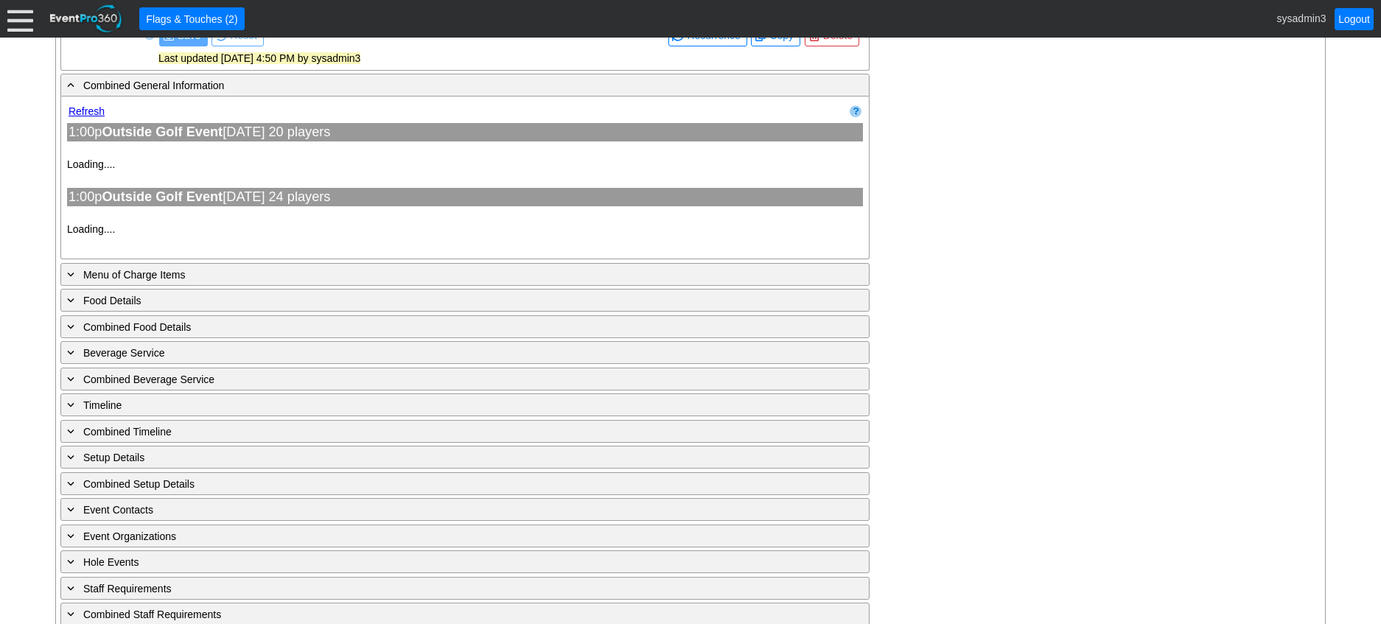
type input "Demo Venue 1"
type input "Outside Golf Event"
type input "Individual"
type input "Single Tee"
type input "381141"
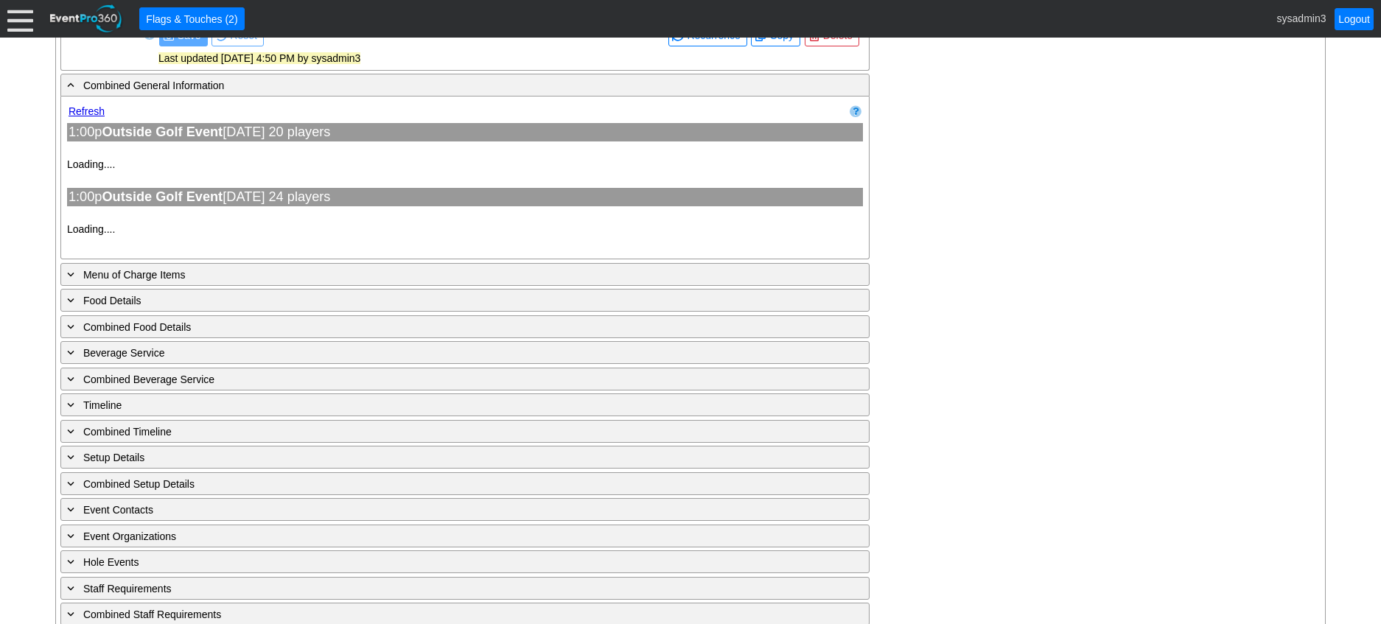
type input "Demo Venue 1"
type input "Outside Golf Event"
type input "Scramble"
type input "Single Tee"
type input "153119"
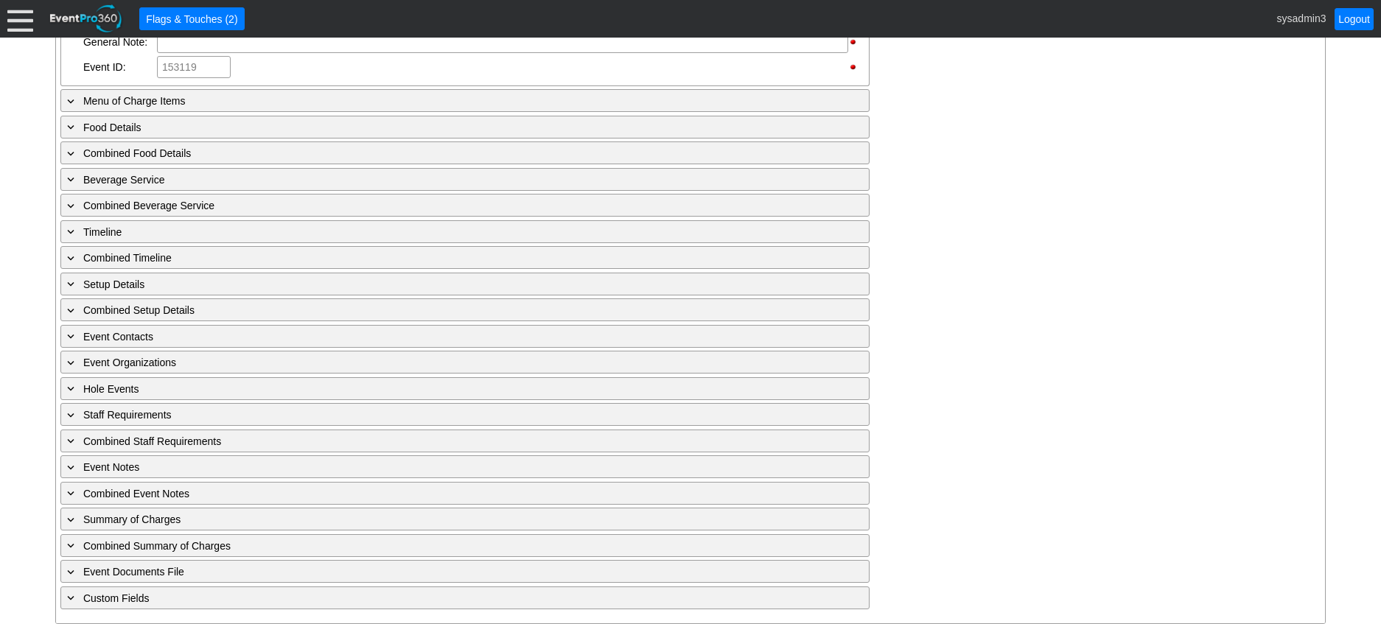
scroll to position [1576, 0]
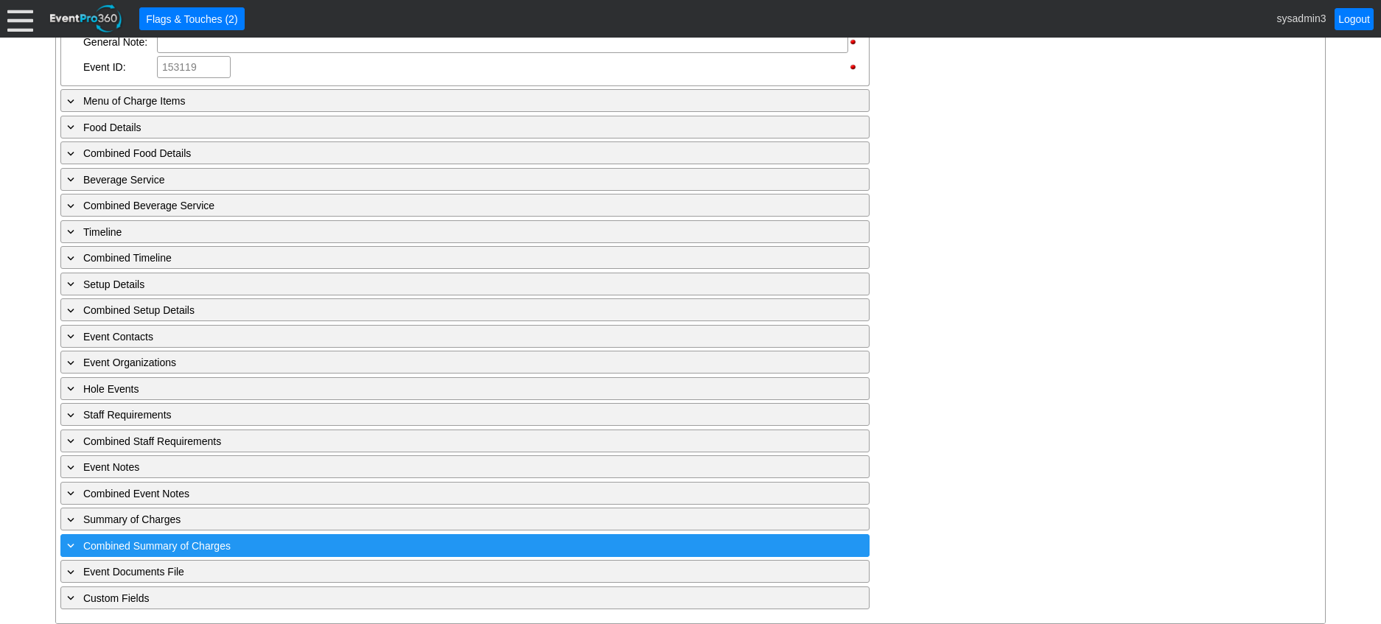
click at [281, 535] on div "+ Combined Summary of Charges ▼" at bounding box center [464, 545] width 809 height 23
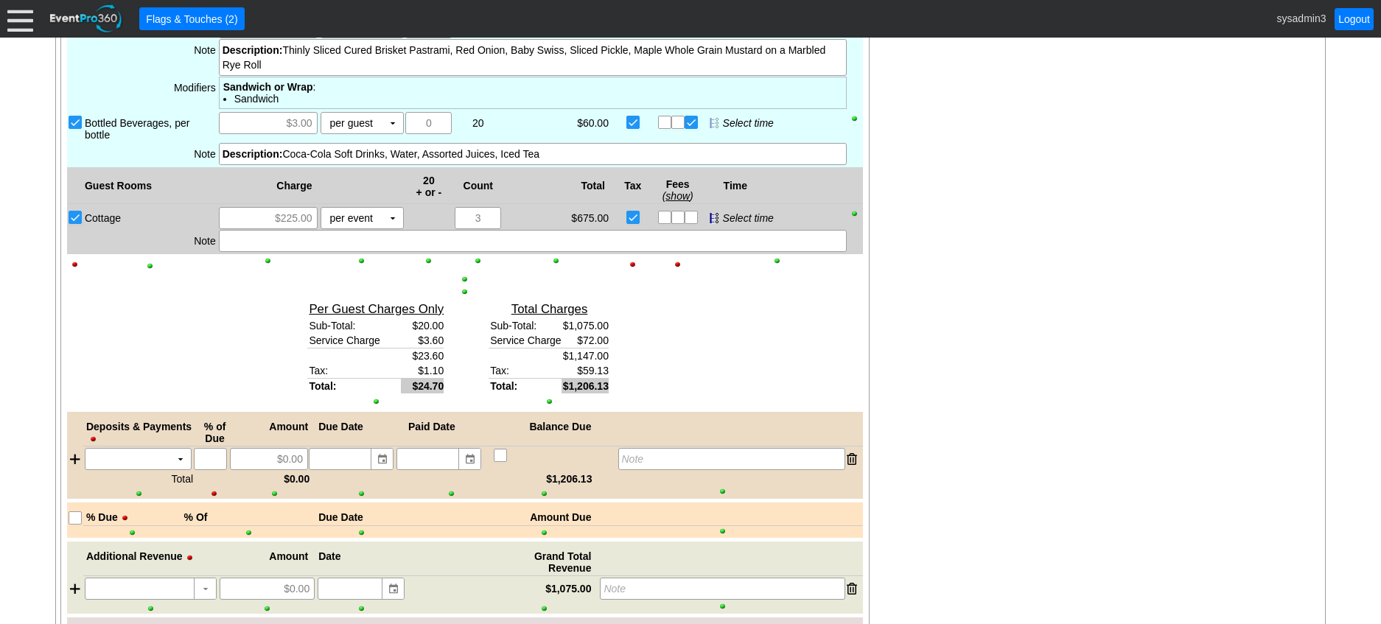
scroll to position [2182, 0]
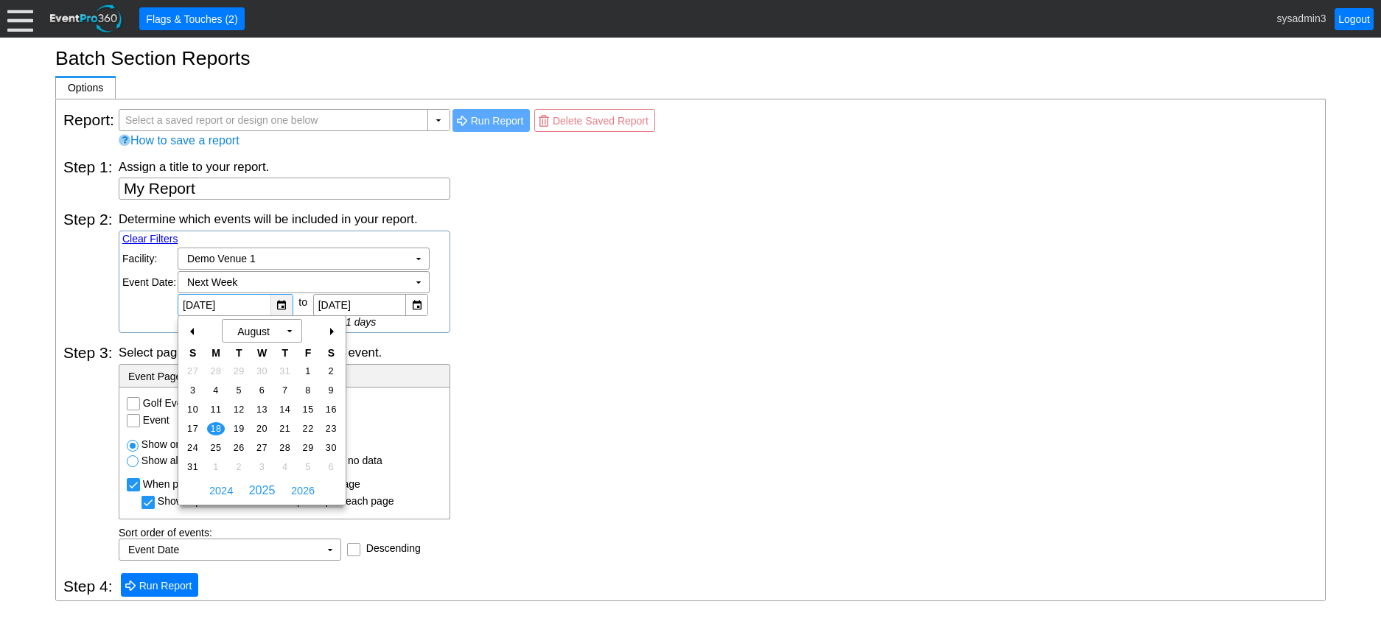
click at [279, 303] on div "▼" at bounding box center [281, 305] width 22 height 21
click at [529, 270] on div "Determine which events will be included in your report. Clear Filters Region: Χ…" at bounding box center [718, 272] width 1199 height 122
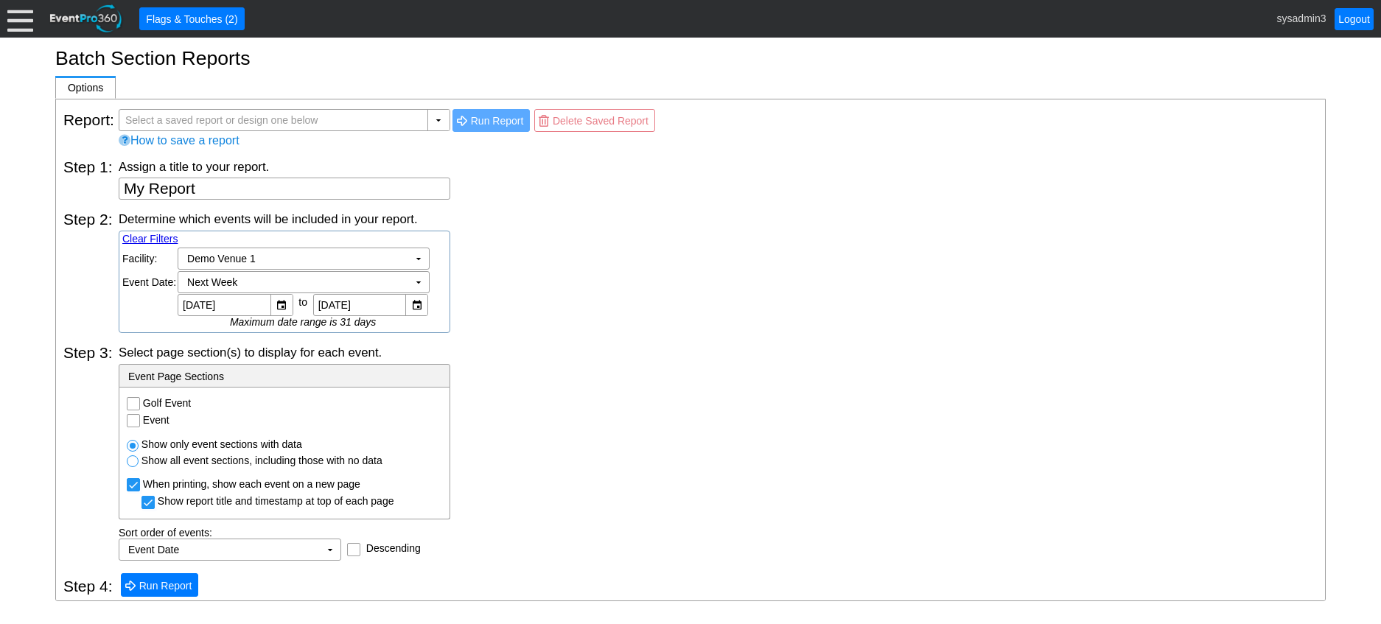
scroll to position [6, 0]
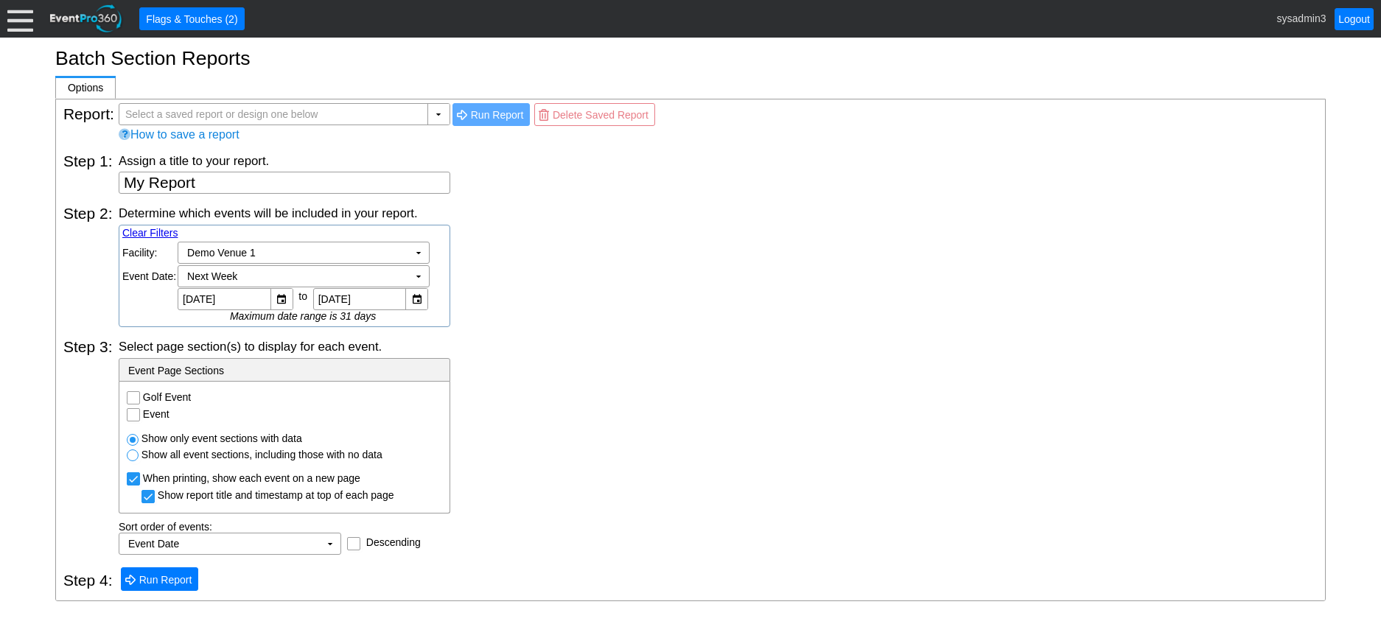
click at [136, 396] on input "Golf Event" at bounding box center [134, 399] width 15 height 15
checkbox input "true"
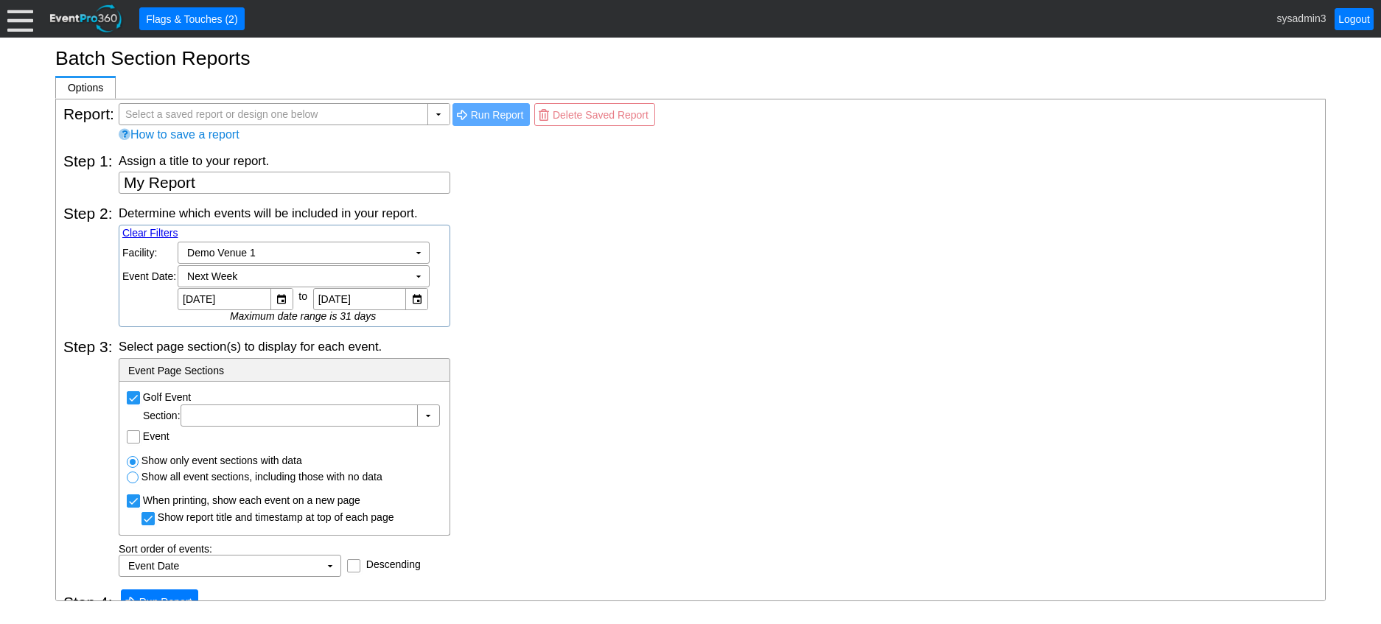
scroll to position [28, 0]
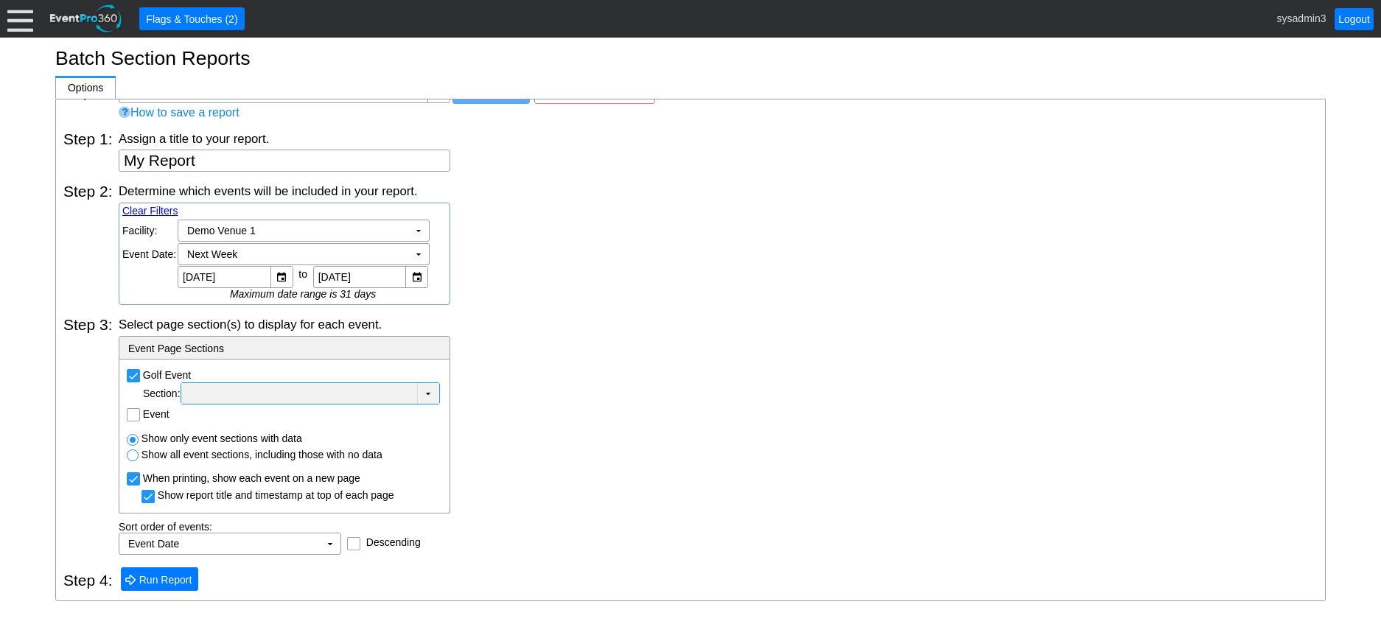
click at [429, 389] on td "▼" at bounding box center [428, 393] width 22 height 21
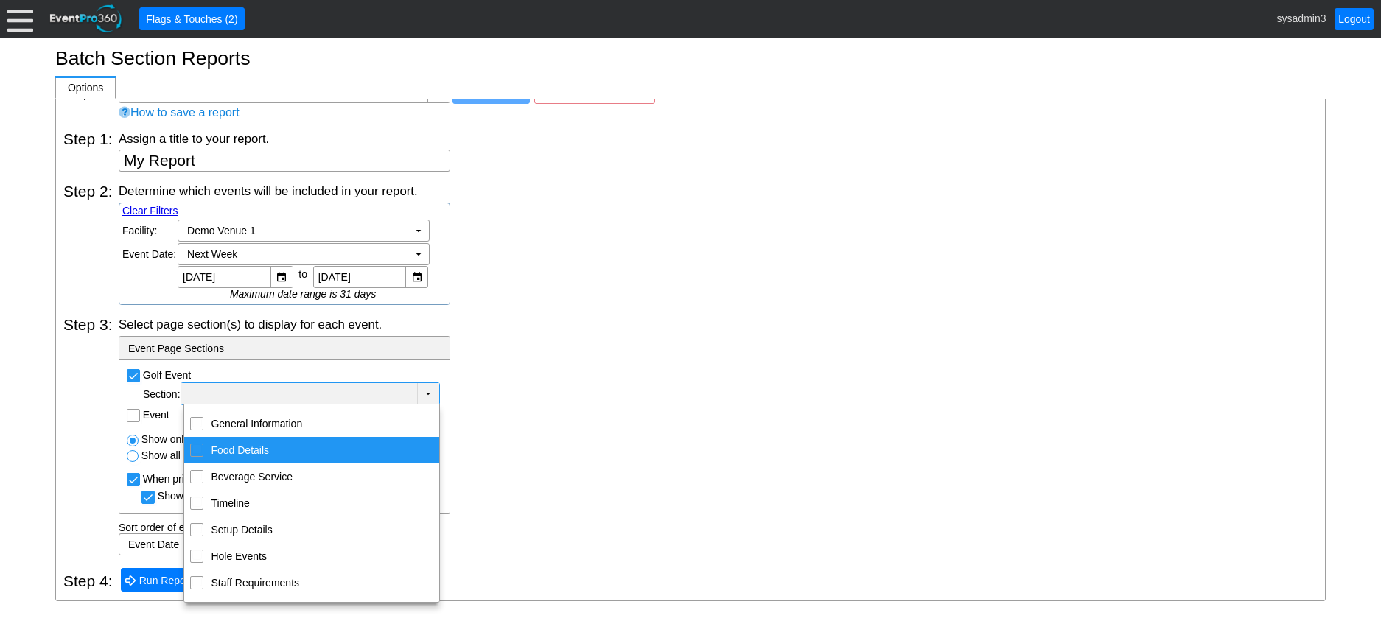
click at [193, 455] on div "Food Details" at bounding box center [196, 450] width 13 height 13
checkbox input "true"
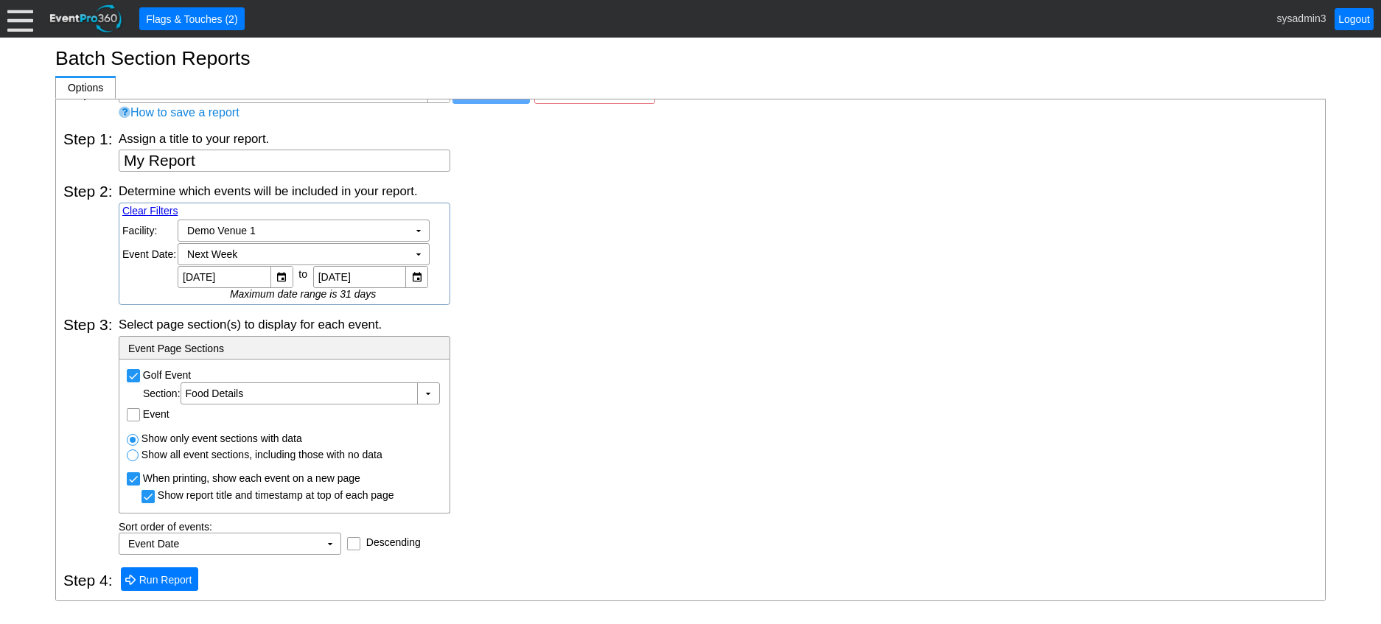
click at [619, 417] on div "Select page section(s) to display for each event. - Event Page Sections Golf Ev…" at bounding box center [718, 435] width 1199 height 239
click at [127, 415] on input "Event" at bounding box center [134, 416] width 15 height 15
checkbox input "true"
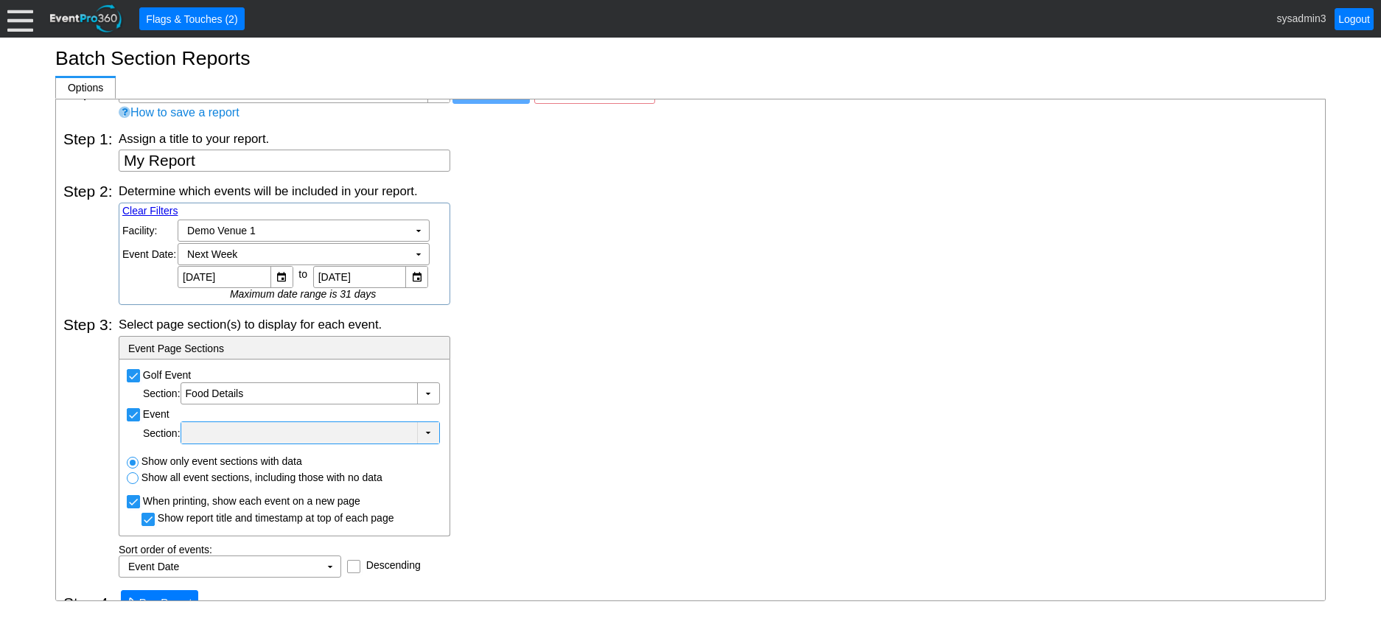
click at [388, 428] on div at bounding box center [299, 433] width 230 height 15
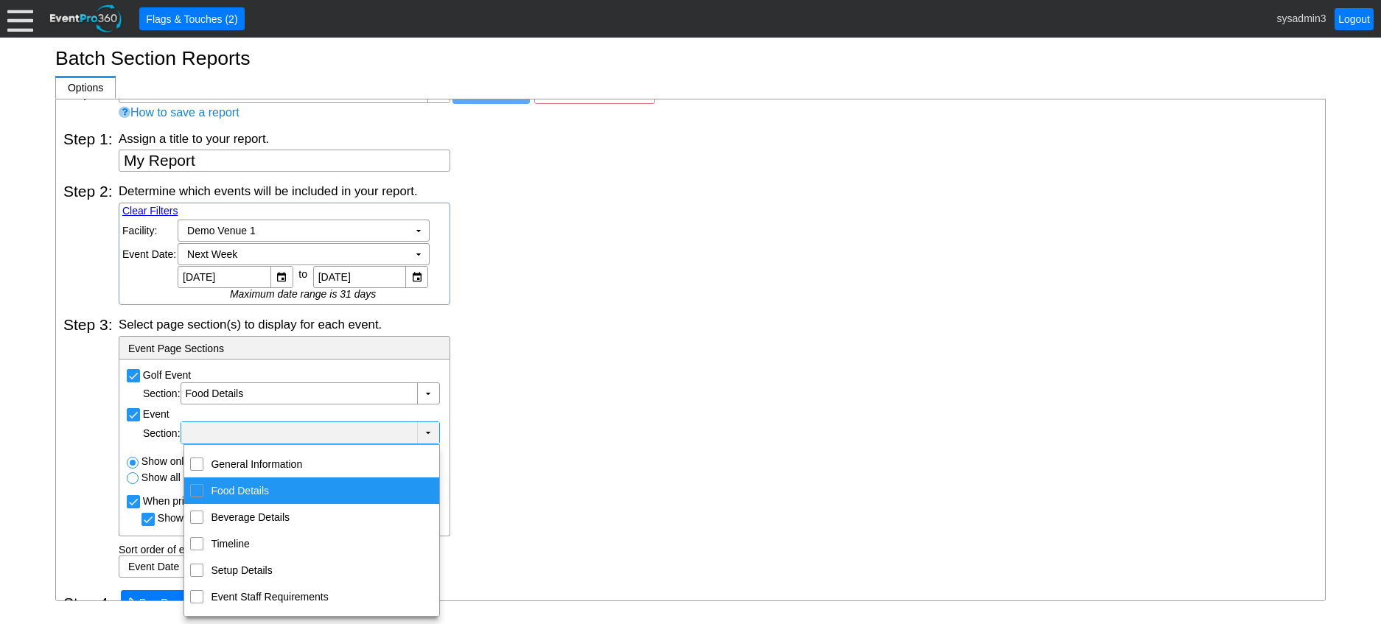
drag, startPoint x: 200, startPoint y: 488, endPoint x: 424, endPoint y: 466, distance: 225.8
click at [200, 488] on input "Food Details" at bounding box center [197, 490] width 10 height 10
checkbox input "true"
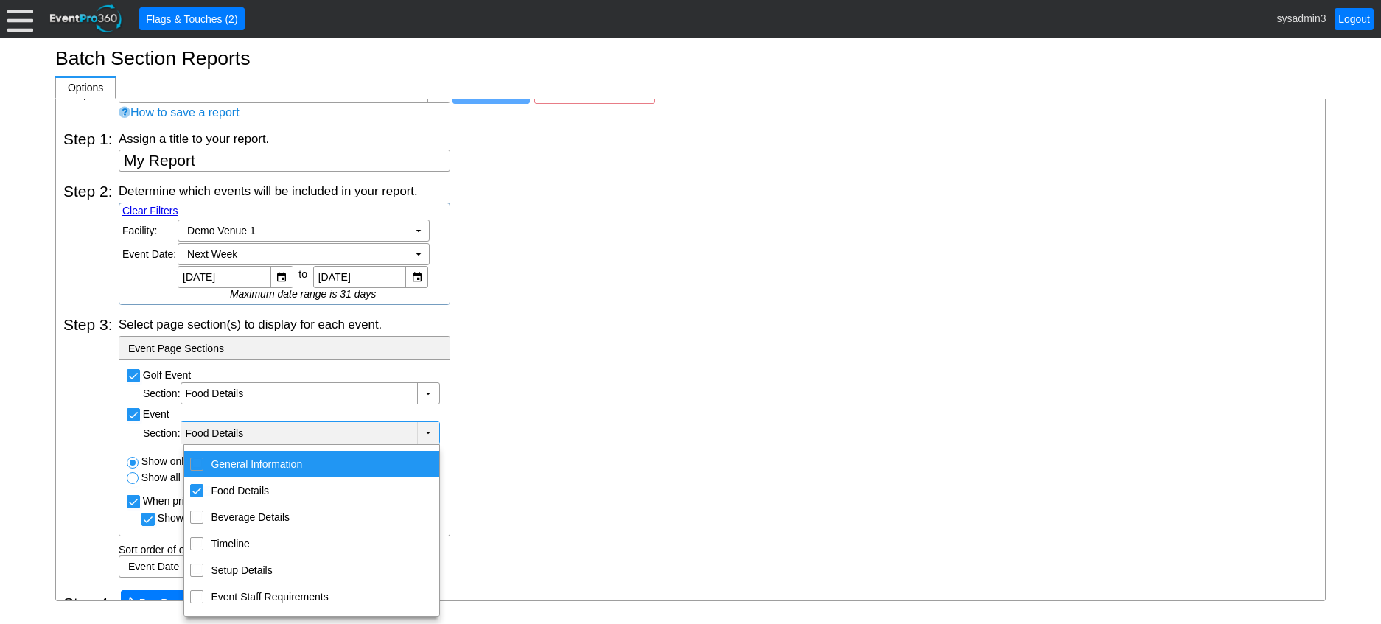
click at [621, 434] on div "Select page section(s) to display for each event. - Event Page Sections Golf Ev…" at bounding box center [718, 447] width 1199 height 262
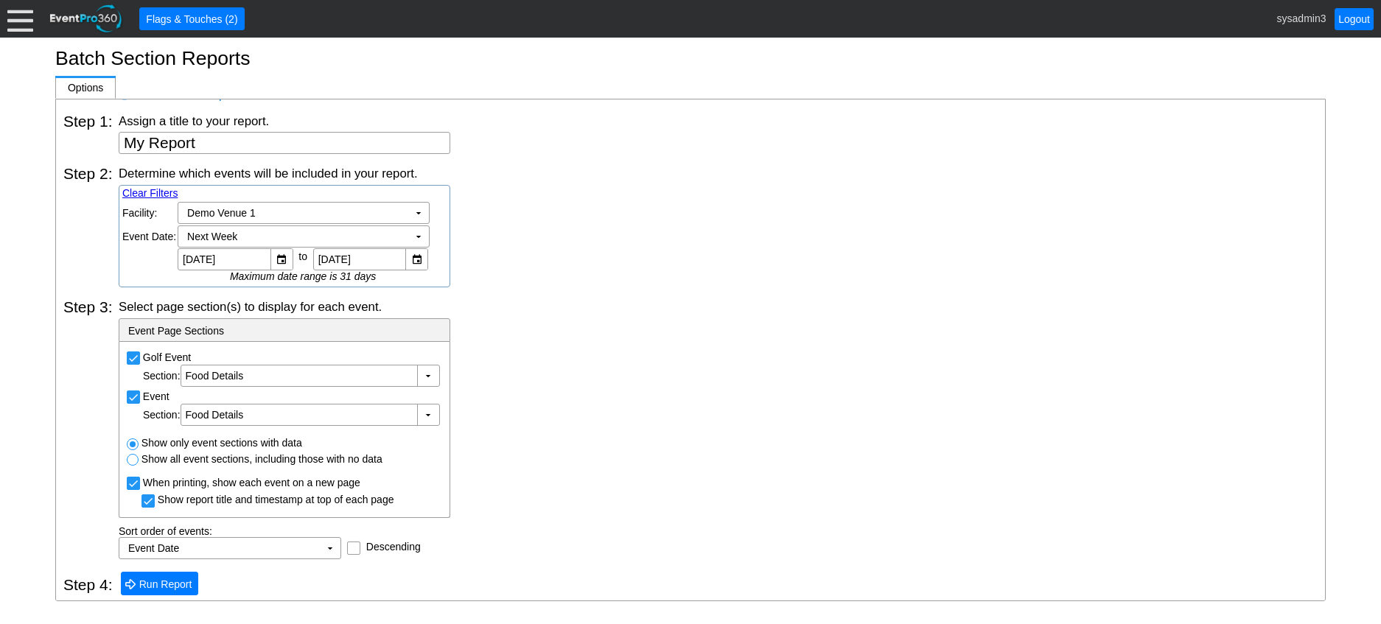
scroll to position [50, 0]
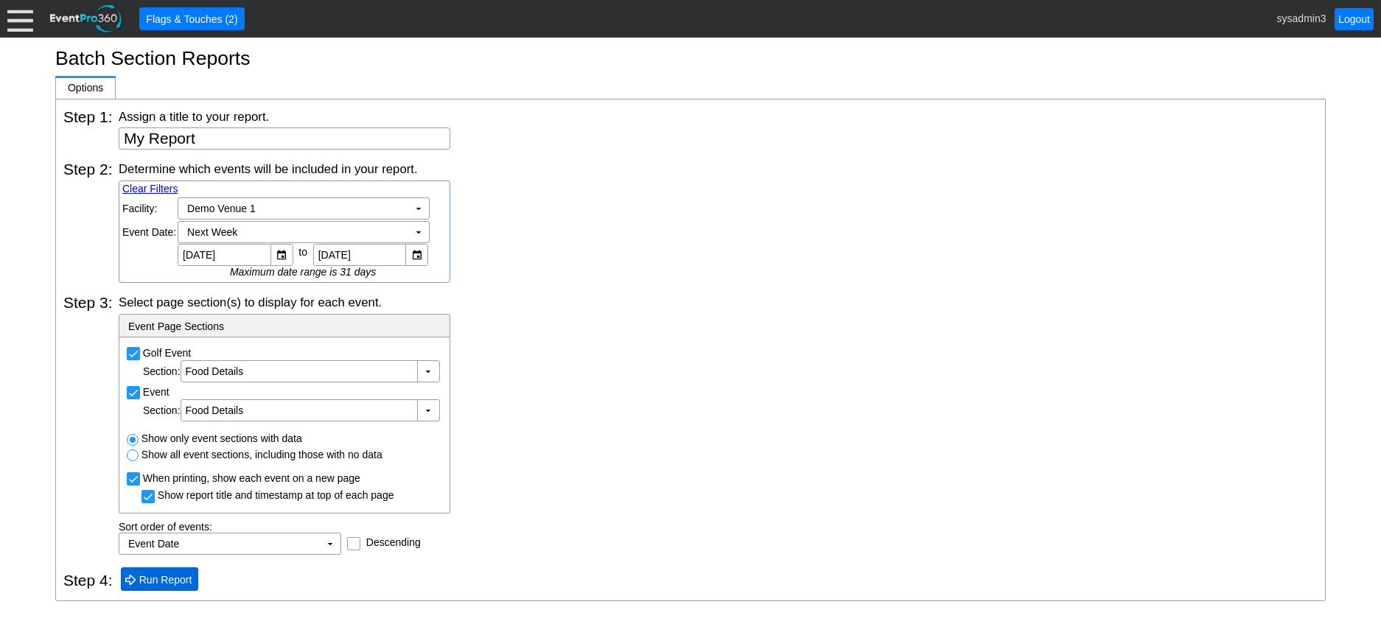
click at [164, 582] on span "Run Report" at bounding box center [165, 579] width 59 height 15
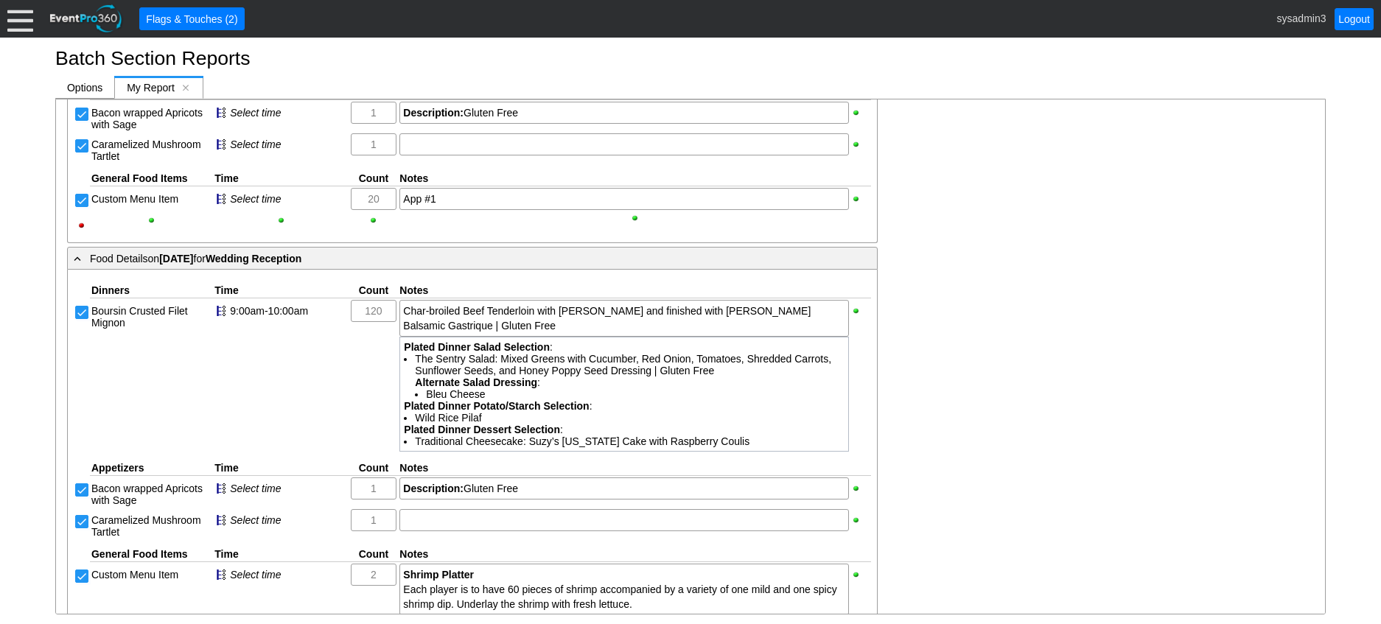
scroll to position [325, 0]
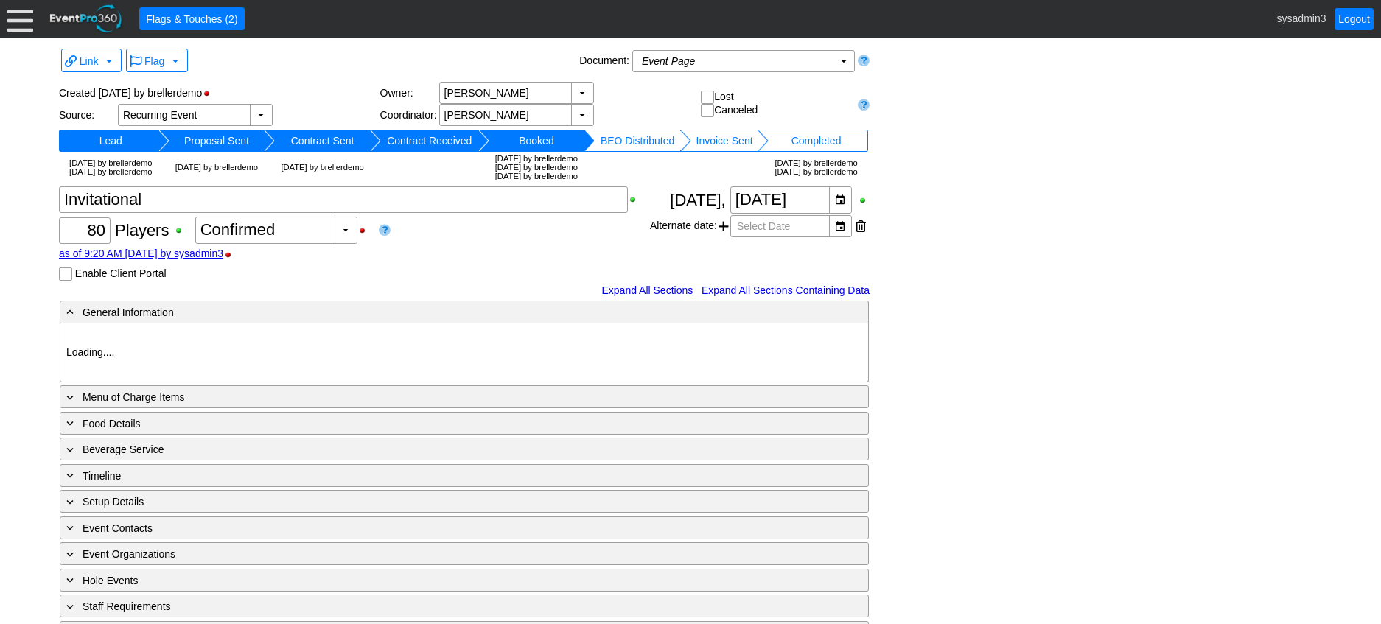
type input "Demo Venue 1"
type input "Golf Outing"
type input "Scramble"
type input "Shotgun"
type input "White"
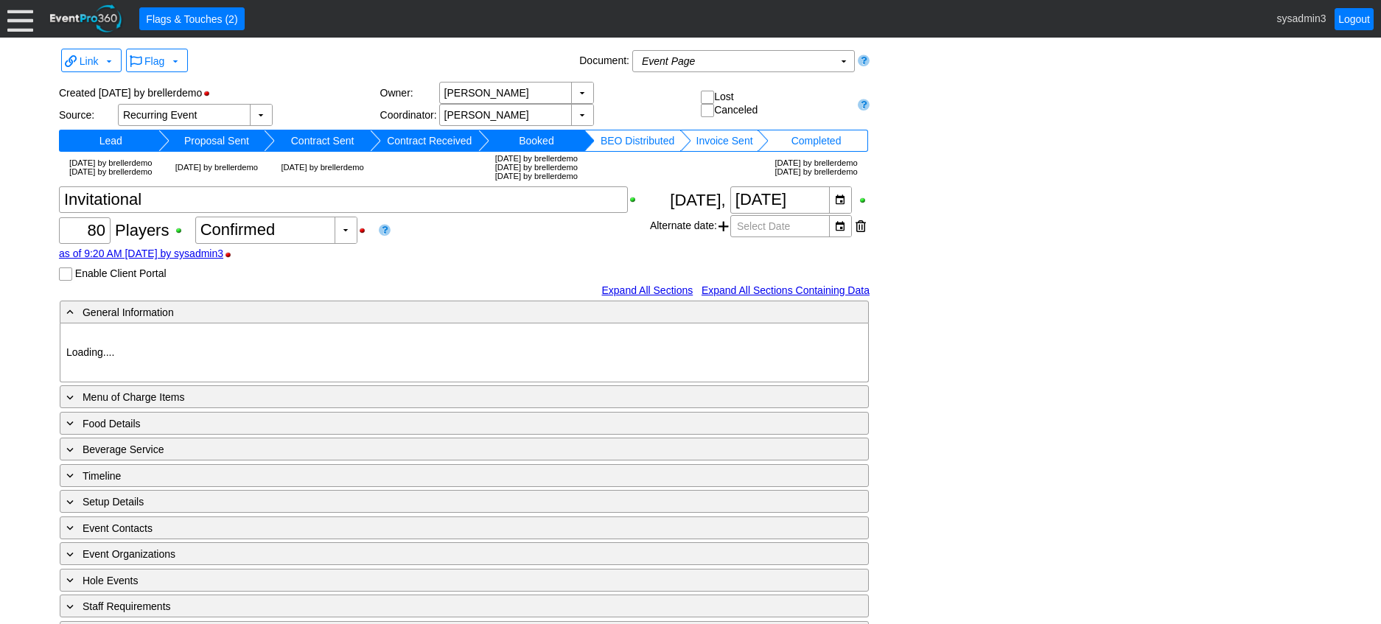
type input "Red"
type input "354064"
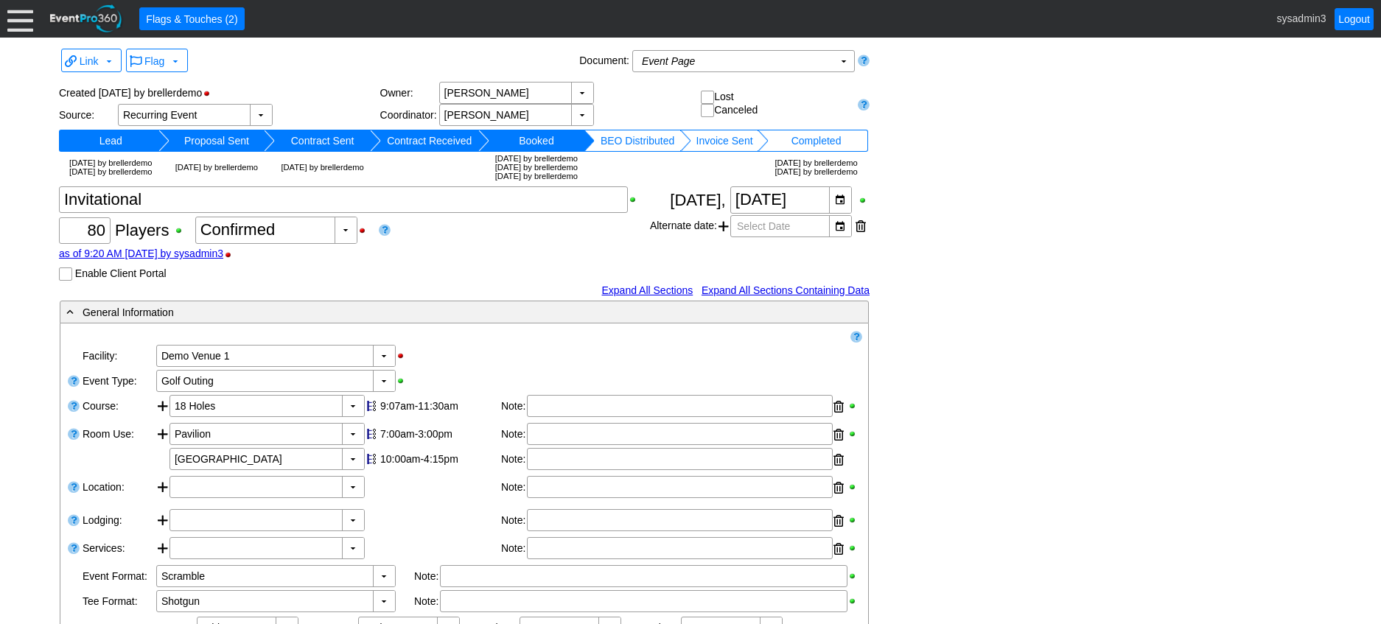
click at [66, 283] on input "Enable Client Portal" at bounding box center [67, 275] width 15 height 15
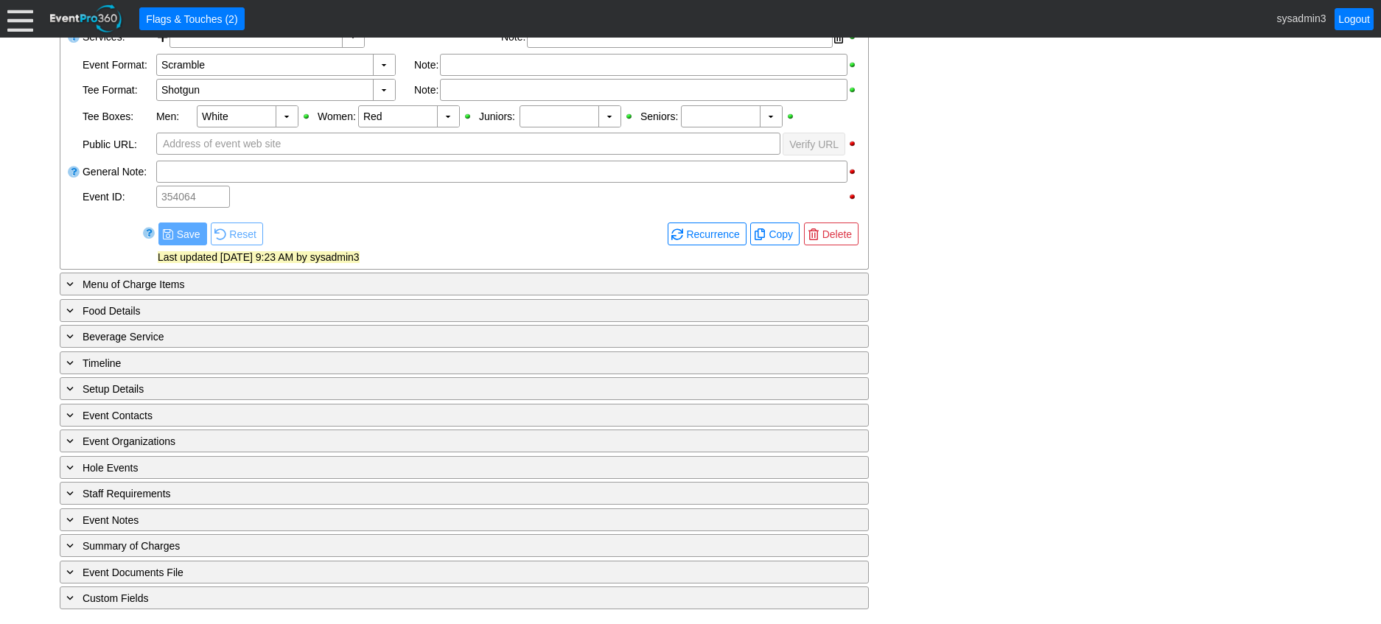
scroll to position [589, 0]
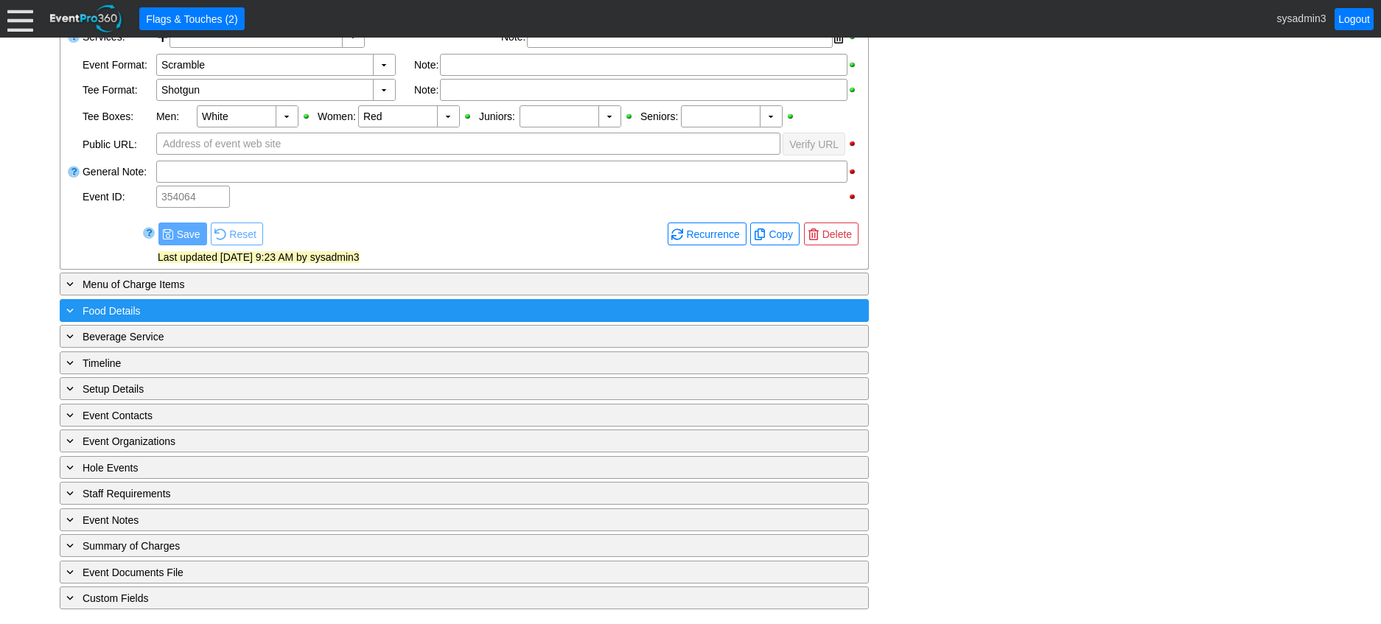
click at [284, 312] on div "+ Food Details" at bounding box center [433, 310] width 741 height 17
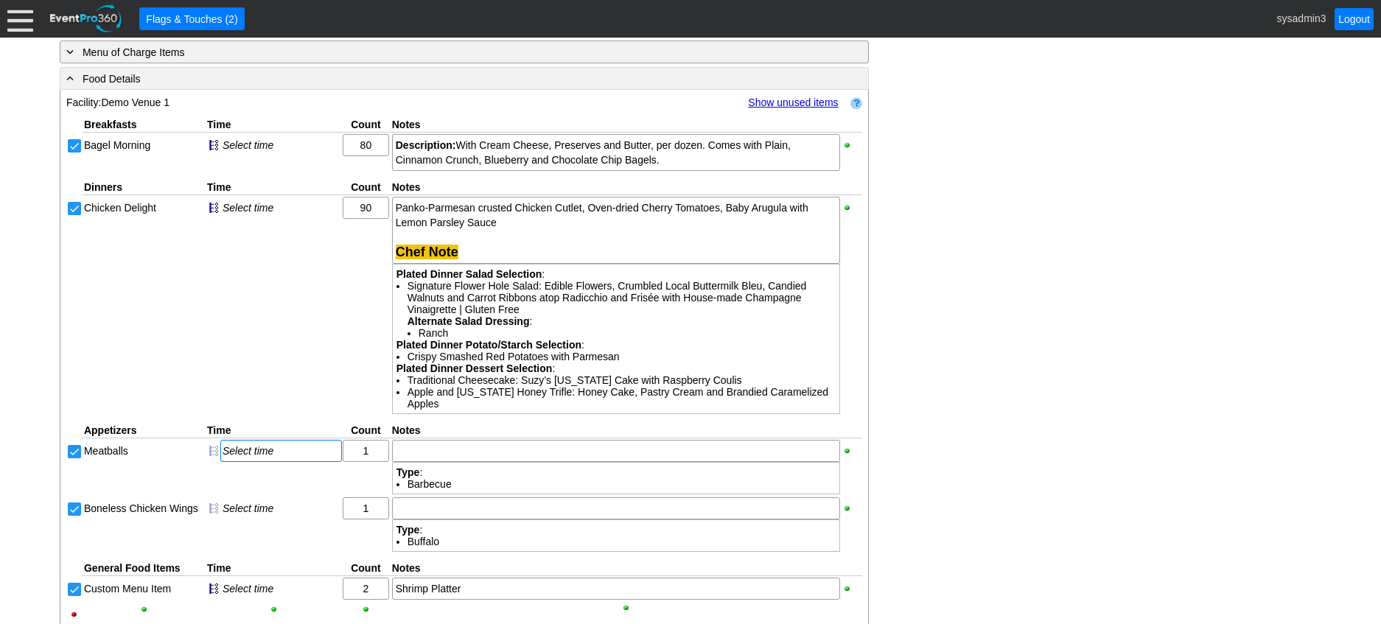
scroll to position [958, 0]
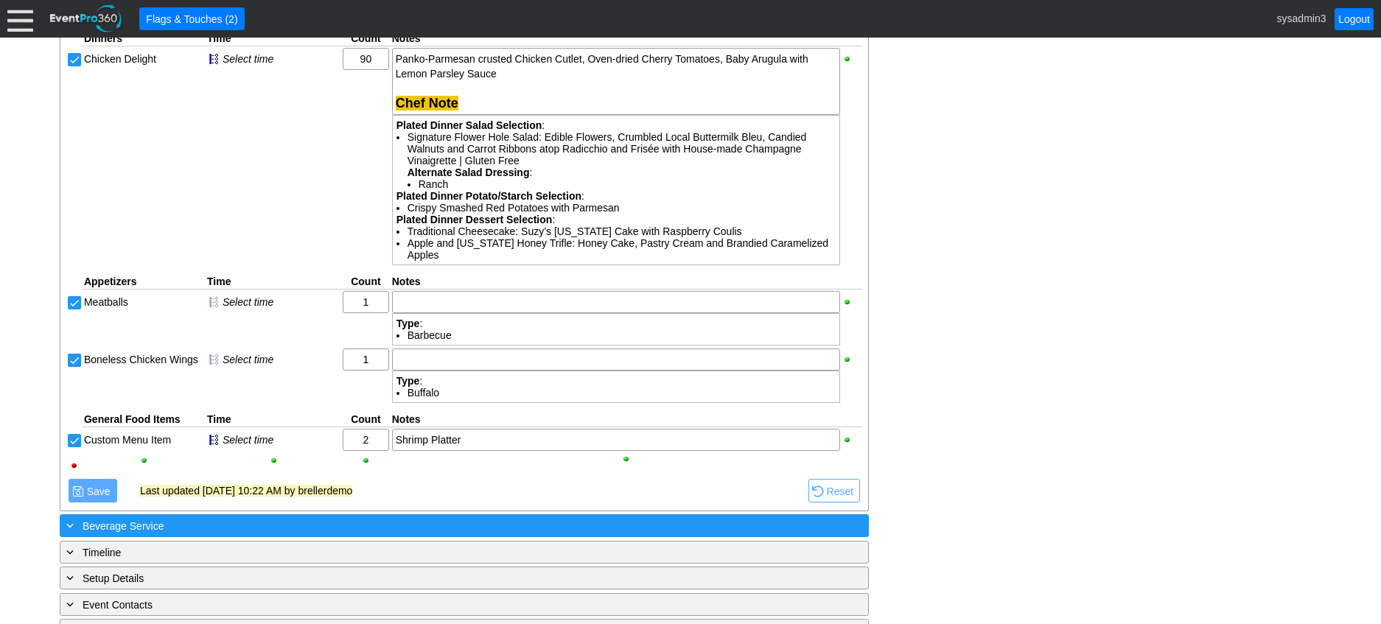
click at [328, 534] on div "+ Beverage Service" at bounding box center [433, 525] width 741 height 17
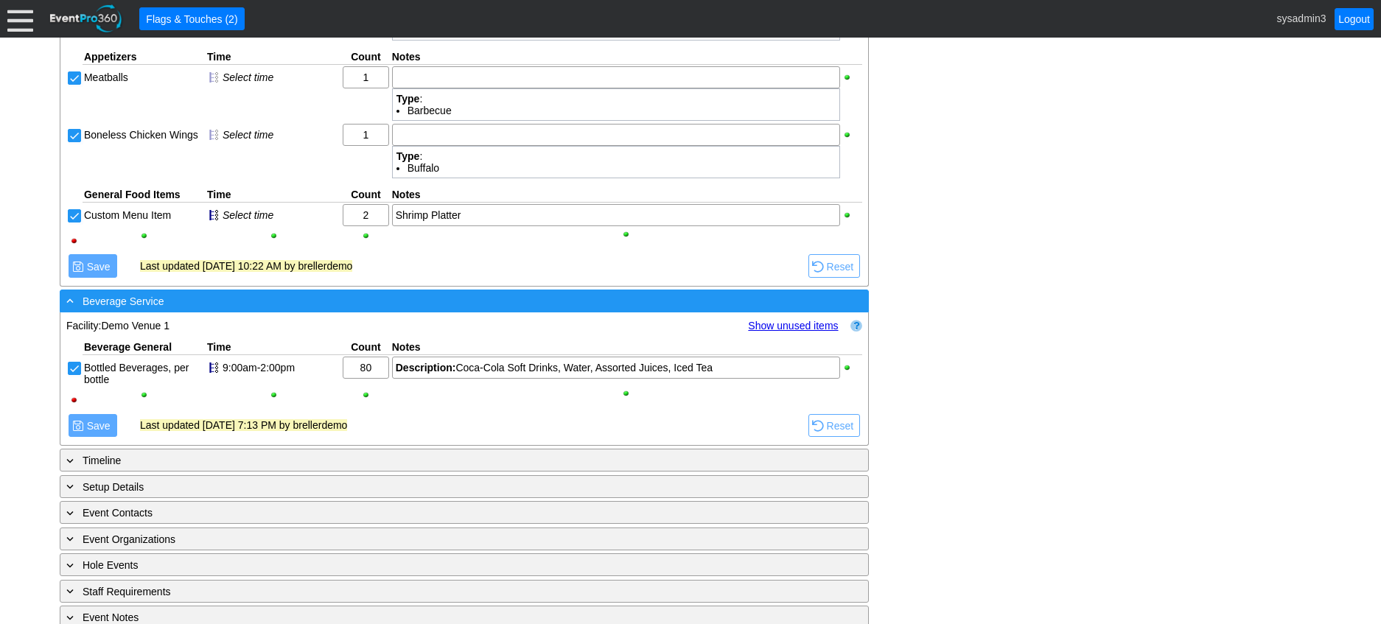
scroll to position [1240, 0]
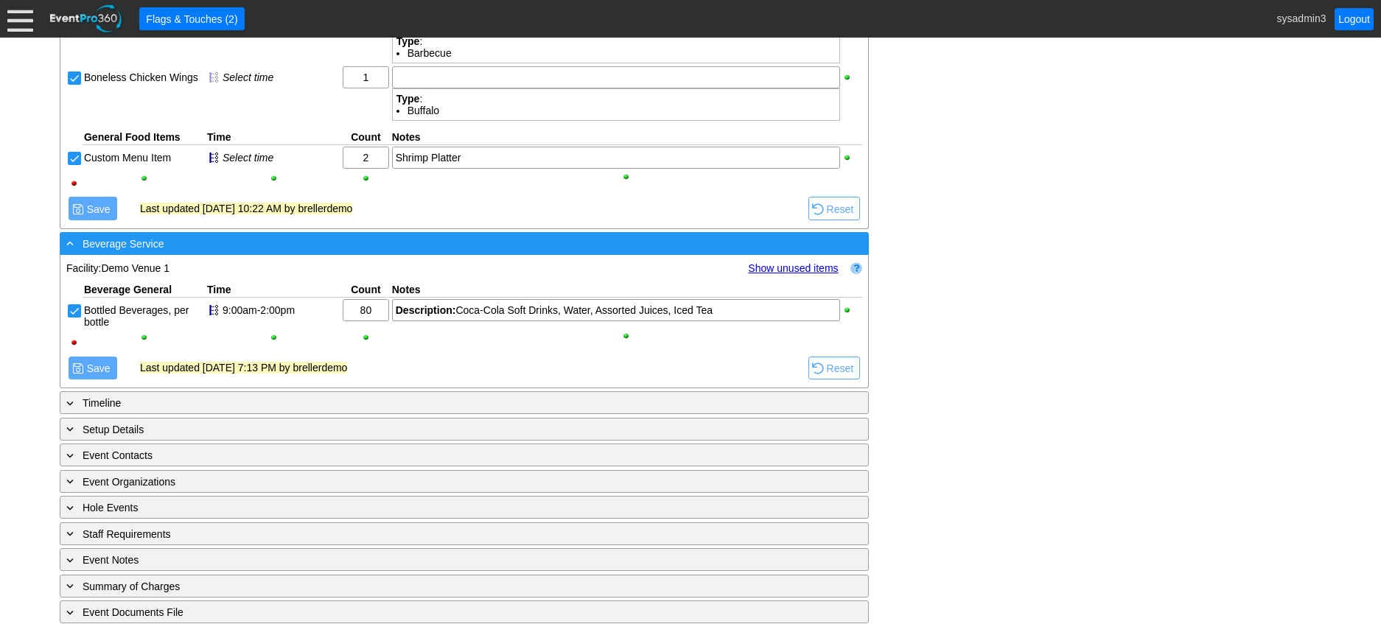
click at [628, 252] on div "- Beverage Service" at bounding box center [433, 243] width 741 height 17
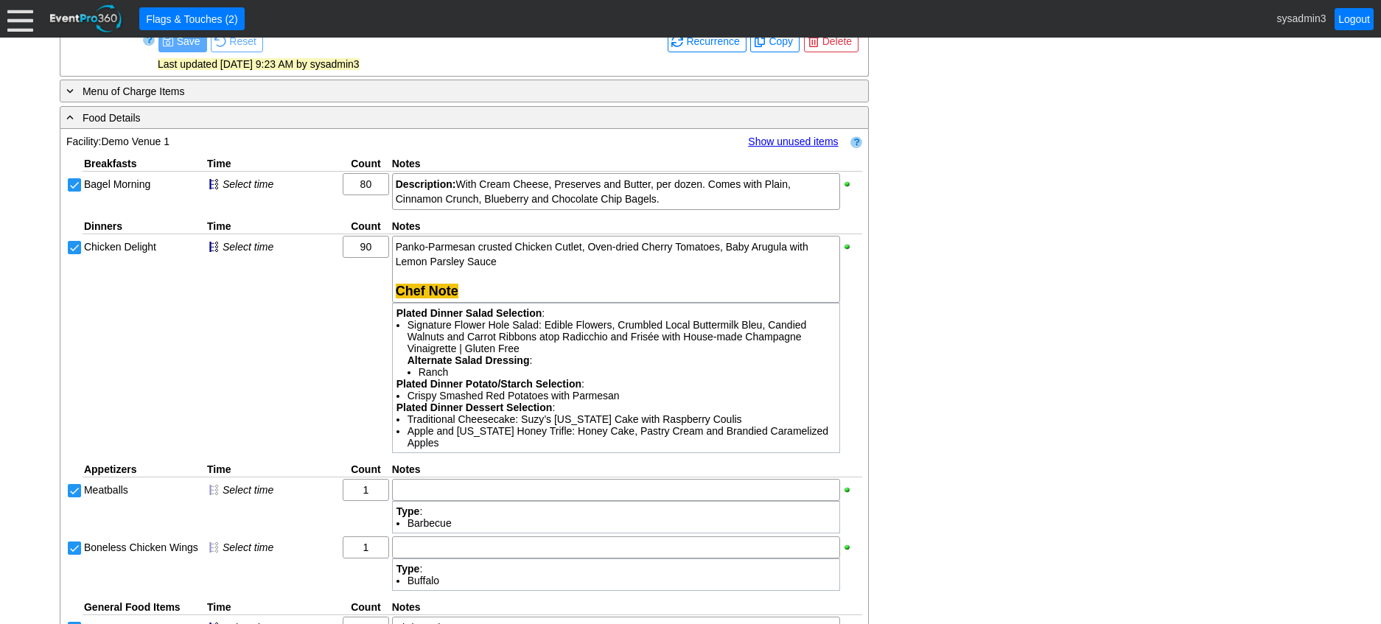
scroll to position [721, 0]
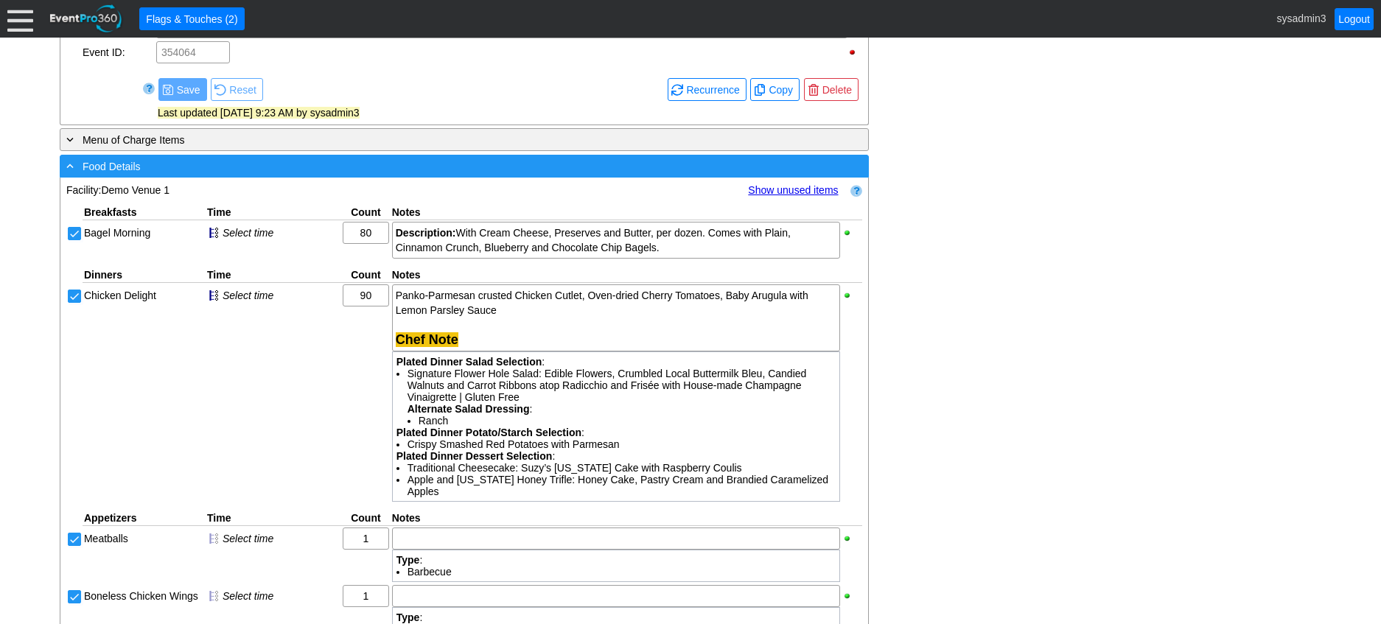
click at [553, 175] on div "- Food Details" at bounding box center [433, 166] width 741 height 17
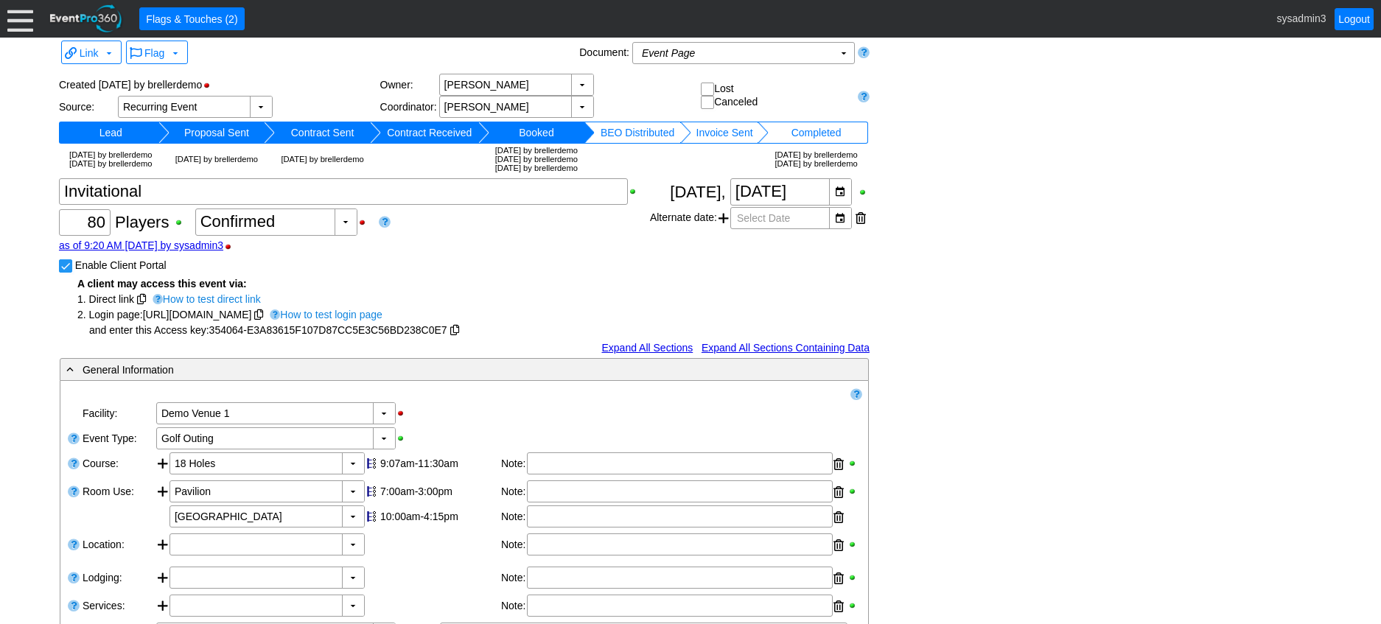
scroll to position [4, 0]
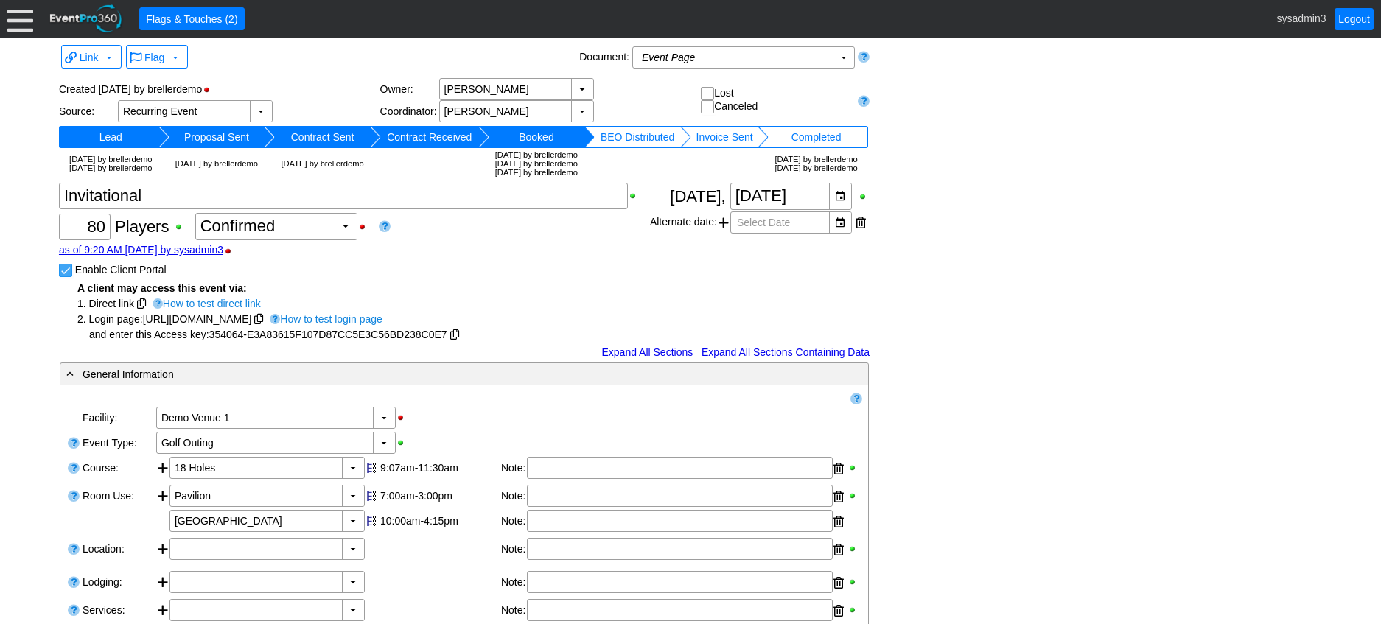
click at [68, 279] on input "Enable Client Portal" at bounding box center [67, 272] width 15 height 15
checkbox input "false"
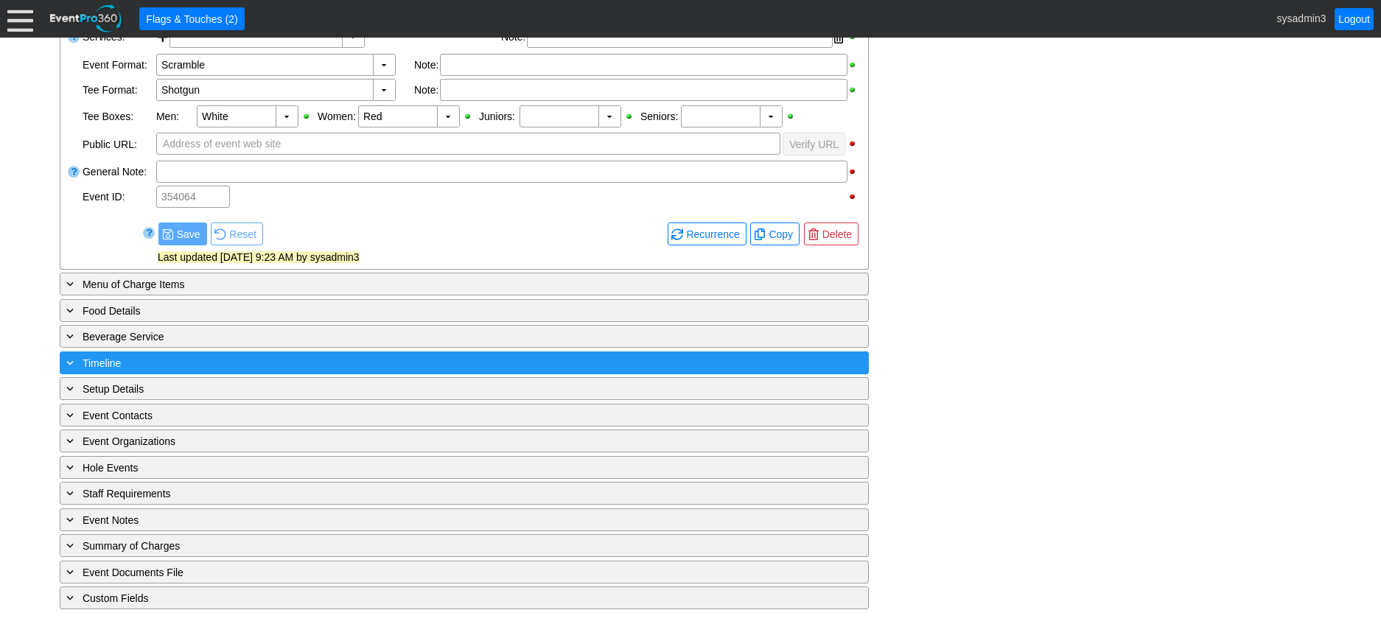
scroll to position [508, 0]
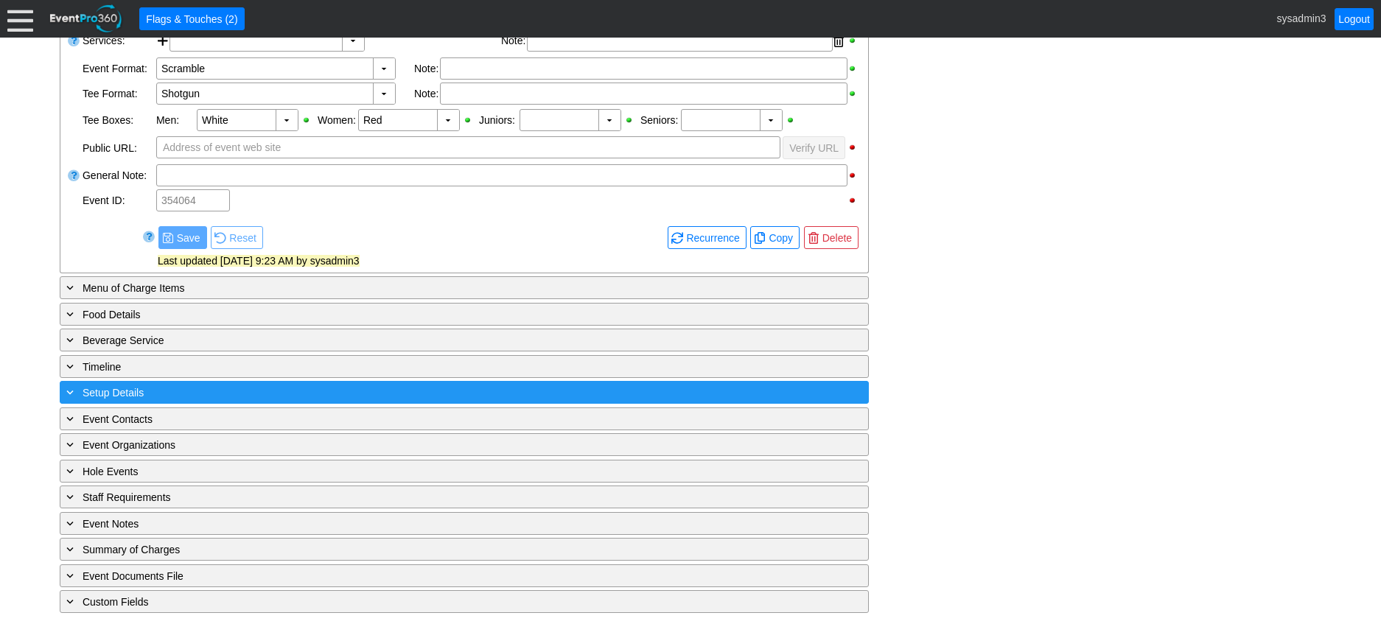
click at [245, 401] on div "+ Setup Details" at bounding box center [433, 392] width 741 height 17
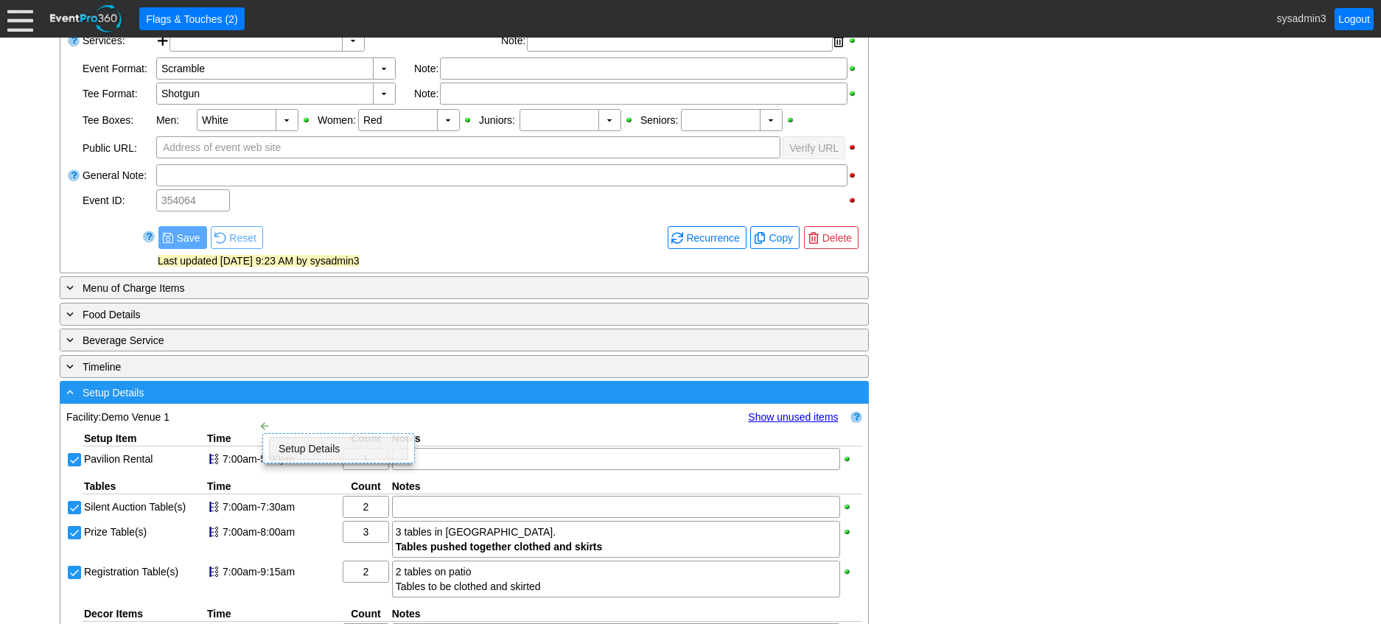
click at [245, 401] on div "- Setup Details" at bounding box center [433, 392] width 741 height 17
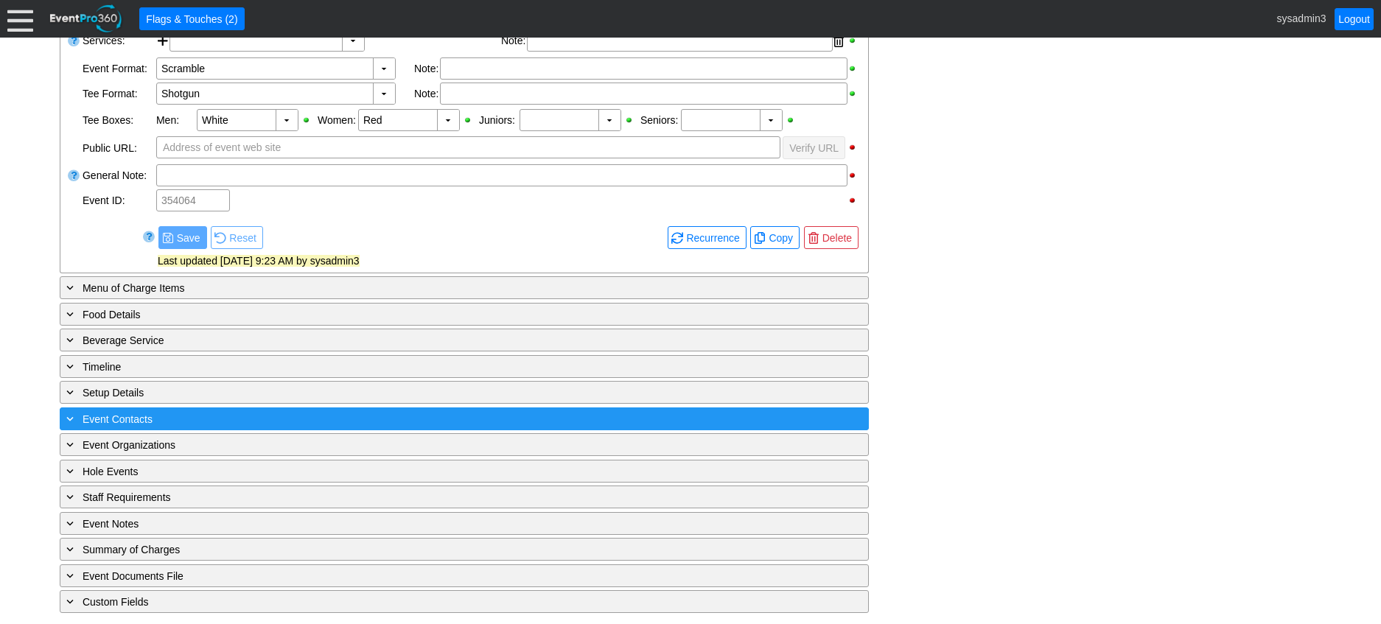
click at [251, 427] on div "+ Event Contacts" at bounding box center [433, 418] width 741 height 17
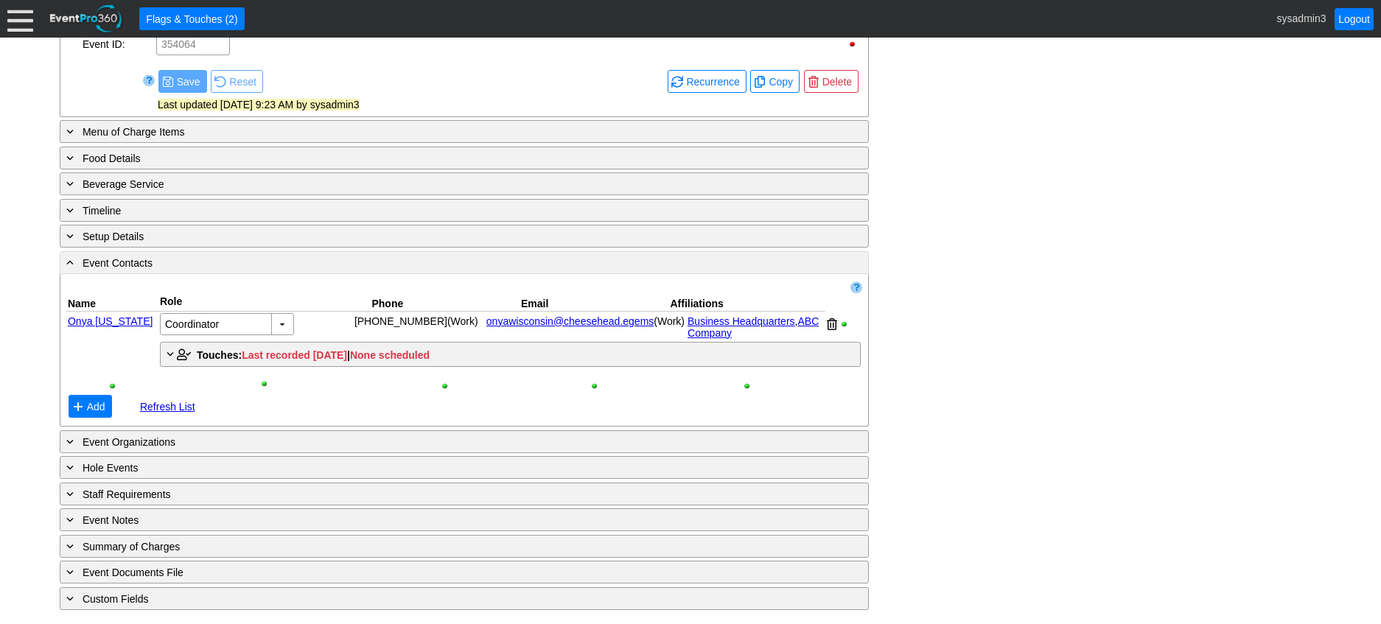
scroll to position [681, 0]
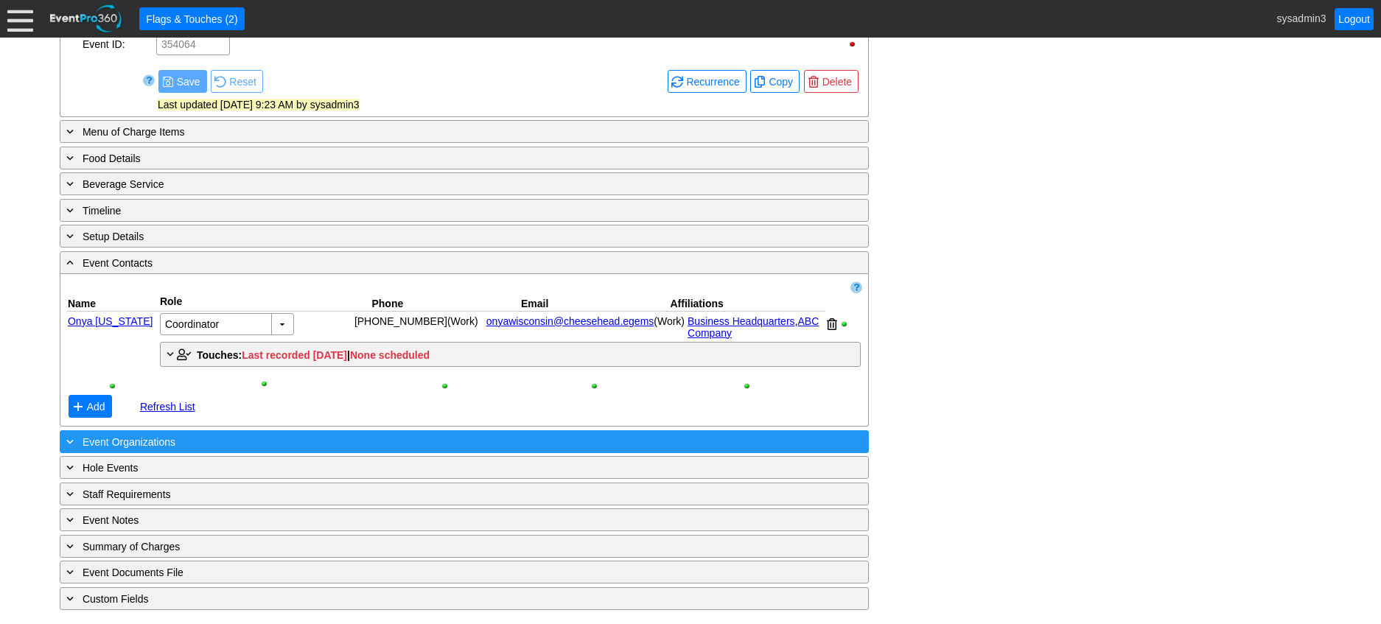
click at [270, 437] on div "+ Event Organizations" at bounding box center [433, 441] width 741 height 17
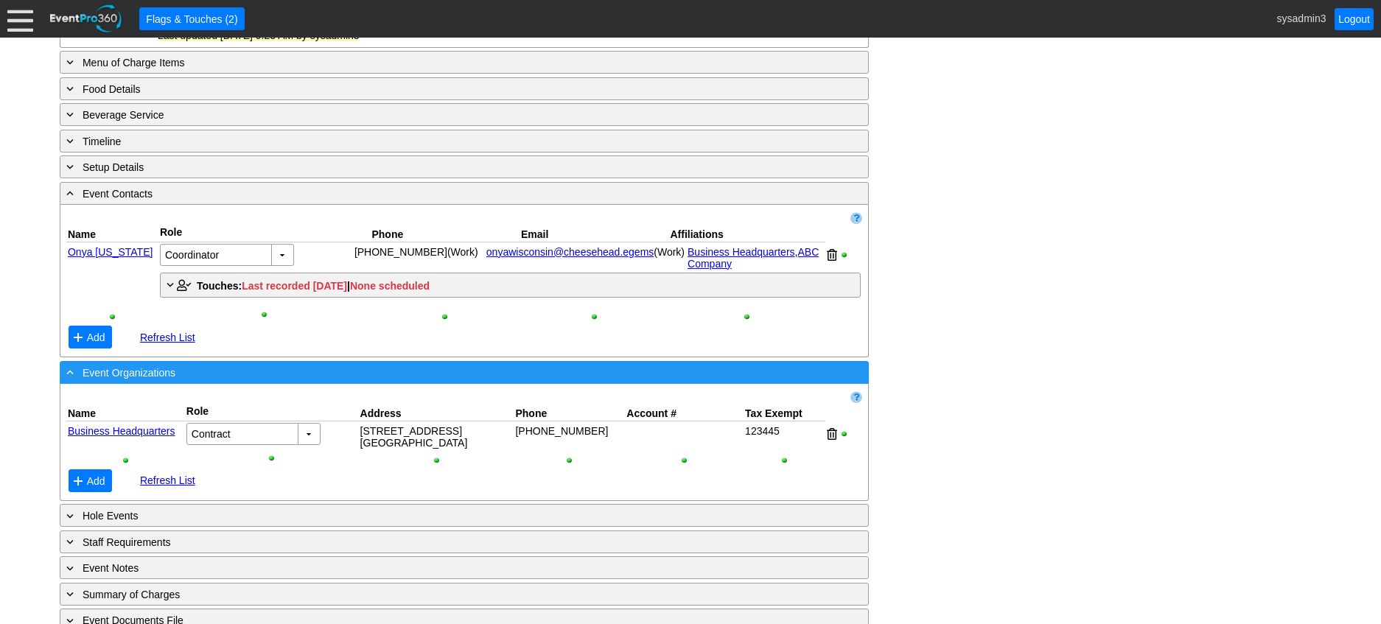
scroll to position [798, 0]
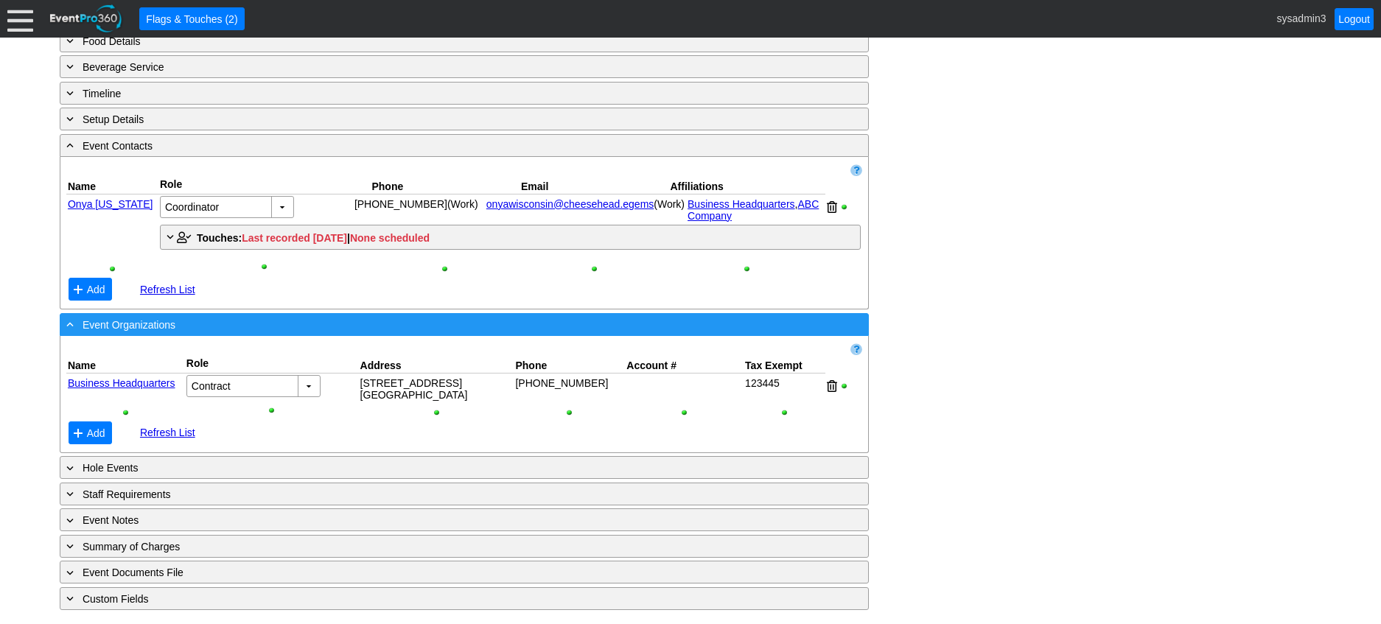
click at [291, 326] on div "- Event Organizations" at bounding box center [433, 324] width 741 height 17
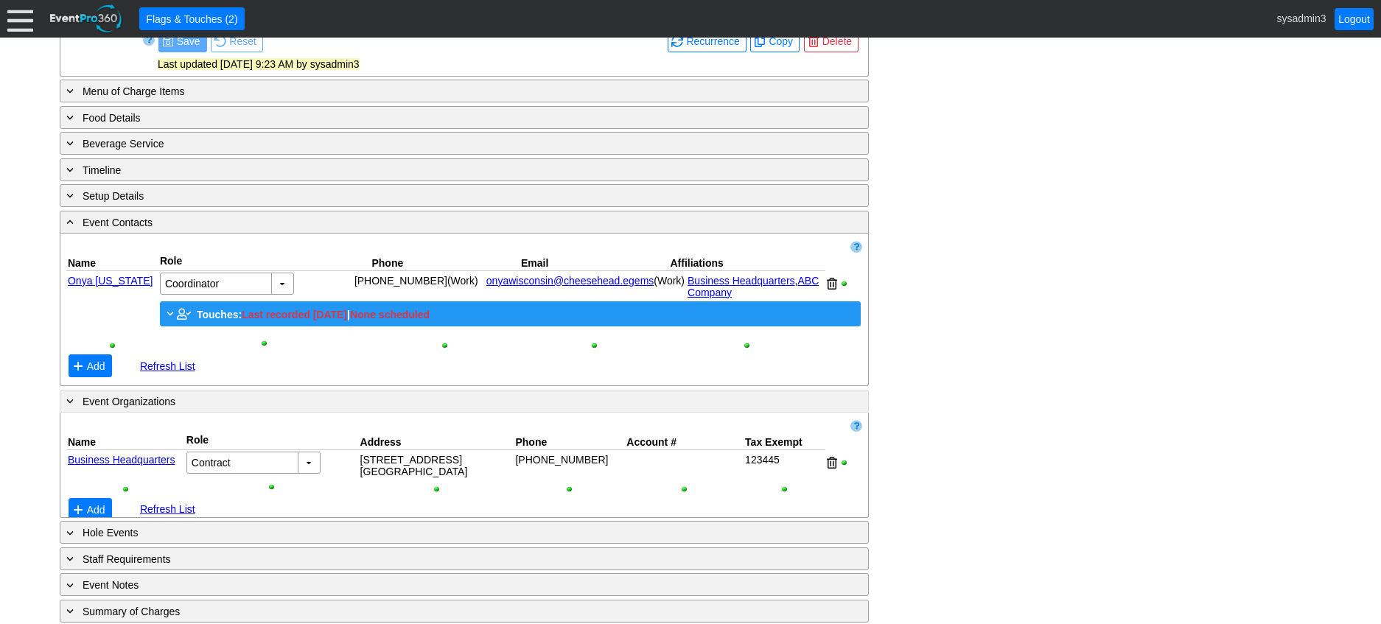
scroll to position [681, 0]
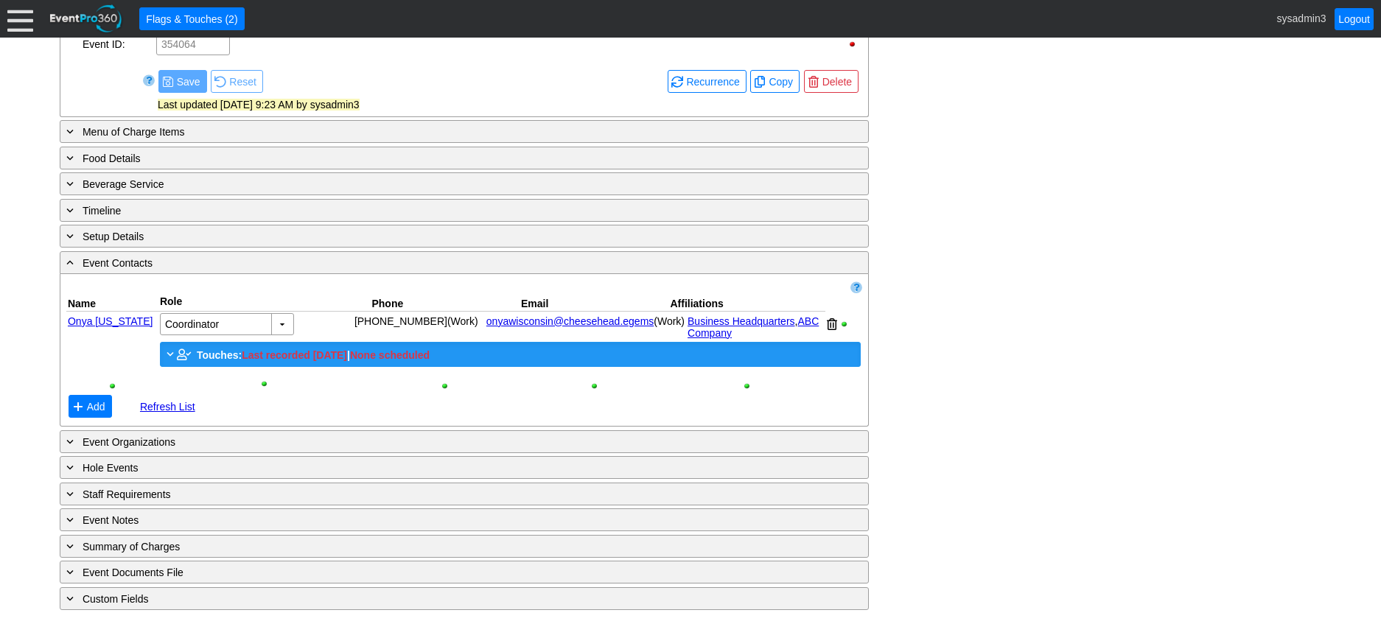
click at [220, 354] on span "Touches:" at bounding box center [219, 355] width 45 height 12
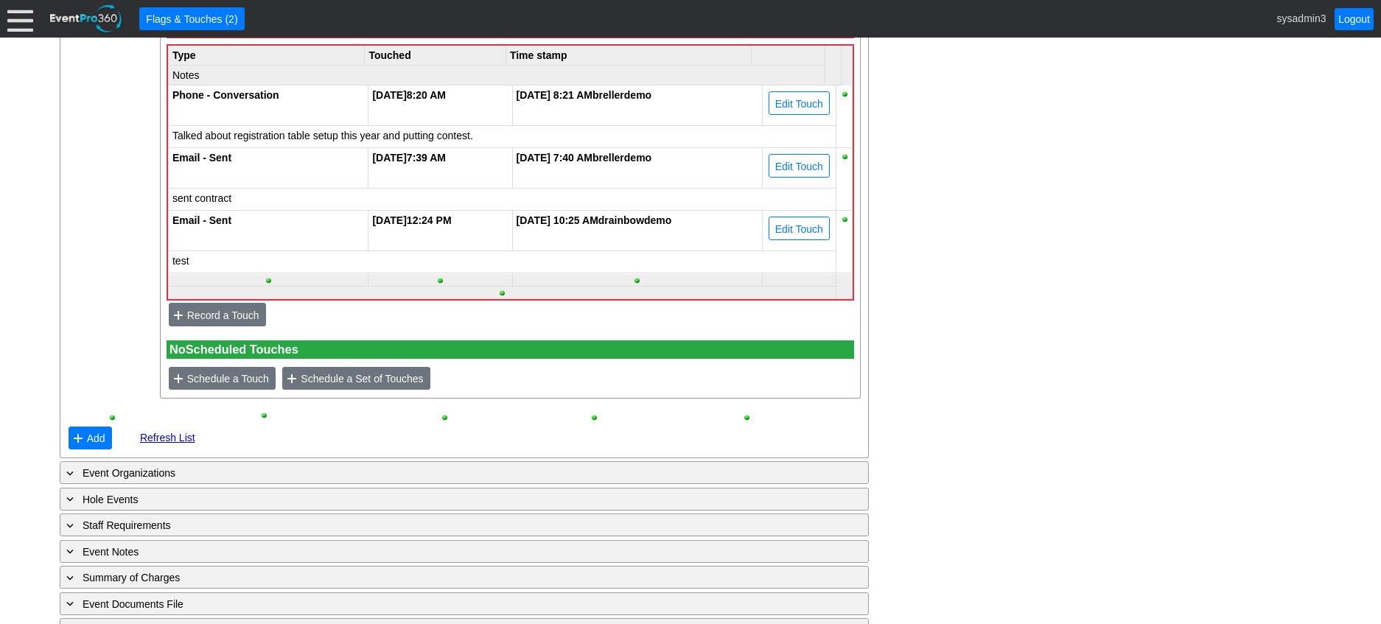
scroll to position [1049, 0]
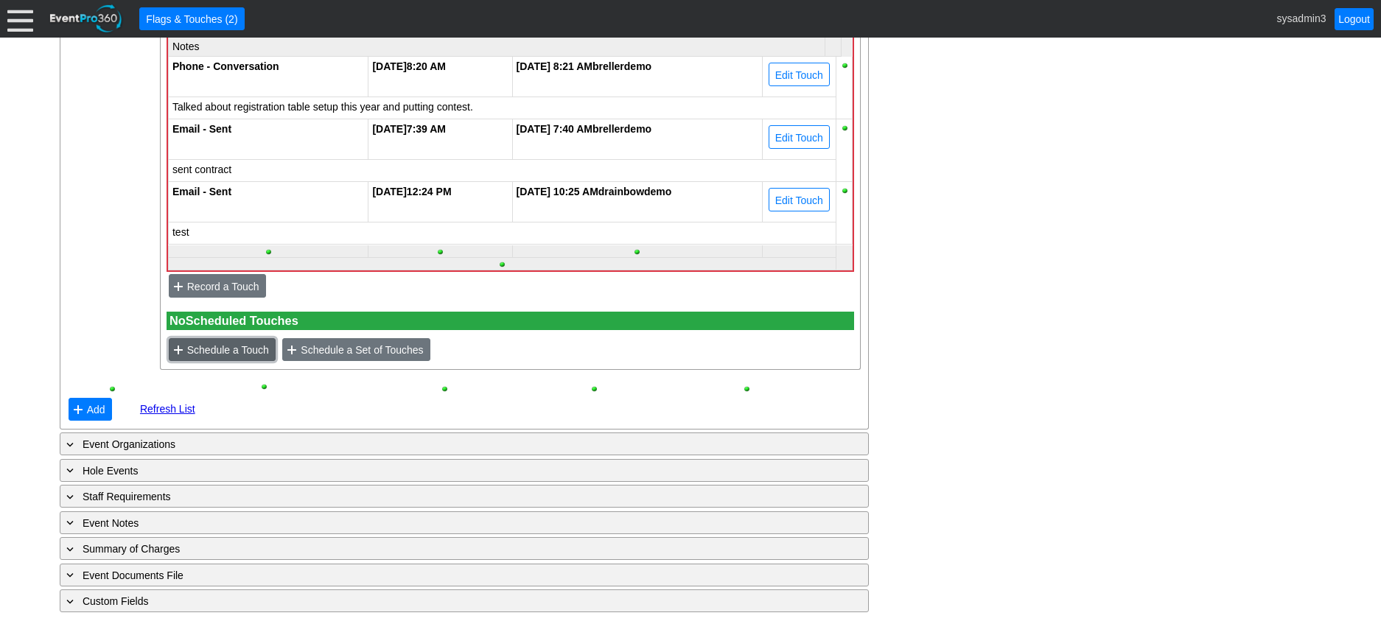
click at [223, 357] on span "Schedule a Touch" at bounding box center [228, 350] width 88 height 15
type input "[DATE]"
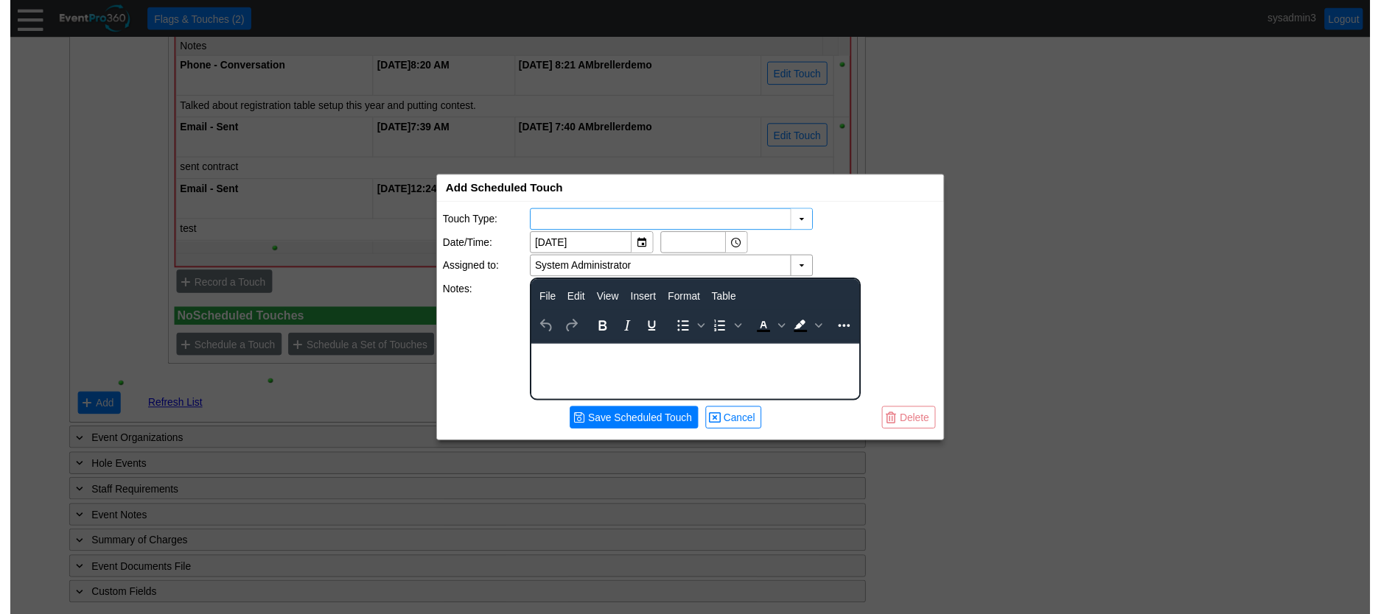
scroll to position [0, 0]
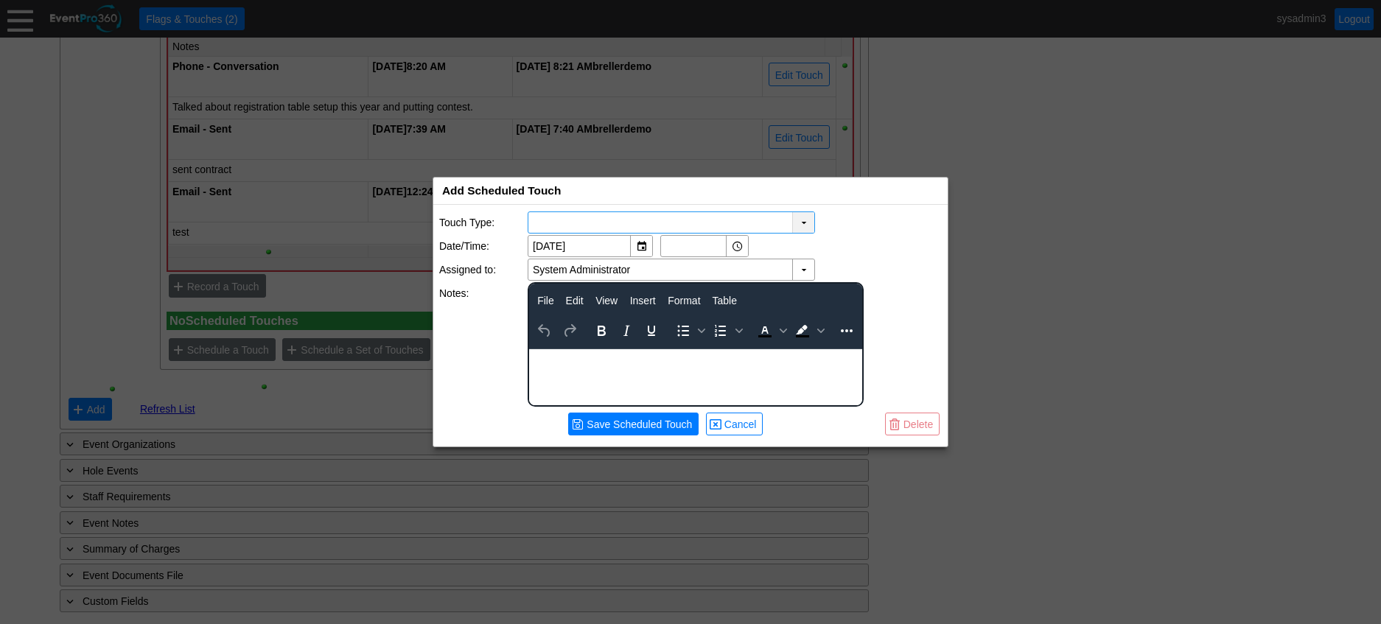
click at [802, 223] on div "▼" at bounding box center [803, 222] width 22 height 21
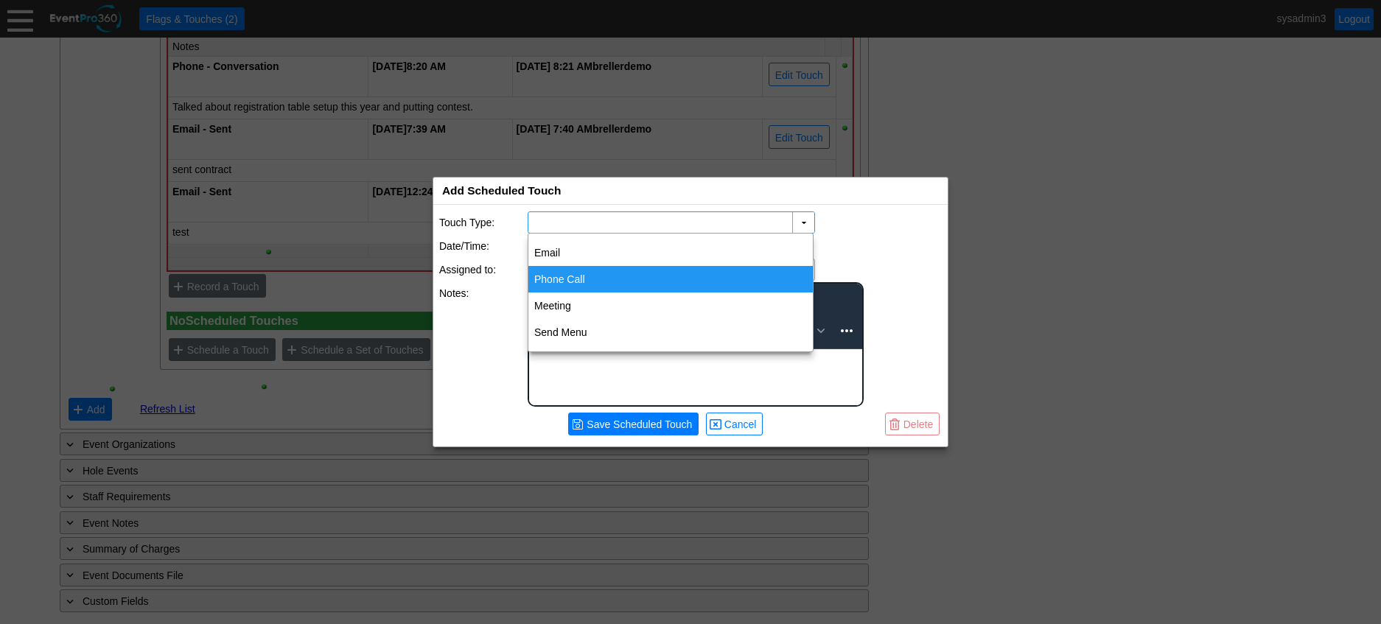
click at [575, 278] on div "Phone Call" at bounding box center [670, 279] width 284 height 27
type input "Phone Call"
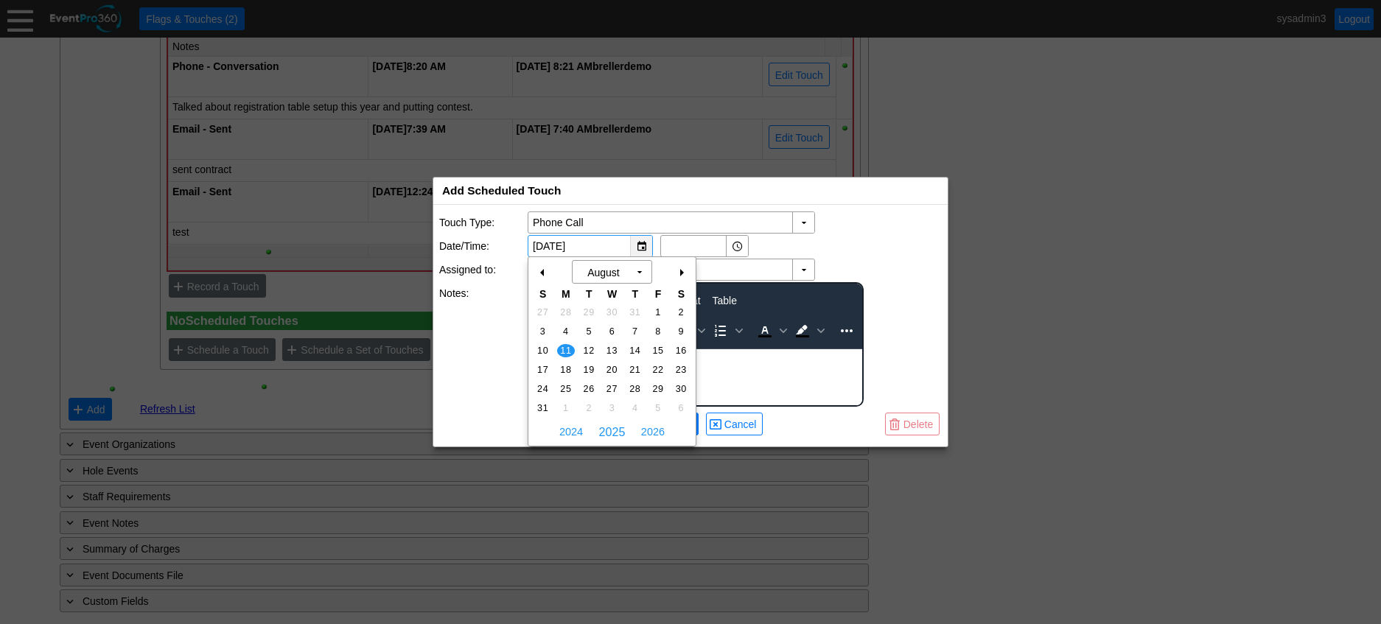
click at [642, 246] on div "▼" at bounding box center [641, 246] width 22 height 21
click at [680, 268] on div "+" at bounding box center [681, 272] width 24 height 25
click at [611, 349] on span "12" at bounding box center [611, 350] width 17 height 13
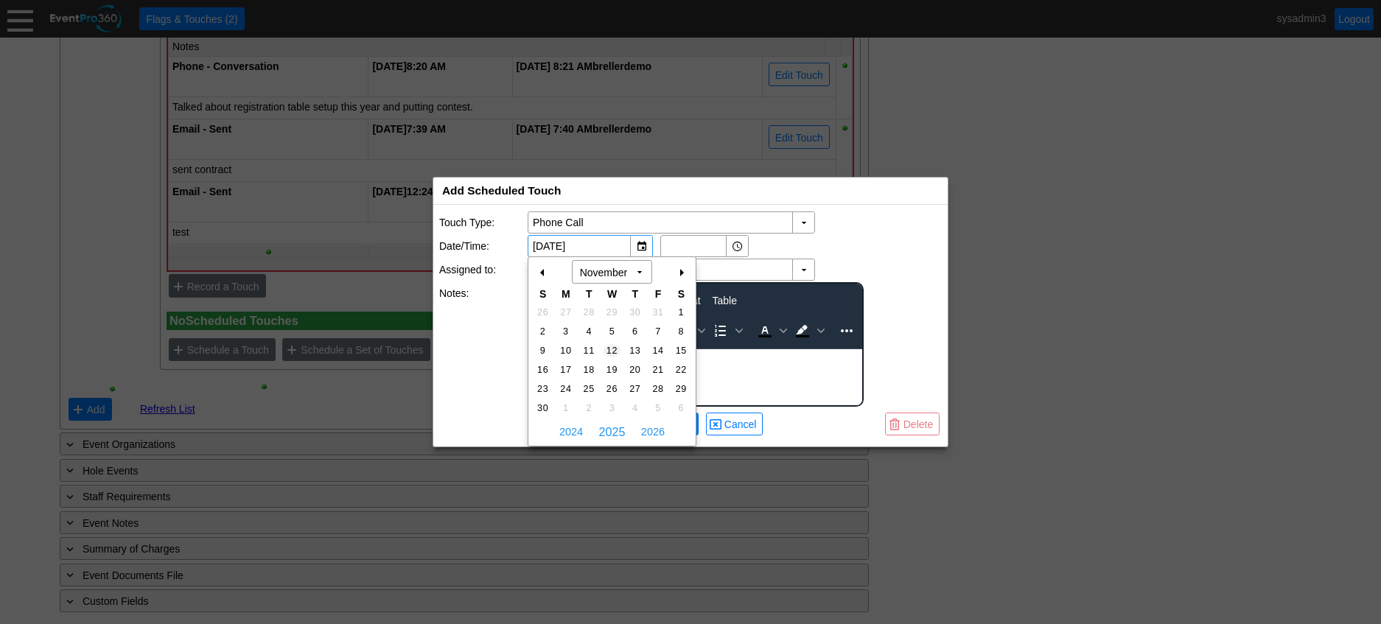
type input "[DATE]"
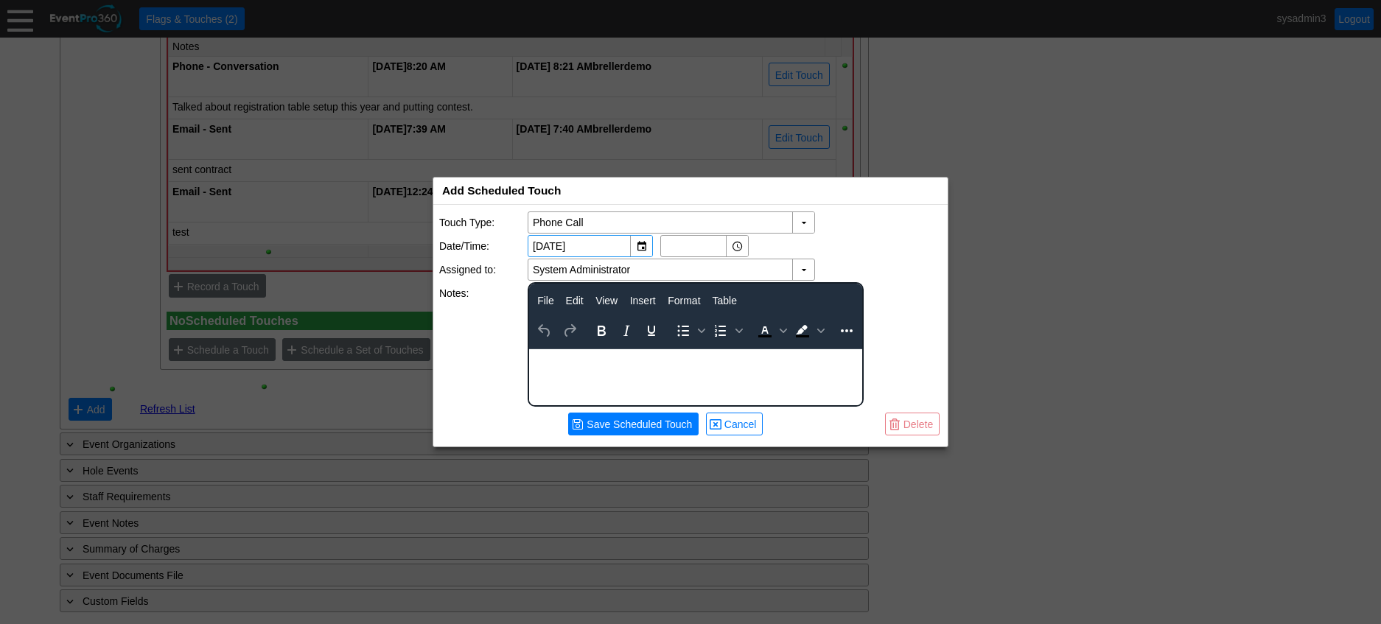
click at [586, 368] on html at bounding box center [695, 358] width 333 height 19
click at [623, 426] on span "Save Scheduled Touch" at bounding box center [639, 424] width 111 height 15
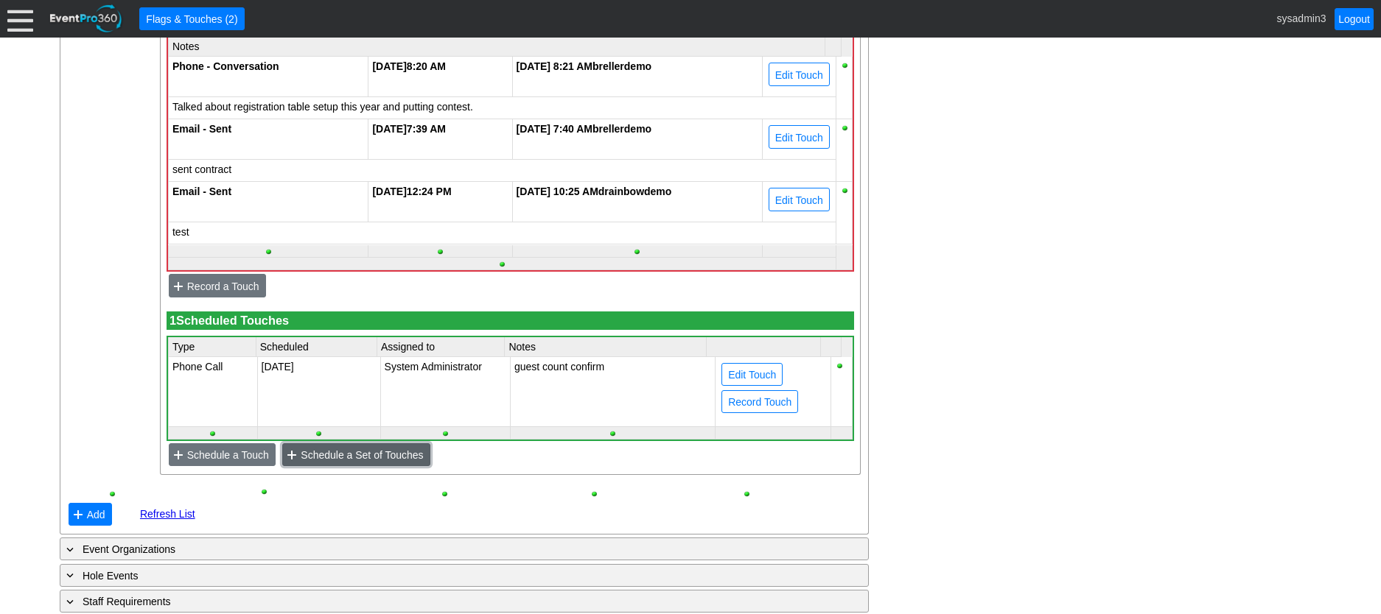
click at [352, 463] on span "Schedule a Set of Touches" at bounding box center [362, 455] width 128 height 15
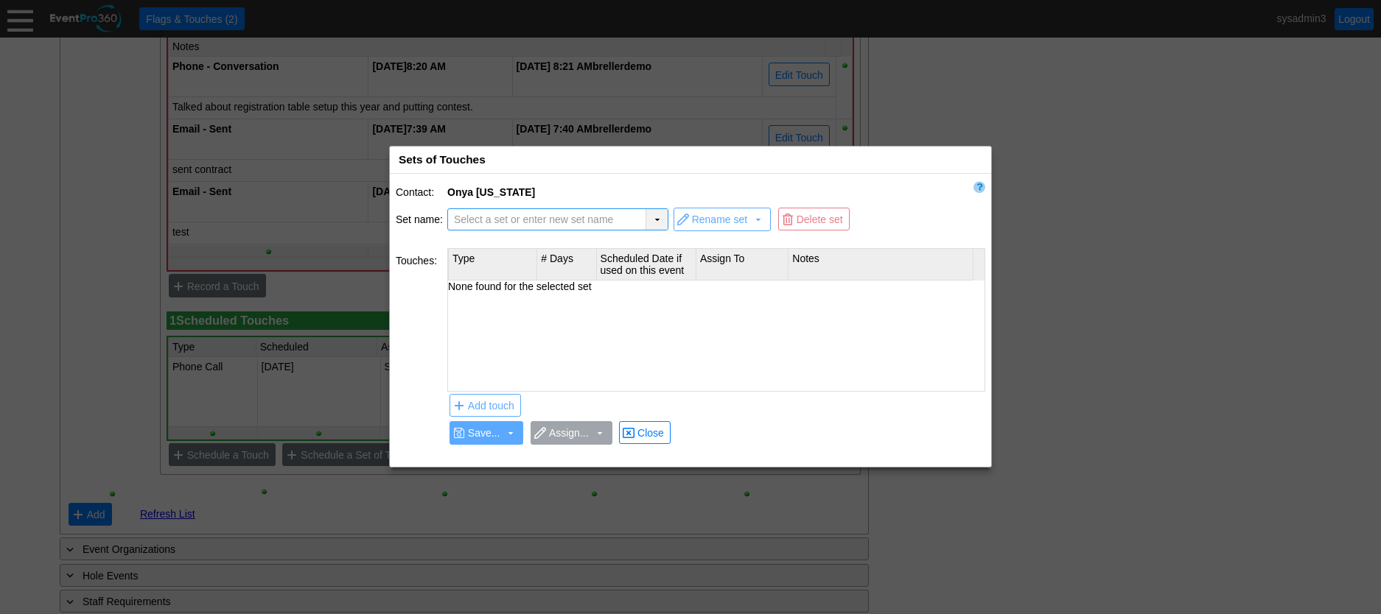
click at [657, 218] on div "▼" at bounding box center [656, 219] width 22 height 21
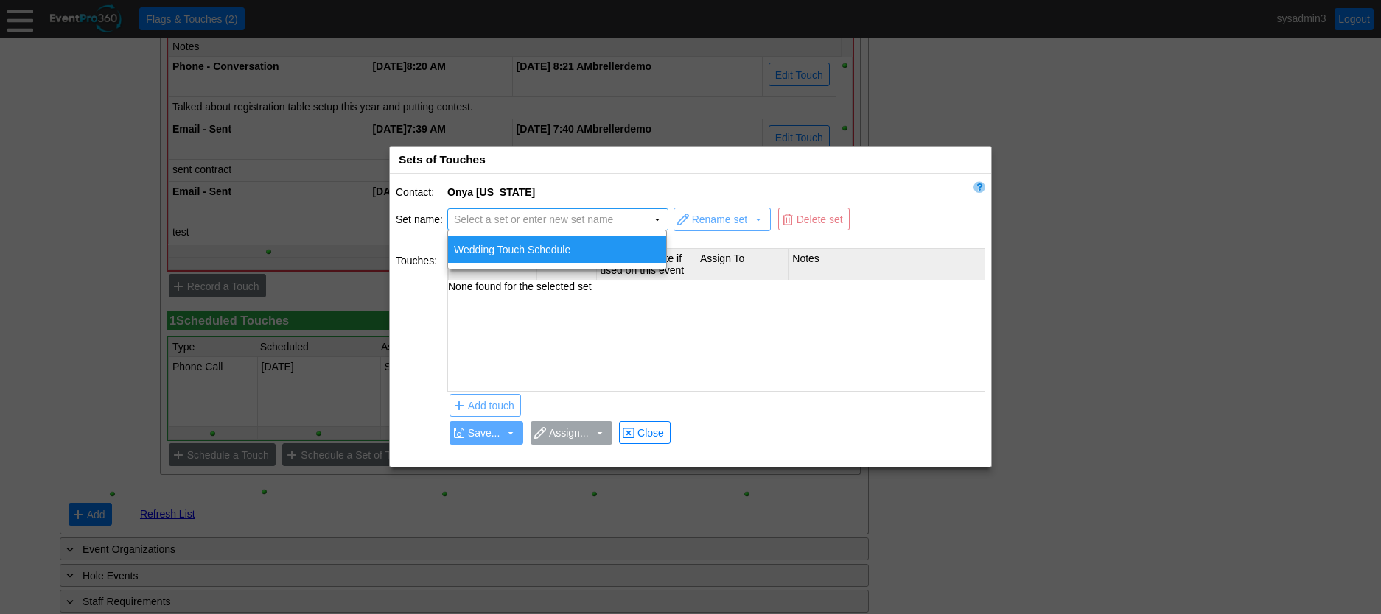
click at [579, 251] on div "Wedding Touch Schedule" at bounding box center [557, 250] width 218 height 27
type input "Wedding Touch Schedule"
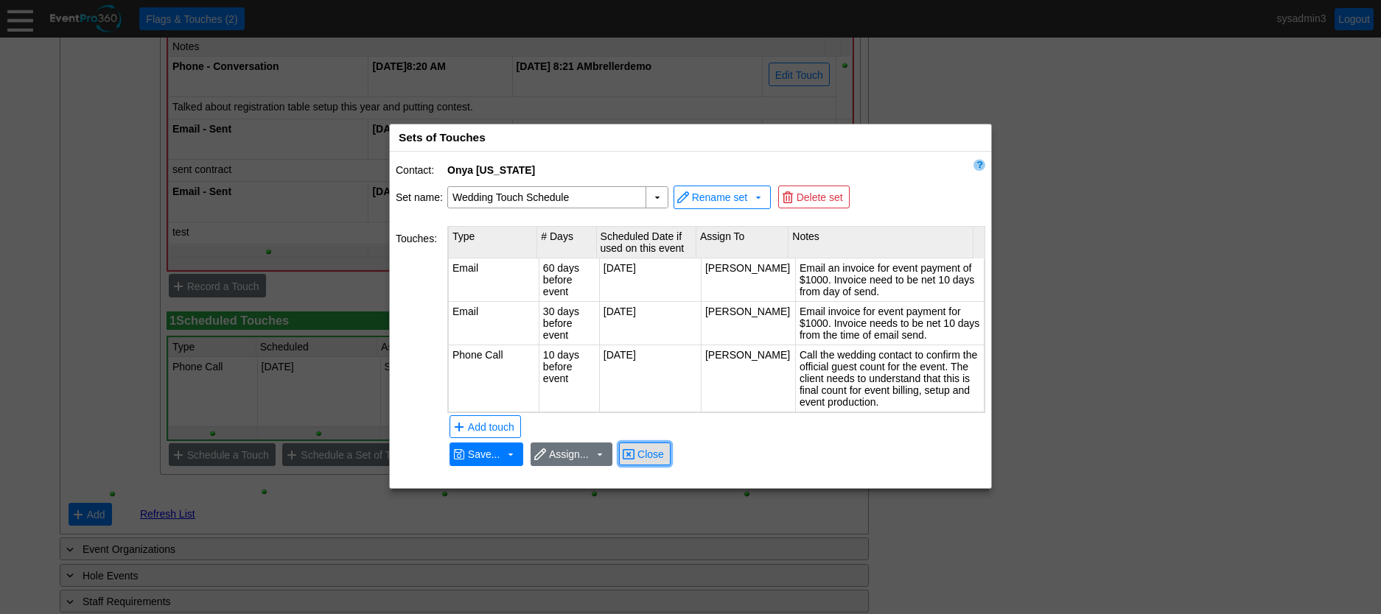
click at [651, 449] on span "Close" at bounding box center [650, 454] width 32 height 15
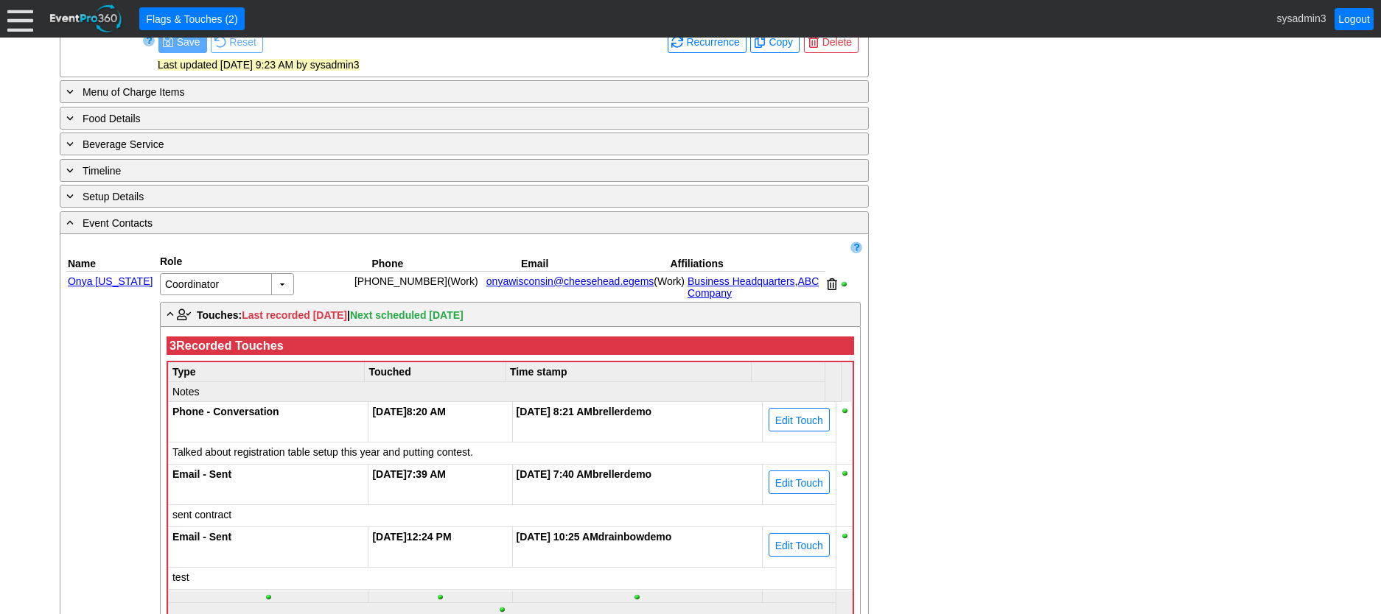
scroll to position [681, 0]
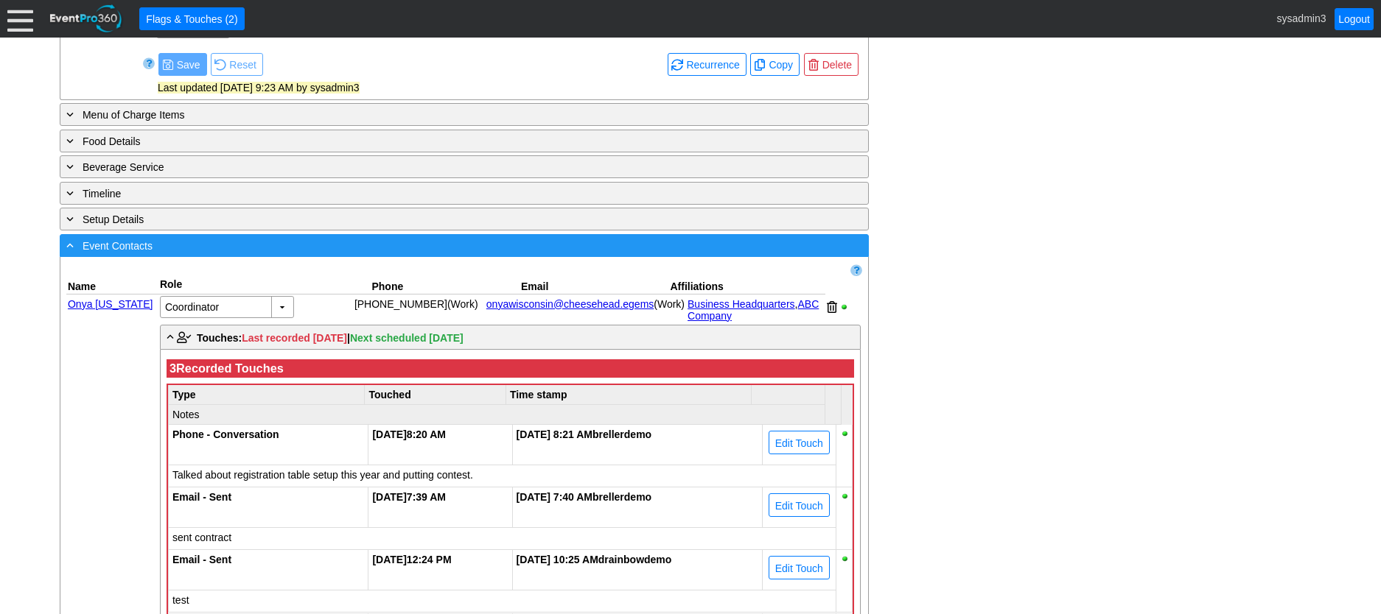
click at [491, 254] on div "- Event Contacts" at bounding box center [433, 245] width 741 height 17
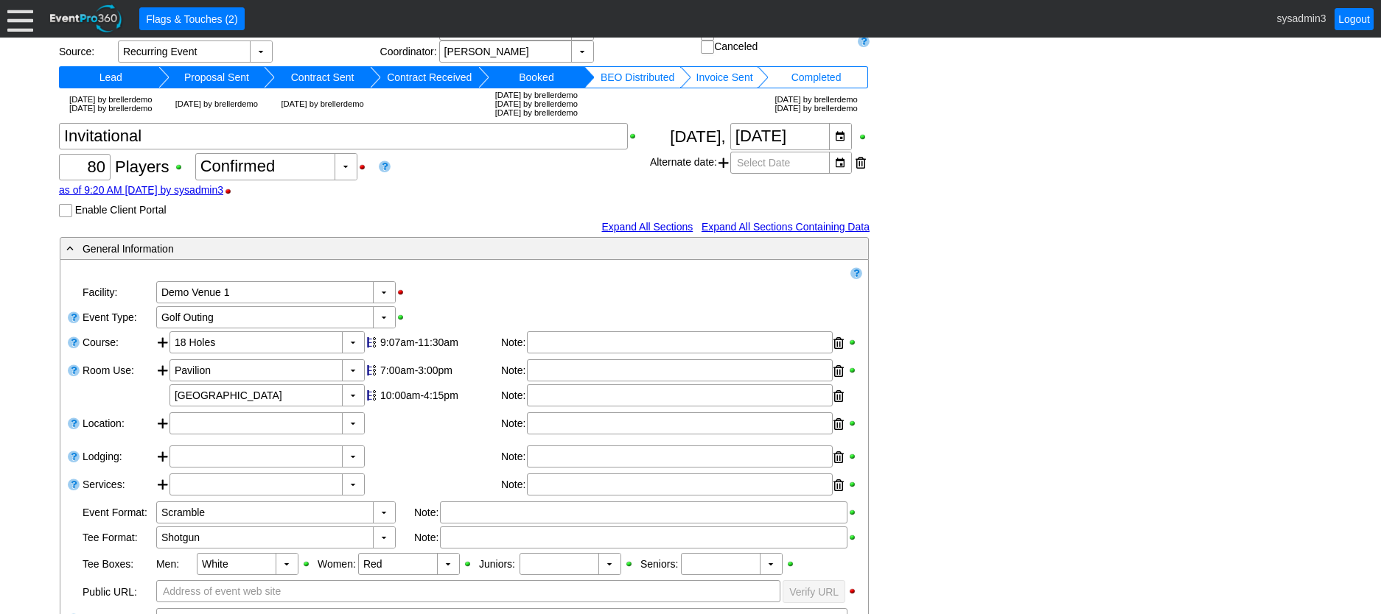
scroll to position [0, 0]
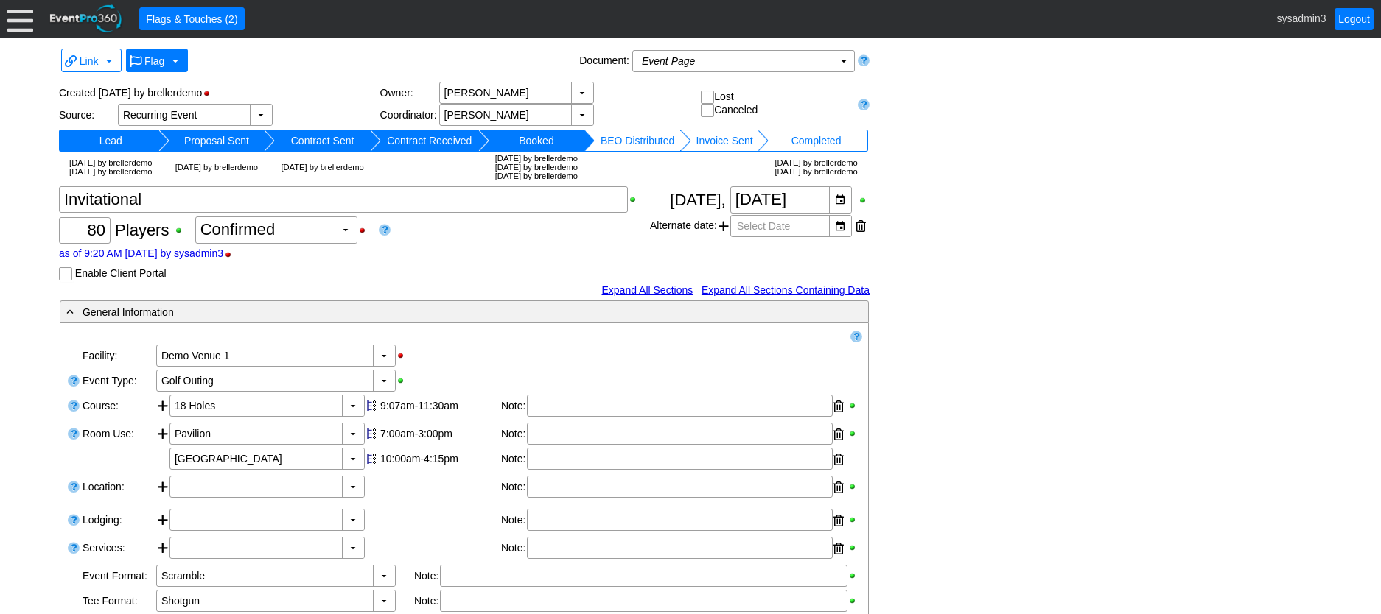
click at [155, 60] on span "Flag" at bounding box center [154, 61] width 20 height 12
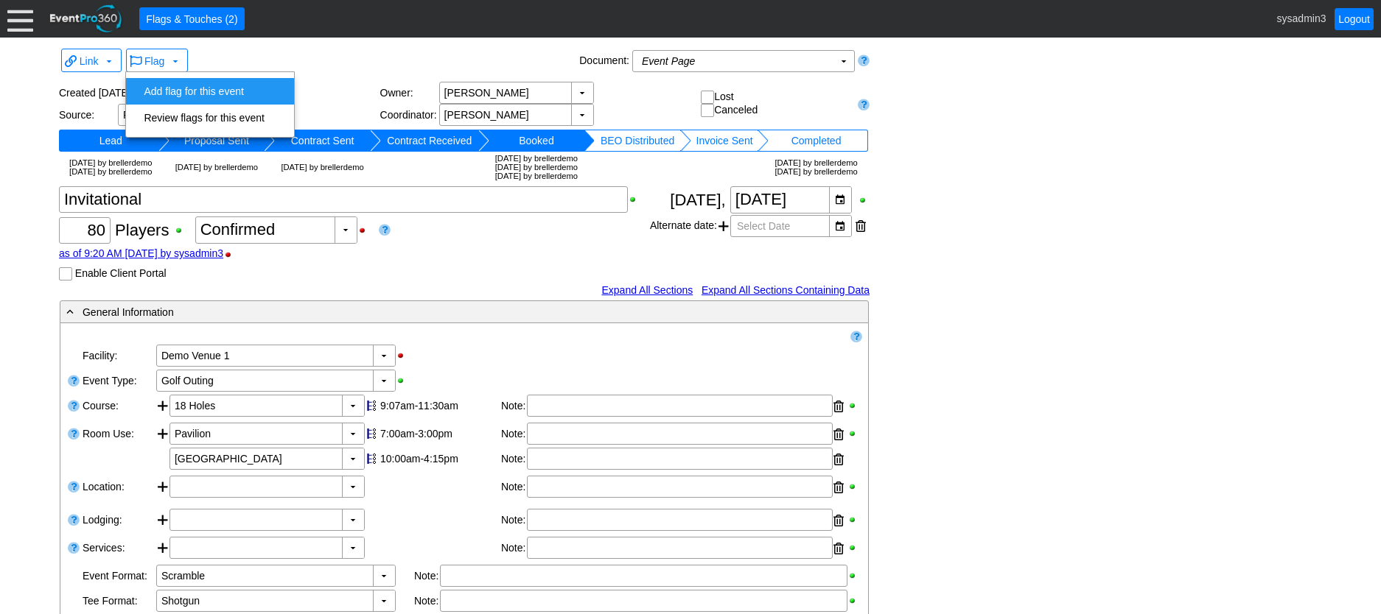
click at [196, 89] on td "Add flag for this event" at bounding box center [204, 91] width 132 height 27
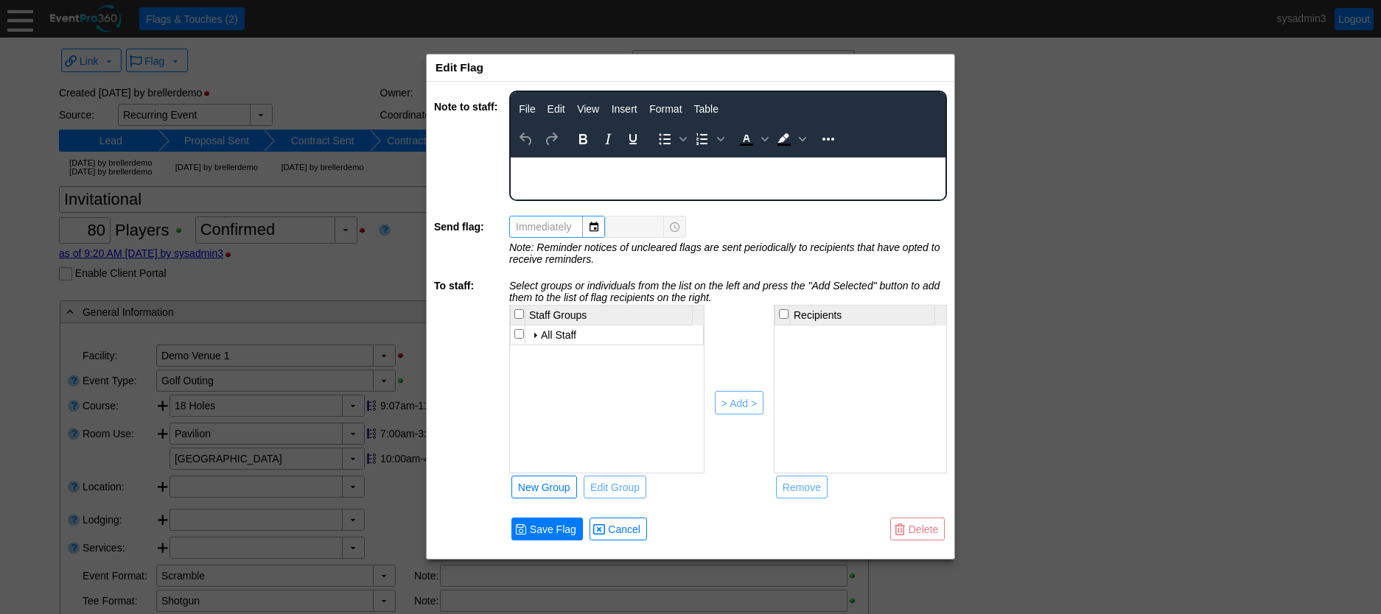
click at [572, 168] on div "Rich Text Area. Press ALT-0 for help." at bounding box center [727, 164] width 433 height 12
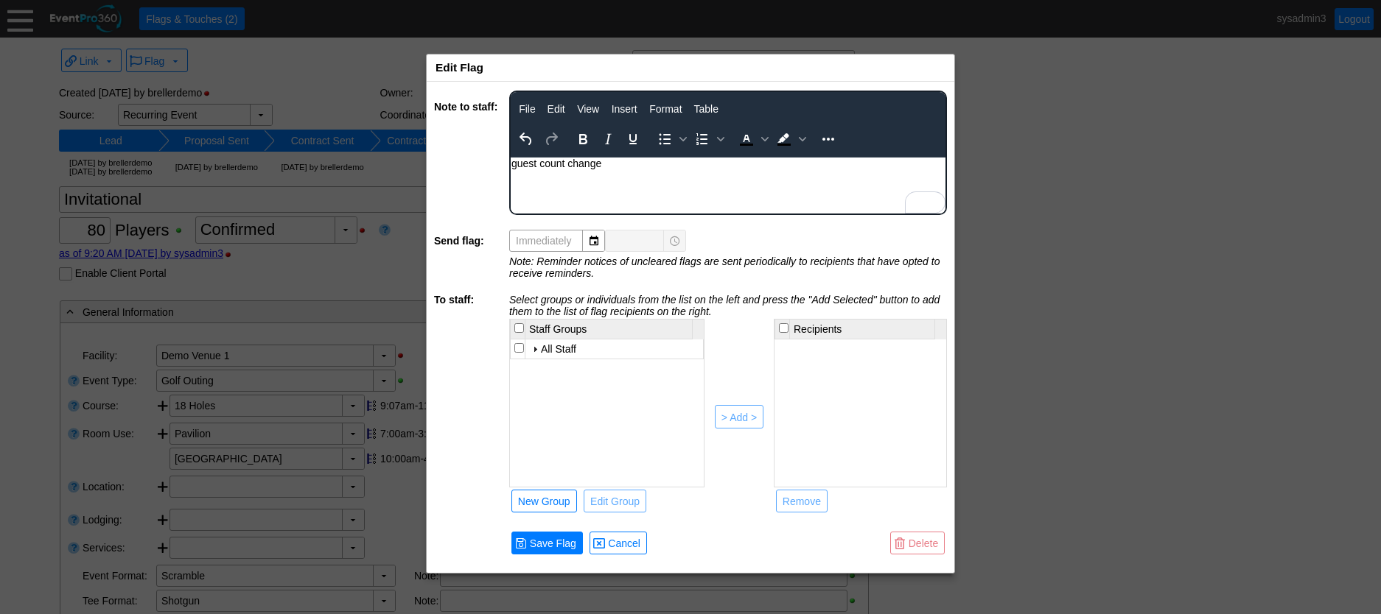
click at [519, 347] on input "checkbox" at bounding box center [519, 348] width 10 height 10
click at [740, 413] on div "> Add >" at bounding box center [738, 417] width 35 height 15
checkbox input "false"
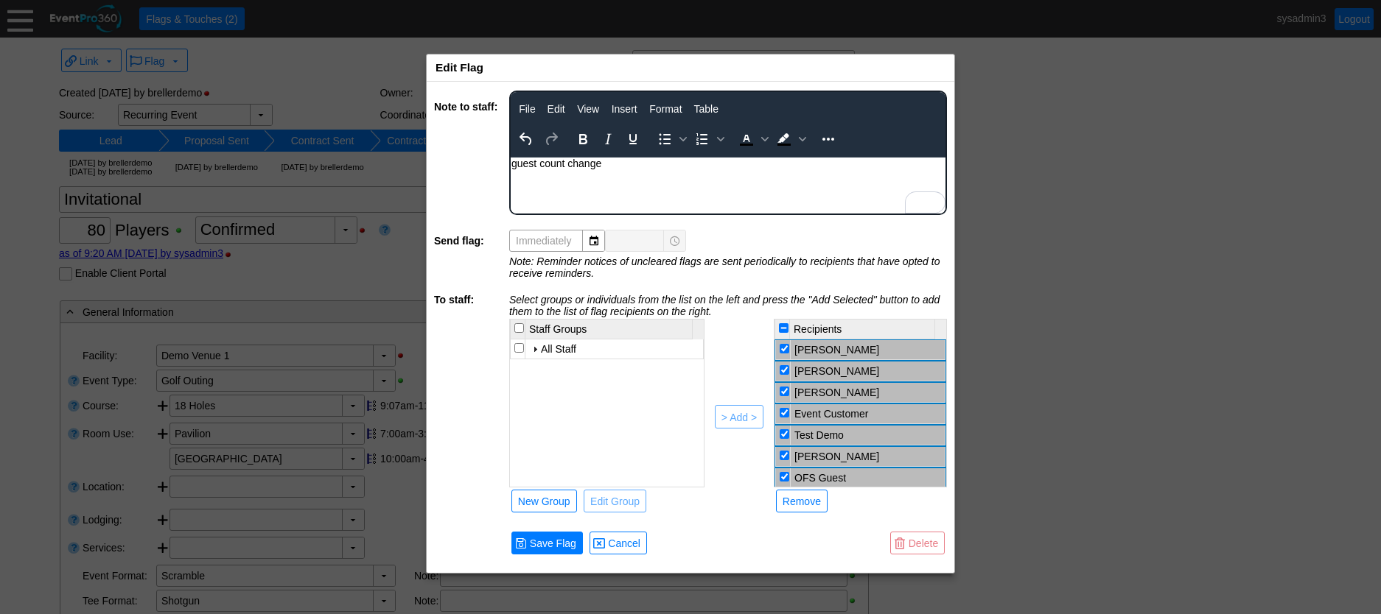
scroll to position [323, 0]
click at [781, 454] on input "checkbox" at bounding box center [785, 454] width 10 height 10
checkbox input "false"
click at [782, 371] on input "checkbox" at bounding box center [785, 370] width 10 height 10
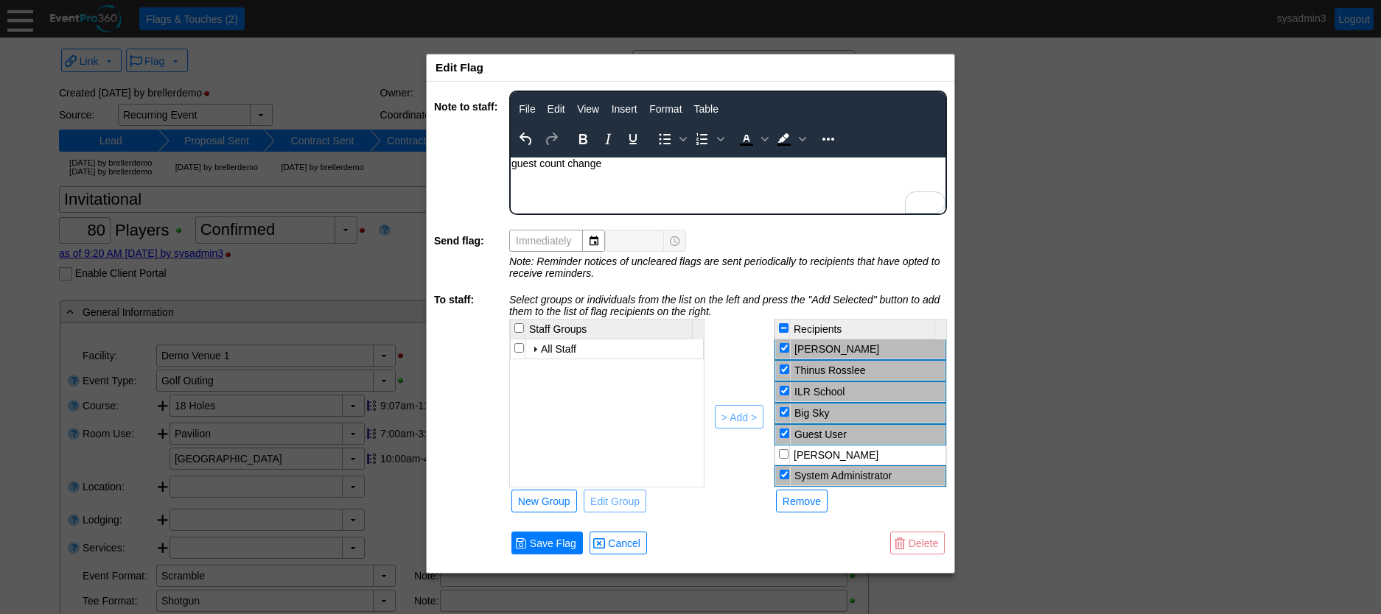
checkbox input "false"
click at [785, 354] on input "checkbox" at bounding box center [785, 350] width 10 height 10
checkbox input "false"
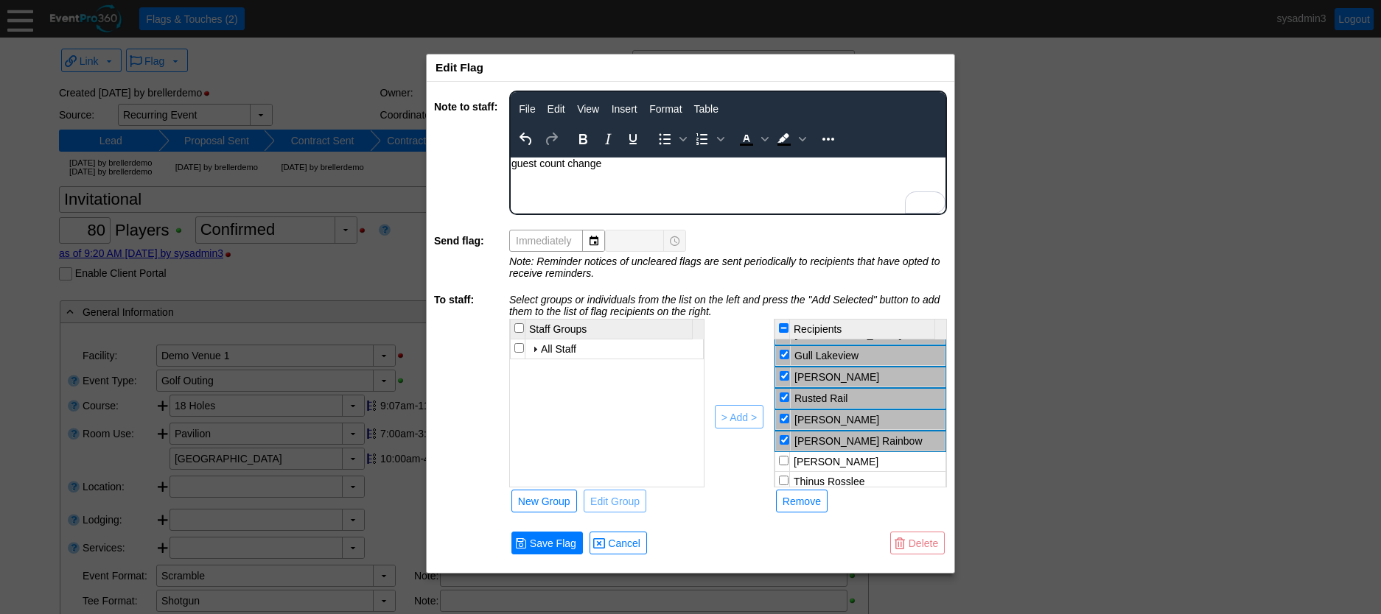
scroll to position [171, 0]
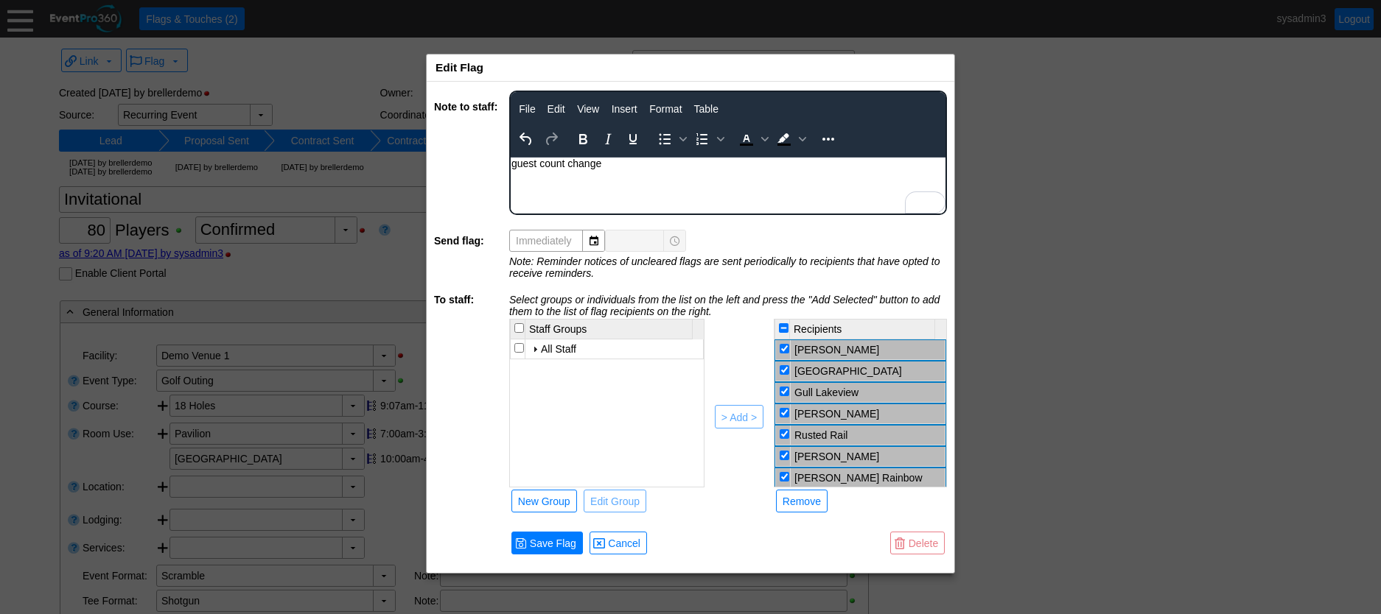
click at [787, 416] on input "checkbox" at bounding box center [785, 413] width 10 height 10
checkbox input "false"
click at [814, 499] on div "Remove" at bounding box center [801, 501] width 38 height 15
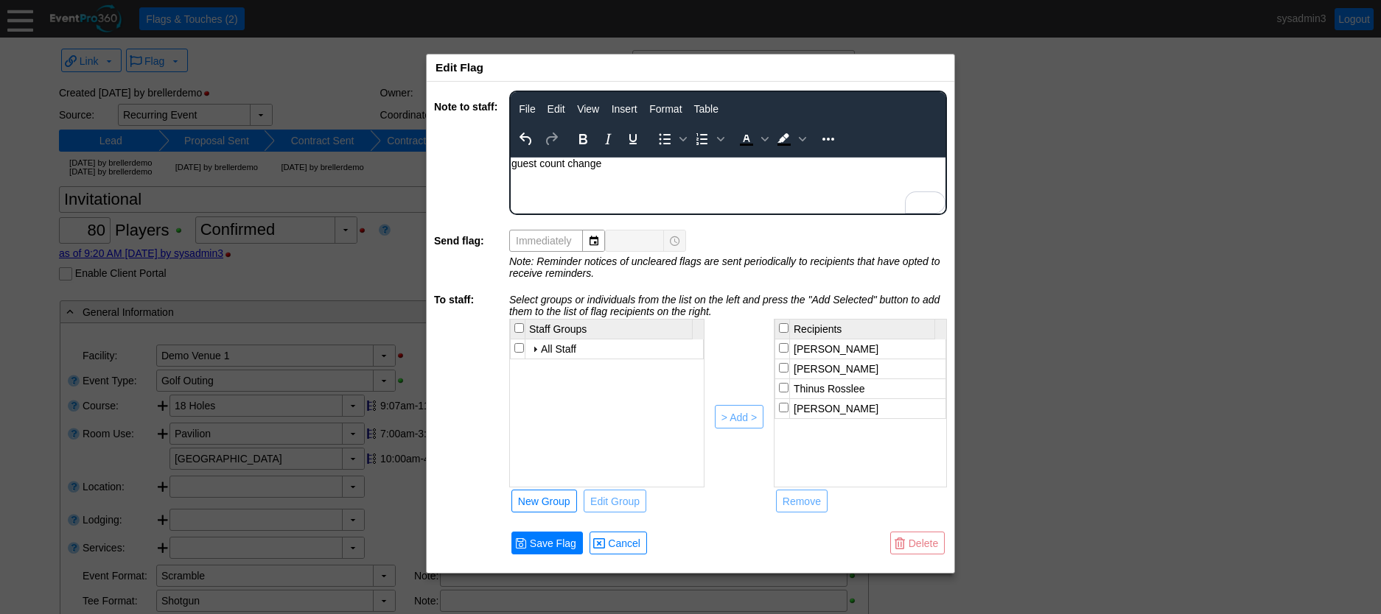
scroll to position [0, 0]
click at [628, 542] on span "Cancel" at bounding box center [624, 543] width 38 height 15
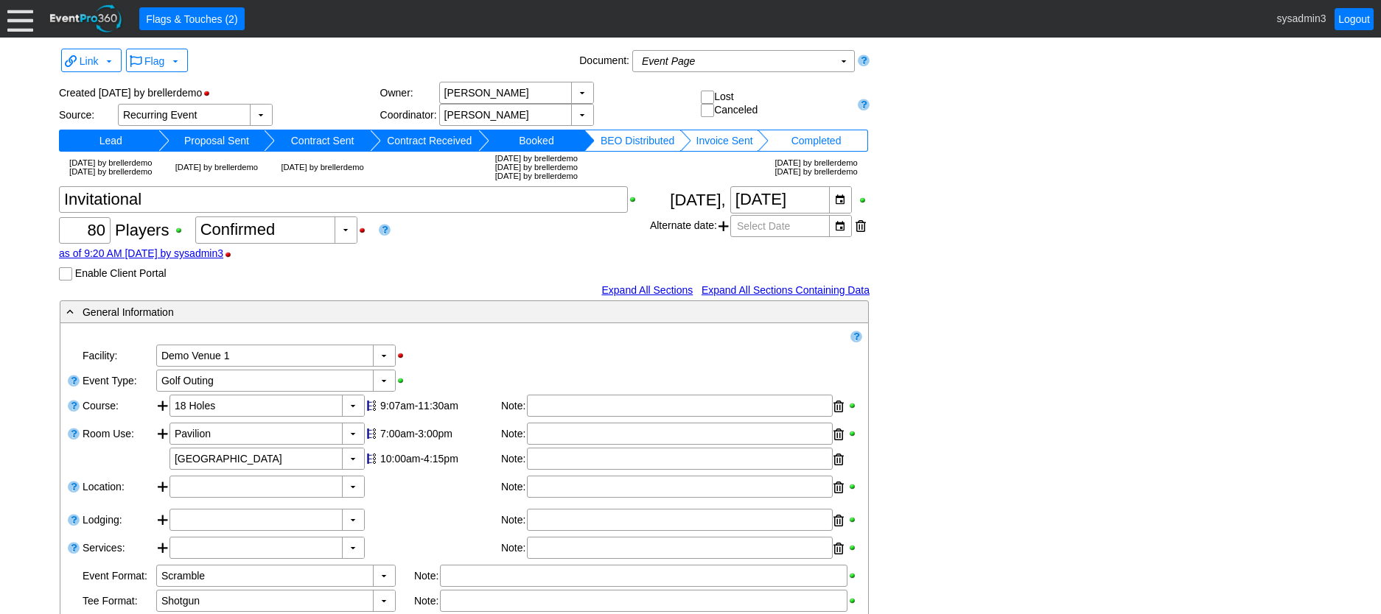
click at [341, 259] on div "as of 9:20 AM [DATE] by sysadmin3" at bounding box center [354, 254] width 591 height 12
click at [28, 21] on div at bounding box center [20, 19] width 26 height 26
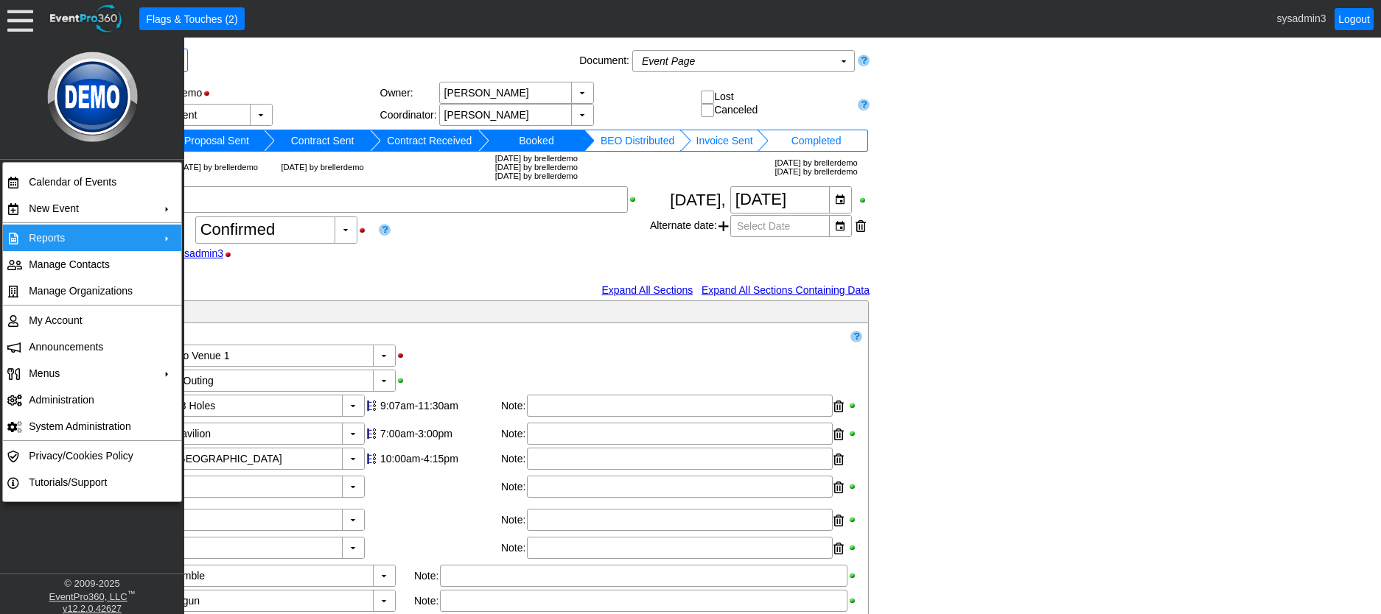
click at [101, 234] on td "Reports" at bounding box center [89, 238] width 132 height 27
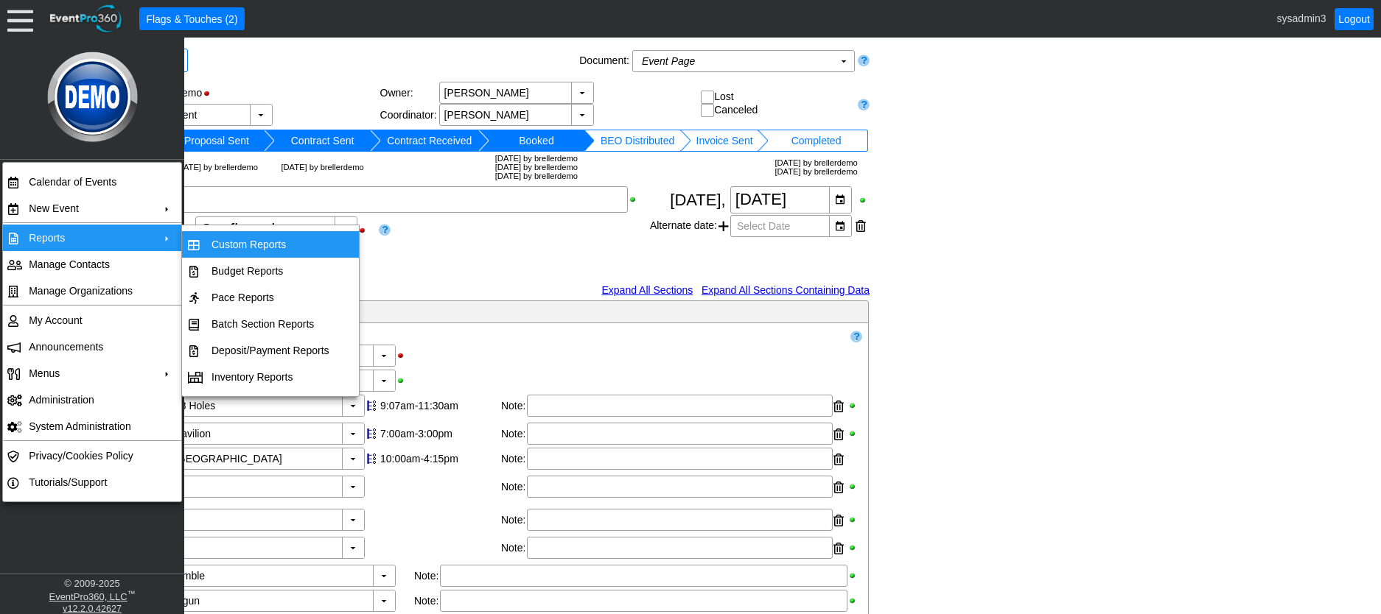
click at [258, 239] on td "Custom Reports" at bounding box center [271, 244] width 130 height 27
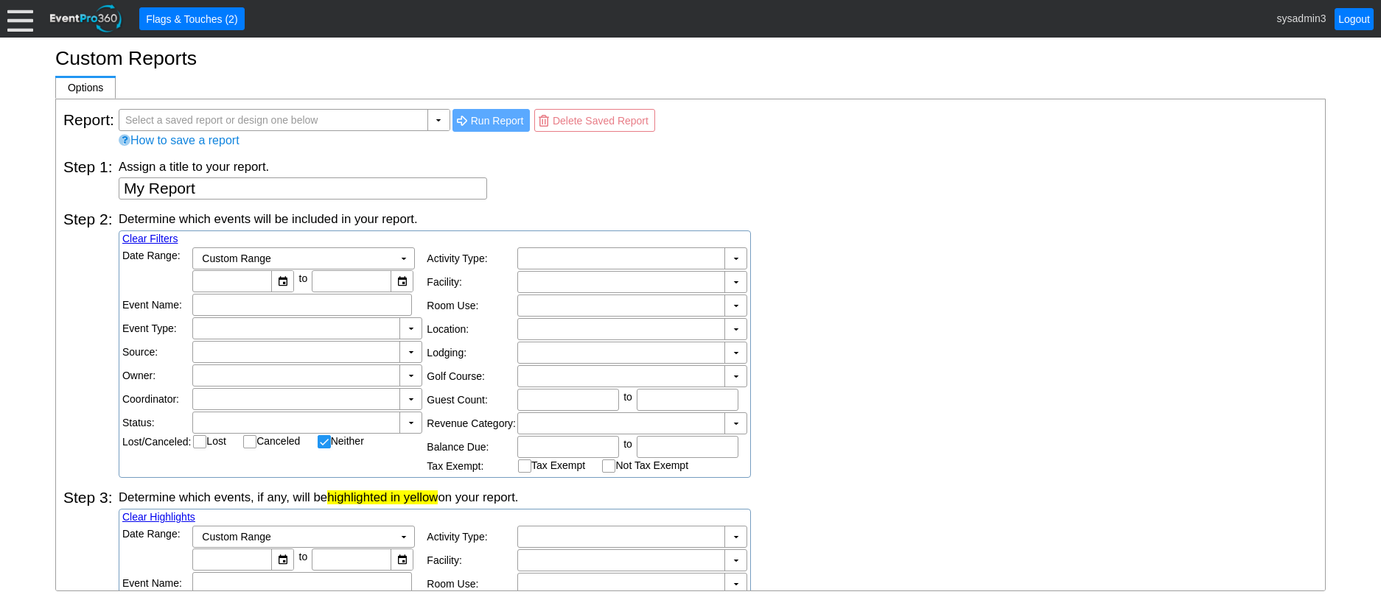
checkbox input "false"
click at [435, 116] on div "▼" at bounding box center [438, 120] width 22 height 21
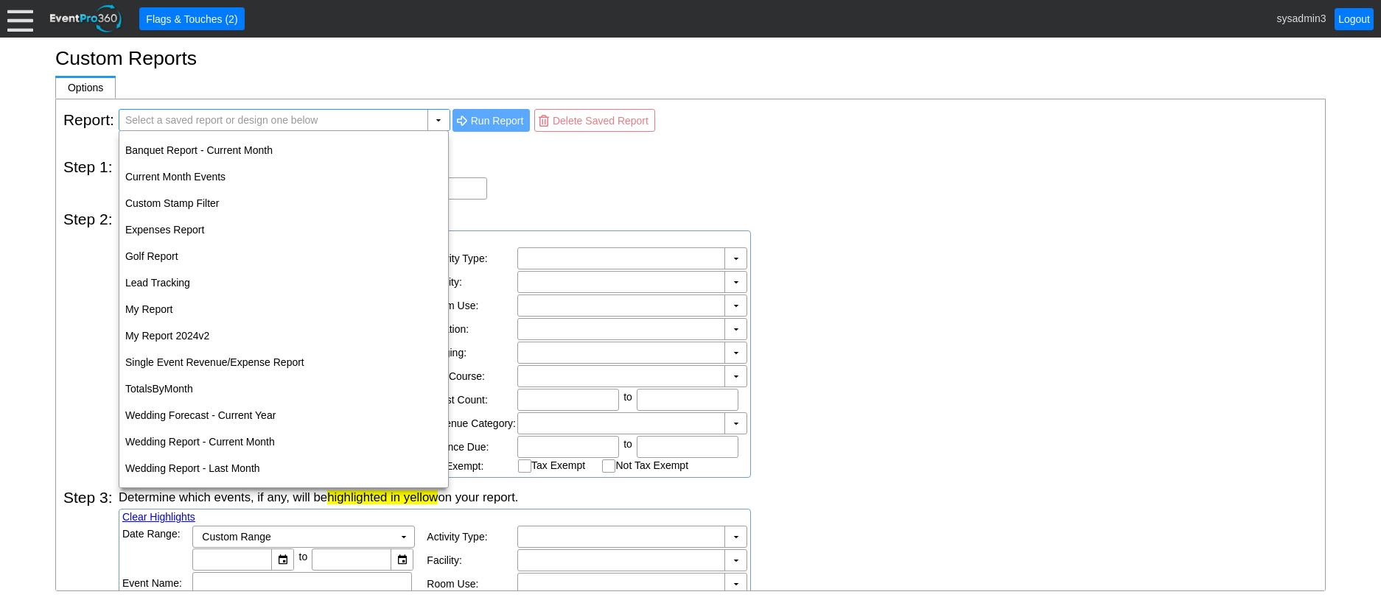
click at [633, 158] on div "Assign a title to your report." at bounding box center [718, 166] width 1199 height 16
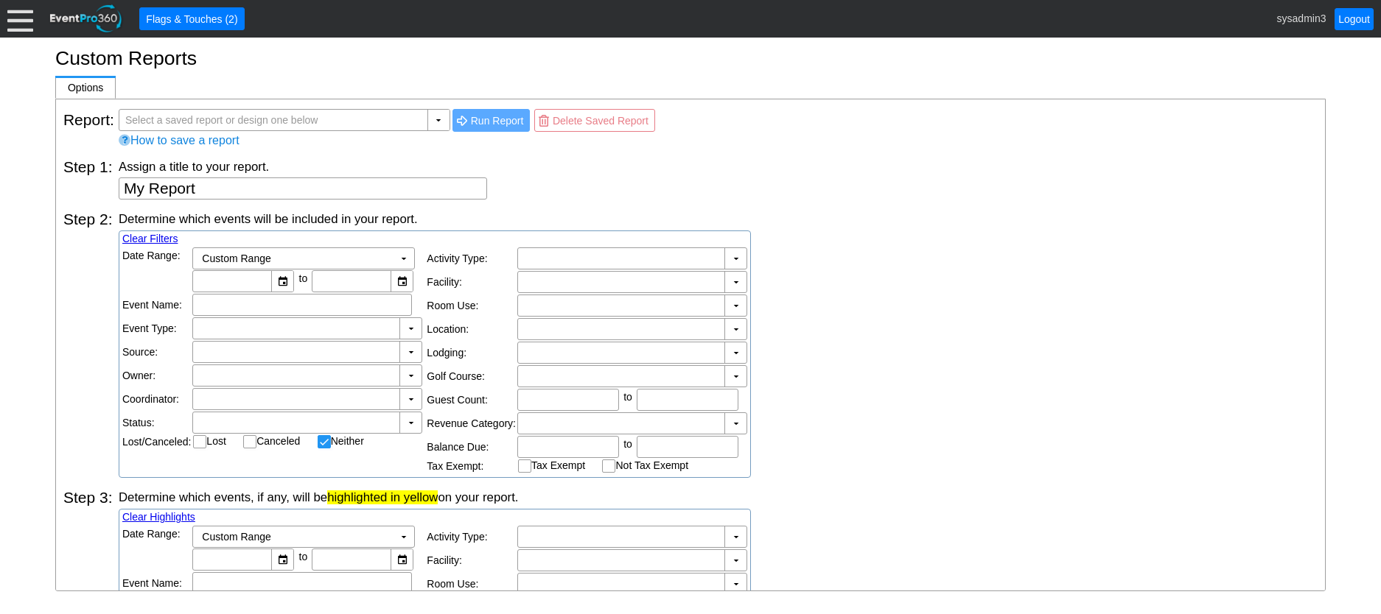
click at [20, 18] on div at bounding box center [20, 19] width 26 height 26
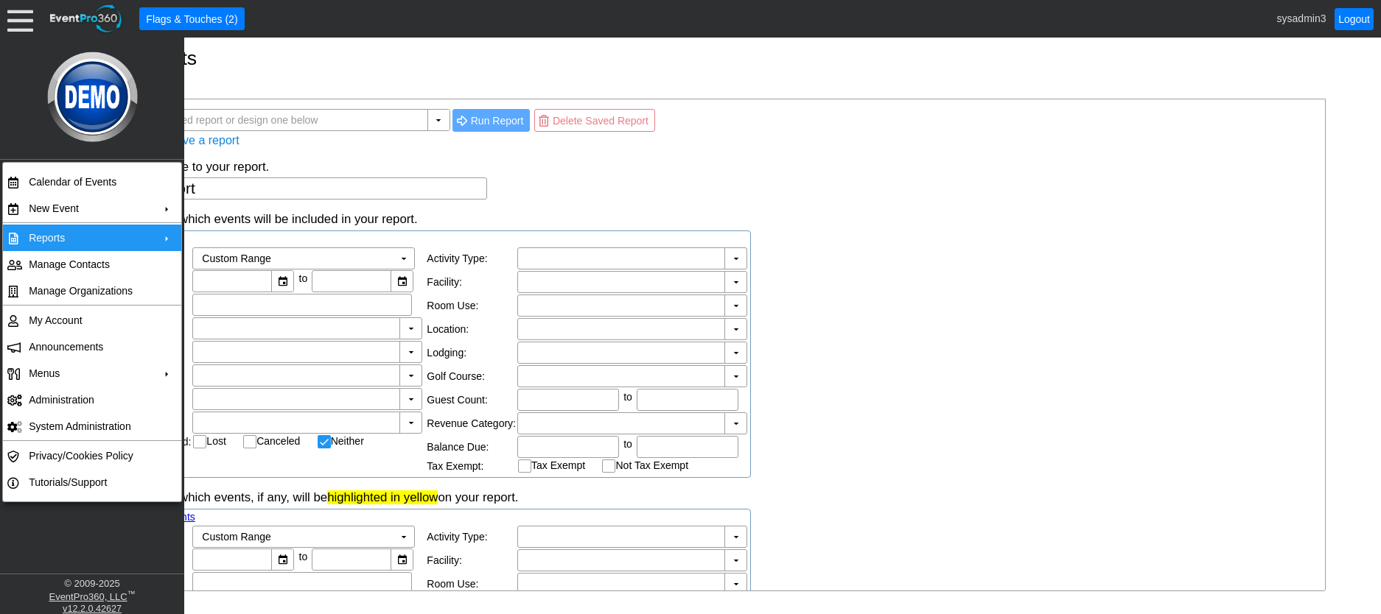
click at [59, 239] on td "Reports" at bounding box center [89, 238] width 132 height 27
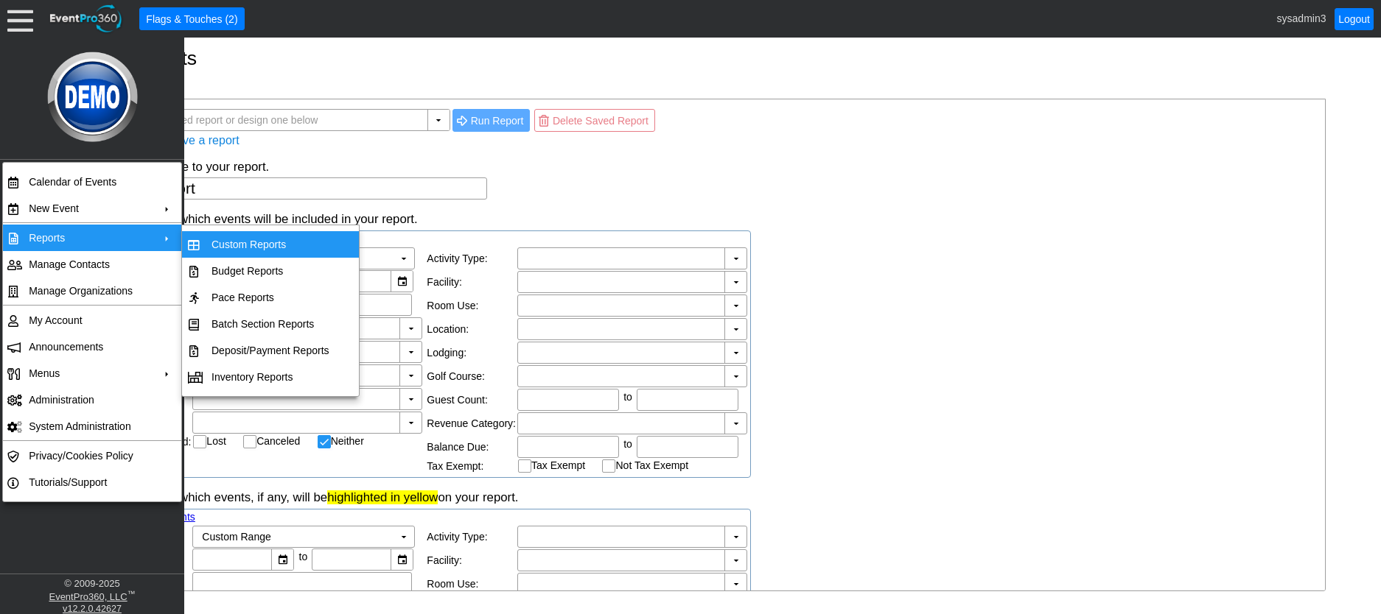
click at [551, 172] on div "Assign a title to your report." at bounding box center [718, 166] width 1199 height 16
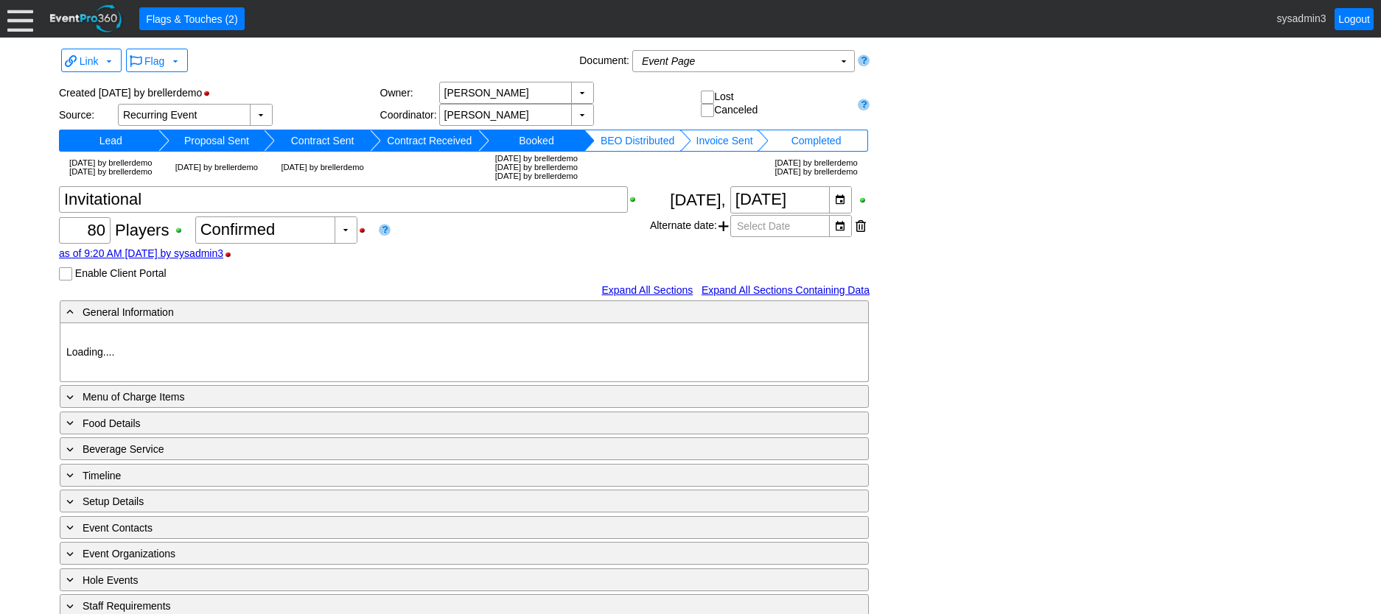
type input "Demo Venue 1"
type input "Golf Outing"
type input "Scramble"
type input "Shotgun"
type input "White"
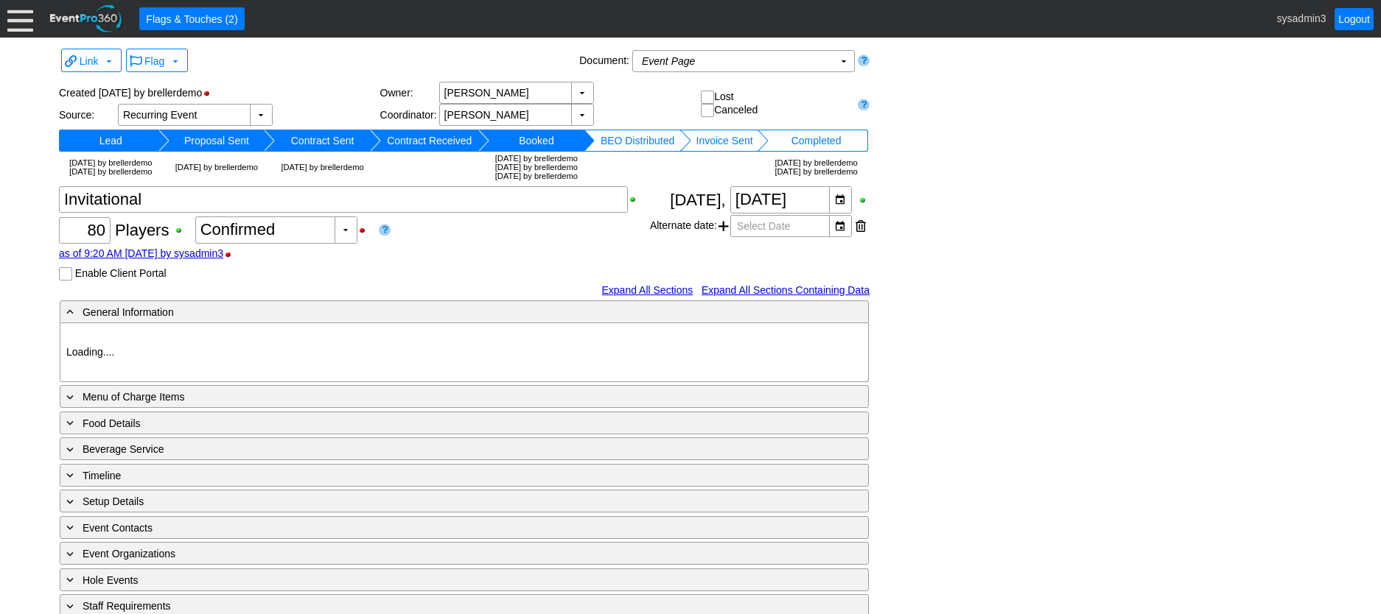
type input "Red"
type input "354064"
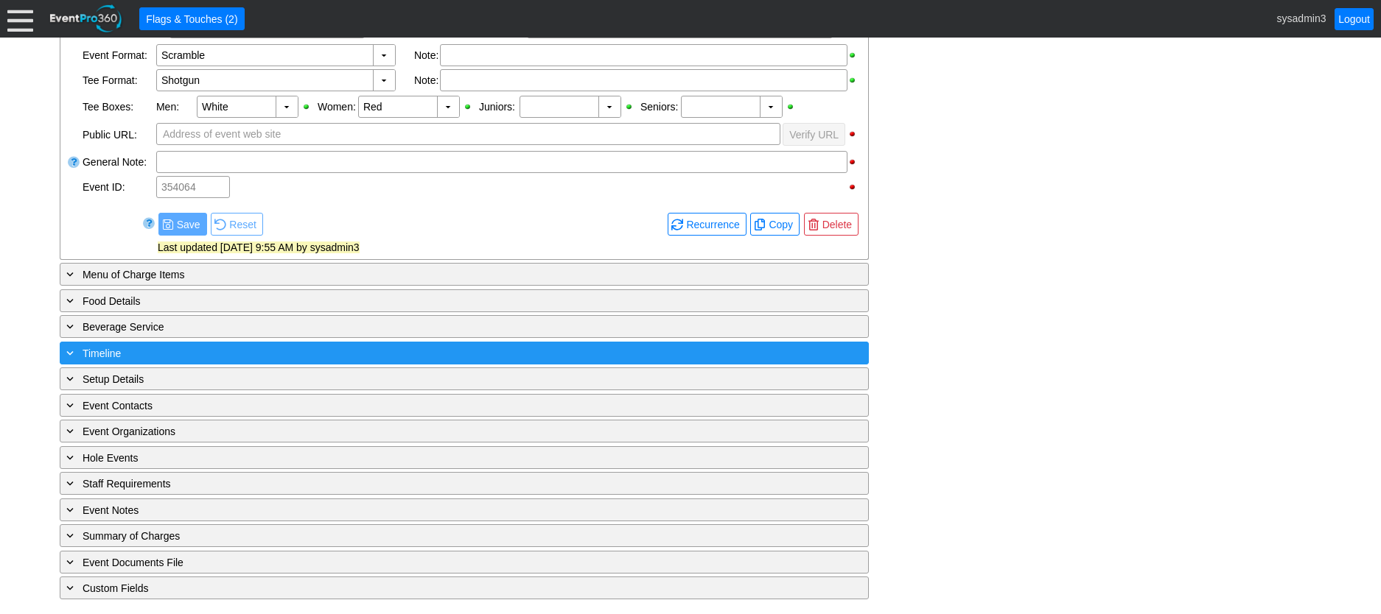
scroll to position [537, 0]
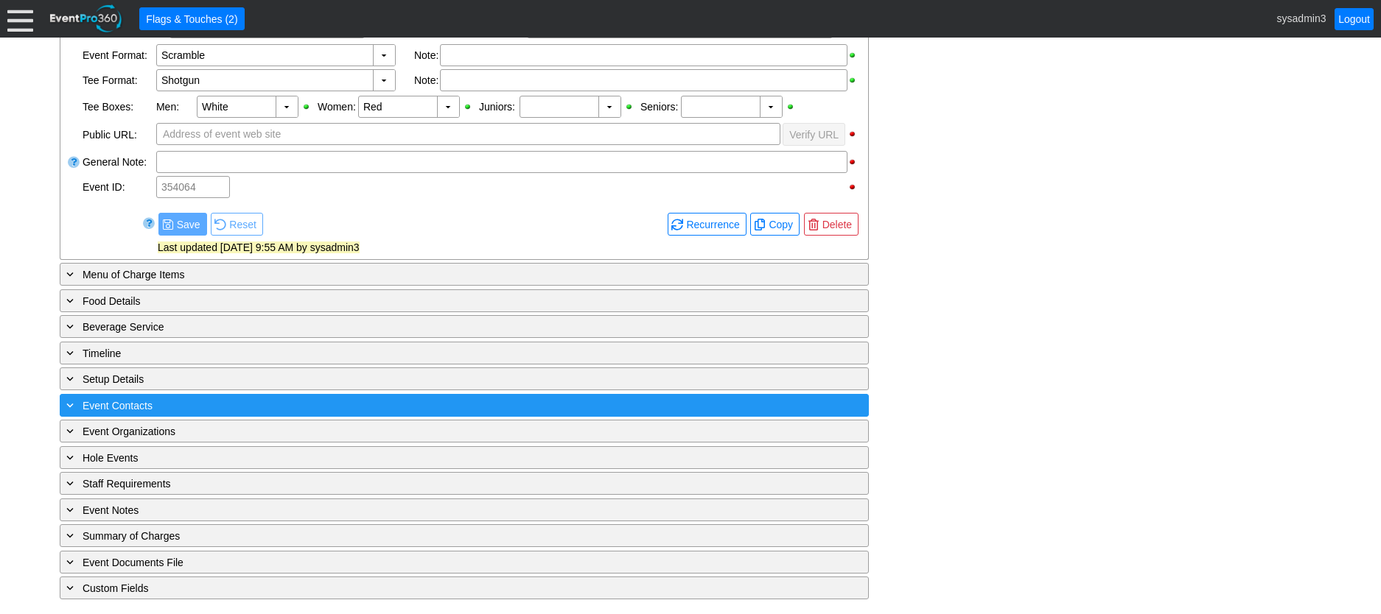
click at [229, 400] on div "+ Event Contacts" at bounding box center [433, 405] width 741 height 17
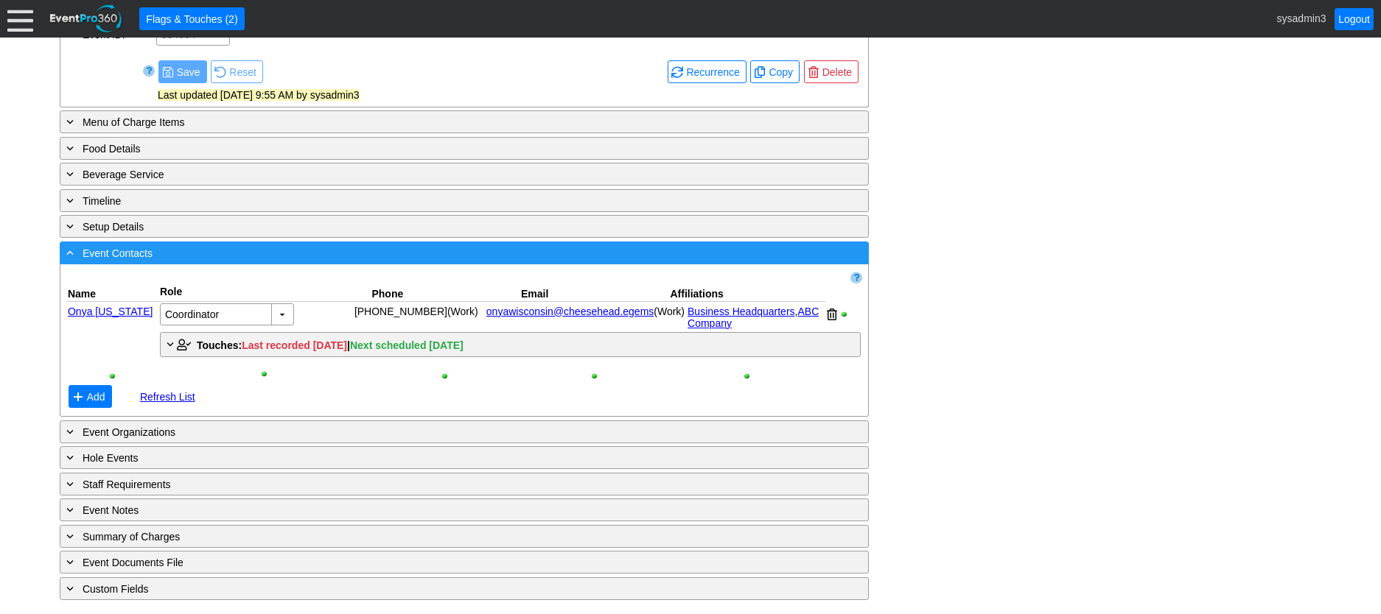
scroll to position [690, 0]
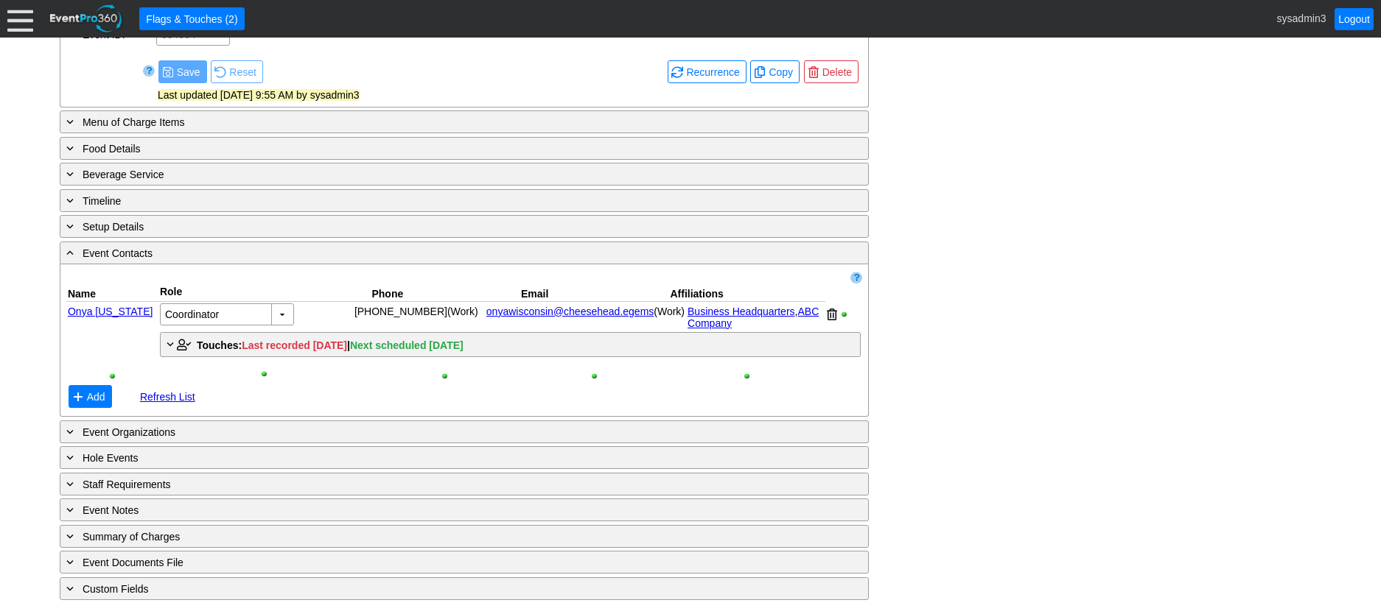
click at [584, 309] on link "onyawisconsin@cheesehead.egems" at bounding box center [569, 312] width 167 height 12
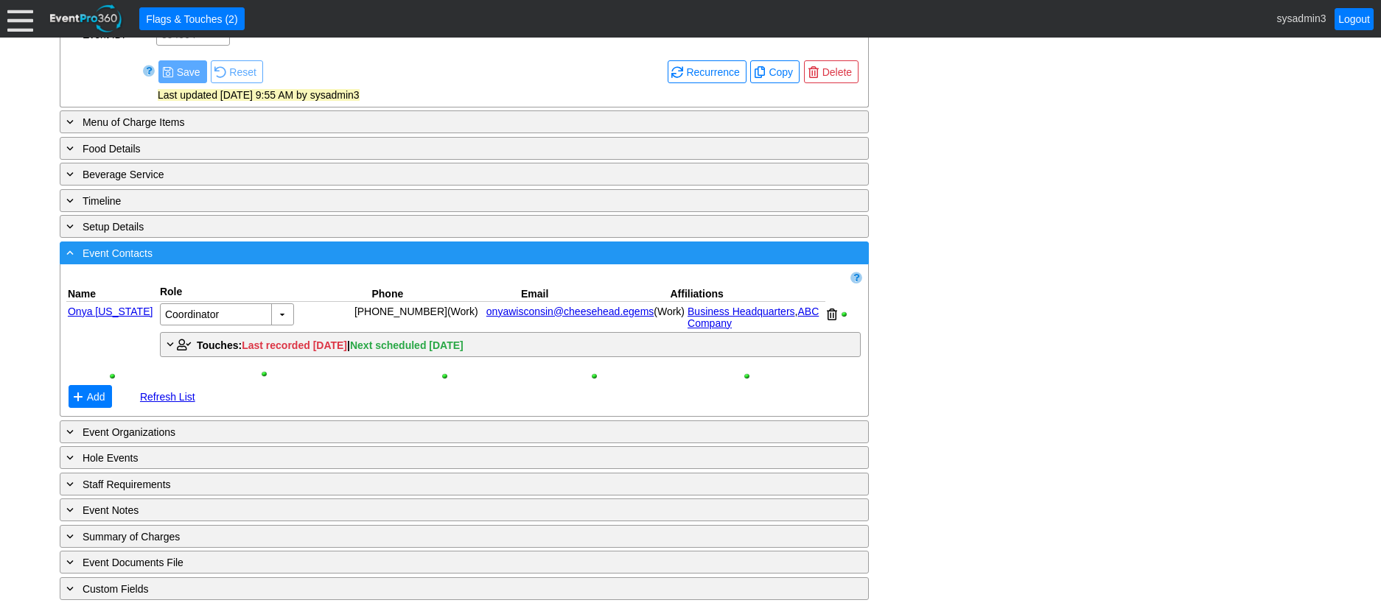
click at [563, 251] on div "- Event Contacts" at bounding box center [433, 253] width 741 height 17
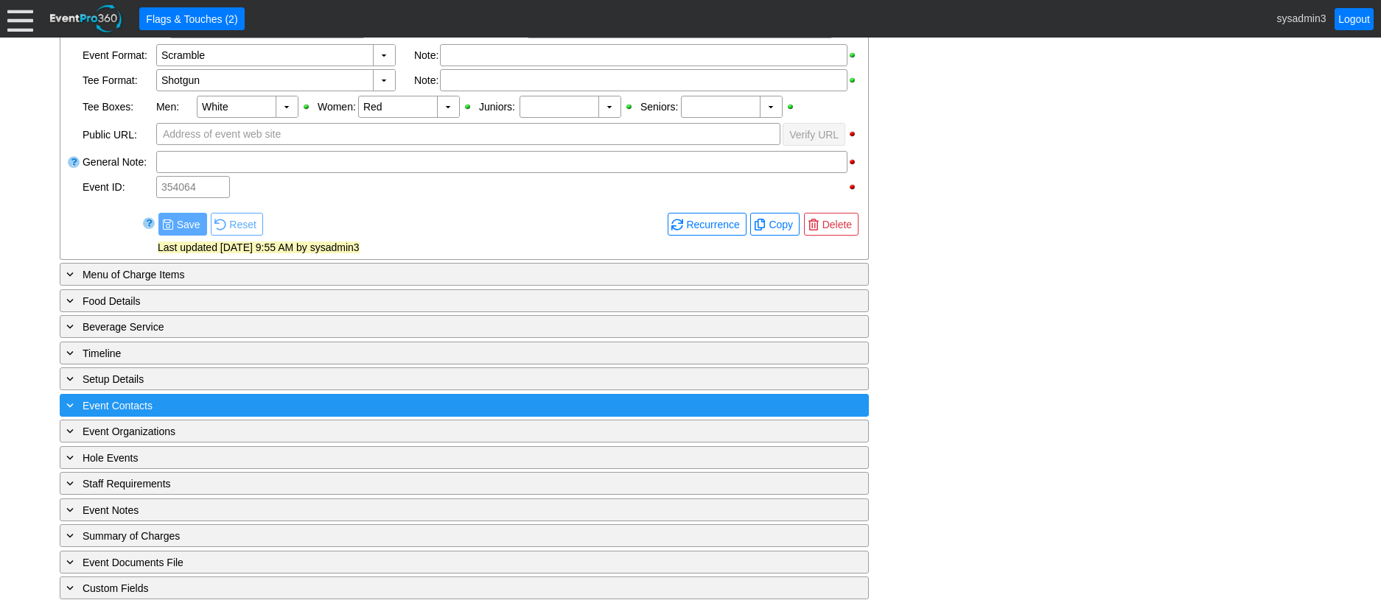
scroll to position [537, 0]
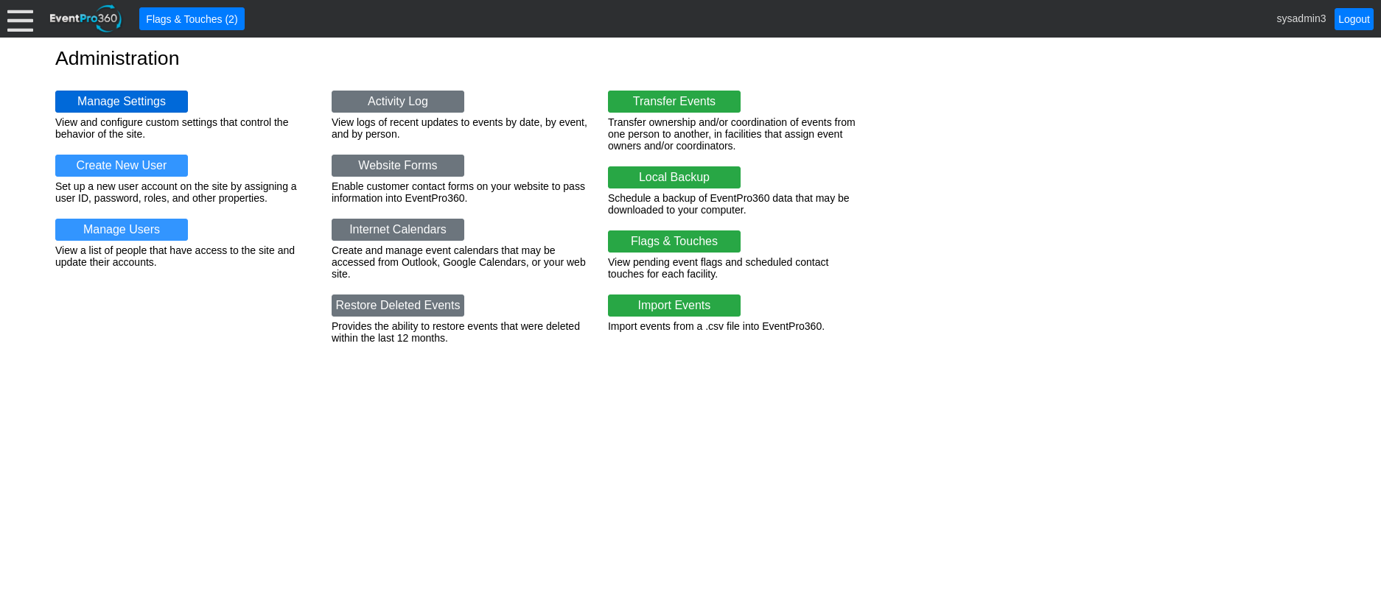
click at [125, 91] on link "Manage Settings" at bounding box center [121, 102] width 133 height 22
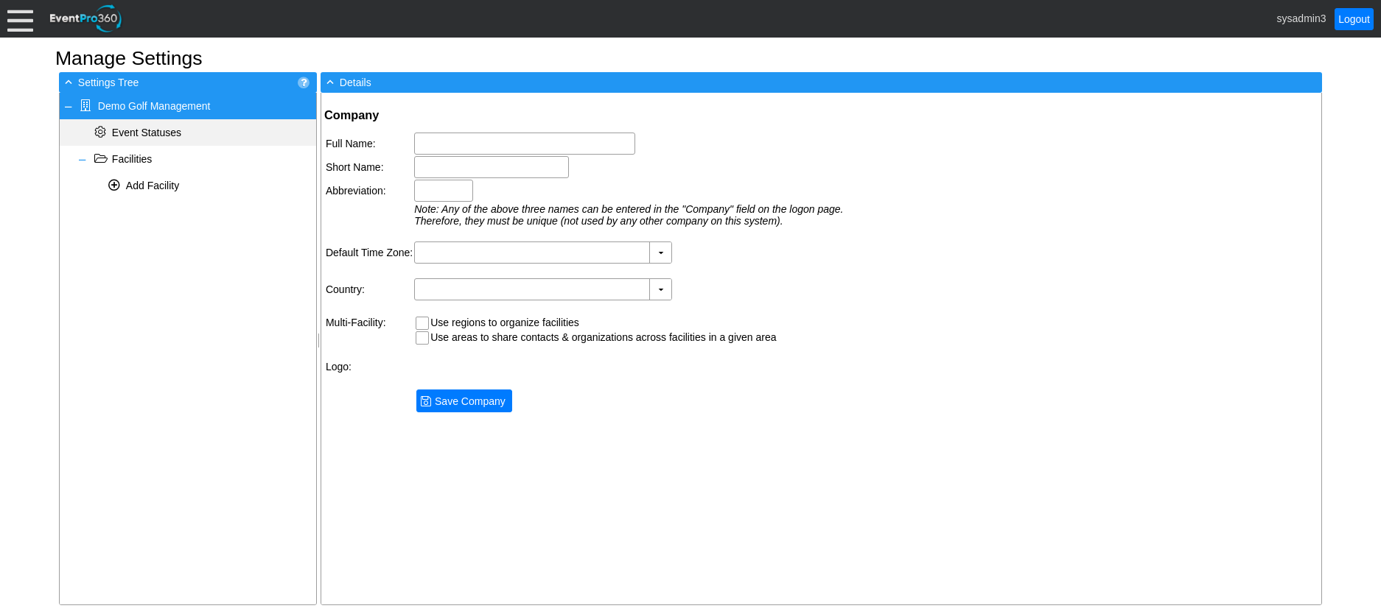
type input "Demo Golf Management"
type input "Demo Golf"
type input "Demo"
type input "(GMT-06:00) Central Time ([GEOGRAPHIC_DATA] & [GEOGRAPHIC_DATA])"
type input "[GEOGRAPHIC_DATA] (English)"
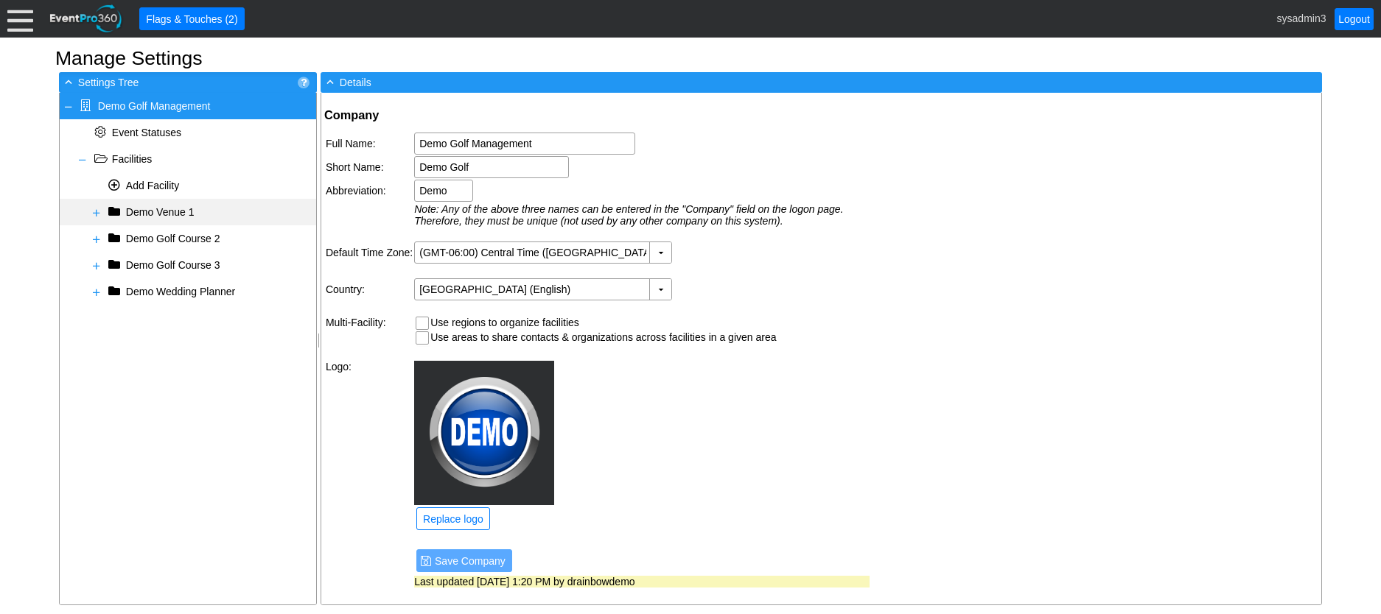
click at [94, 207] on span at bounding box center [97, 213] width 12 height 12
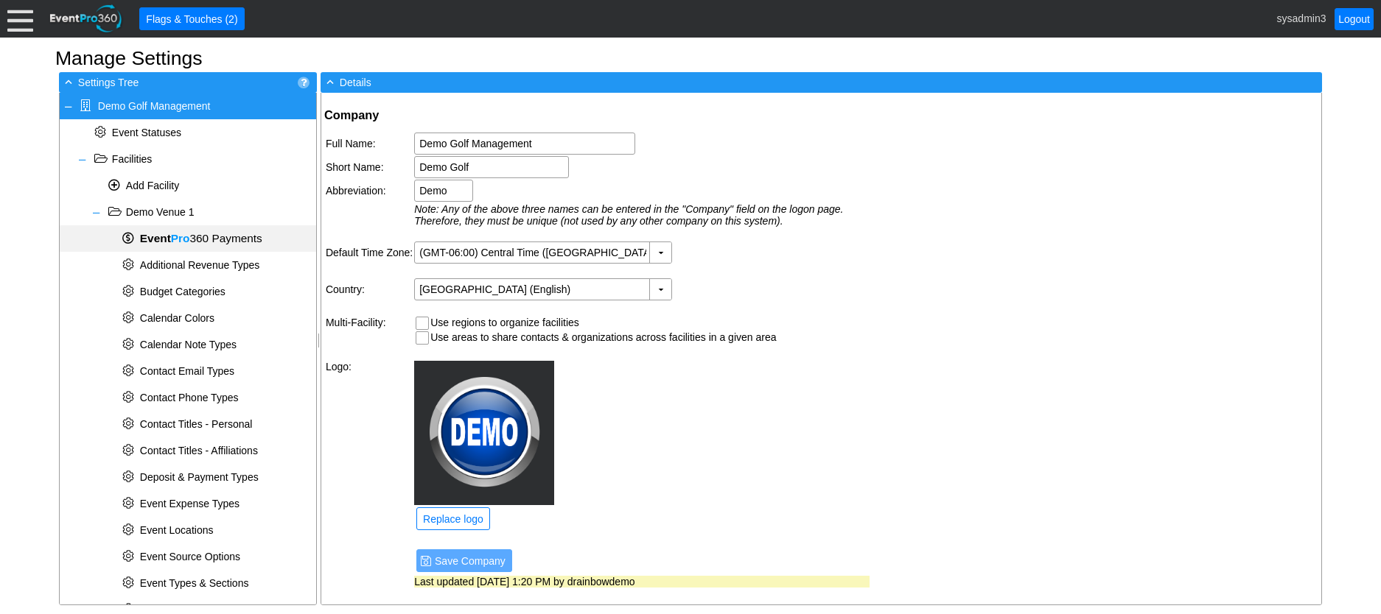
click at [212, 235] on span "Event Pro 360 Payments" at bounding box center [201, 238] width 122 height 13
